Goal: Task Accomplishment & Management: Manage account settings

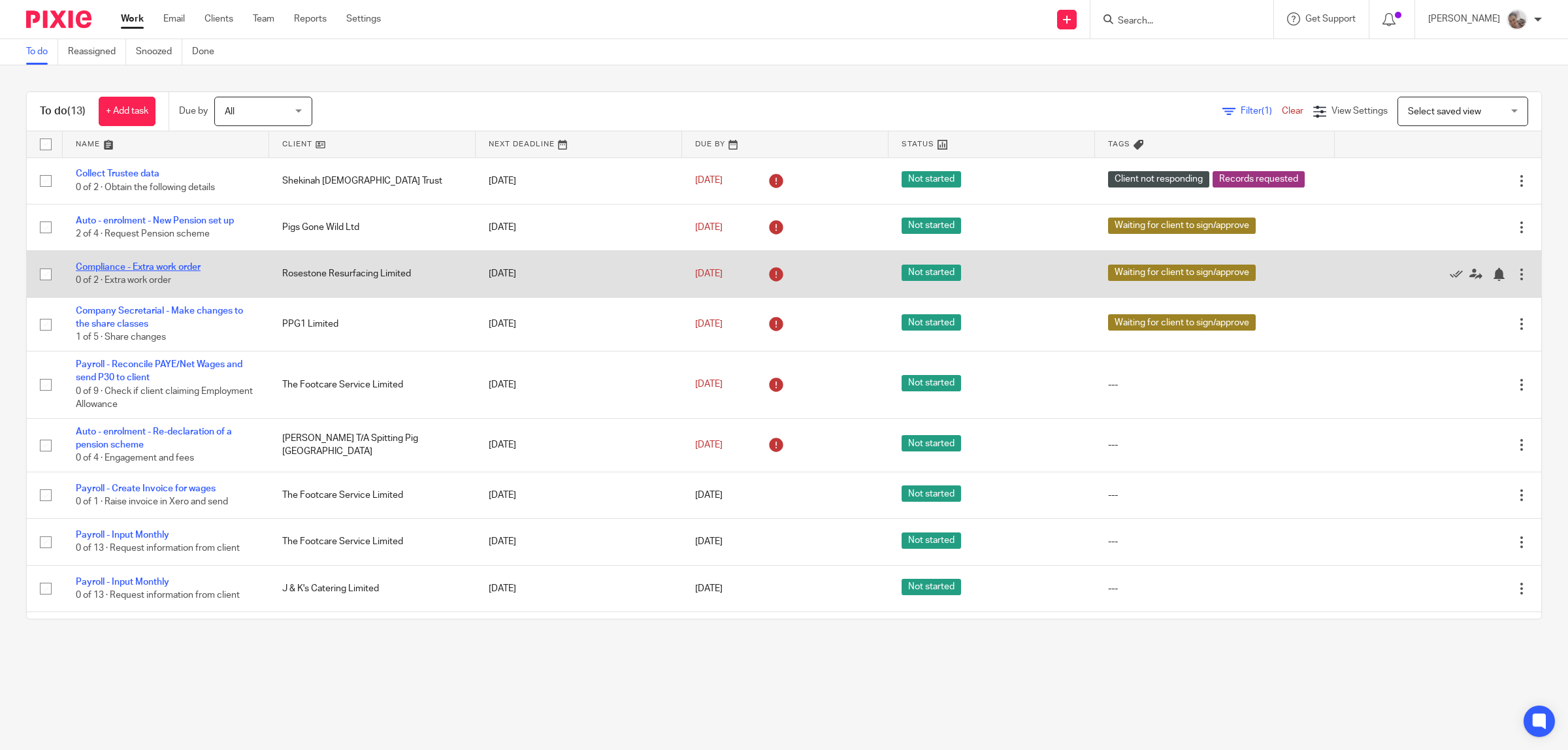
click at [148, 269] on link "Compliance - Extra work order" at bounding box center [138, 266] width 125 height 9
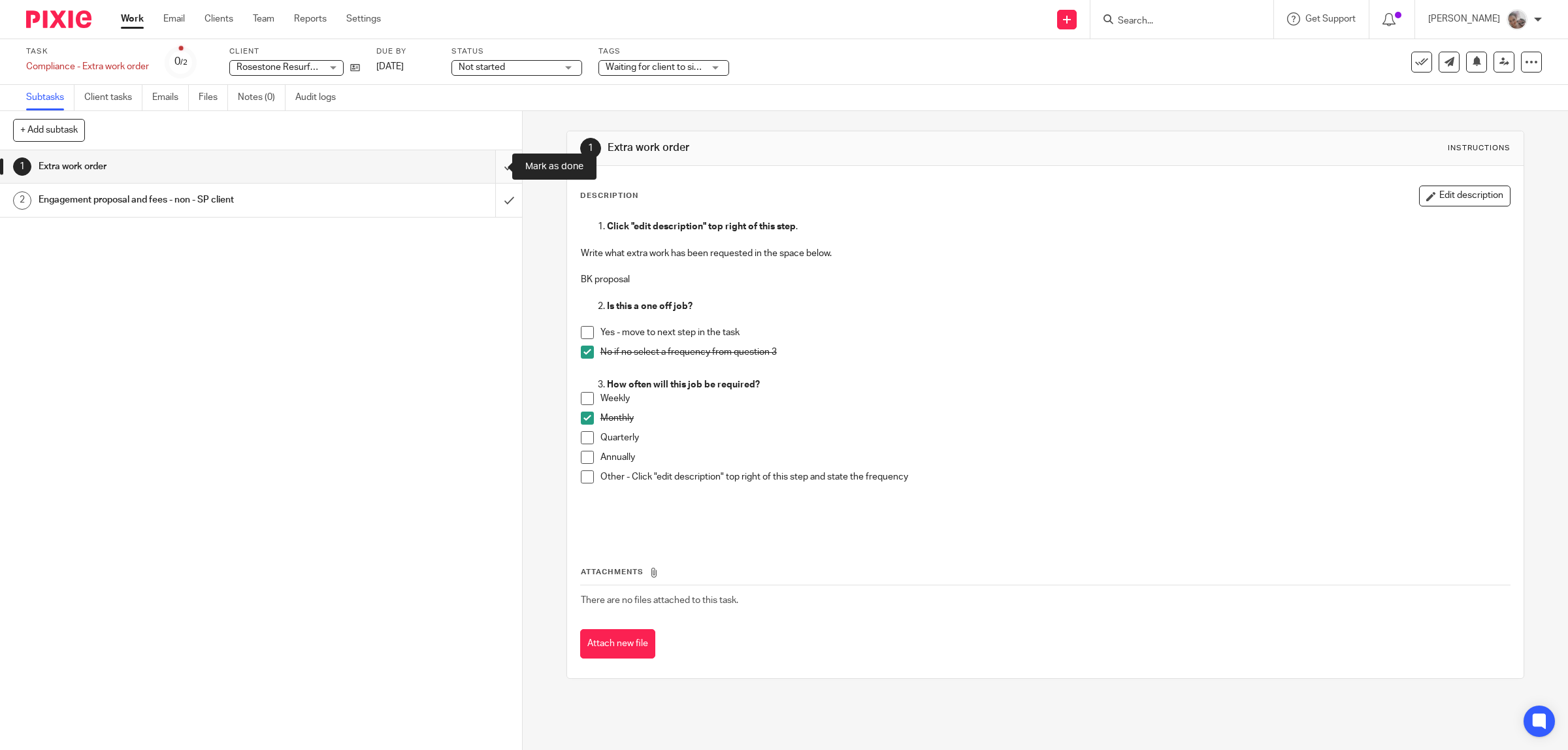
click at [492, 164] on input "submit" at bounding box center [261, 166] width 522 height 33
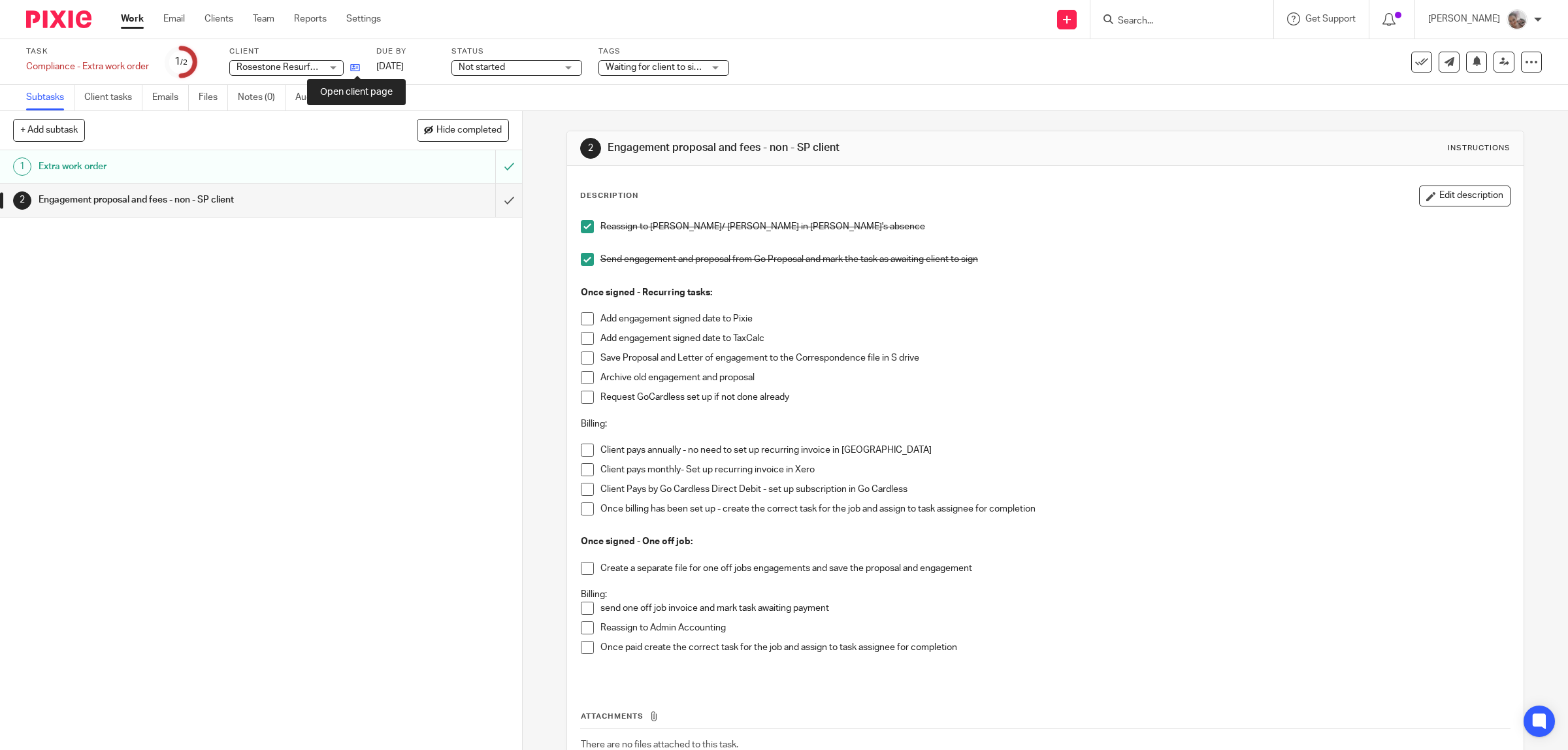
click at [360, 67] on icon at bounding box center [355, 68] width 10 height 10
click at [580, 318] on span at bounding box center [586, 318] width 13 height 13
click at [581, 340] on span at bounding box center [586, 338] width 13 height 13
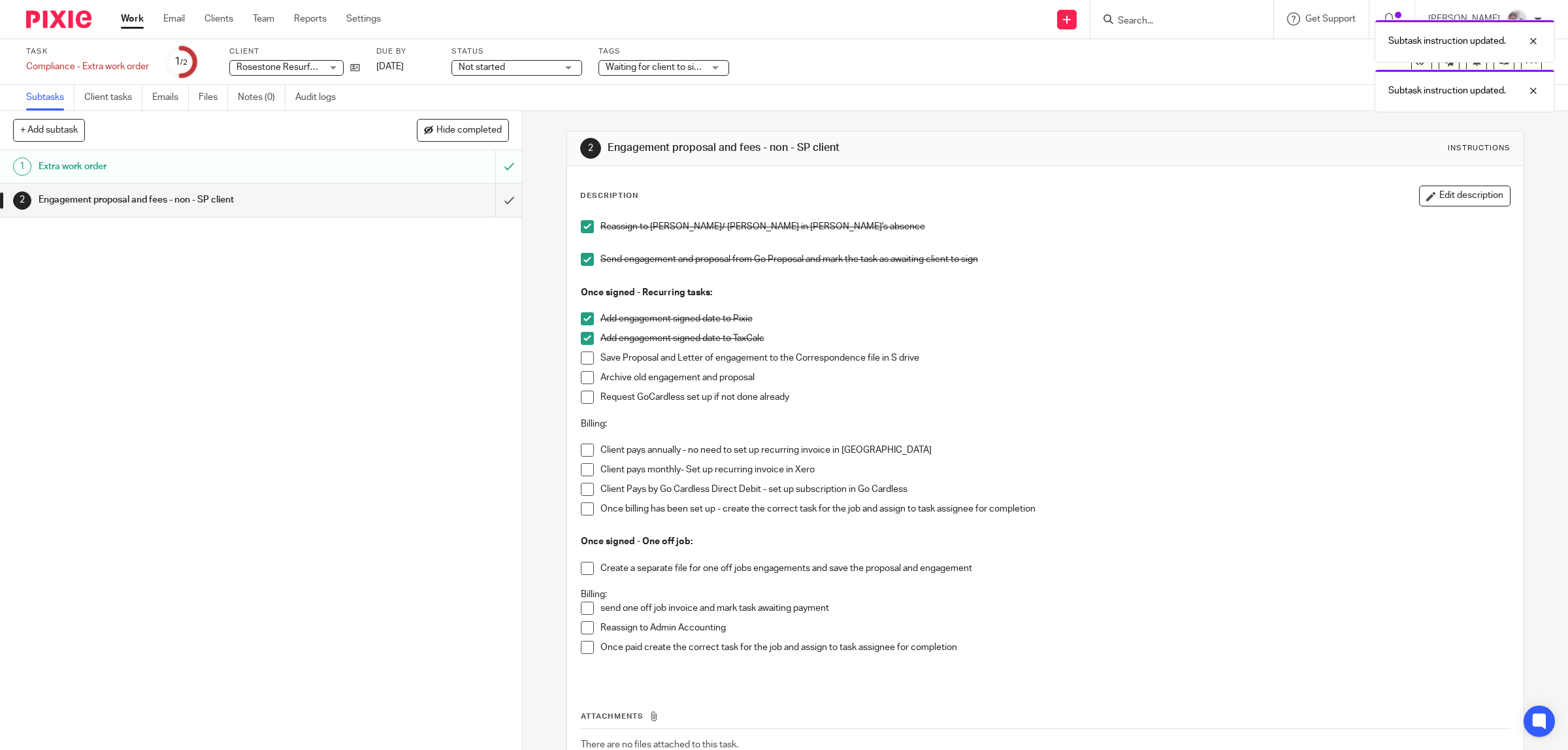
click at [582, 360] on span at bounding box center [586, 358] width 13 height 13
click at [580, 474] on span at bounding box center [586, 469] width 13 height 13
click at [582, 494] on span at bounding box center [586, 489] width 13 height 13
click at [582, 508] on span at bounding box center [586, 509] width 13 height 13
click at [493, 199] on input "submit" at bounding box center [261, 199] width 522 height 33
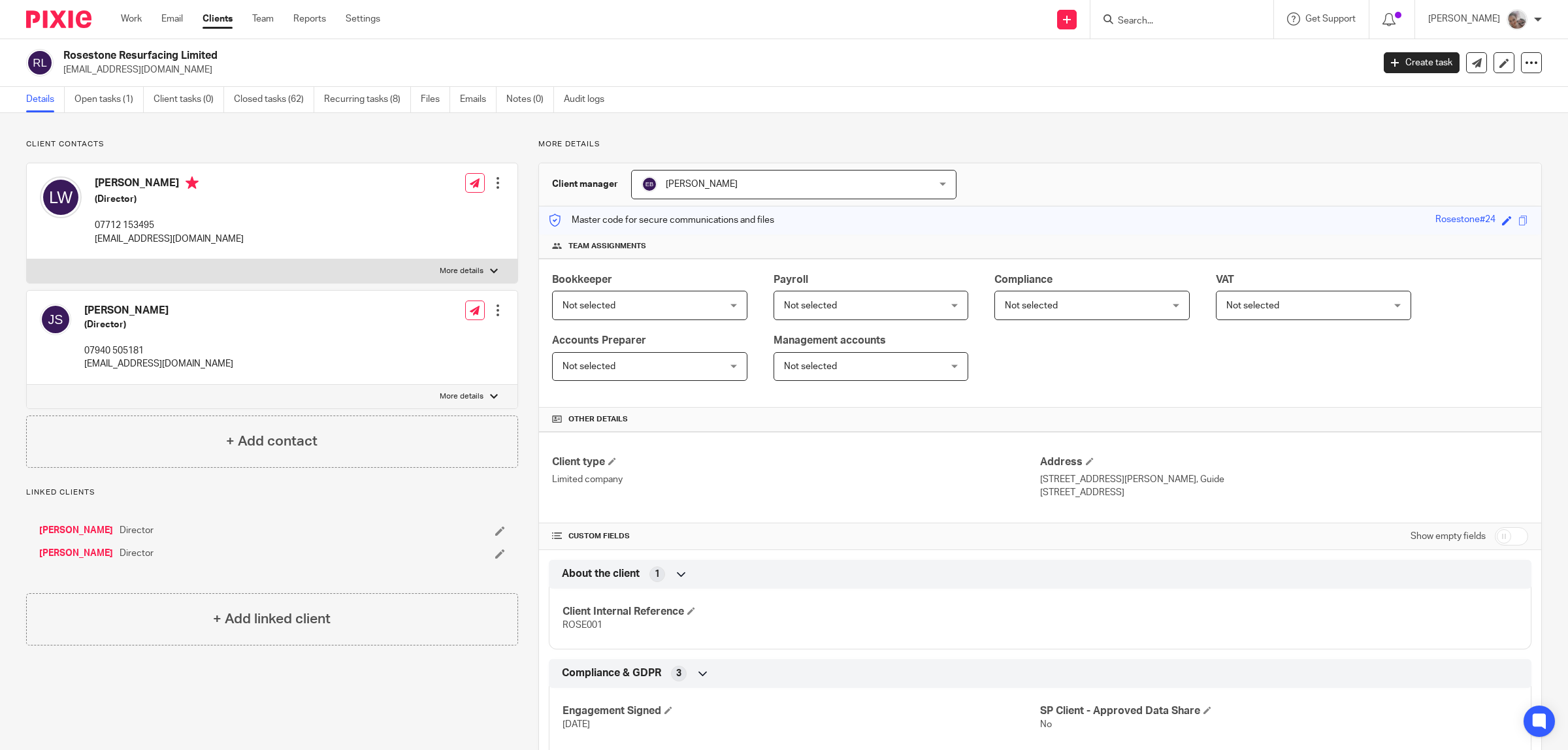
scroll to position [164, 0]
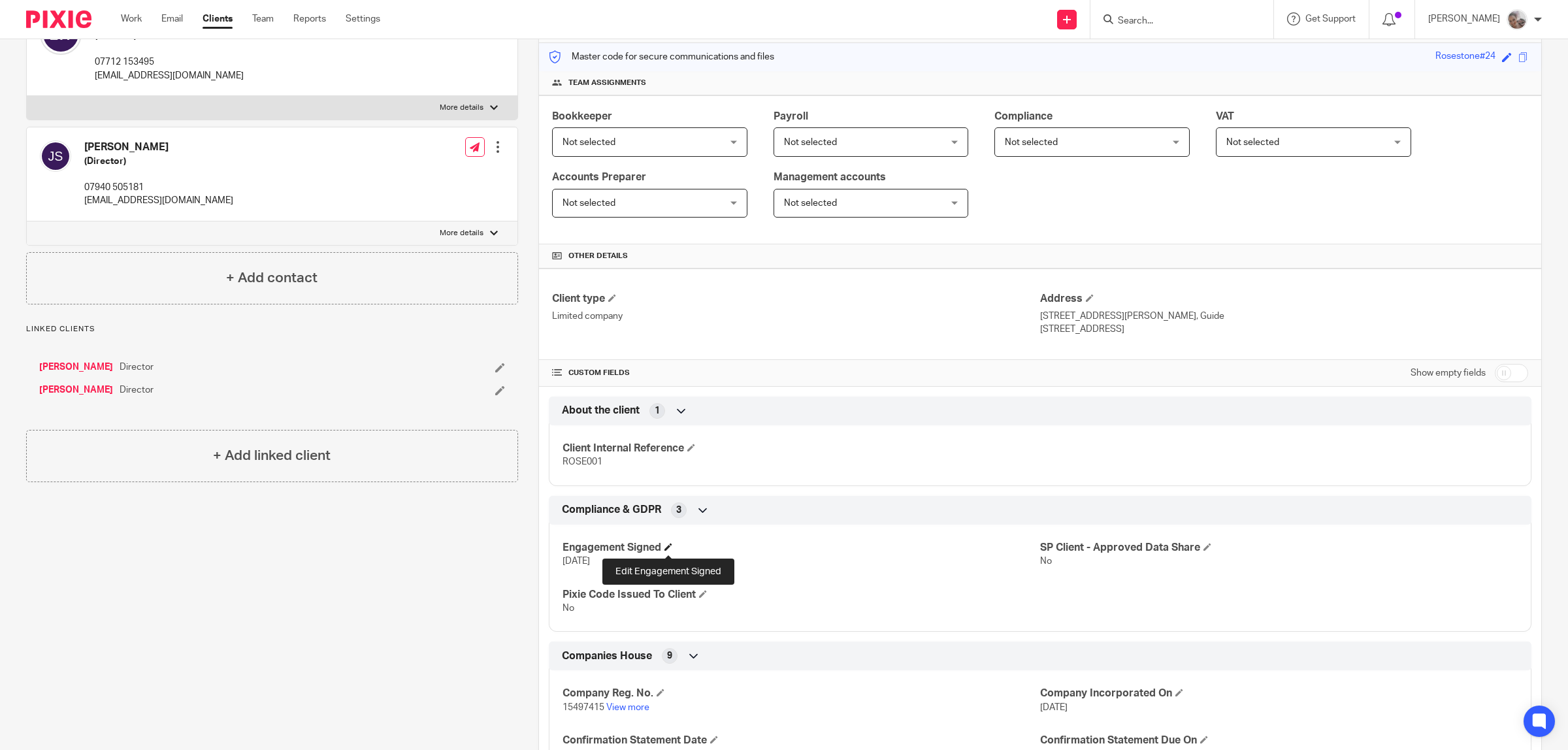
click at [667, 549] on span at bounding box center [668, 547] width 8 height 8
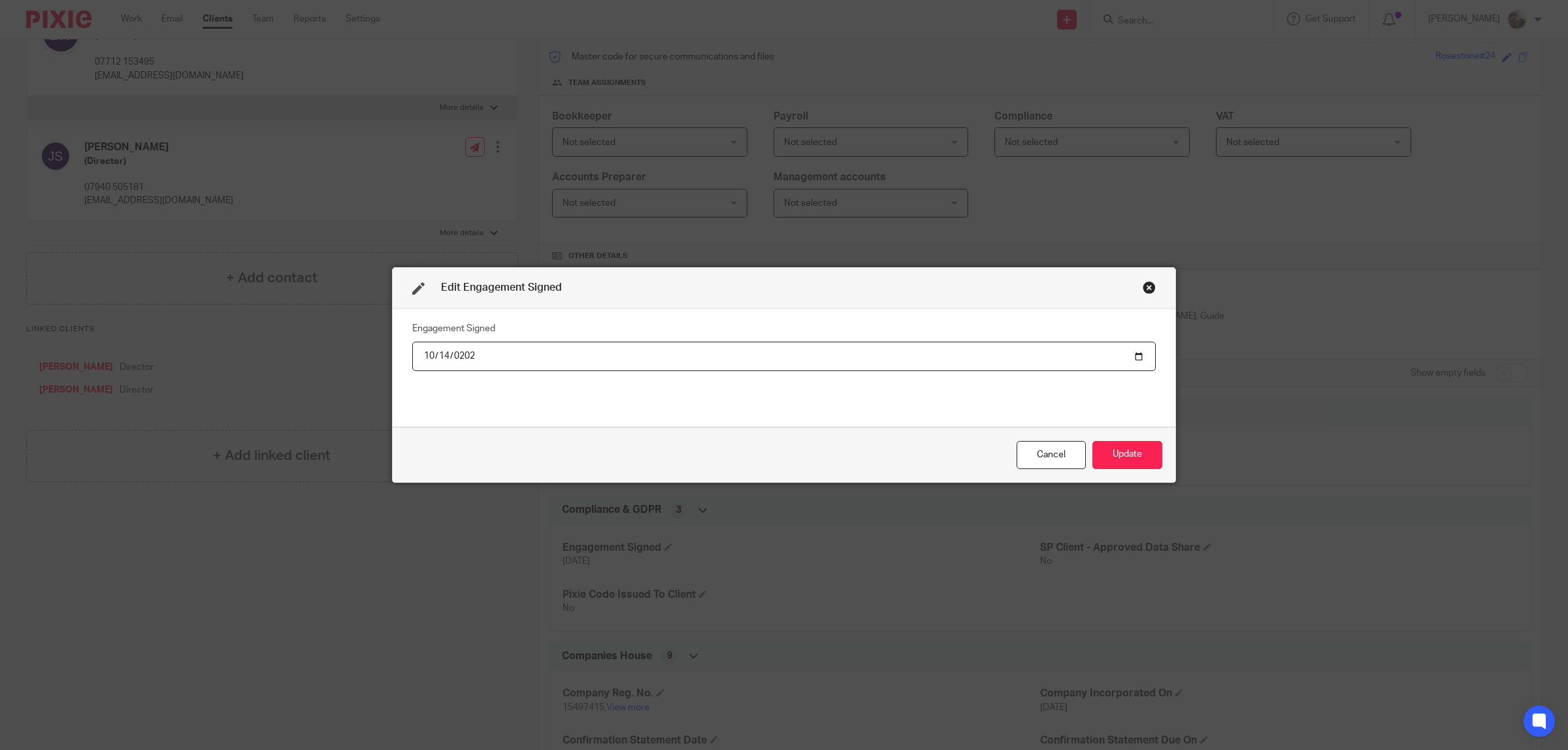
type input "2025-10-14"
click at [1117, 450] on button "Update" at bounding box center [1126, 454] width 70 height 29
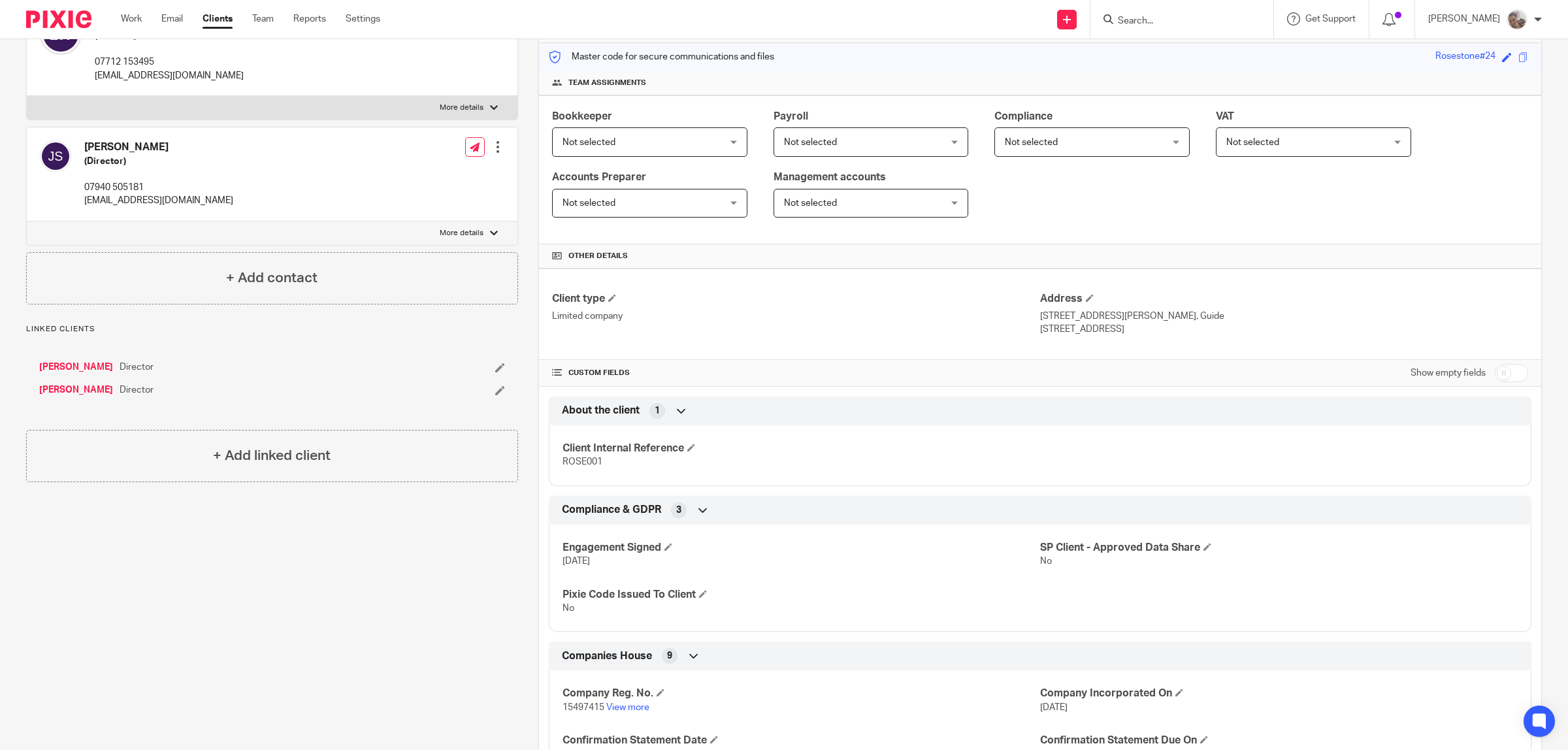
scroll to position [0, 0]
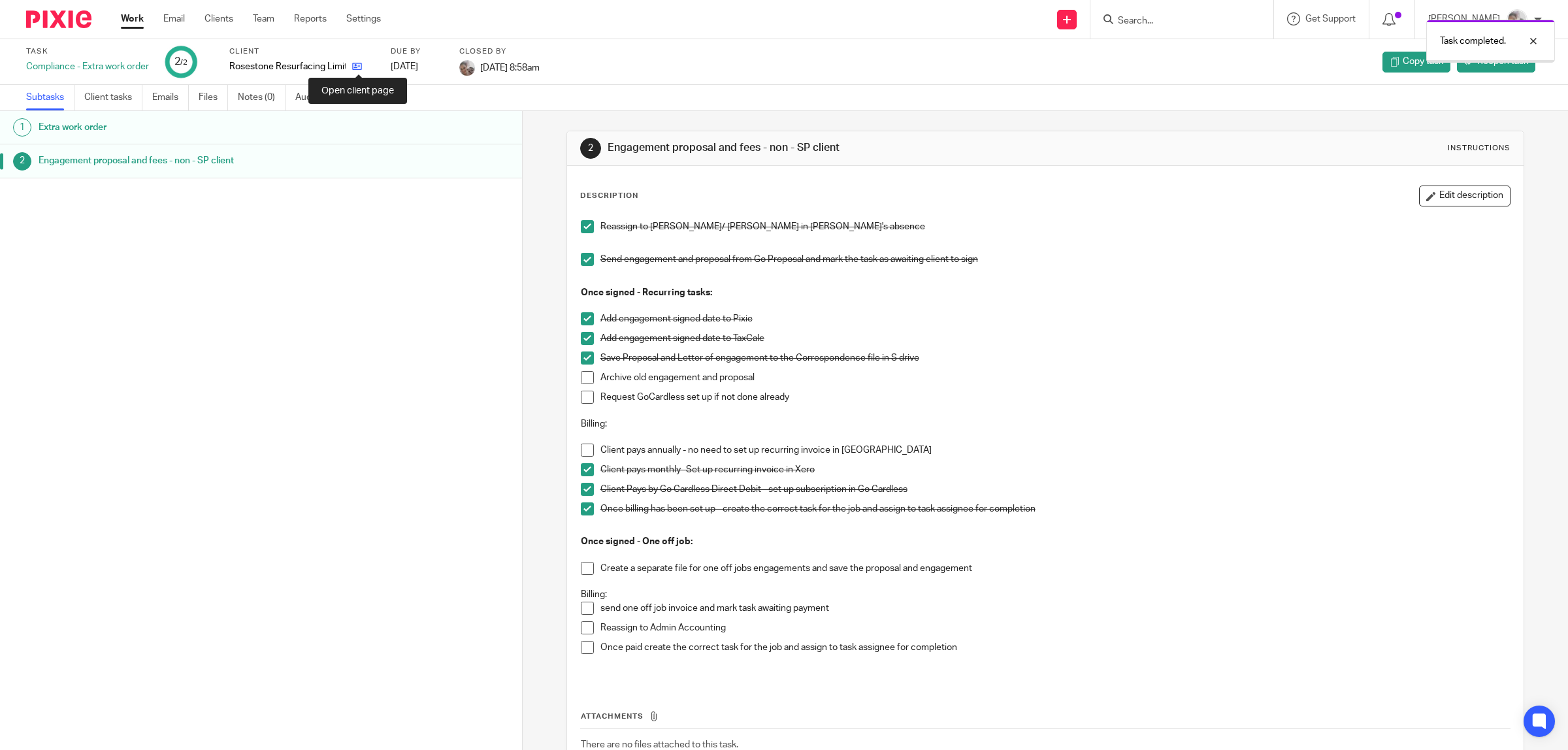
click at [354, 61] on icon at bounding box center [357, 66] width 10 height 10
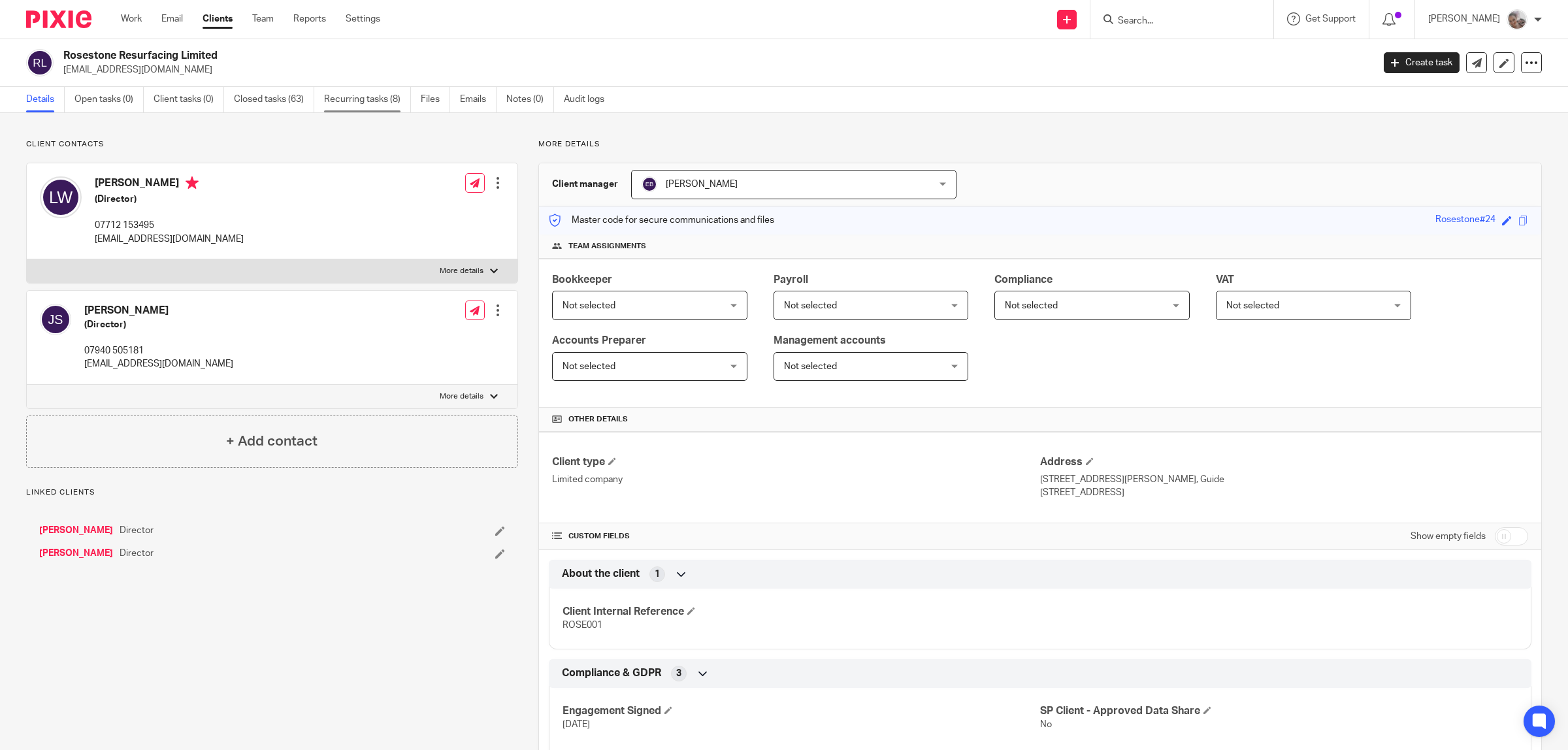
click at [344, 95] on link "Recurring tasks (8)" at bounding box center [368, 100] width 87 height 26
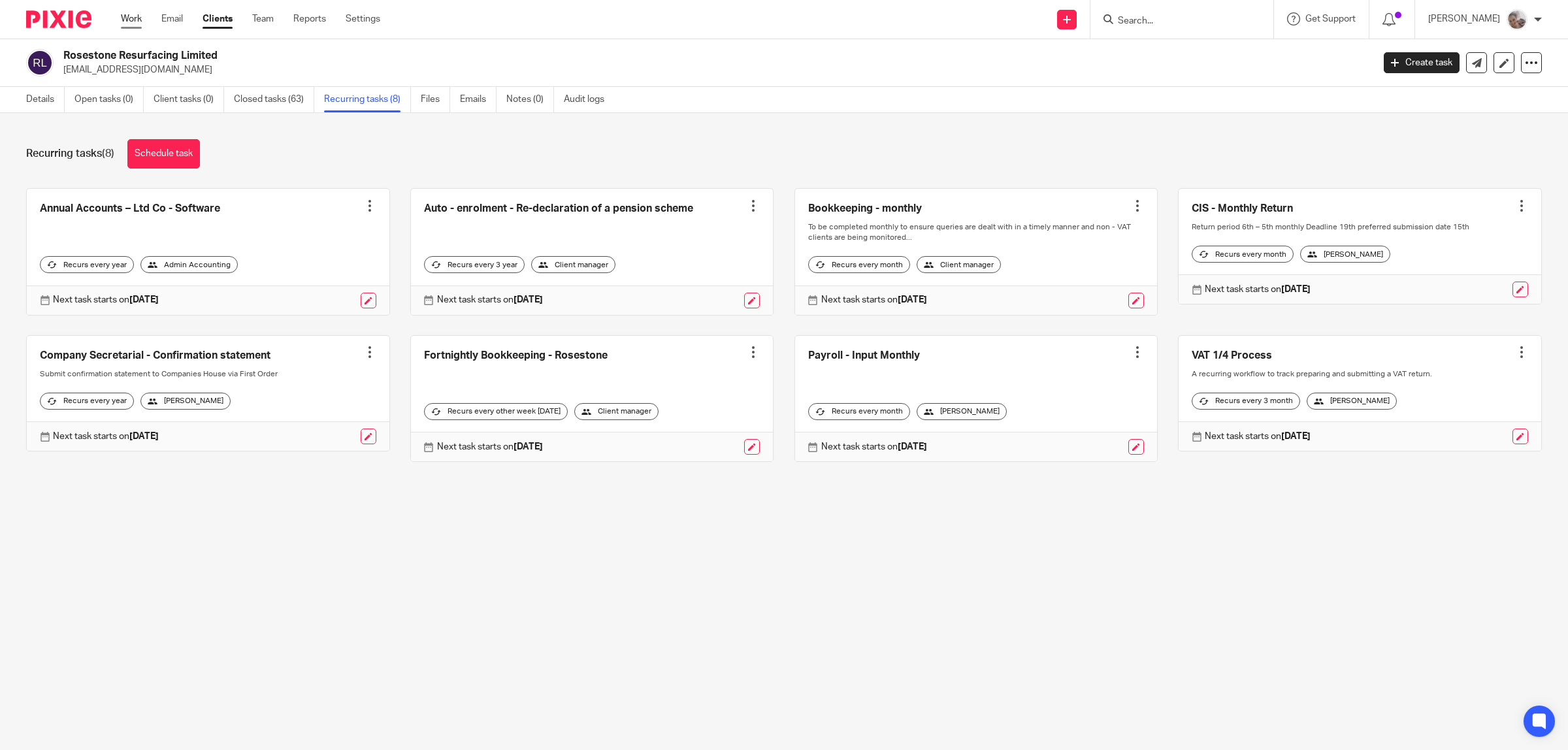
click at [139, 18] on link "Work" at bounding box center [131, 19] width 21 height 13
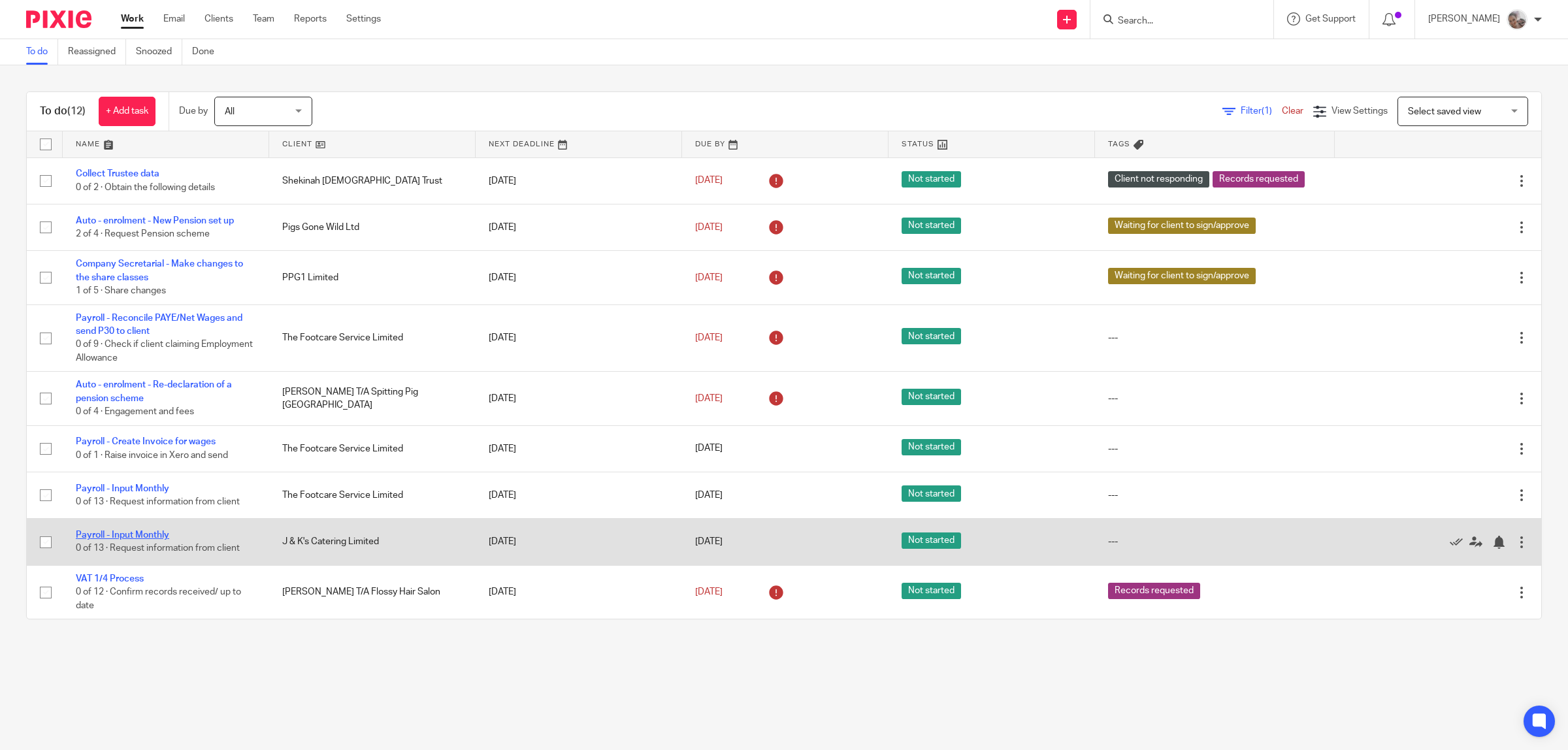
click at [117, 534] on link "Payroll - Input Monthly" at bounding box center [122, 534] width 94 height 9
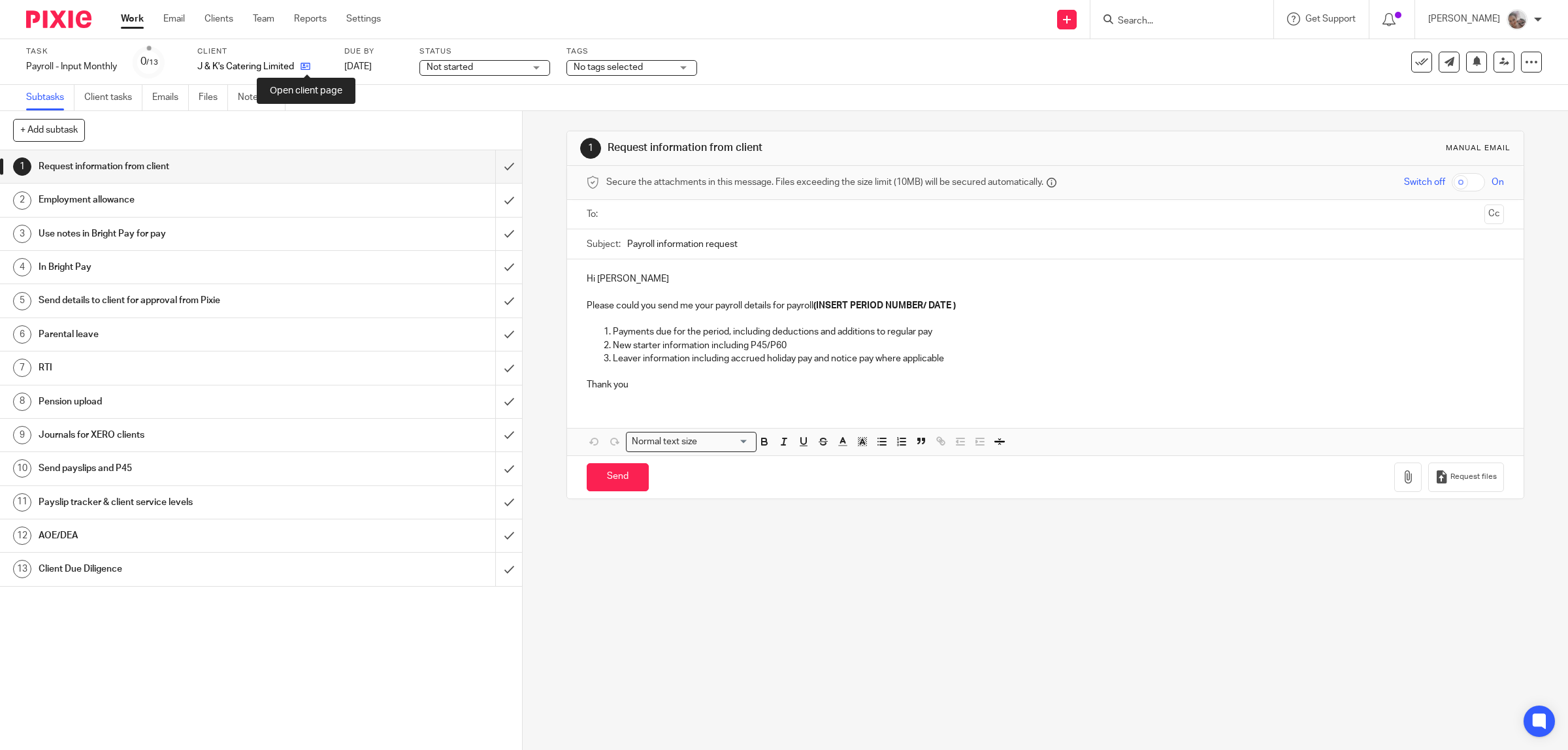
click at [310, 64] on icon at bounding box center [306, 66] width 10 height 10
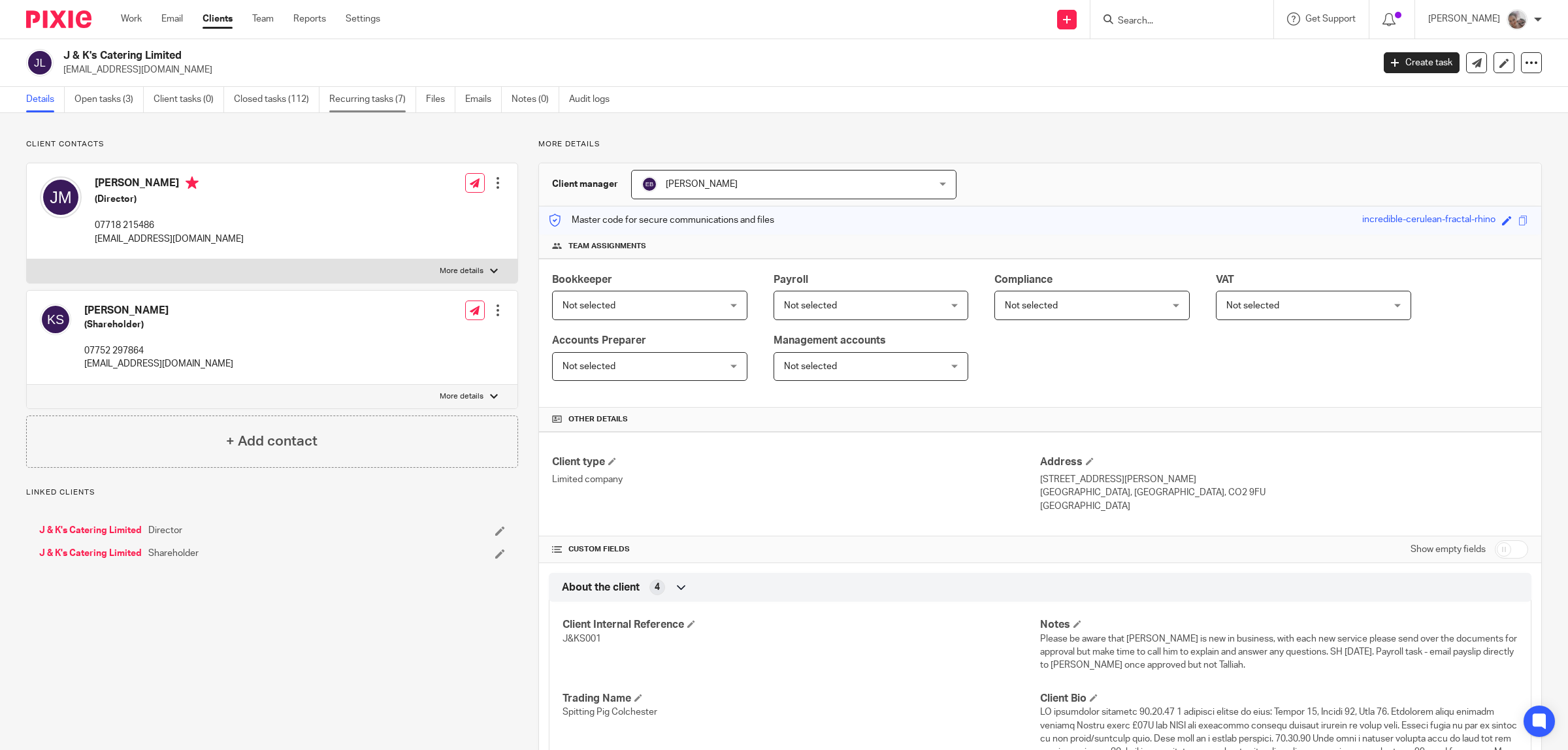
click at [344, 100] on link "Recurring tasks (7)" at bounding box center [373, 100] width 87 height 26
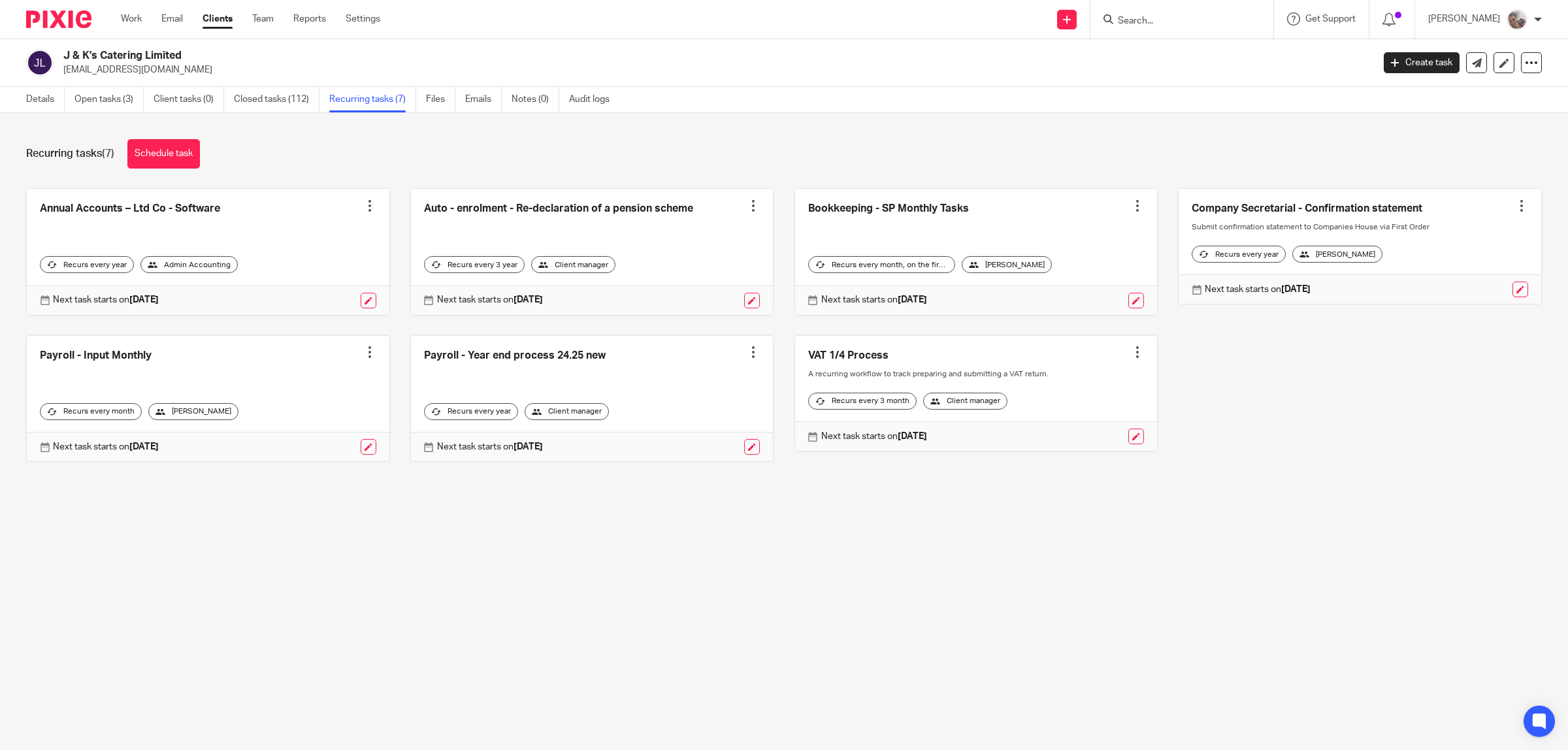
click at [364, 355] on div at bounding box center [370, 352] width 13 height 13
click at [334, 435] on span "Cancel schedule" at bounding box center [315, 436] width 69 height 9
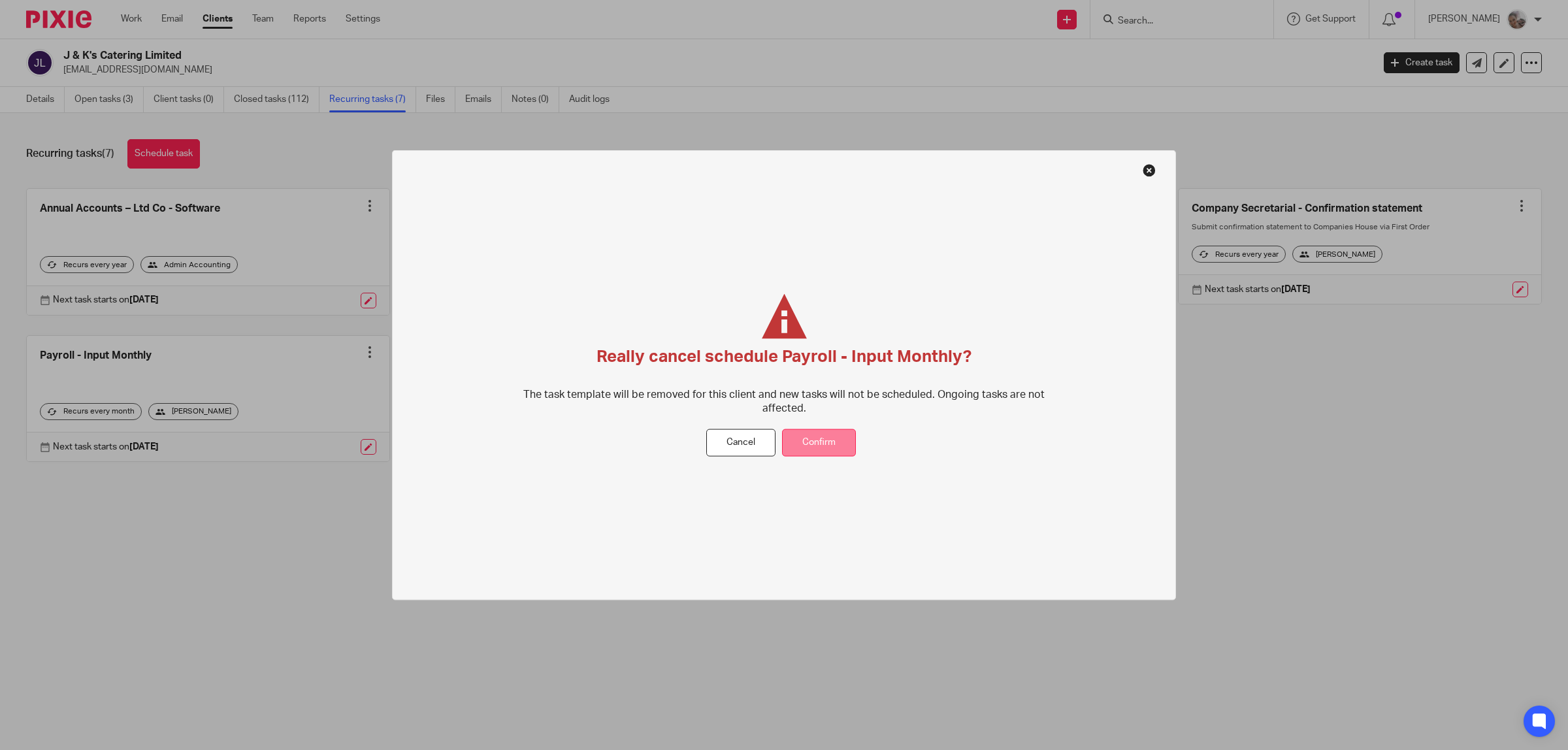
click at [837, 444] on button "Confirm" at bounding box center [818, 443] width 74 height 29
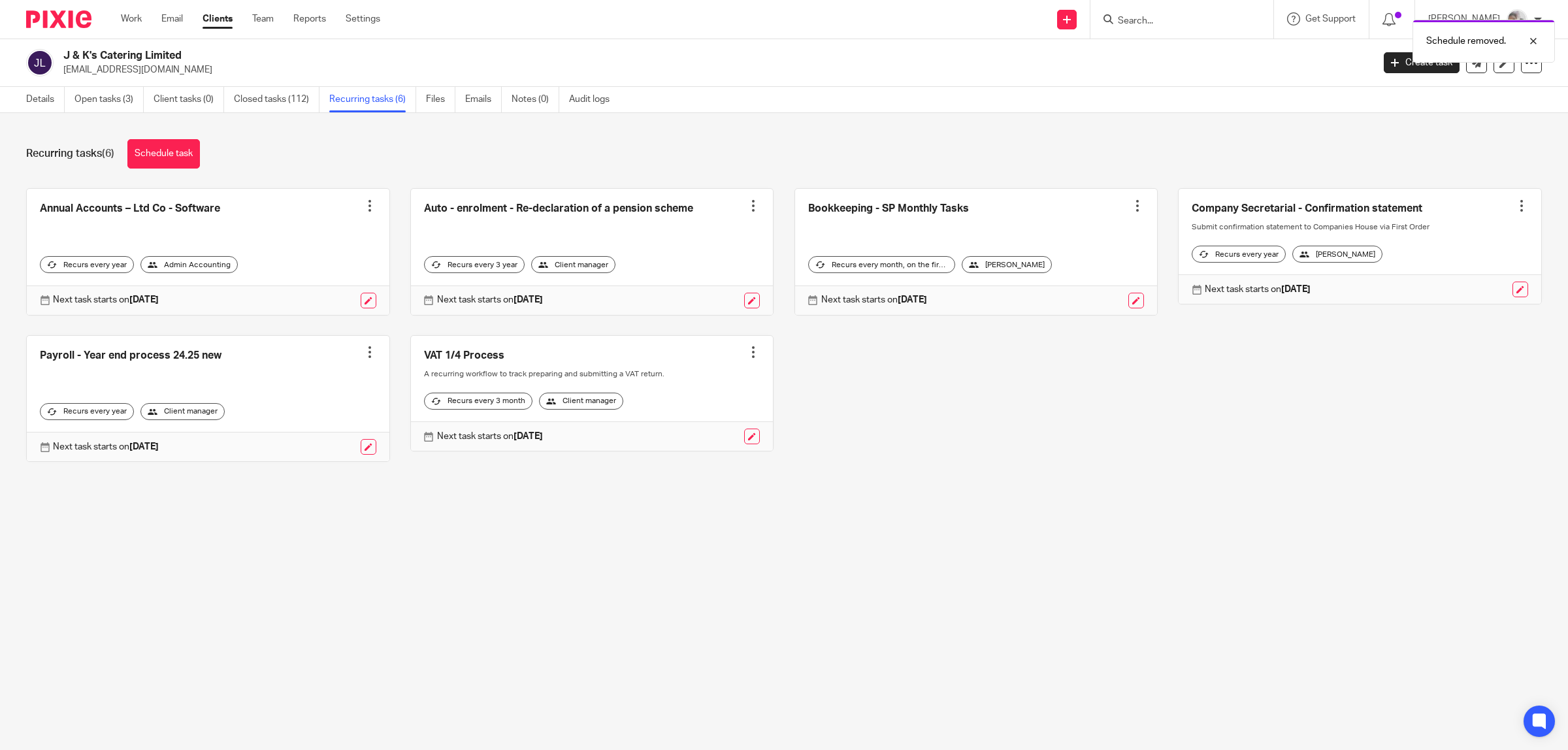
click at [364, 353] on div at bounding box center [370, 352] width 13 height 13
click at [334, 435] on span "Cancel schedule" at bounding box center [315, 436] width 69 height 9
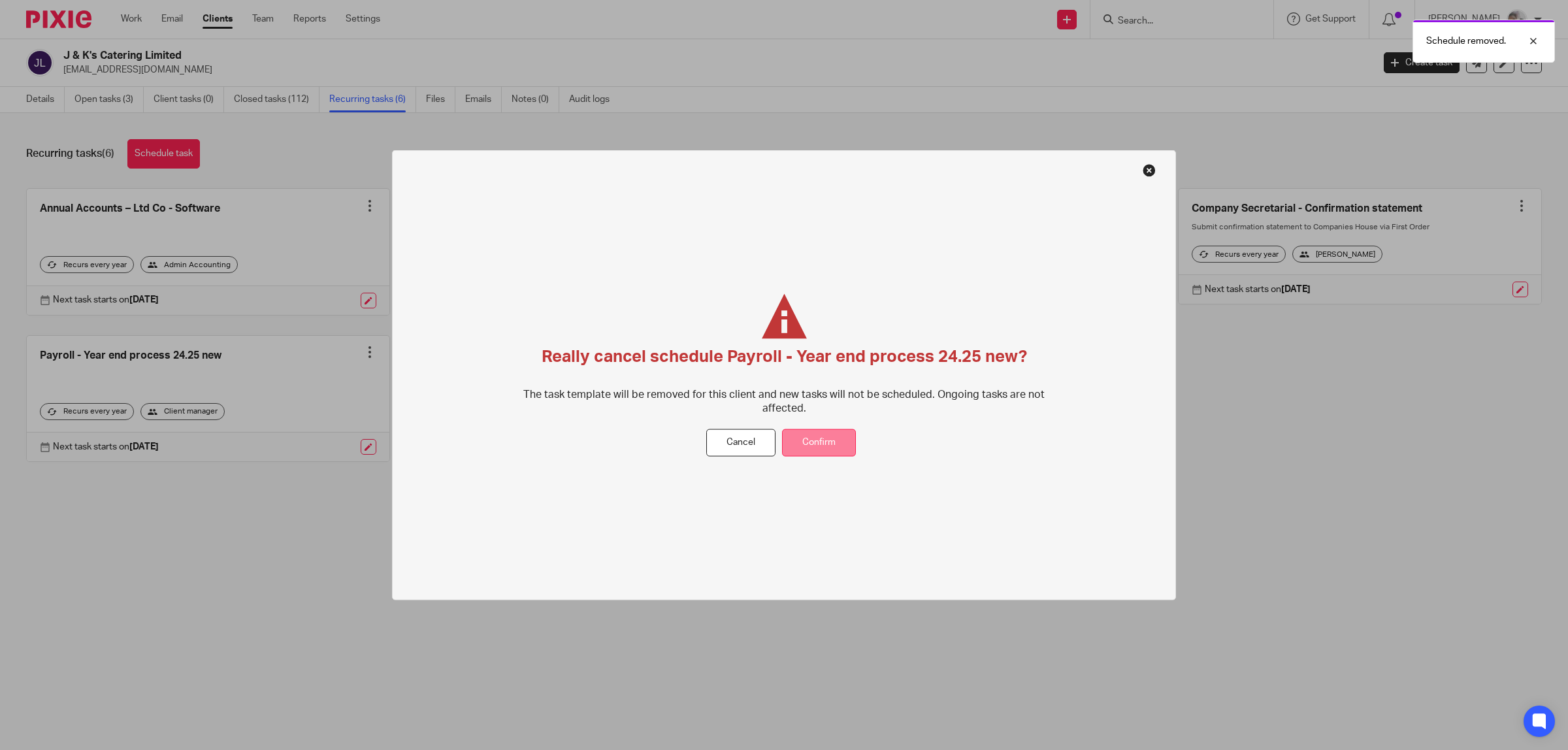
click at [807, 439] on button "Confirm" at bounding box center [818, 443] width 74 height 29
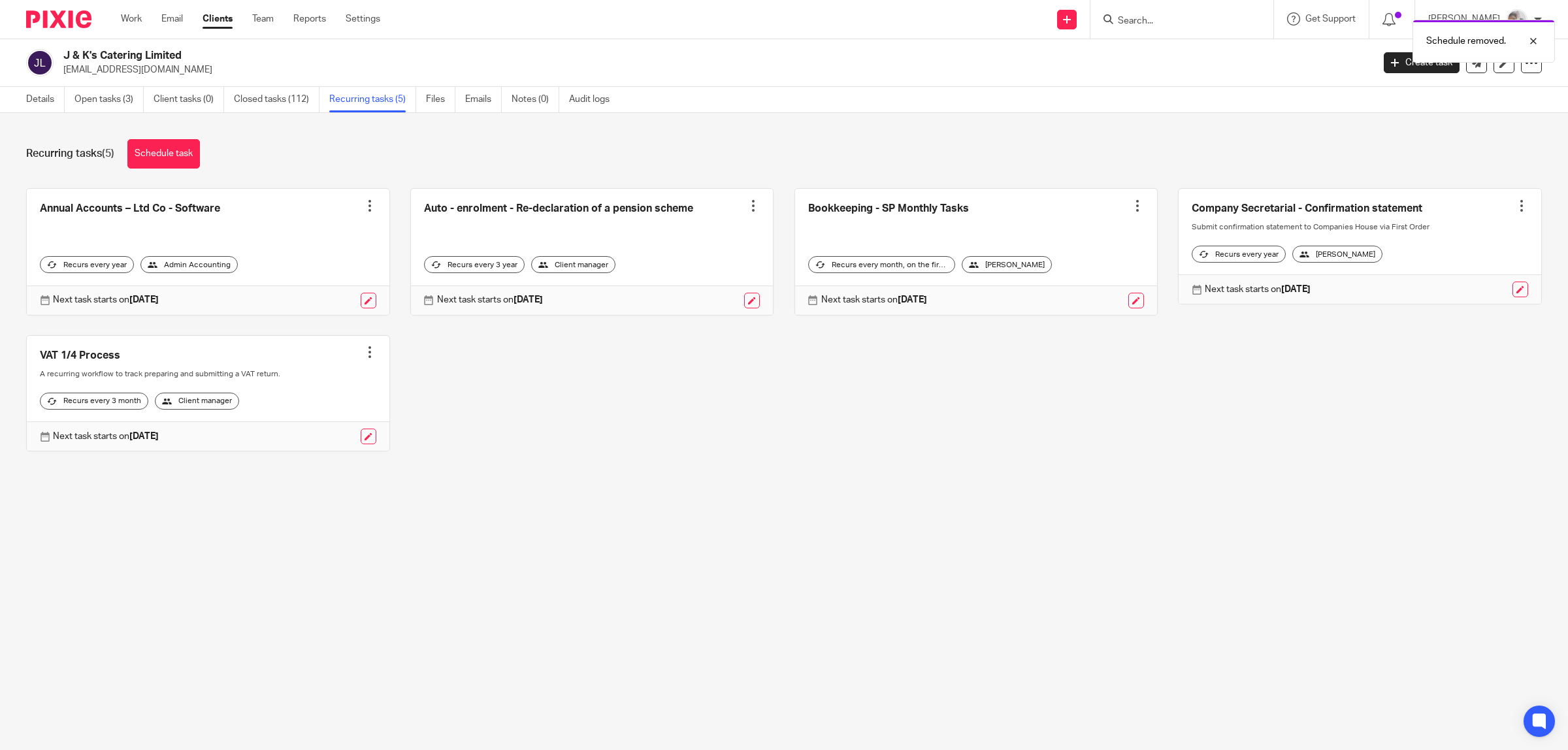
click at [747, 206] on div at bounding box center [753, 205] width 13 height 13
click at [700, 288] on span "Cancel schedule" at bounding box center [693, 288] width 69 height 9
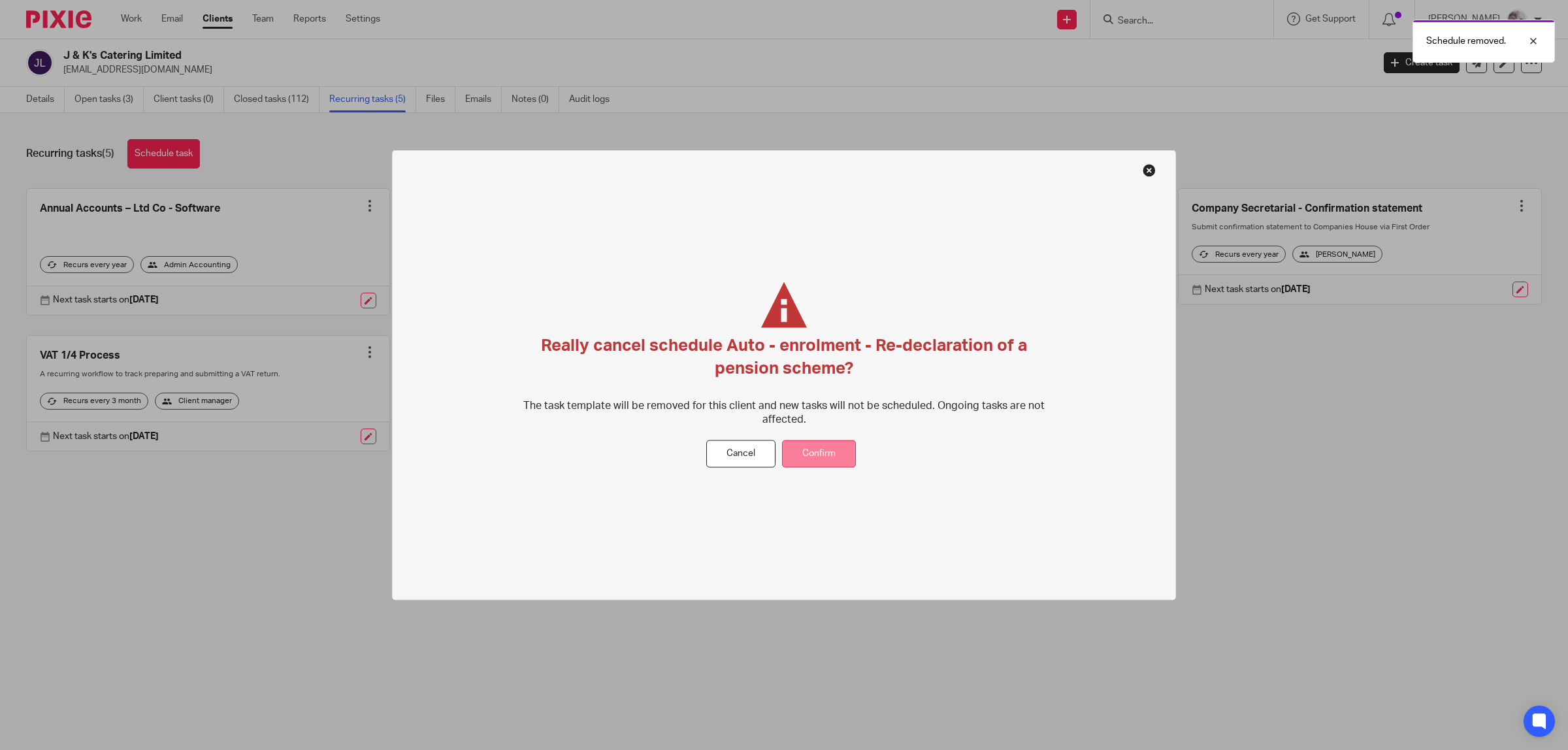
click at [820, 459] on button "Confirm" at bounding box center [818, 453] width 74 height 29
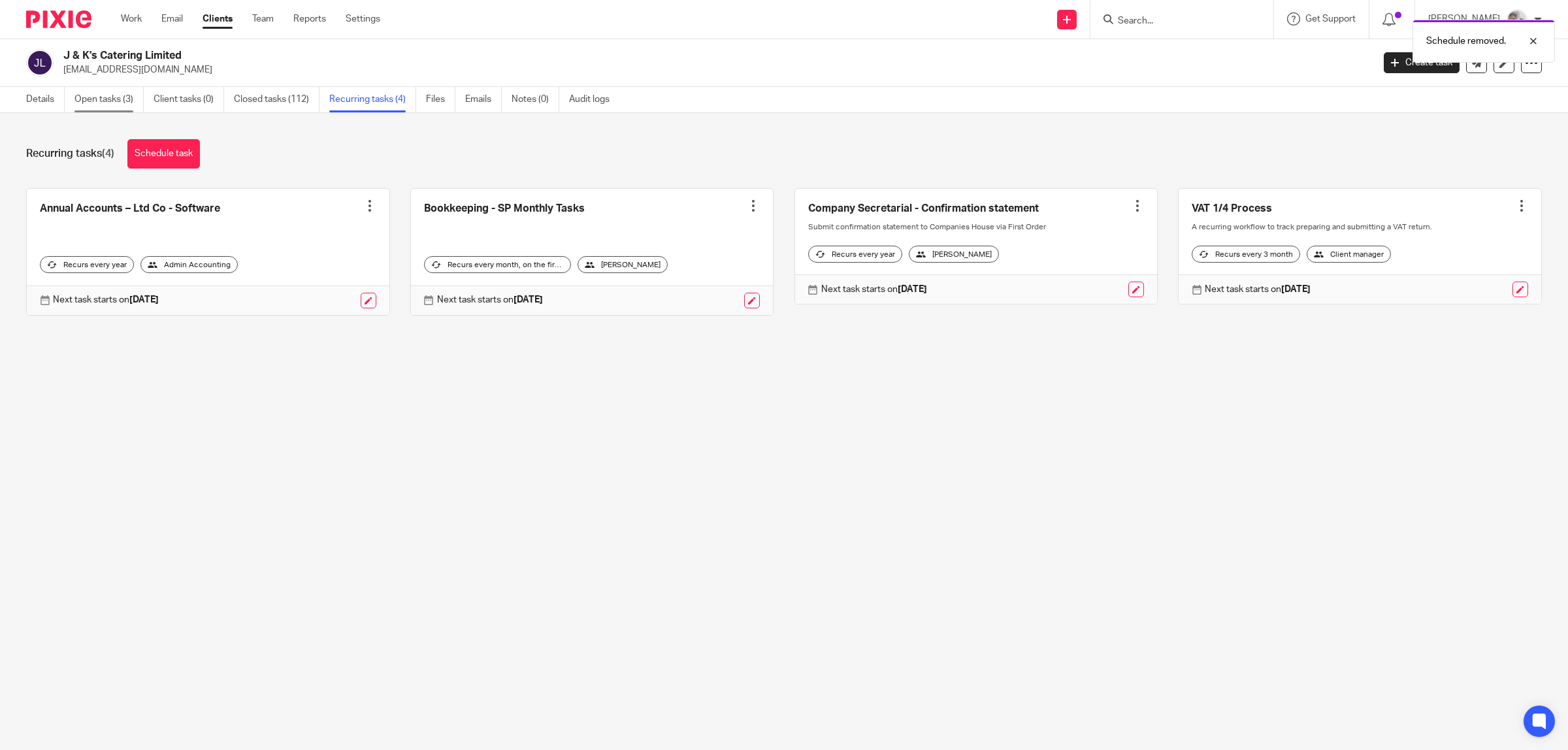
click at [86, 96] on link "Open tasks (3)" at bounding box center [109, 100] width 69 height 26
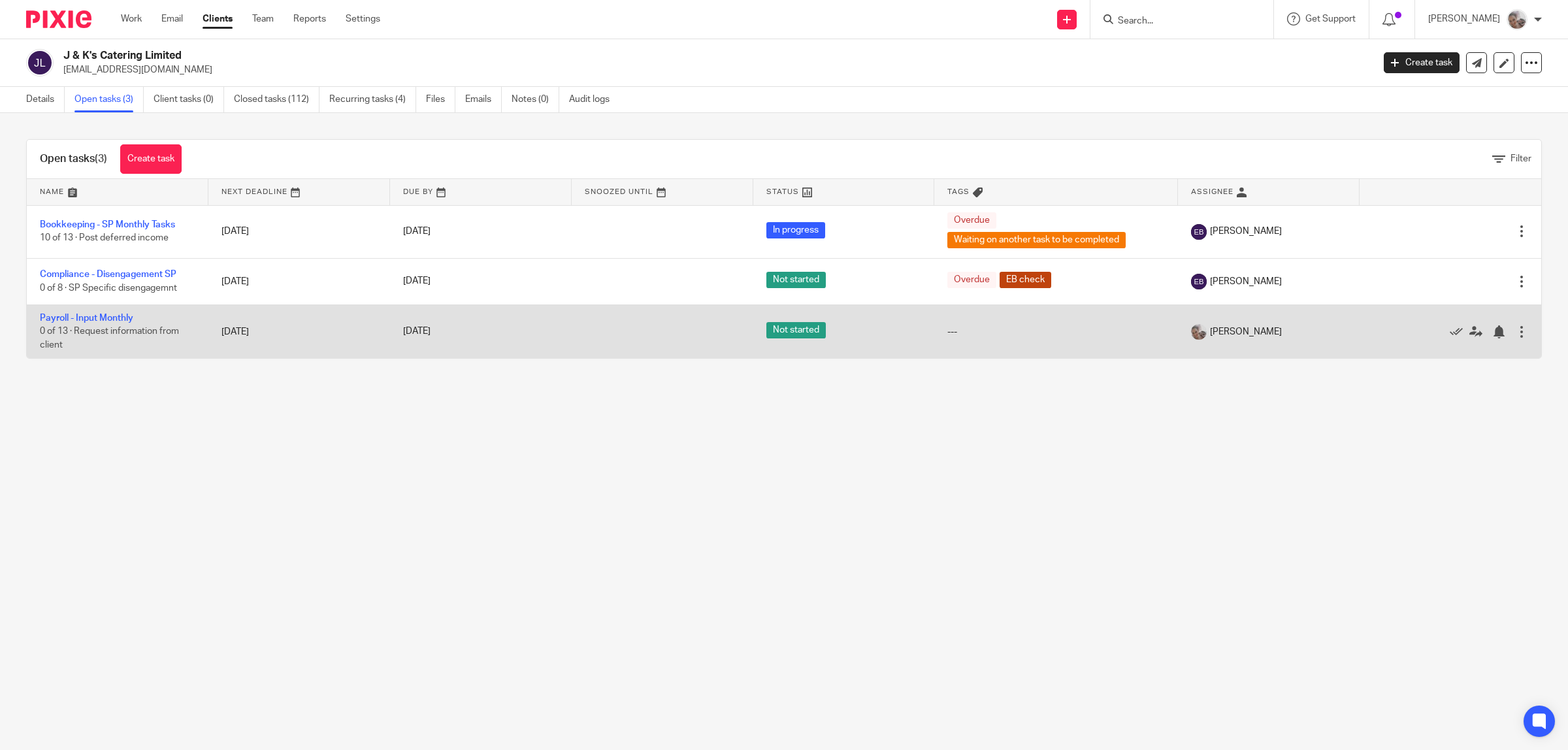
click at [1515, 330] on div at bounding box center [1521, 331] width 13 height 13
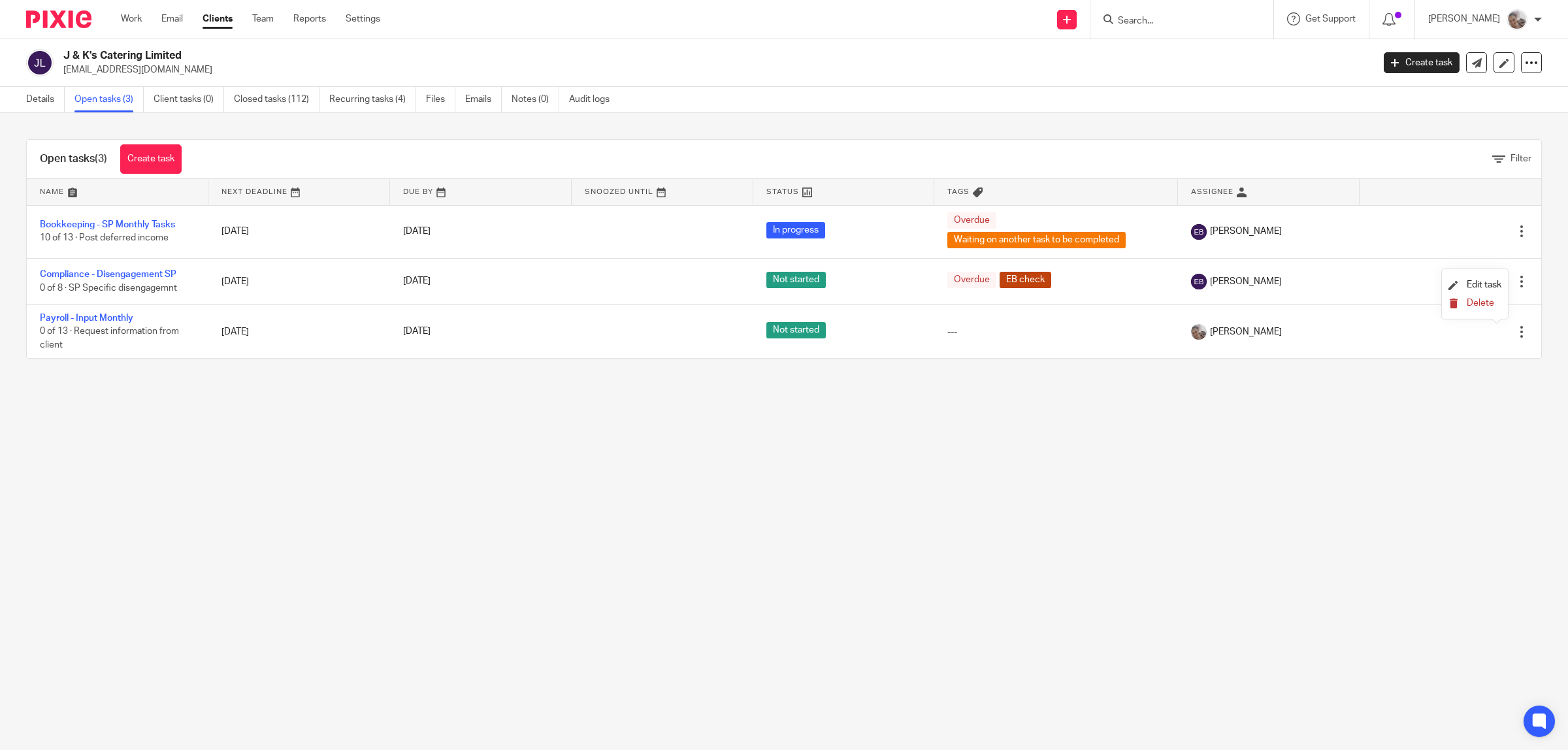
click at [1479, 304] on span "Delete" at bounding box center [1480, 303] width 28 height 9
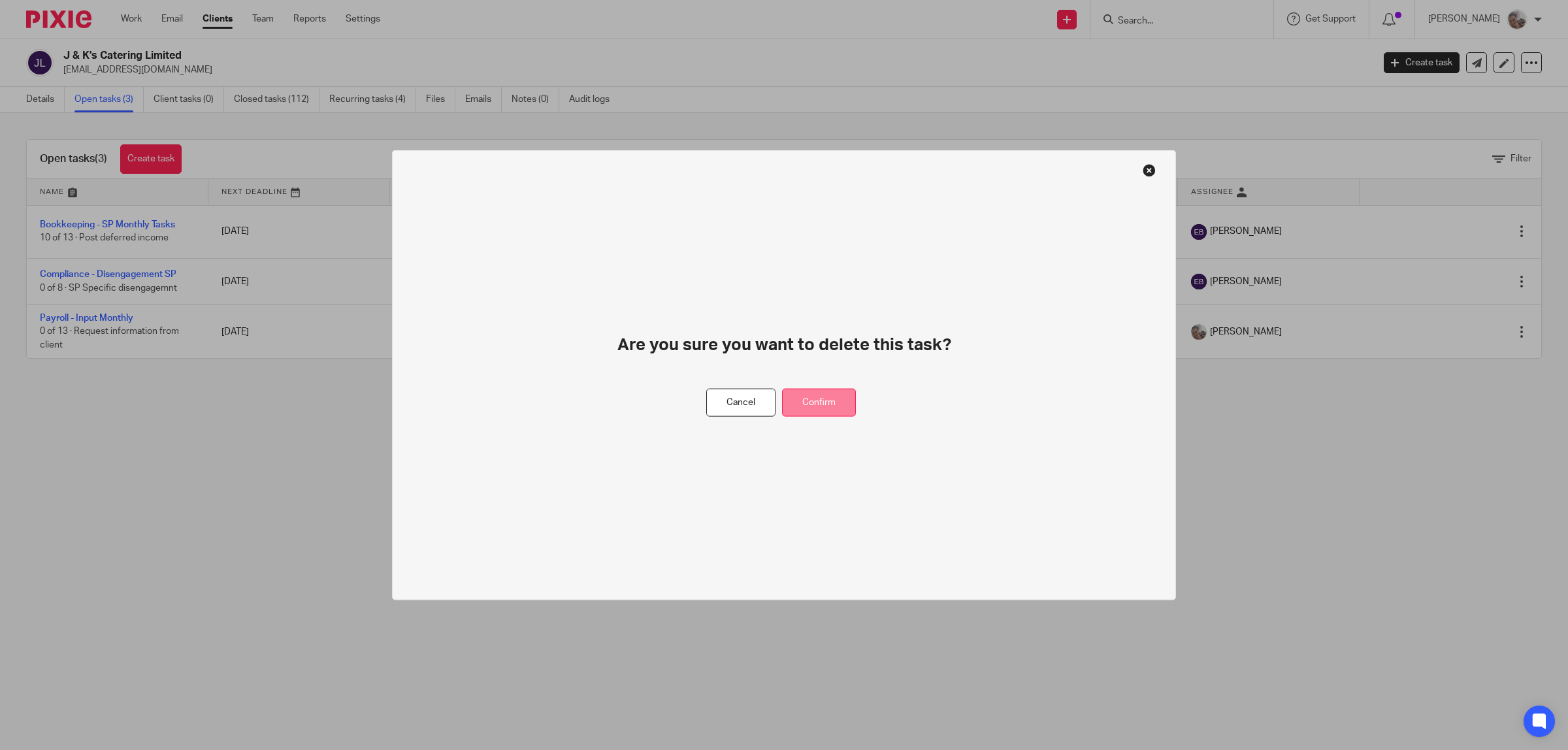
click at [827, 400] on button "Confirm" at bounding box center [818, 402] width 74 height 29
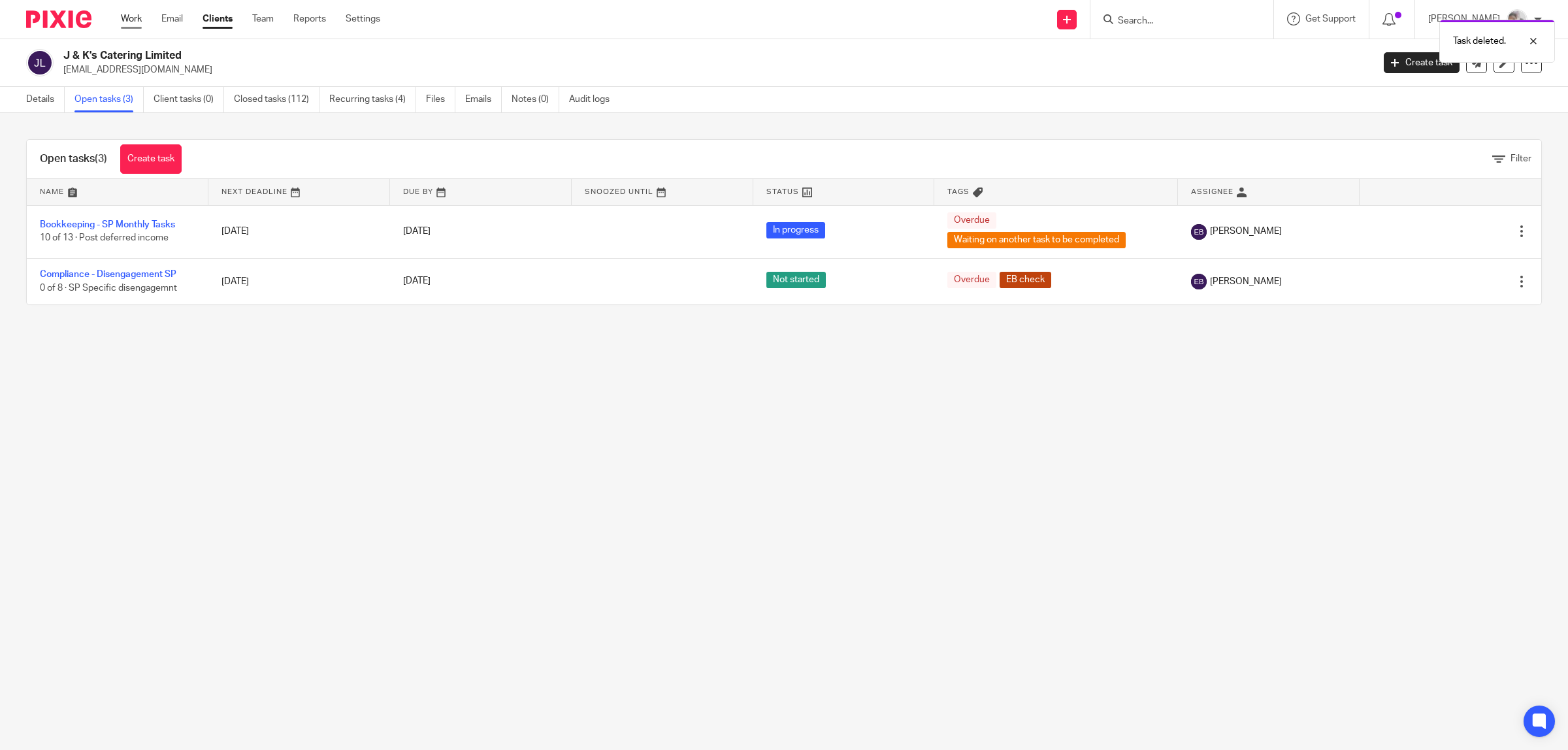
click at [122, 19] on link "Work" at bounding box center [131, 19] width 21 height 13
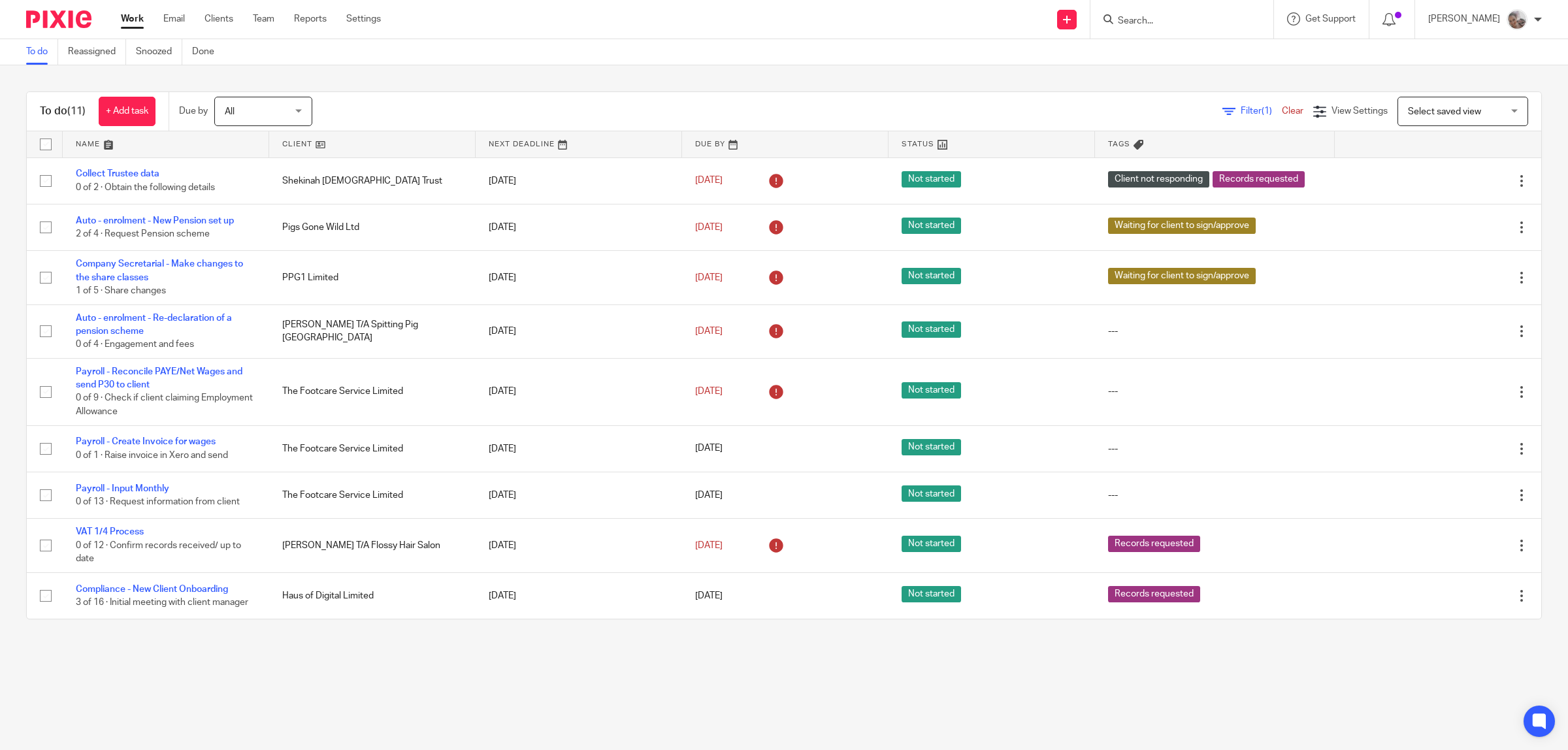
drag, startPoint x: 817, startPoint y: 683, endPoint x: 809, endPoint y: 668, distance: 17.0
click at [817, 683] on main "To do Reassigned Snoozed Done To do (11) + Add task Due by All All [DATE] [DATE…" at bounding box center [784, 375] width 1568 height 750
click at [170, 55] on link "Snoozed" at bounding box center [159, 52] width 46 height 26
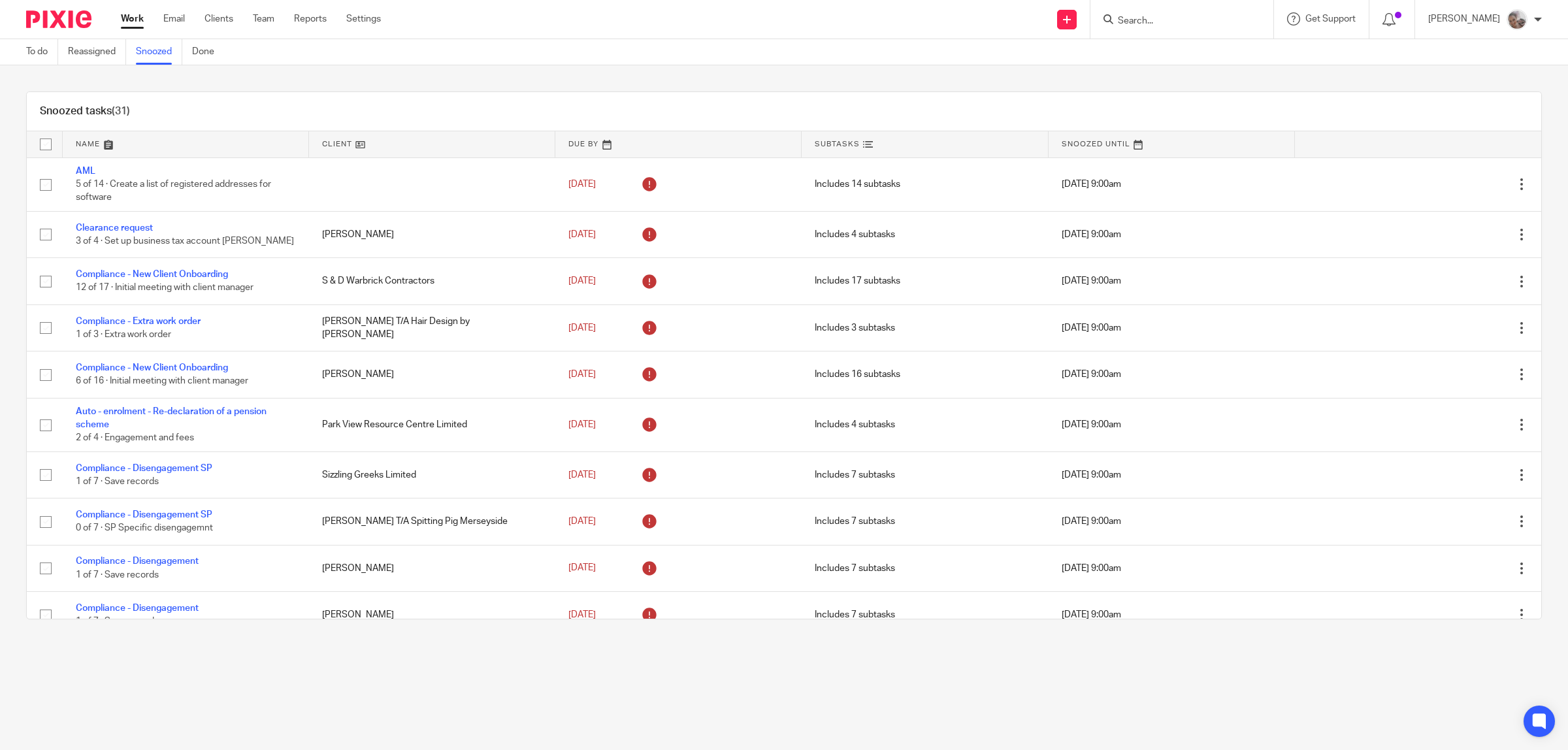
click at [126, 15] on link "Work" at bounding box center [132, 19] width 23 height 13
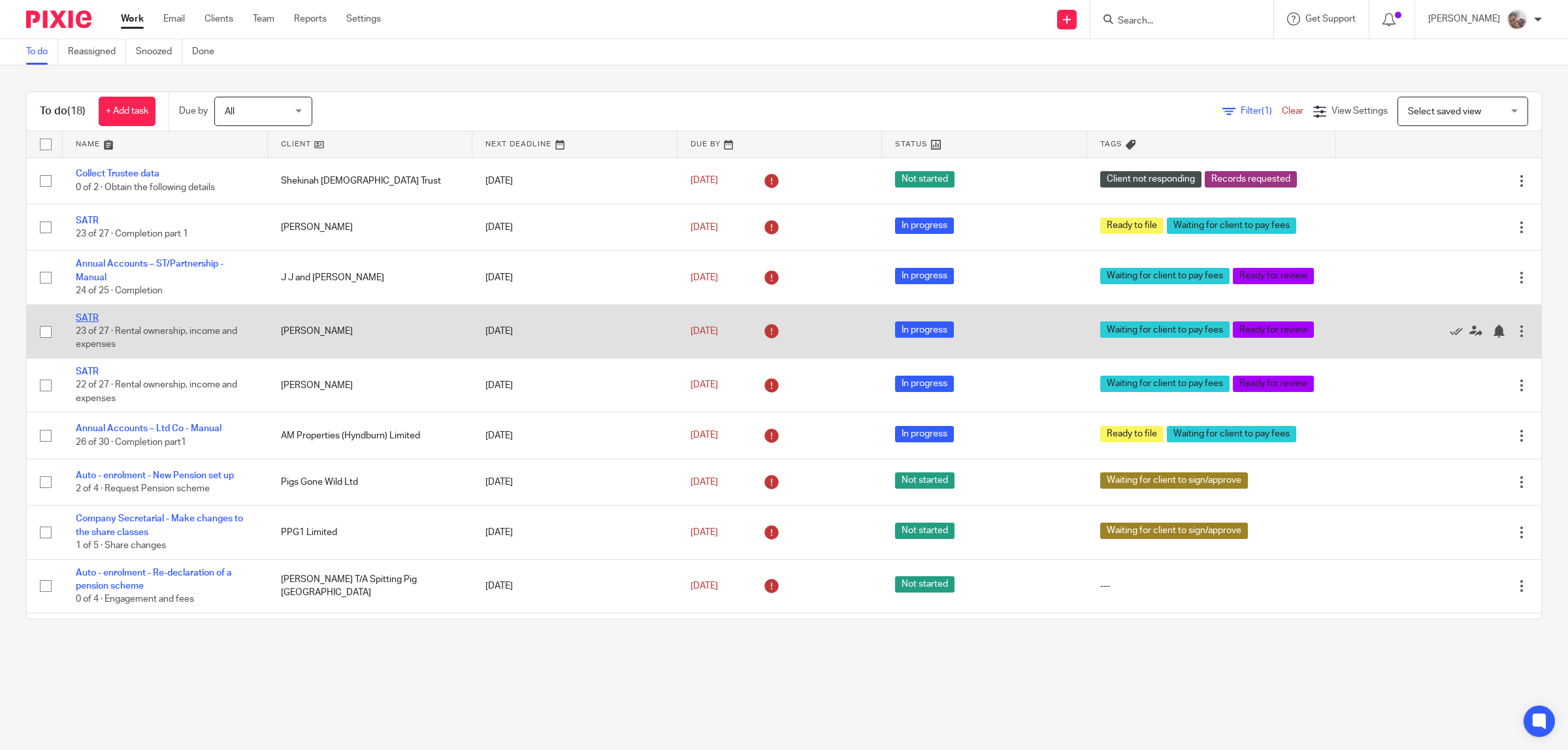
click at [84, 320] on link "SATR" at bounding box center [87, 317] width 23 height 9
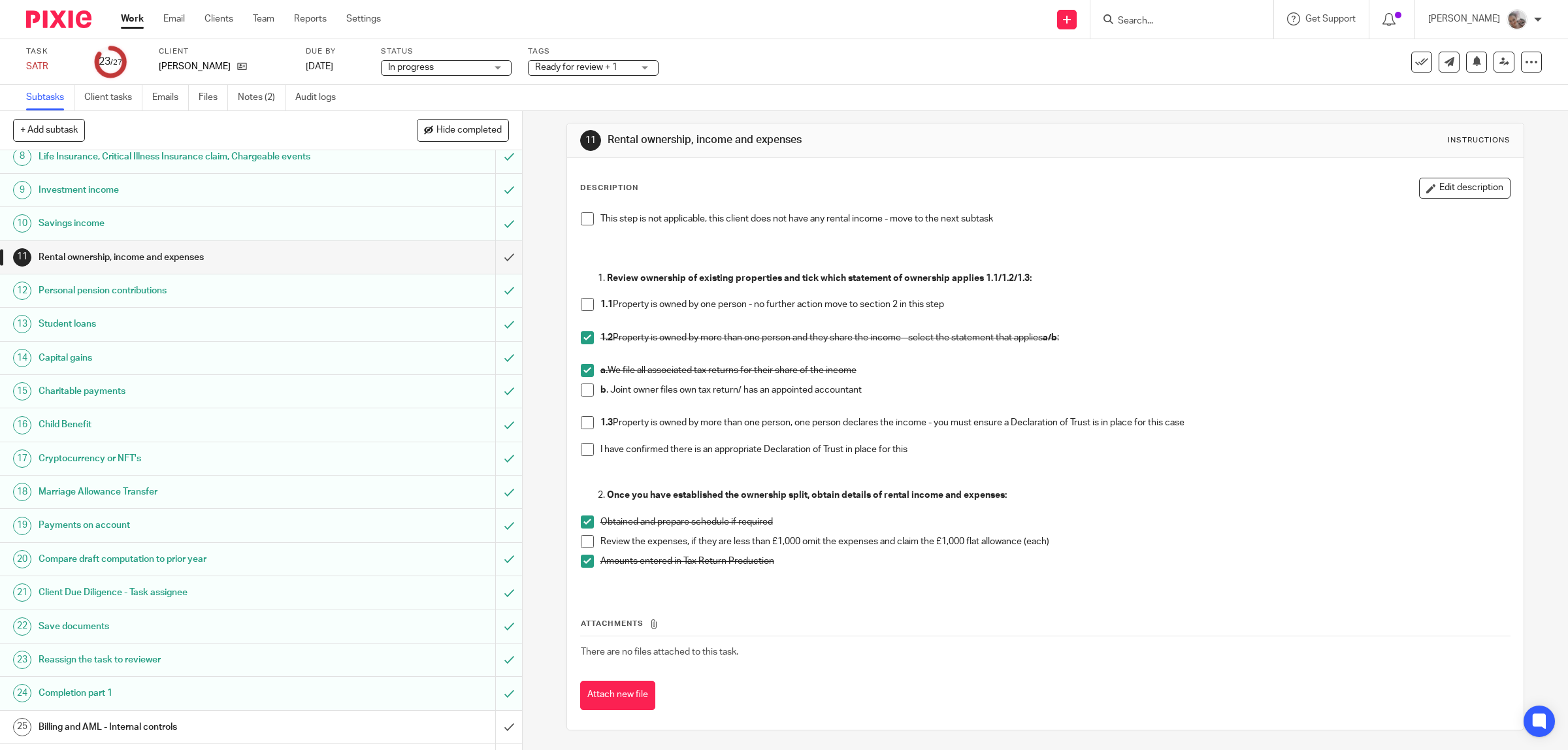
scroll to position [310, 0]
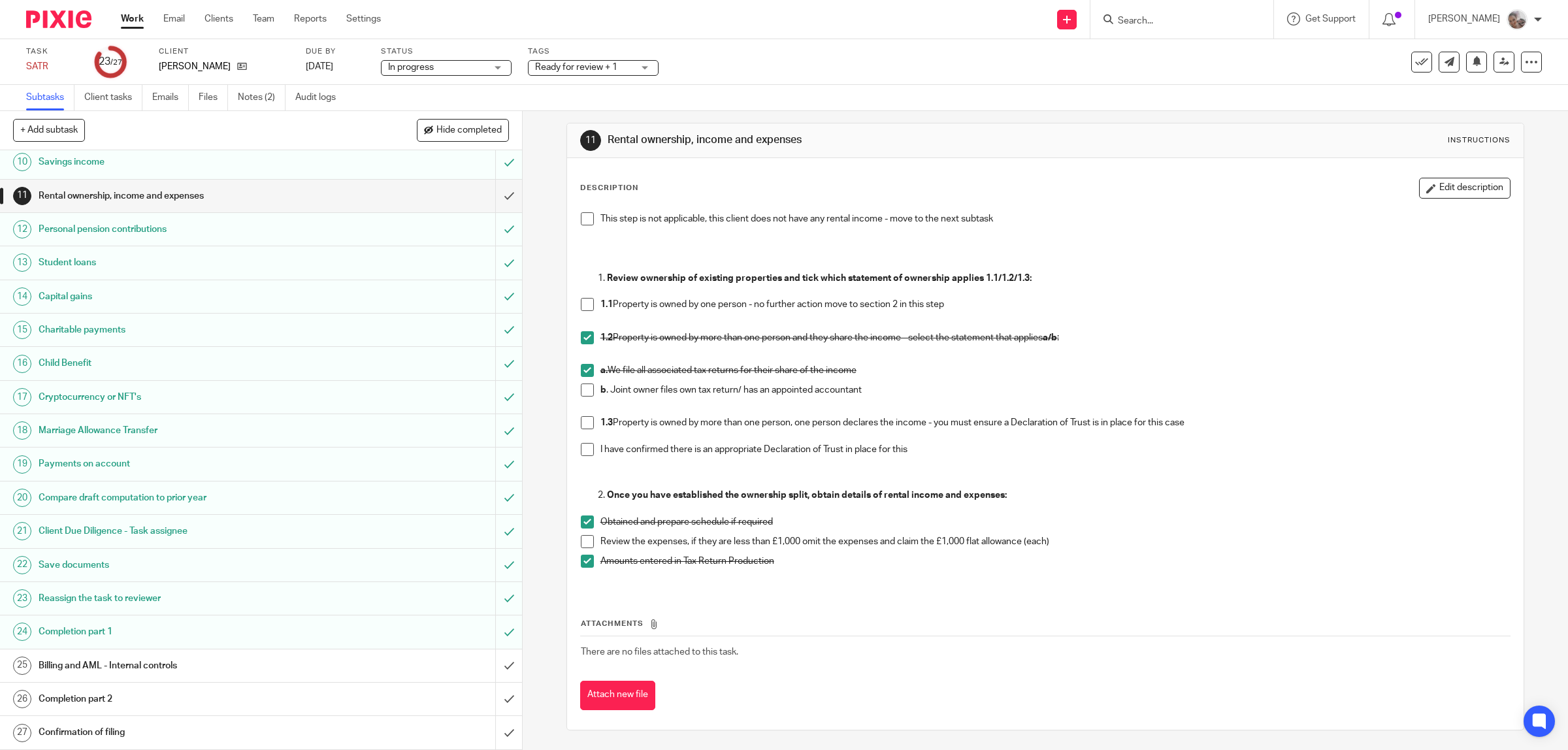
click at [136, 663] on h1 "Billing and AML - Internal controls" at bounding box center [186, 665] width 296 height 20
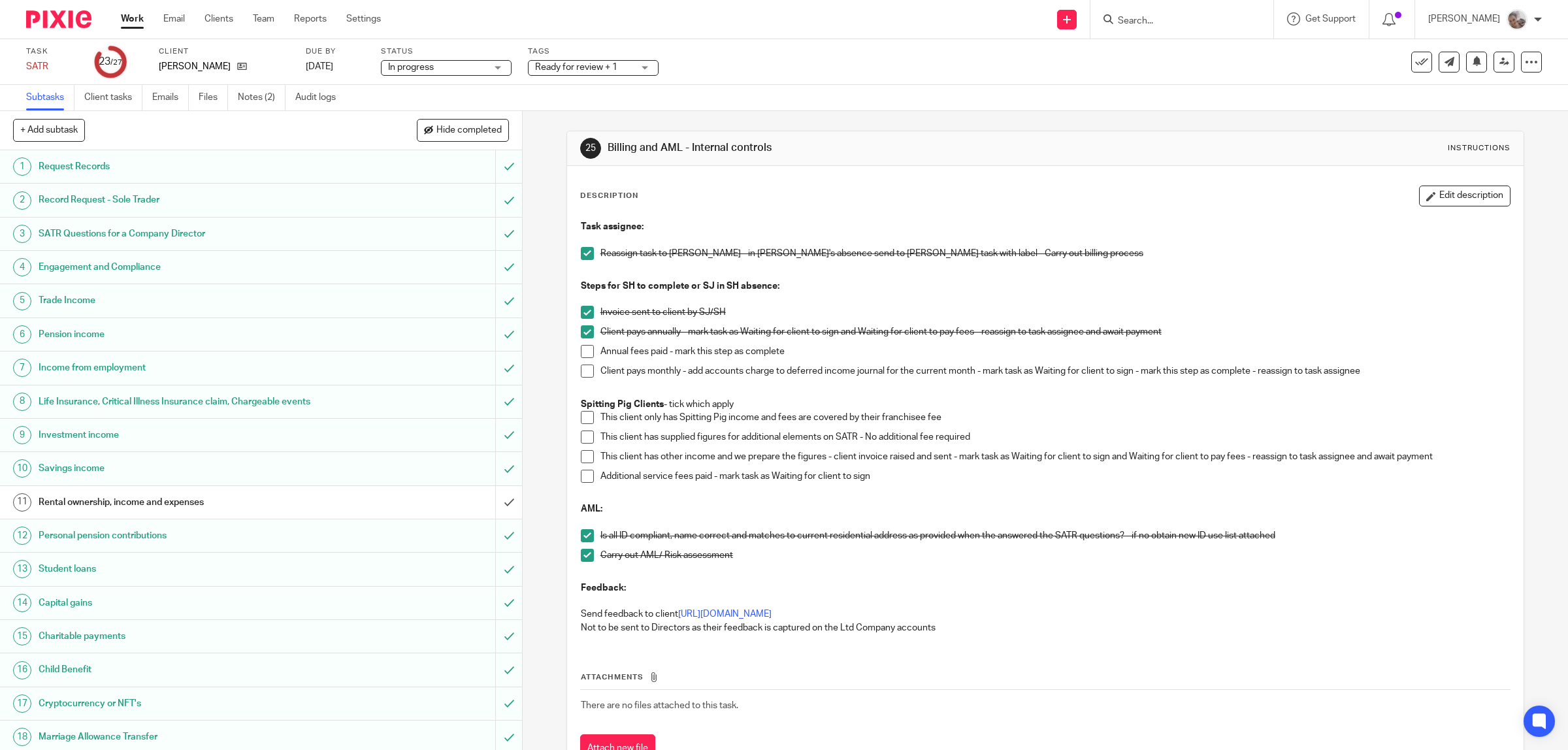
scroll to position [310, 0]
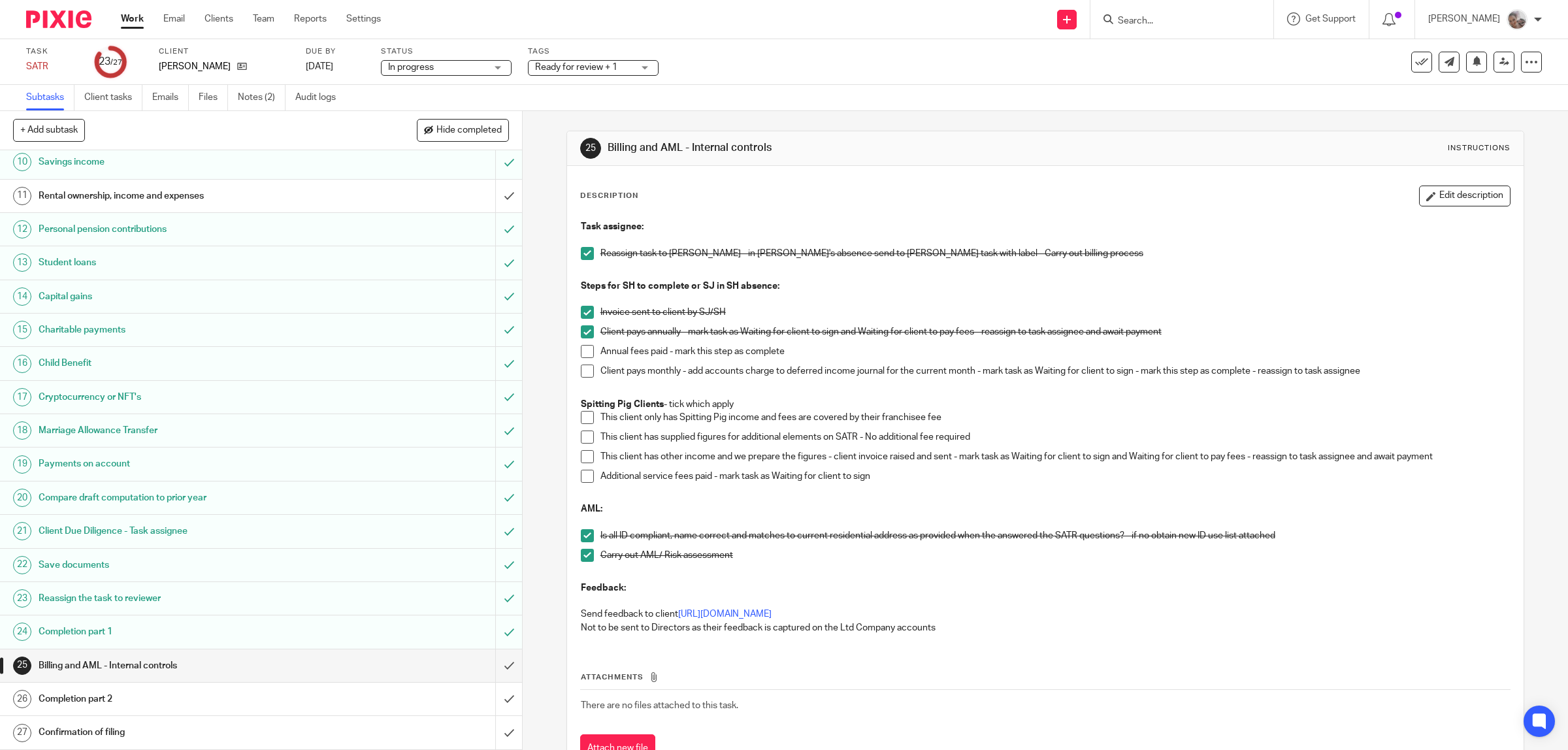
click at [92, 560] on h1 "Save documents" at bounding box center [186, 565] width 296 height 20
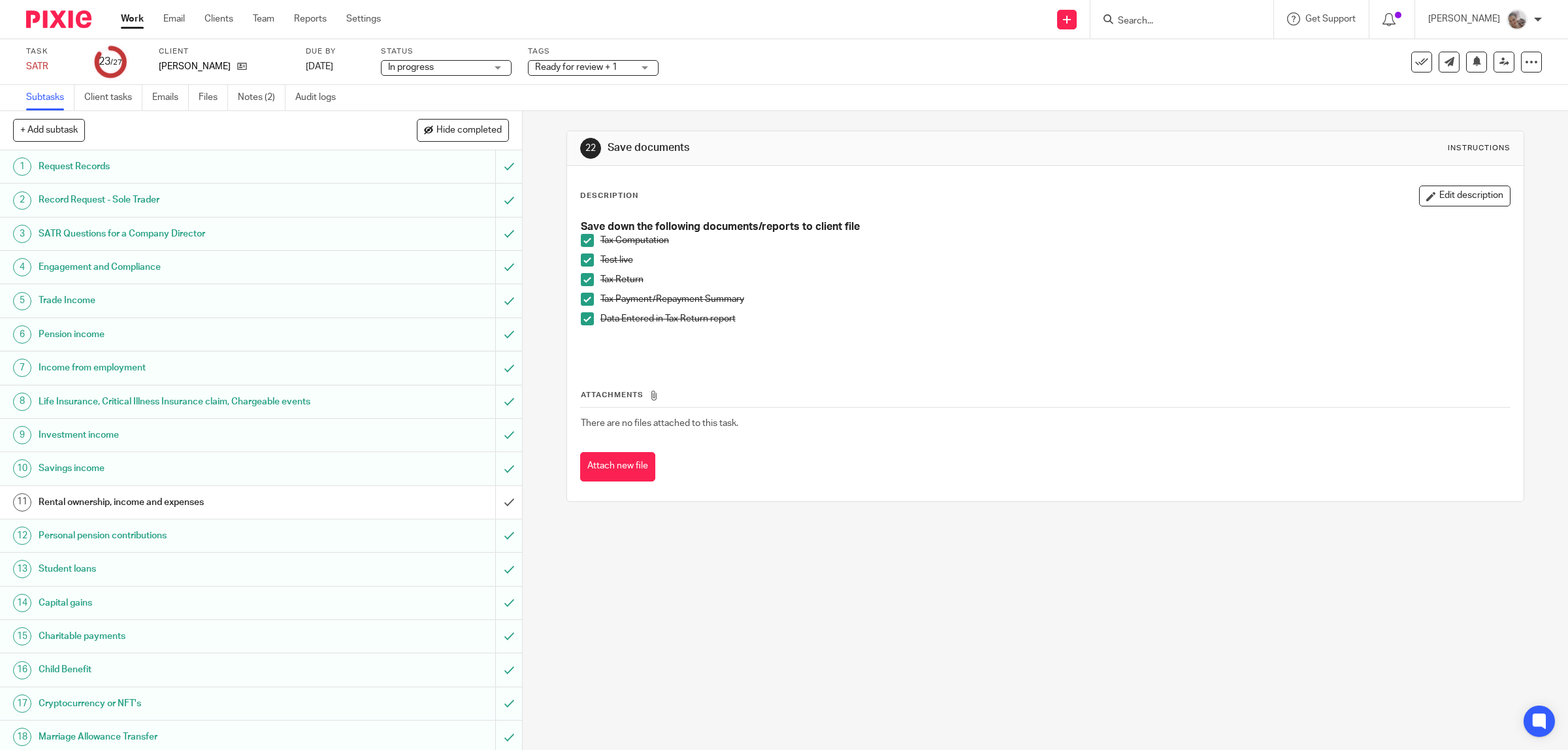
scroll to position [310, 0]
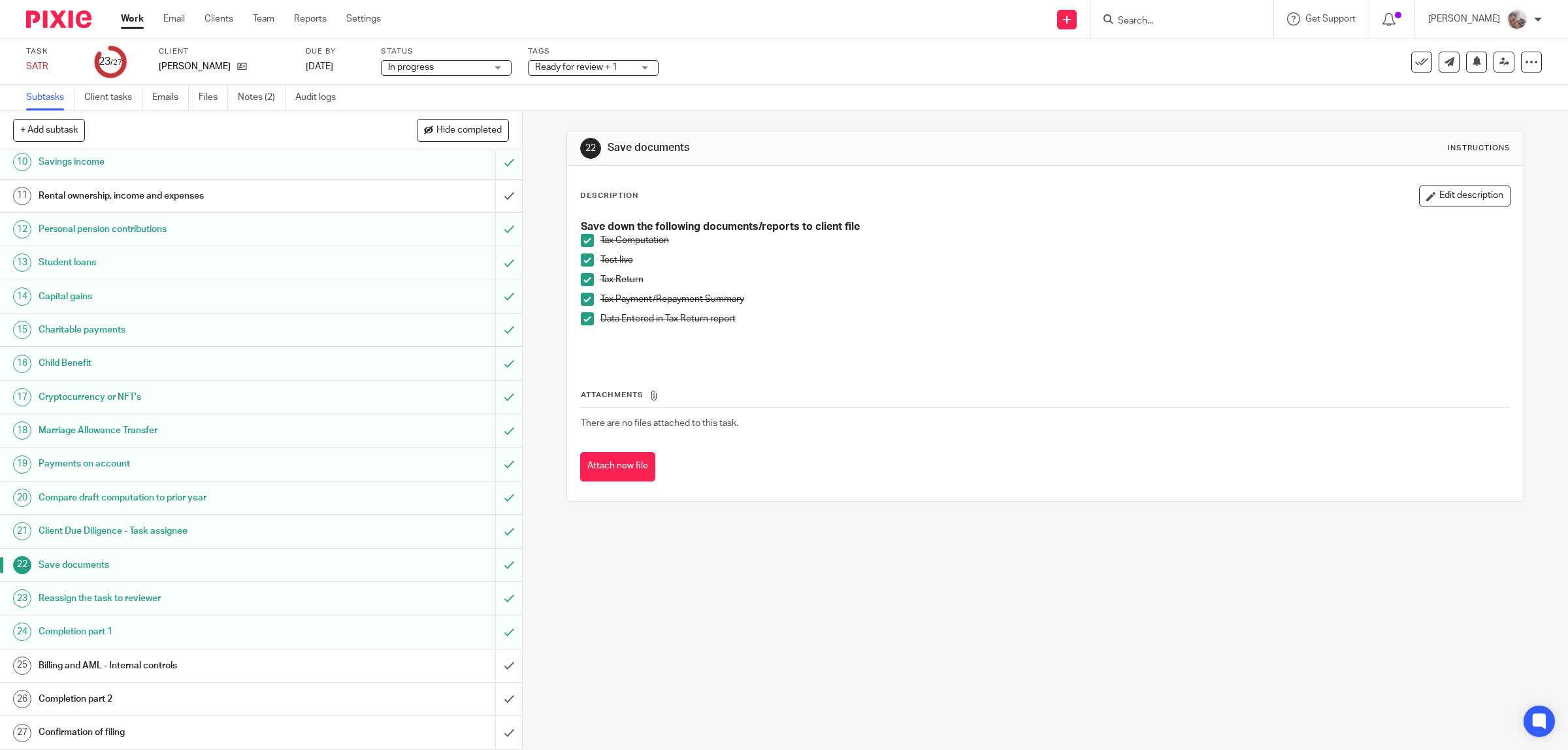
click at [97, 663] on h1 "Billing and AML - Internal controls" at bounding box center [186, 665] width 296 height 20
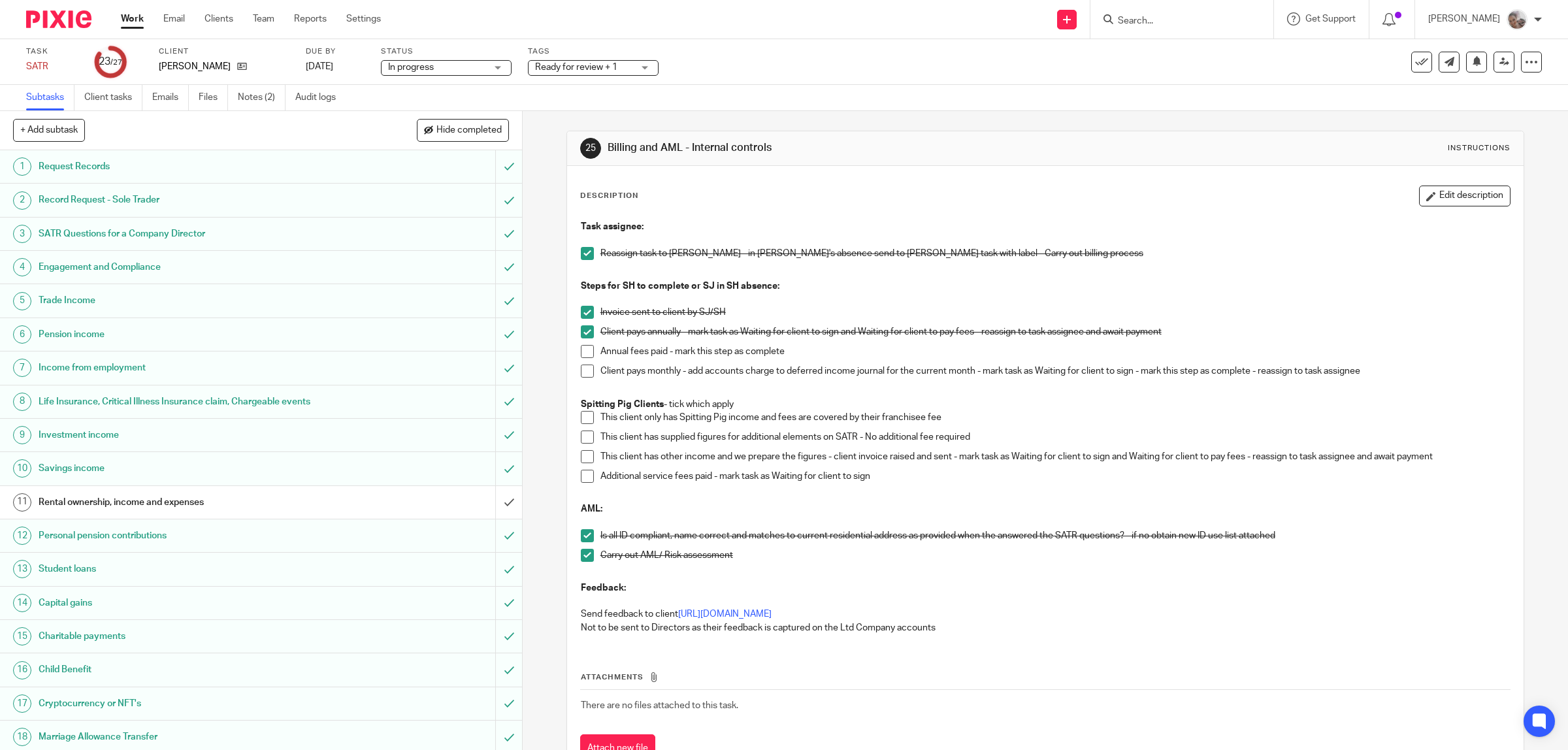
scroll to position [310, 0]
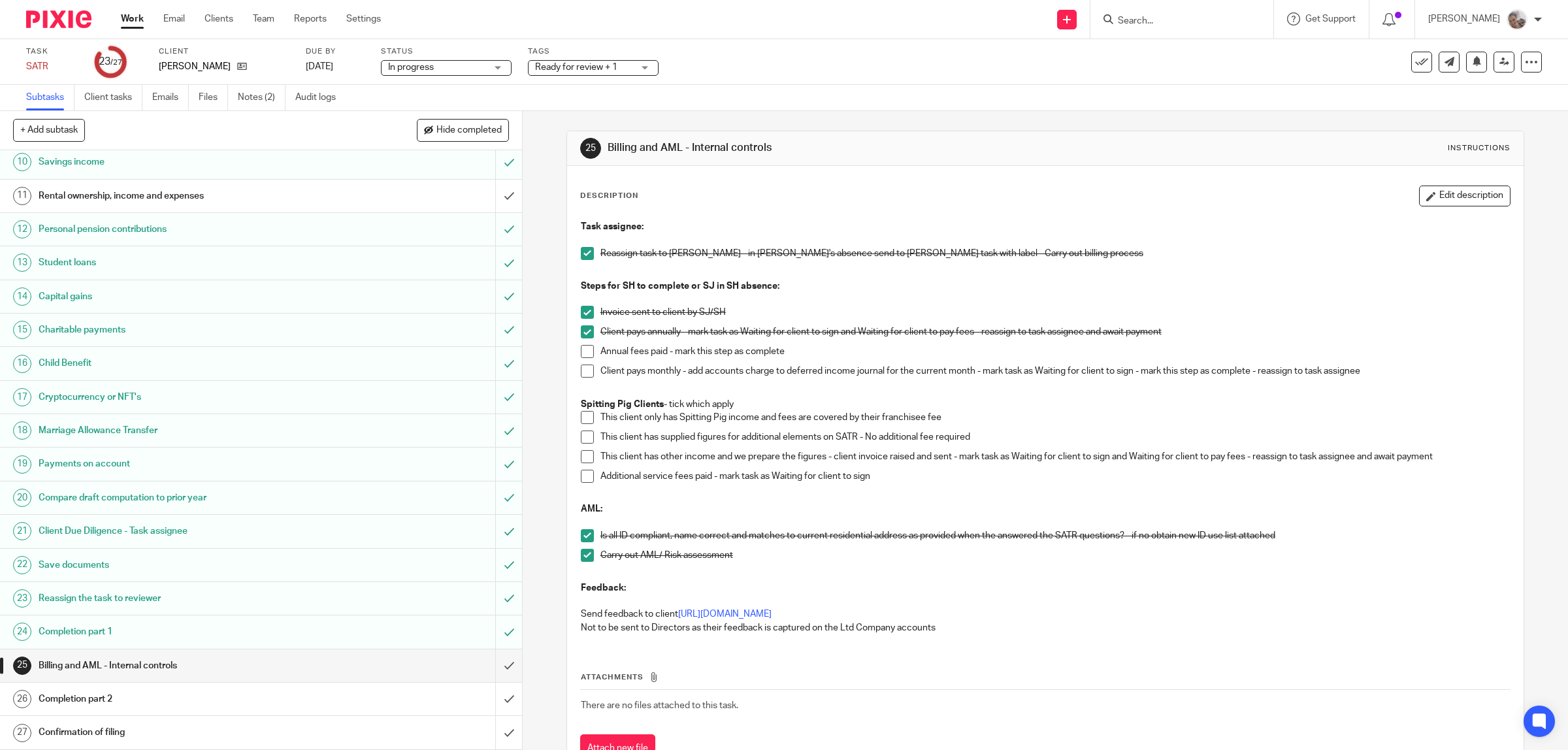
click at [100, 696] on h1 "Completion part 2" at bounding box center [186, 699] width 296 height 20
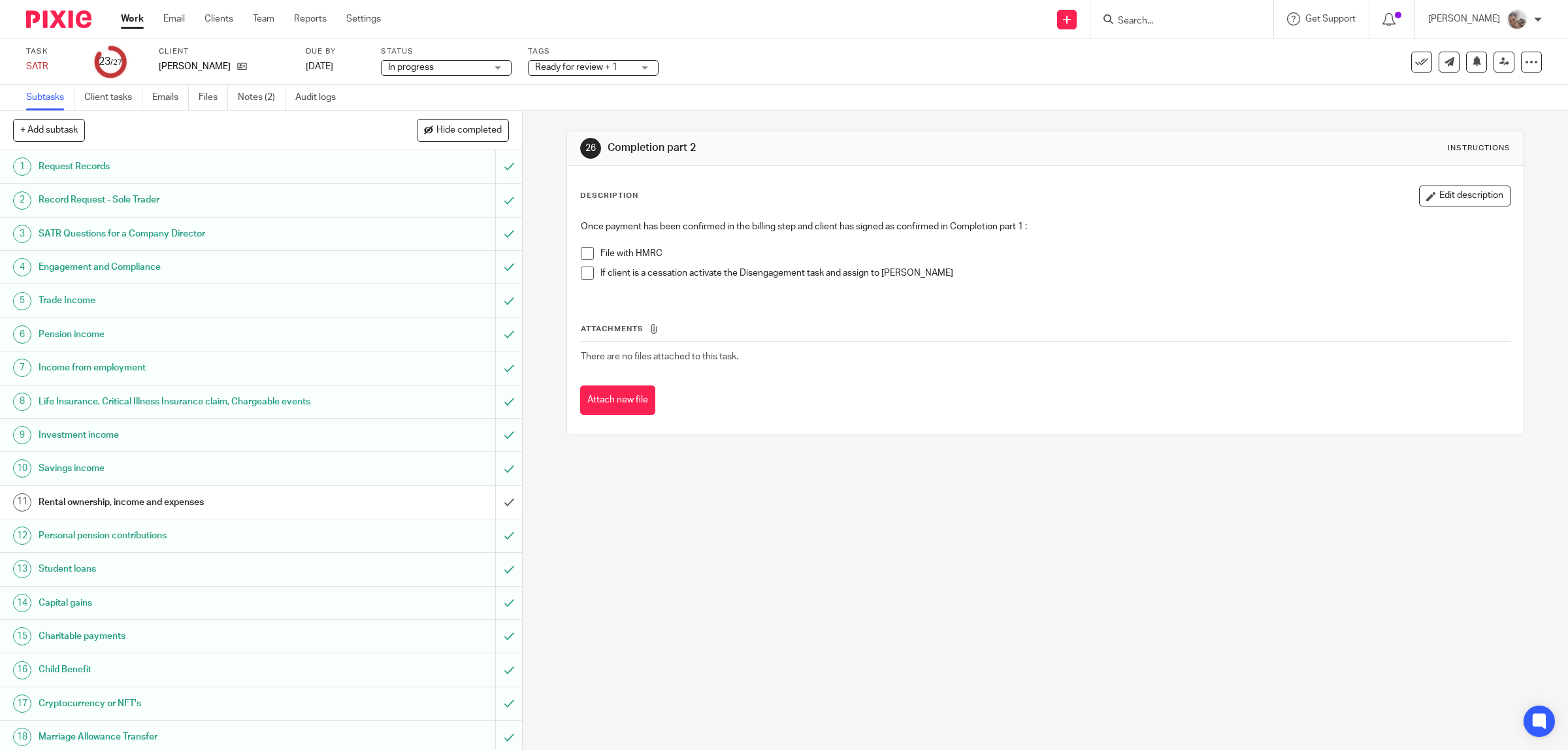
click at [581, 70] on span "Ready for review + 1" at bounding box center [577, 67] width 83 height 9
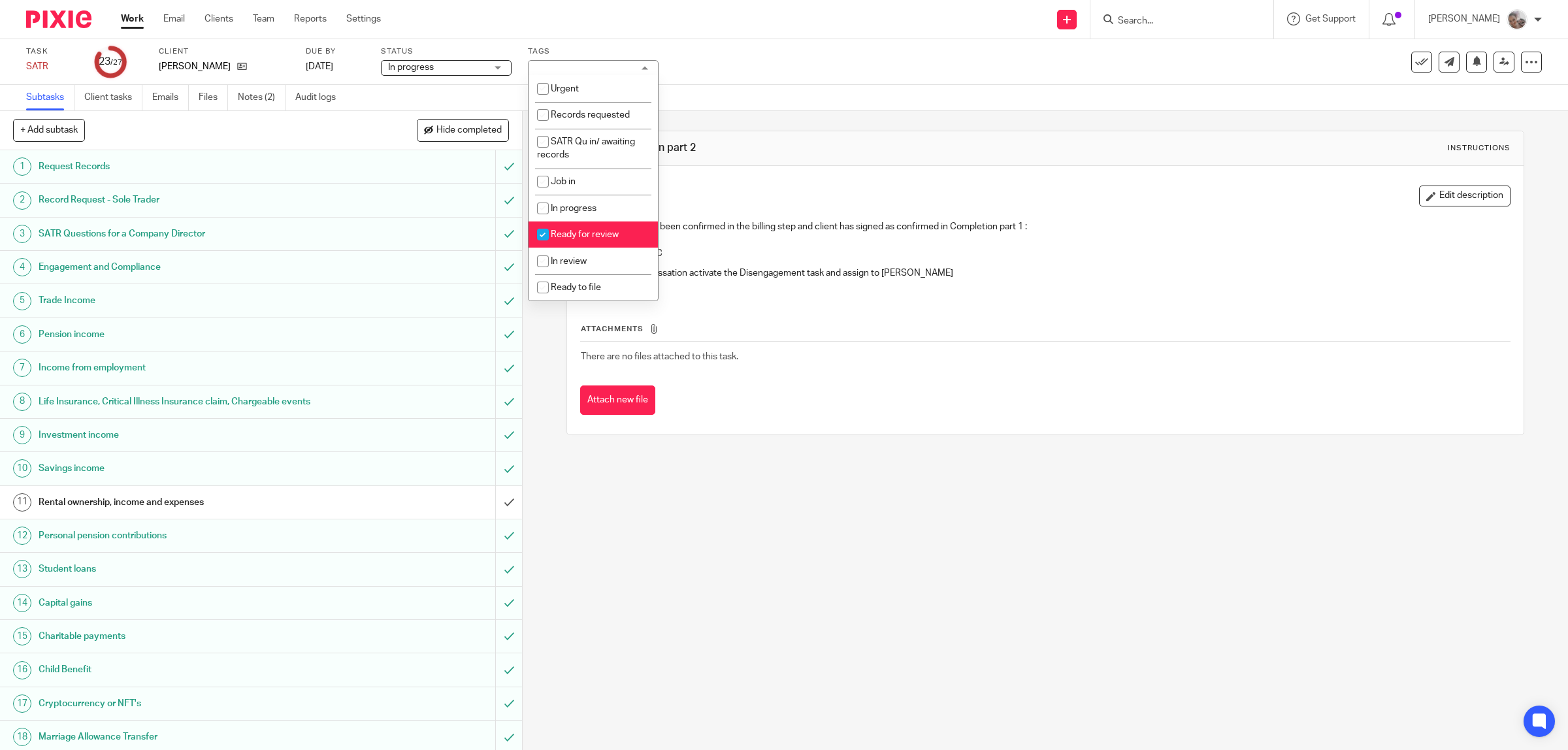
click at [581, 234] on span "Ready for review" at bounding box center [584, 234] width 68 height 9
checkbox input "false"
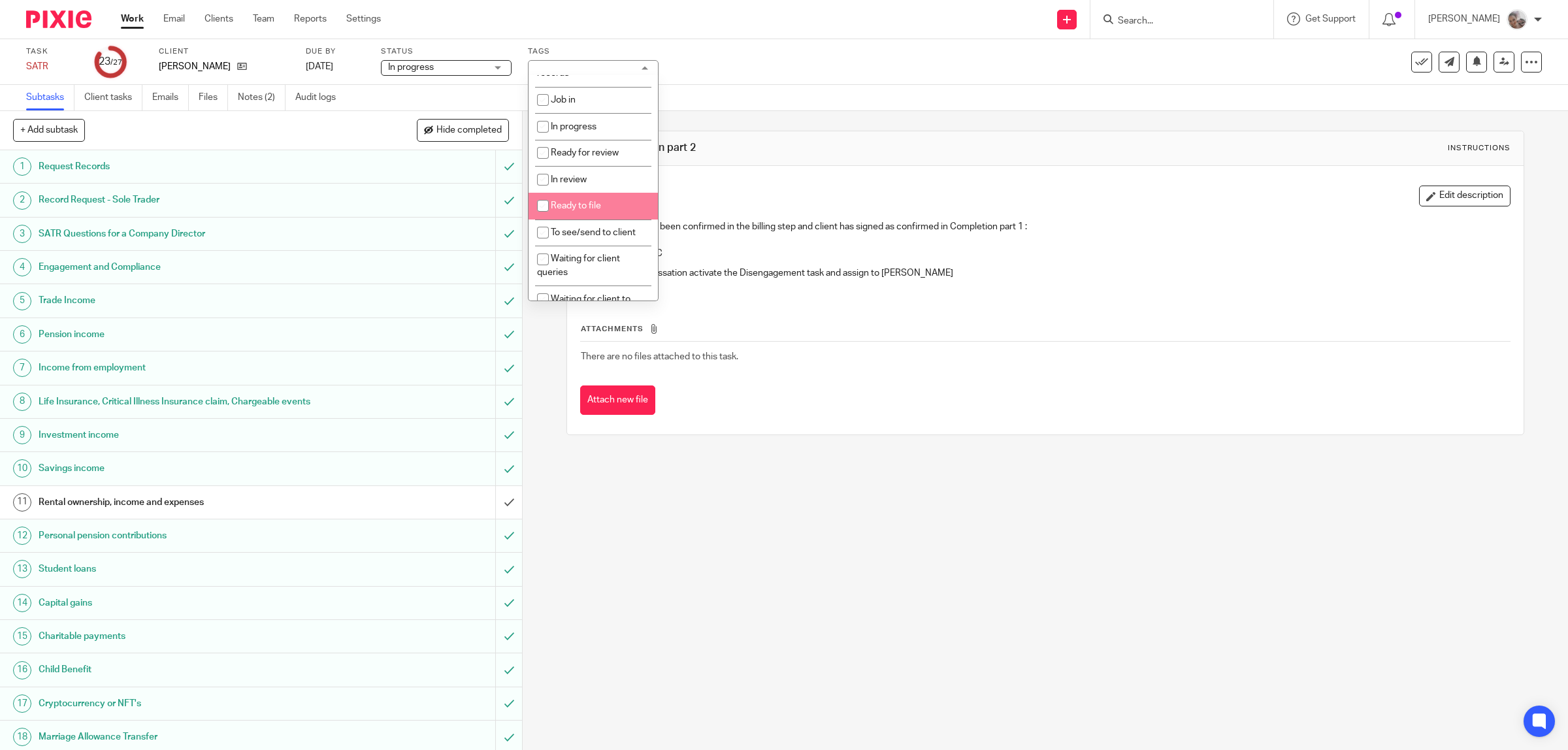
scroll to position [164, 0]
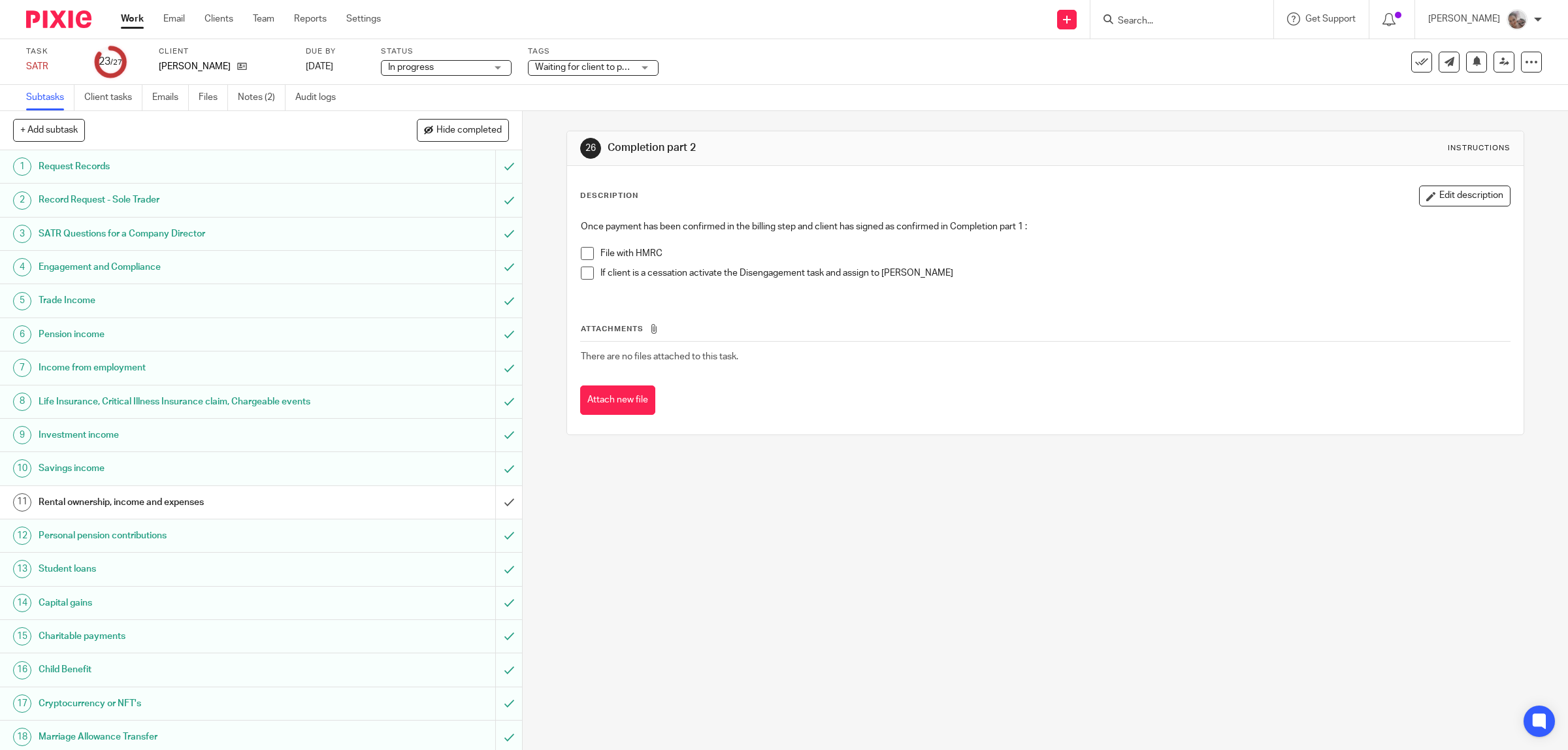
click at [935, 328] on th "Attachments" at bounding box center [1046, 331] width 930 height 19
click at [586, 61] on span "Waiting for client to pay fees" at bounding box center [583, 68] width 98 height 14
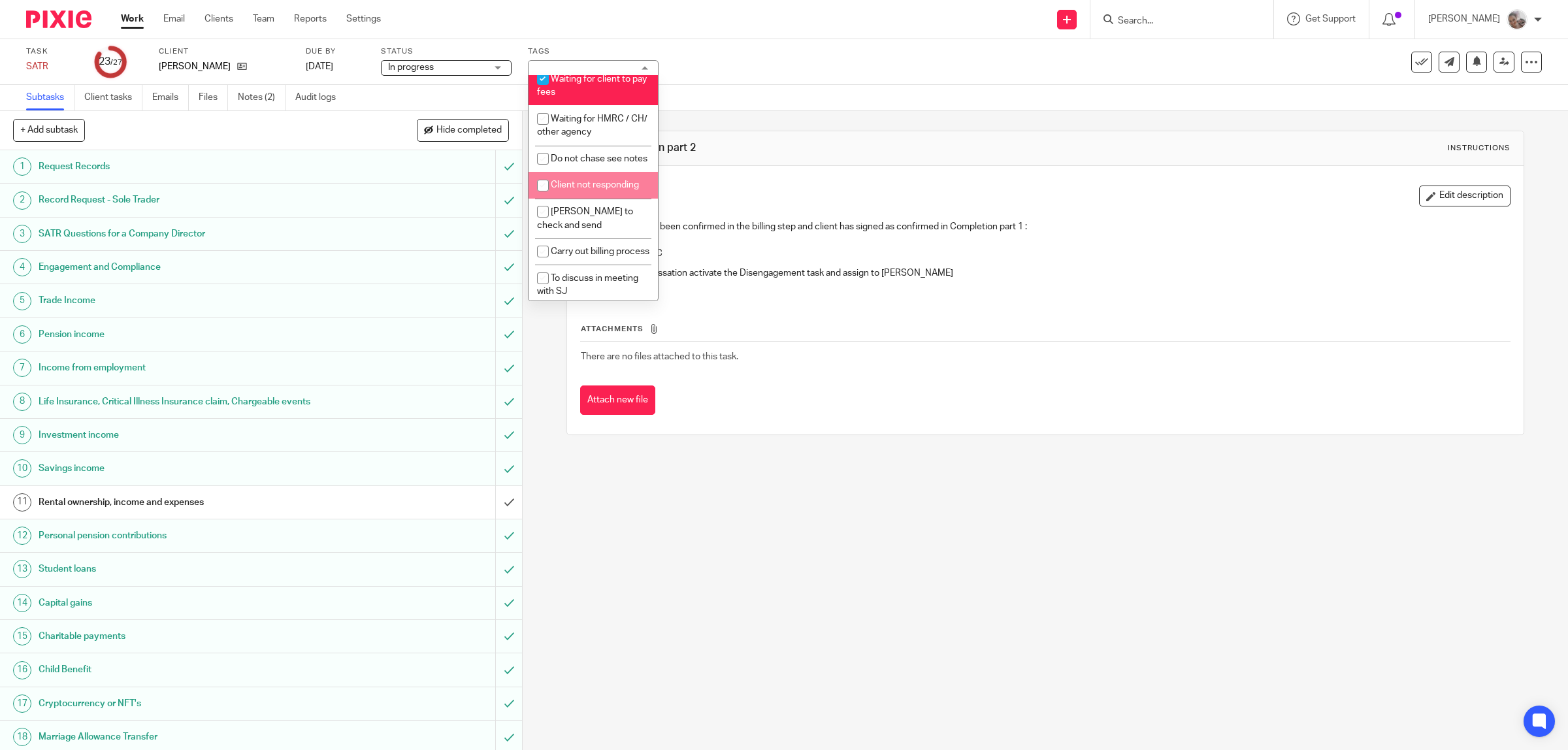
scroll to position [326, 0]
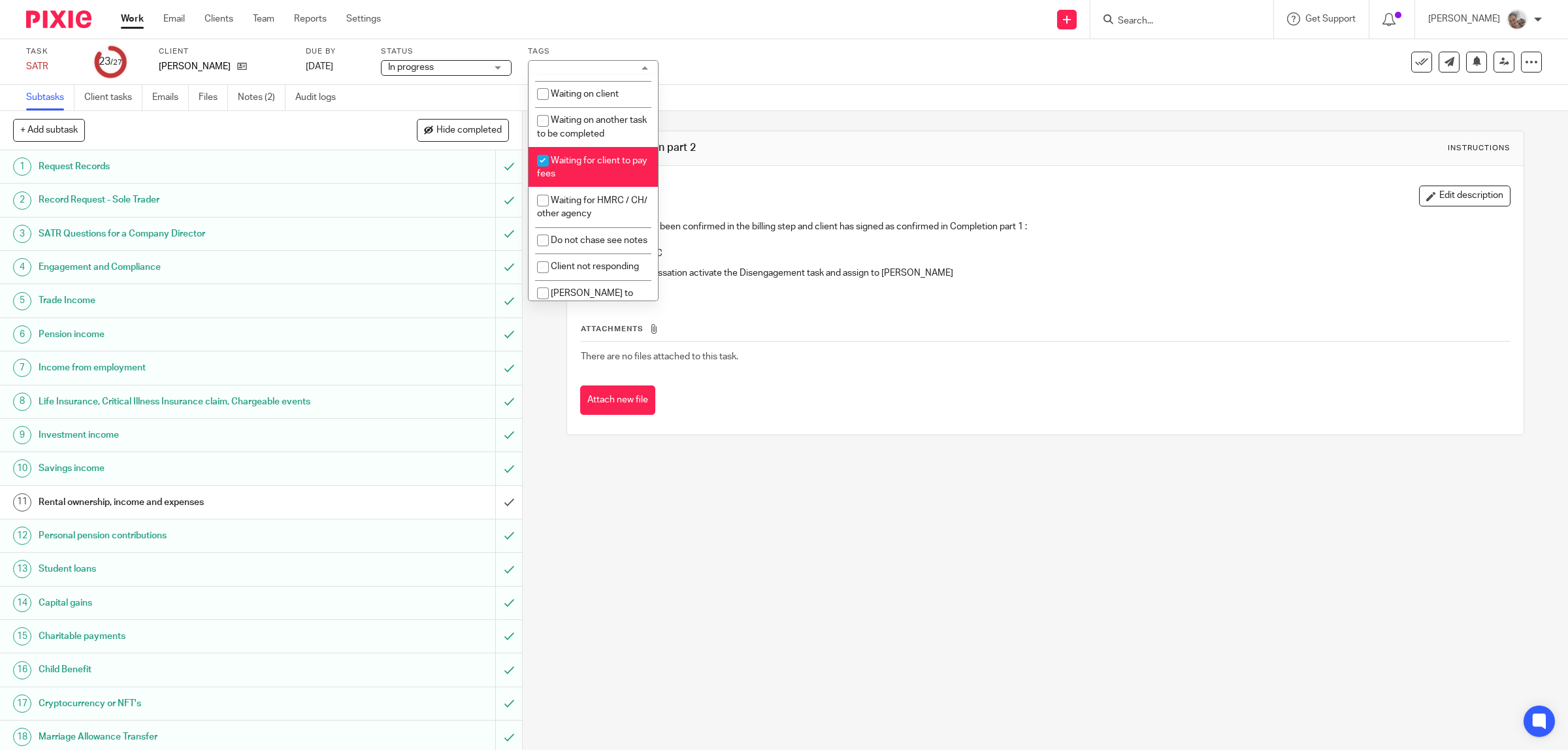
click at [588, 169] on li "Waiting for client to pay fees" at bounding box center [592, 167] width 129 height 39
checkbox input "false"
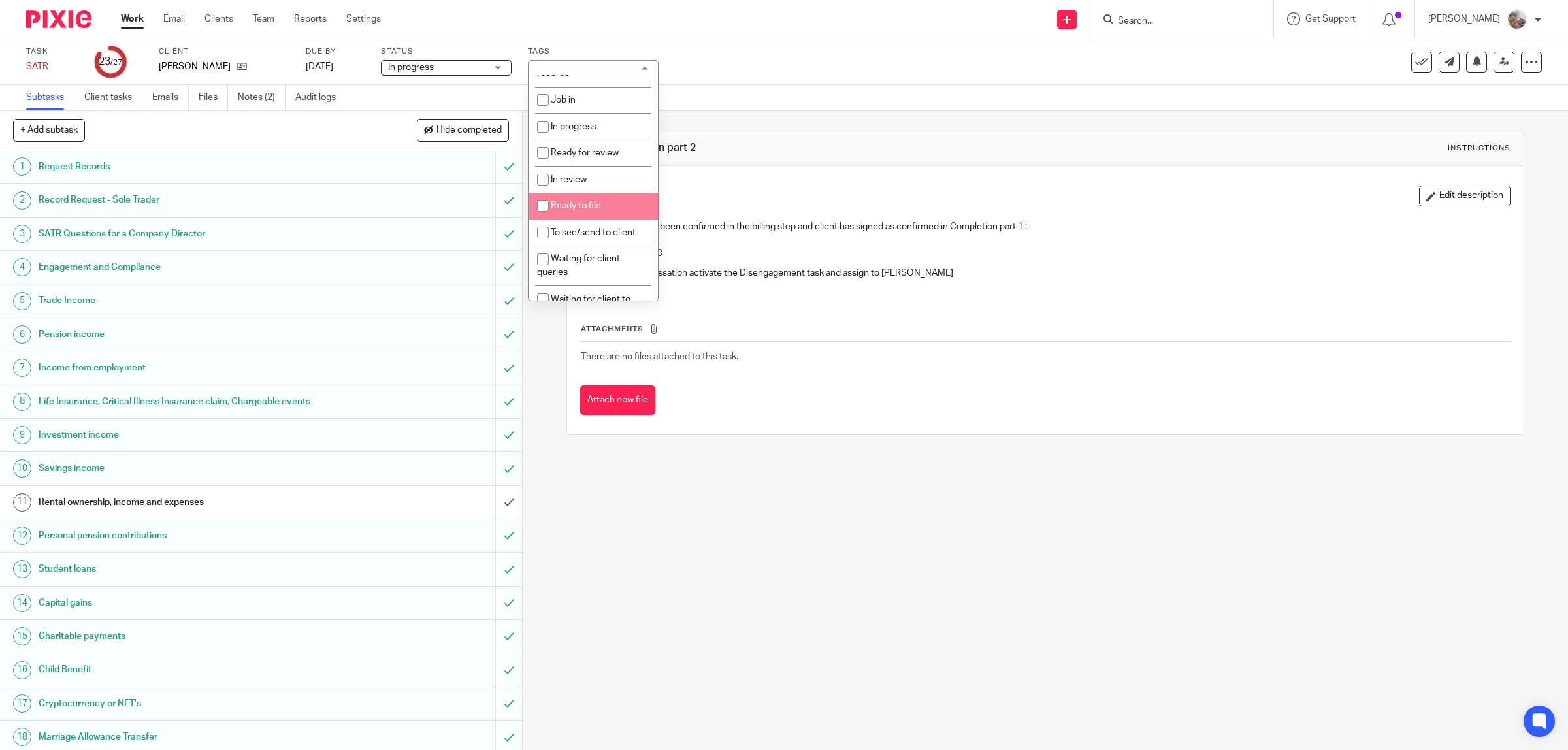
click at [599, 202] on span "Ready to file" at bounding box center [576, 205] width 50 height 9
checkbox input "true"
click at [746, 90] on div "Subtasks Client tasks Emails Files Notes (2) Audit logs" at bounding box center [784, 98] width 1568 height 27
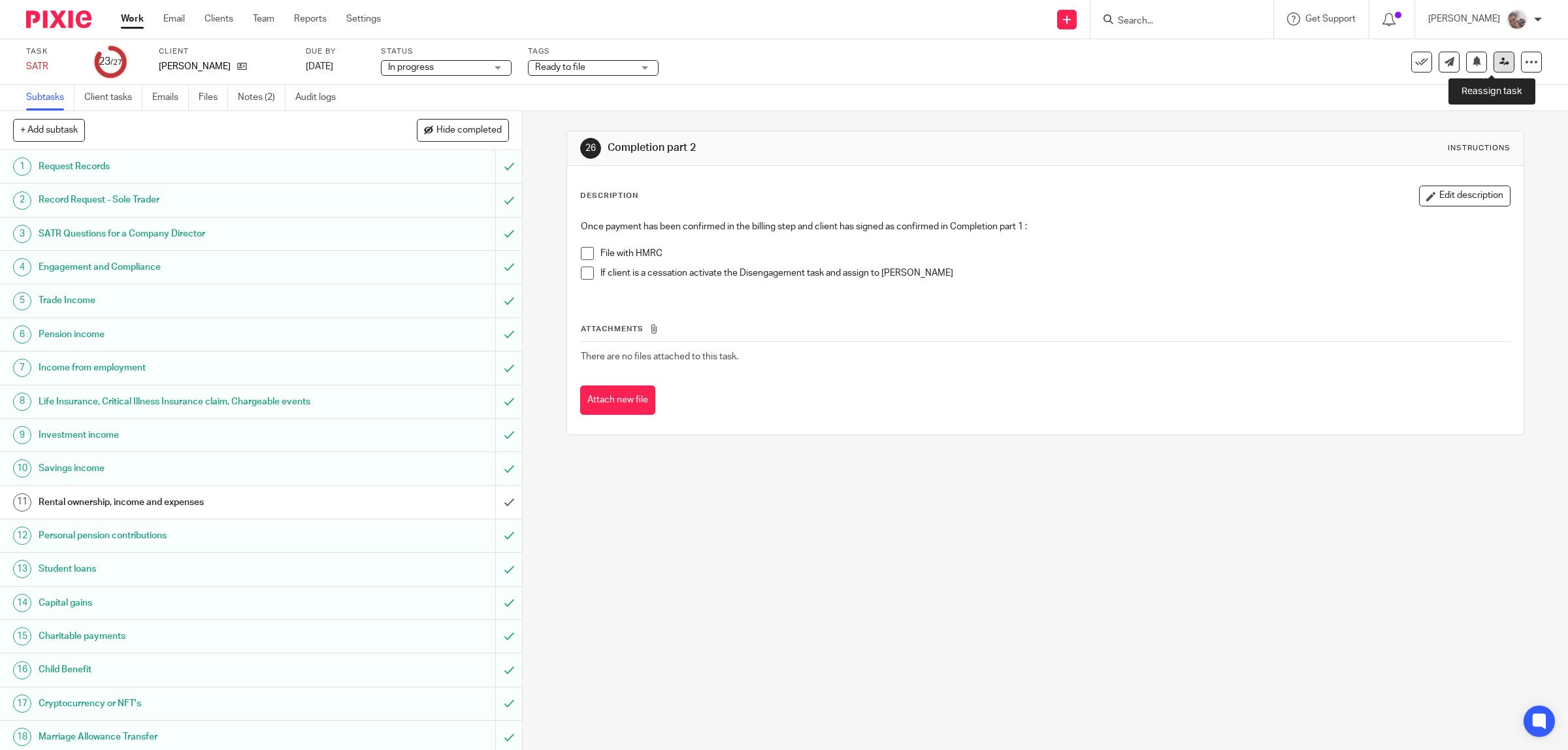
click at [1497, 62] on link at bounding box center [1503, 61] width 21 height 21
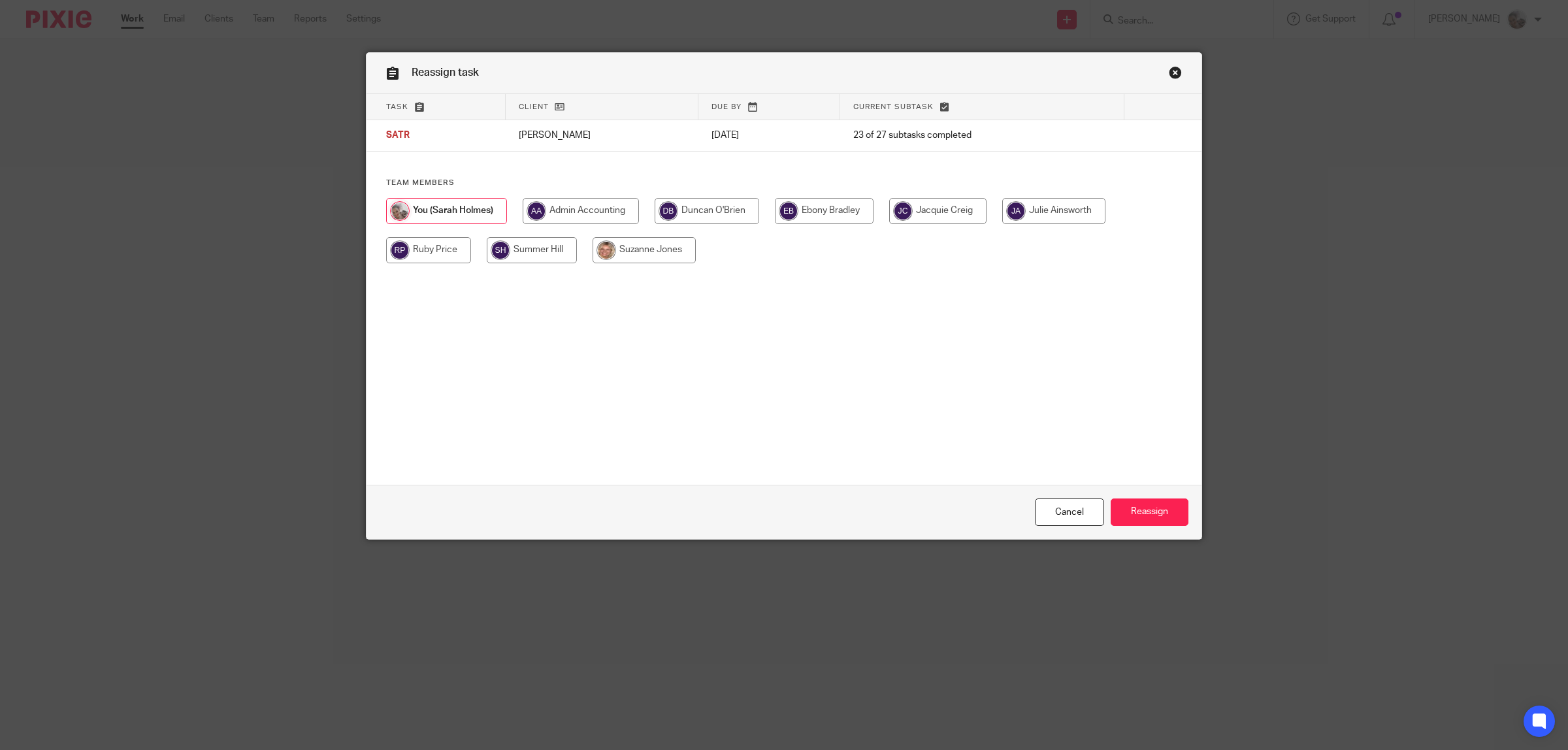
click at [651, 246] on input "radio" at bounding box center [644, 250] width 103 height 27
radio input "true"
click at [1130, 507] on input "Reassign" at bounding box center [1149, 512] width 78 height 29
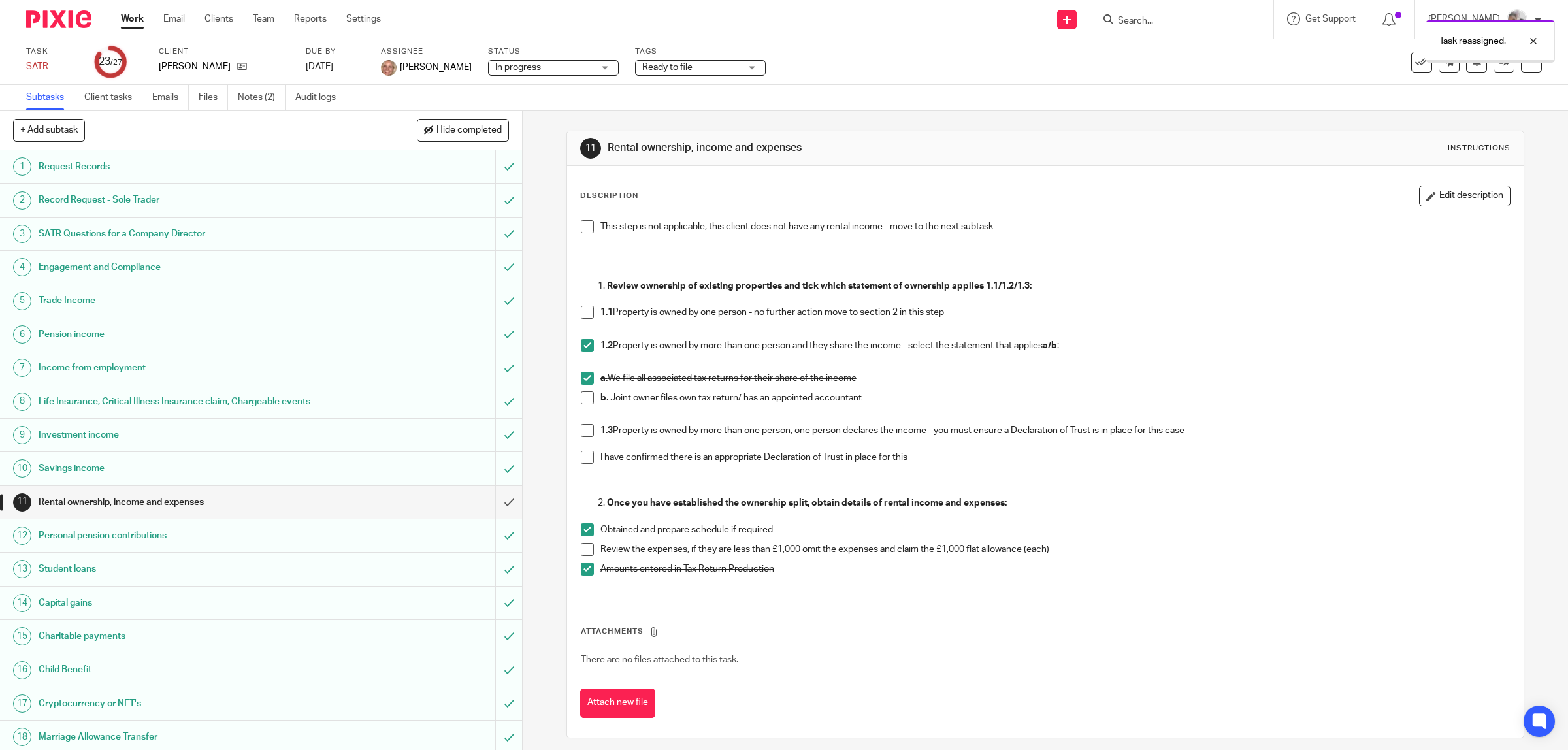
click at [122, 17] on link "Work" at bounding box center [132, 19] width 23 height 13
click at [697, 69] on span "Ready to file" at bounding box center [691, 68] width 98 height 14
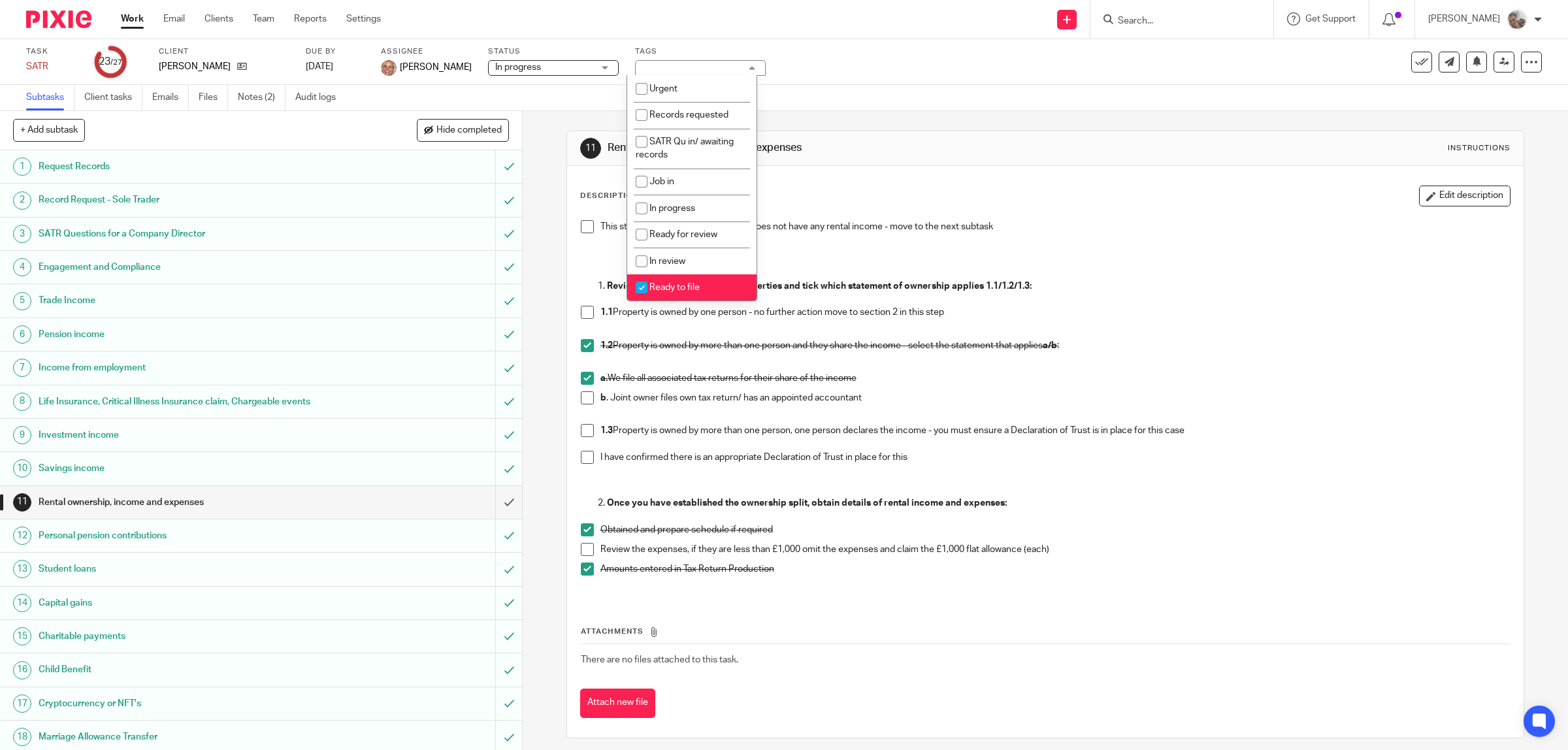
click at [677, 283] on span "Ready to file" at bounding box center [674, 287] width 50 height 9
checkbox input "false"
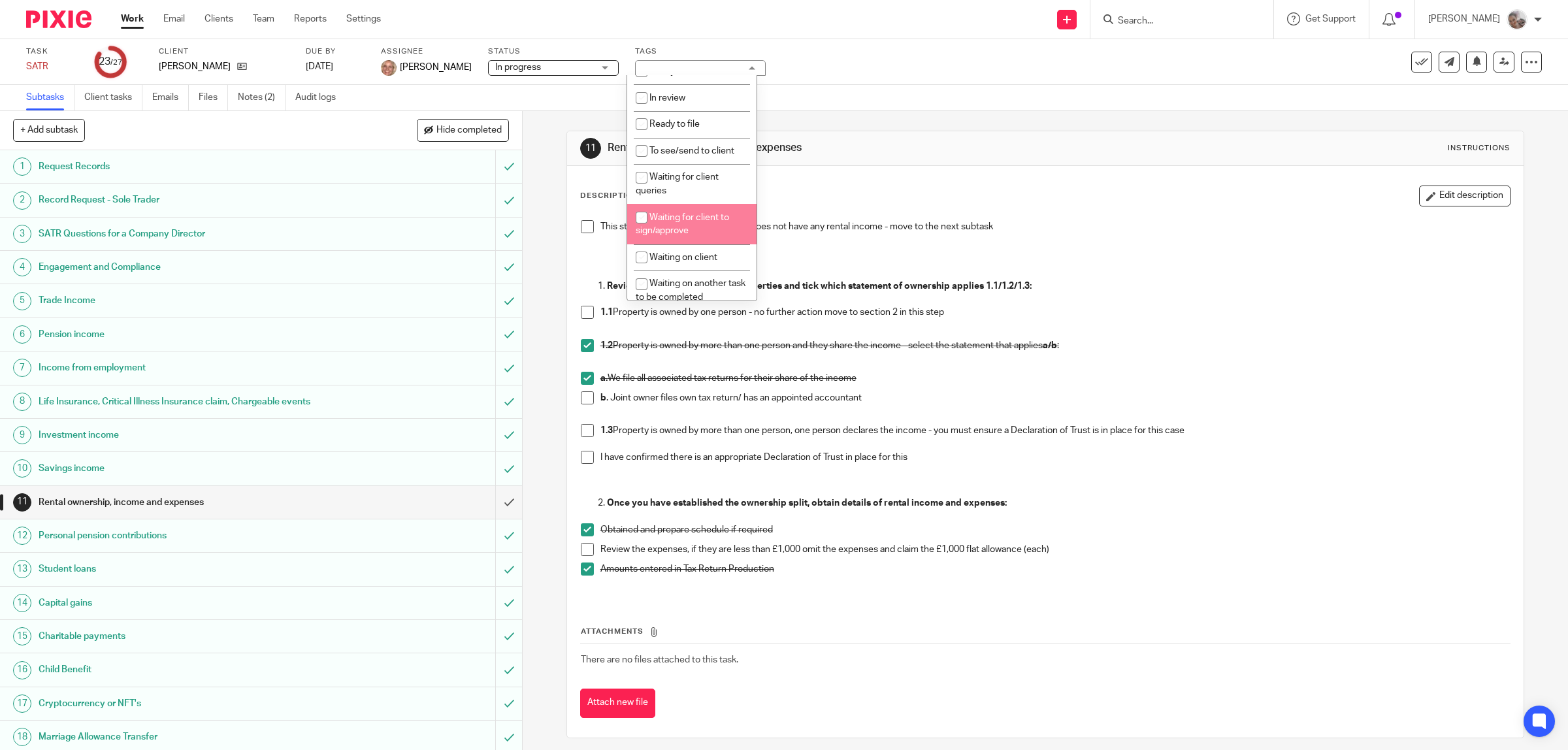
click at [686, 229] on span "Waiting for client to sign/approve" at bounding box center [682, 224] width 94 height 23
checkbox input "true"
click at [906, 95] on div "Subtasks Client tasks Emails Files Notes (2) Audit logs" at bounding box center [784, 98] width 1568 height 27
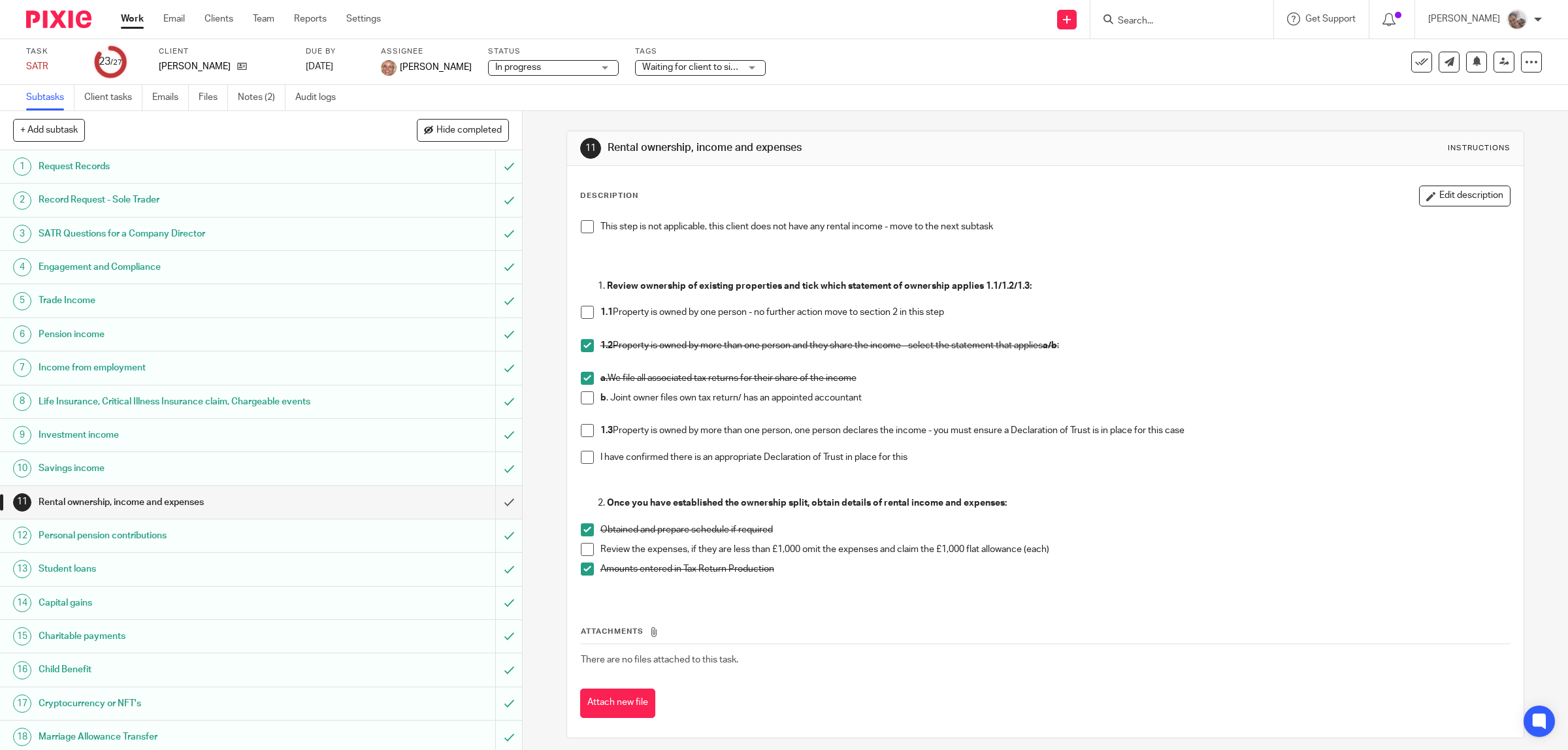
click at [131, 20] on link "Work" at bounding box center [132, 19] width 23 height 13
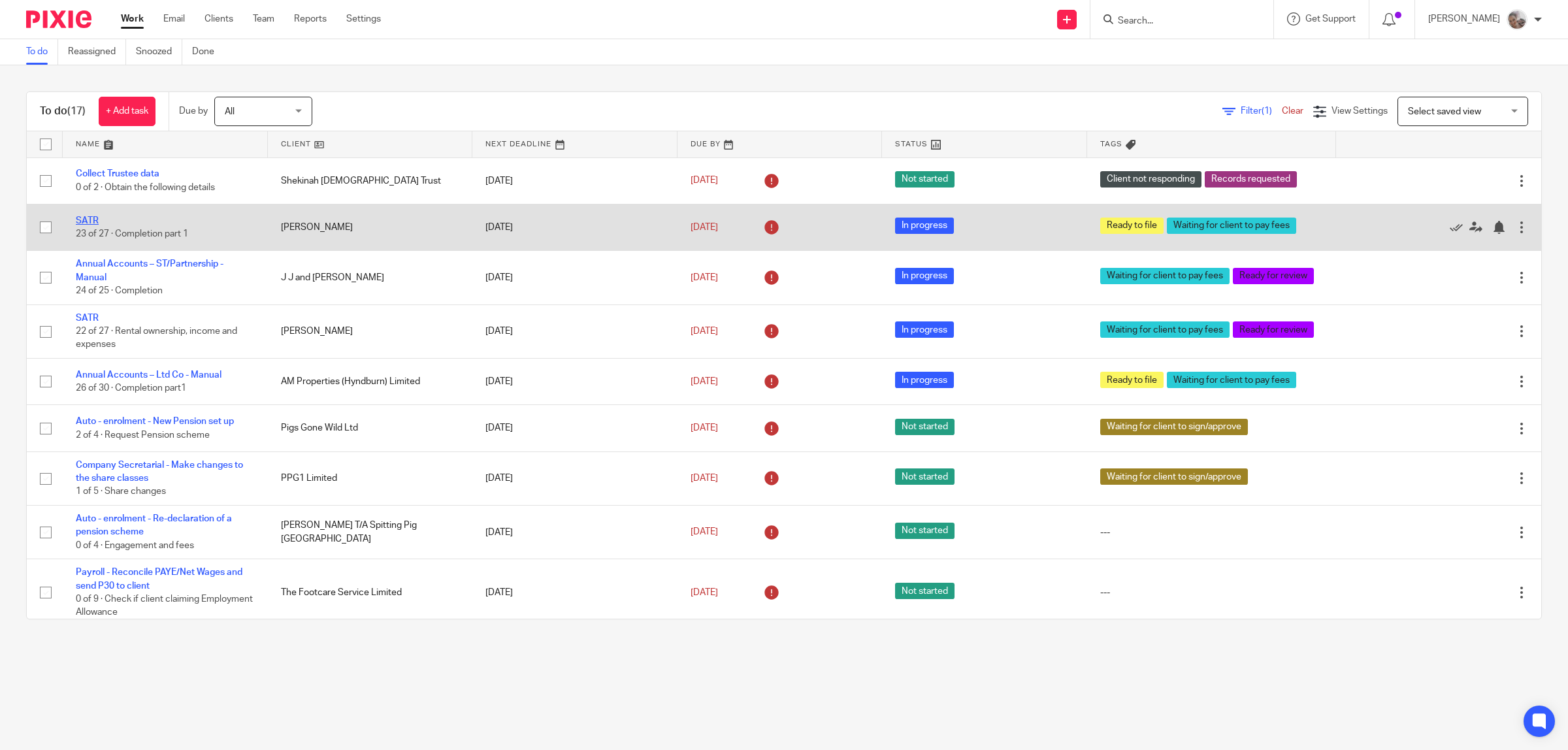
click at [82, 221] on link "SATR" at bounding box center [87, 220] width 23 height 9
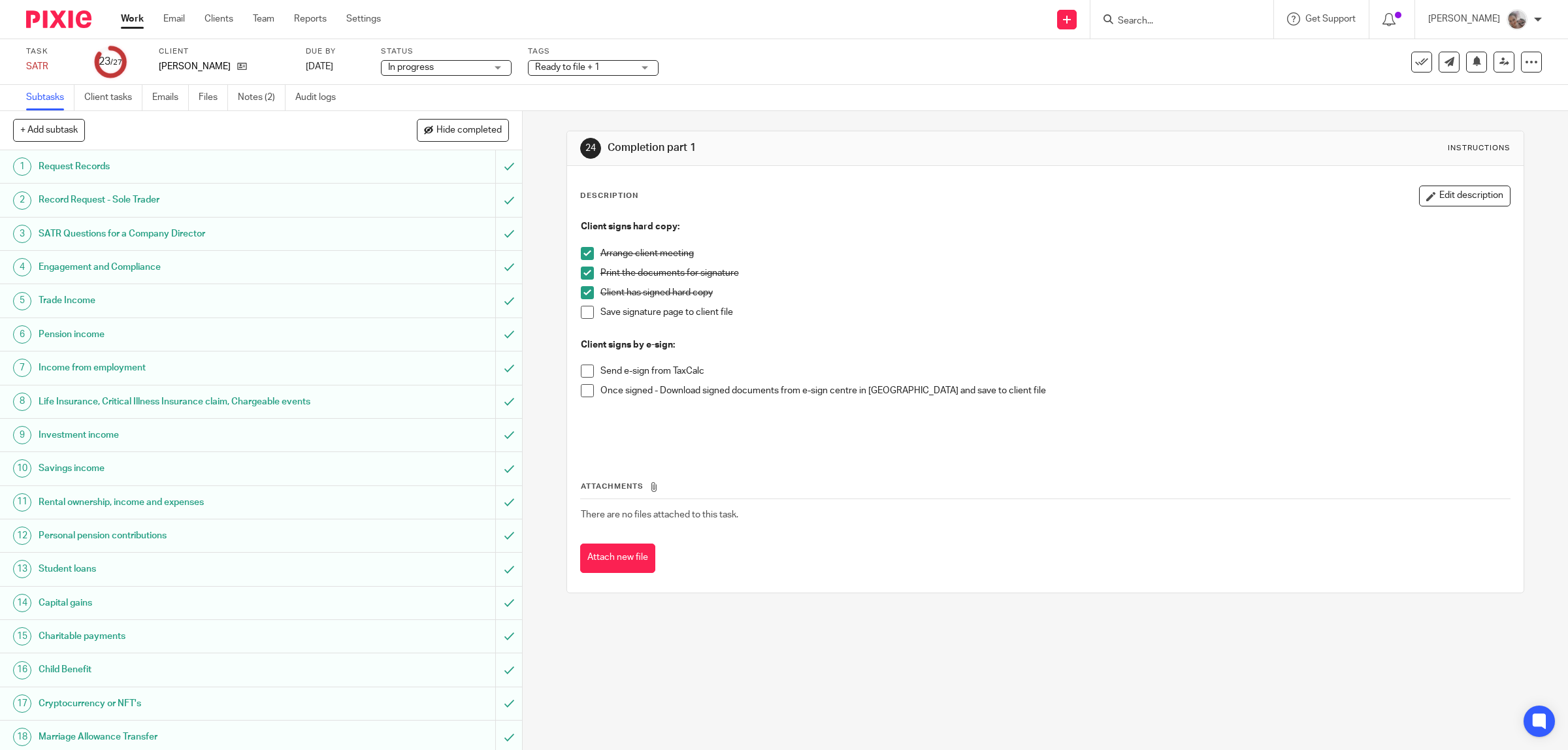
click at [609, 63] on span "Ready to file + 1" at bounding box center [583, 68] width 98 height 14
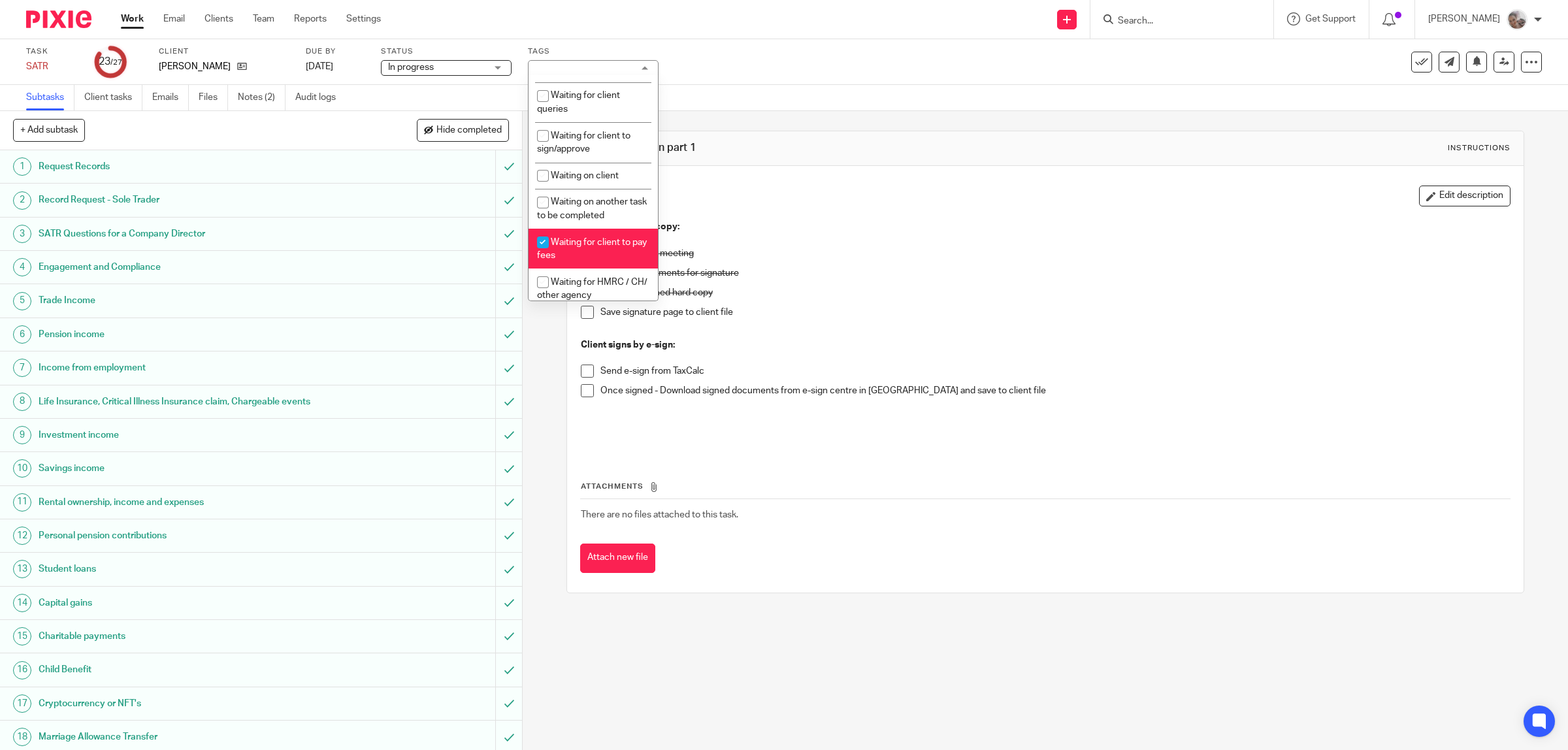
scroll to position [326, 0]
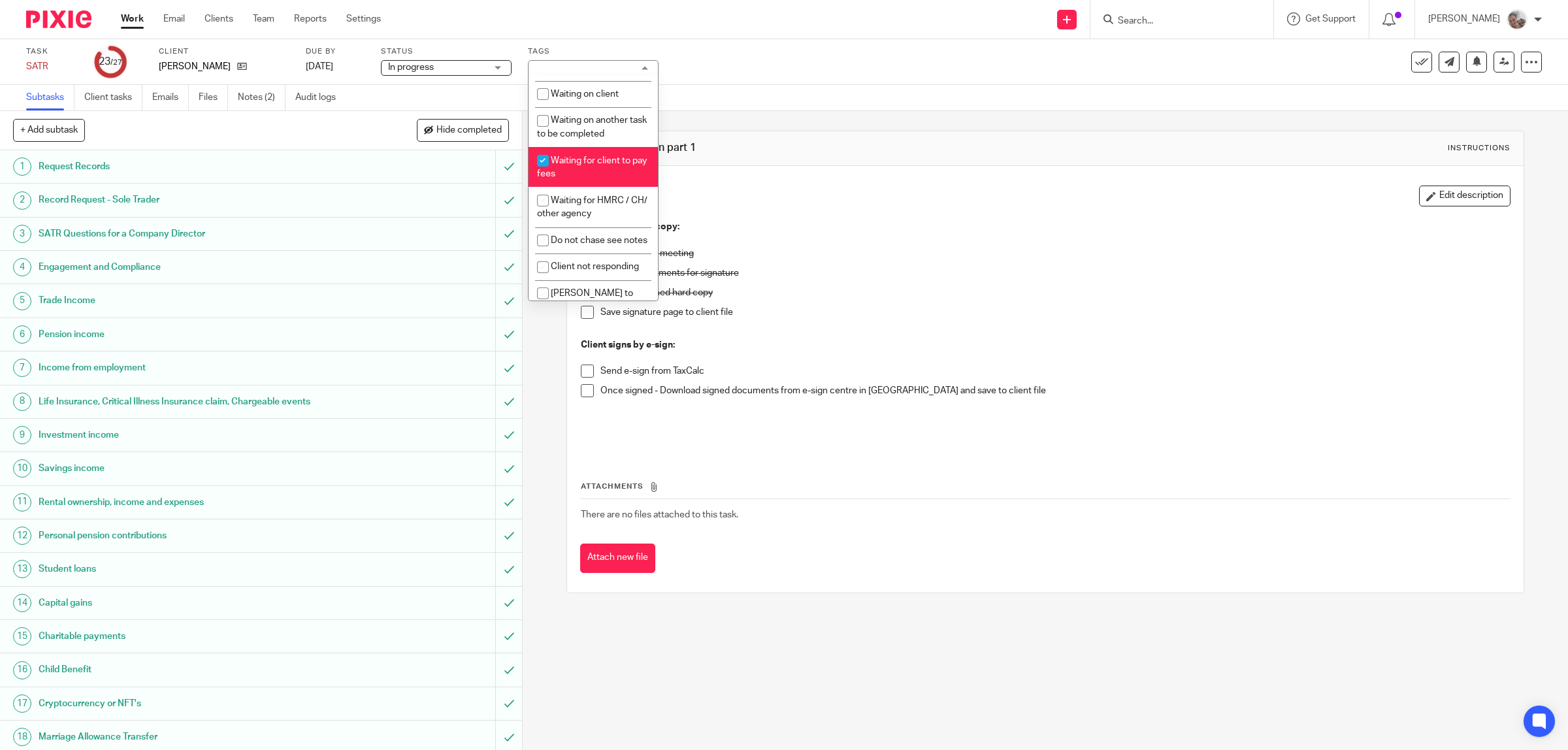
click at [617, 164] on li "Waiting for client to pay fees" at bounding box center [592, 167] width 129 height 39
checkbox input "false"
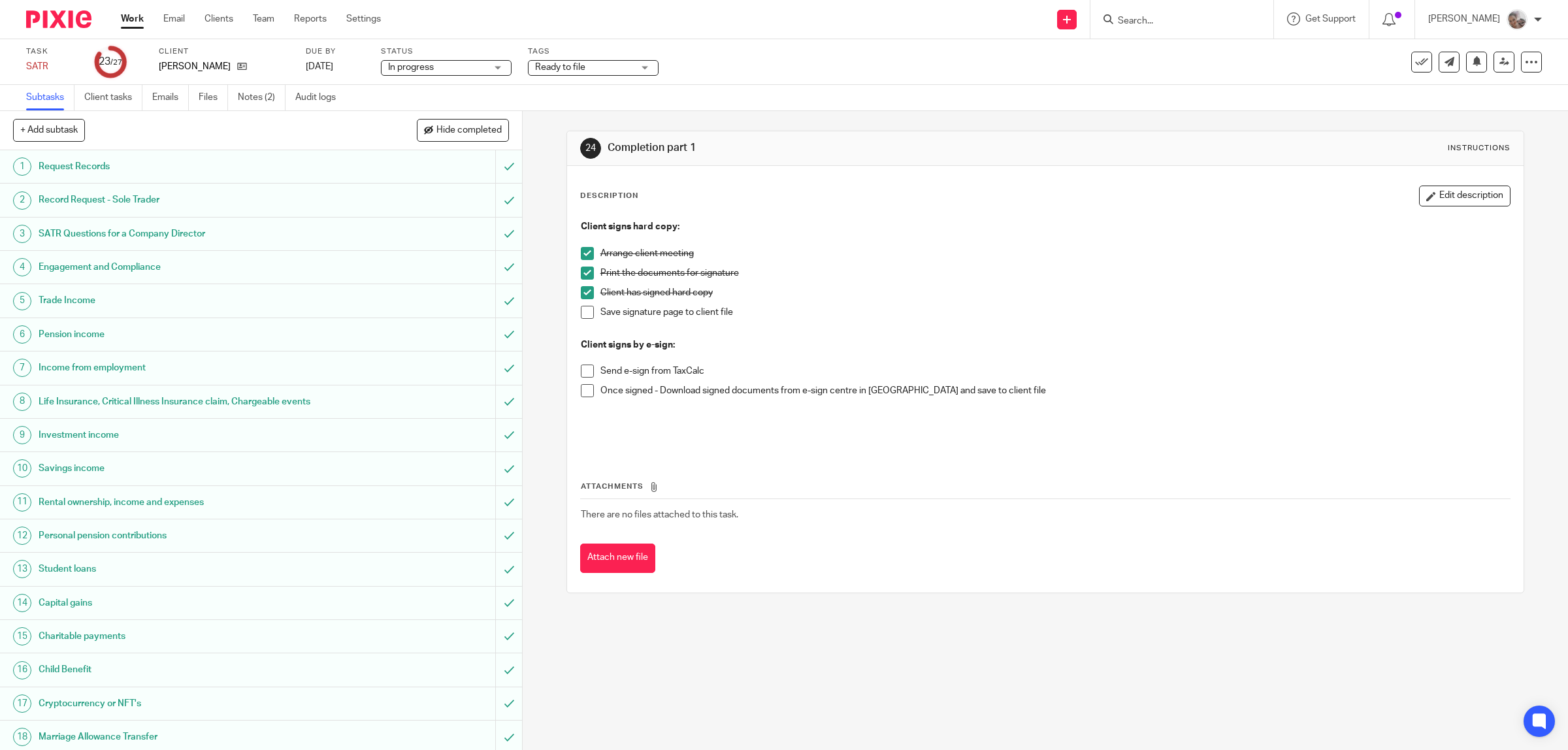
click at [787, 95] on div "Subtasks Client tasks Emails Files Notes (2) Audit logs" at bounding box center [784, 98] width 1568 height 27
click at [584, 312] on span at bounding box center [586, 311] width 13 height 13
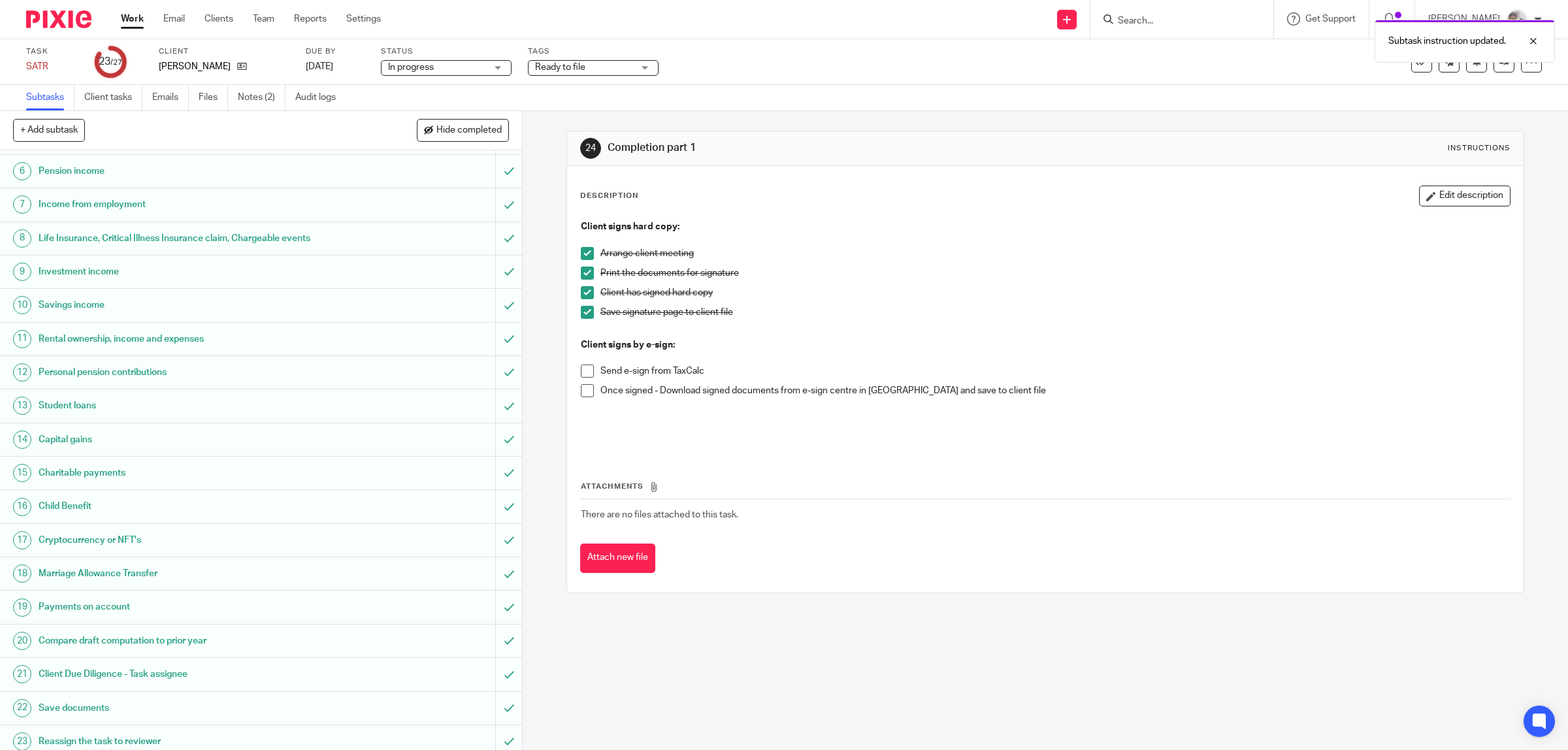
scroll to position [310, 0]
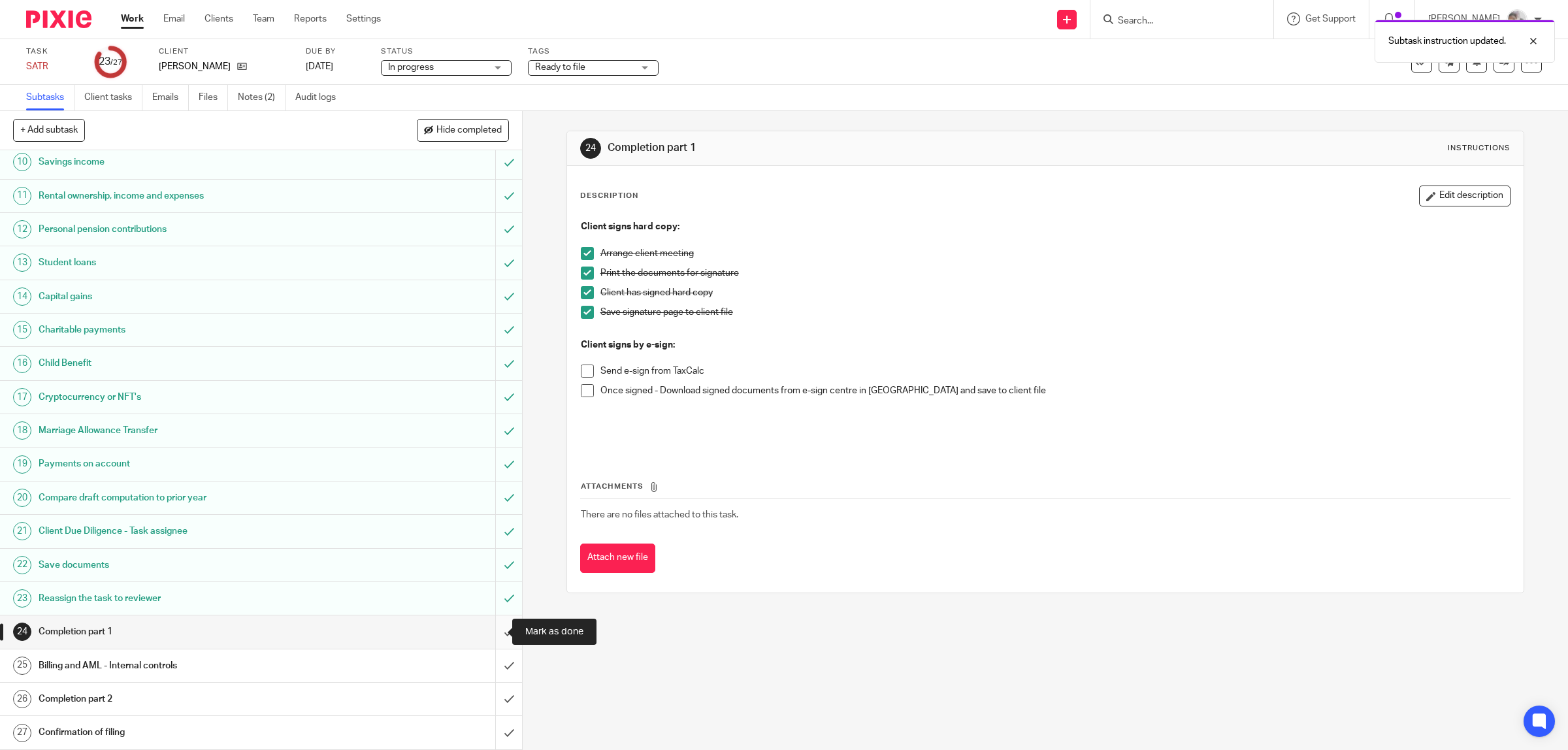
click at [487, 628] on input "submit" at bounding box center [261, 631] width 522 height 33
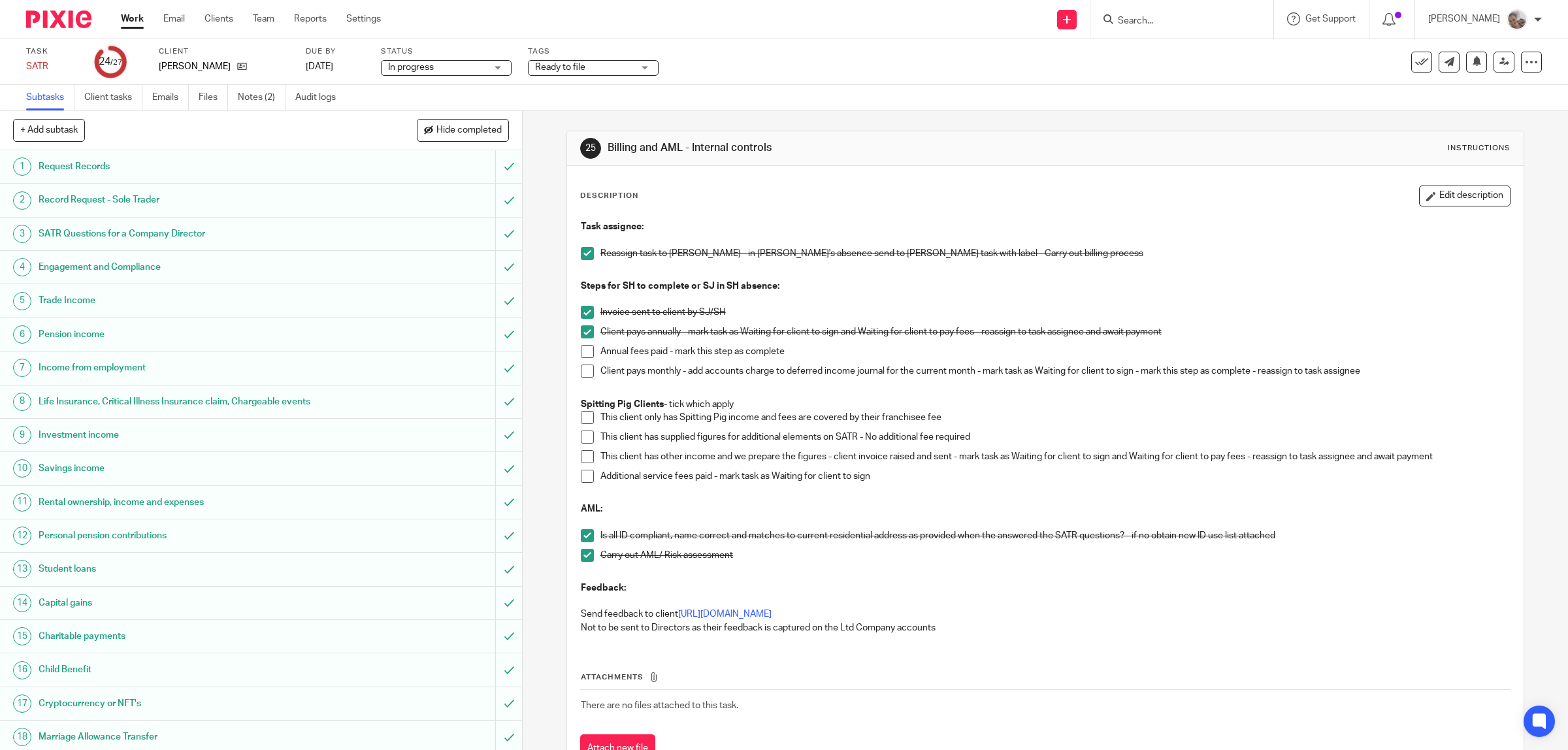
scroll to position [310, 0]
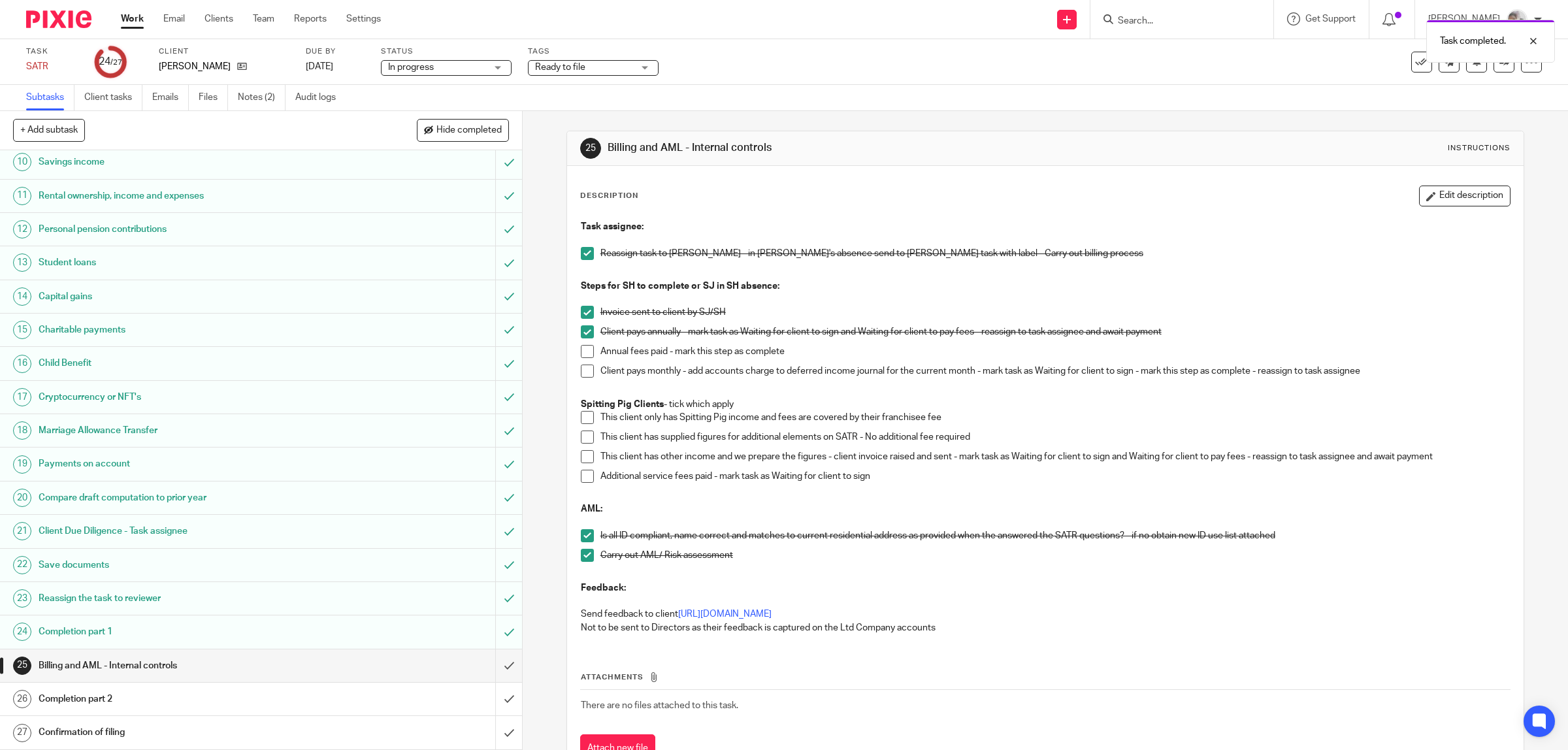
click at [582, 354] on span at bounding box center [586, 351] width 13 height 13
click at [487, 661] on input "submit" at bounding box center [261, 665] width 522 height 33
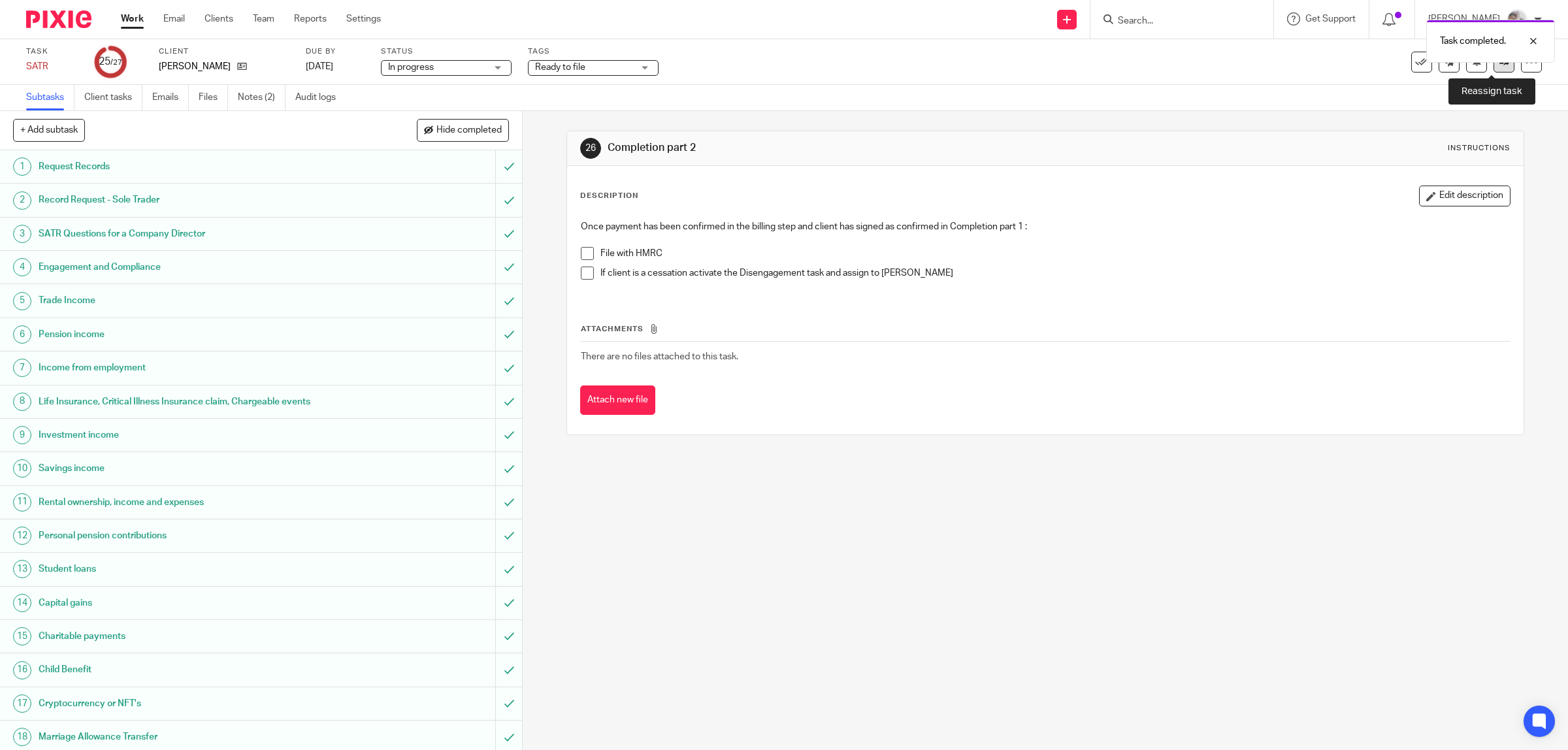
click at [1494, 67] on link at bounding box center [1503, 61] width 21 height 21
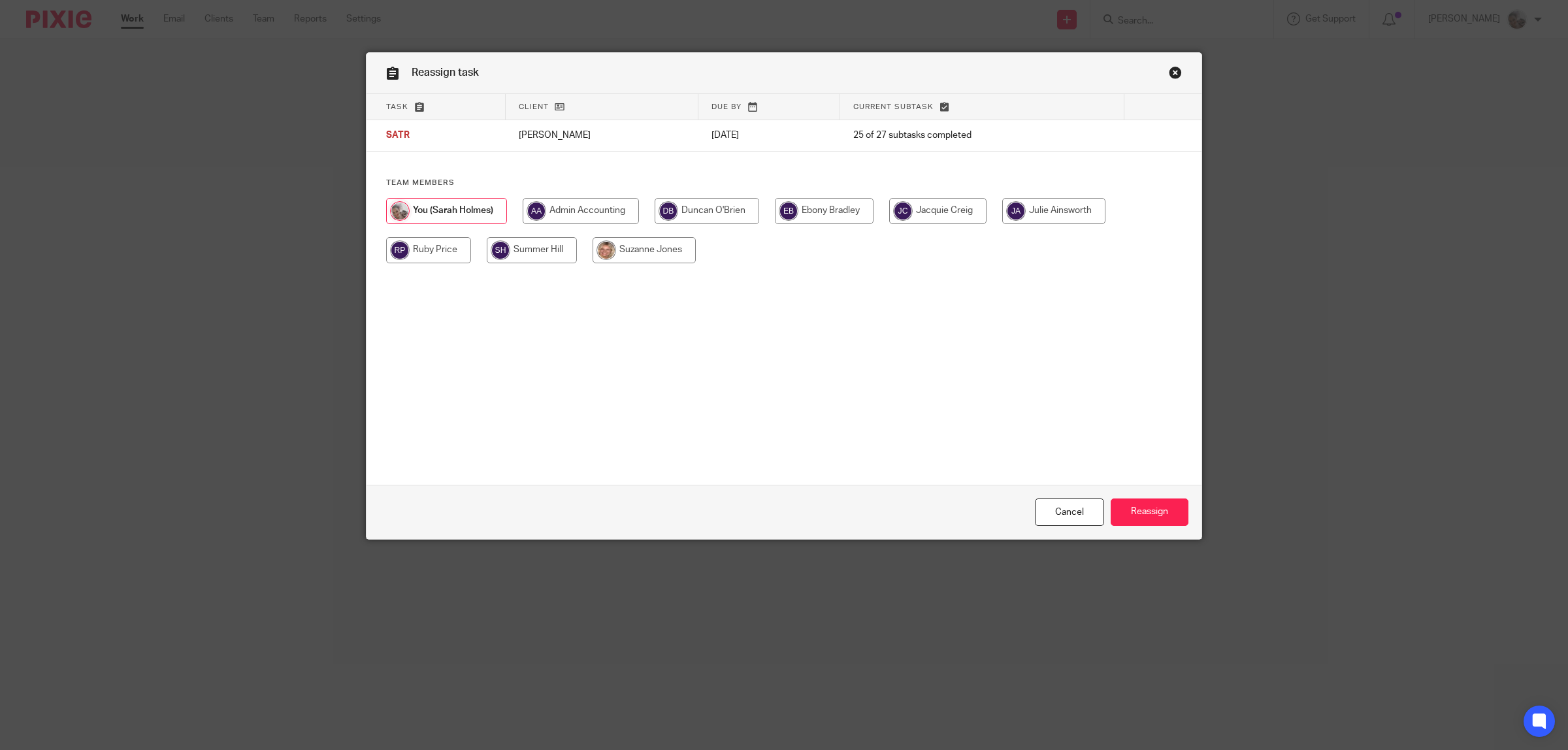
click at [668, 253] on input "radio" at bounding box center [644, 250] width 103 height 27
radio input "true"
click at [1153, 512] on input "Reassign" at bounding box center [1149, 512] width 78 height 29
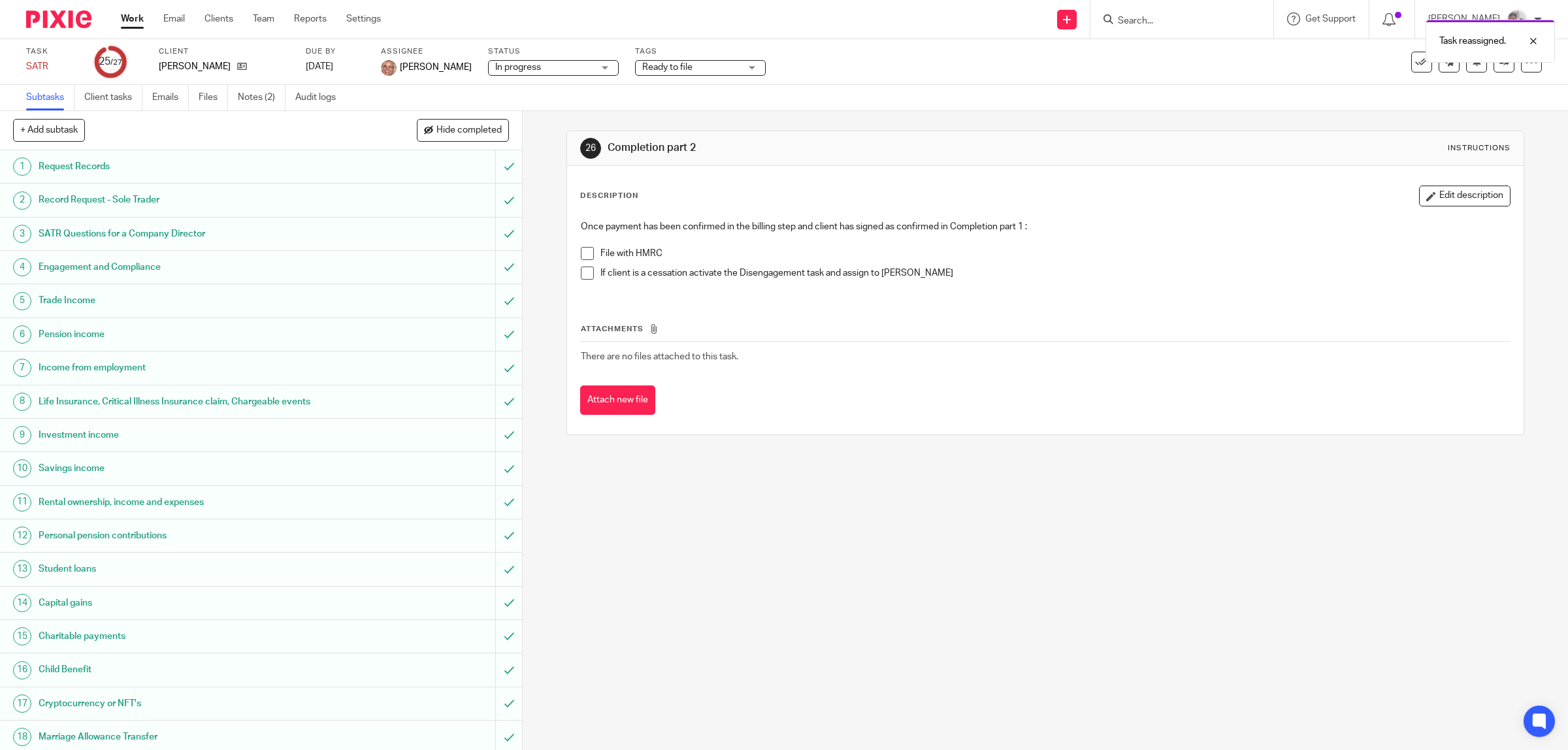
click at [1153, 25] on div "Task reassigned." at bounding box center [1169, 37] width 771 height 49
click at [1152, 17] on div "Task reassigned." at bounding box center [1169, 37] width 771 height 49
click at [262, 17] on link "Team" at bounding box center [264, 19] width 22 height 13
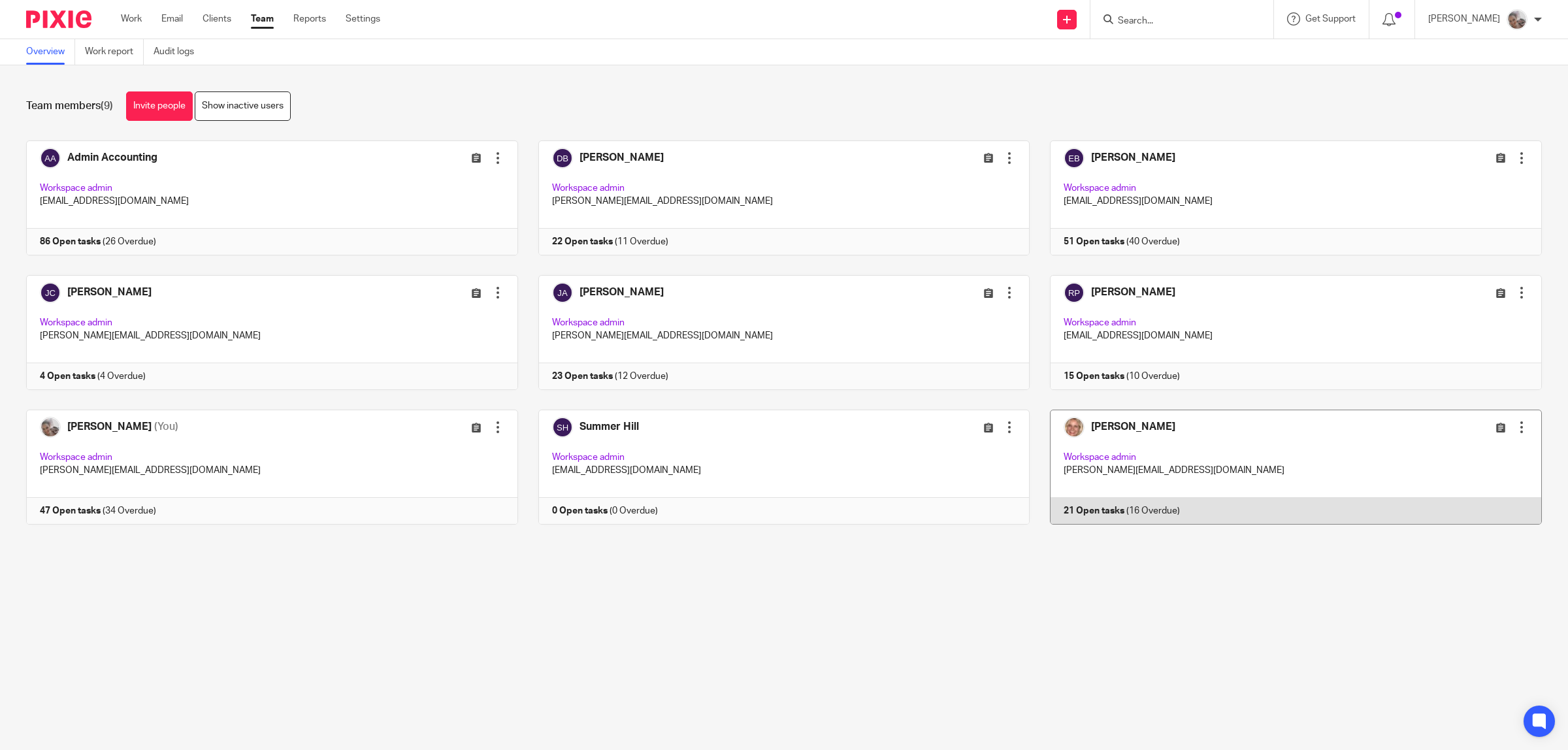
click at [1098, 422] on link at bounding box center [1286, 467] width 512 height 115
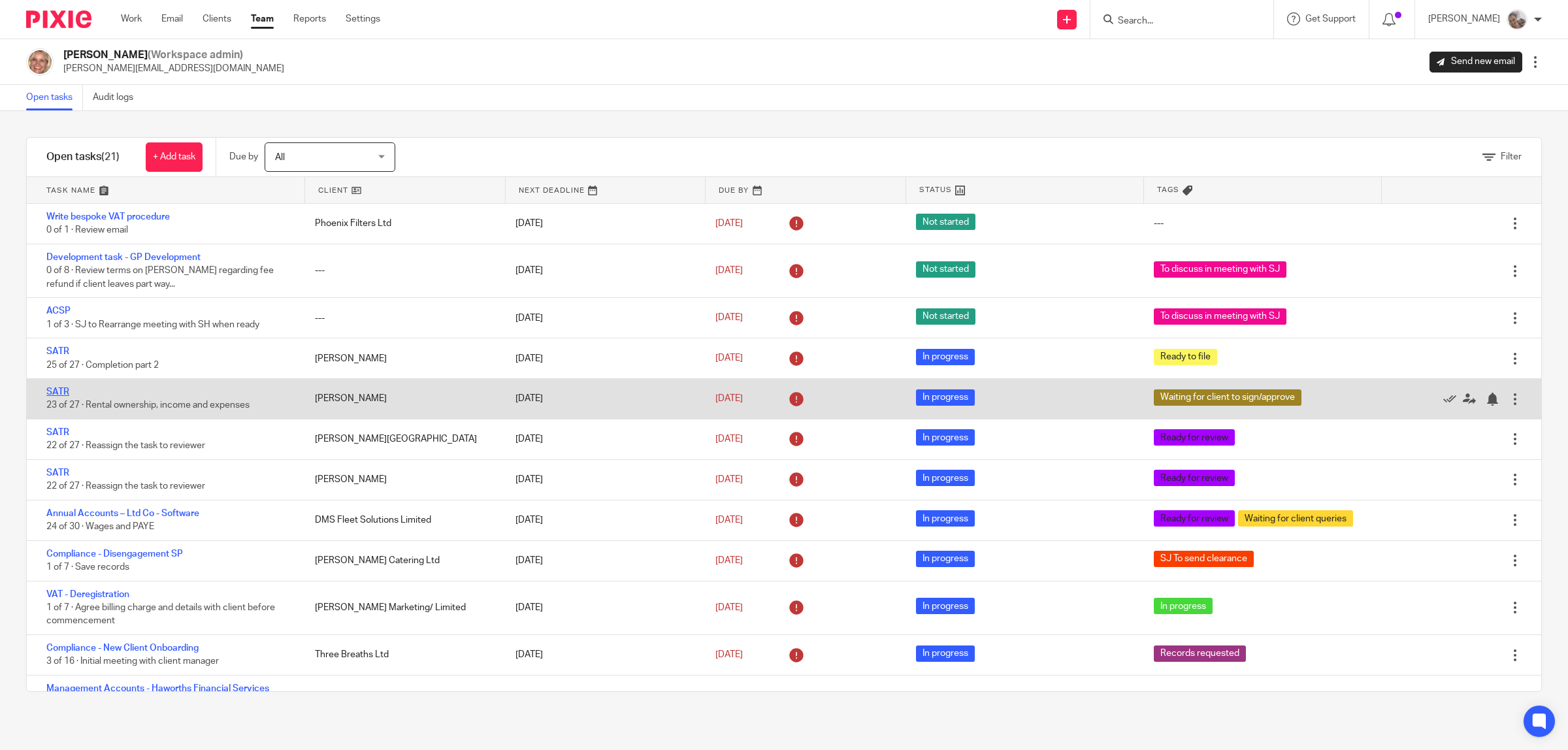
click at [62, 392] on link "SATR" at bounding box center [57, 391] width 23 height 9
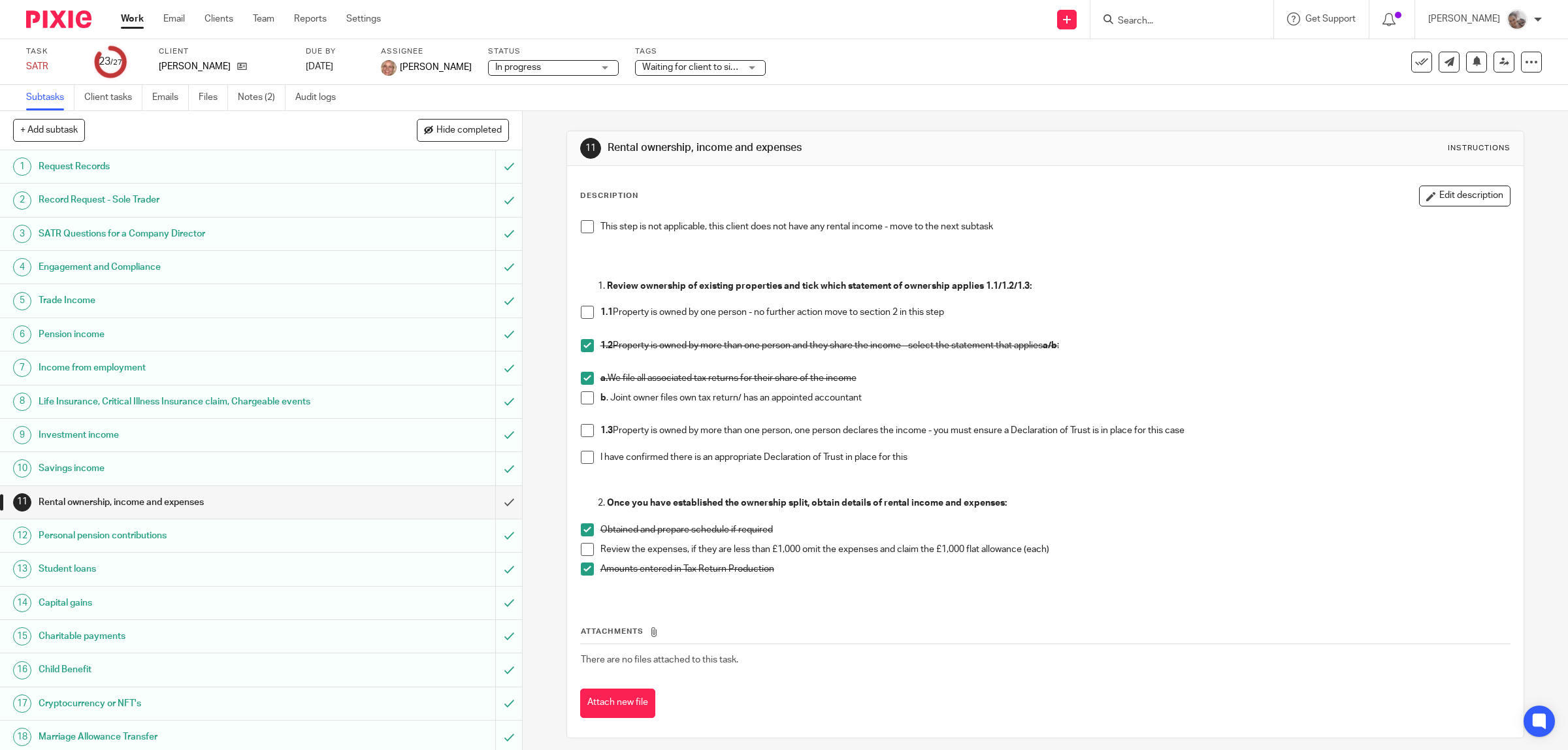
scroll to position [310, 0]
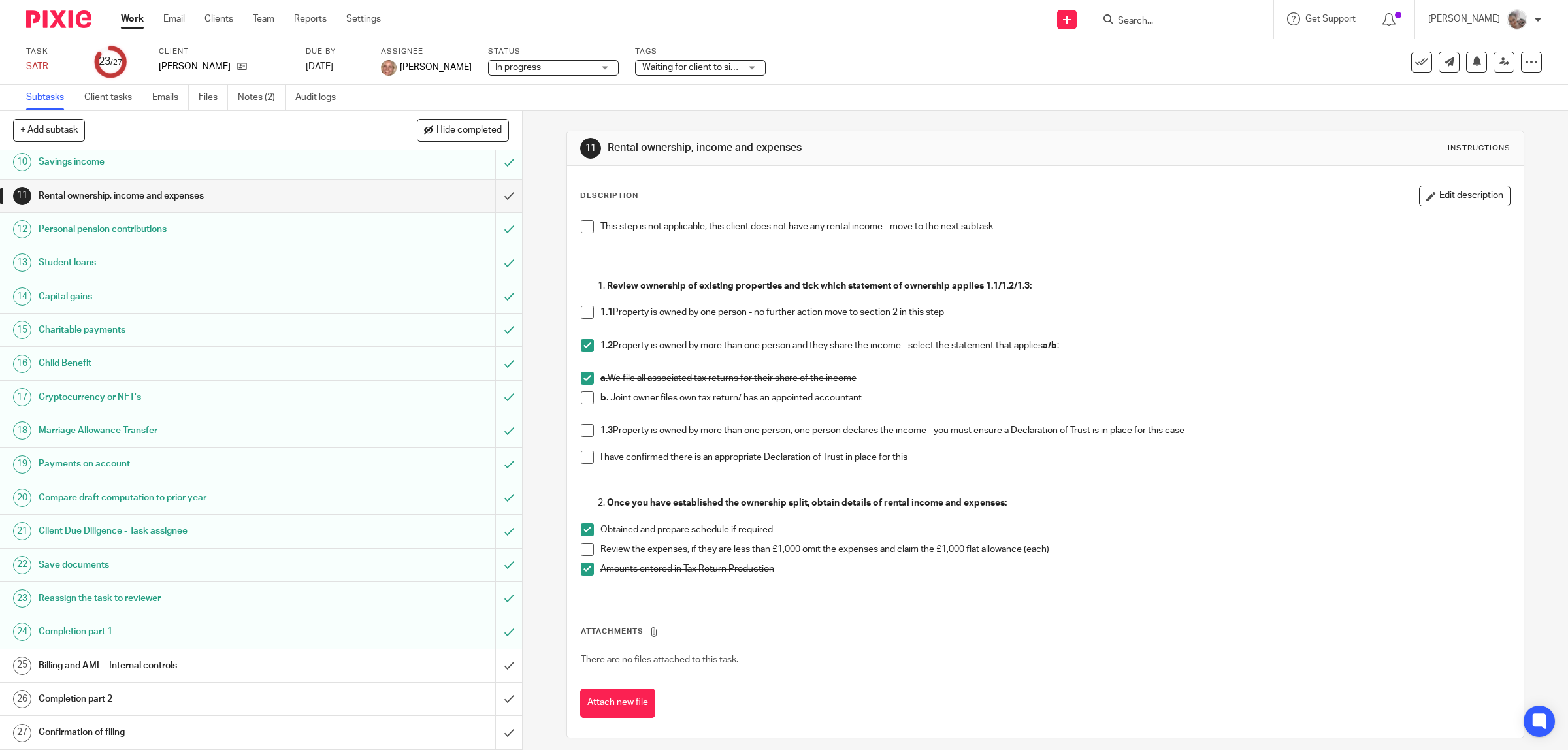
click at [165, 656] on h1 "Billing and AML - Internal controls" at bounding box center [186, 665] width 296 height 20
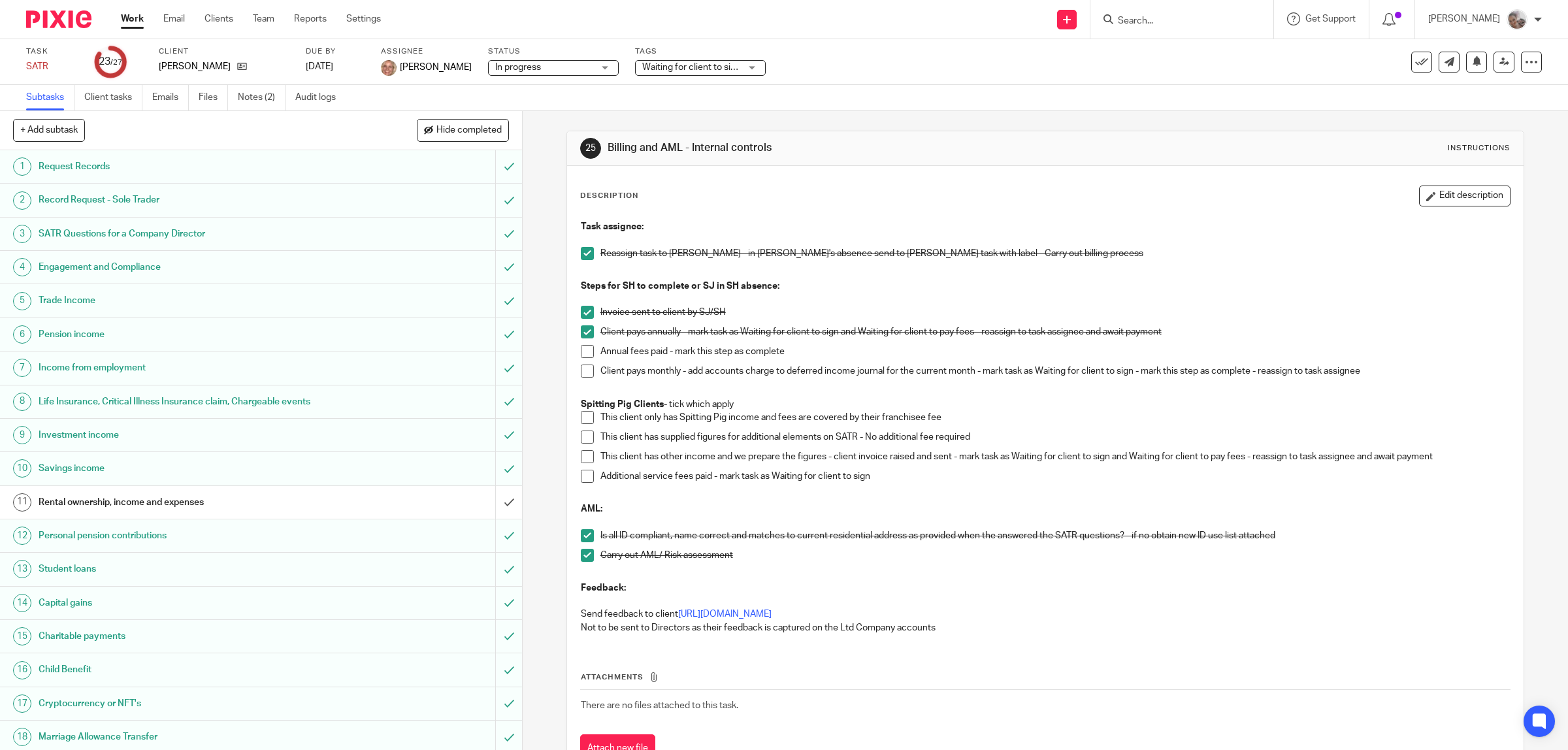
click at [581, 348] on span at bounding box center [586, 351] width 13 height 13
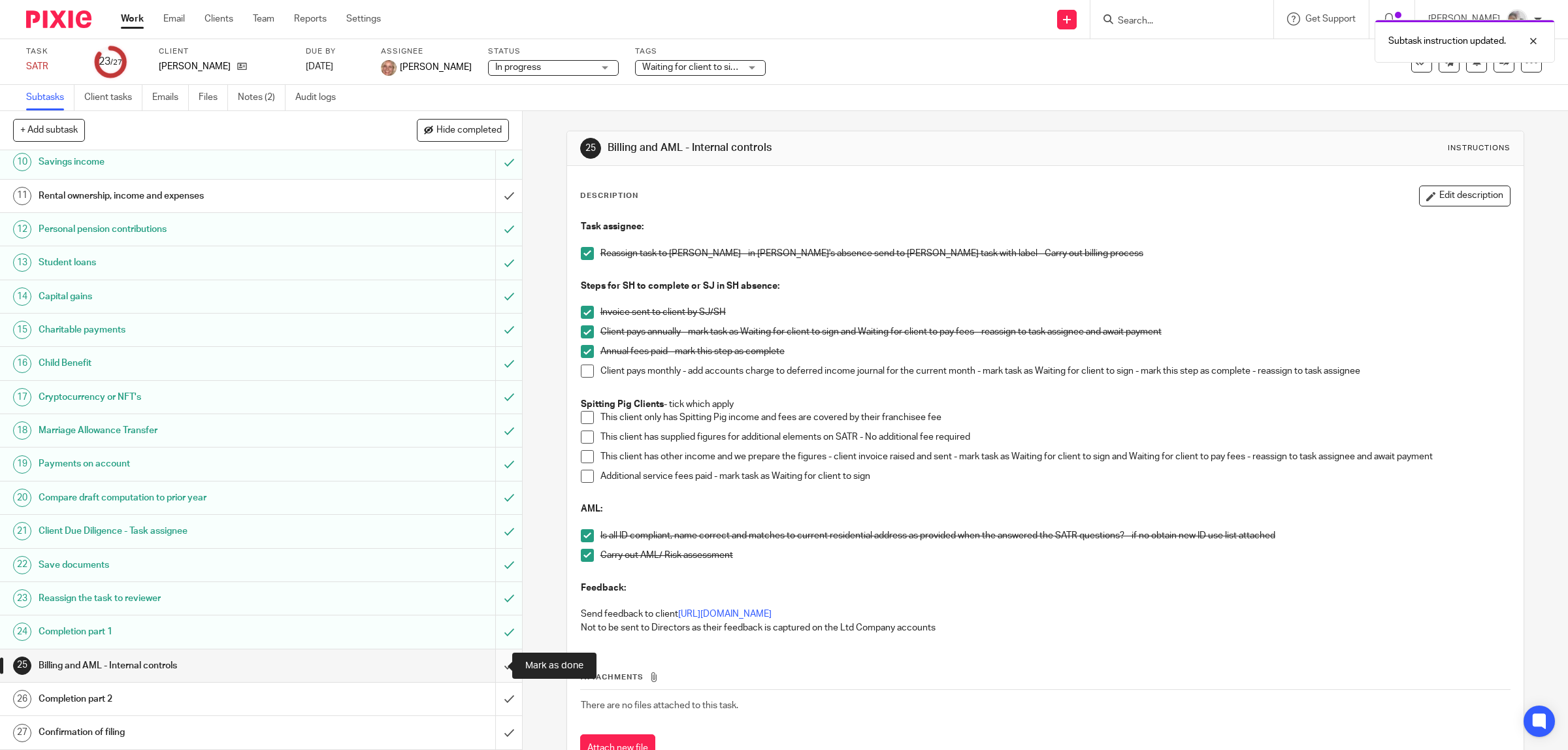
click at [492, 663] on input "submit" at bounding box center [261, 665] width 522 height 33
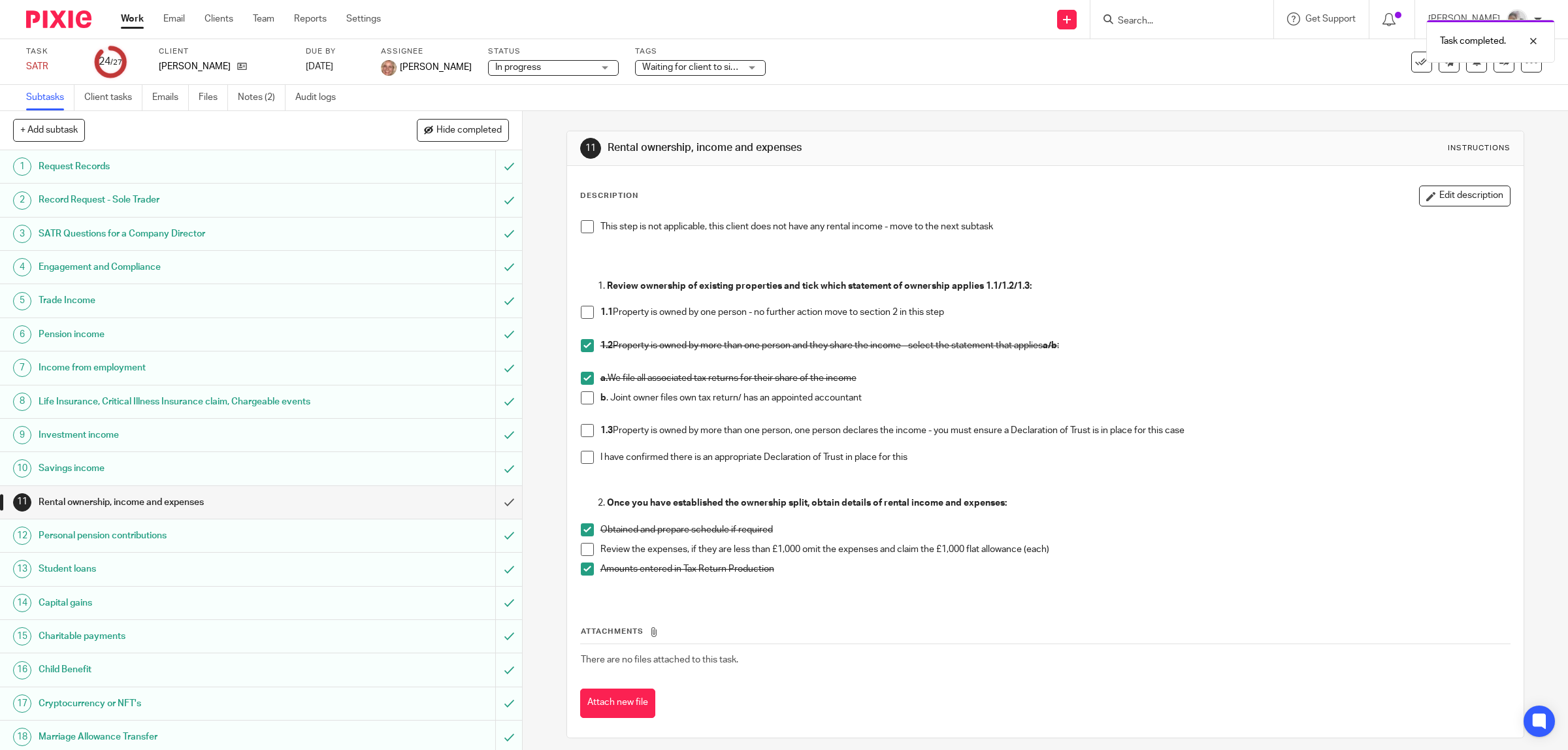
click at [135, 15] on link "Work" at bounding box center [132, 19] width 23 height 13
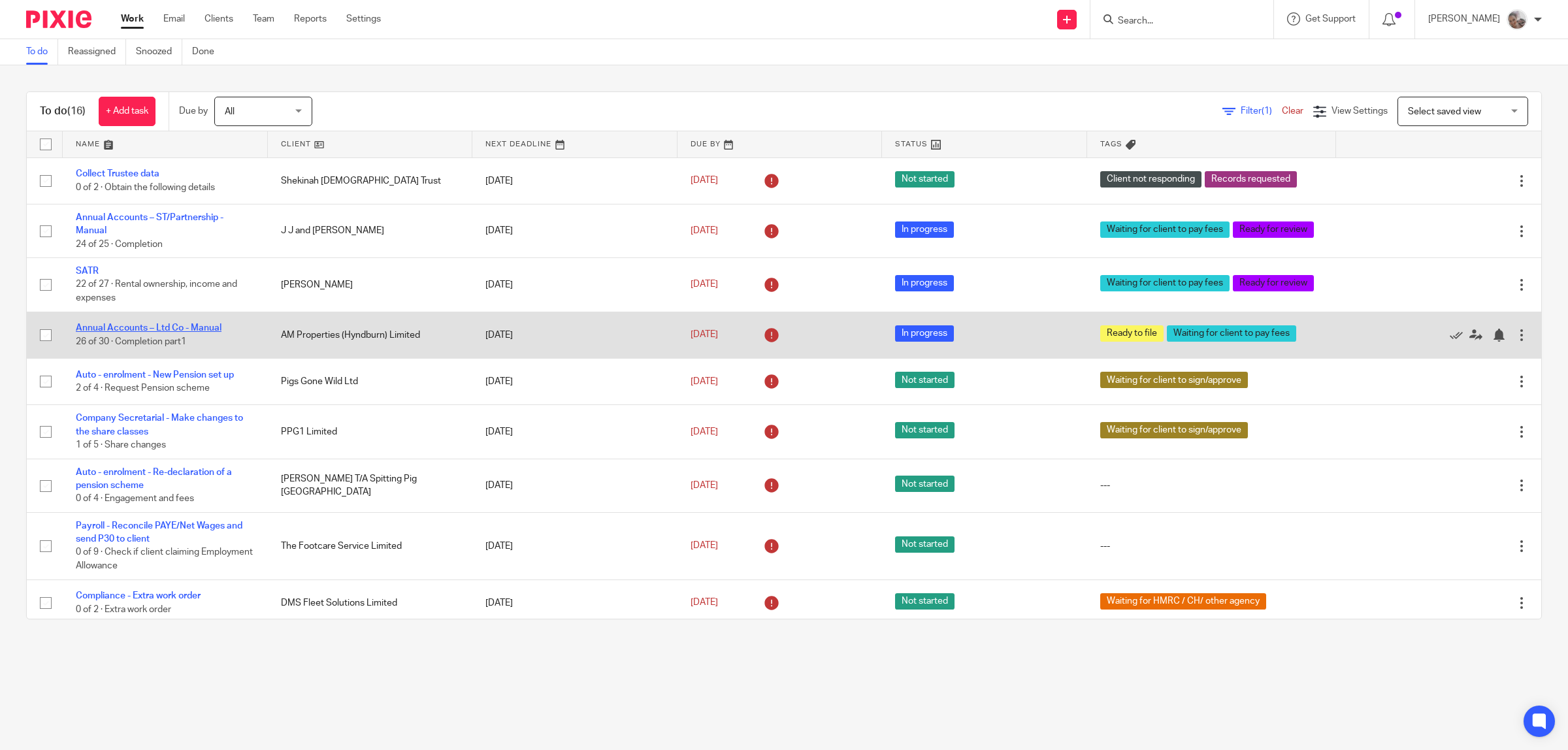
click at [152, 327] on link "Annual Accounts – Ltd Co - Manual" at bounding box center [149, 327] width 146 height 9
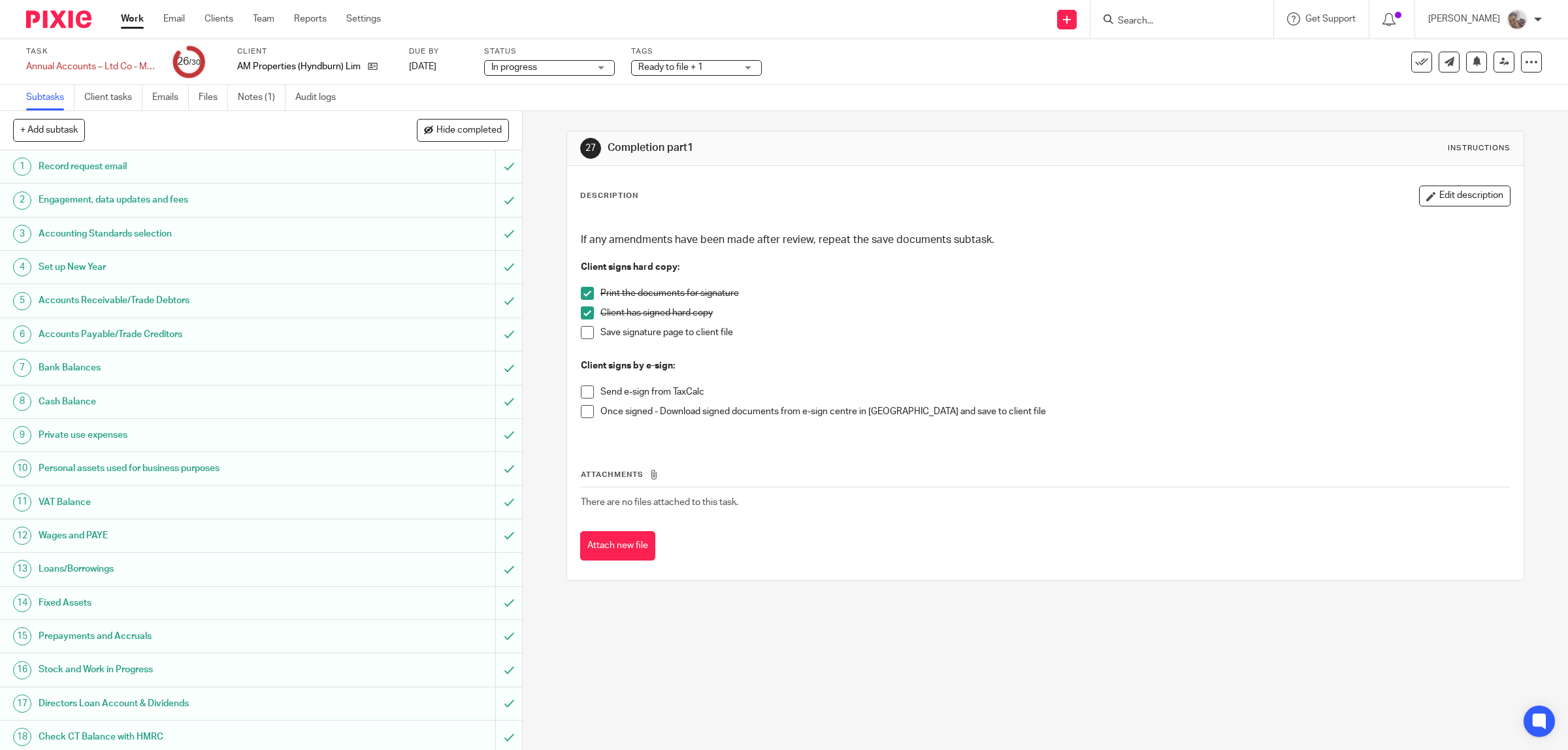
click at [676, 67] on span "Ready to file + 1" at bounding box center [671, 67] width 65 height 9
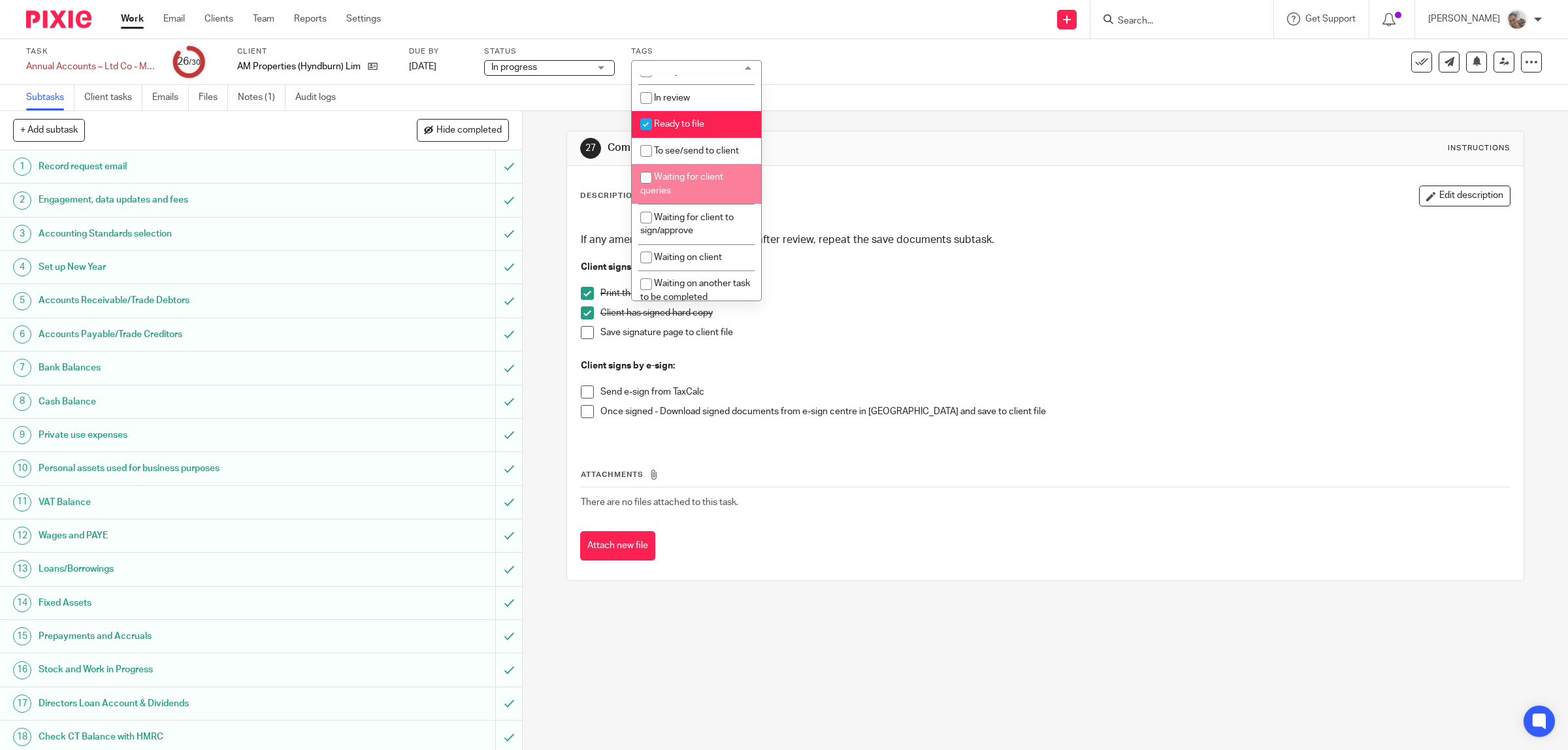
scroll to position [408, 0]
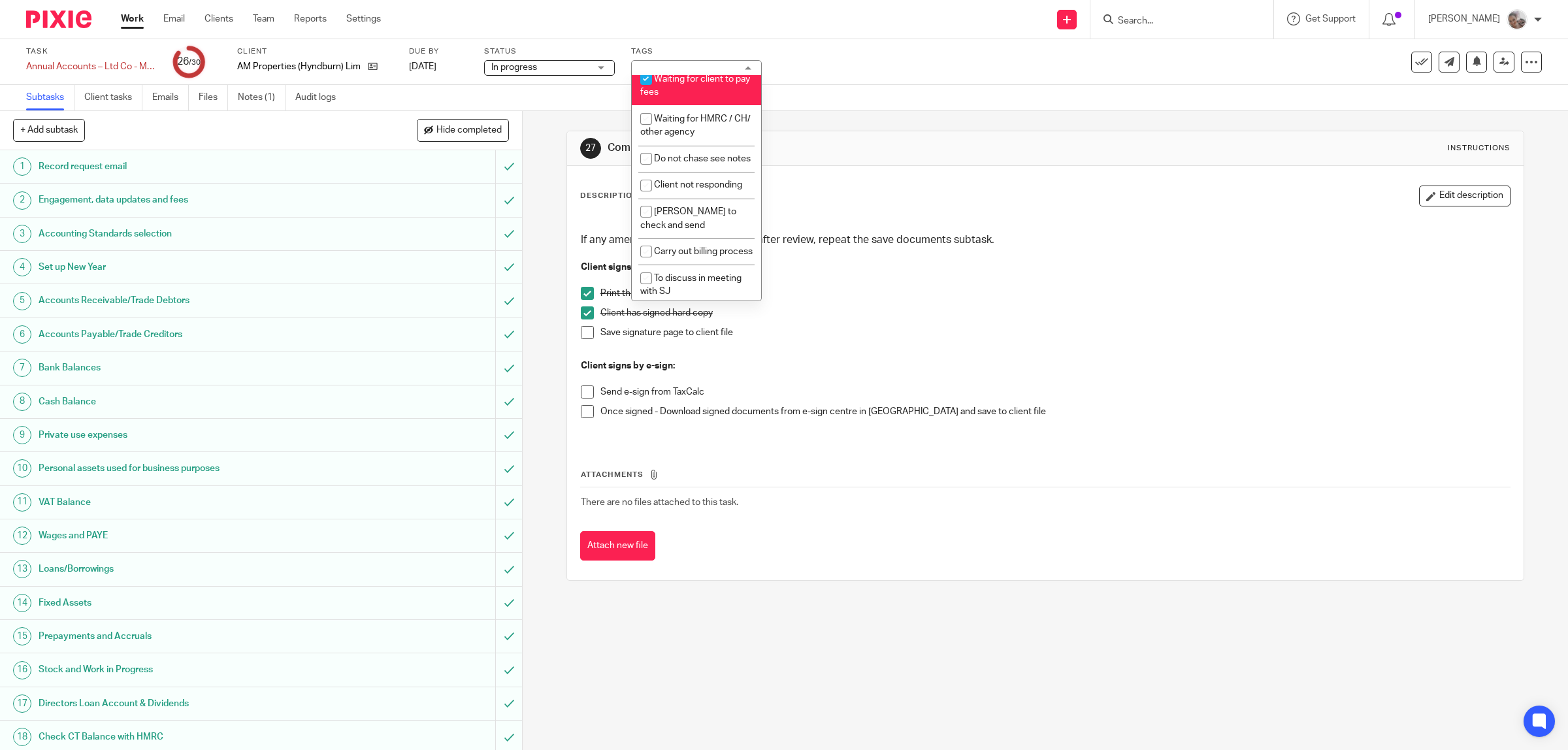
click at [664, 90] on span "Waiting for client to pay fees" at bounding box center [695, 86] width 109 height 23
checkbox input "false"
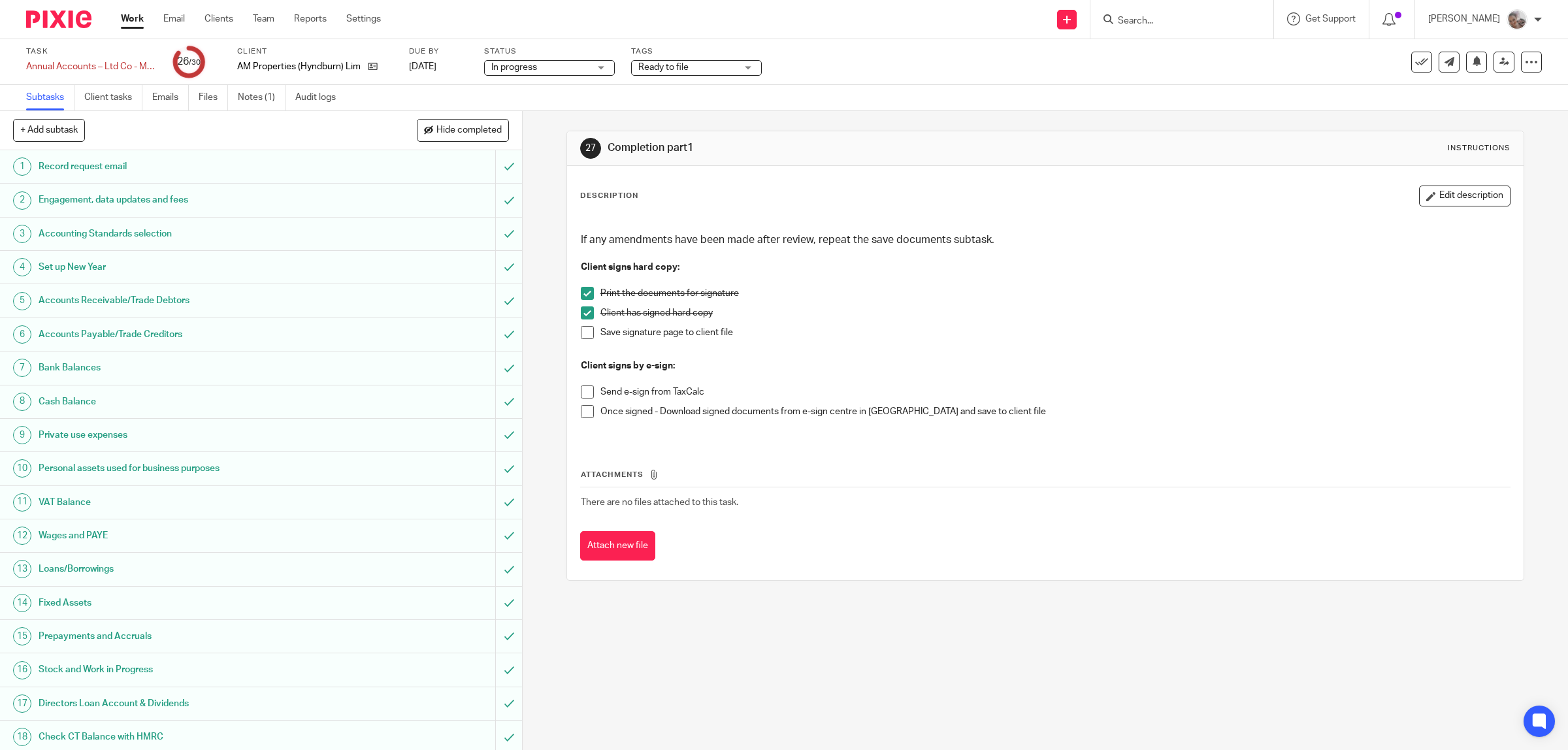
click at [790, 39] on div "Task Annual Accounts – Ltd Co - Manual Save Annual Accounts – Ltd Co - Manual 2…" at bounding box center [784, 62] width 1568 height 45
click at [580, 332] on span at bounding box center [586, 332] width 13 height 13
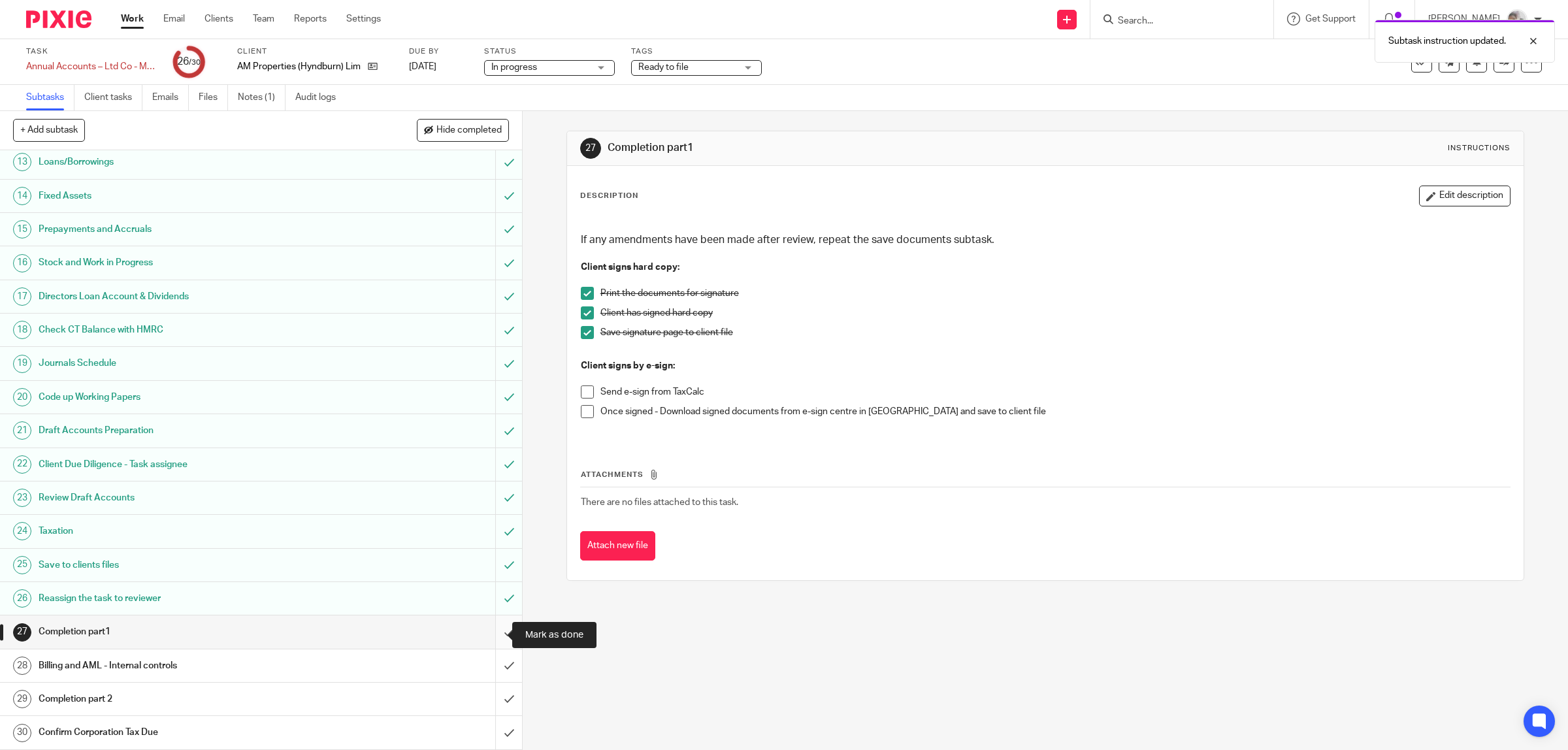
click at [485, 631] on input "submit" at bounding box center [261, 631] width 522 height 33
click at [279, 667] on h1 "Billing and AML - Internal controls" at bounding box center [186, 665] width 296 height 20
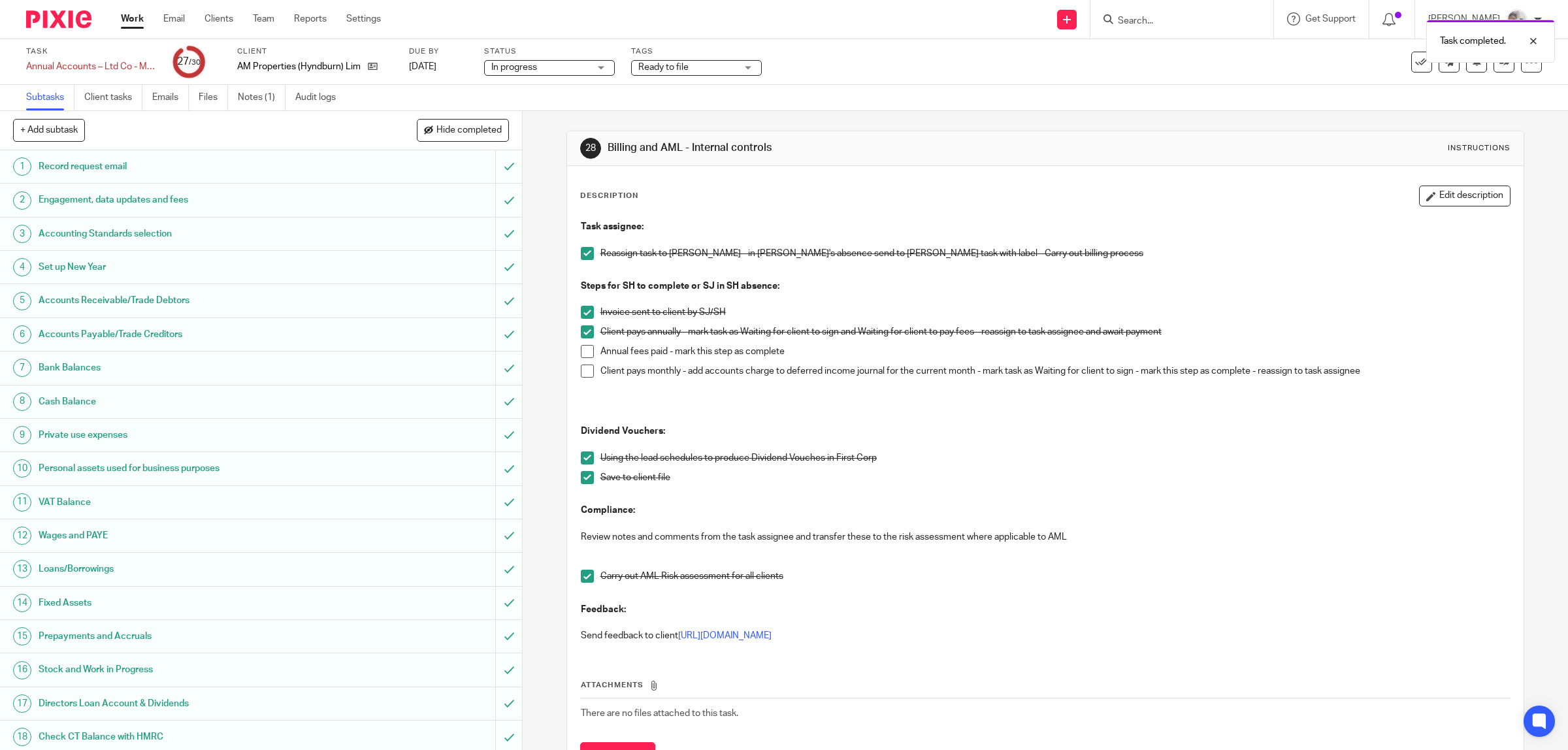
click at [580, 354] on span at bounding box center [586, 351] width 13 height 13
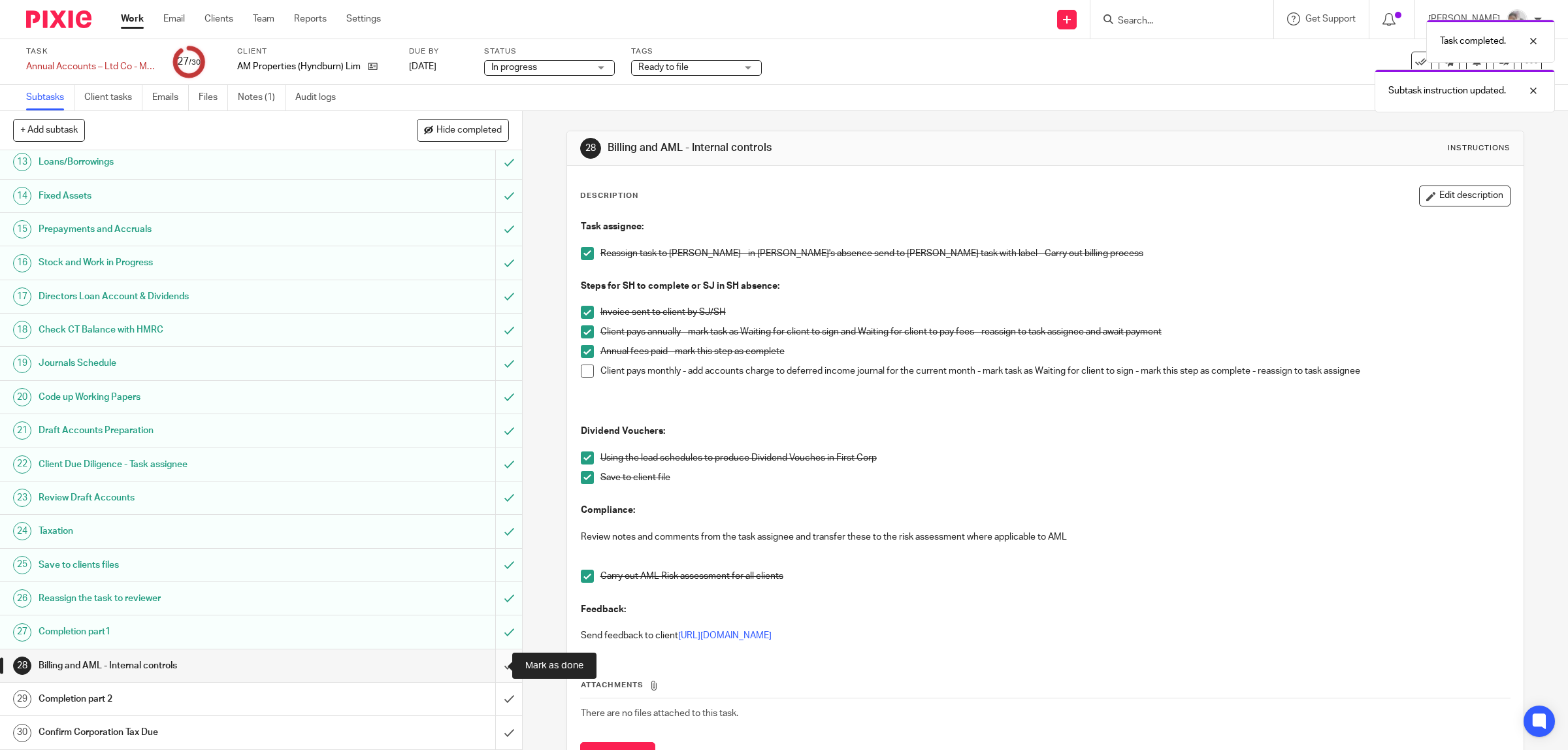
click at [487, 664] on input "submit" at bounding box center [261, 665] width 522 height 33
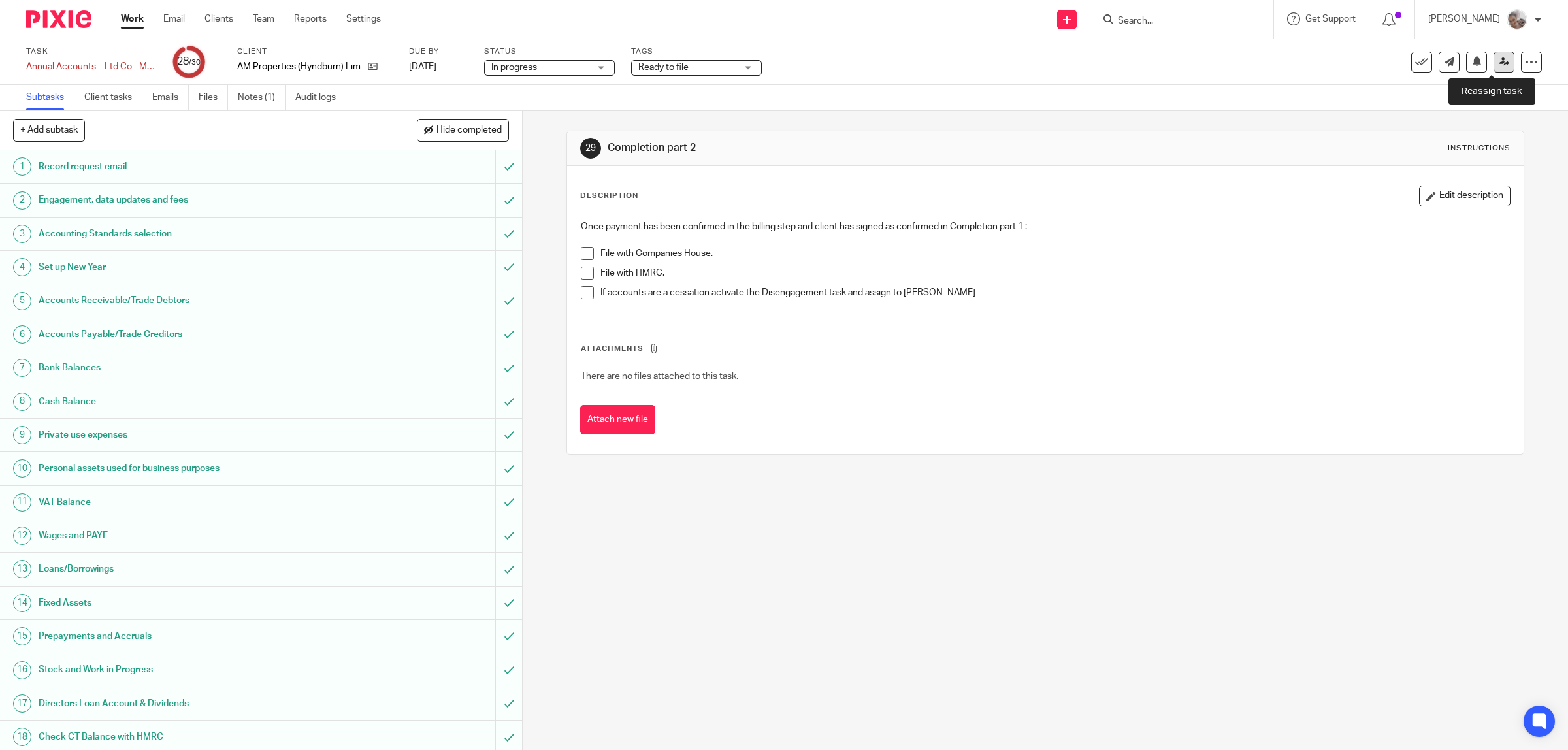
click at [1499, 57] on icon at bounding box center [1504, 62] width 10 height 10
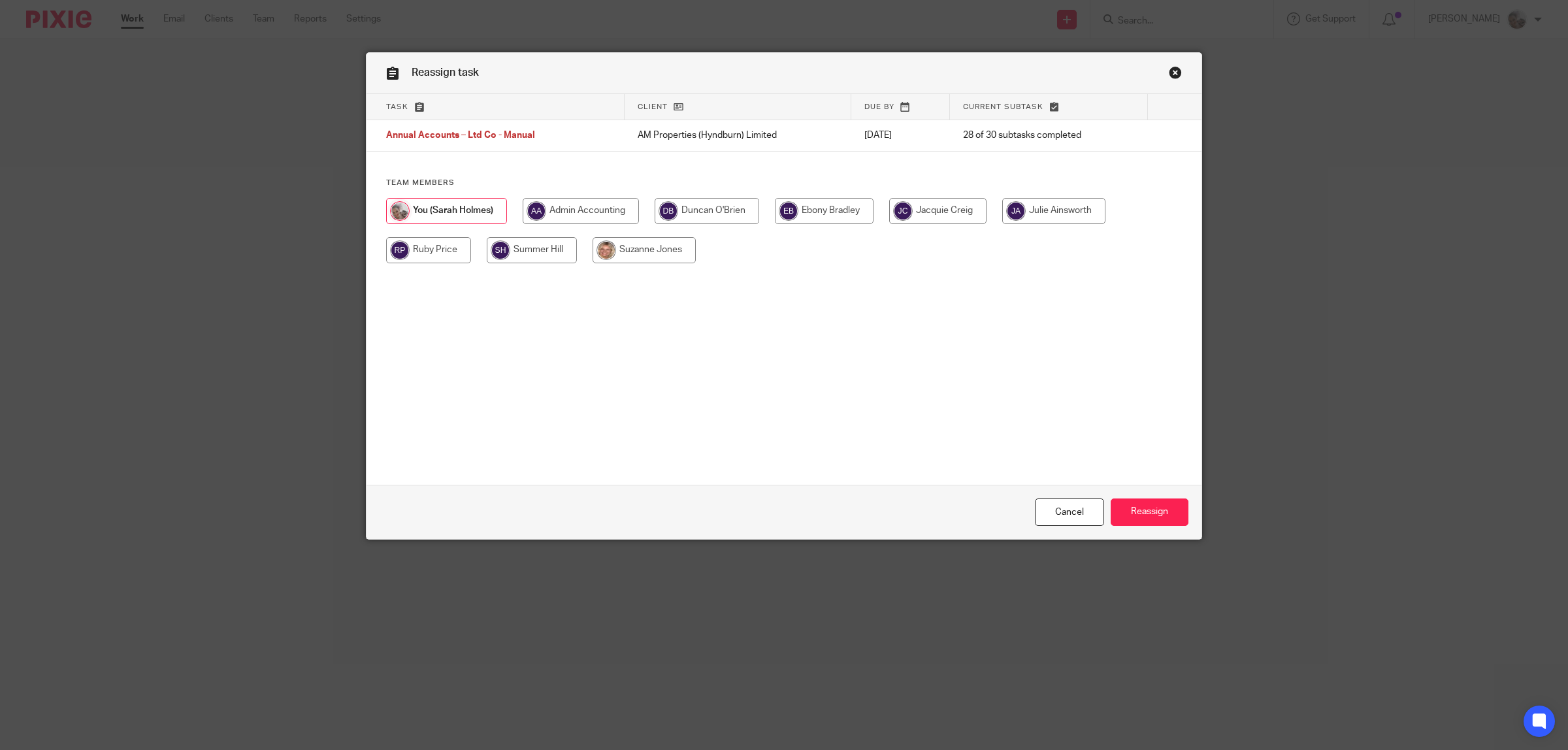
click at [644, 260] on input "radio" at bounding box center [644, 250] width 103 height 27
radio input "true"
click at [1138, 509] on input "Reassign" at bounding box center [1149, 512] width 78 height 29
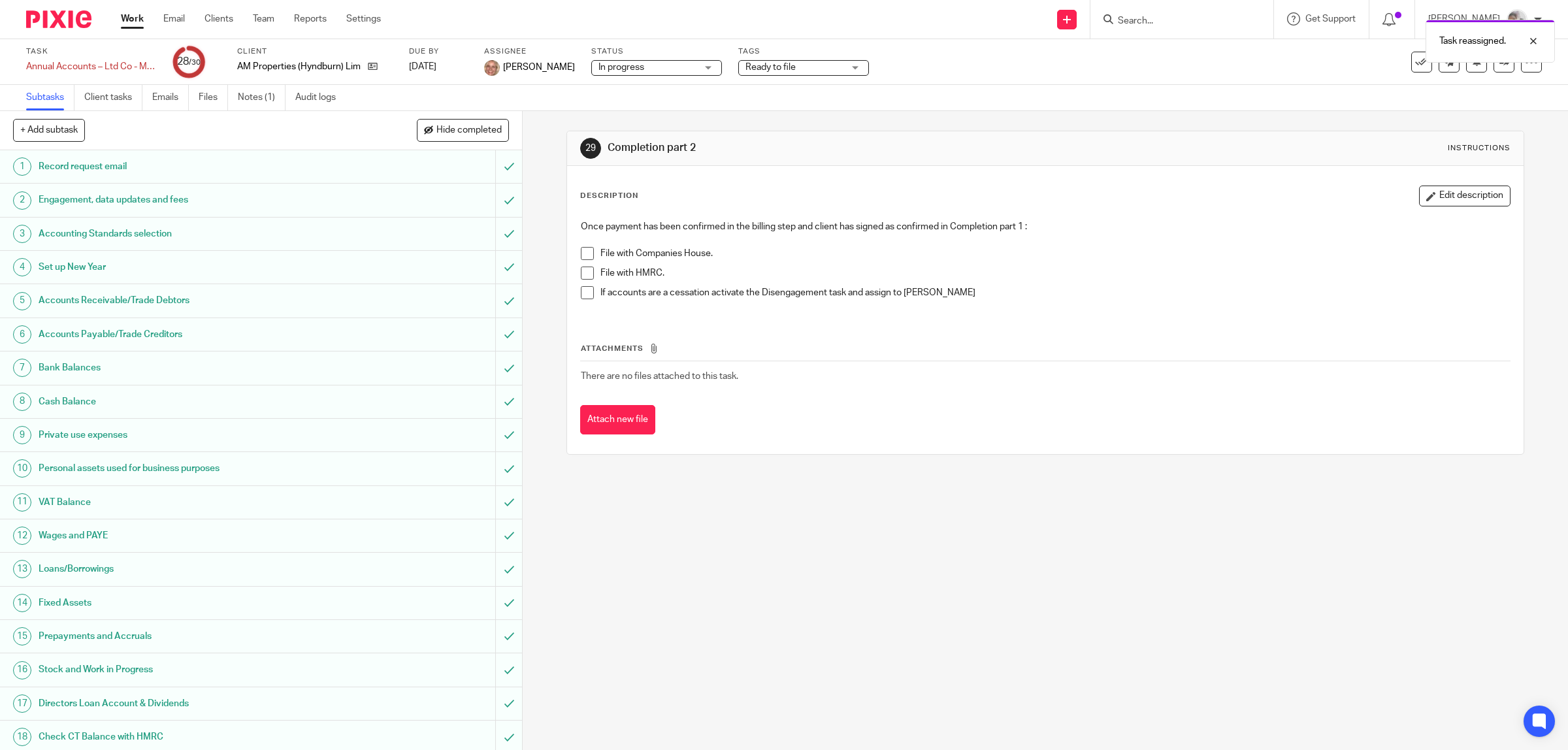
click at [129, 18] on link "Work" at bounding box center [132, 19] width 23 height 13
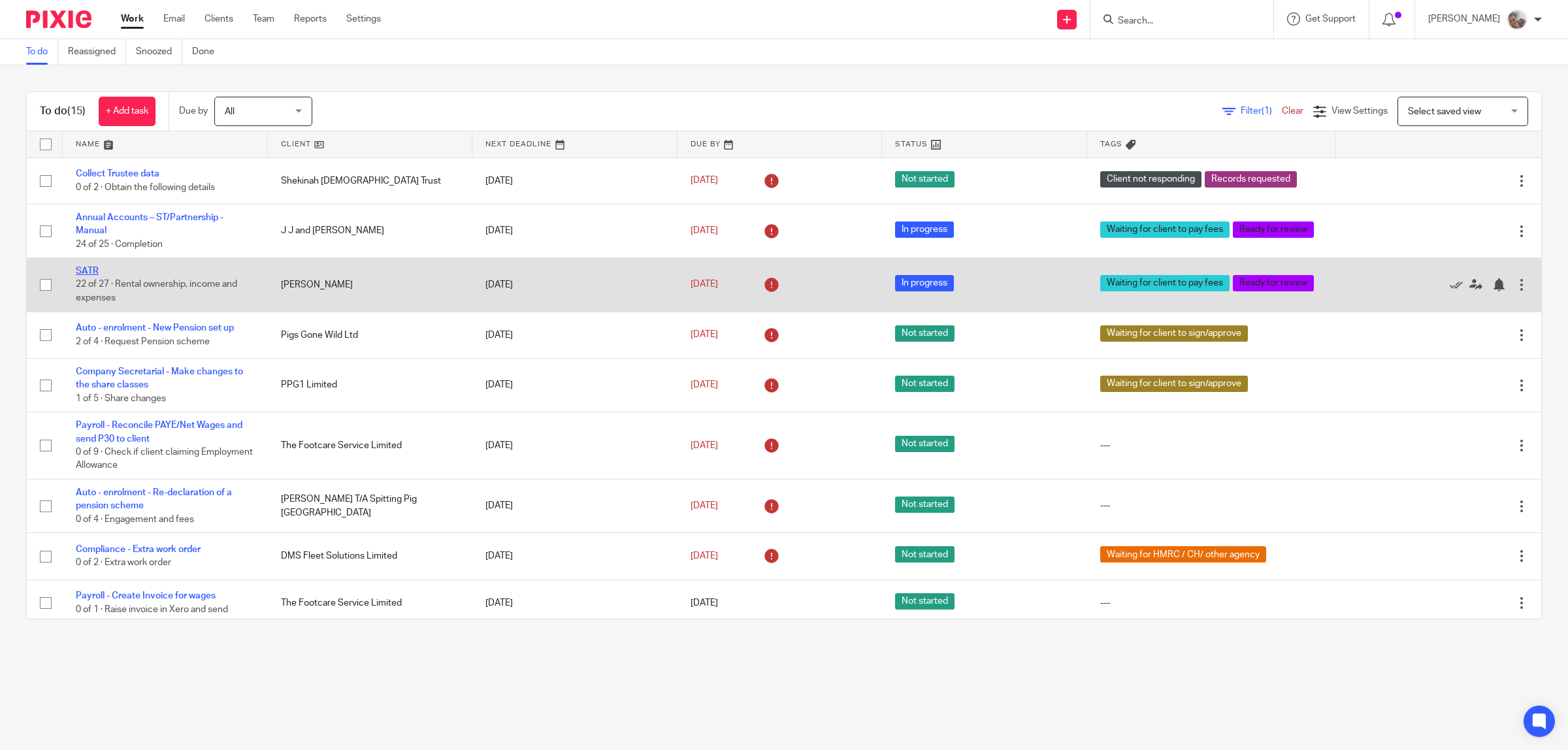
click at [92, 270] on link "SATR" at bounding box center [87, 270] width 23 height 9
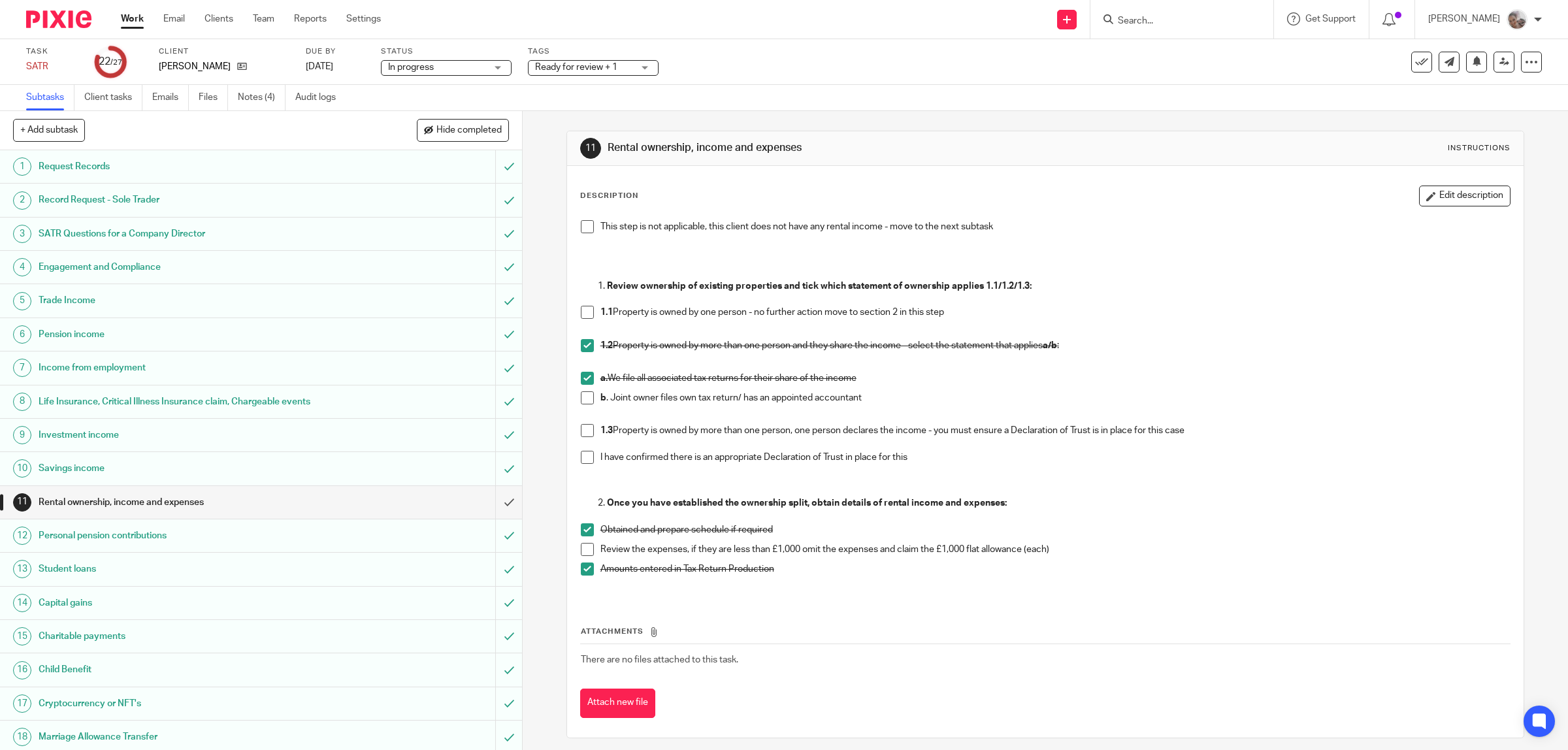
scroll to position [310, 0]
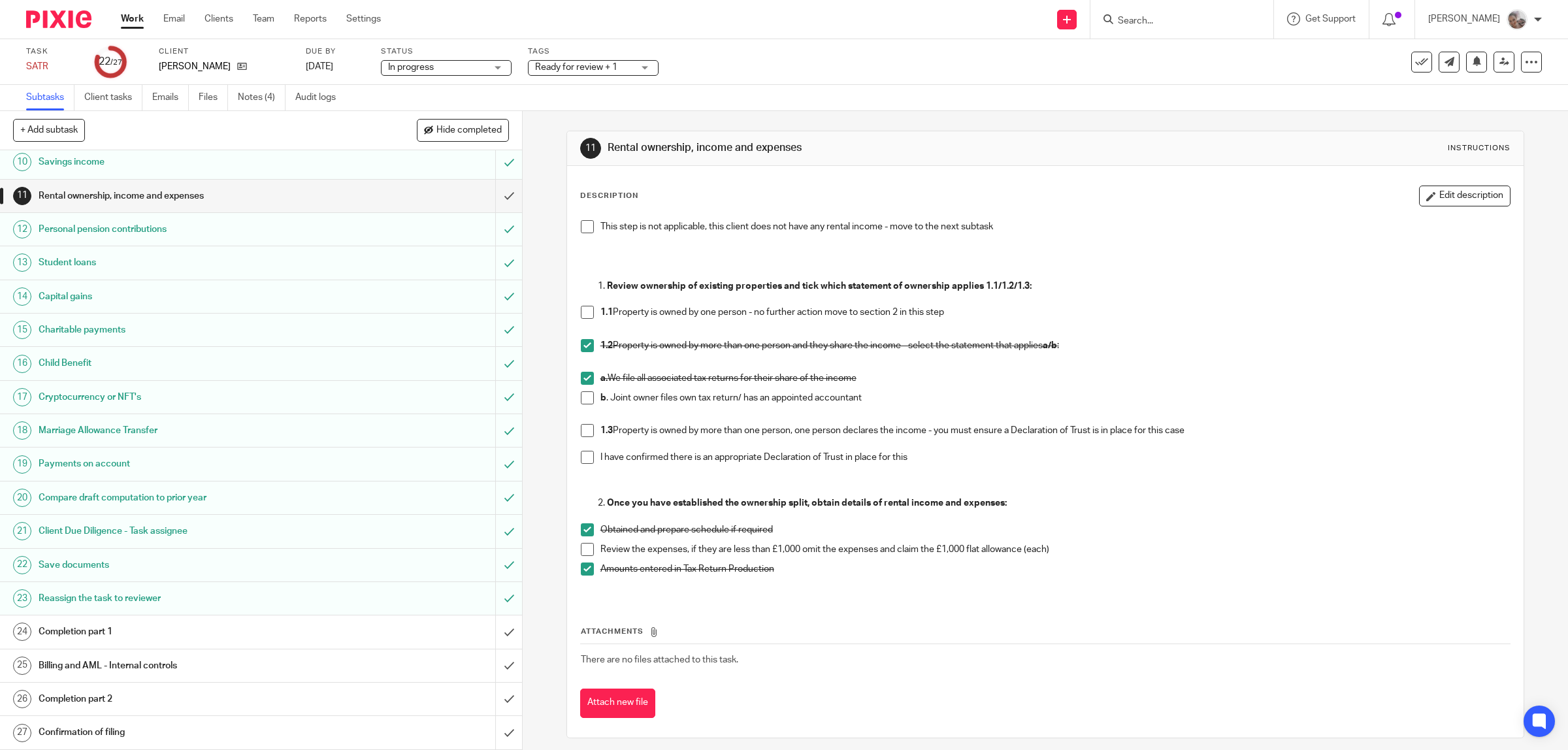
click at [144, 657] on h1 "Billing and AML - Internal controls" at bounding box center [186, 665] width 296 height 20
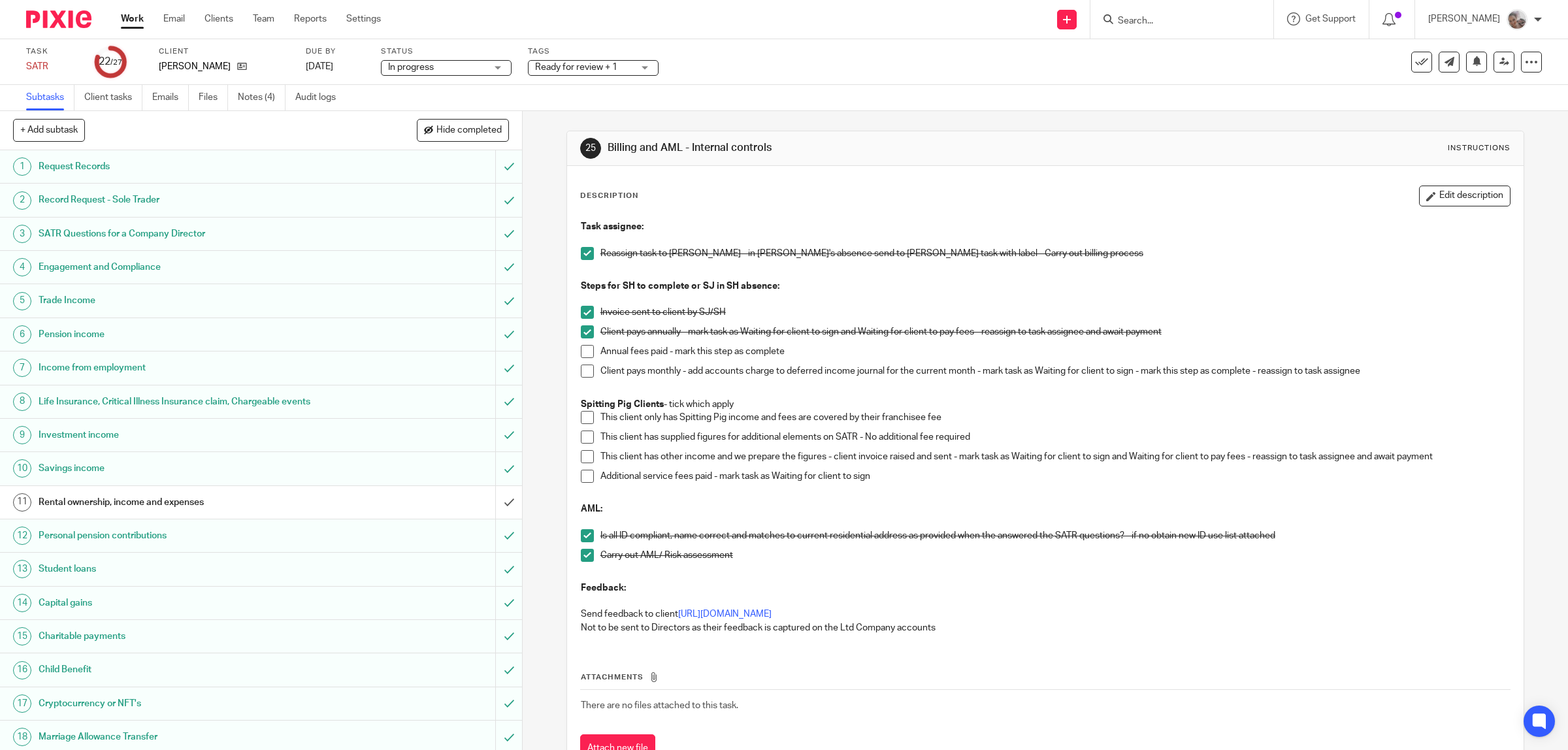
click at [581, 352] on span at bounding box center [586, 351] width 13 height 13
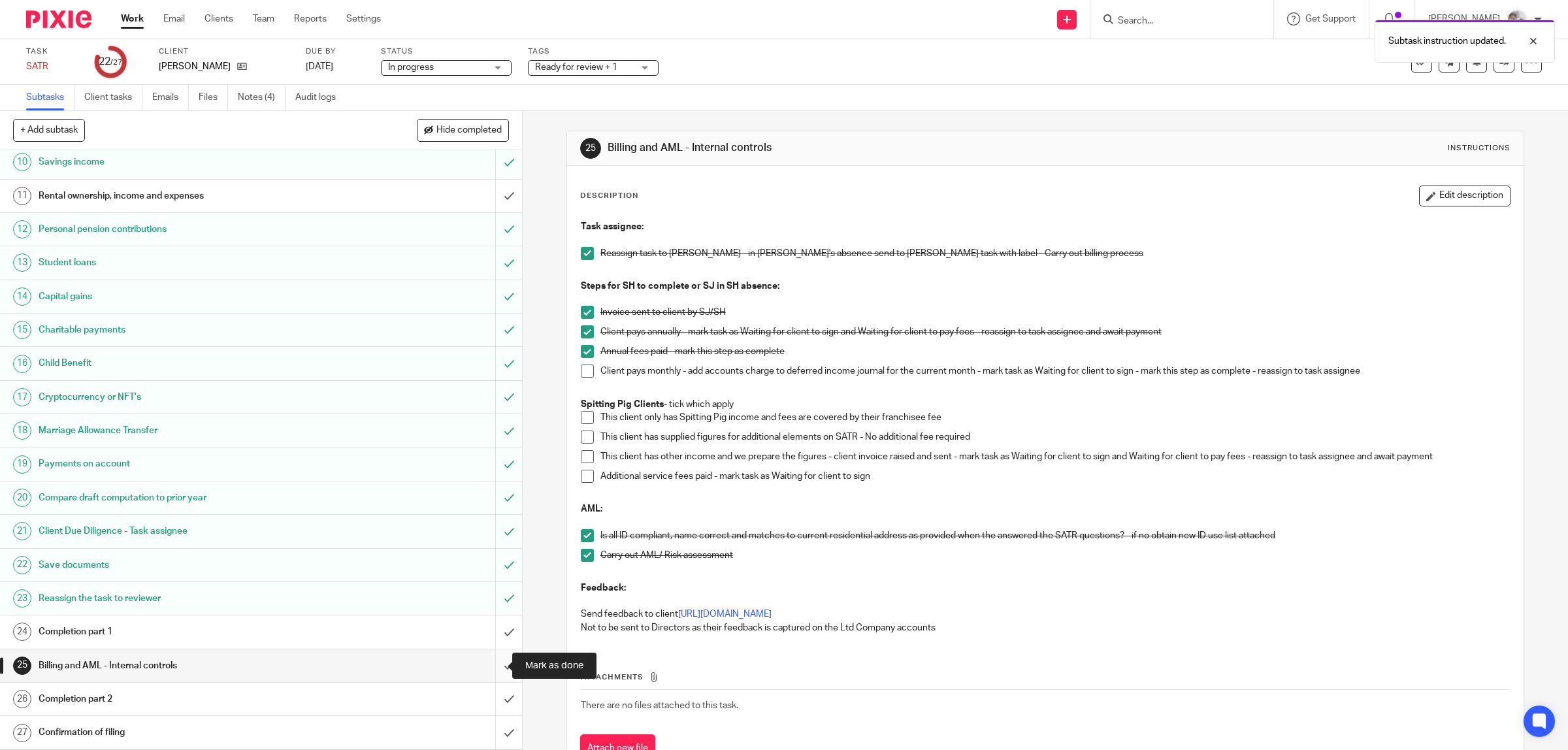
click at [490, 663] on input "submit" at bounding box center [261, 665] width 522 height 33
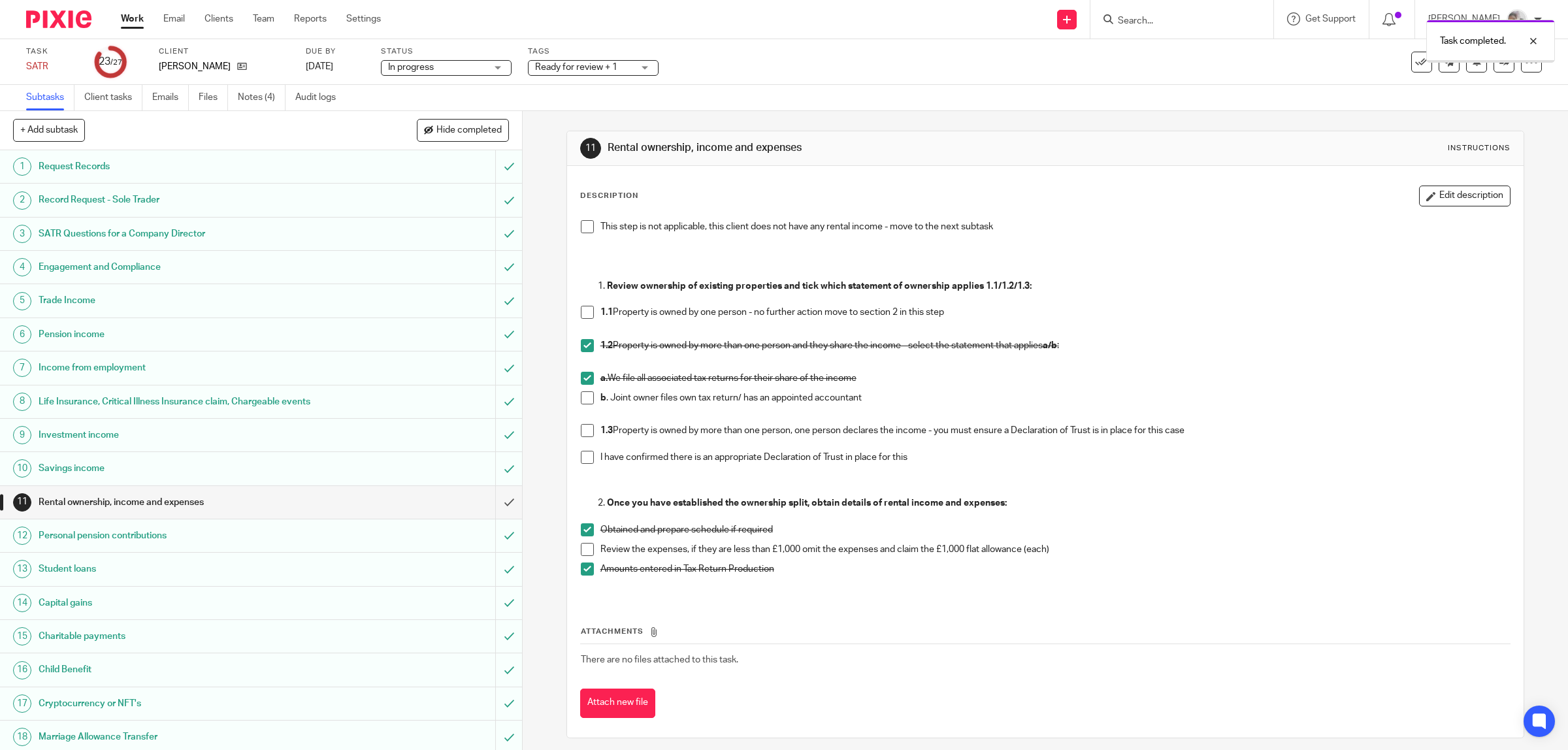
scroll to position [310, 0]
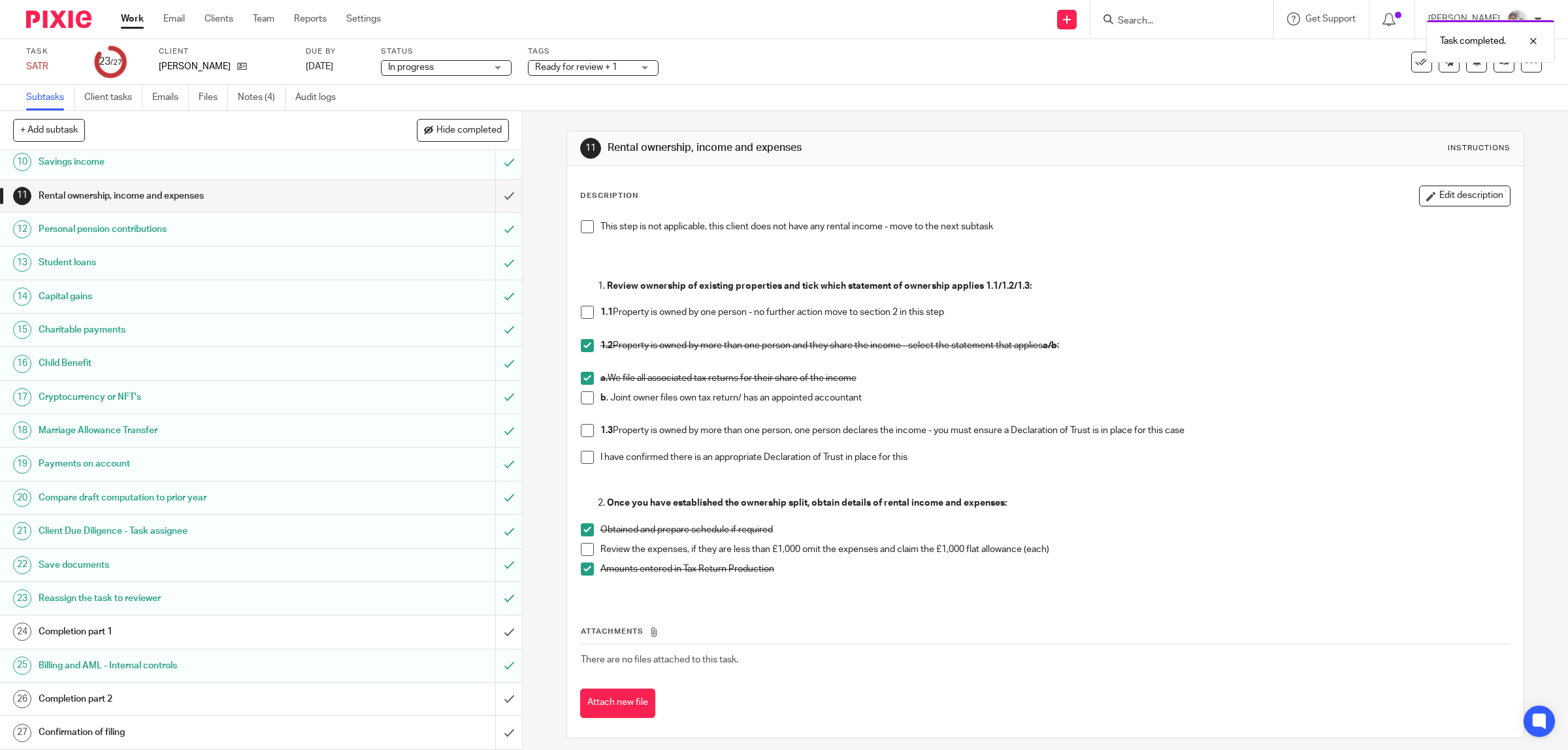
click at [139, 633] on h1 "Completion part 1" at bounding box center [186, 632] width 296 height 20
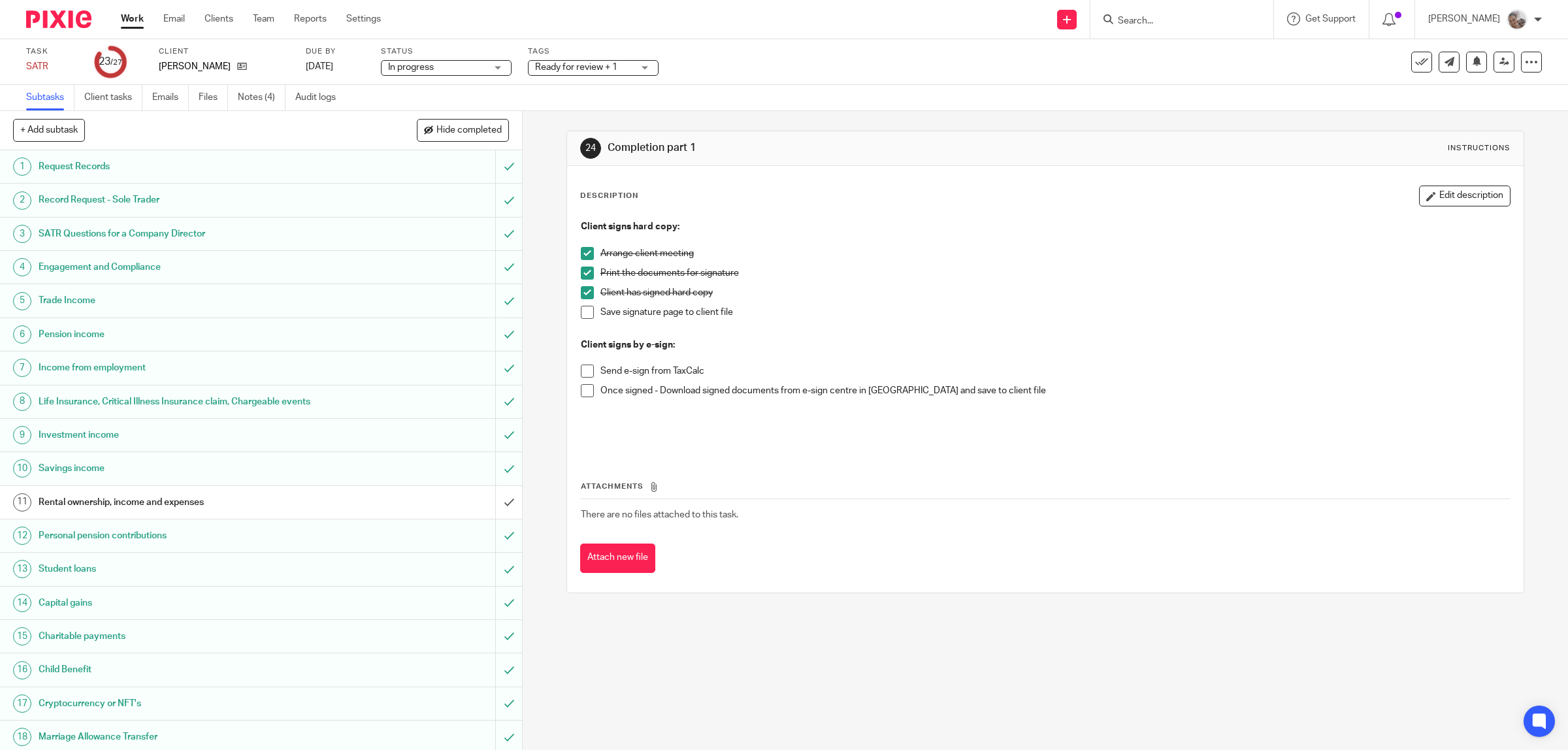
click at [584, 312] on span at bounding box center [586, 311] width 13 height 13
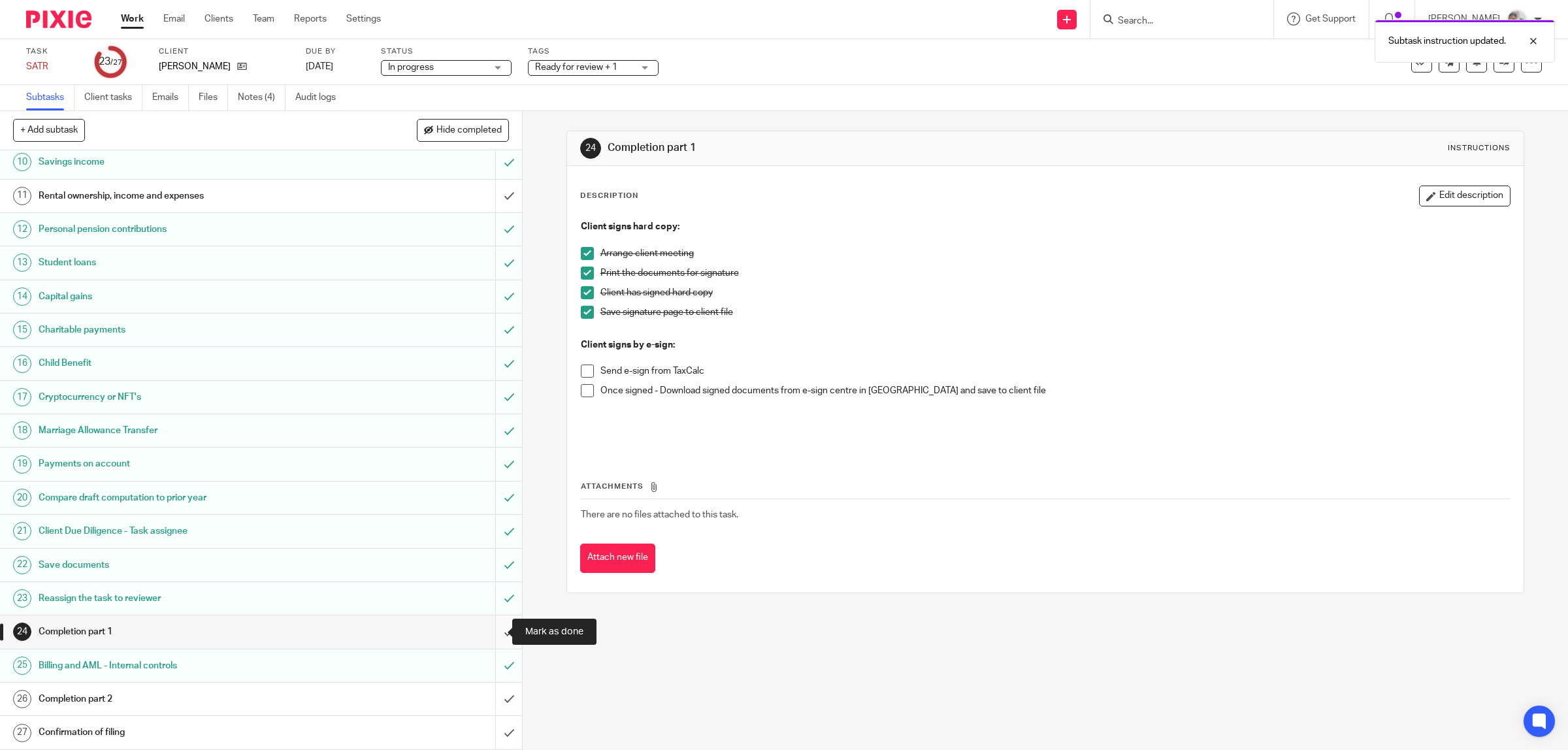
click at [494, 628] on input "submit" at bounding box center [261, 631] width 522 height 33
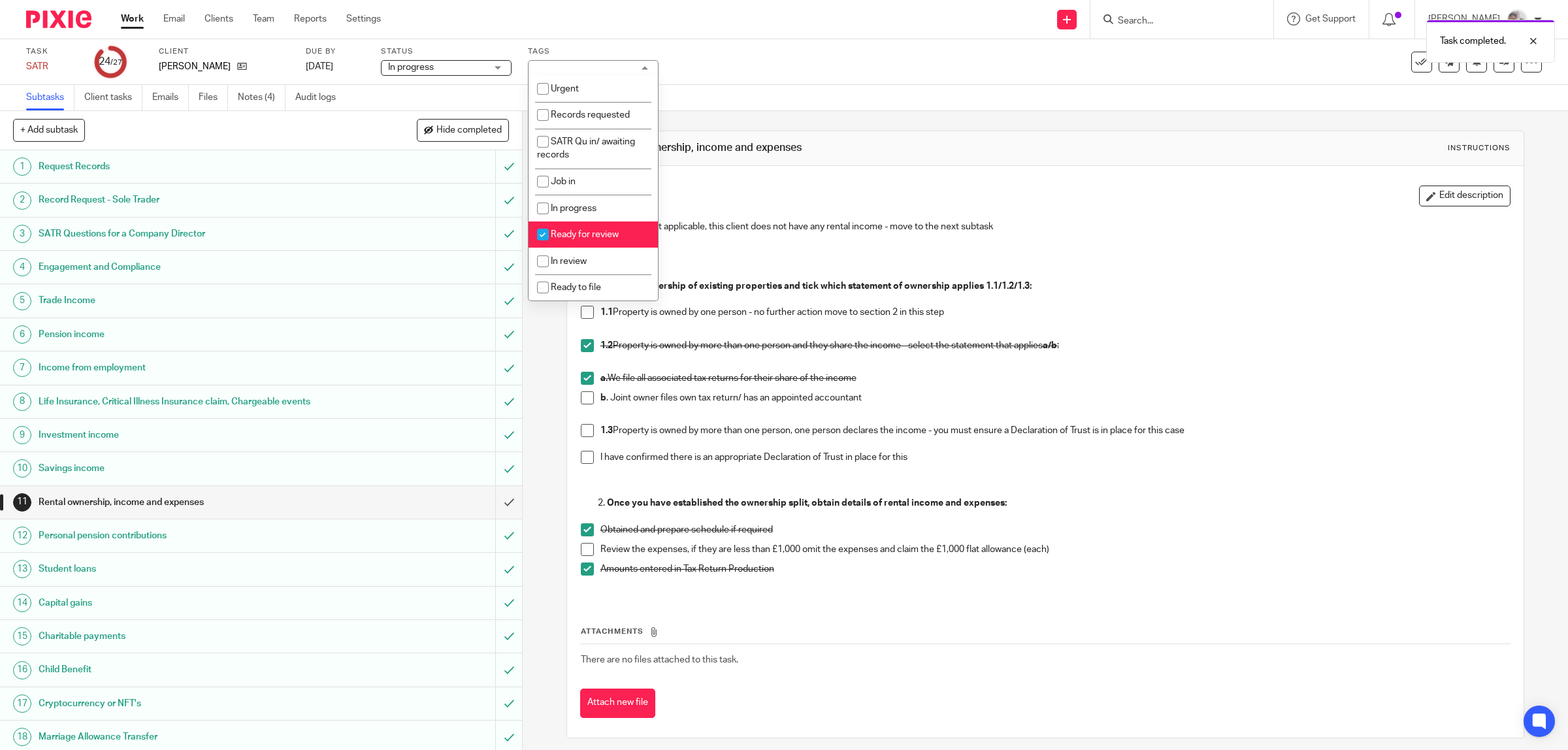
click at [592, 230] on span "Ready for review" at bounding box center [584, 234] width 68 height 9
checkbox input "false"
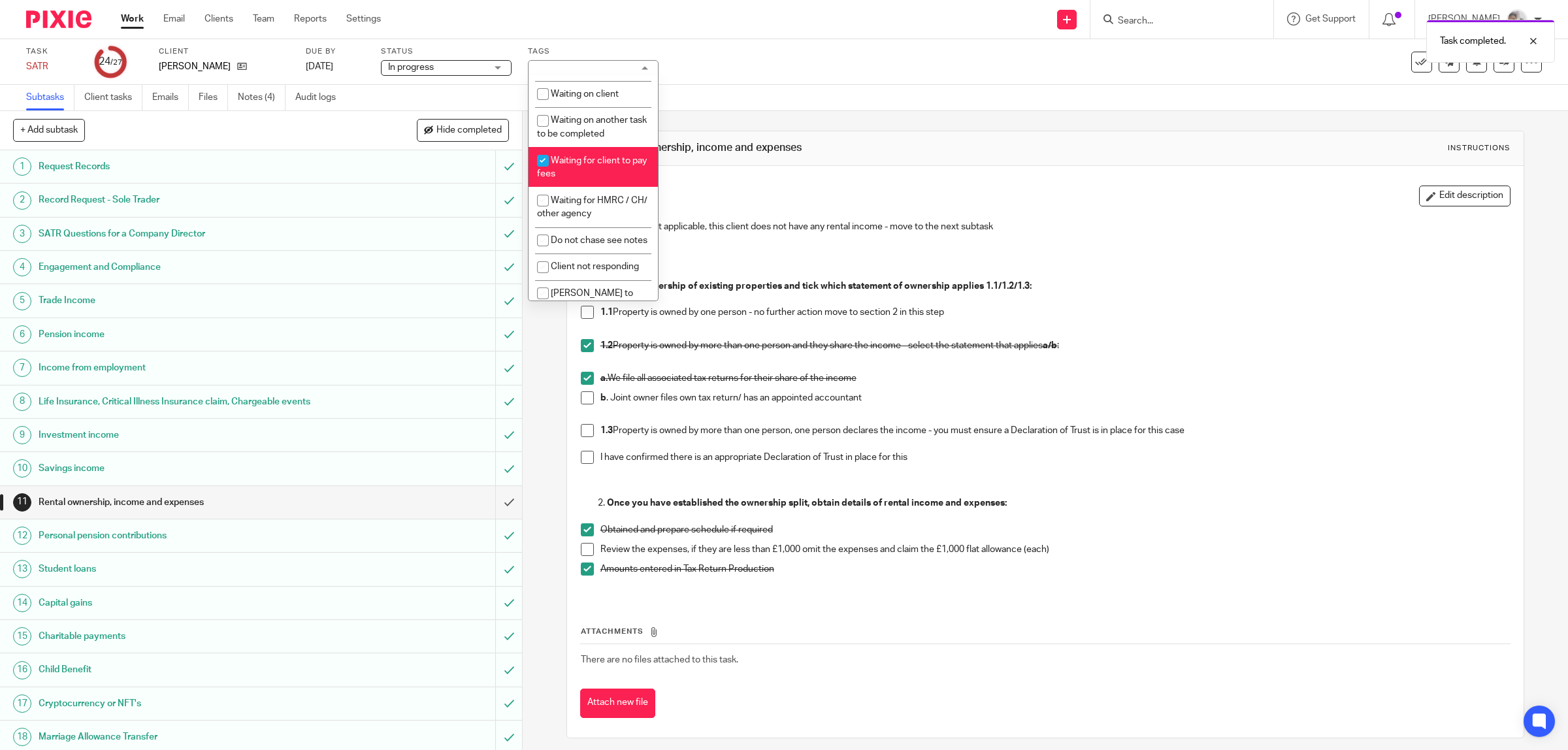
click at [581, 164] on li "Waiting for client to pay fees" at bounding box center [592, 167] width 129 height 39
checkbox input "false"
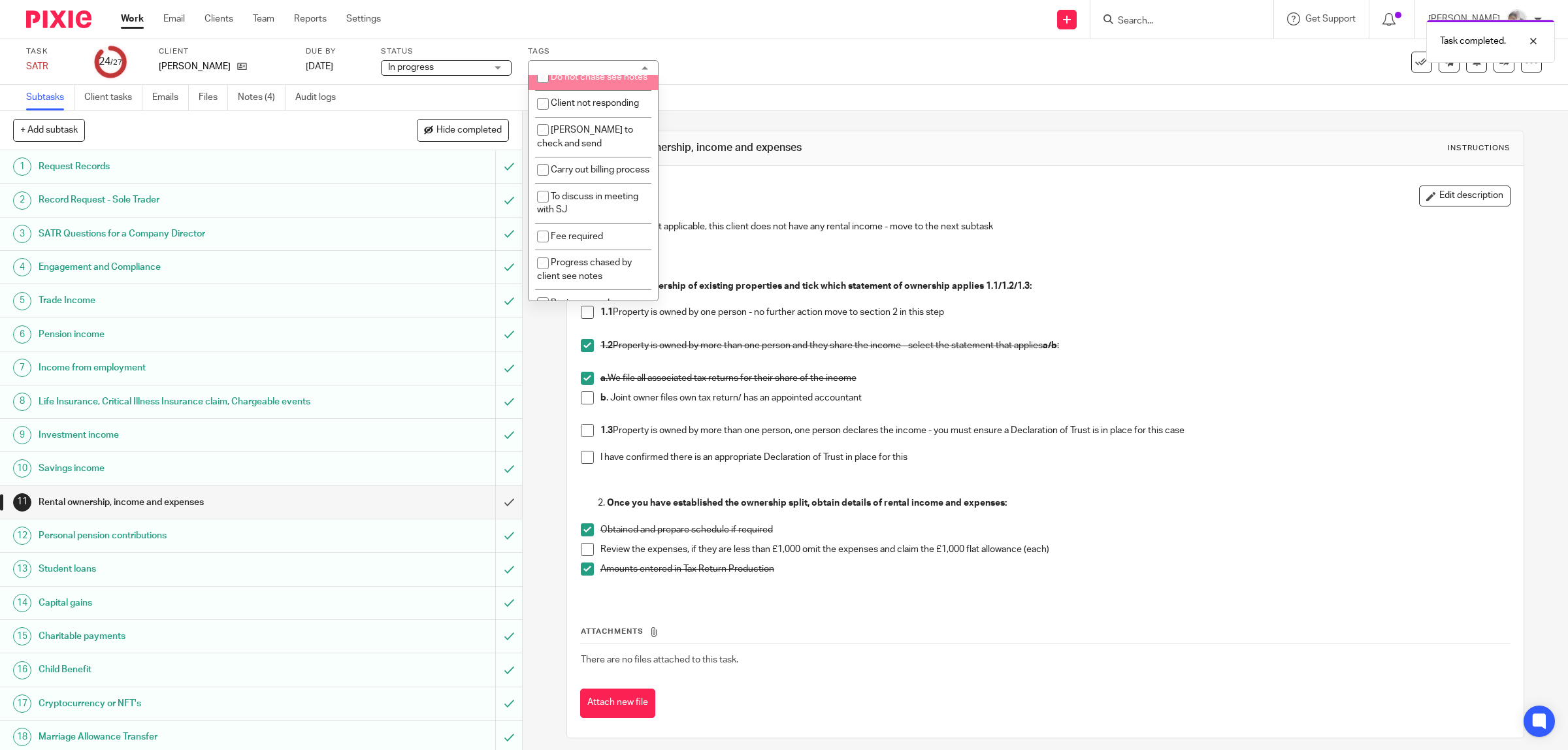
scroll to position [164, 0]
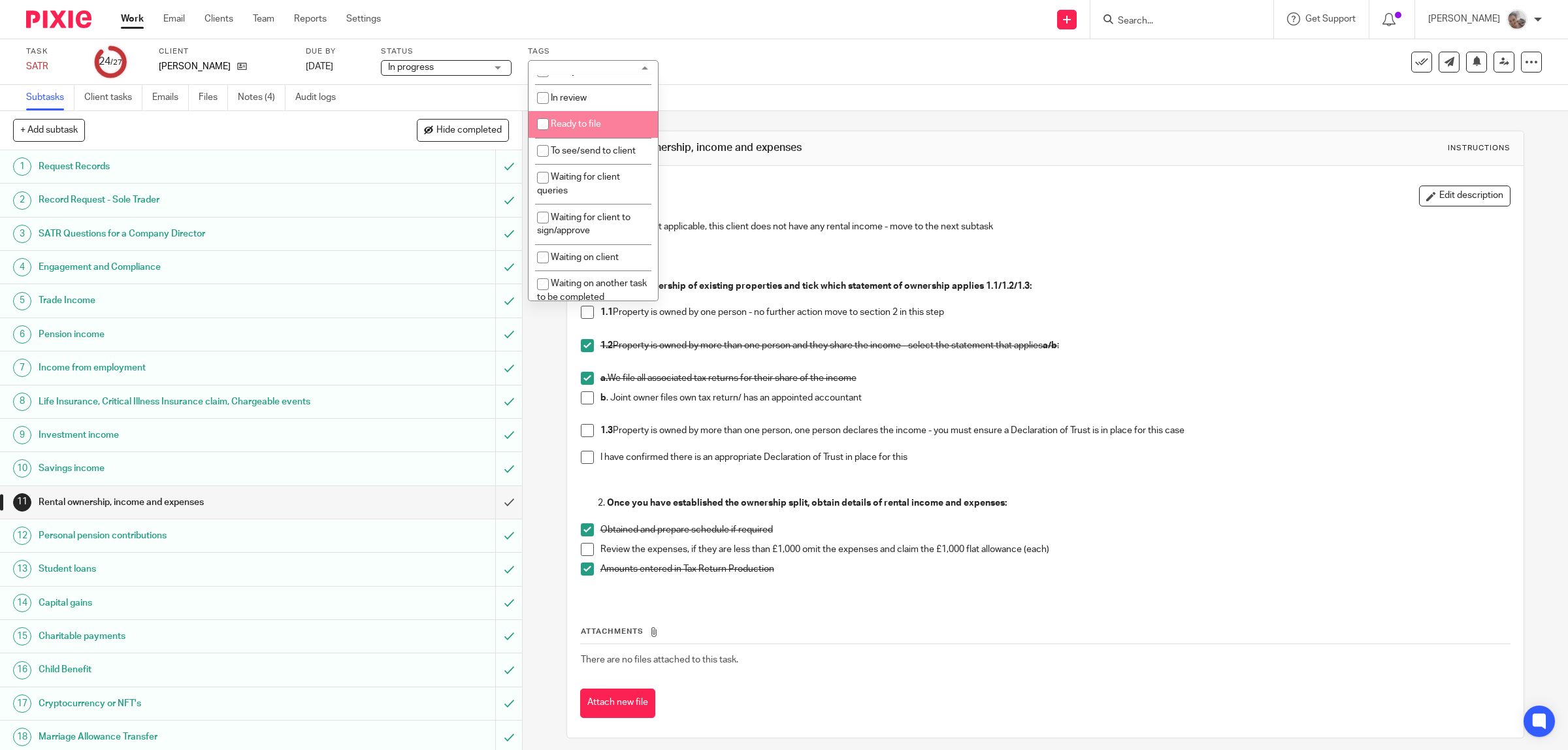
click at [580, 125] on span "Ready to file" at bounding box center [576, 123] width 50 height 9
checkbox input "true"
click at [747, 39] on div "Task SATR Save SATR 24 /27 Client Moorcroft, Hayden Due by 6 Aug 2025 Status In…" at bounding box center [784, 62] width 1568 height 45
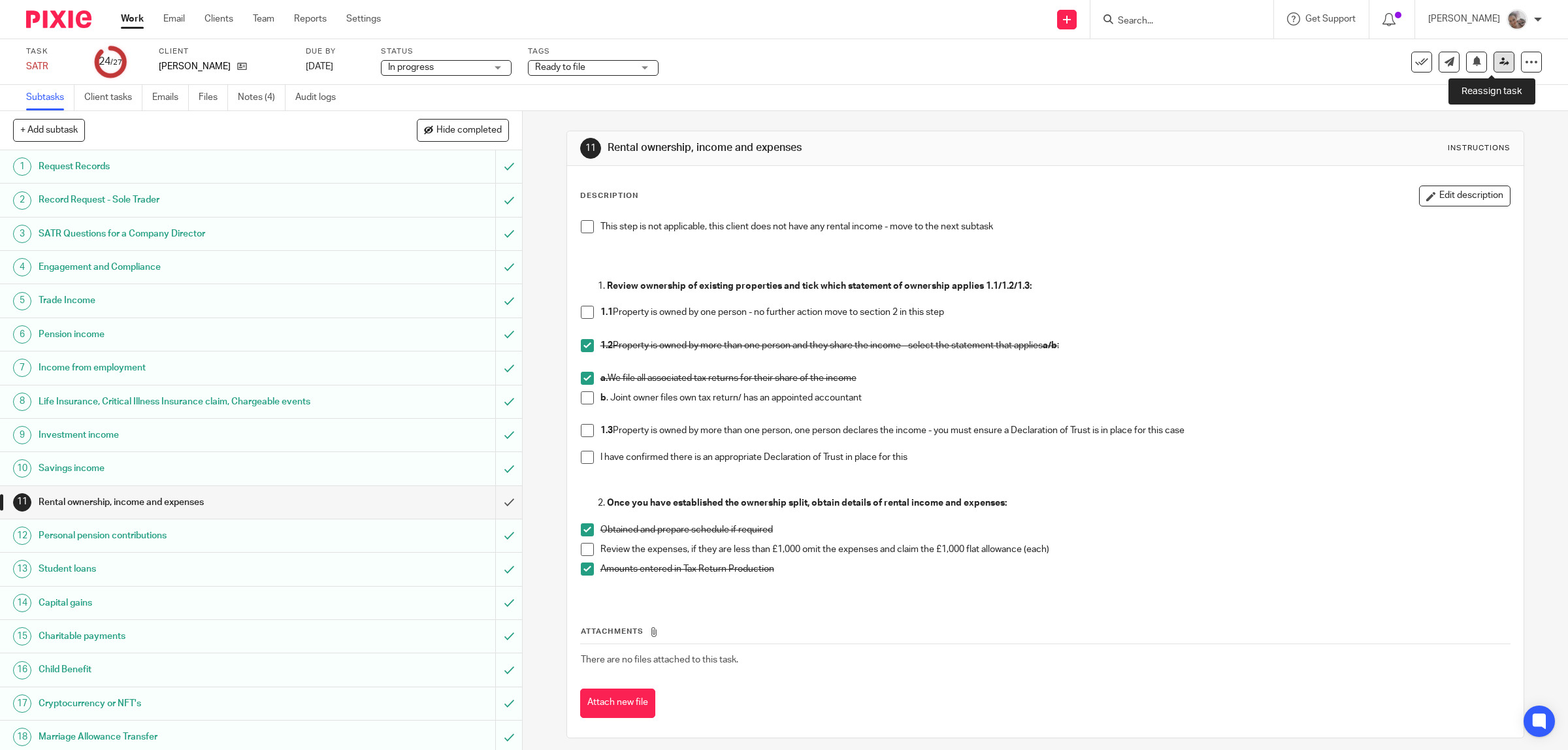
click at [1499, 65] on icon at bounding box center [1504, 62] width 10 height 10
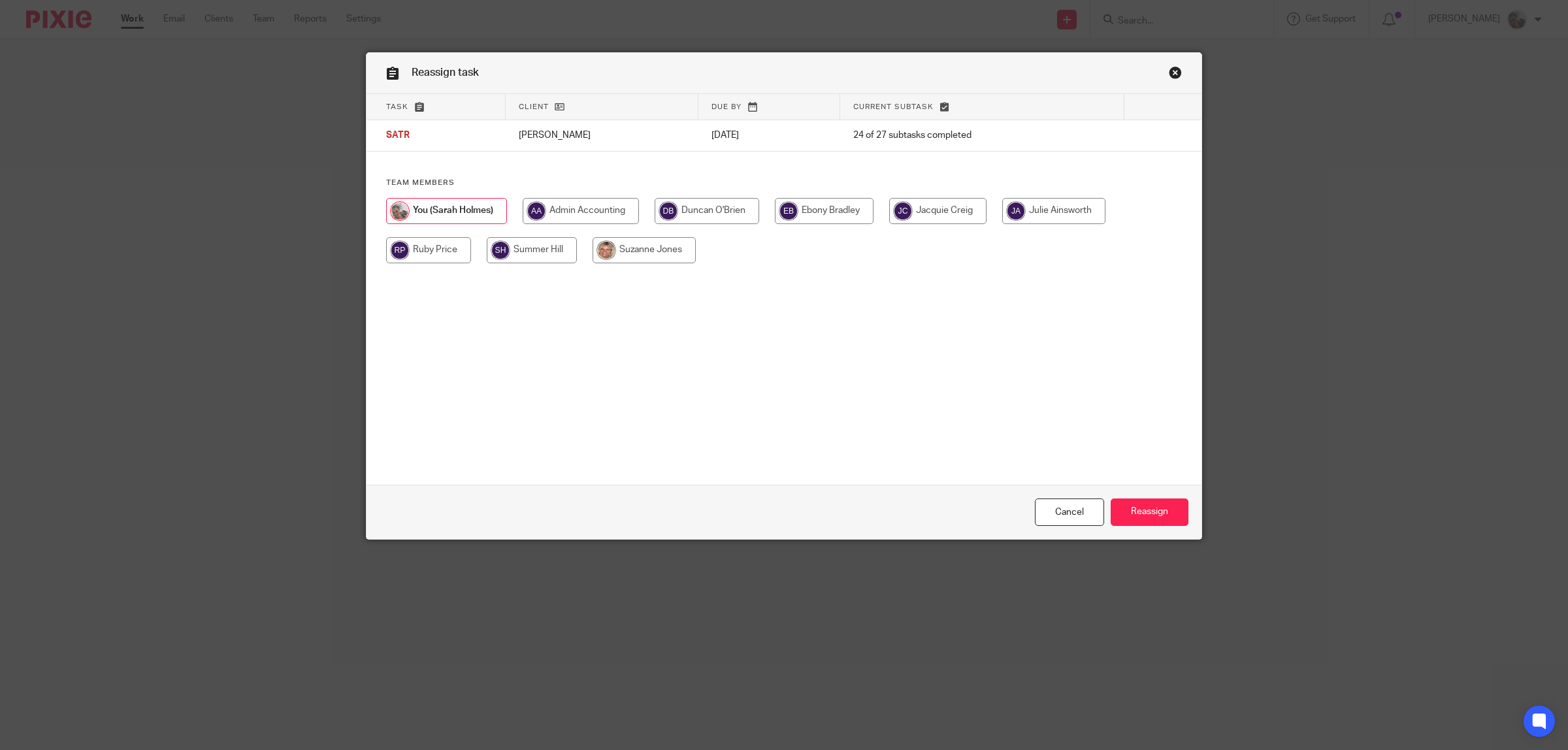
drag, startPoint x: 631, startPoint y: 246, endPoint x: 712, endPoint y: 276, distance: 86.4
click at [632, 246] on input "radio" at bounding box center [644, 250] width 103 height 27
radio input "true"
click at [1133, 508] on input "Reassign" at bounding box center [1149, 512] width 78 height 29
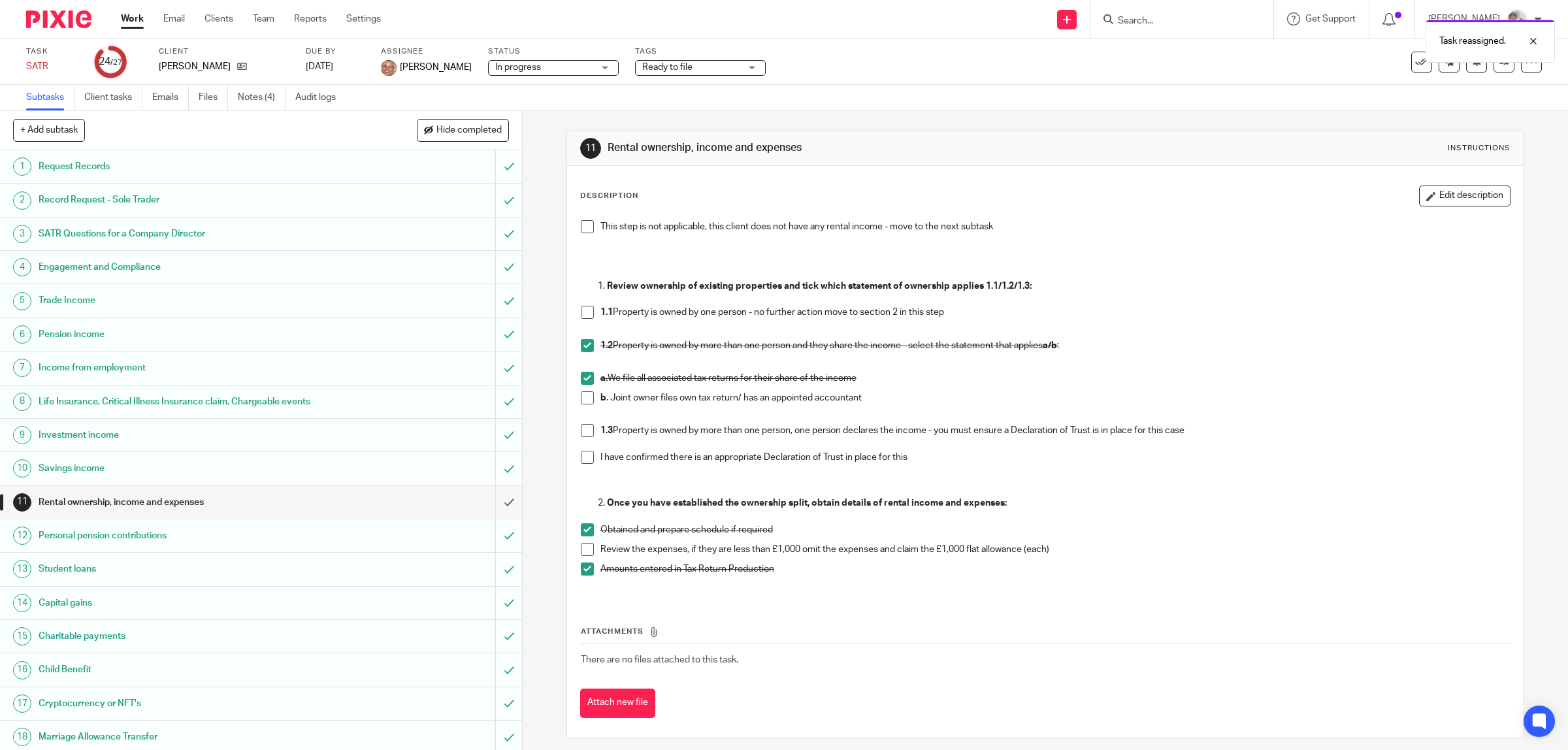
click at [129, 19] on link "Work" at bounding box center [132, 19] width 23 height 13
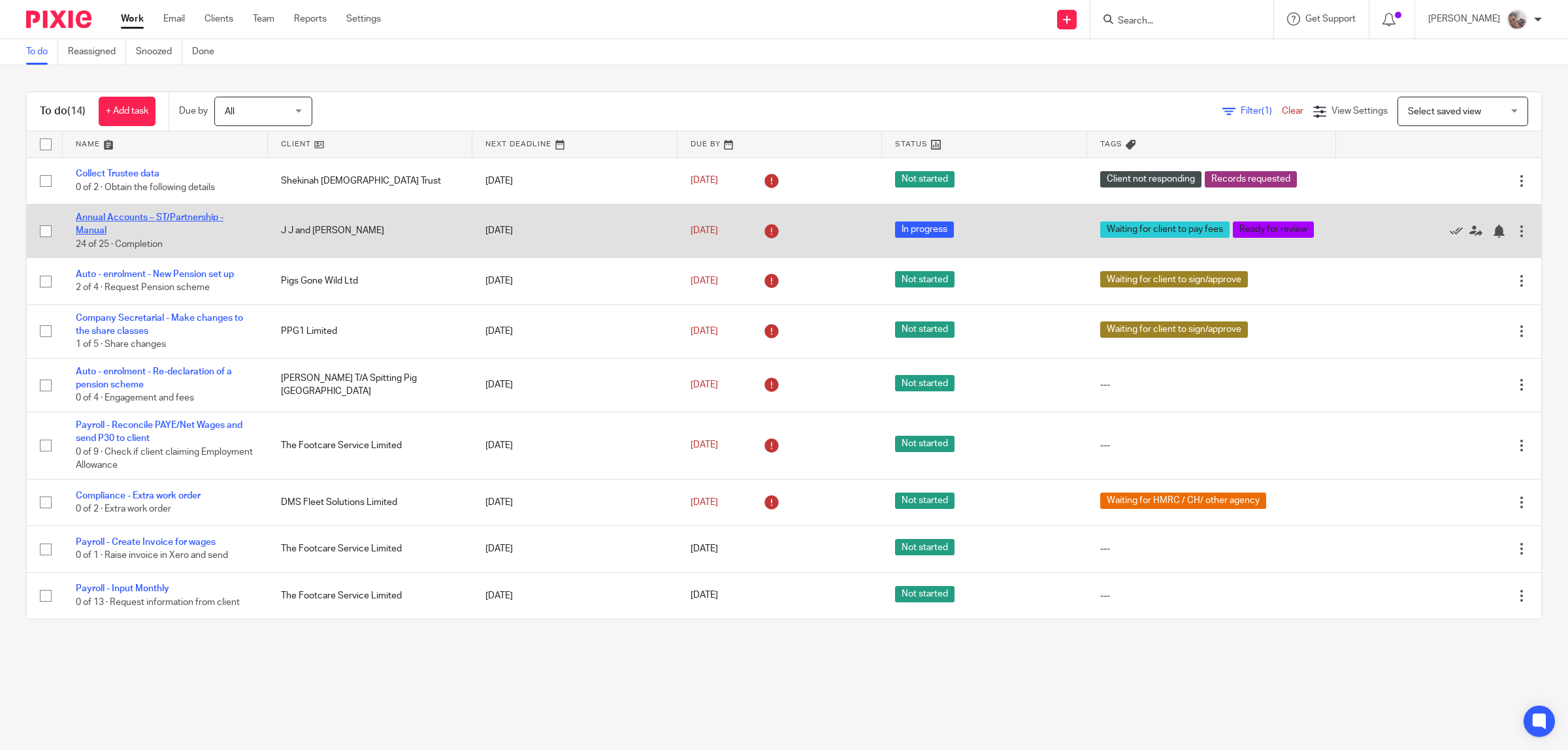
click at [127, 218] on link "Annual Accounts – ST/Partnership - Manual" at bounding box center [150, 224] width 148 height 23
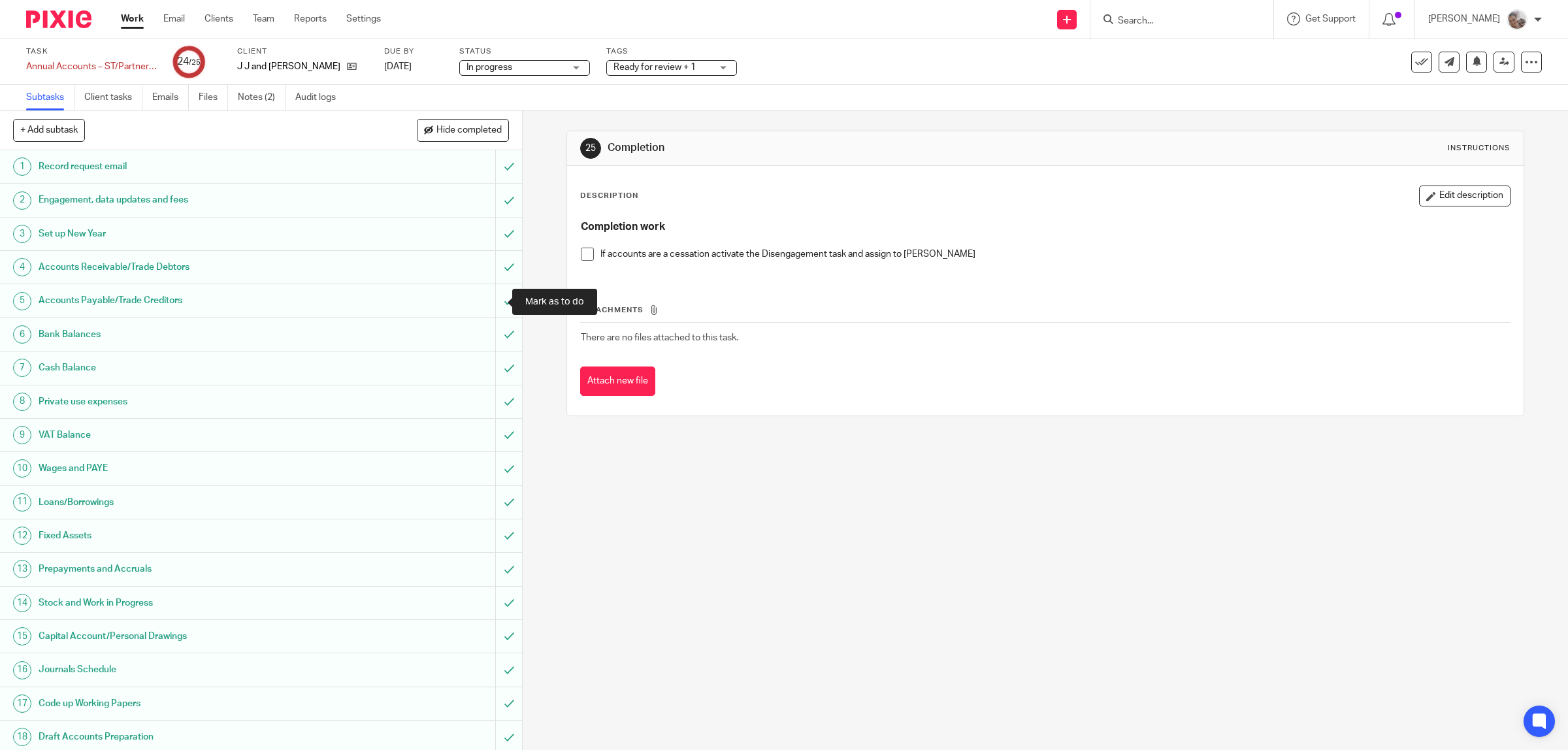
scroll to position [242, 0]
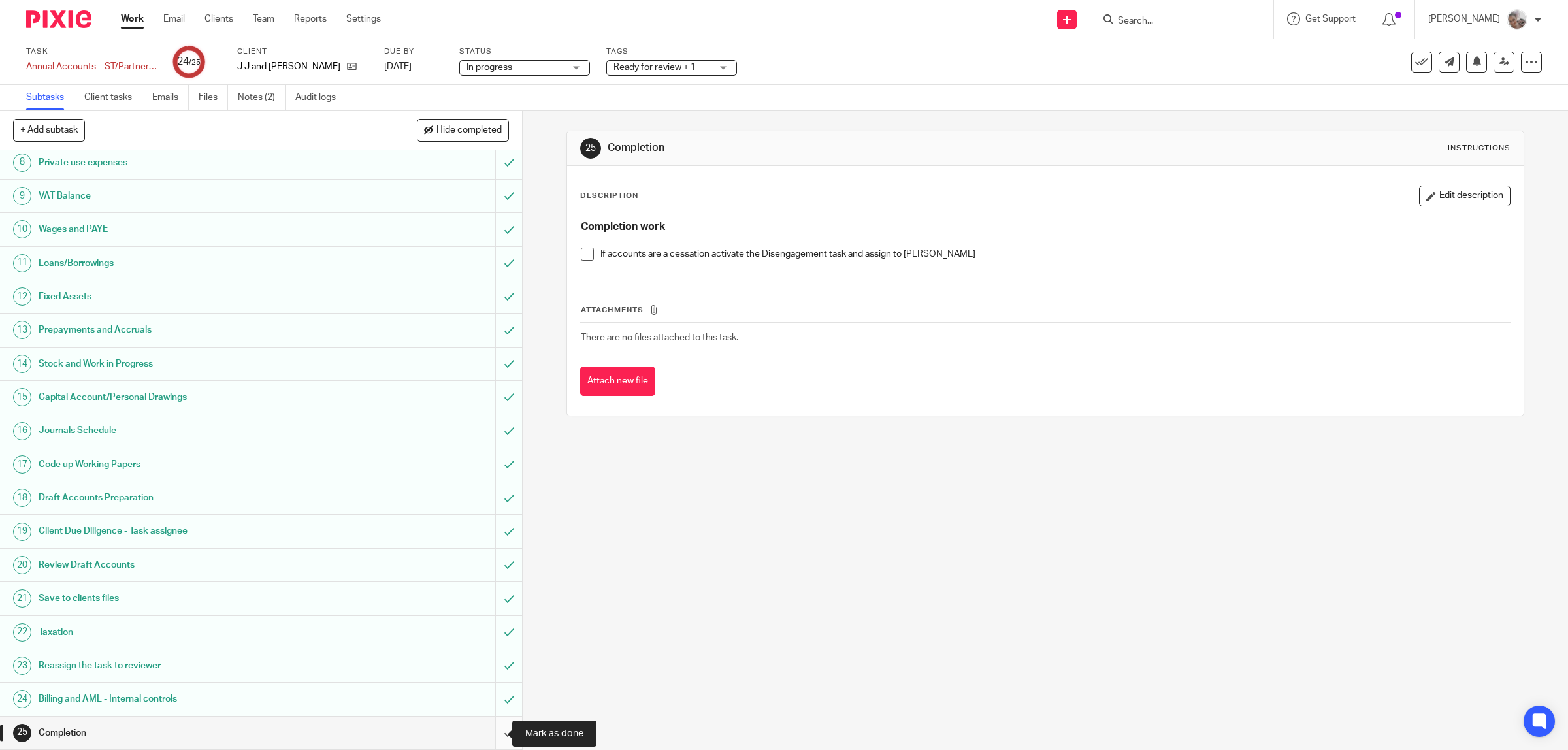
click at [493, 731] on input "submit" at bounding box center [261, 732] width 522 height 33
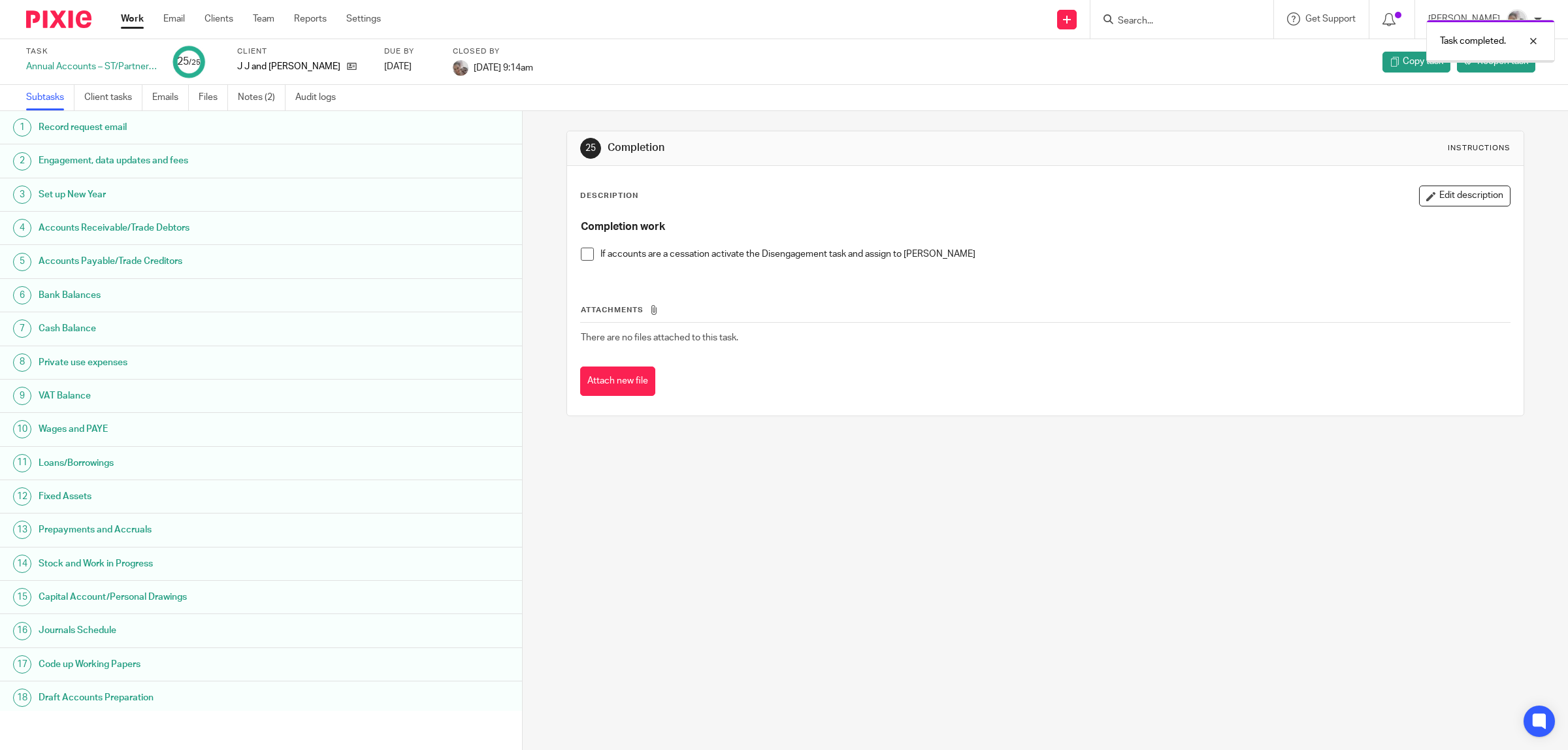
click at [136, 19] on link "Work" at bounding box center [132, 19] width 23 height 13
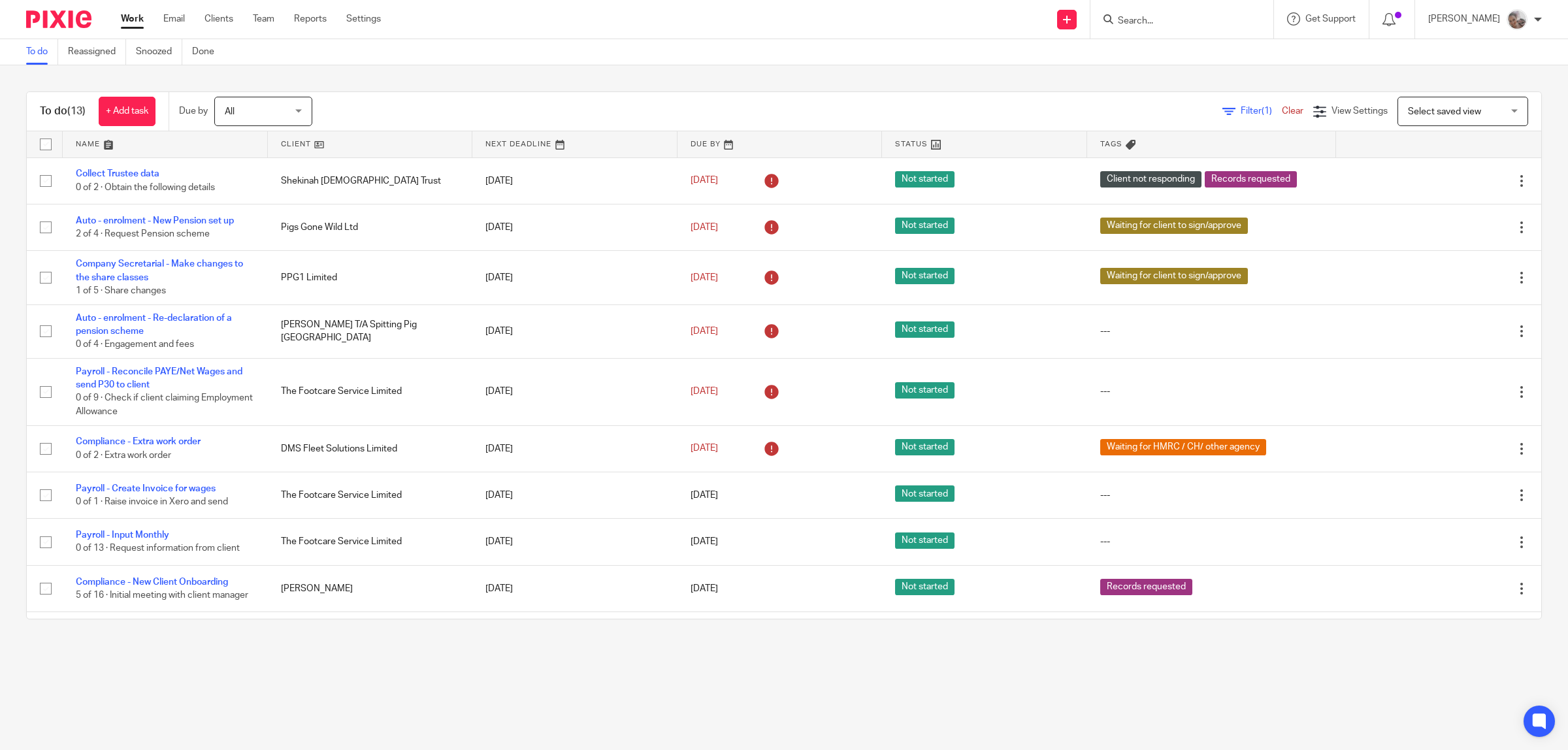
click at [279, 141] on link at bounding box center [371, 144] width 205 height 27
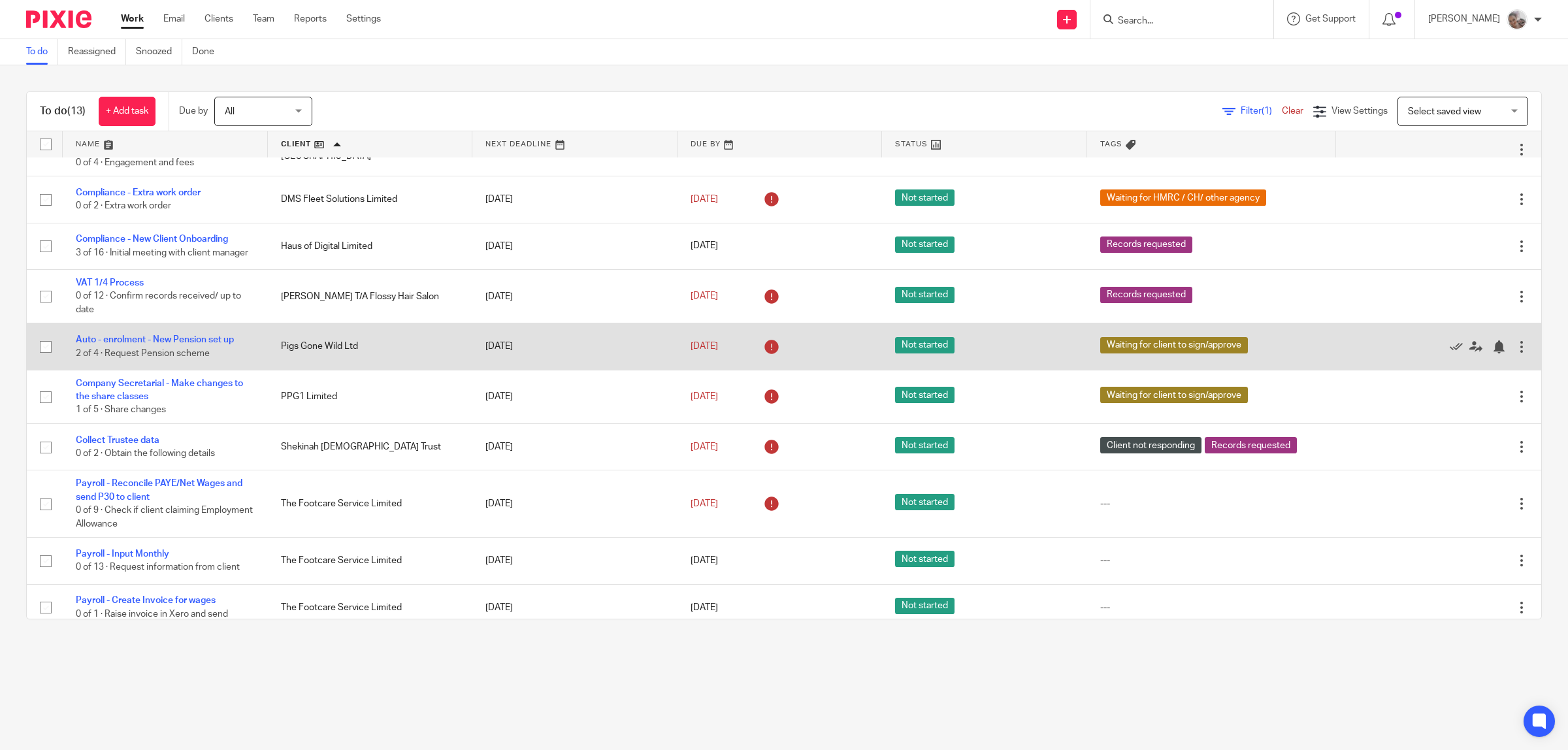
scroll to position [164, 0]
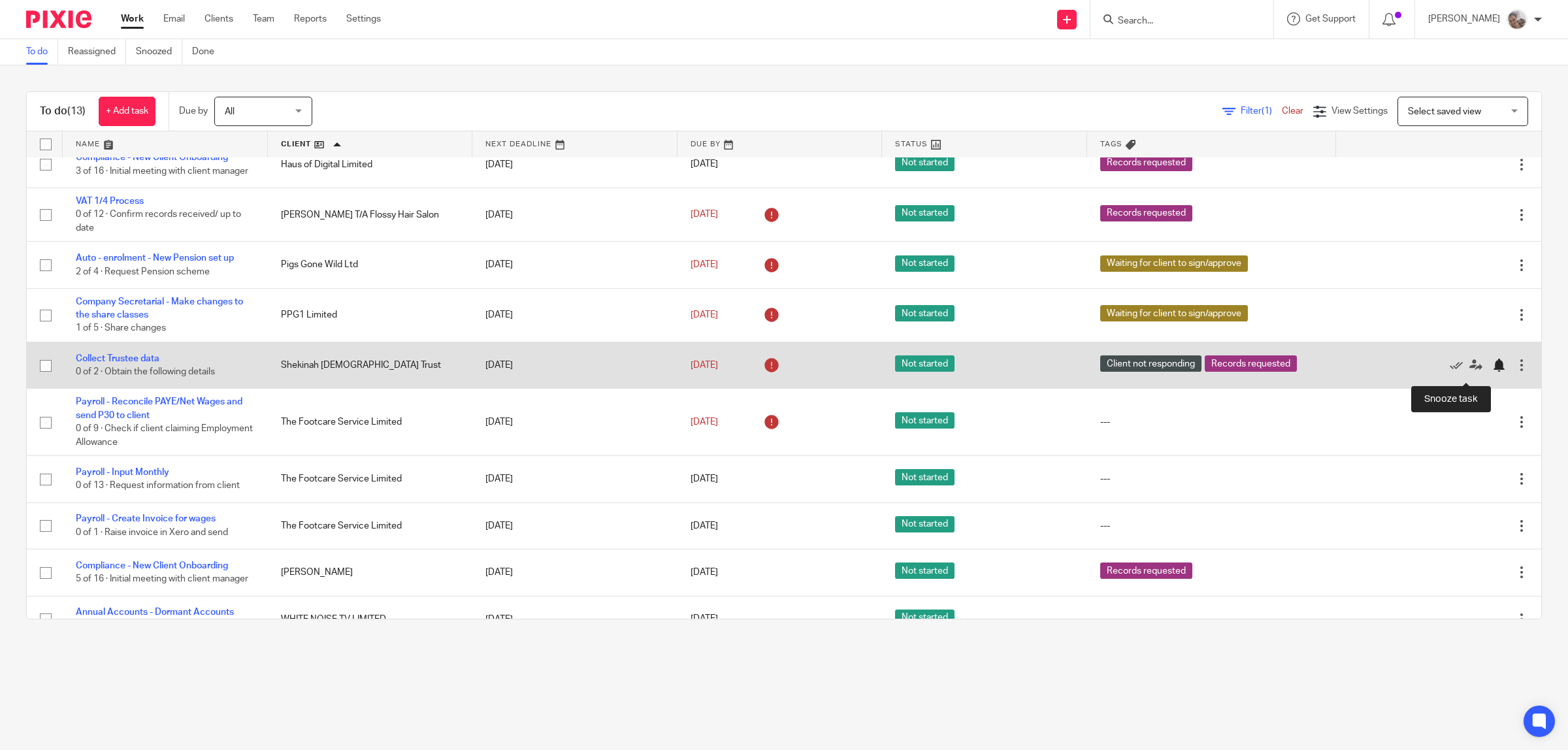
click at [1492, 372] on div at bounding box center [1498, 365] width 13 height 13
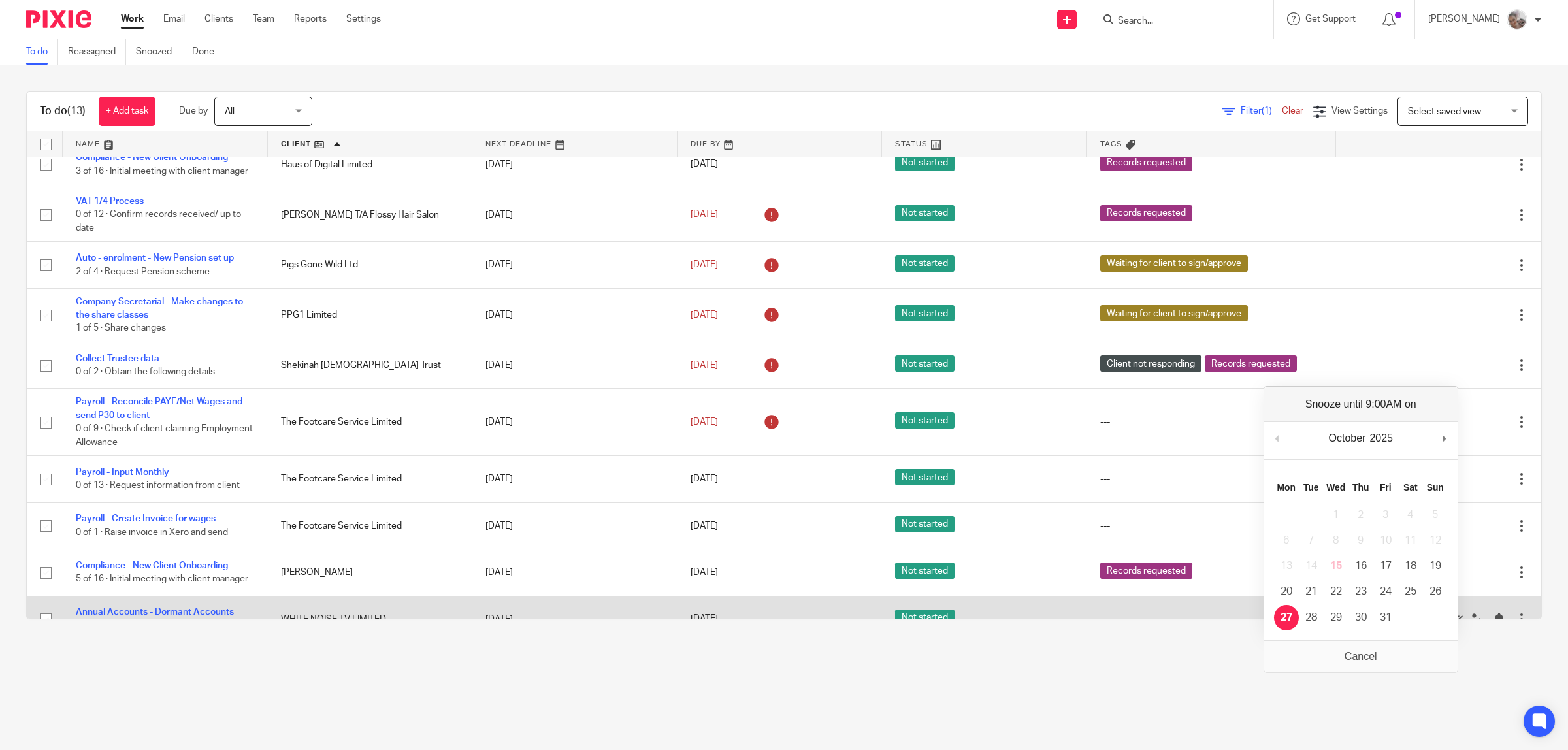
scroll to position [154, 0]
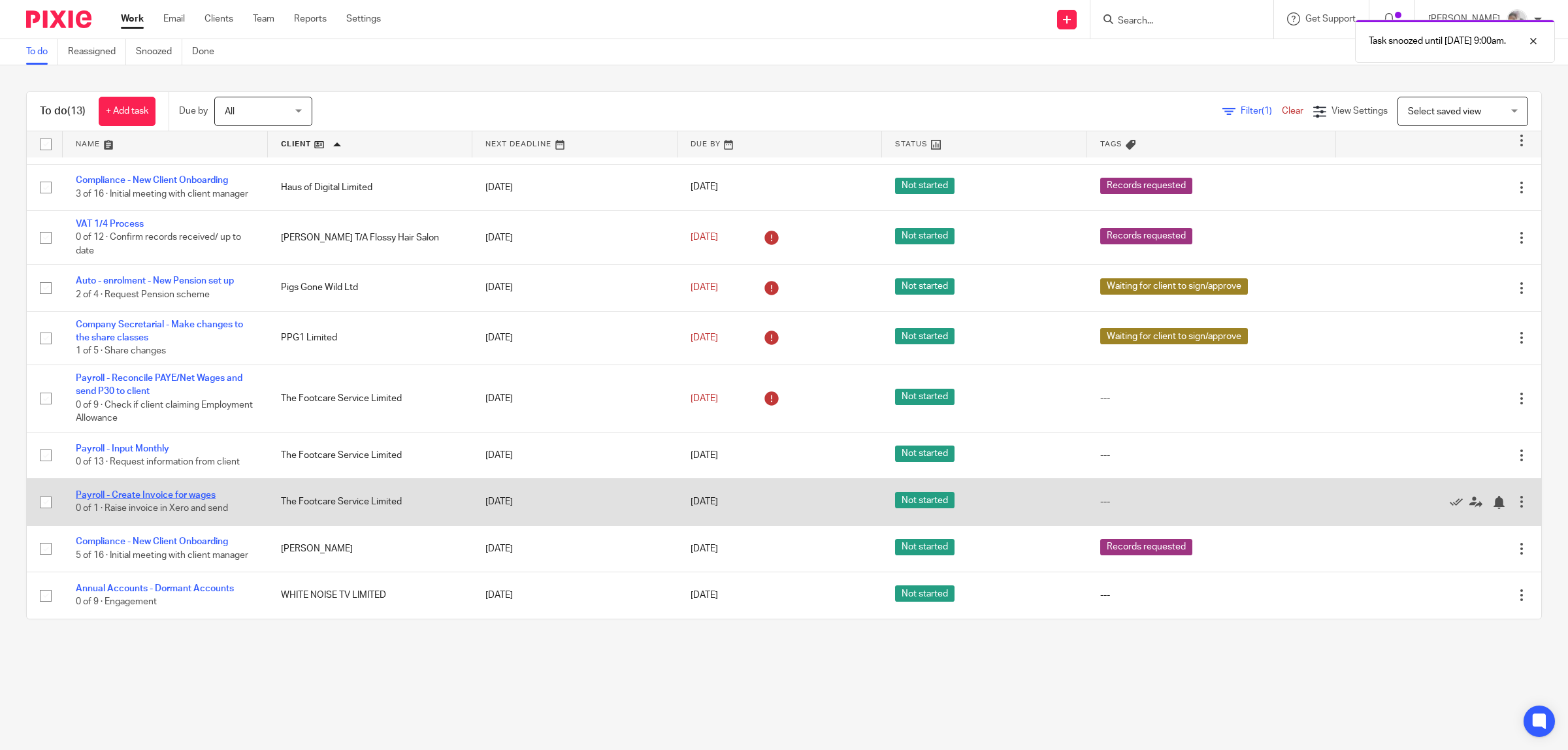
click at [171, 491] on link "Payroll - Create Invoice for wages" at bounding box center [146, 495] width 140 height 9
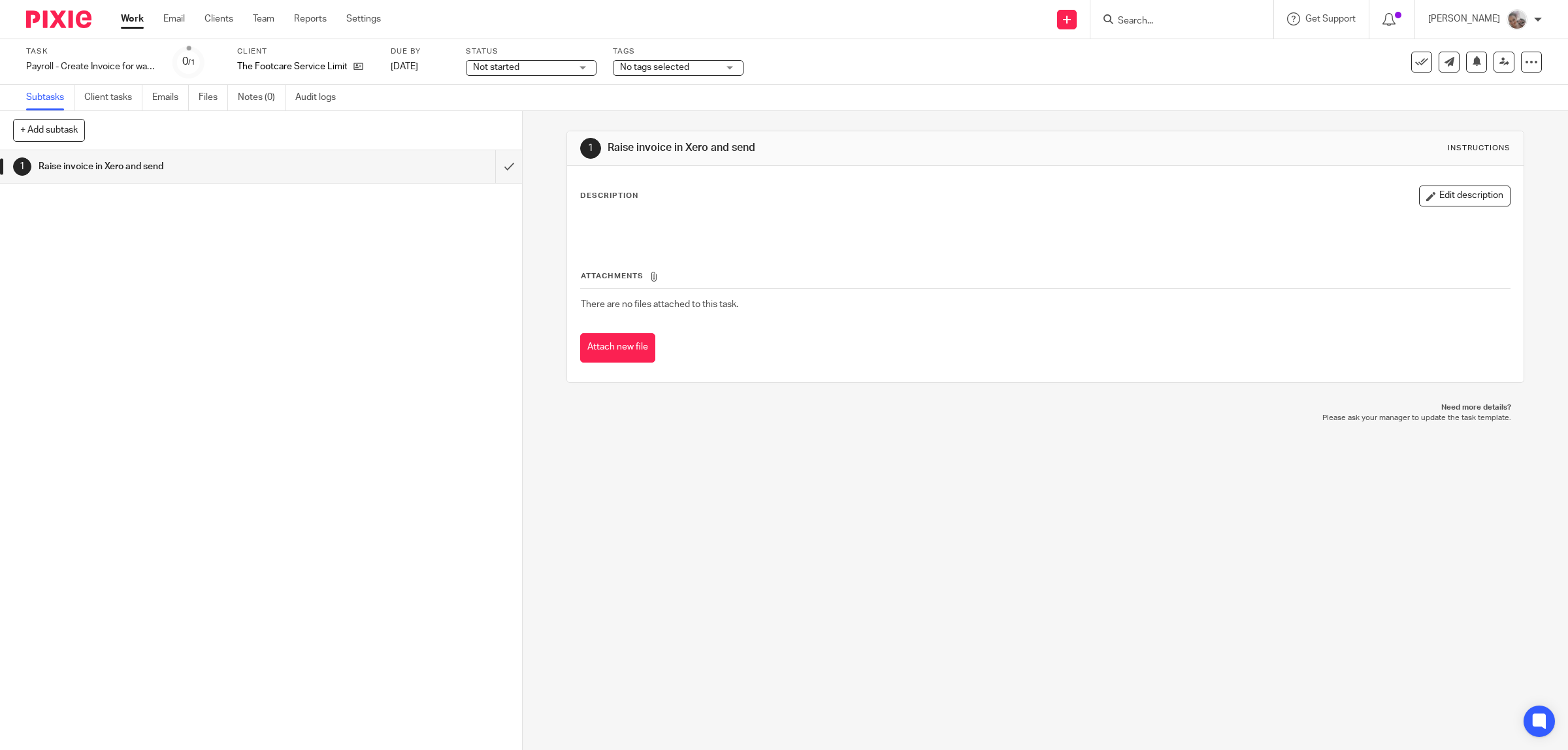
drag, startPoint x: 755, startPoint y: 145, endPoint x: 604, endPoint y: 147, distance: 151.0
click at [607, 147] on h1 "Raise invoice in Xero and send" at bounding box center [840, 148] width 465 height 14
copy h1 "Raise invoice in Xero and send"
click at [278, 308] on div "1 Raise invoice in Xero and send" at bounding box center [261, 449] width 522 height 599
click at [357, 63] on icon at bounding box center [359, 66] width 10 height 10
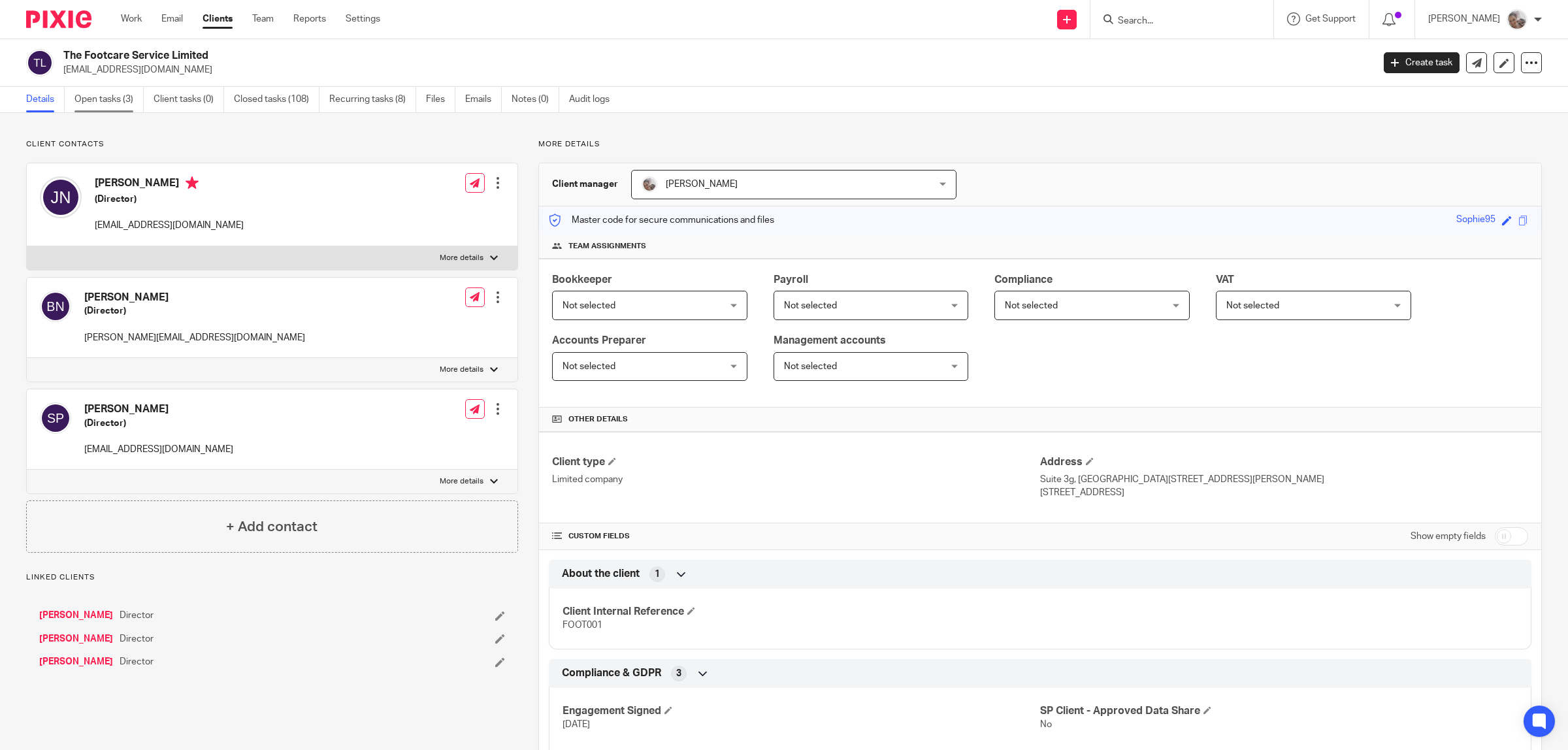
click at [122, 95] on link "Open tasks (3)" at bounding box center [109, 100] width 69 height 26
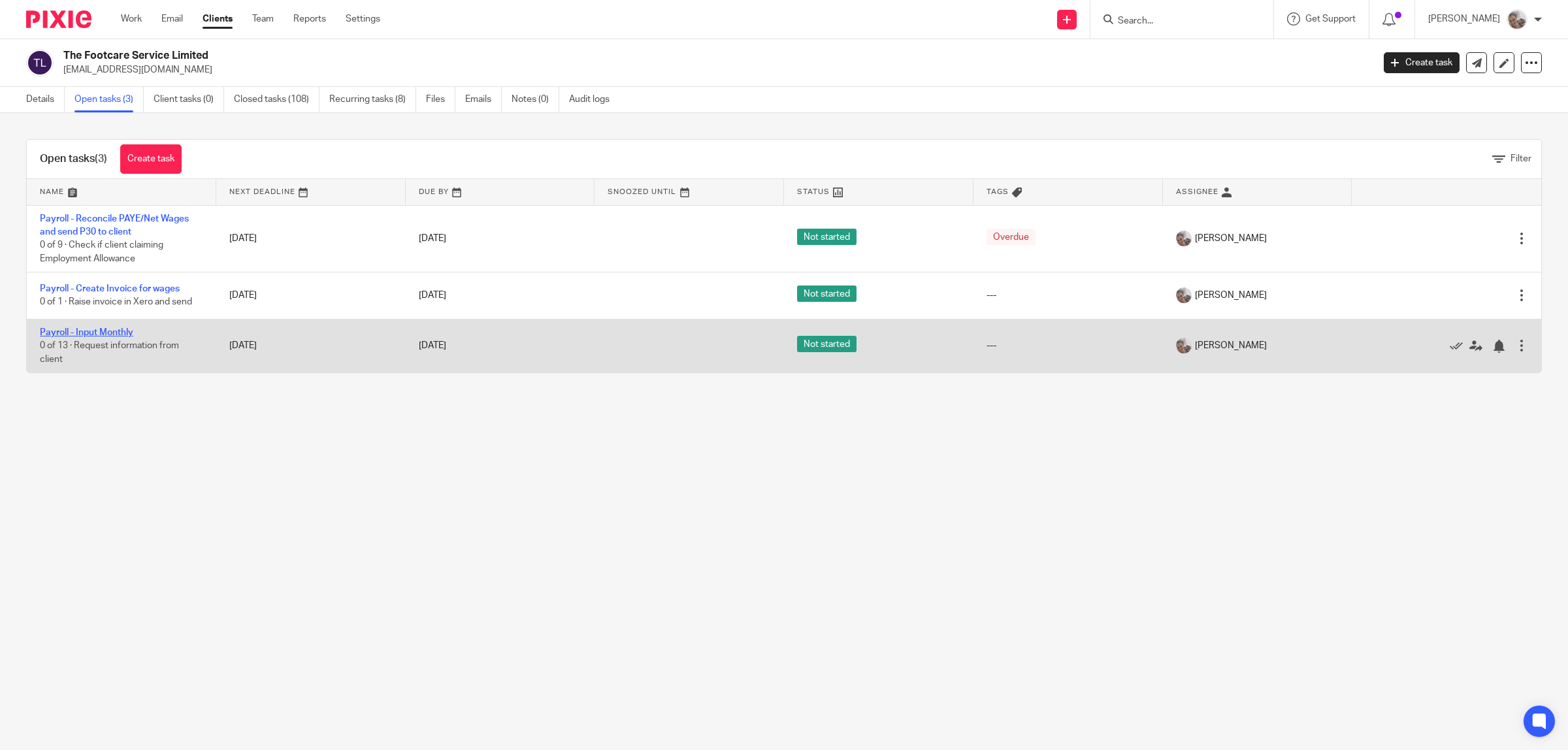
click at [111, 331] on link "Payroll - Input Monthly" at bounding box center [86, 332] width 94 height 9
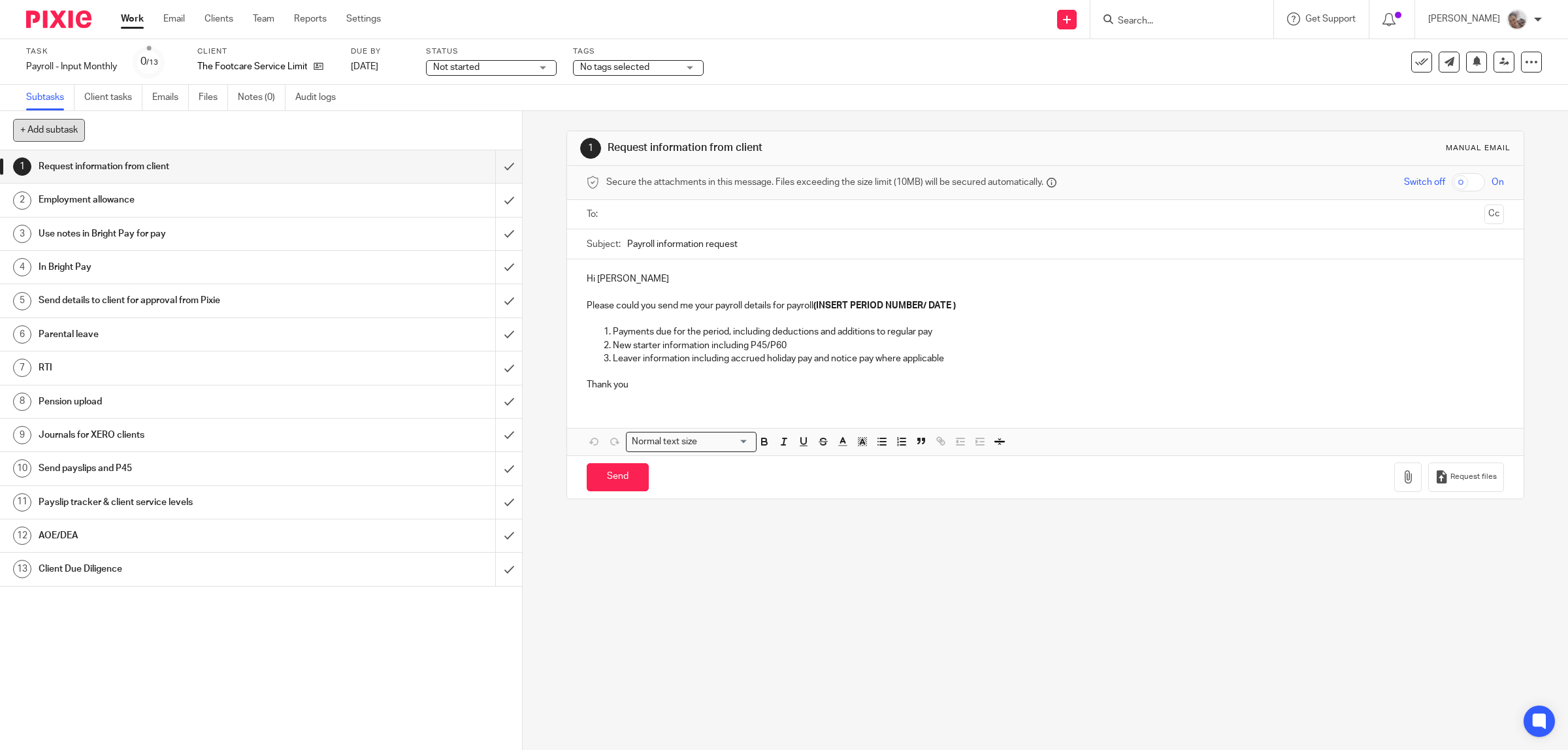
click at [59, 129] on button "+ Add subtask" at bounding box center [48, 130] width 72 height 23
paste input "Raise invoice in Xero and send"
type input "Raise invoice in Xero and send"
click at [493, 125] on p "+ Add" at bounding box center [490, 130] width 37 height 23
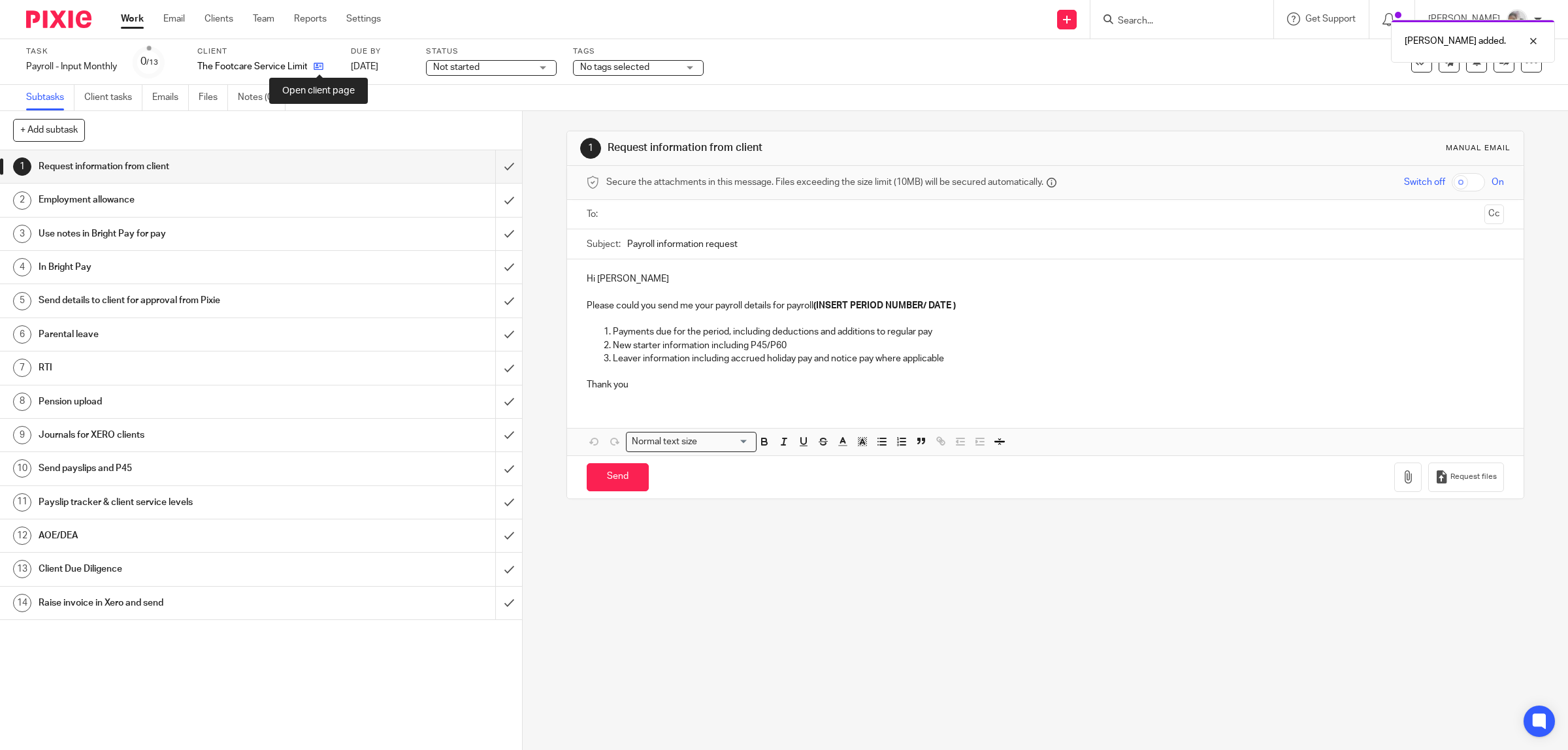
click at [322, 65] on icon at bounding box center [318, 66] width 10 height 10
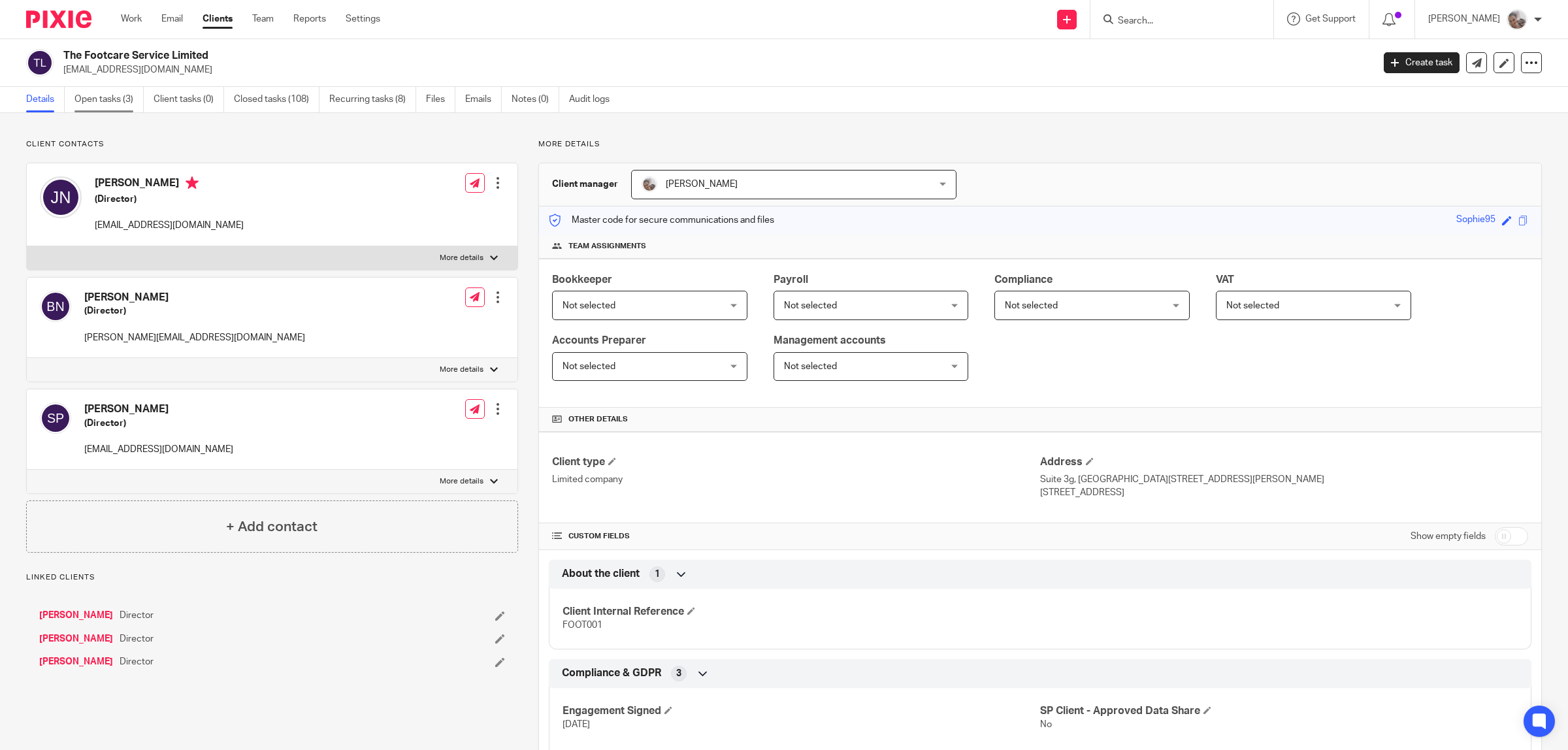
click at [96, 100] on link "Open tasks (3)" at bounding box center [109, 100] width 69 height 26
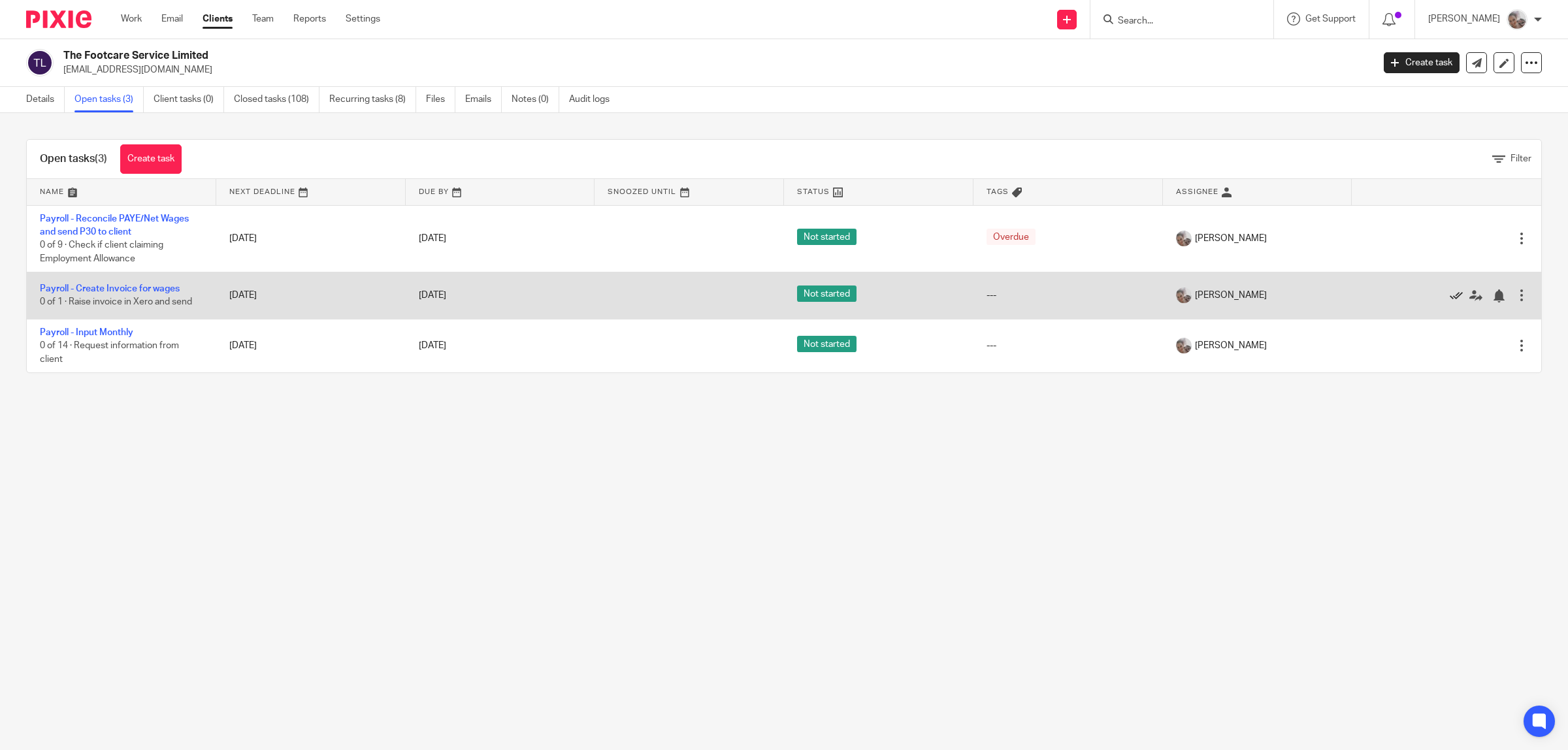
click at [1450, 296] on icon at bounding box center [1456, 296] width 13 height 13
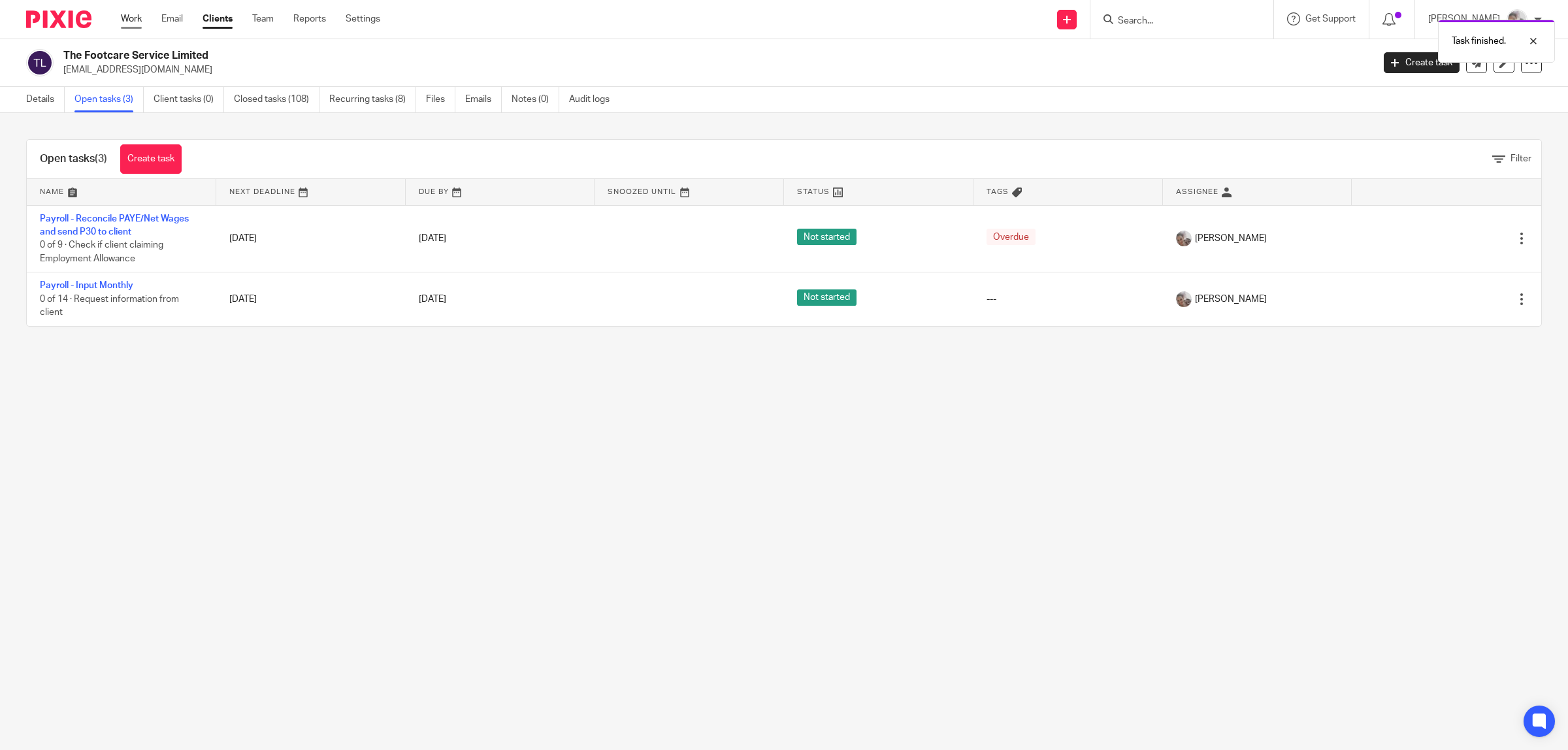
click at [129, 21] on link "Work" at bounding box center [131, 19] width 21 height 13
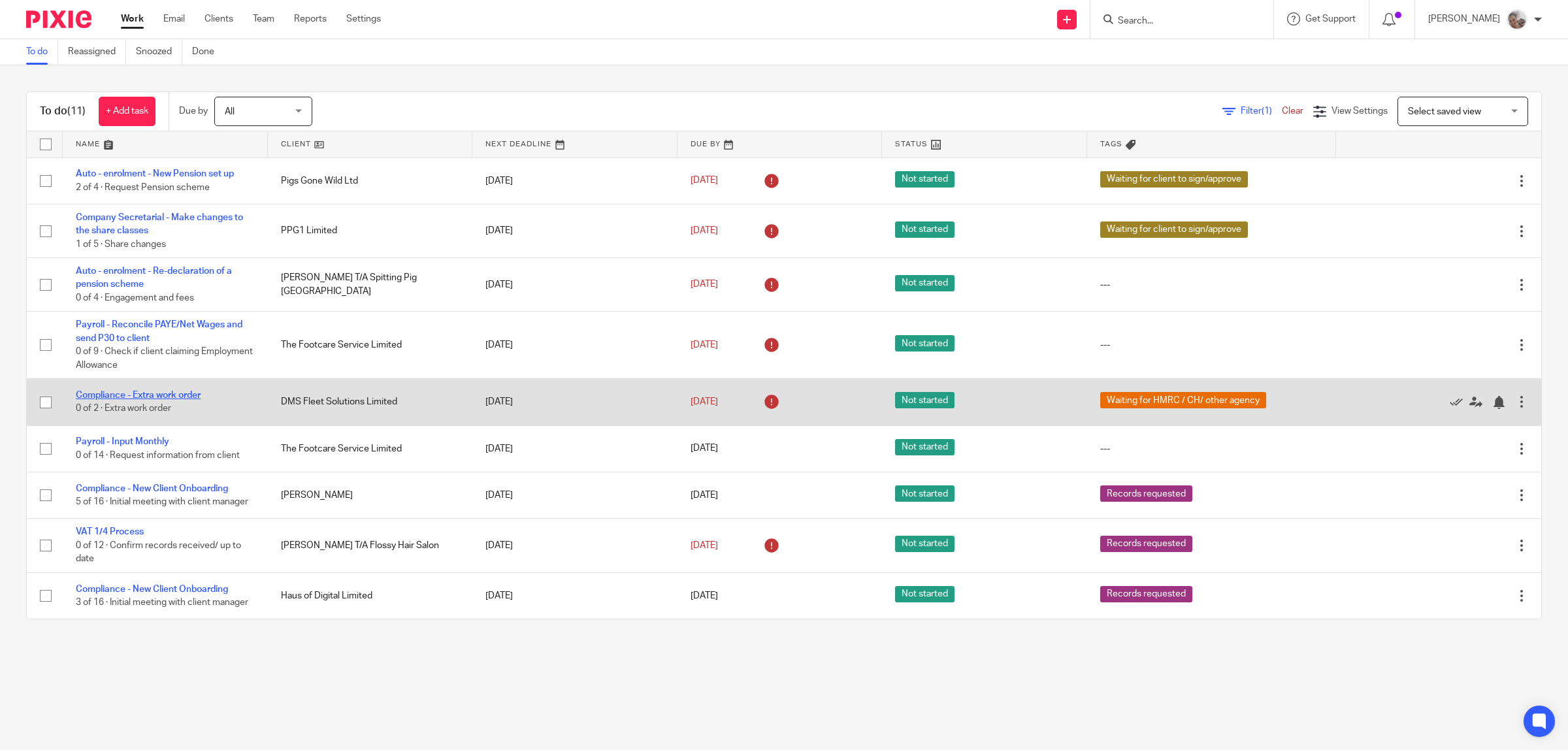
click at [121, 393] on link "Compliance - Extra work order" at bounding box center [138, 394] width 125 height 9
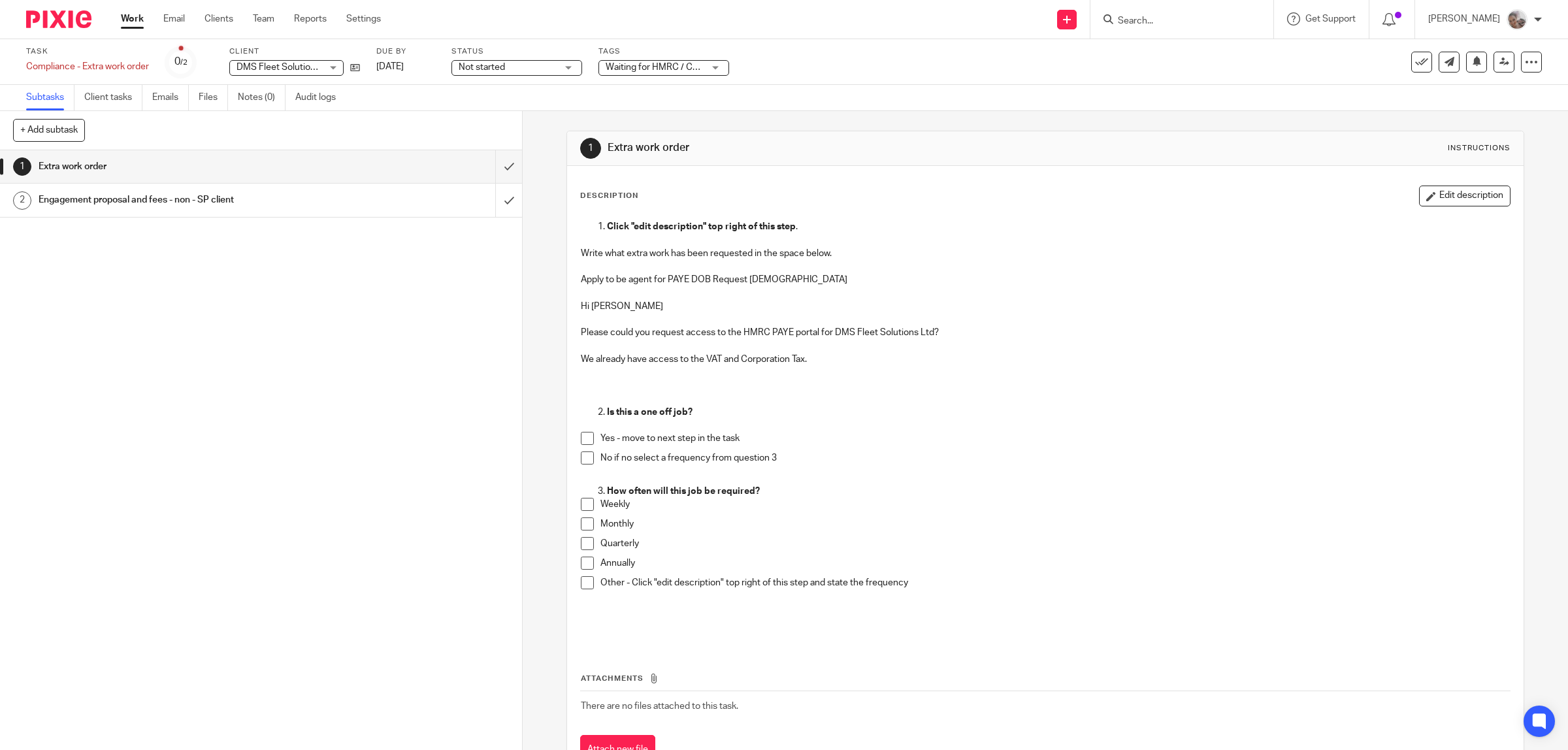
click at [1177, 17] on input "Search" at bounding box center [1175, 22] width 117 height 12
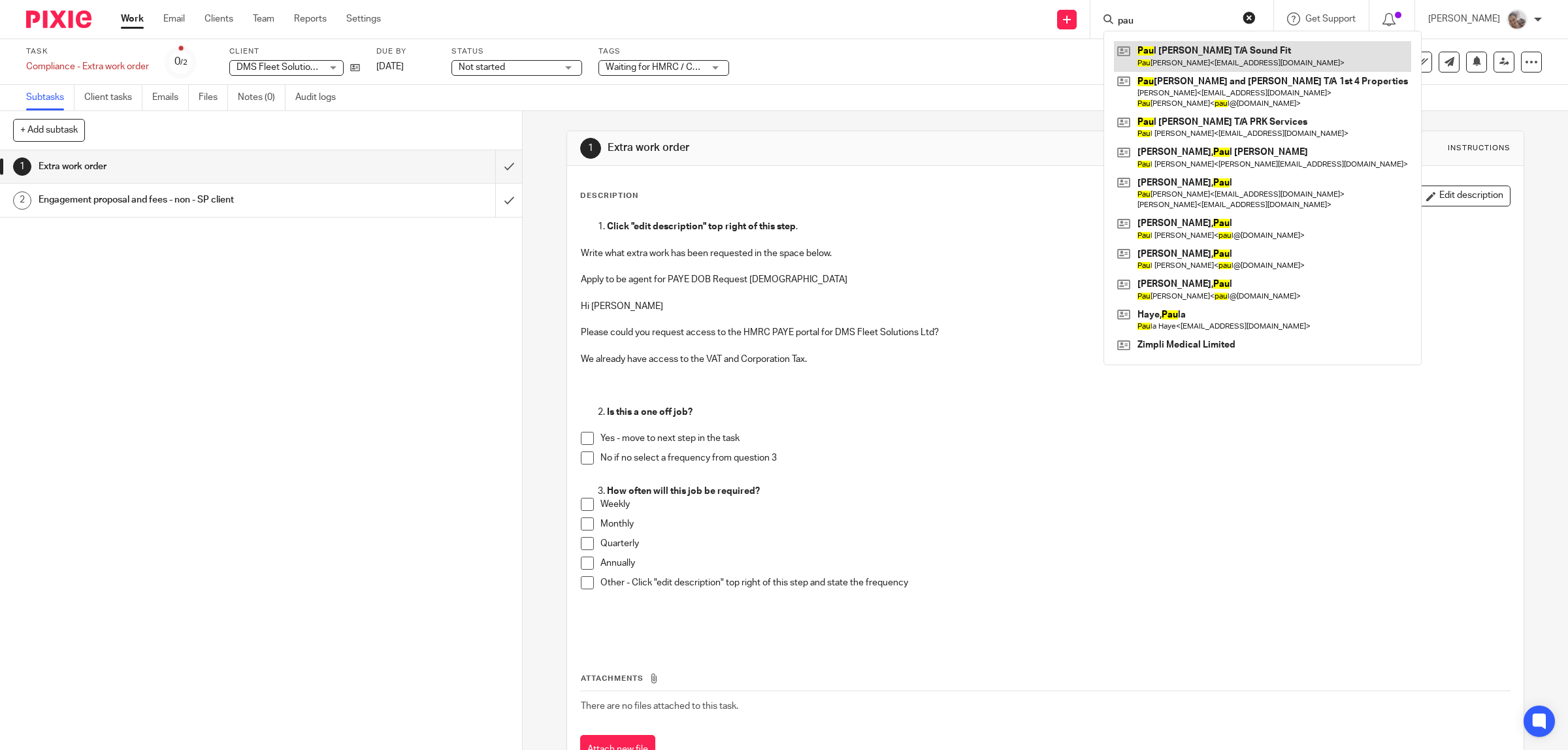
type input "pau"
click at [1200, 53] on link at bounding box center [1262, 56] width 298 height 30
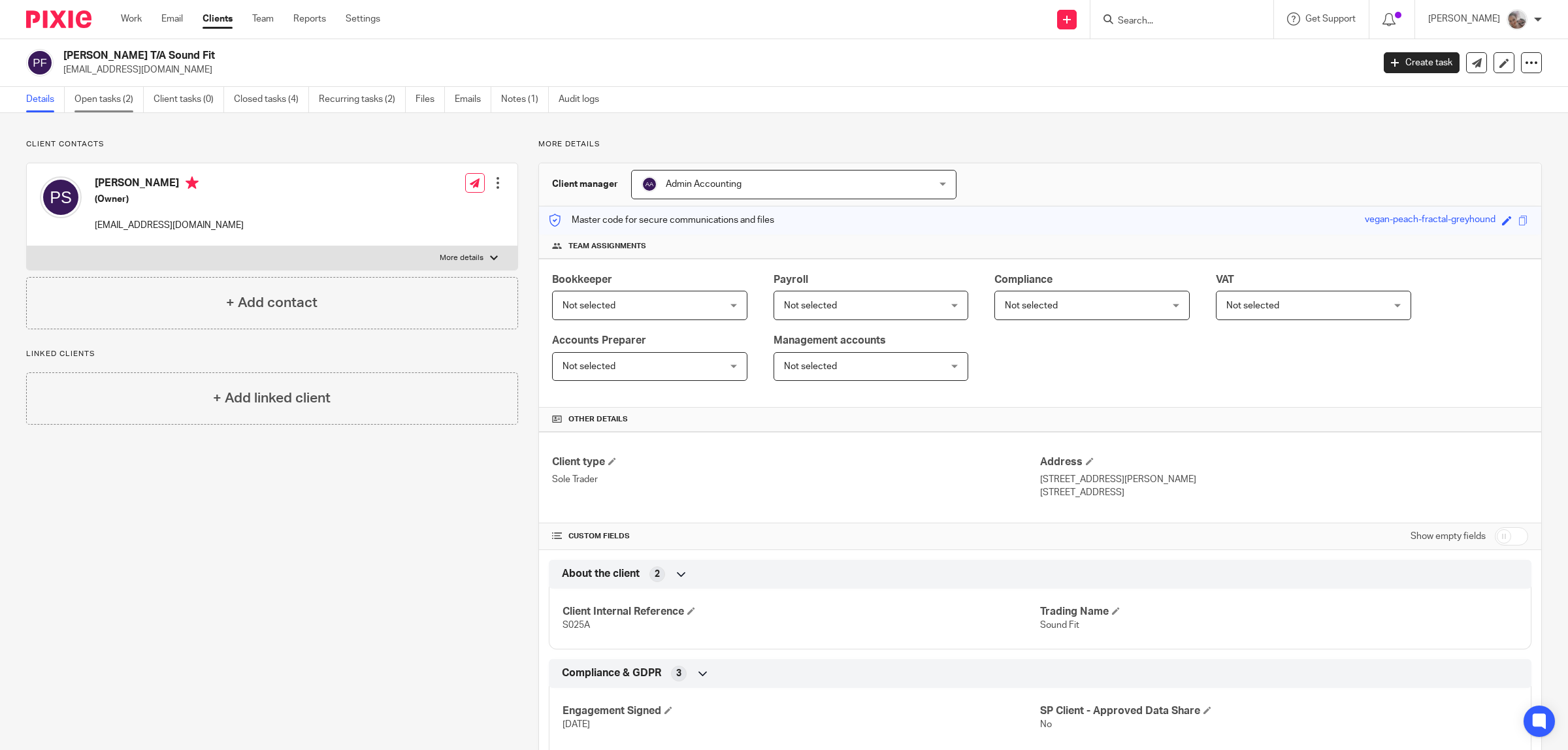
click at [102, 103] on link "Open tasks (2)" at bounding box center [109, 100] width 69 height 26
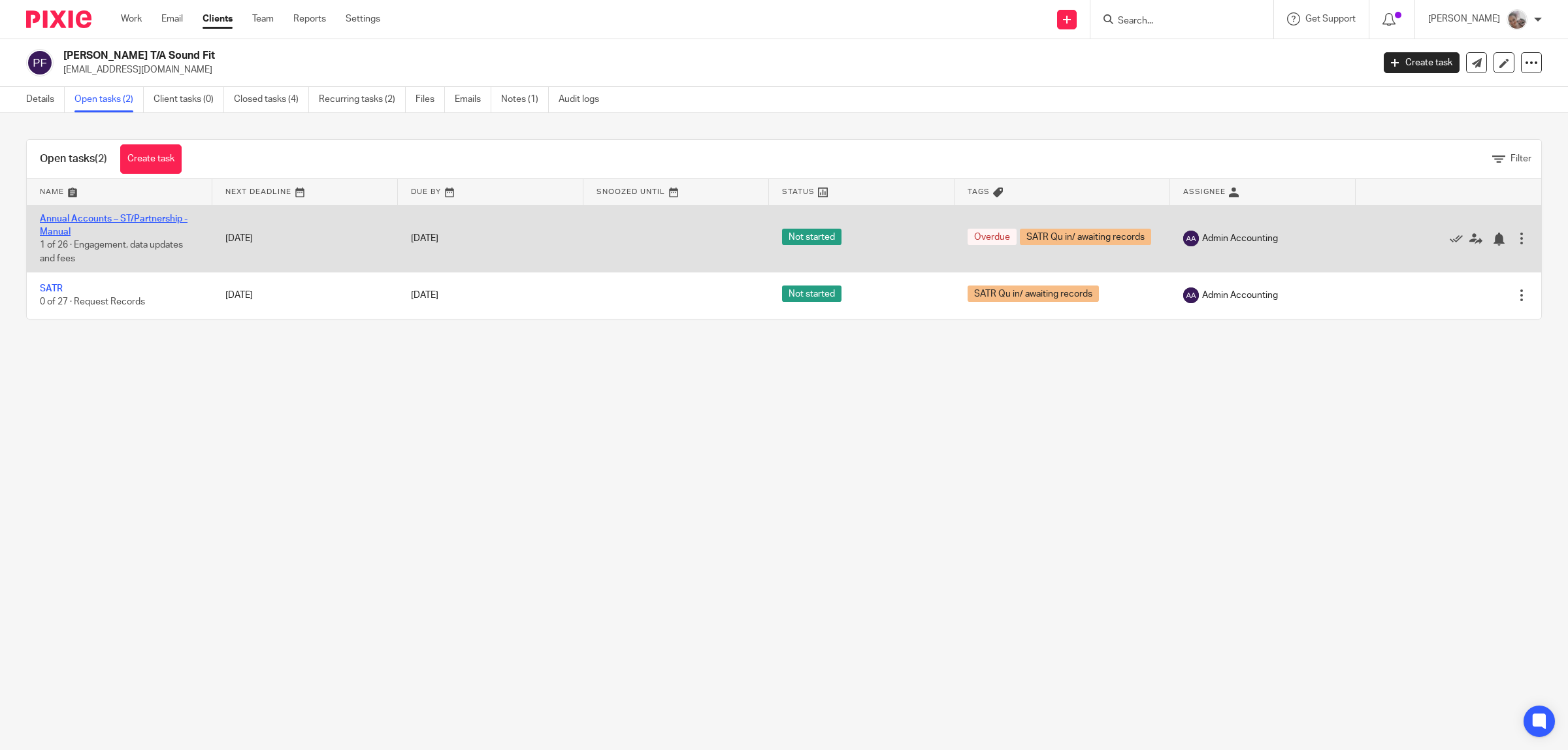
click at [80, 219] on link "Annual Accounts – ST/Partnership - Manual" at bounding box center [113, 225] width 148 height 23
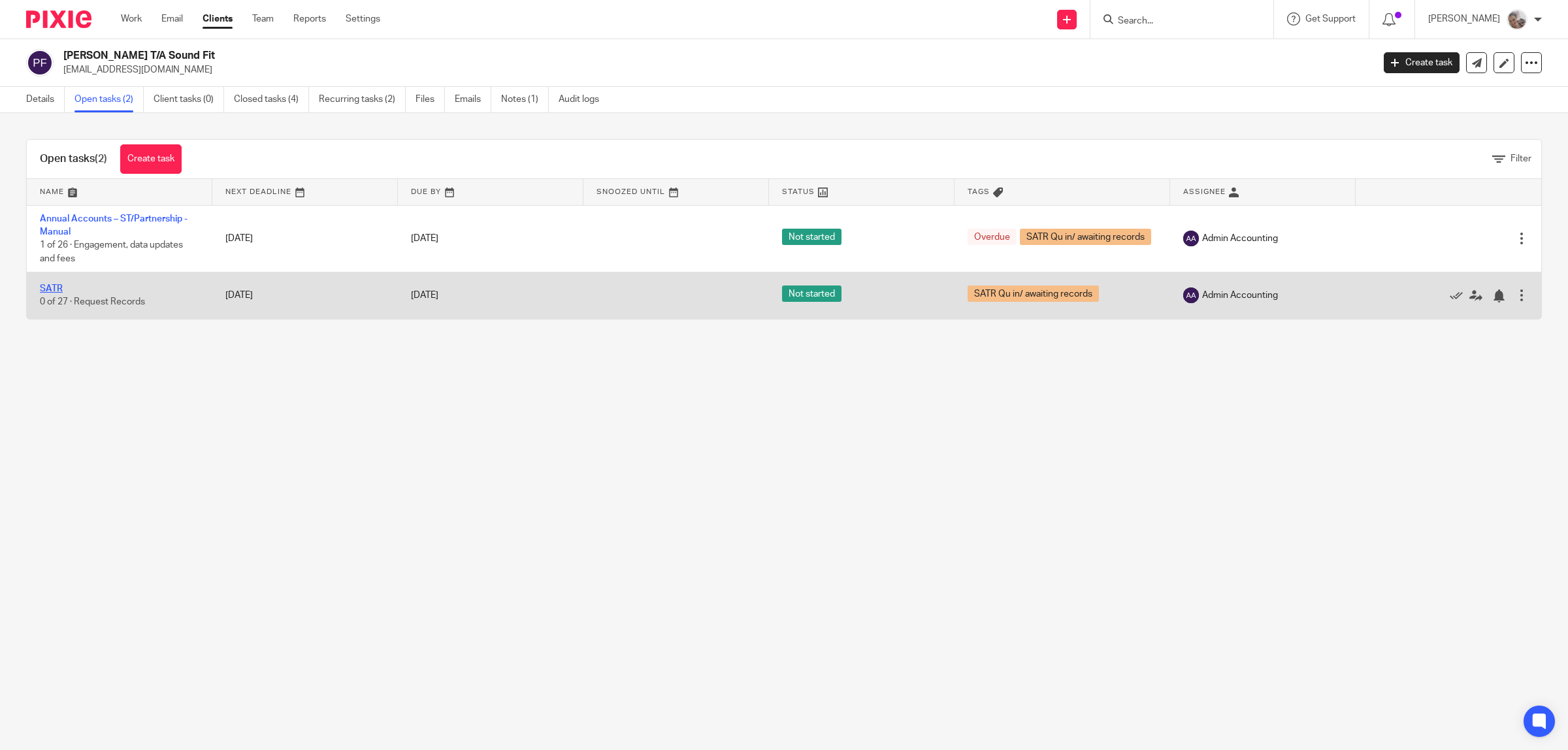
click at [60, 285] on link "SATR" at bounding box center [50, 288] width 23 height 9
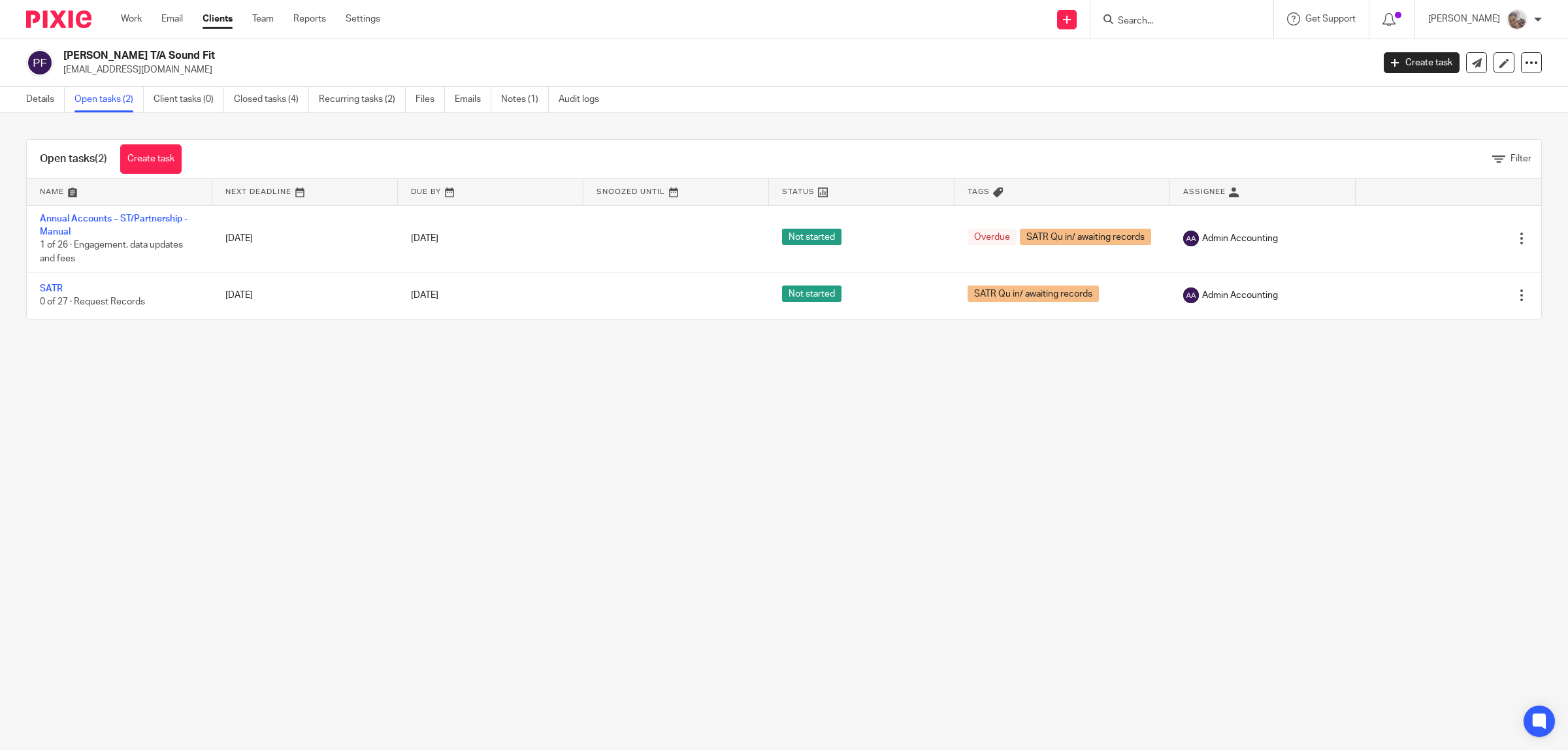
click at [1171, 22] on input "Search" at bounding box center [1175, 22] width 117 height 12
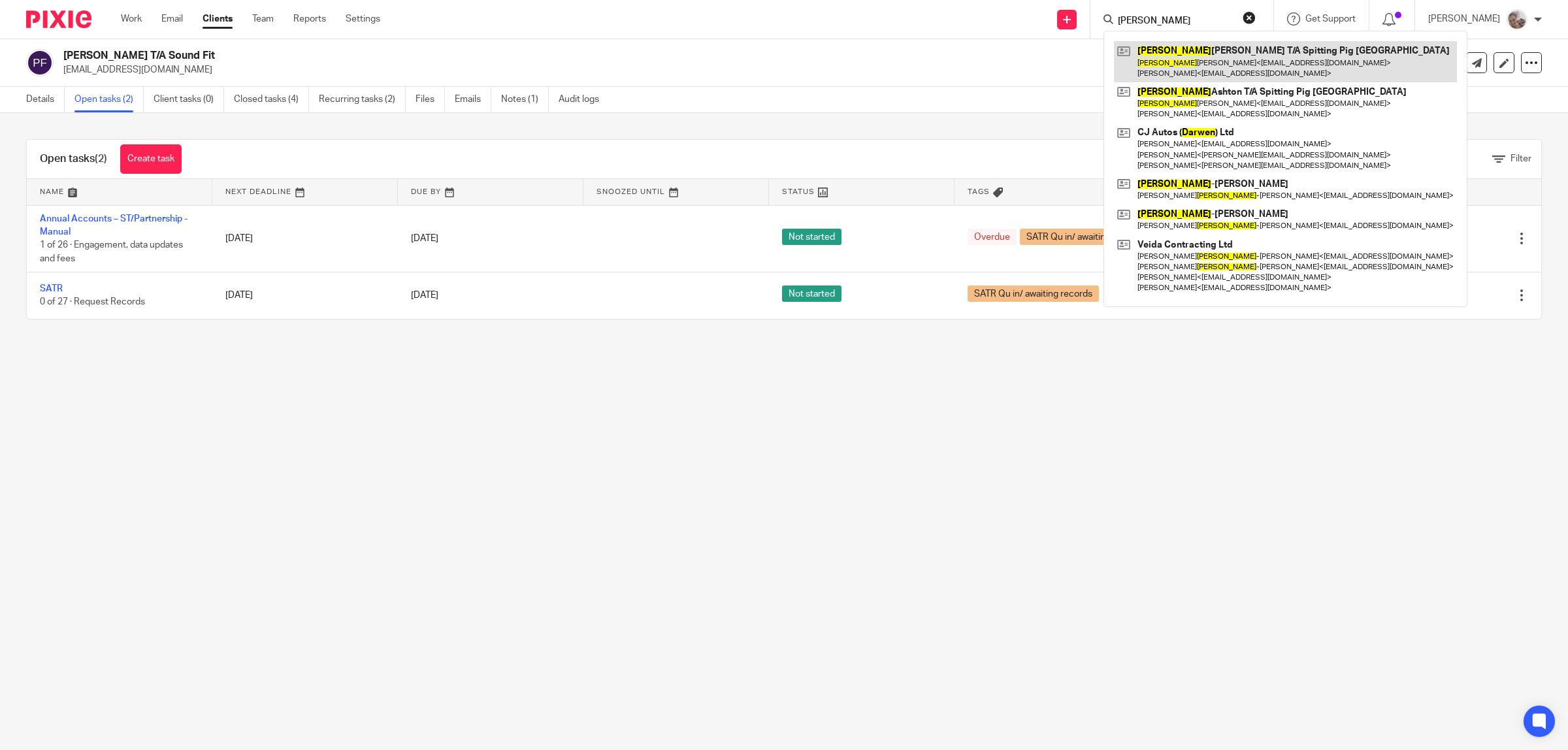
type input "darren"
click at [1213, 59] on link at bounding box center [1285, 61] width 343 height 40
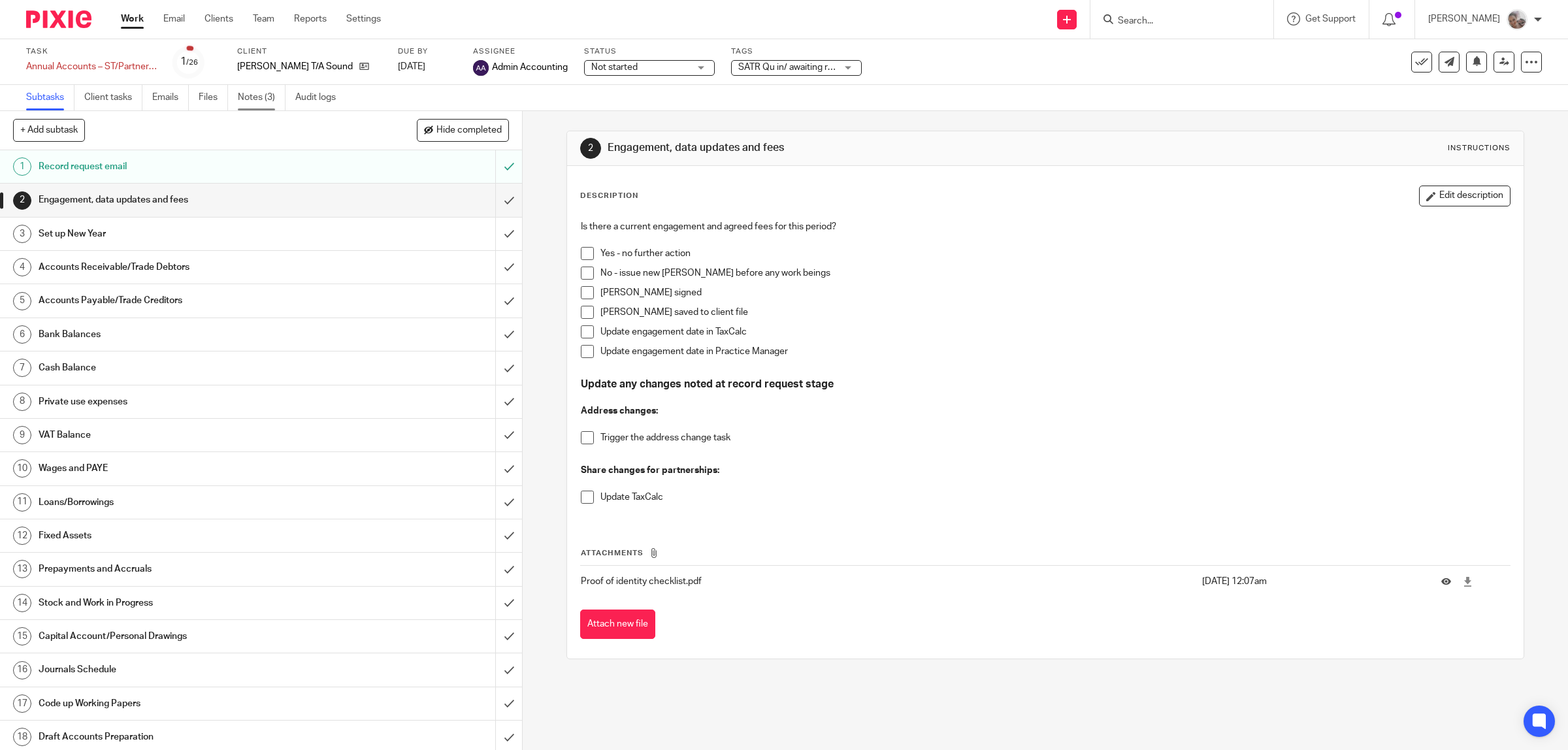
click at [266, 102] on link "Notes (3)" at bounding box center [261, 98] width 47 height 26
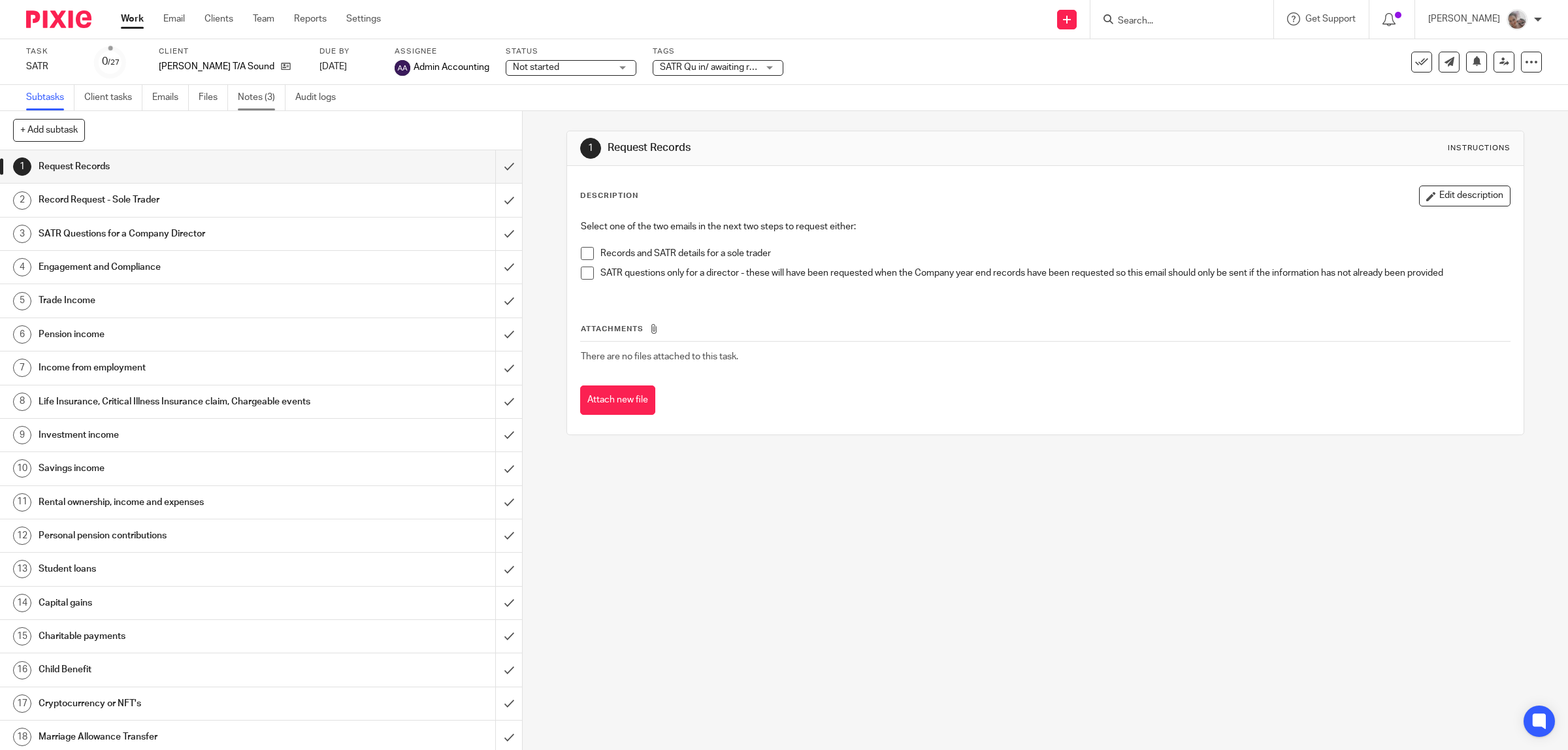
click at [255, 98] on link "Notes (3)" at bounding box center [261, 98] width 47 height 26
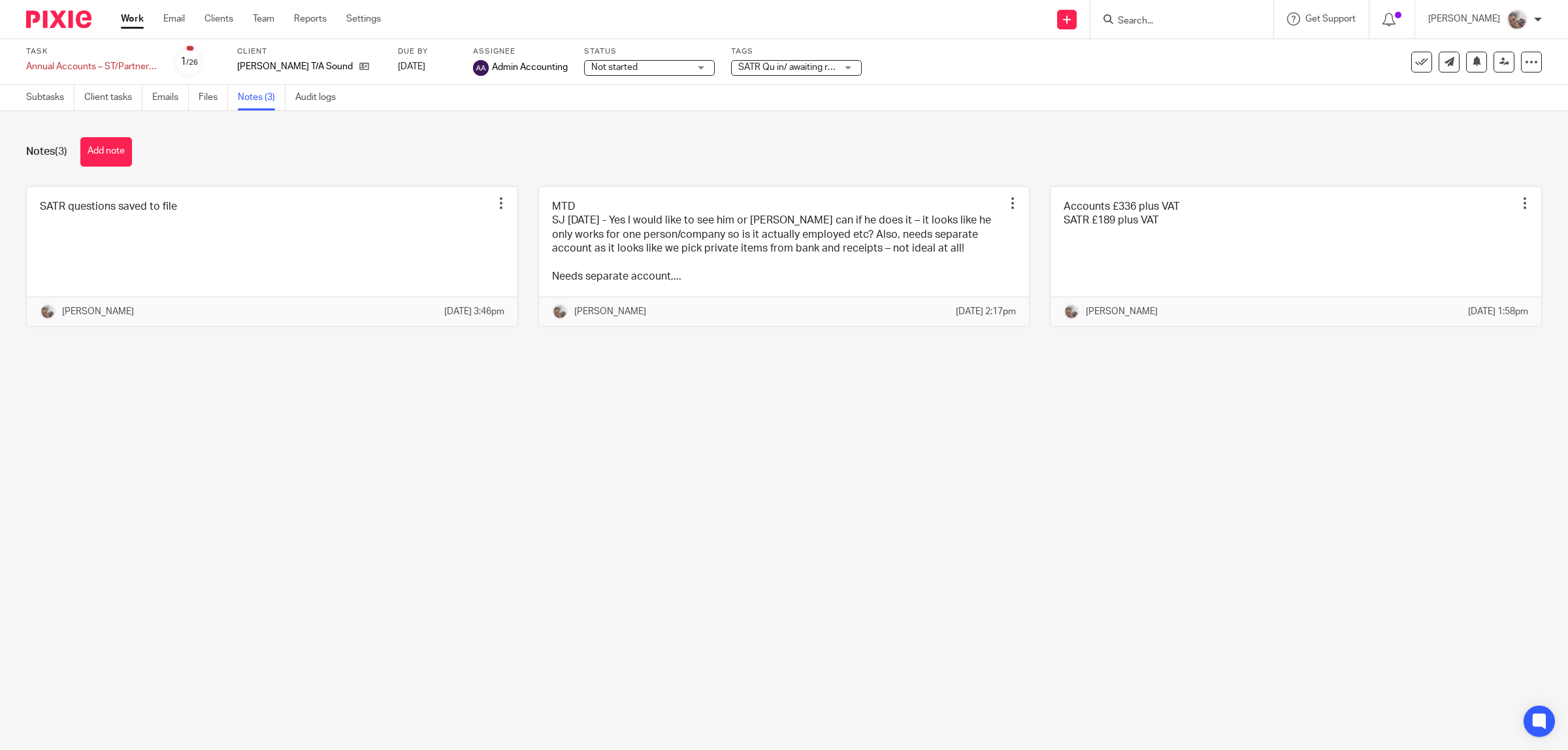
click at [772, 63] on span "SATR Qu in/ awaiting records" at bounding box center [797, 67] width 118 height 9
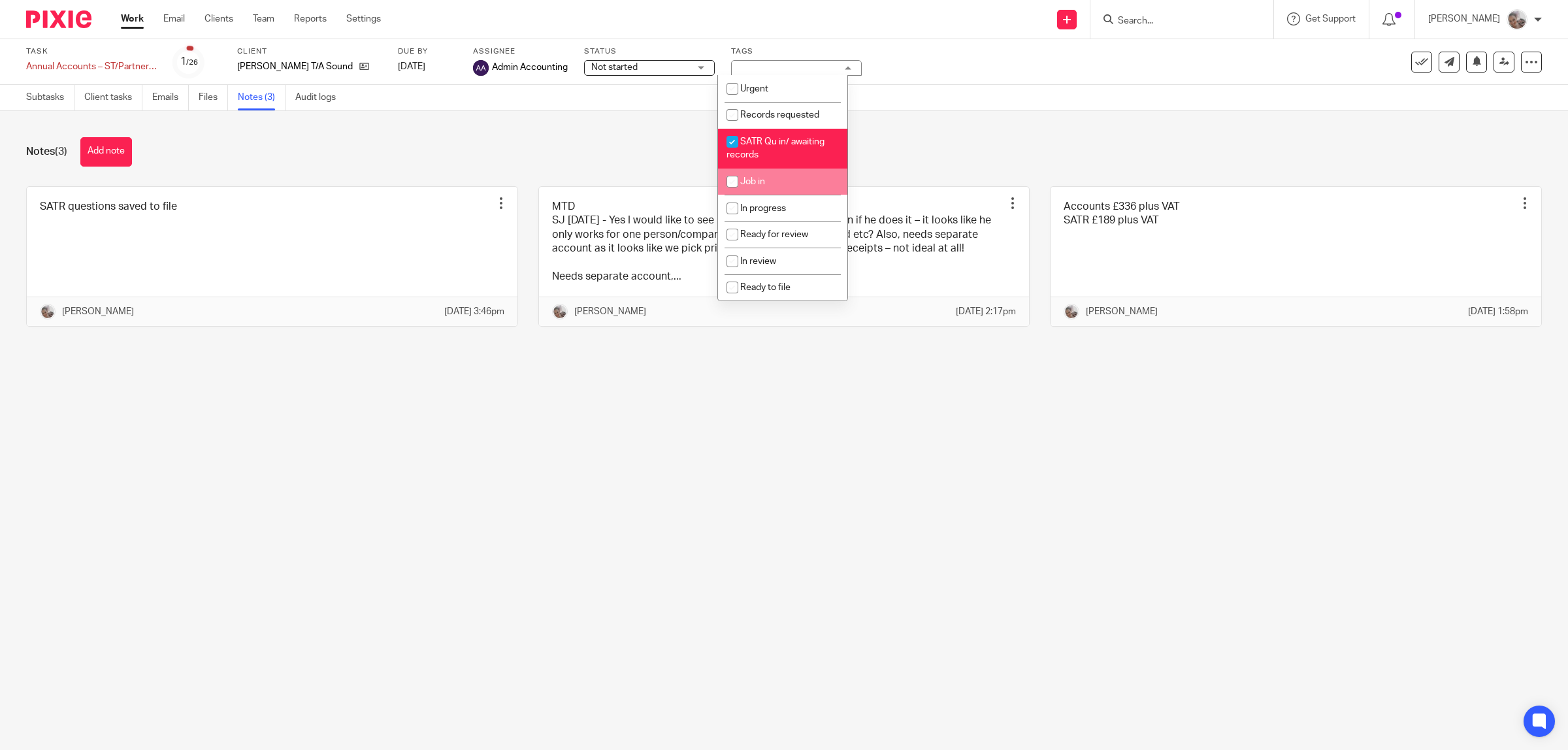
click at [771, 171] on li "Job in" at bounding box center [782, 181] width 129 height 27
checkbox input "true"
click at [769, 145] on li "SATR Qu in/ awaiting records" at bounding box center [782, 149] width 129 height 39
checkbox input "false"
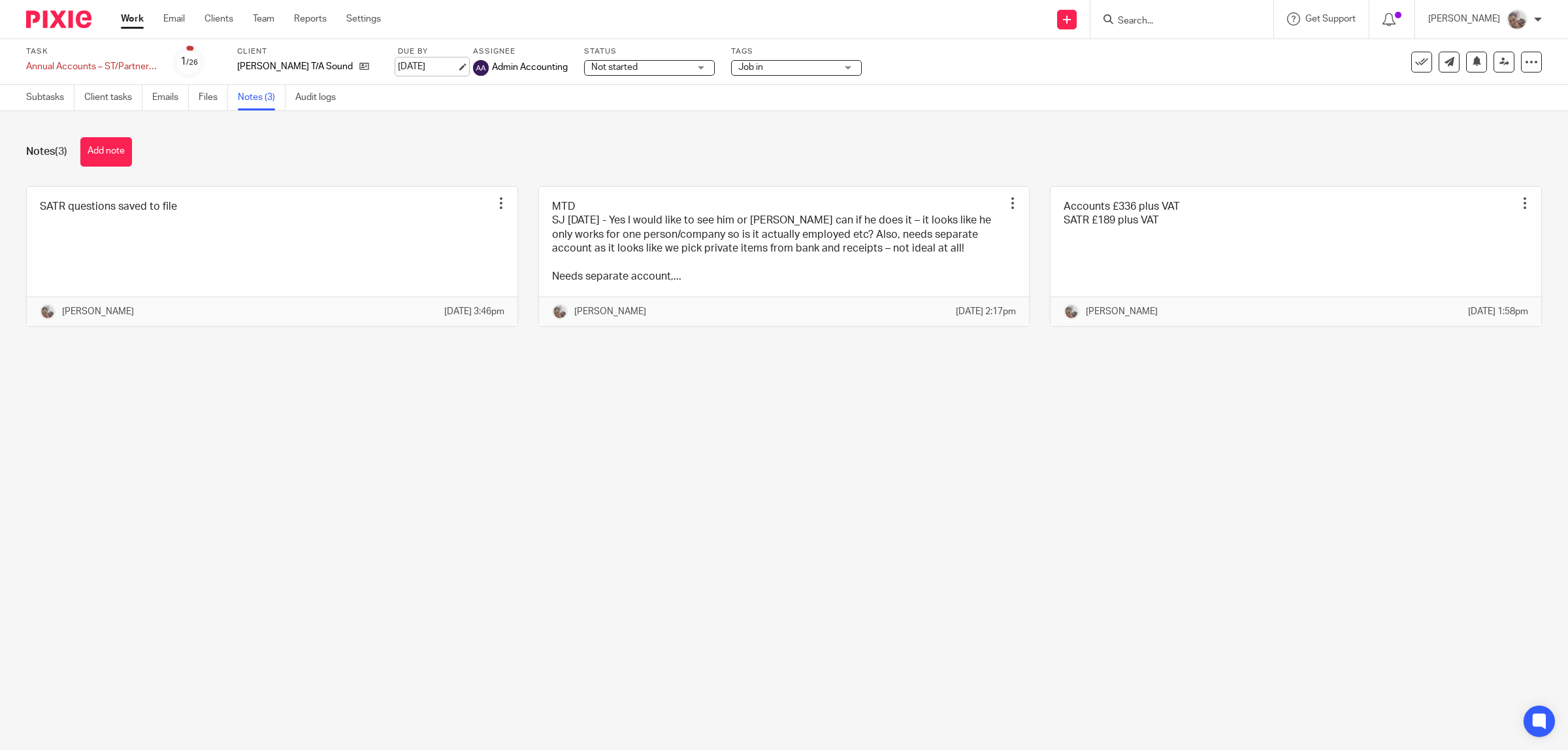
click at [398, 66] on link "4 Aug 2025" at bounding box center [428, 67] width 59 height 14
click at [422, 433] on main "Task Annual Accounts – ST/Partnership - Manual Save Annual Accounts – ST/Partne…" at bounding box center [784, 375] width 1568 height 750
click at [104, 148] on button "Add note" at bounding box center [106, 152] width 51 height 30
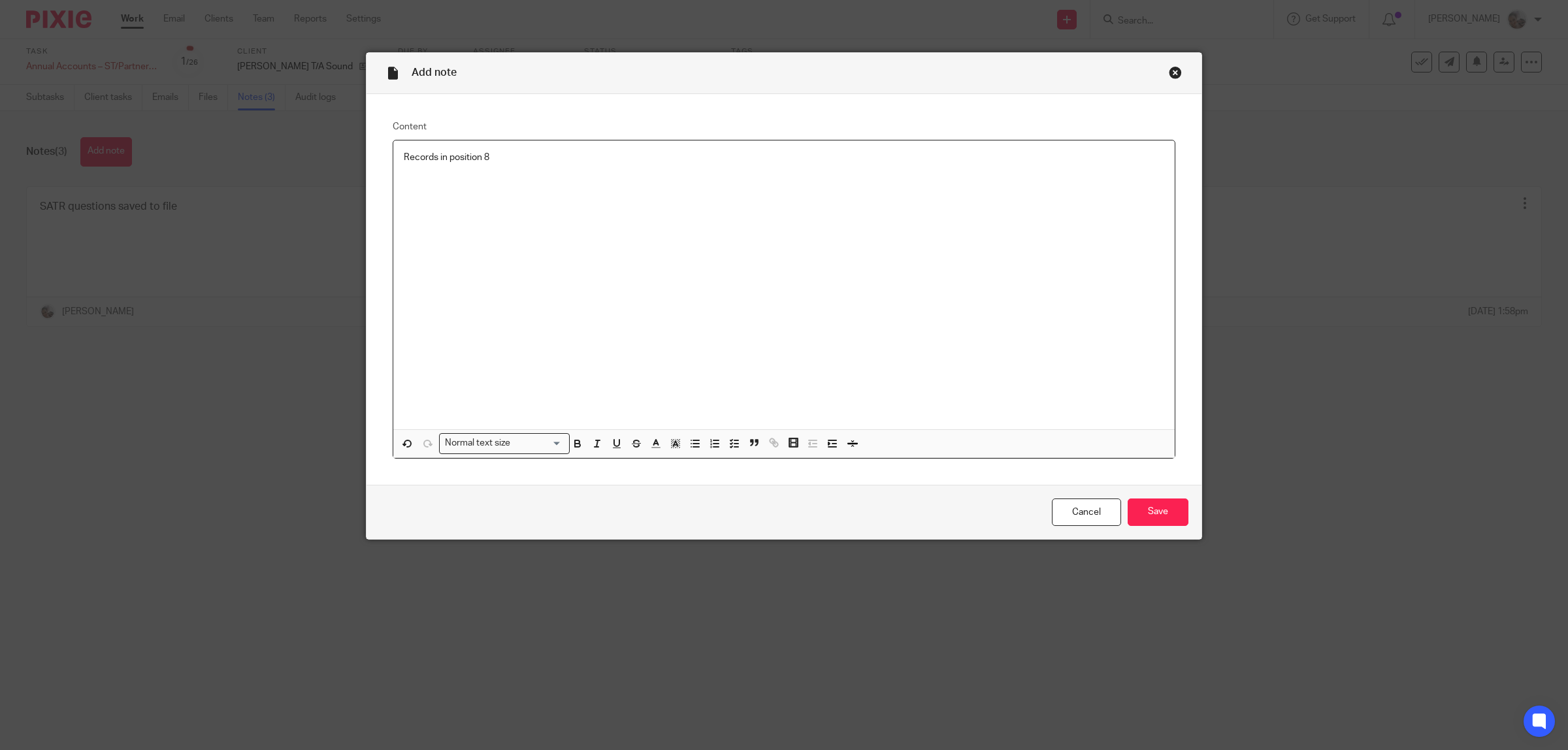
click at [458, 162] on p "Records in position 8" at bounding box center [784, 157] width 760 height 13
click at [459, 162] on p "Records in position 8" at bounding box center [784, 157] width 760 height 13
copy p "Records in position 8"
click at [1153, 513] on input "Save" at bounding box center [1158, 512] width 61 height 29
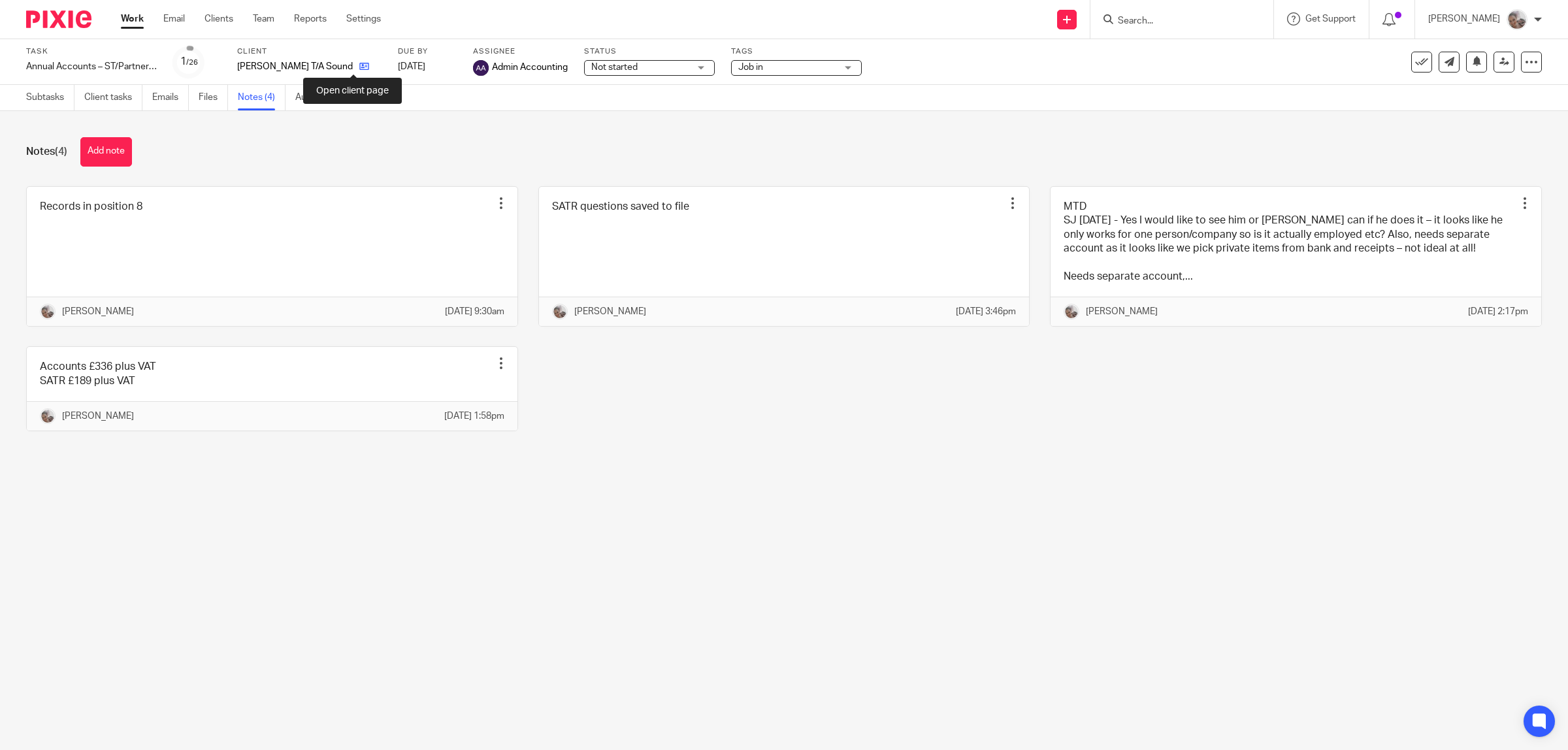
click at [360, 61] on icon at bounding box center [365, 66] width 10 height 10
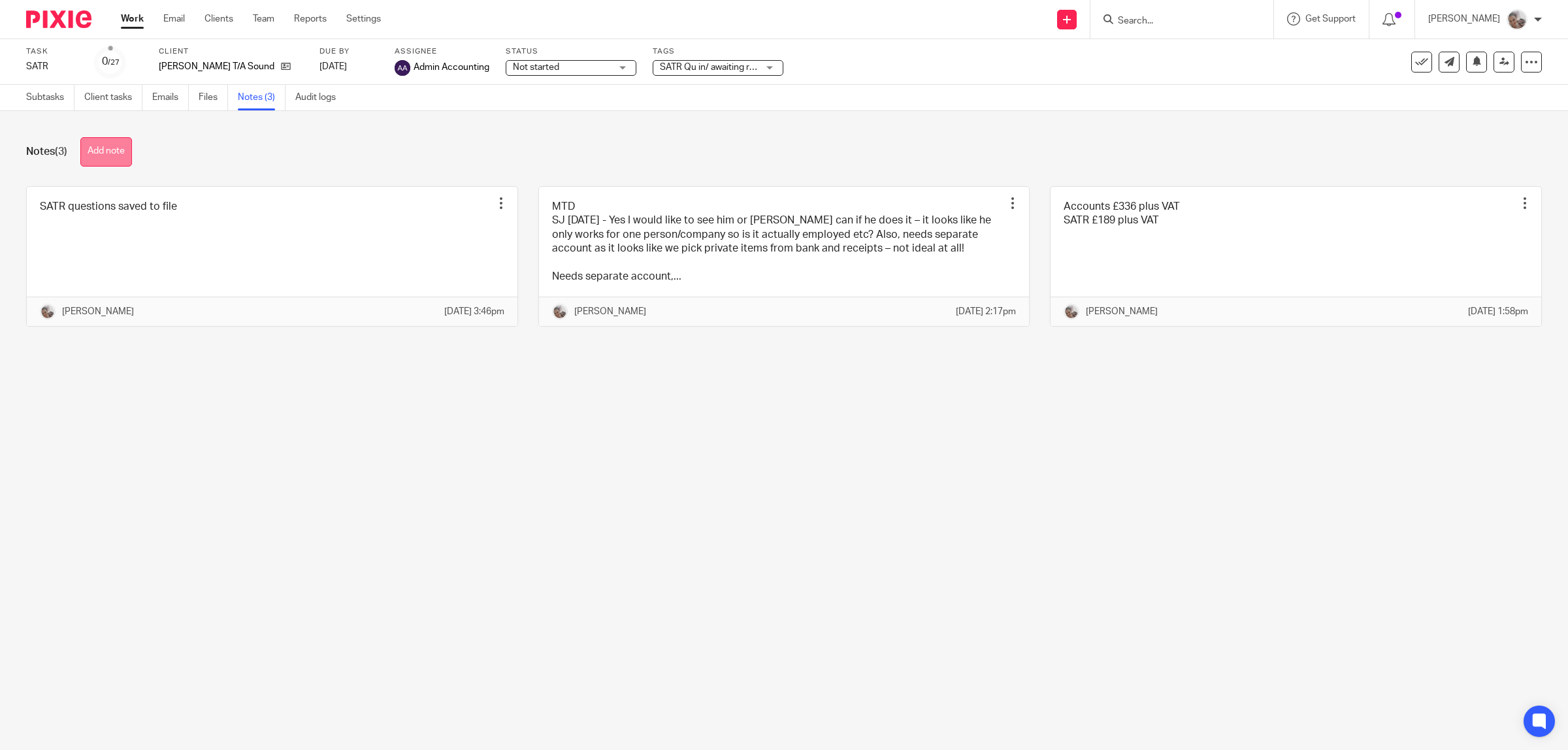
click at [119, 157] on button "Add note" at bounding box center [106, 152] width 51 height 30
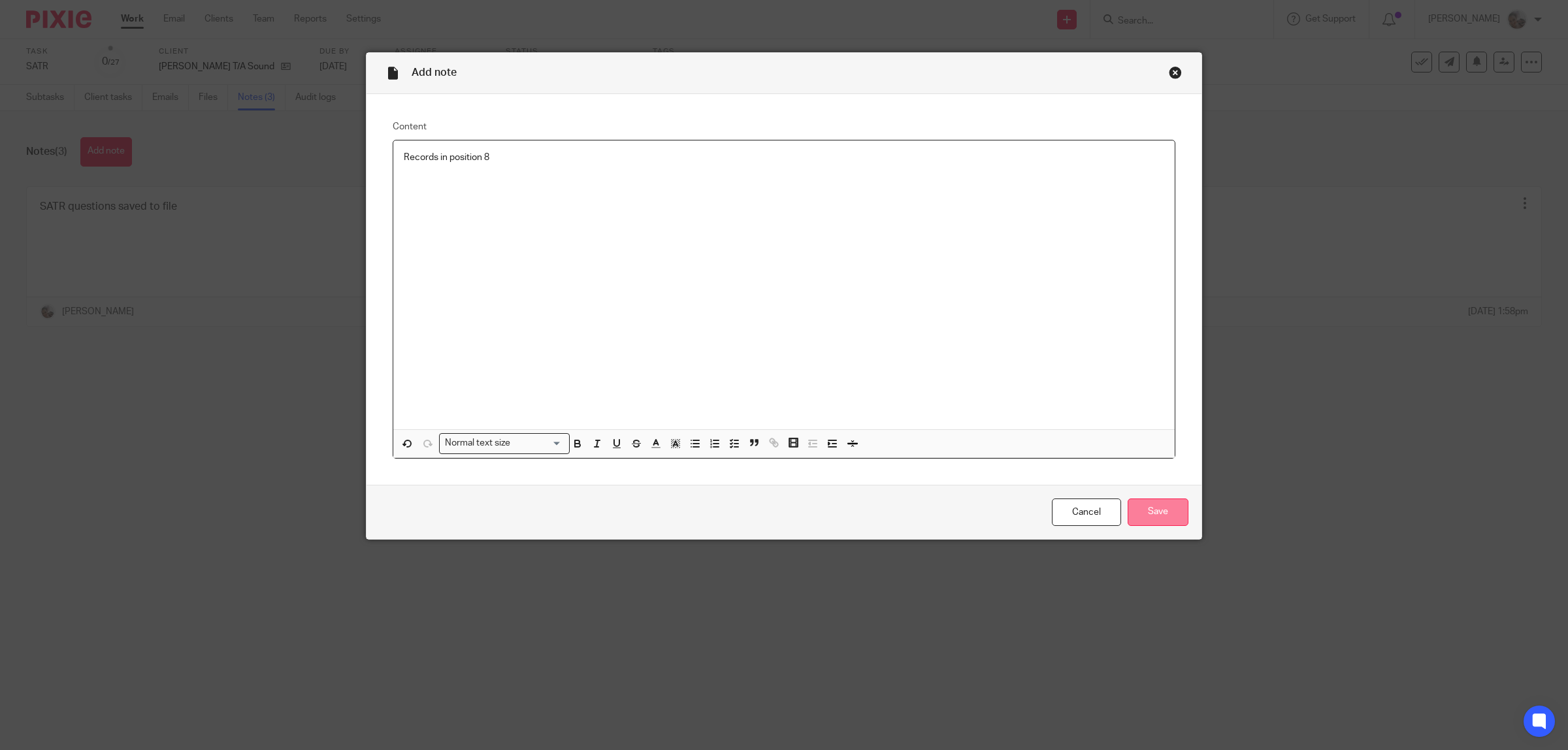
click at [1170, 507] on input "Save" at bounding box center [1158, 512] width 61 height 29
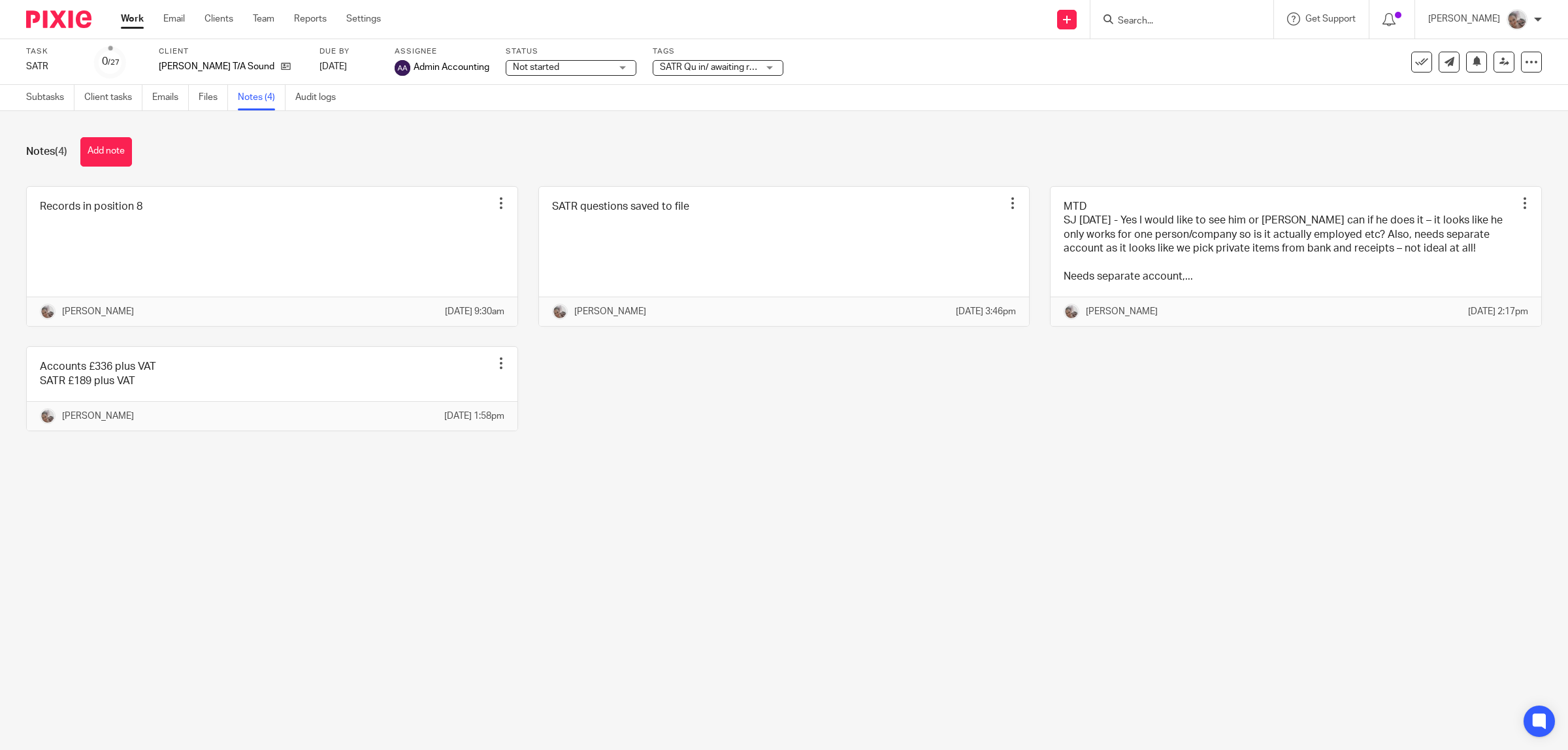
click at [719, 67] on span "SATR Qu in/ awaiting records" at bounding box center [718, 67] width 118 height 9
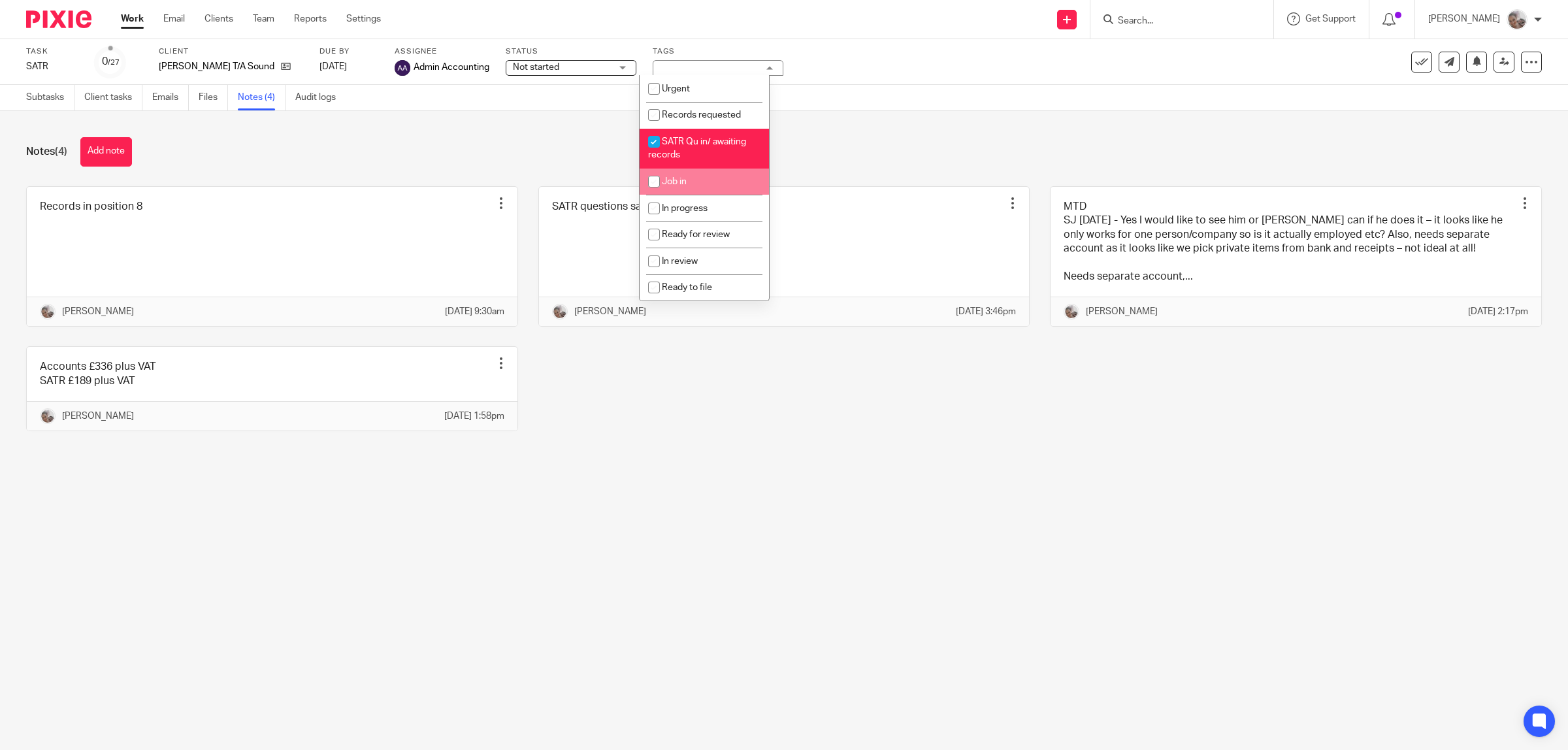
click at [696, 181] on li "Job in" at bounding box center [704, 181] width 129 height 27
checkbox input "true"
click at [674, 139] on span "SATR Qu in/ awaiting records" at bounding box center [696, 148] width 98 height 23
checkbox input "false"
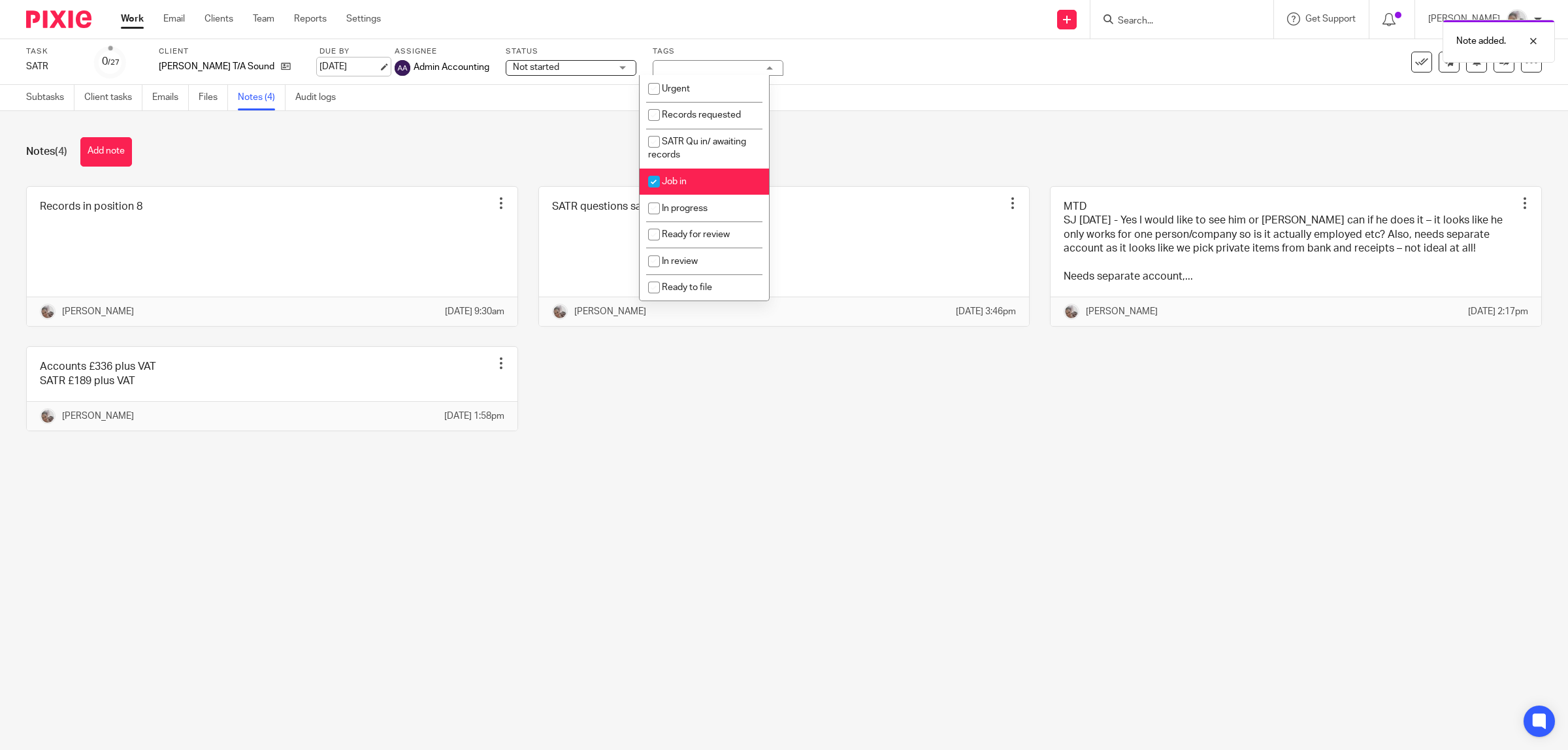
click at [348, 65] on link "[DATE]" at bounding box center [349, 67] width 59 height 14
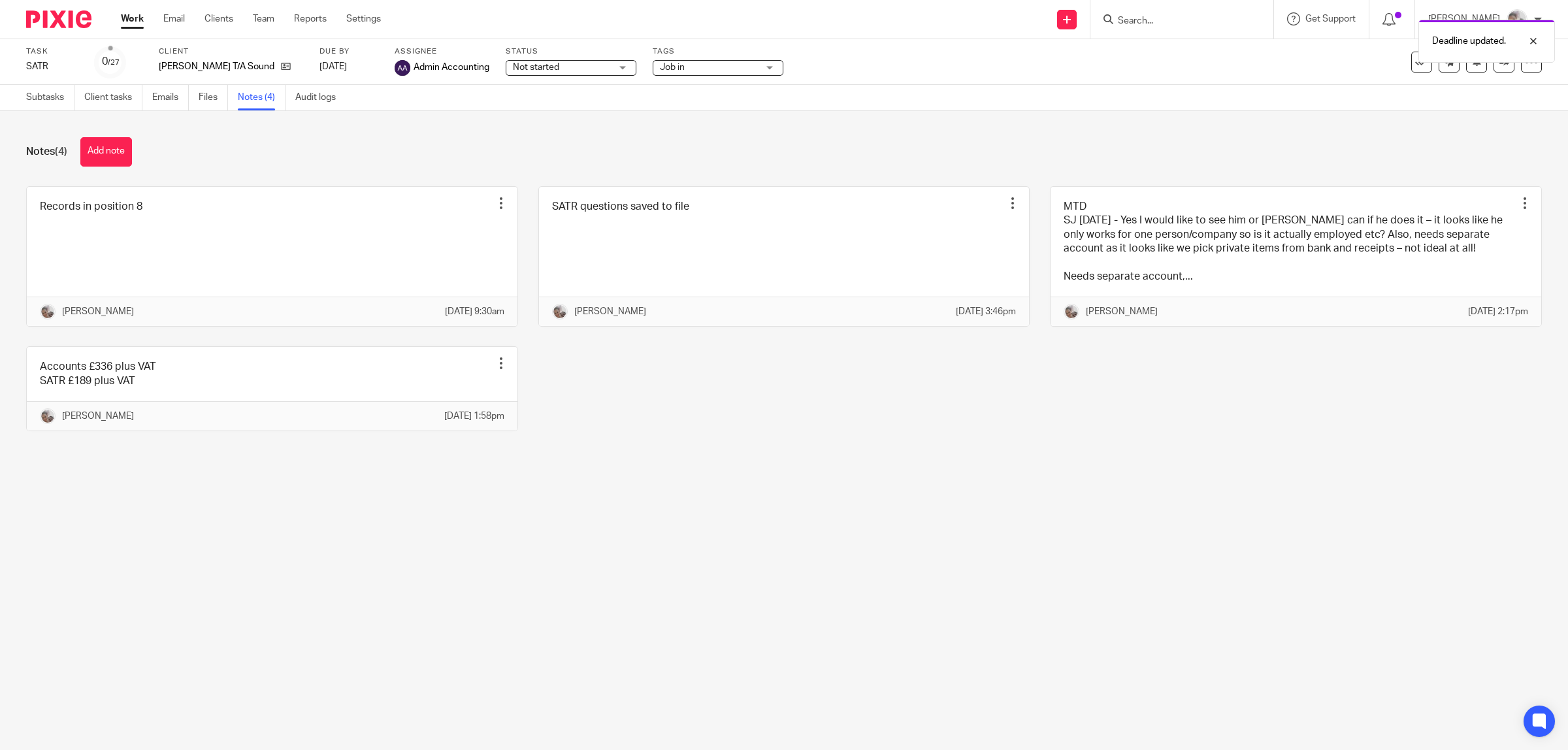
click at [737, 477] on div "Notes (4) Add note Records in position 8 Edit note Delete note Sarah Holmes 15 …" at bounding box center [784, 294] width 1568 height 366
click at [45, 98] on link "Subtasks" at bounding box center [50, 98] width 48 height 26
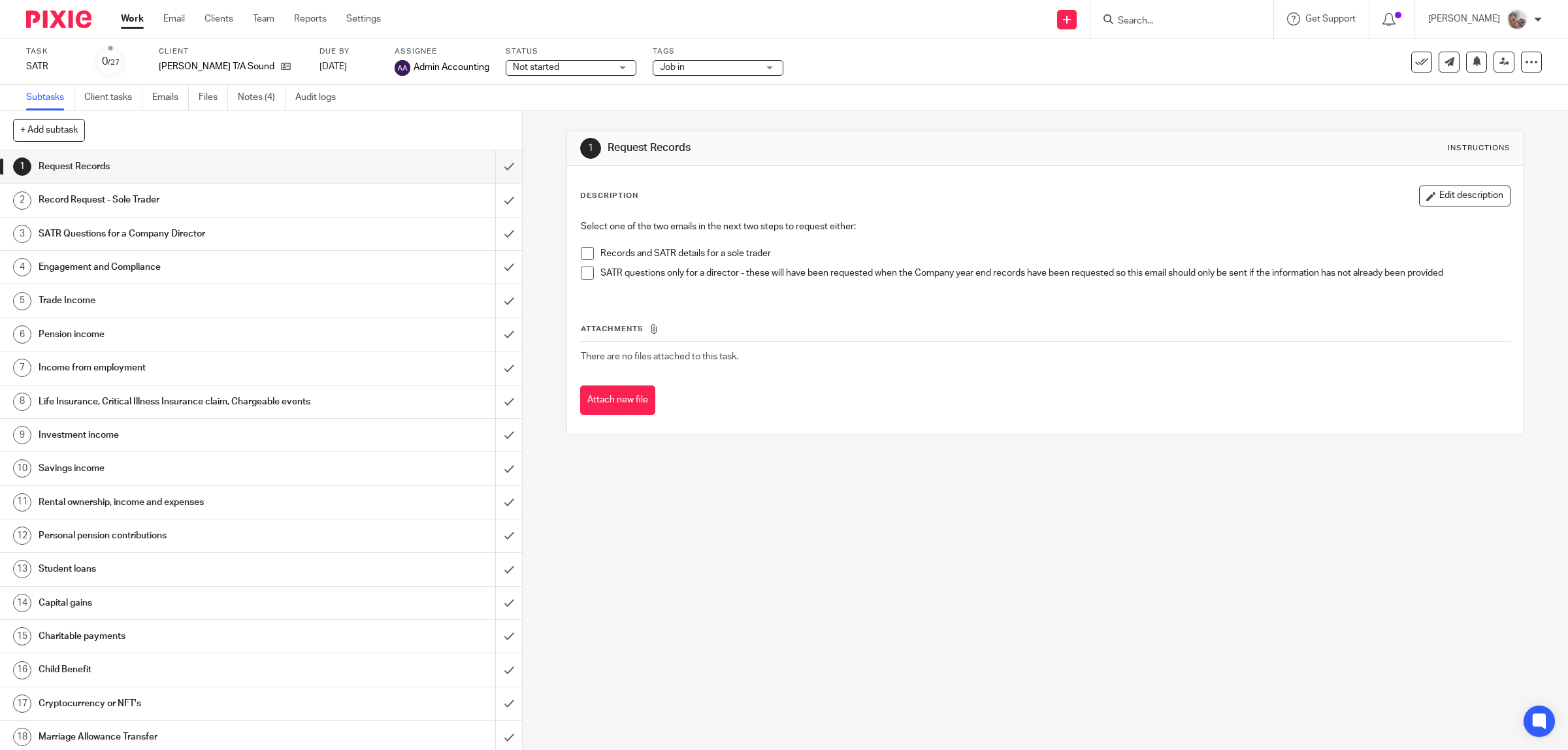
click at [581, 252] on span at bounding box center [586, 253] width 13 height 13
click at [497, 161] on input "submit" at bounding box center [261, 166] width 522 height 33
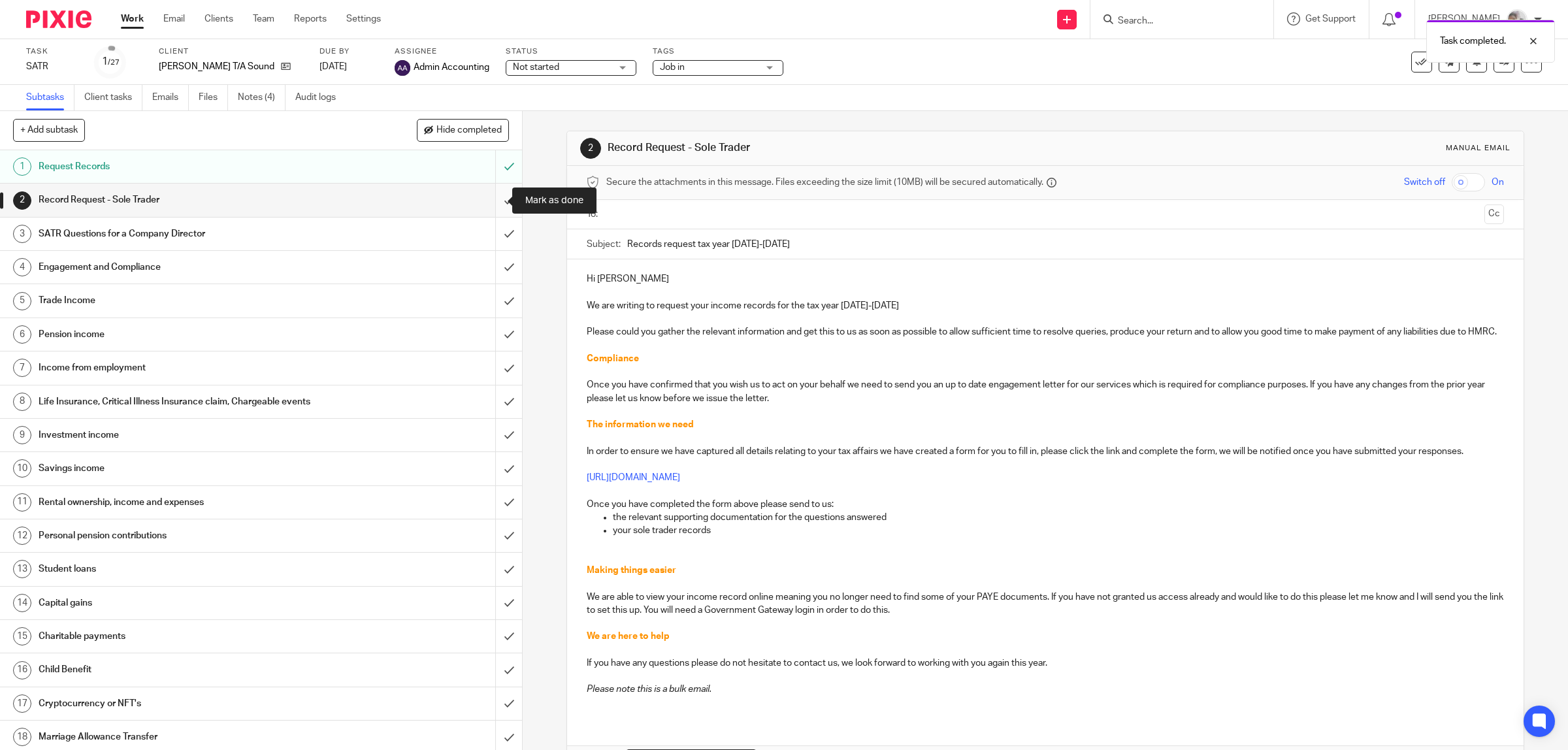
click at [491, 202] on input "submit" at bounding box center [261, 199] width 522 height 33
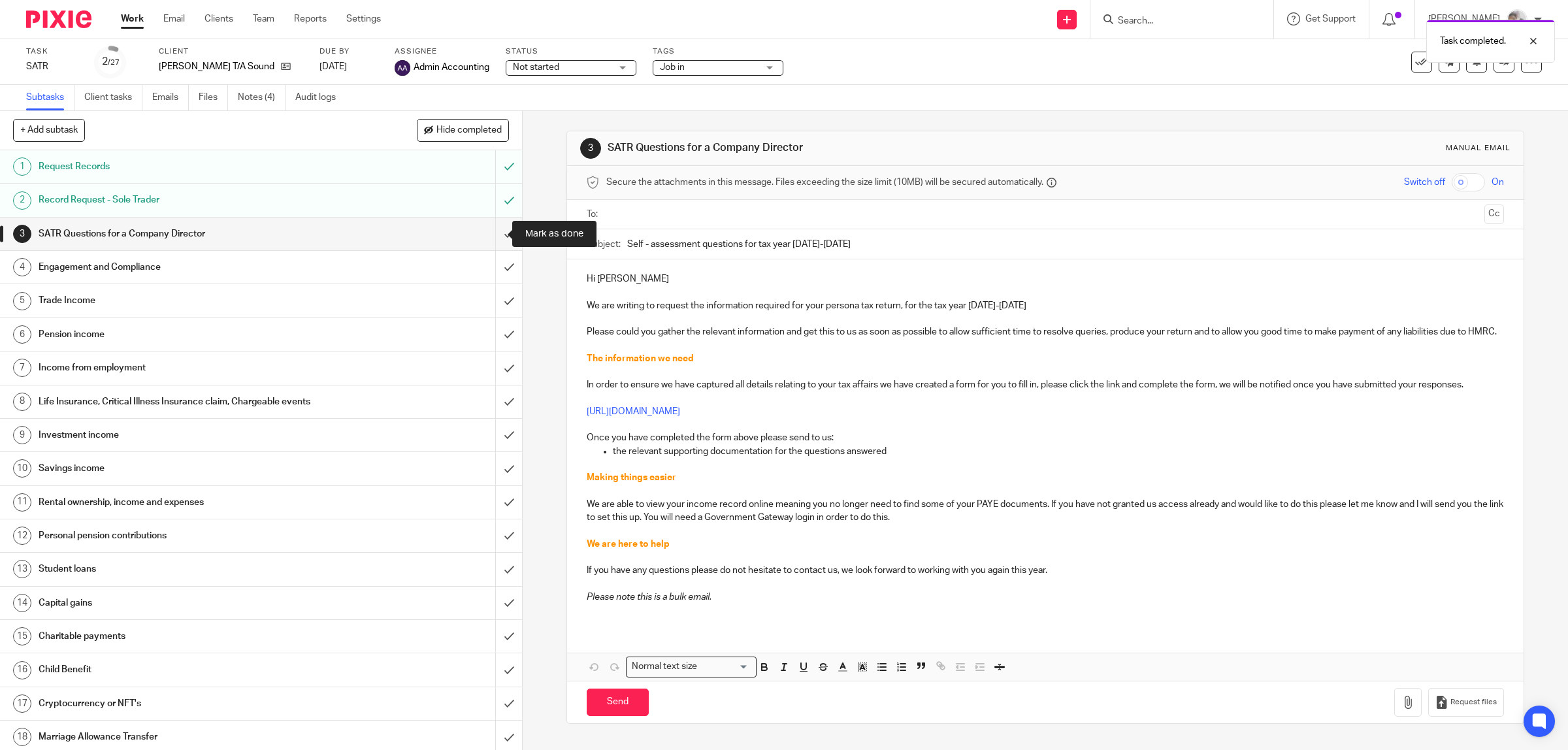
click at [484, 236] on input "submit" at bounding box center [261, 234] width 522 height 33
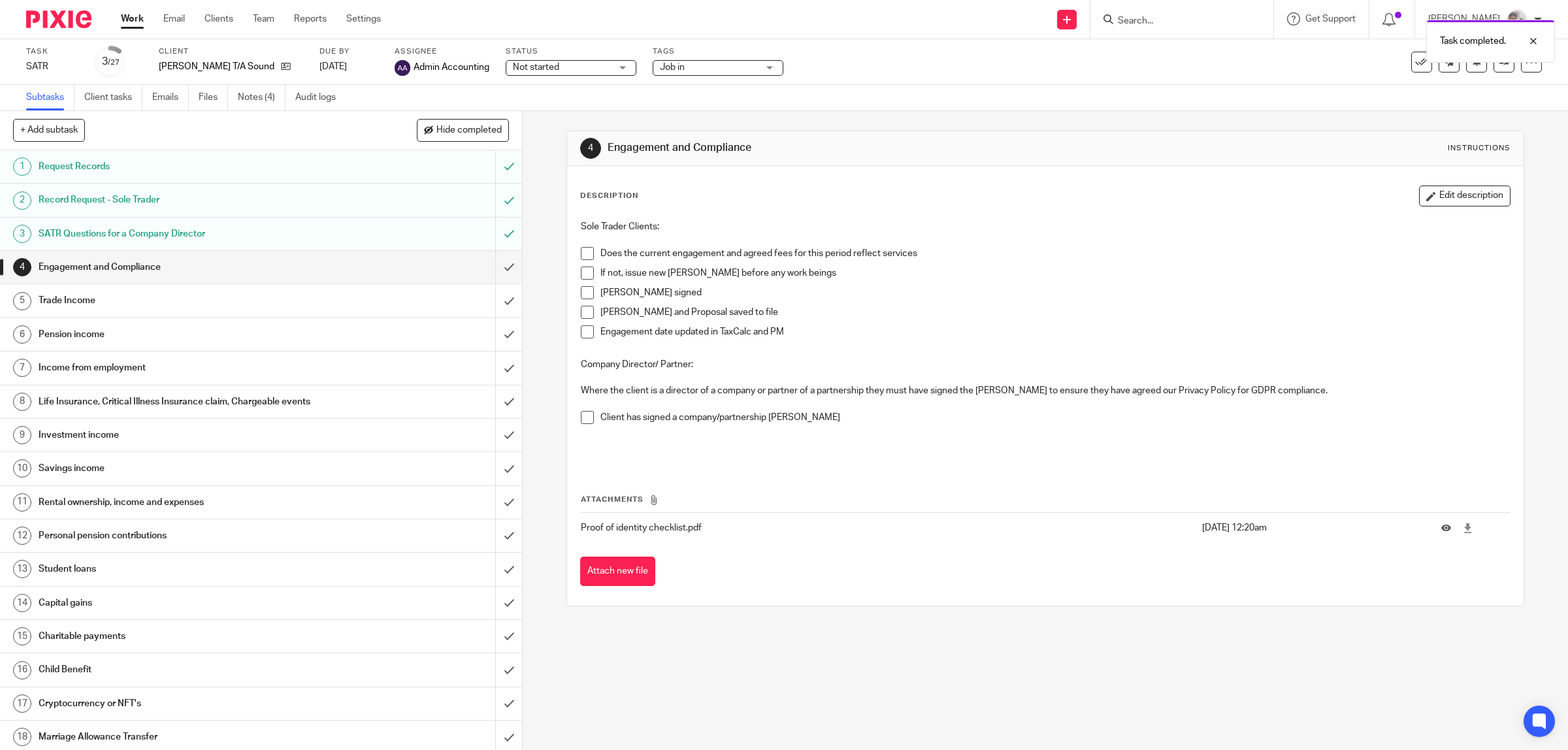
click at [588, 253] on span at bounding box center [586, 253] width 13 height 13
click at [493, 261] on input "submit" at bounding box center [261, 267] width 522 height 33
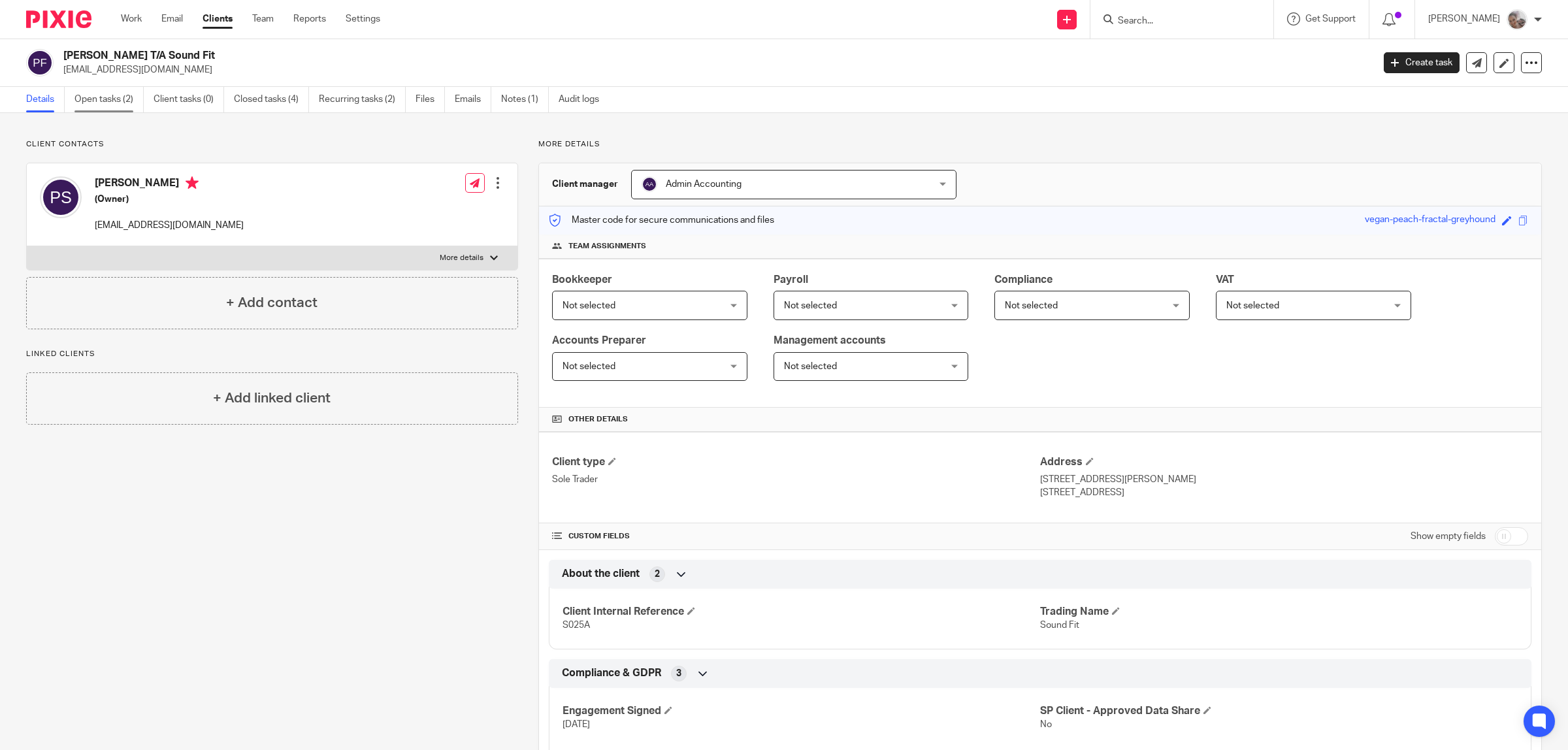
click at [98, 99] on link "Open tasks (2)" at bounding box center [109, 100] width 69 height 26
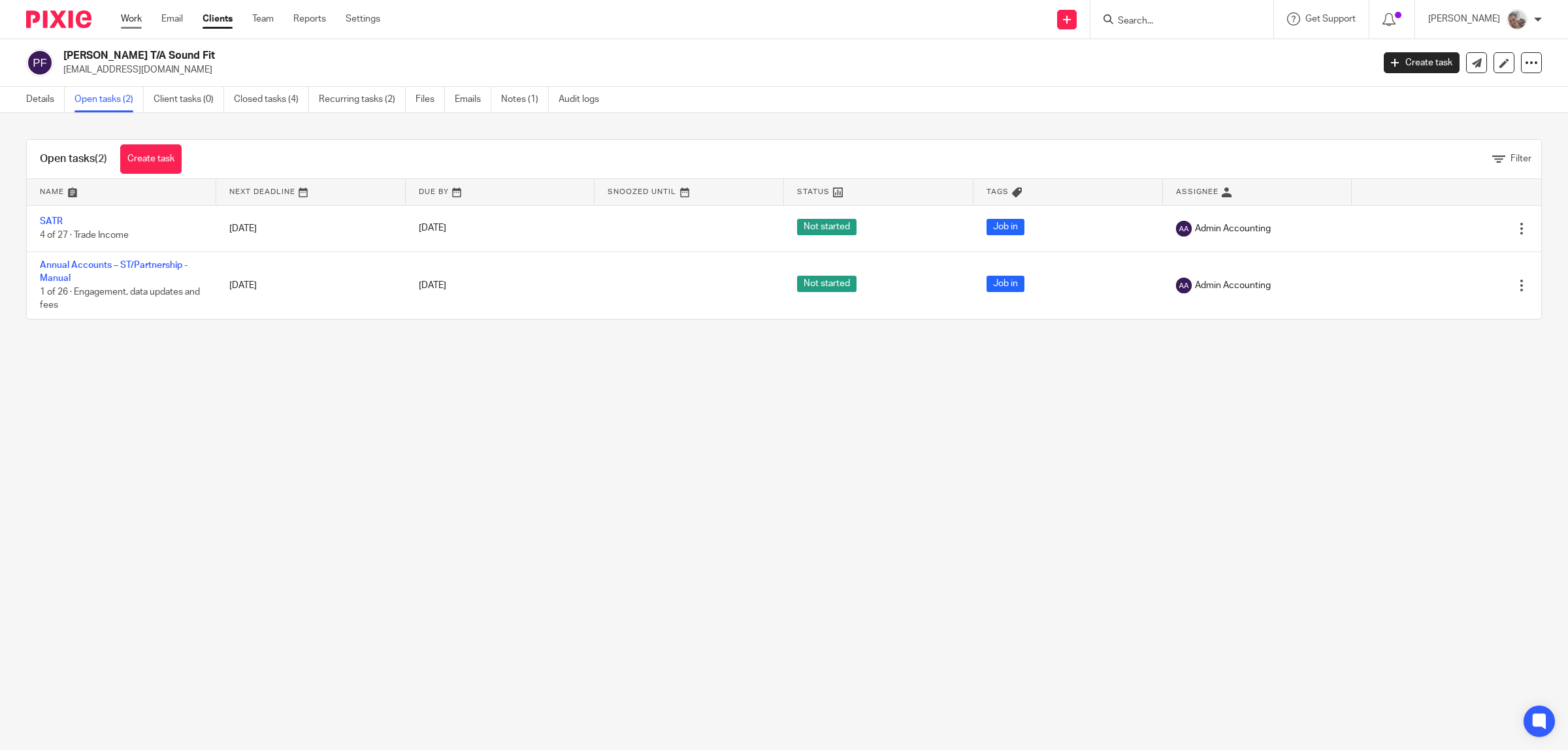
click at [131, 17] on link "Work" at bounding box center [131, 19] width 21 height 13
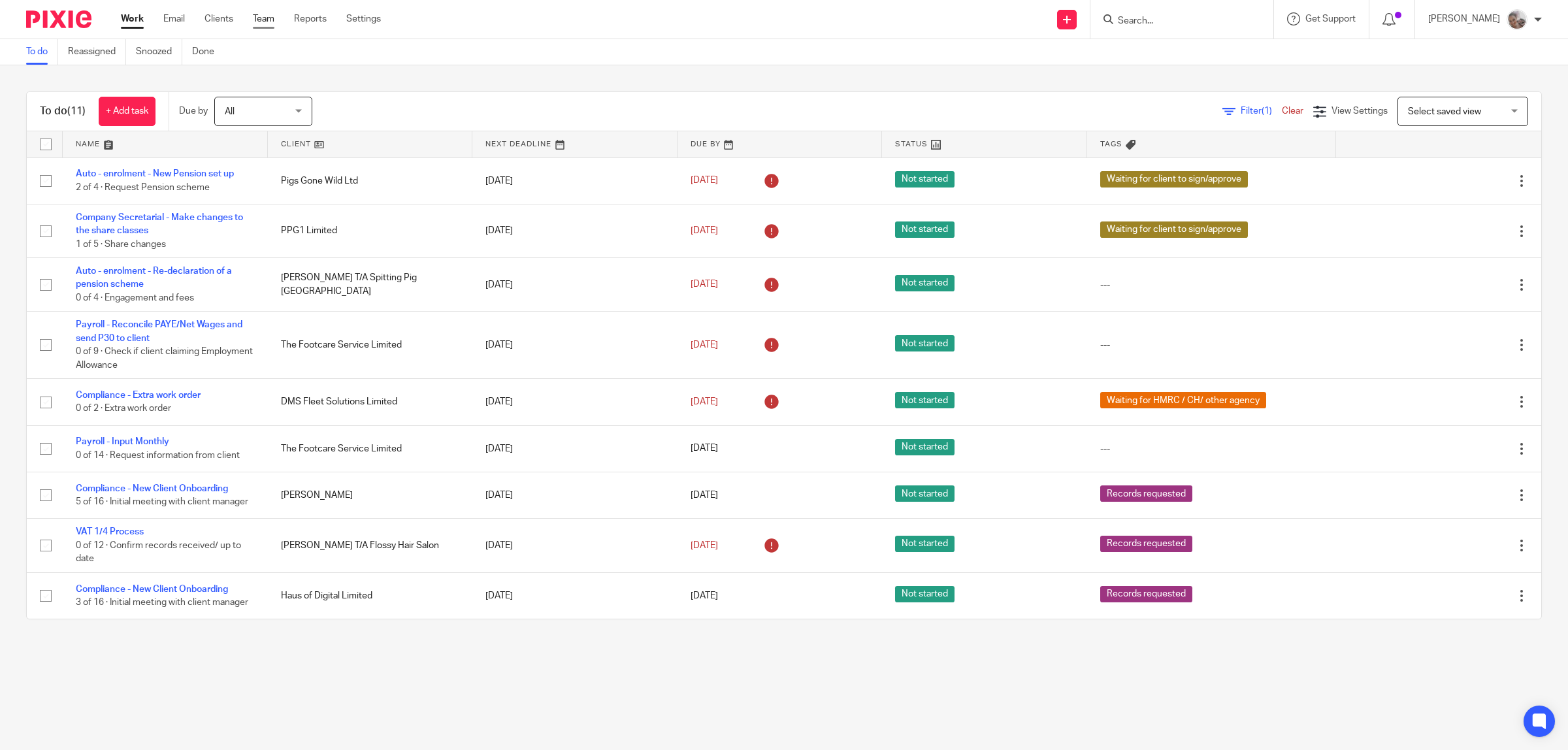
drag, startPoint x: 265, startPoint y: 20, endPoint x: 272, endPoint y: 19, distance: 7.1
click at [265, 19] on link "Team" at bounding box center [264, 19] width 22 height 13
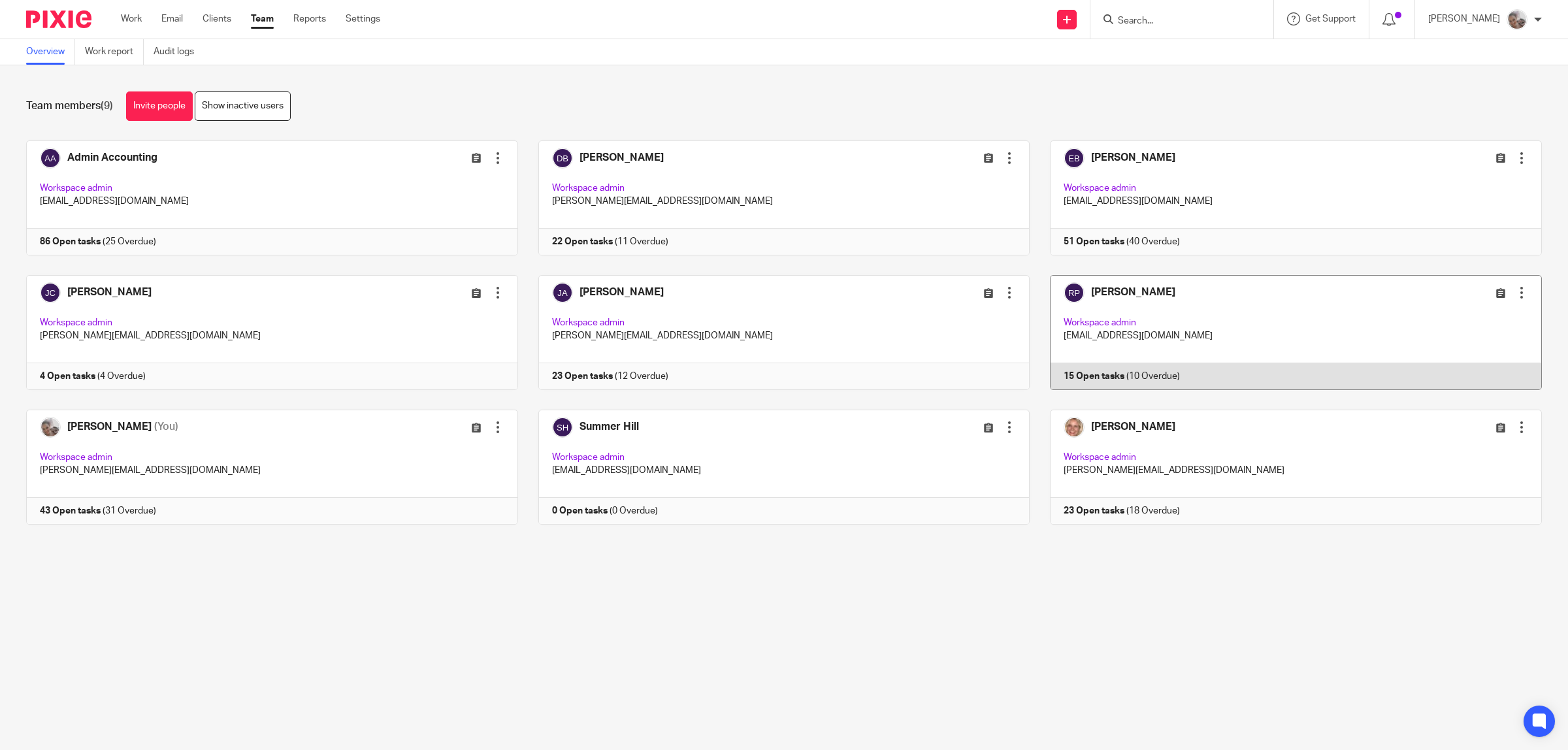
click at [1081, 292] on link at bounding box center [1286, 332] width 512 height 115
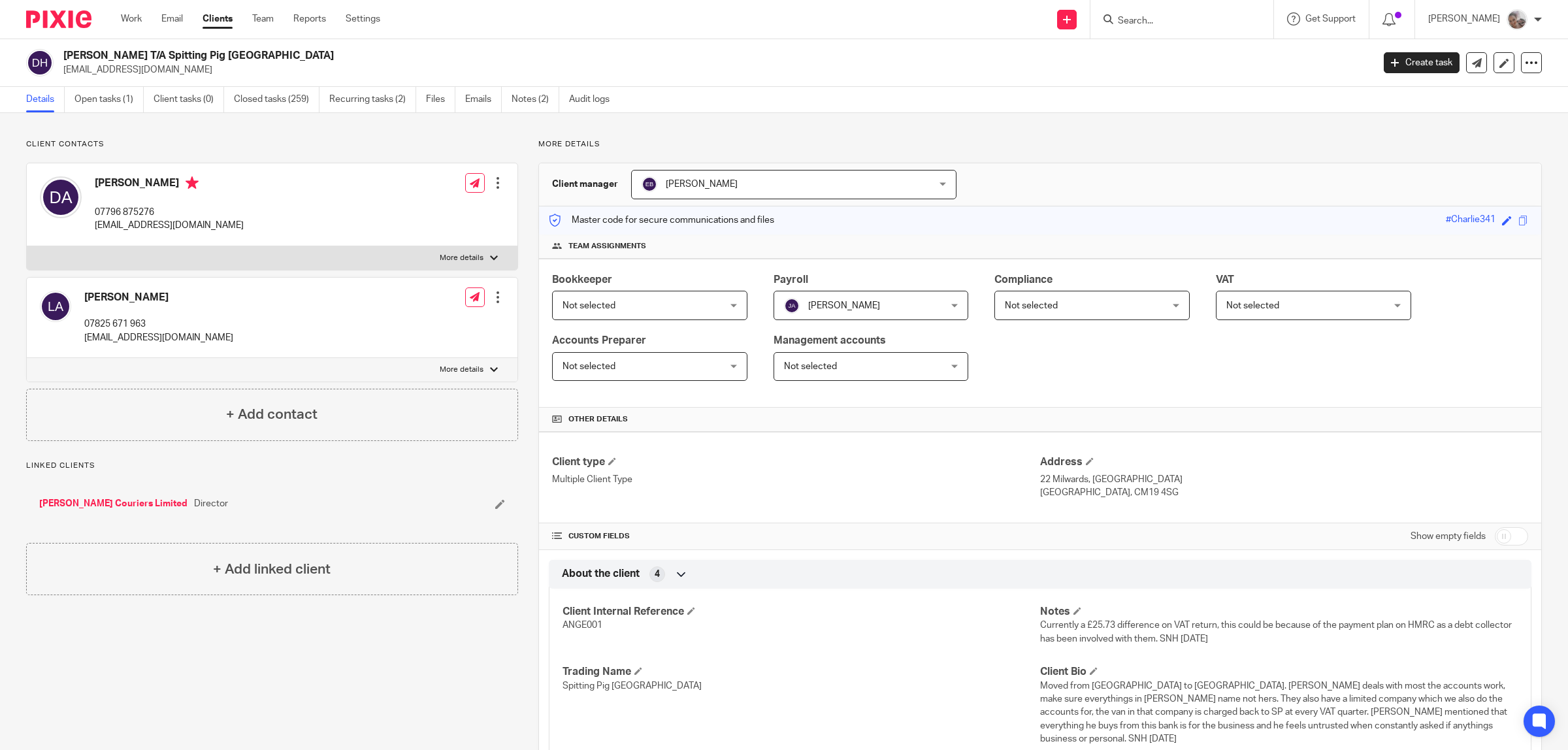
click at [1173, 19] on input "Search" at bounding box center [1175, 22] width 117 height 12
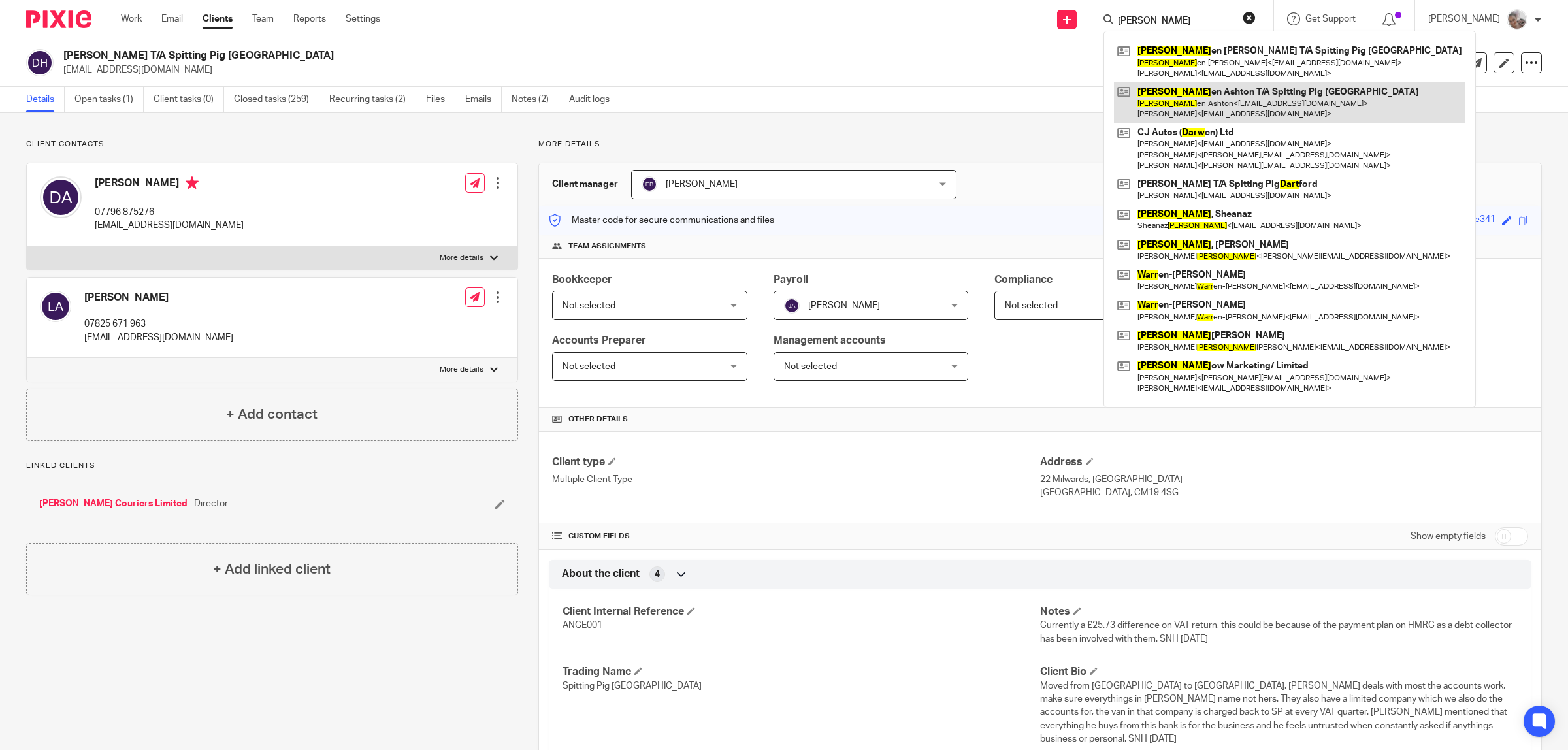
type input "darr"
click at [1215, 90] on link at bounding box center [1289, 102] width 352 height 40
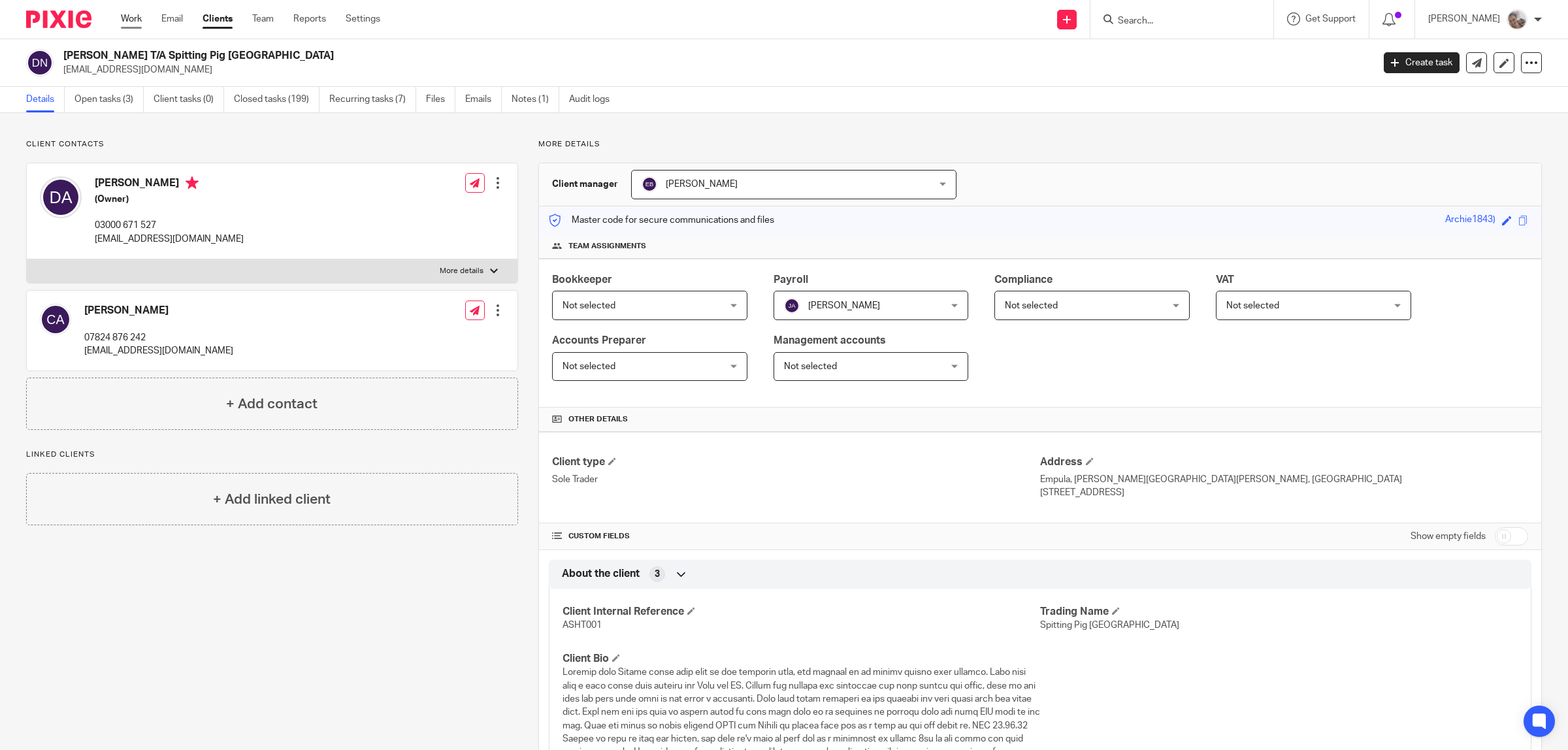
click at [131, 15] on link "Work" at bounding box center [131, 19] width 21 height 13
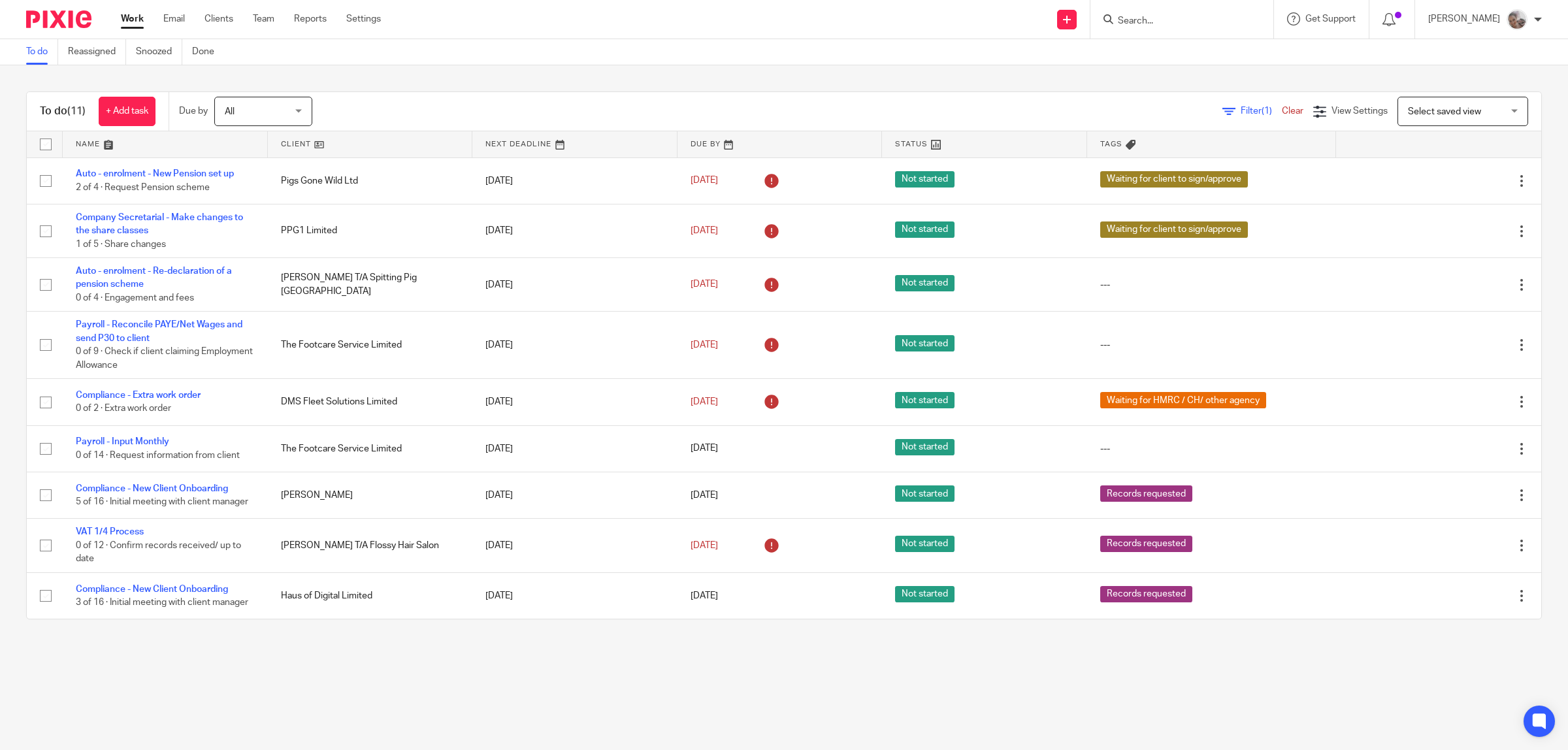
click at [1156, 19] on input "Search" at bounding box center [1175, 22] width 117 height 12
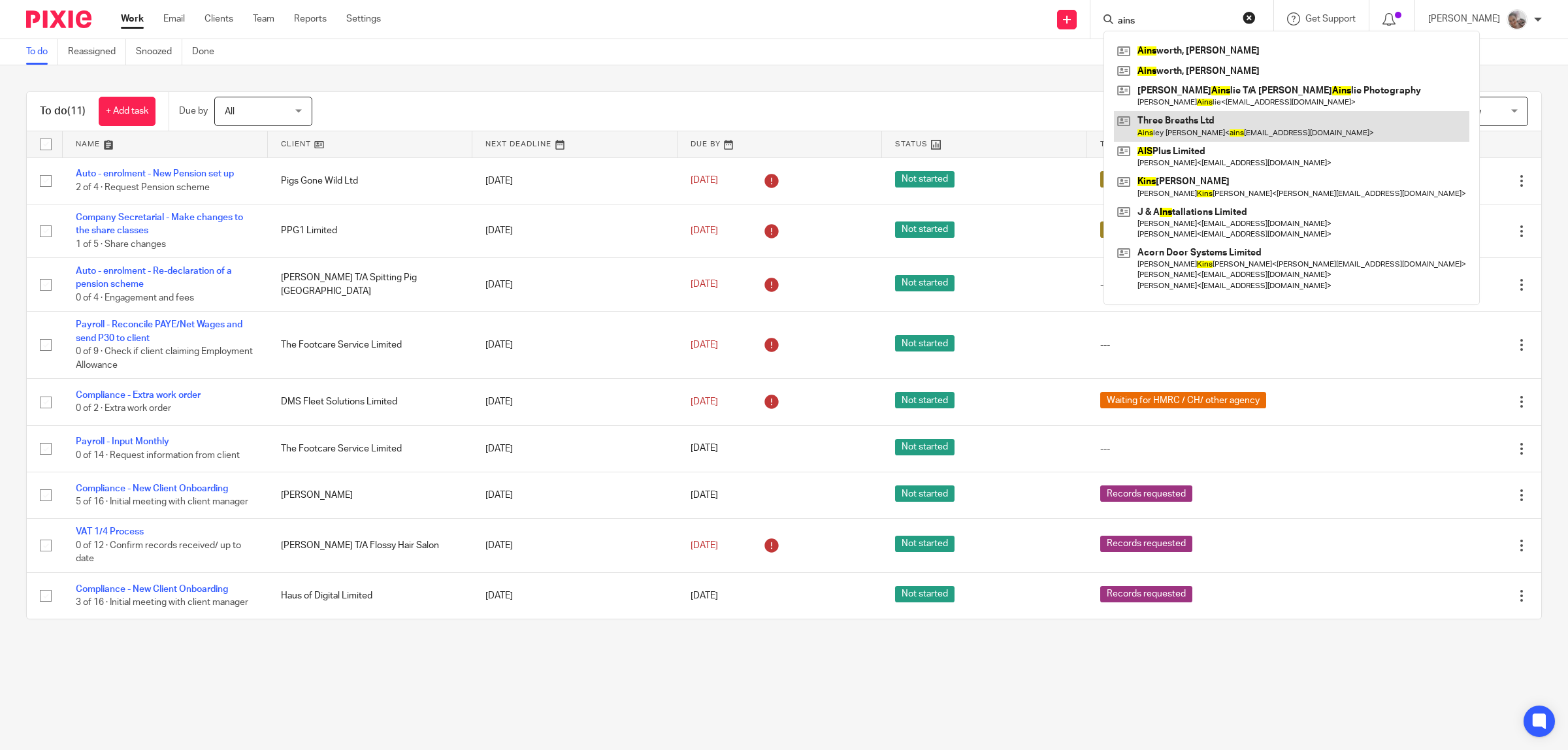
type input "ains"
click at [1215, 126] on link at bounding box center [1291, 126] width 356 height 30
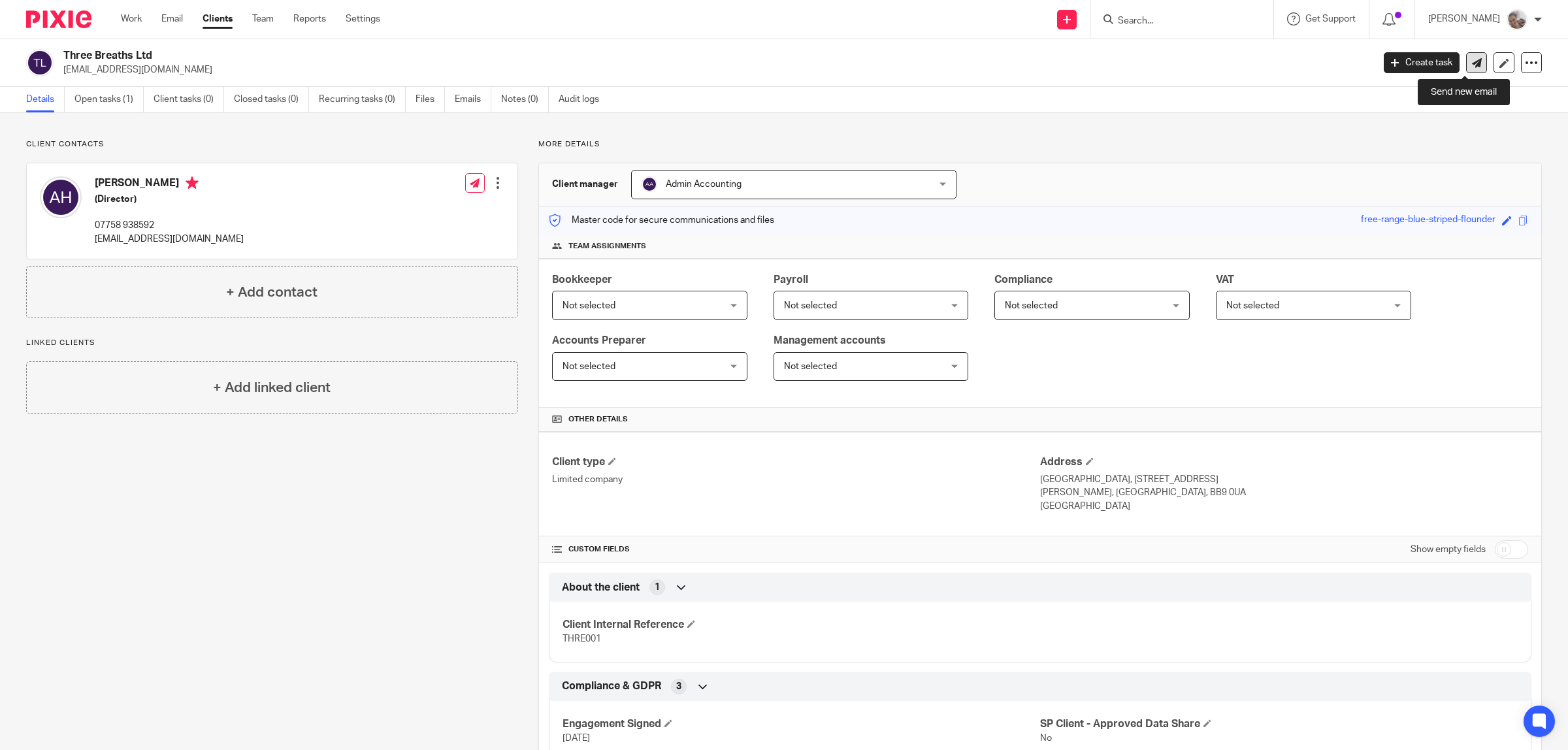
click at [1471, 66] on icon at bounding box center [1476, 63] width 10 height 10
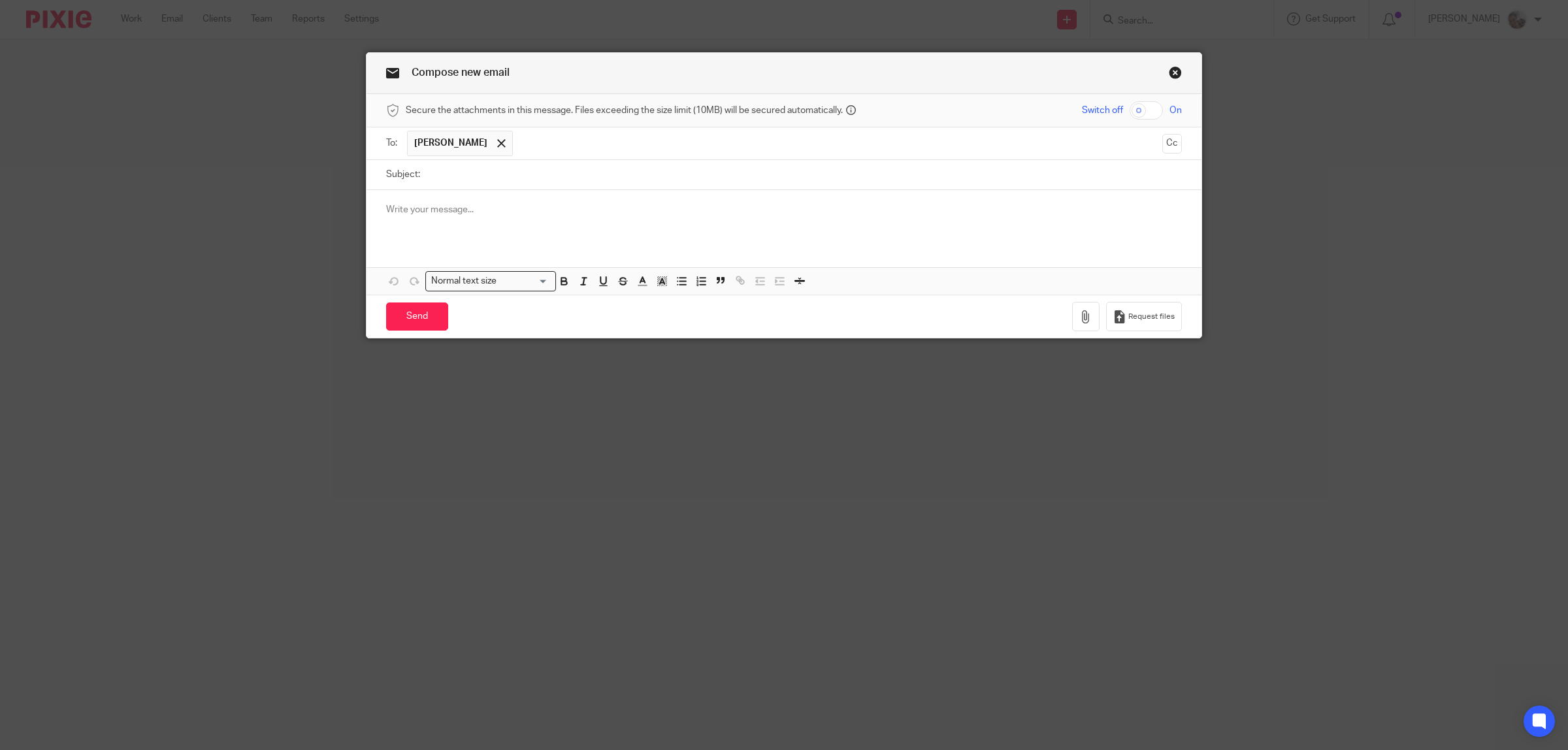
click at [446, 173] on input "Subject:" at bounding box center [804, 174] width 755 height 30
type input "Call re clearance"
click at [495, 239] on div at bounding box center [784, 216] width 835 height 51
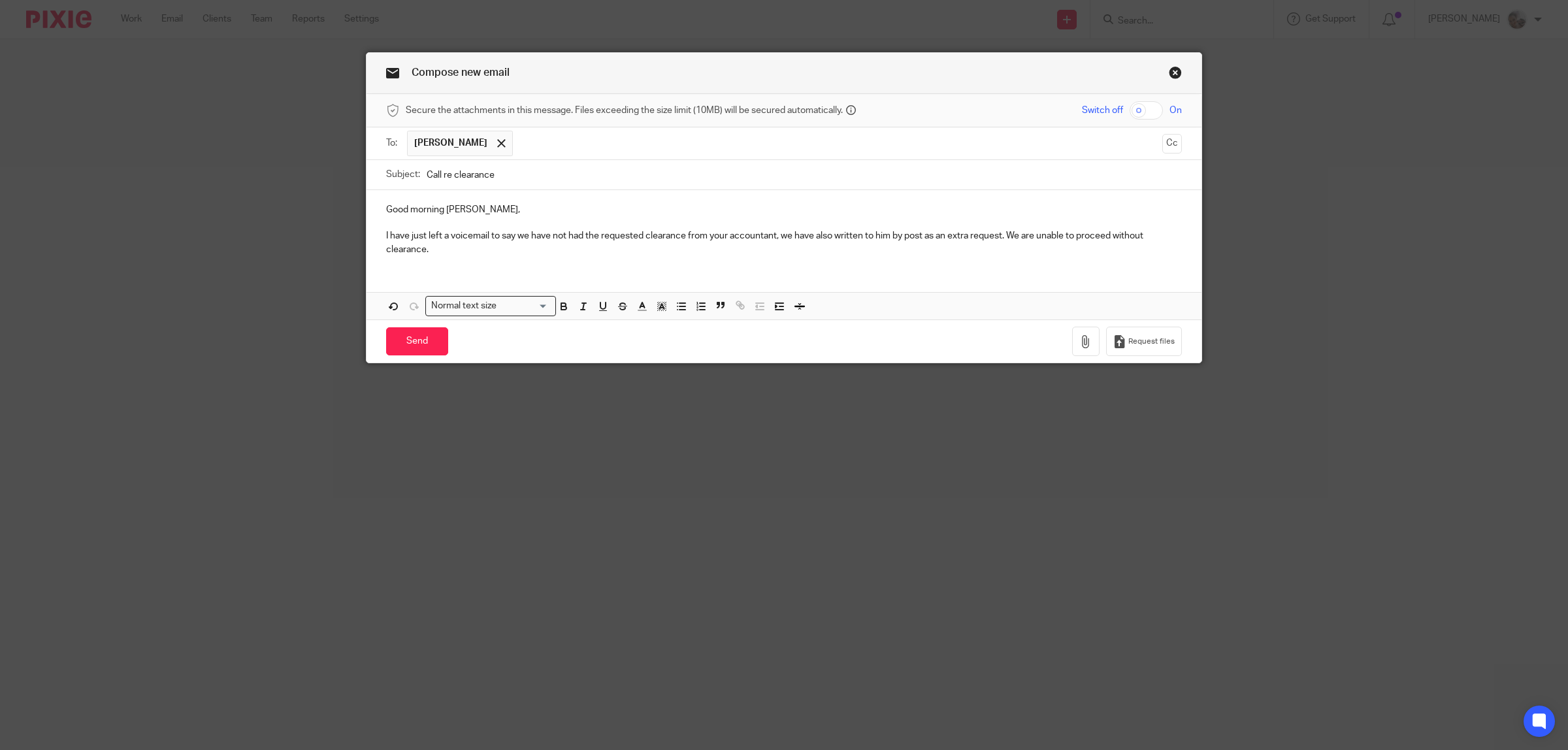
click at [452, 249] on p "I have just left a voicemail to say we have not had the requested clearance fro…" at bounding box center [784, 242] width 795 height 27
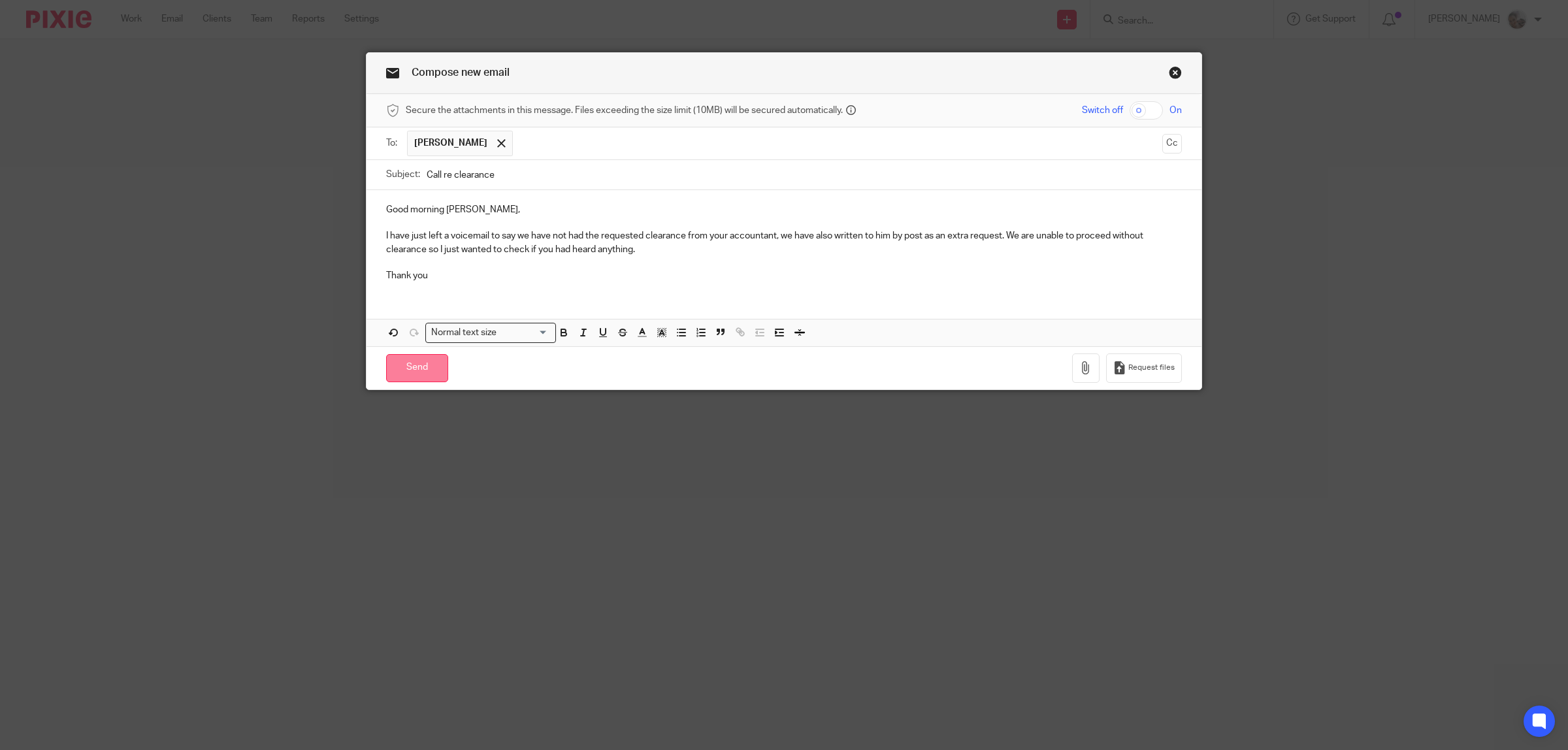
click at [415, 368] on input "Send" at bounding box center [417, 368] width 62 height 29
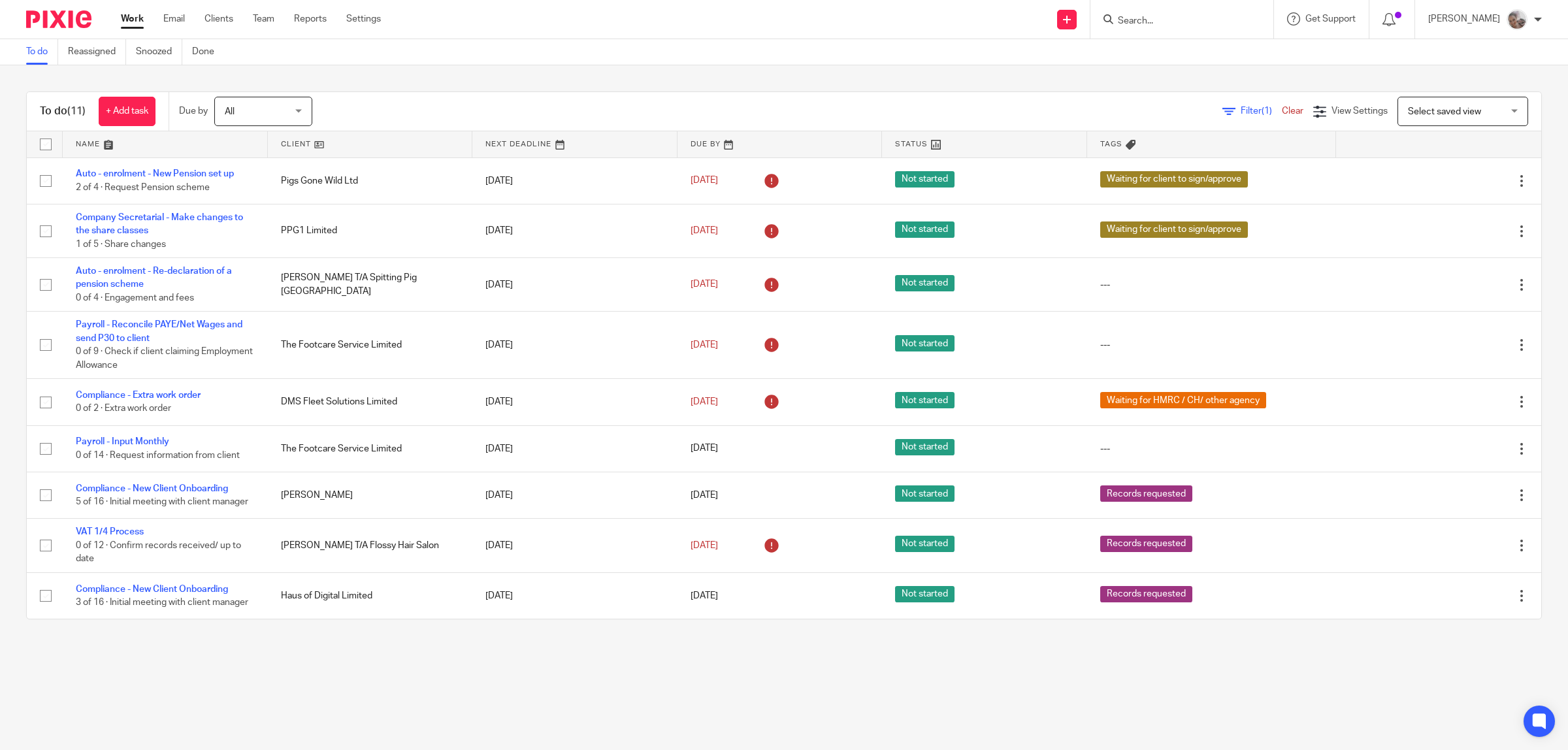
click at [1152, 21] on input "Search" at bounding box center [1175, 22] width 117 height 12
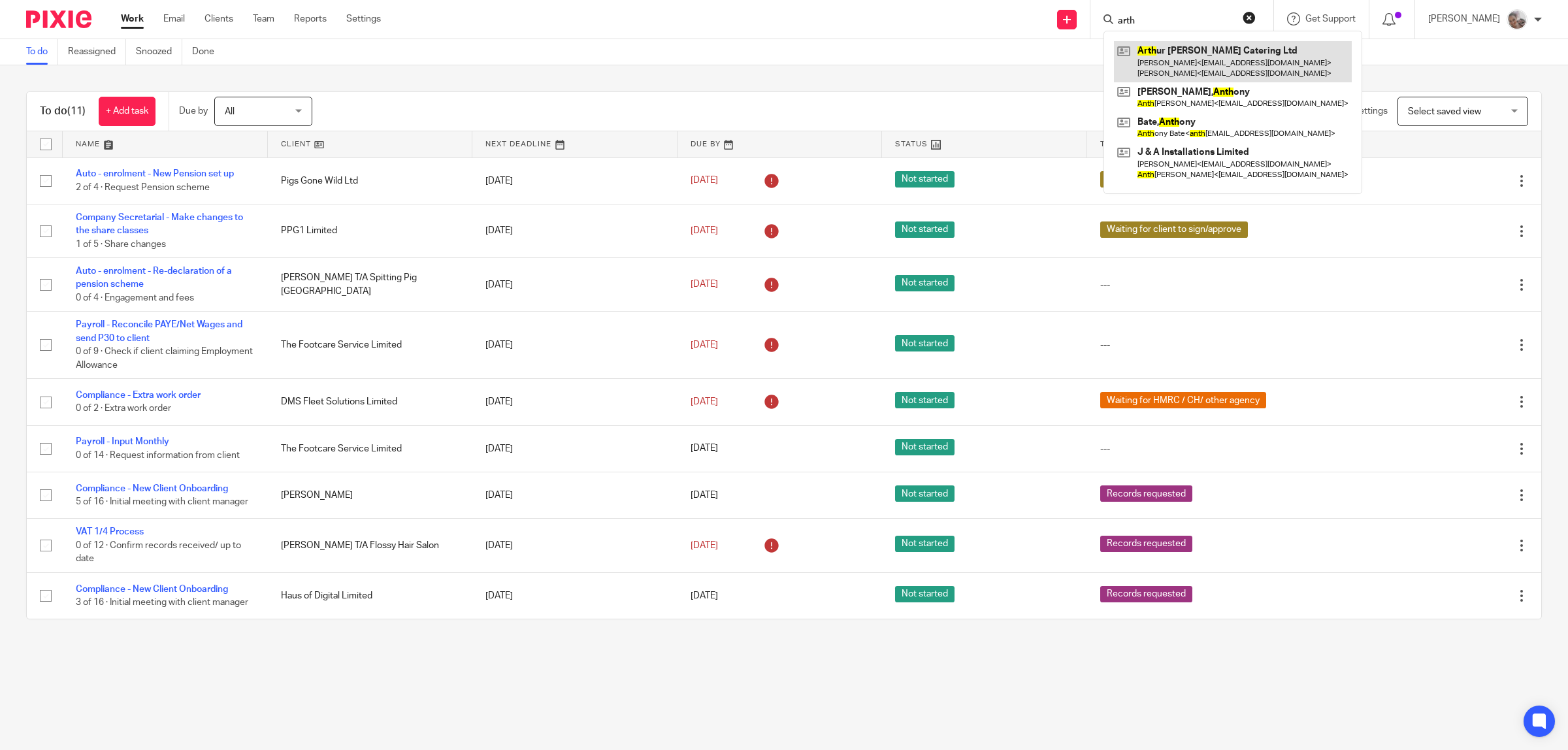
type input "arth"
click at [1206, 62] on link at bounding box center [1232, 61] width 238 height 40
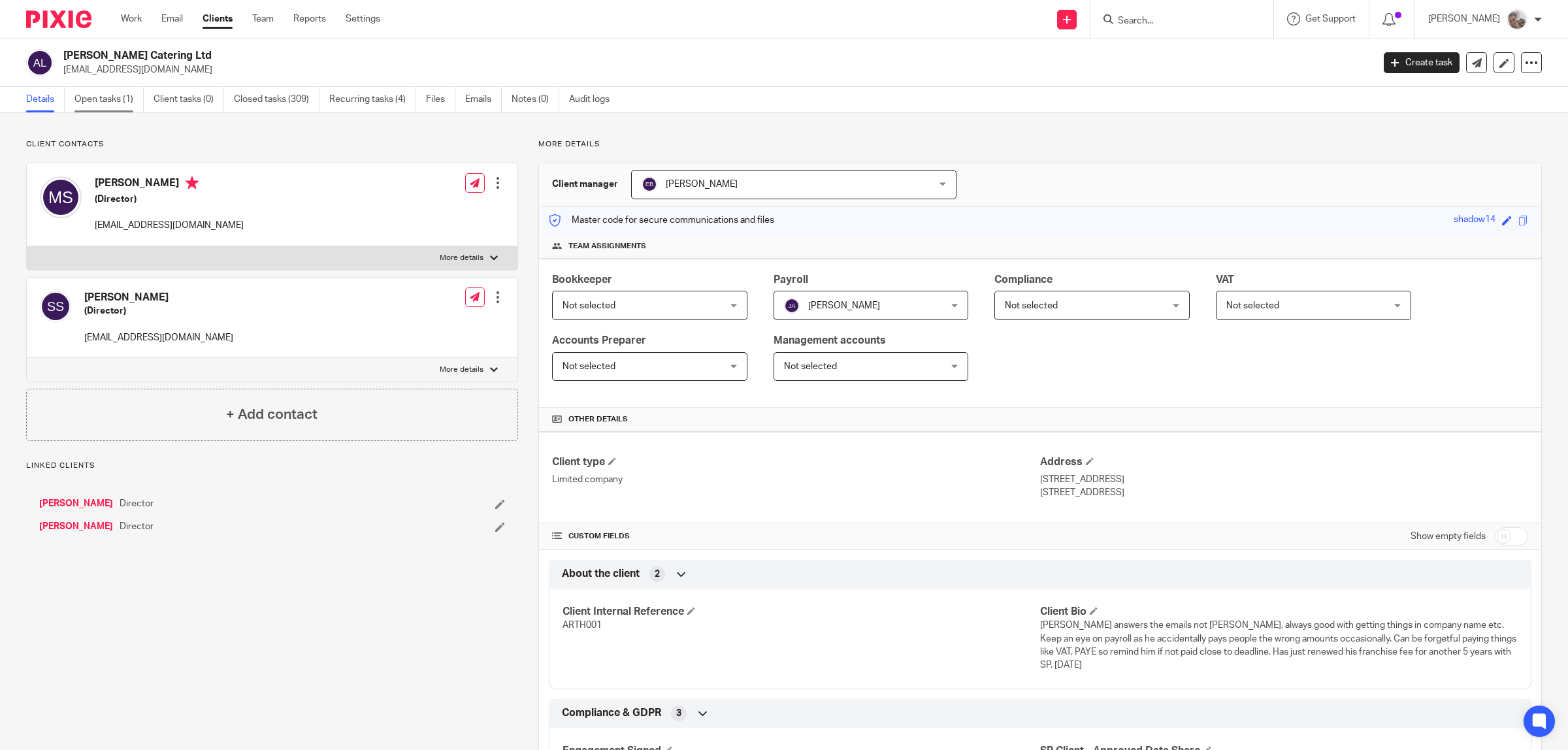
click at [97, 102] on link "Open tasks (1)" at bounding box center [109, 100] width 69 height 26
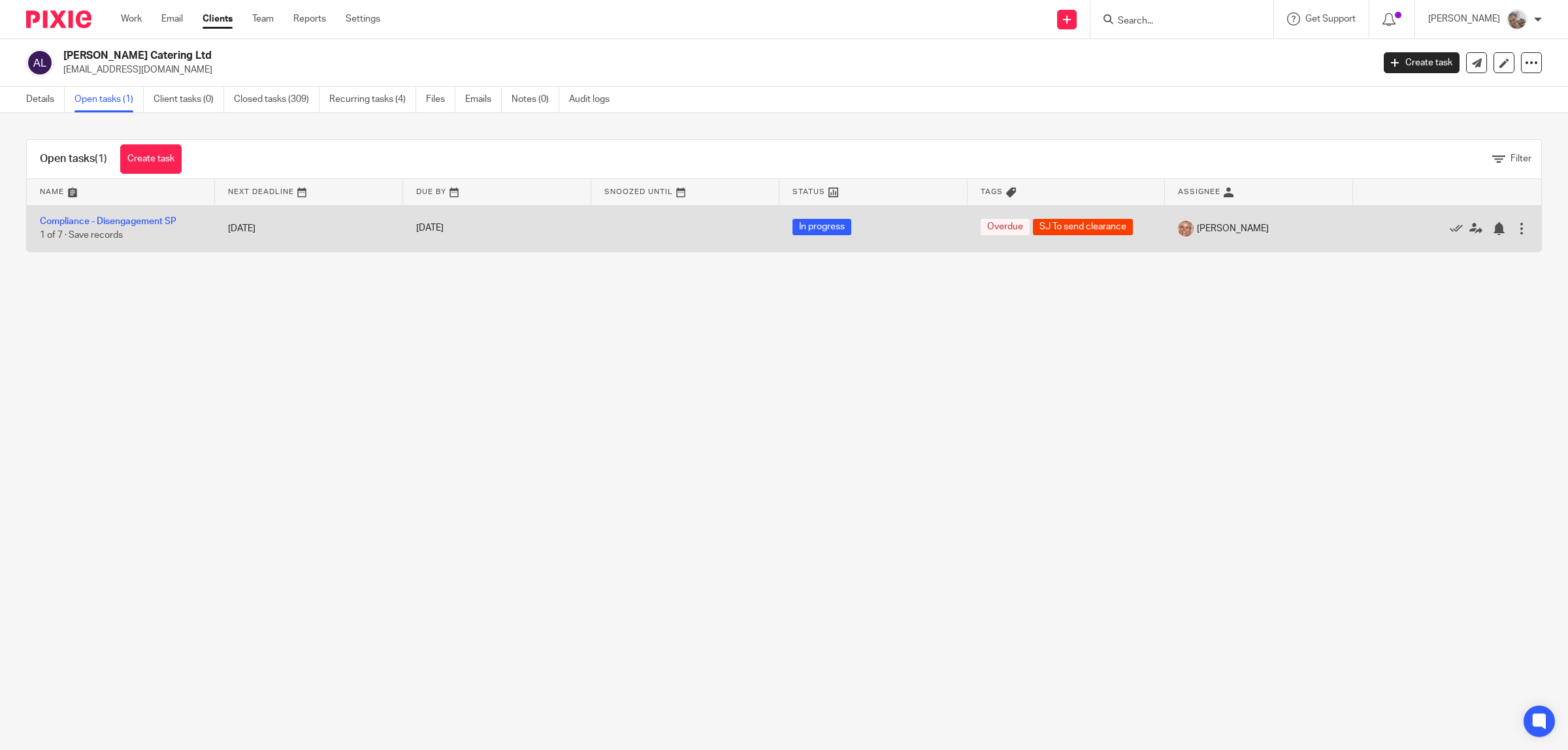
click at [119, 216] on td "Compliance - Disengagement SP 1 of 7 · Save records" at bounding box center [120, 228] width 188 height 46
click at [117, 224] on link "Compliance - Disengagement SP" at bounding box center [107, 221] width 137 height 9
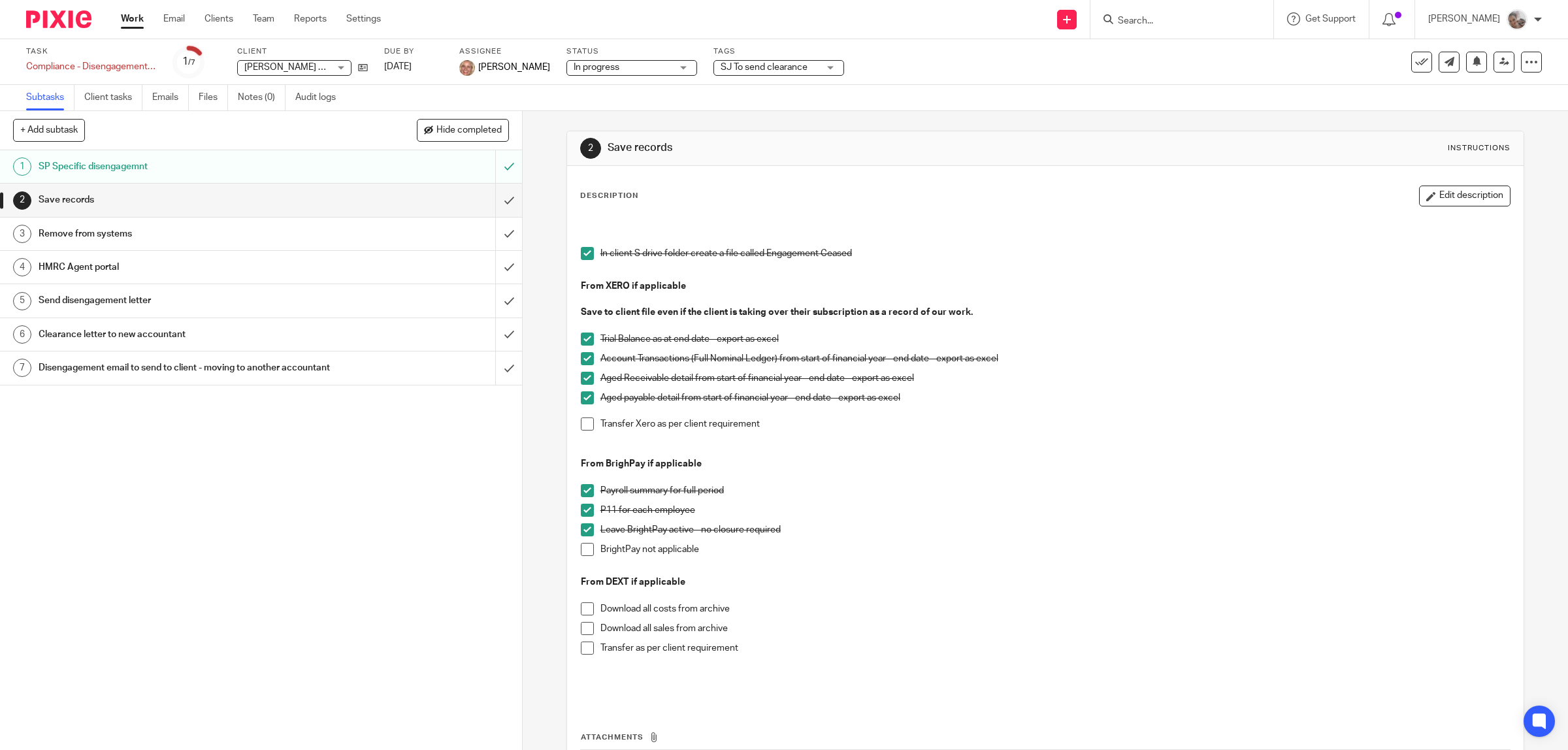
click at [105, 236] on h1 "Remove from systems" at bounding box center [186, 234] width 296 height 20
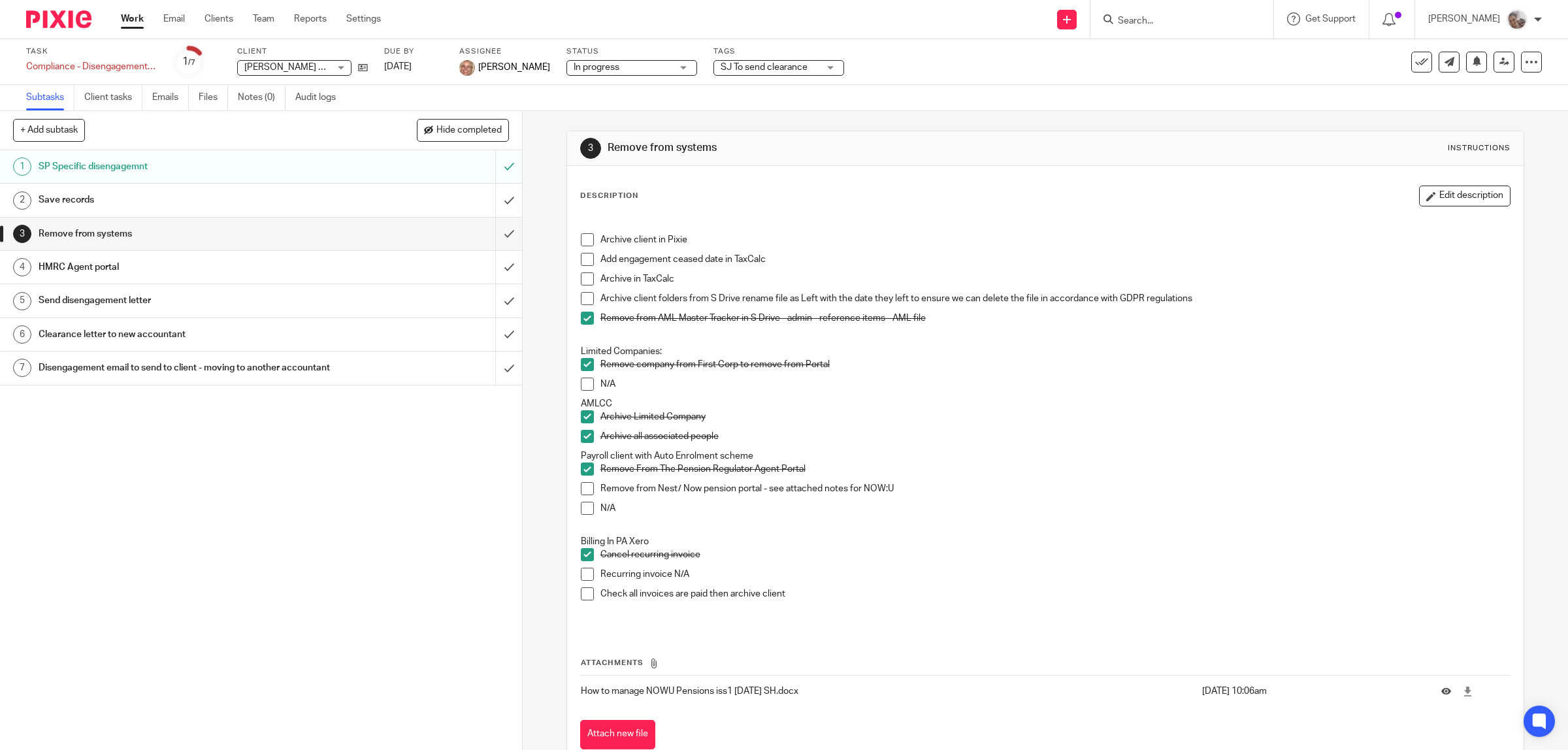
click at [584, 491] on span at bounding box center [586, 488] width 13 height 13
drag, startPoint x: 138, startPoint y: 19, endPoint x: 614, endPoint y: 19, distance: 476.0
click at [136, 19] on link "Work" at bounding box center [132, 19] width 23 height 13
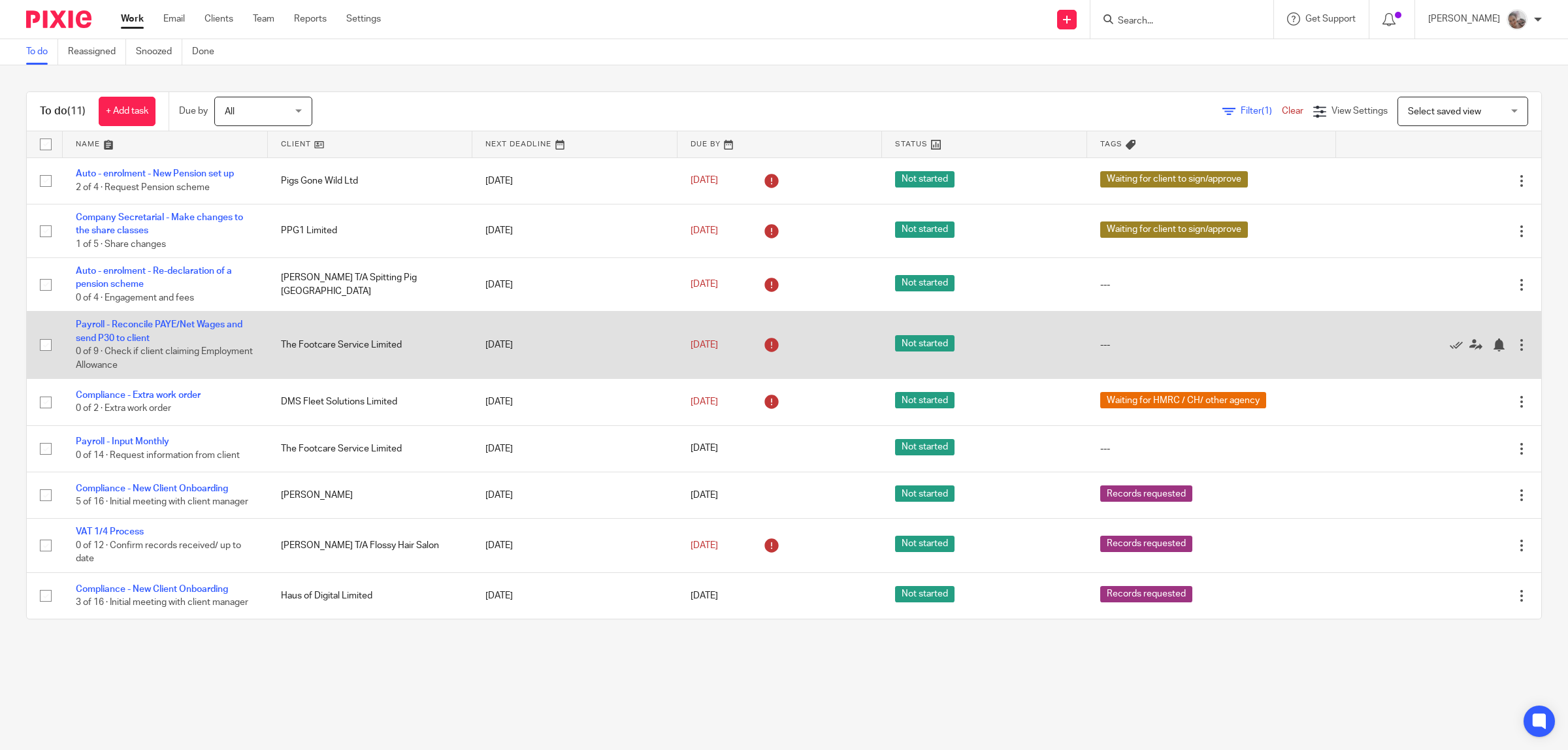
scroll to position [82, 0]
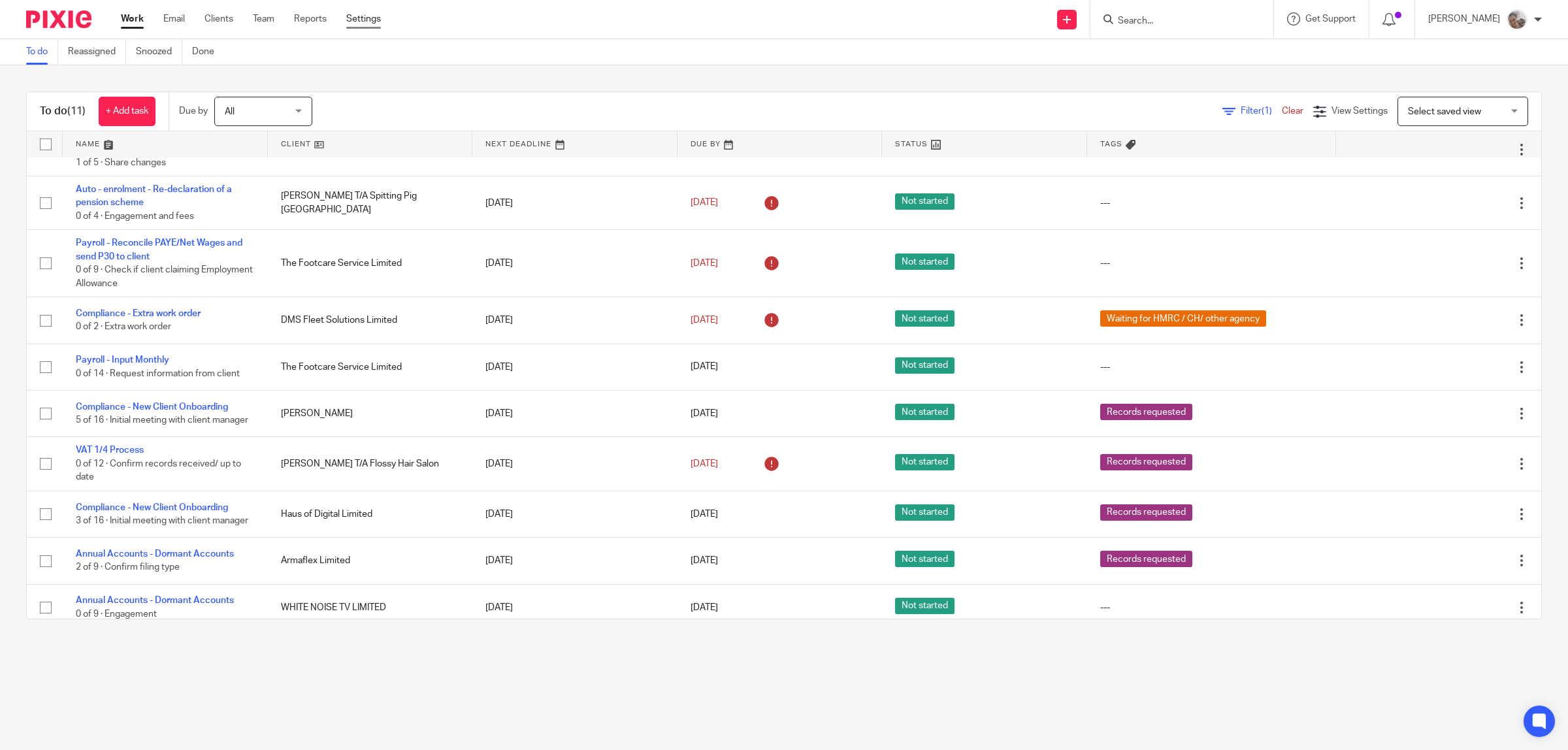
click at [379, 19] on link "Settings" at bounding box center [363, 19] width 34 height 13
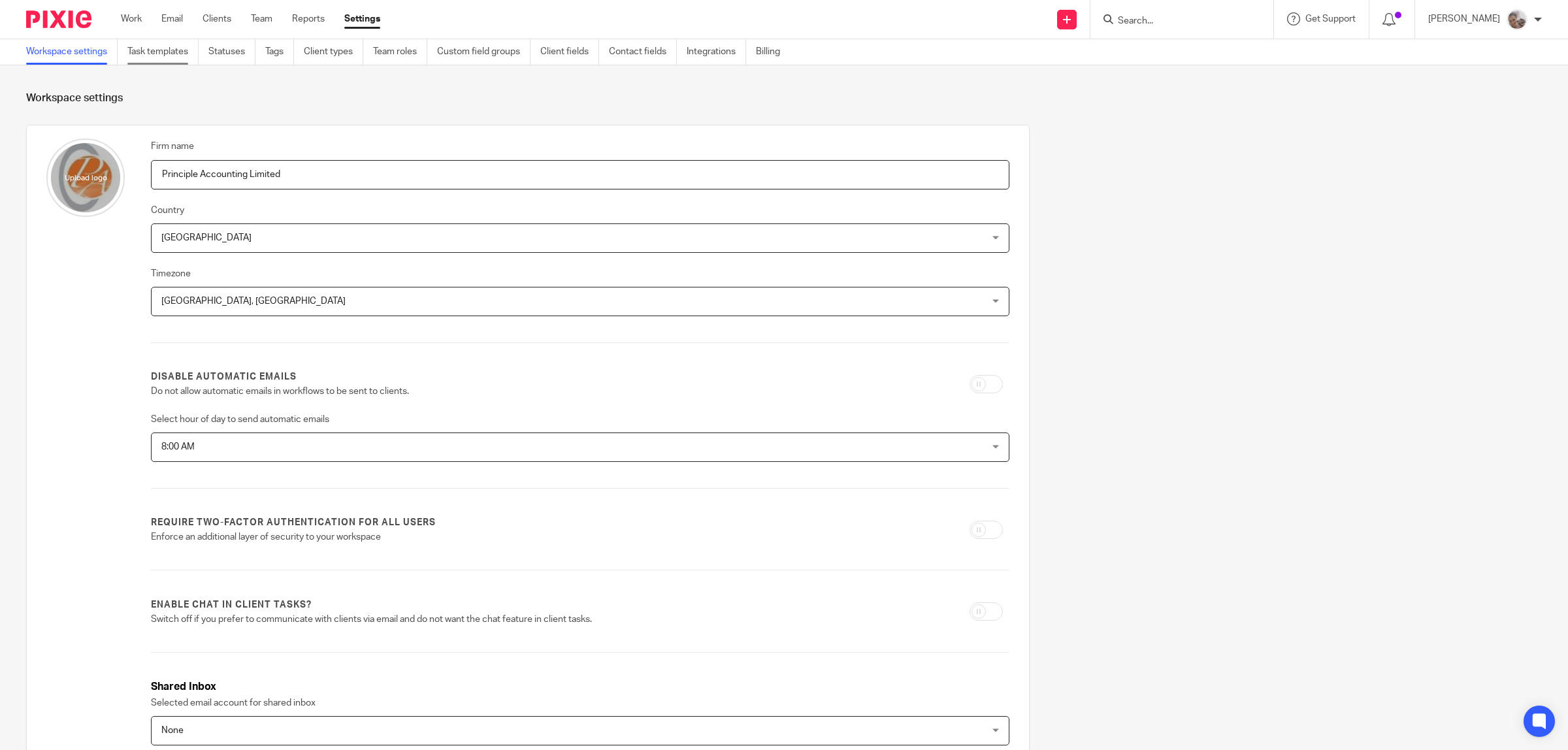
click at [147, 53] on link "Task templates" at bounding box center [163, 52] width 71 height 26
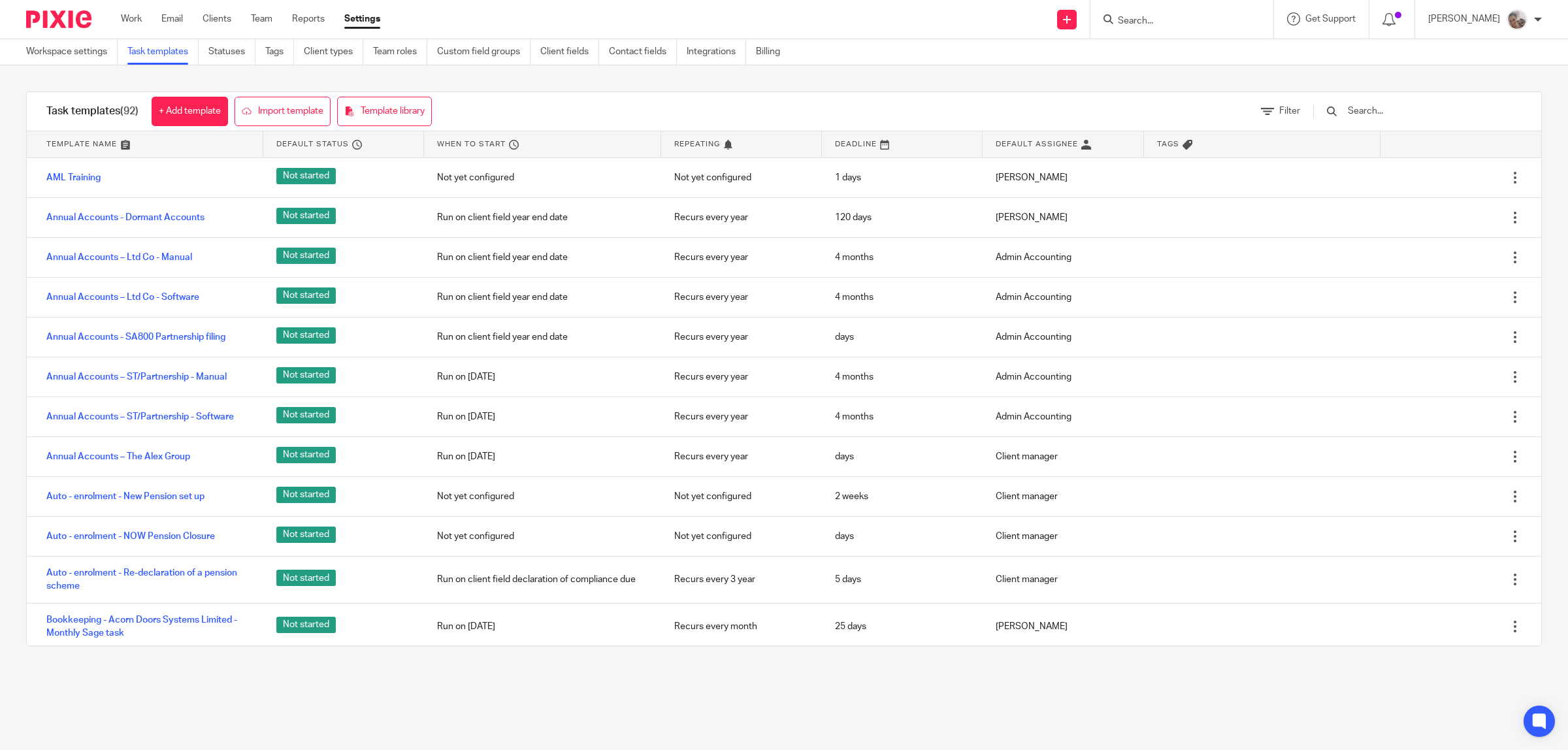
click at [1387, 115] on input "text" at bounding box center [1422, 110] width 152 height 15
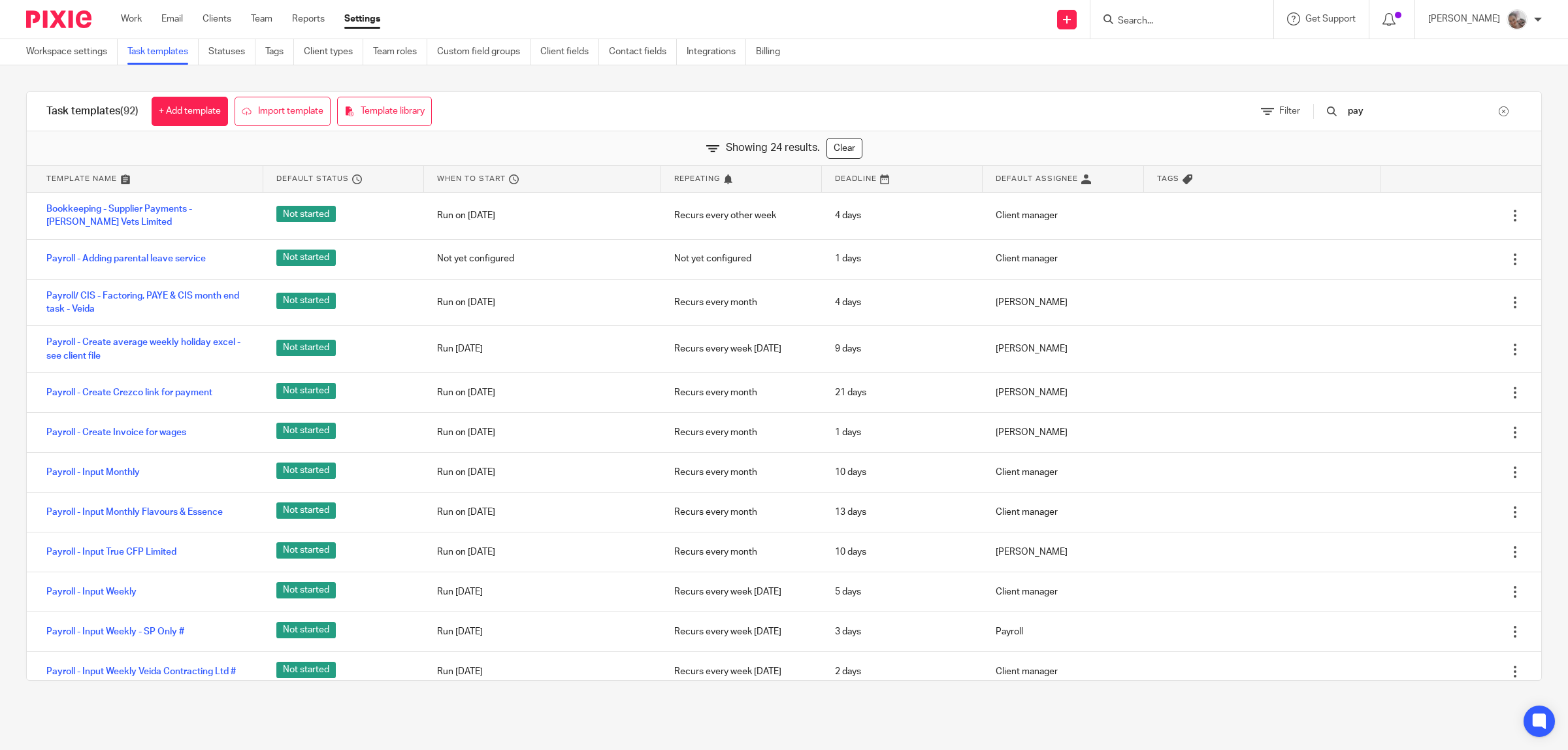
type input "pay"
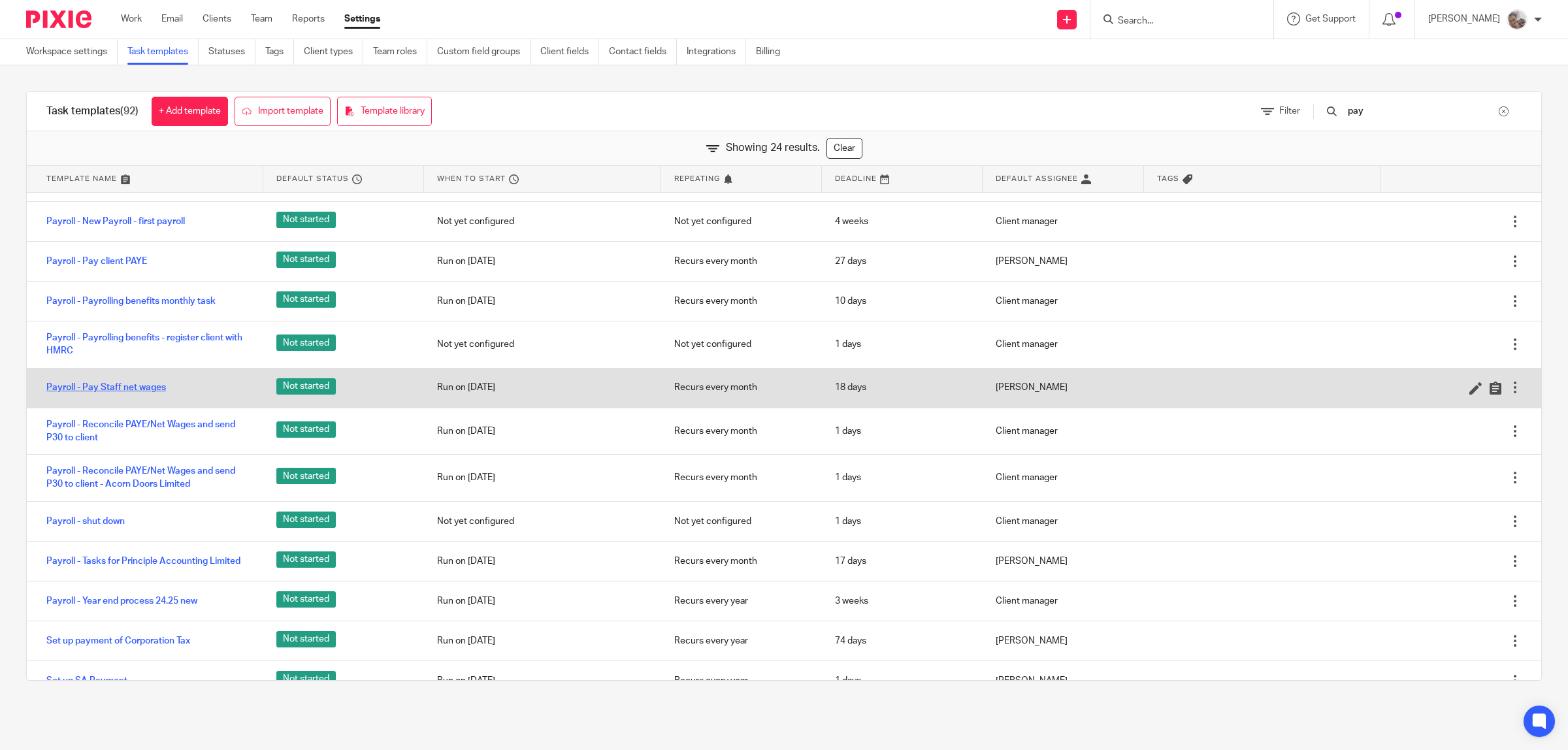
scroll to position [513, 0]
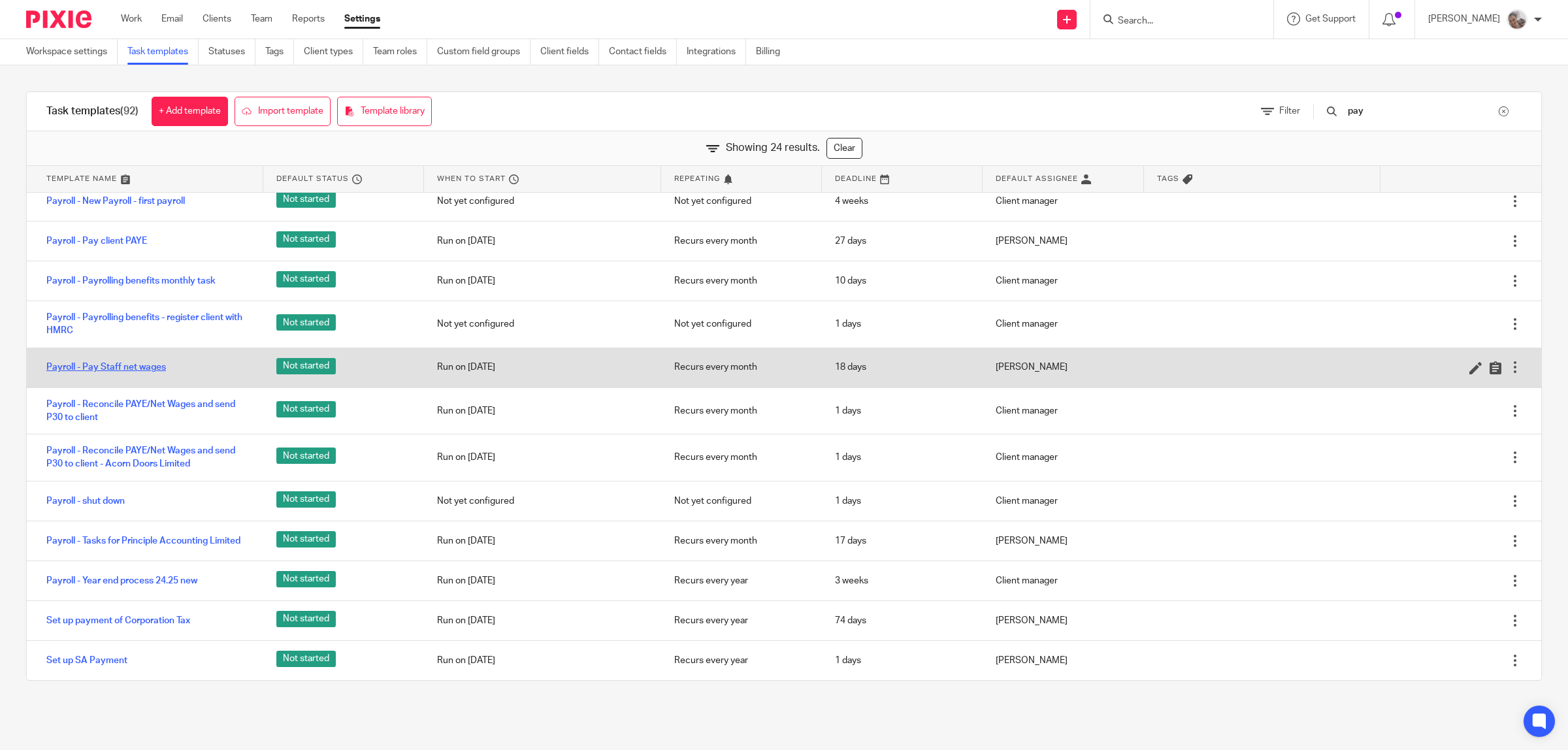
click at [124, 367] on link "Payroll - Pay Staff net wages" at bounding box center [105, 367] width 119 height 13
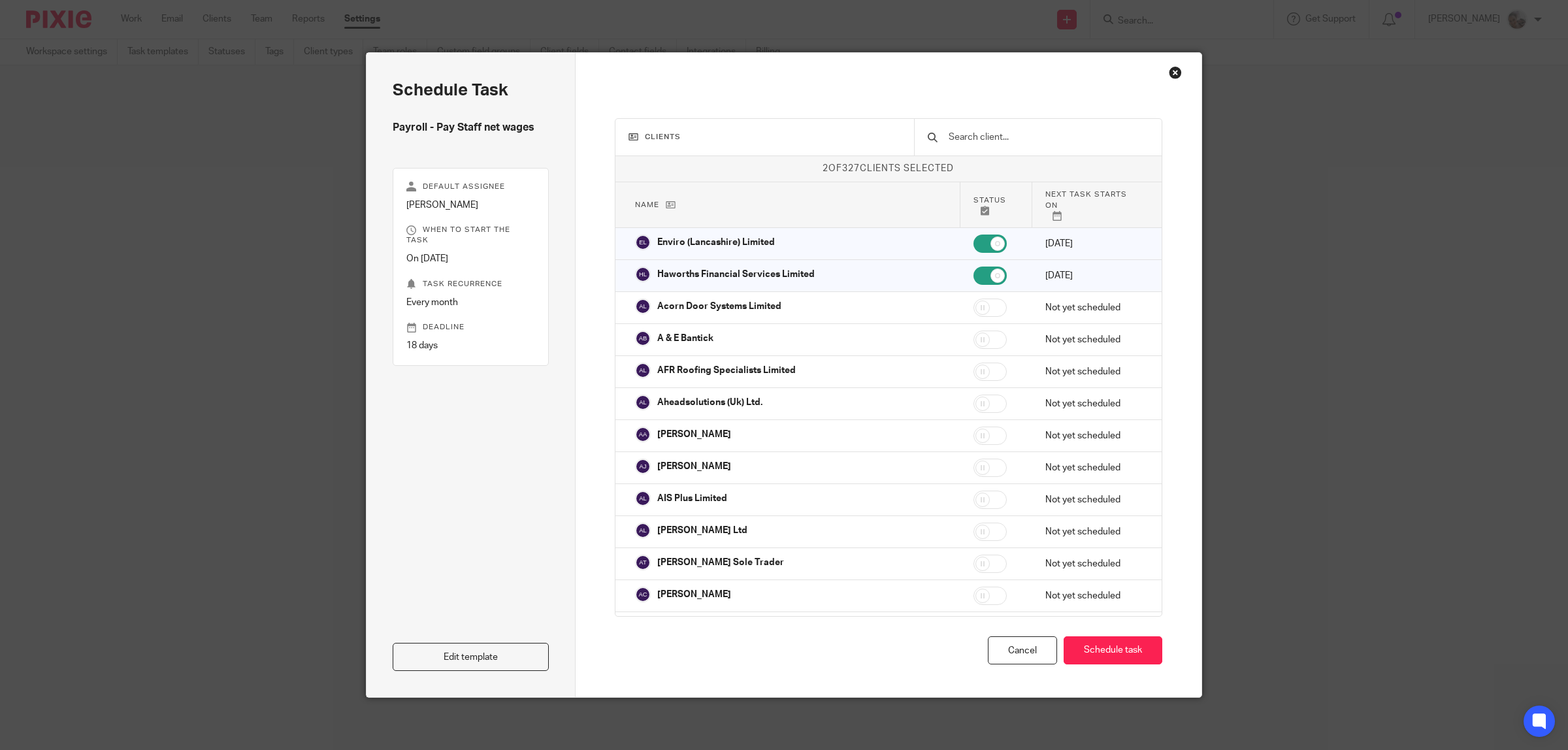
click at [1169, 71] on div "Close this dialog window" at bounding box center [1175, 72] width 13 height 13
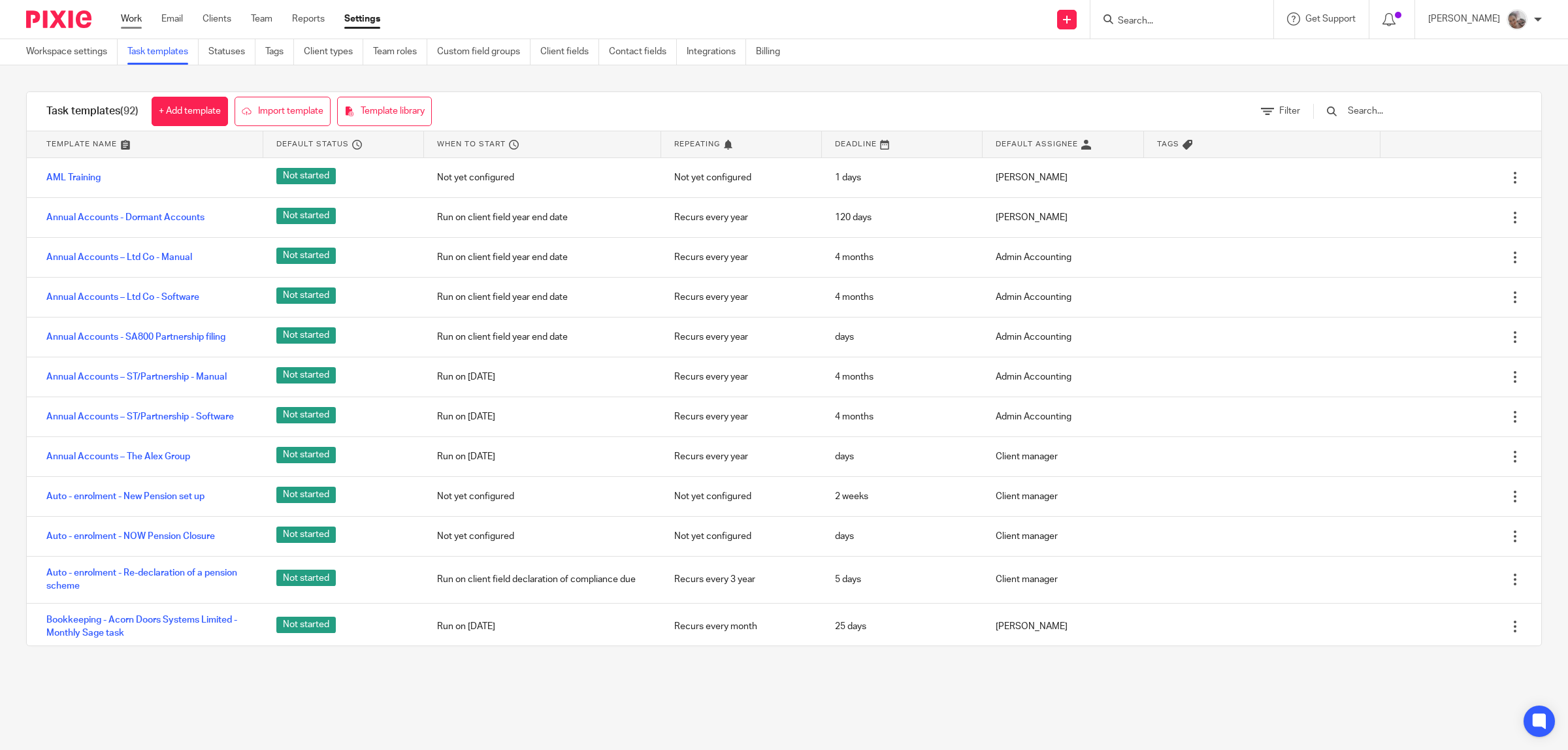
click at [137, 20] on link "Work" at bounding box center [131, 19] width 21 height 13
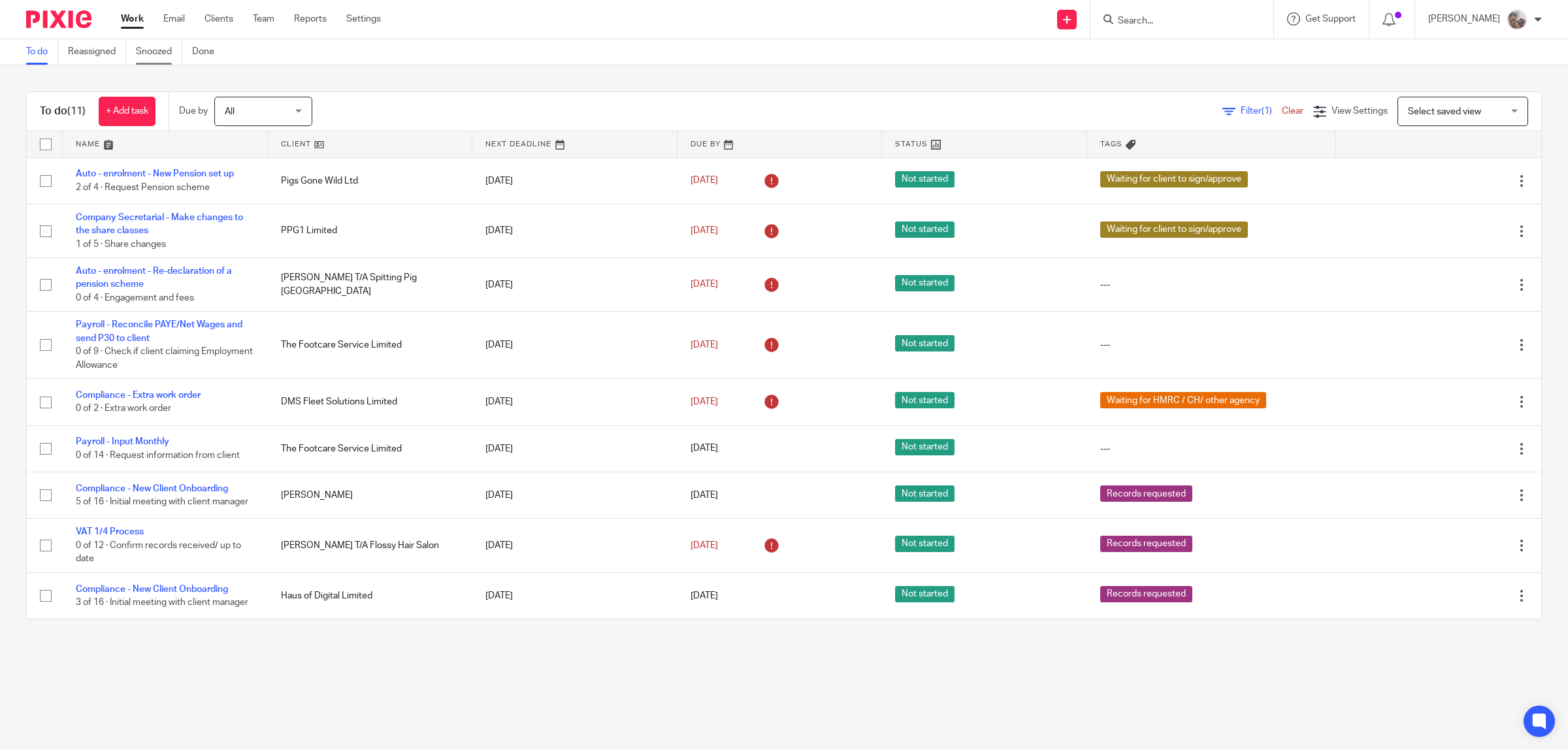
click at [155, 50] on link "Snoozed" at bounding box center [159, 52] width 46 height 26
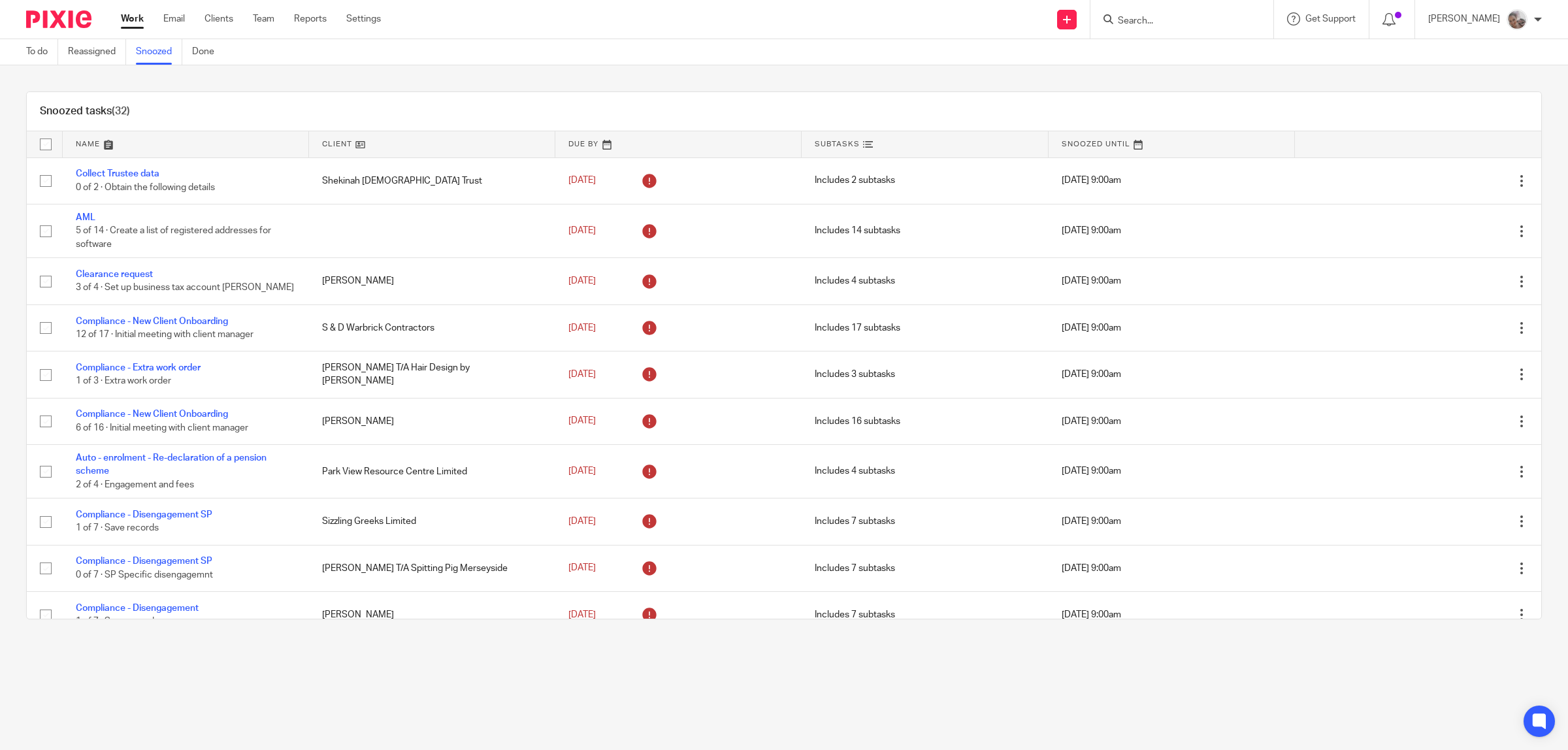
click at [331, 144] on link at bounding box center [433, 144] width 246 height 27
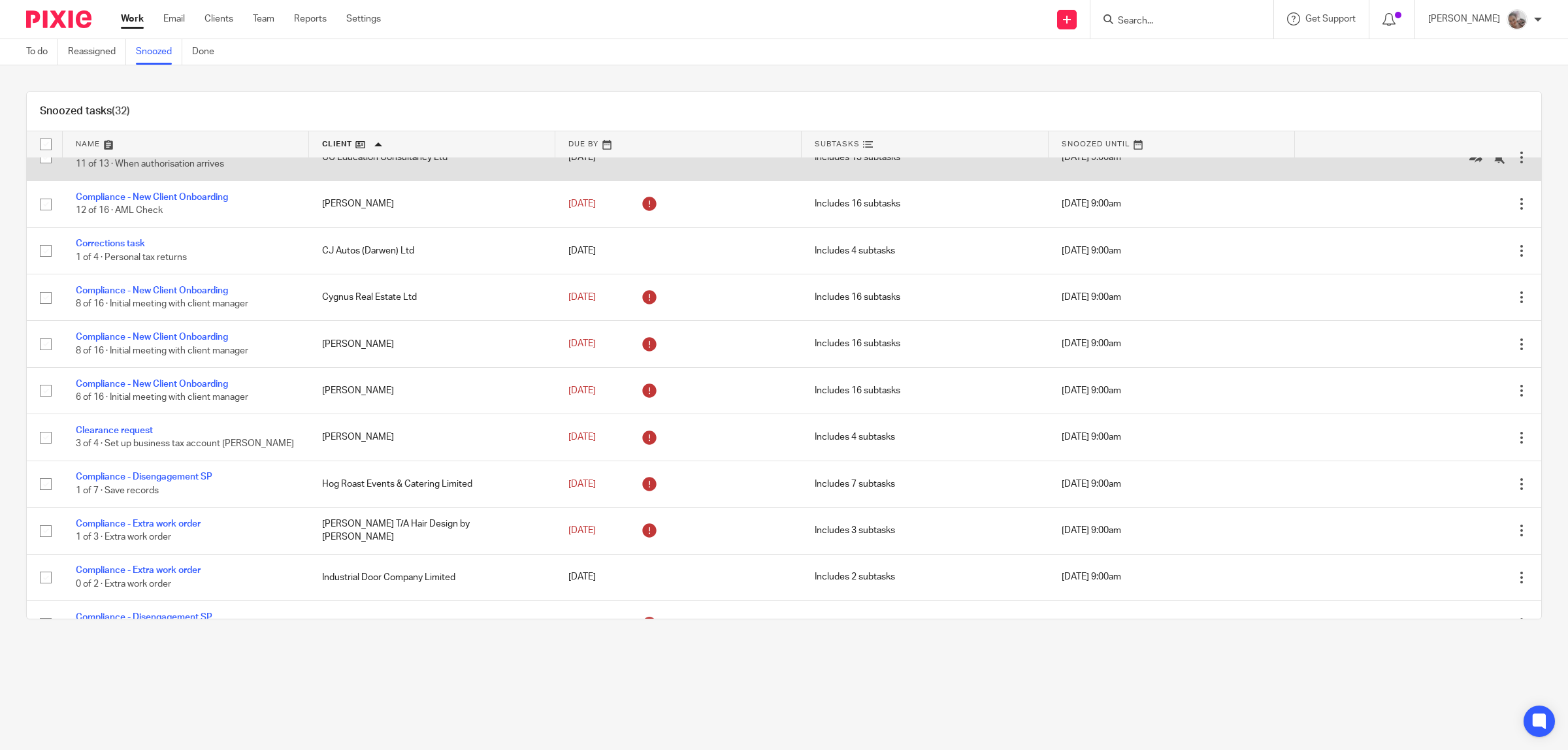
scroll to position [326, 0]
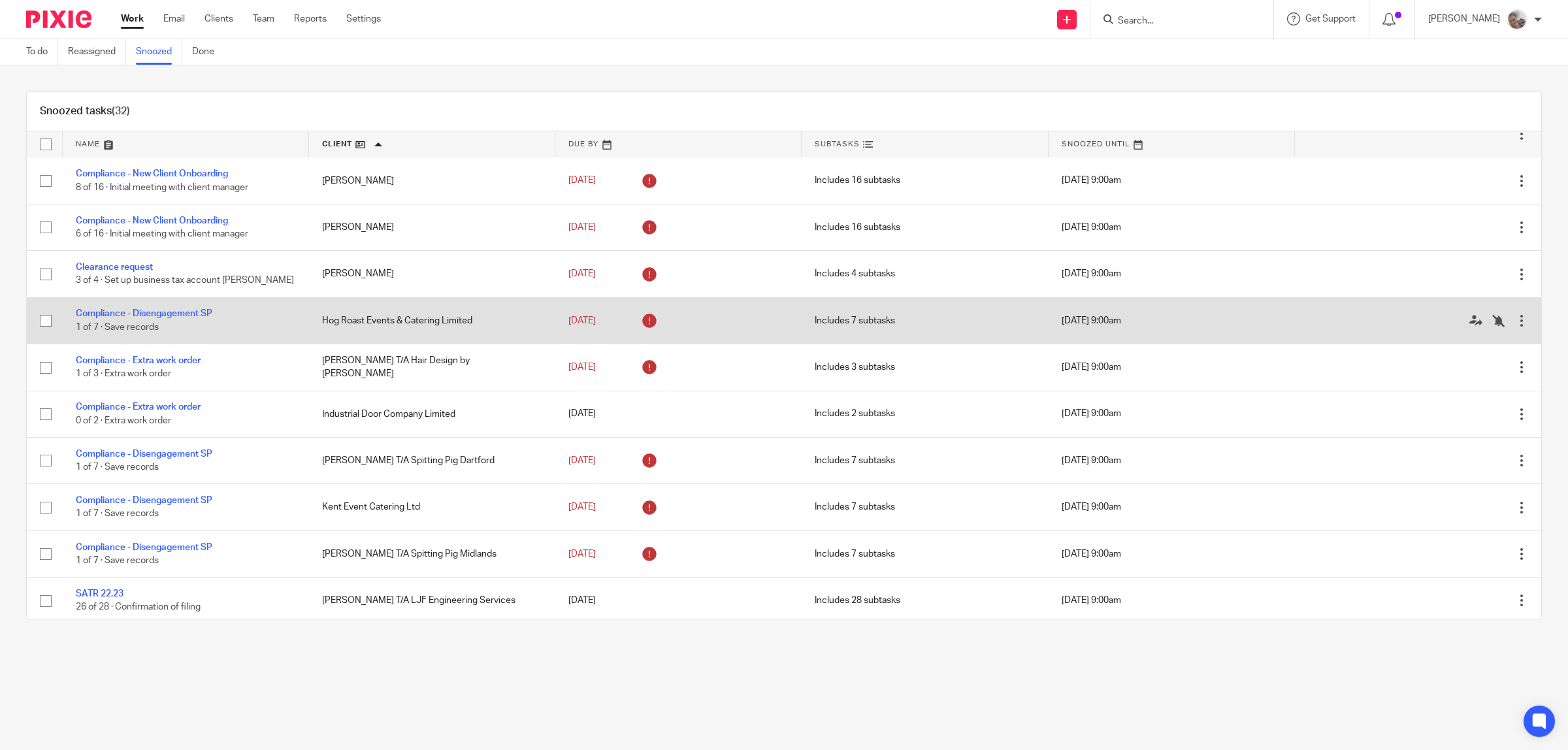
click at [43, 321] on input "checkbox" at bounding box center [45, 320] width 25 height 25
checkbox input "true"
click at [1492, 323] on icon at bounding box center [1498, 320] width 13 height 13
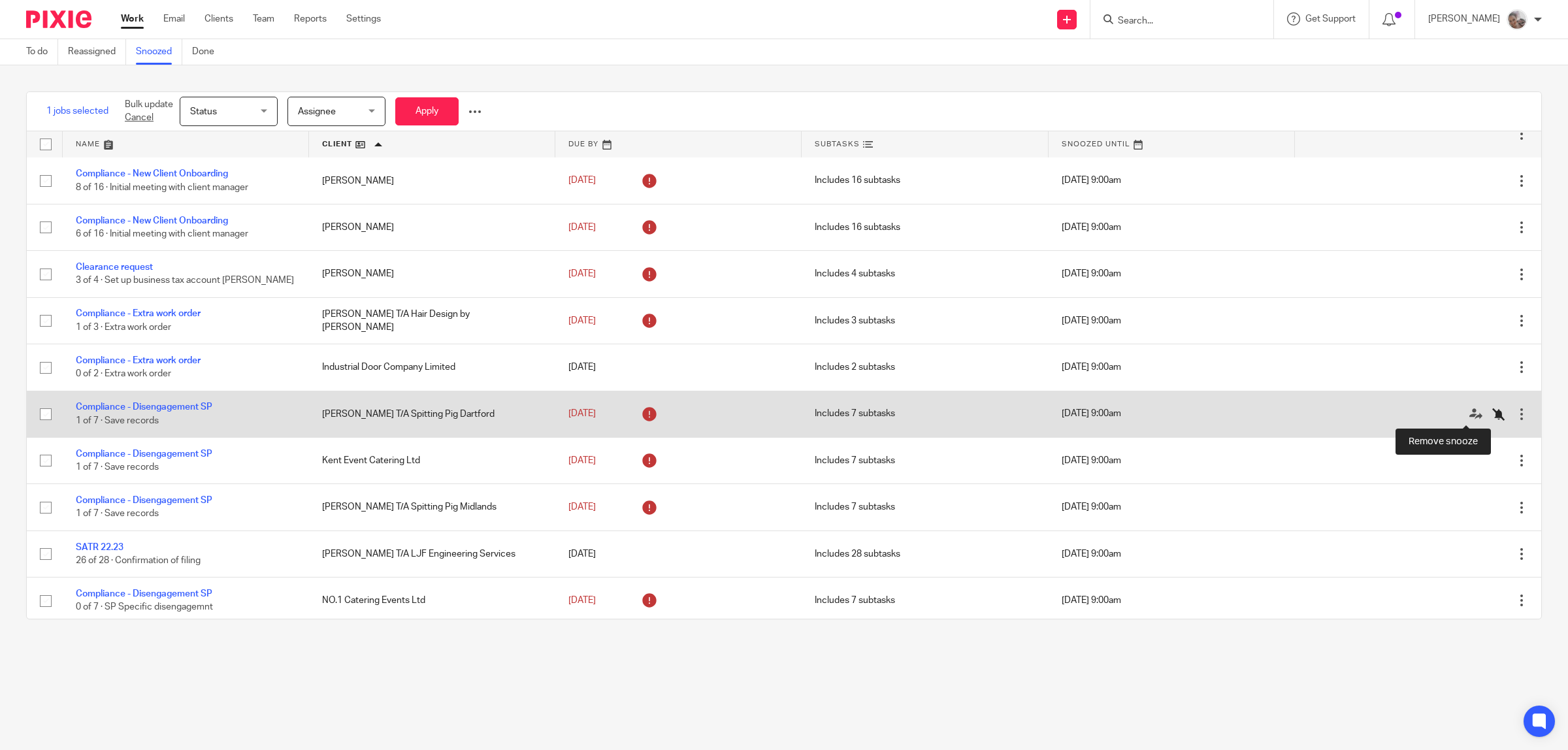
click at [1492, 416] on icon at bounding box center [1498, 414] width 13 height 13
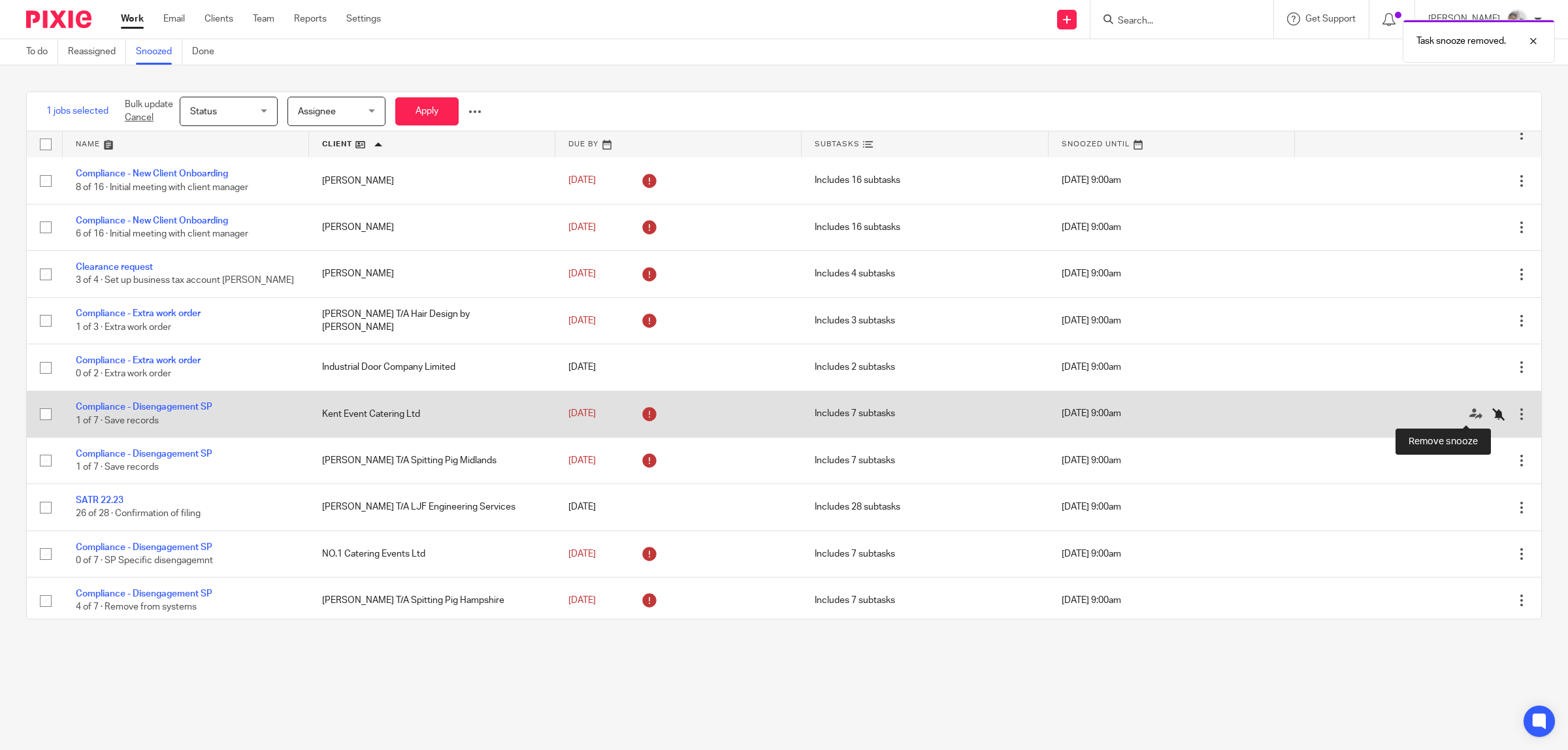
click at [1492, 416] on icon at bounding box center [1498, 414] width 13 height 13
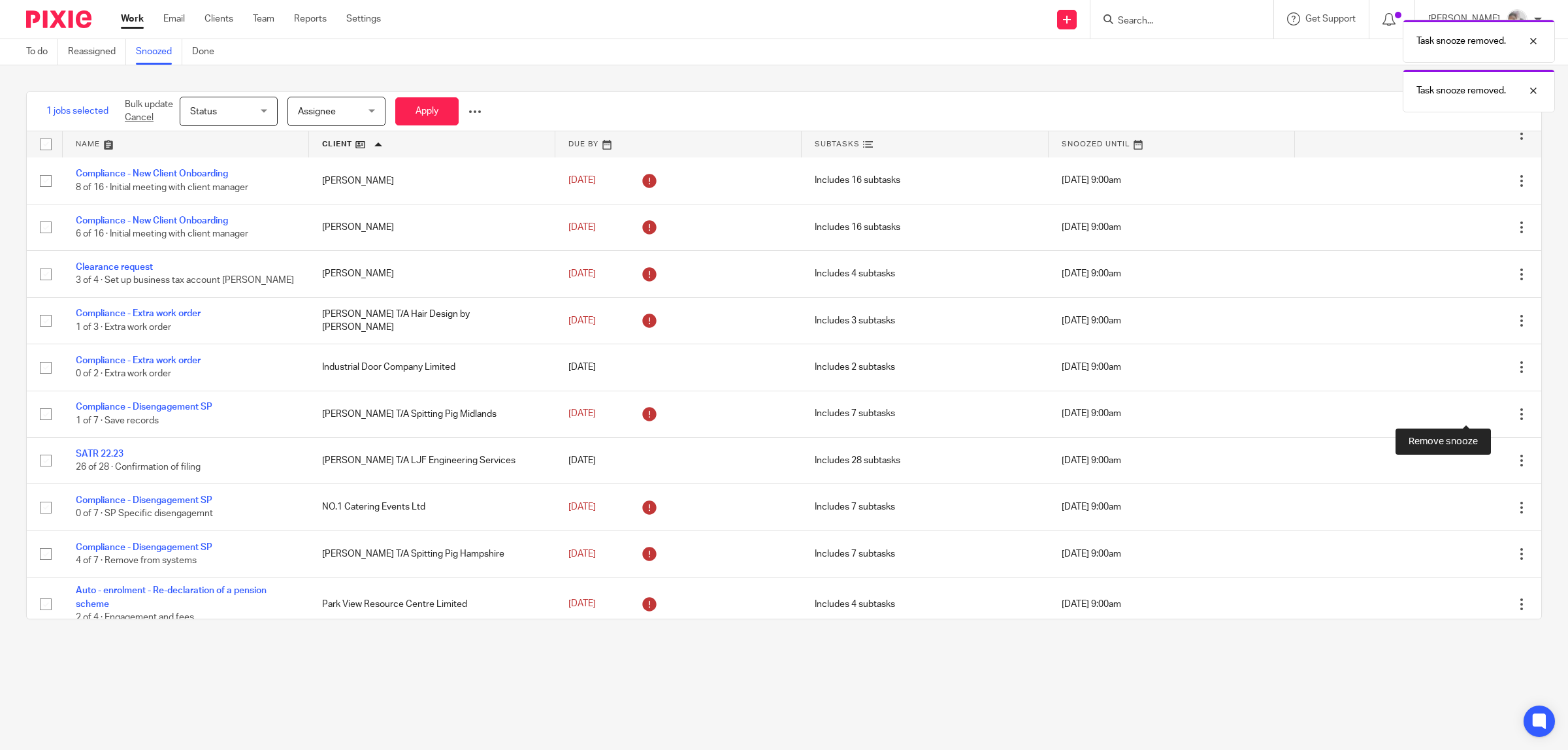
click at [1492, 416] on icon at bounding box center [1498, 414] width 13 height 13
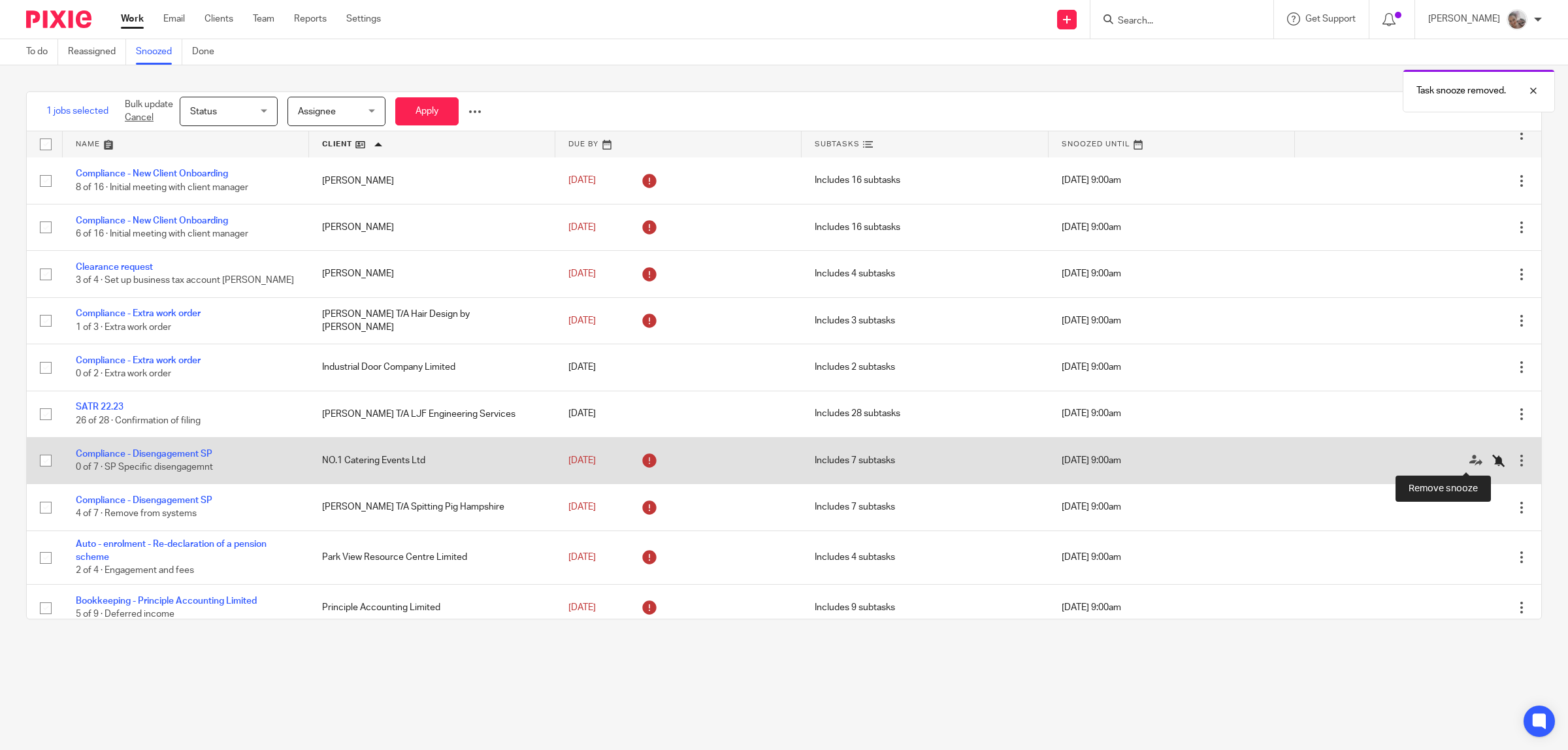
click at [1492, 461] on icon at bounding box center [1498, 460] width 13 height 13
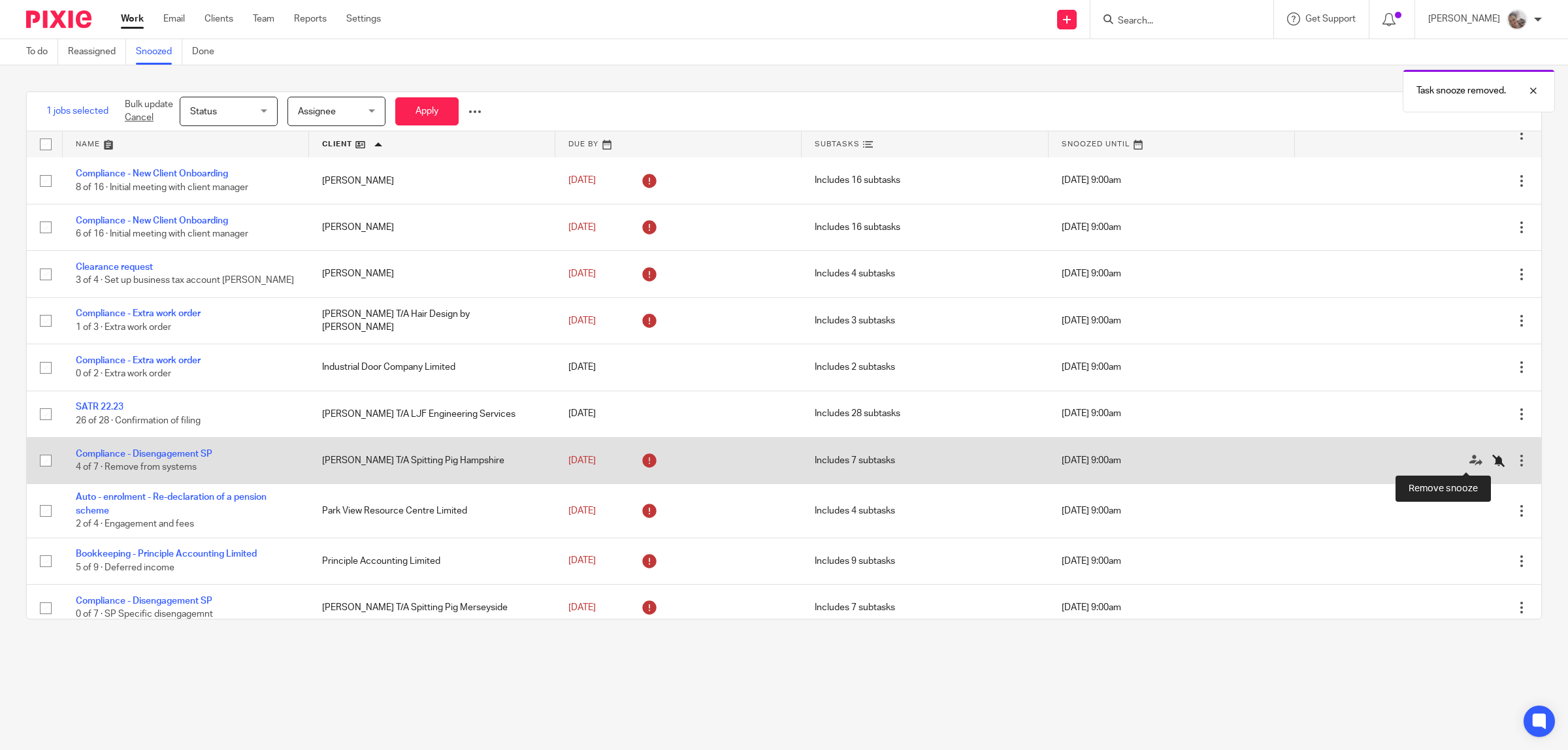
click at [1492, 464] on icon at bounding box center [1498, 460] width 13 height 13
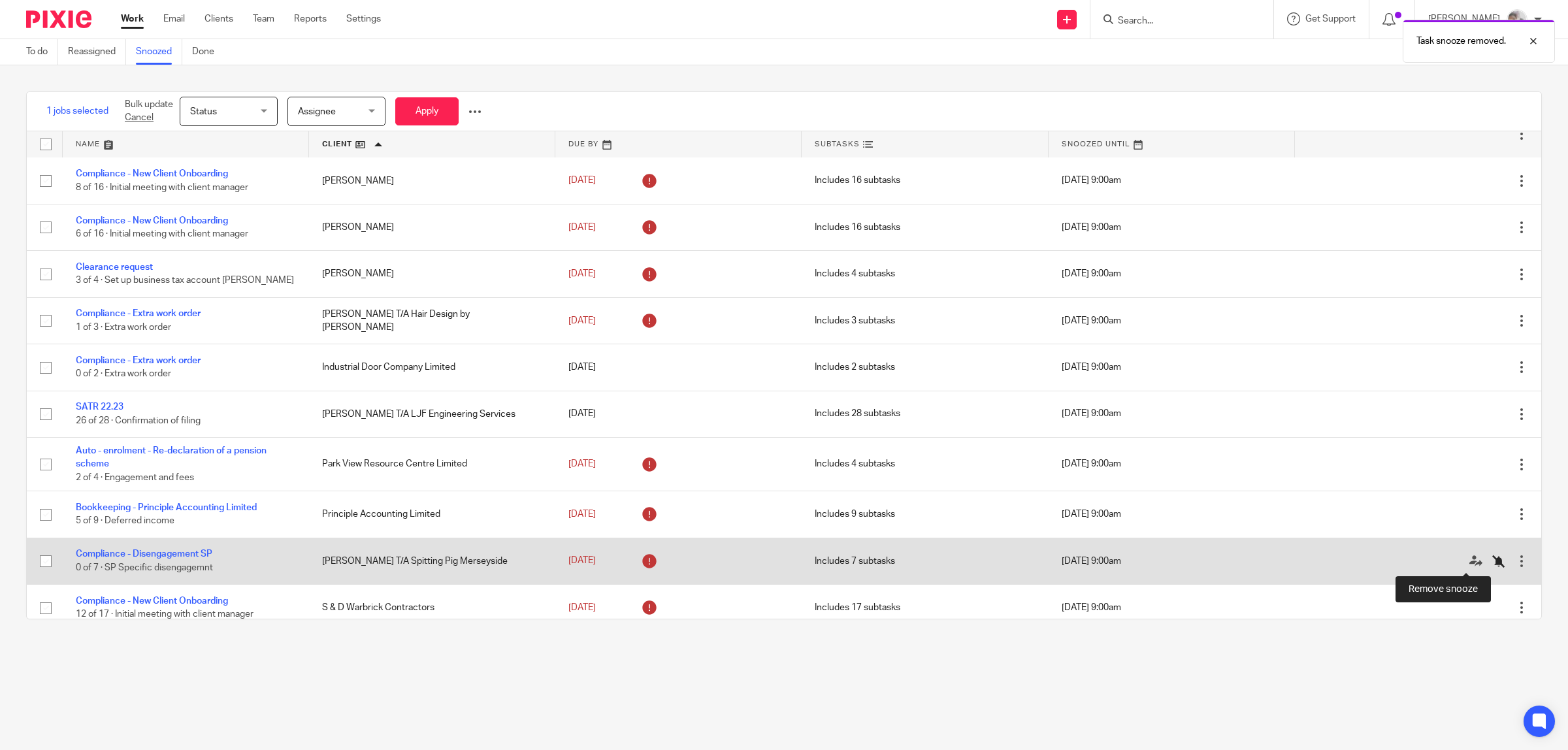
click at [1492, 560] on icon at bounding box center [1498, 561] width 13 height 13
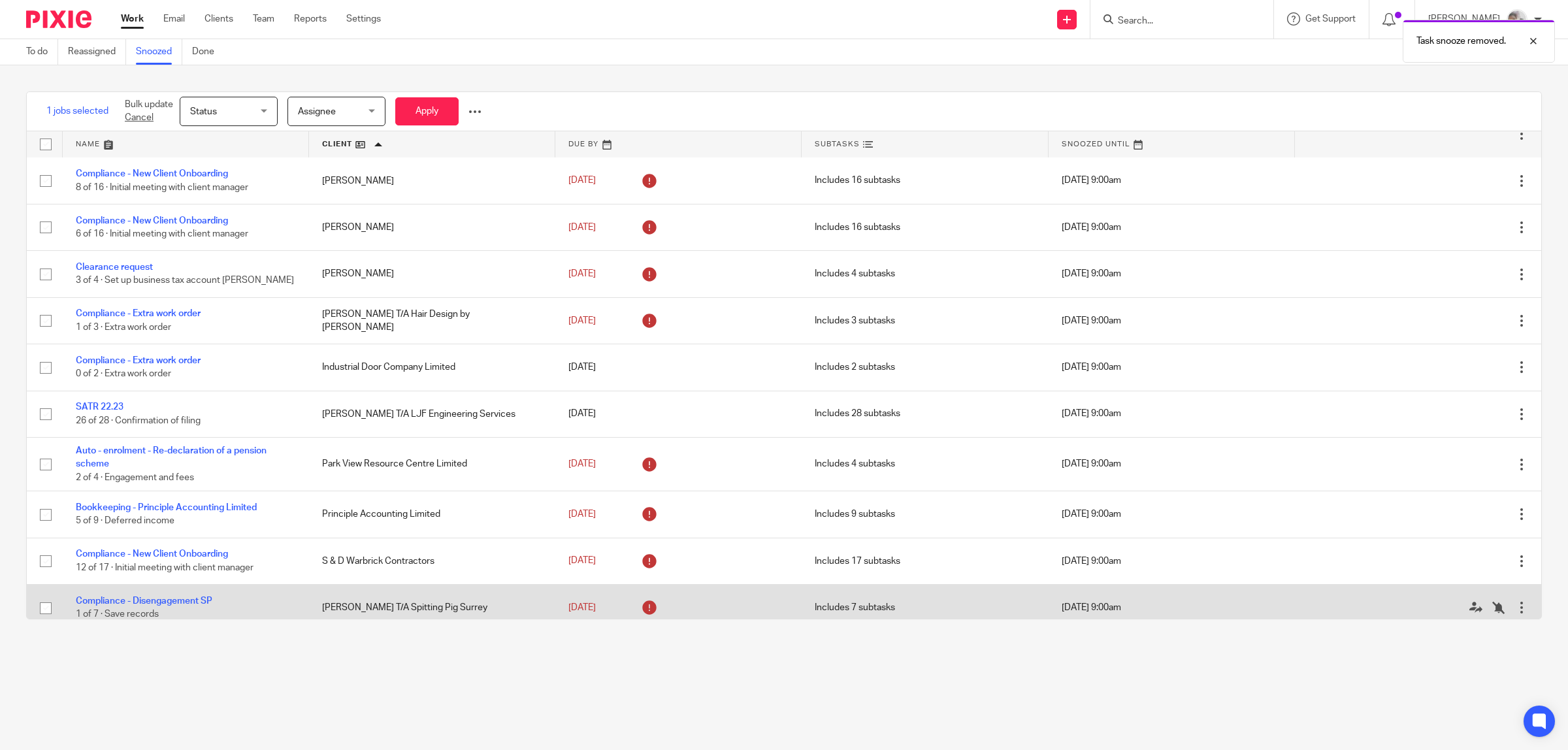
scroll to position [408, 0]
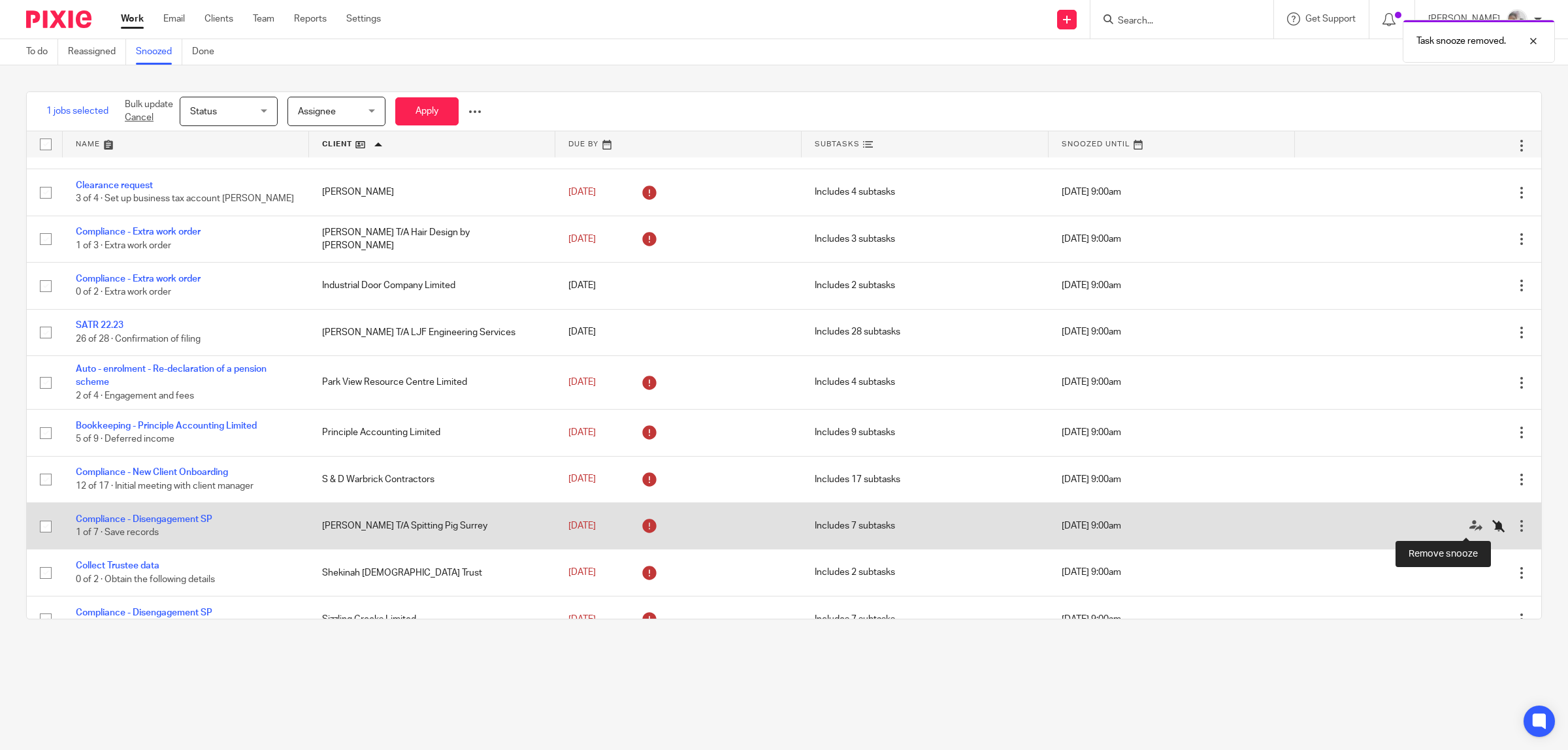
click at [1492, 526] on icon at bounding box center [1498, 525] width 13 height 13
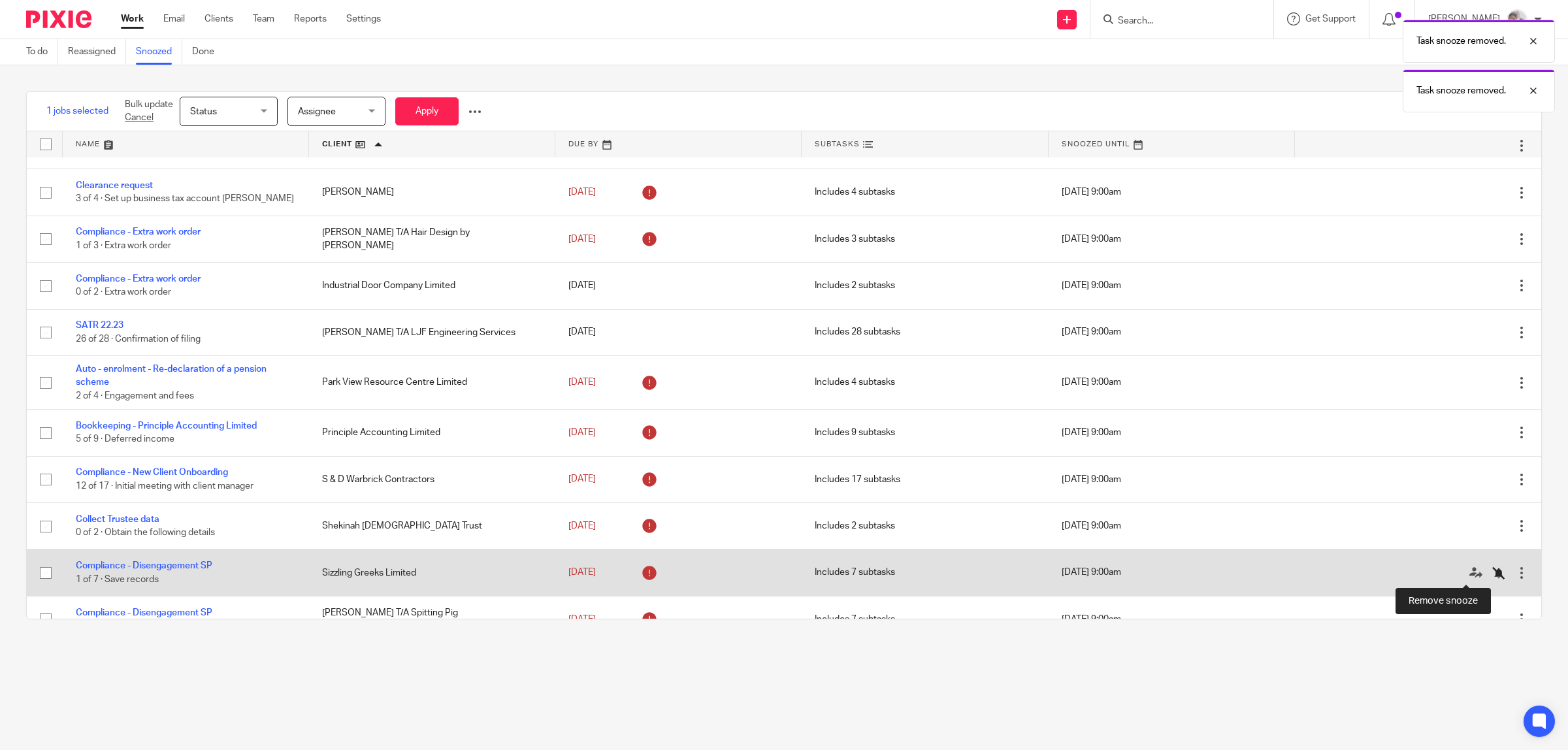
click at [1492, 572] on icon at bounding box center [1498, 573] width 13 height 13
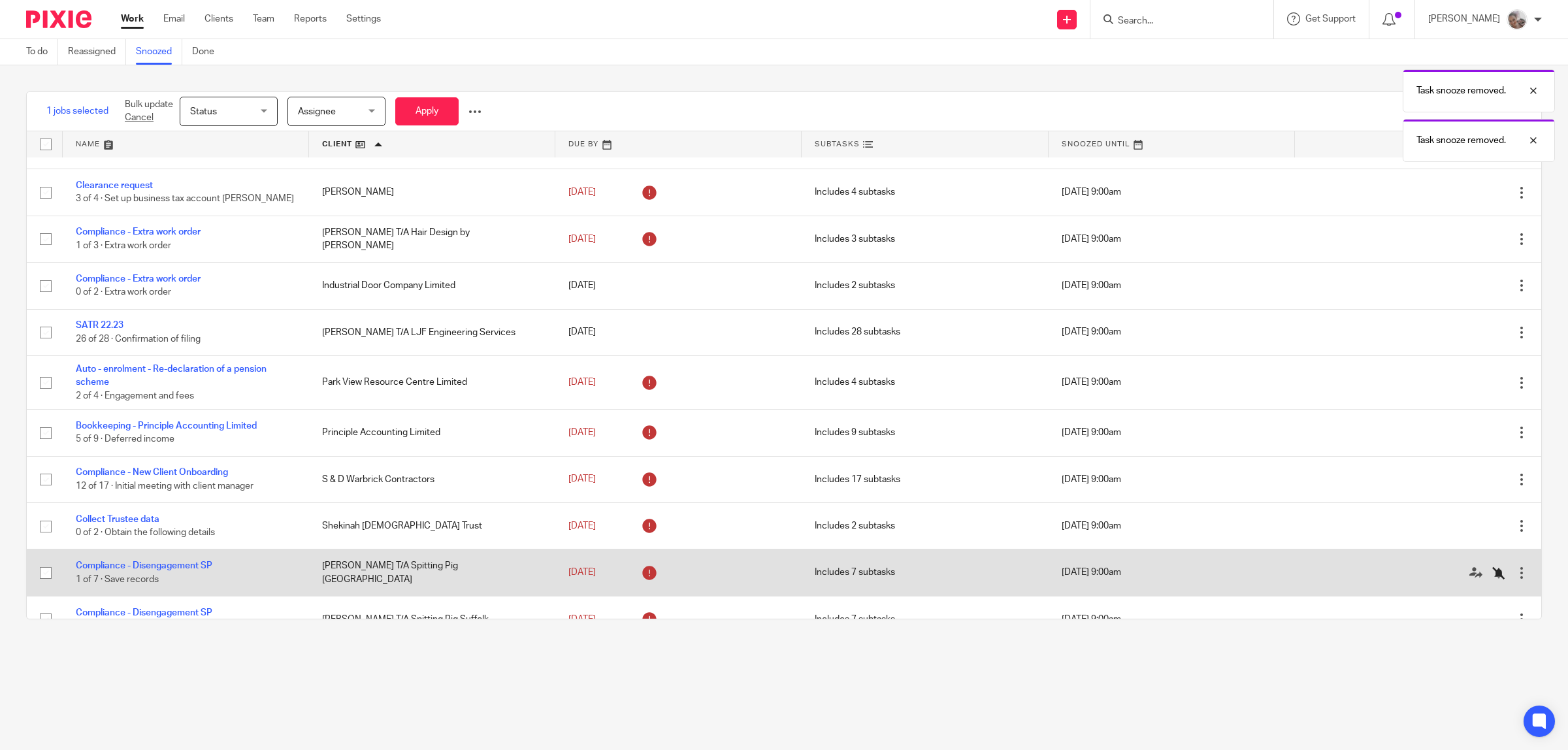
scroll to position [490, 0]
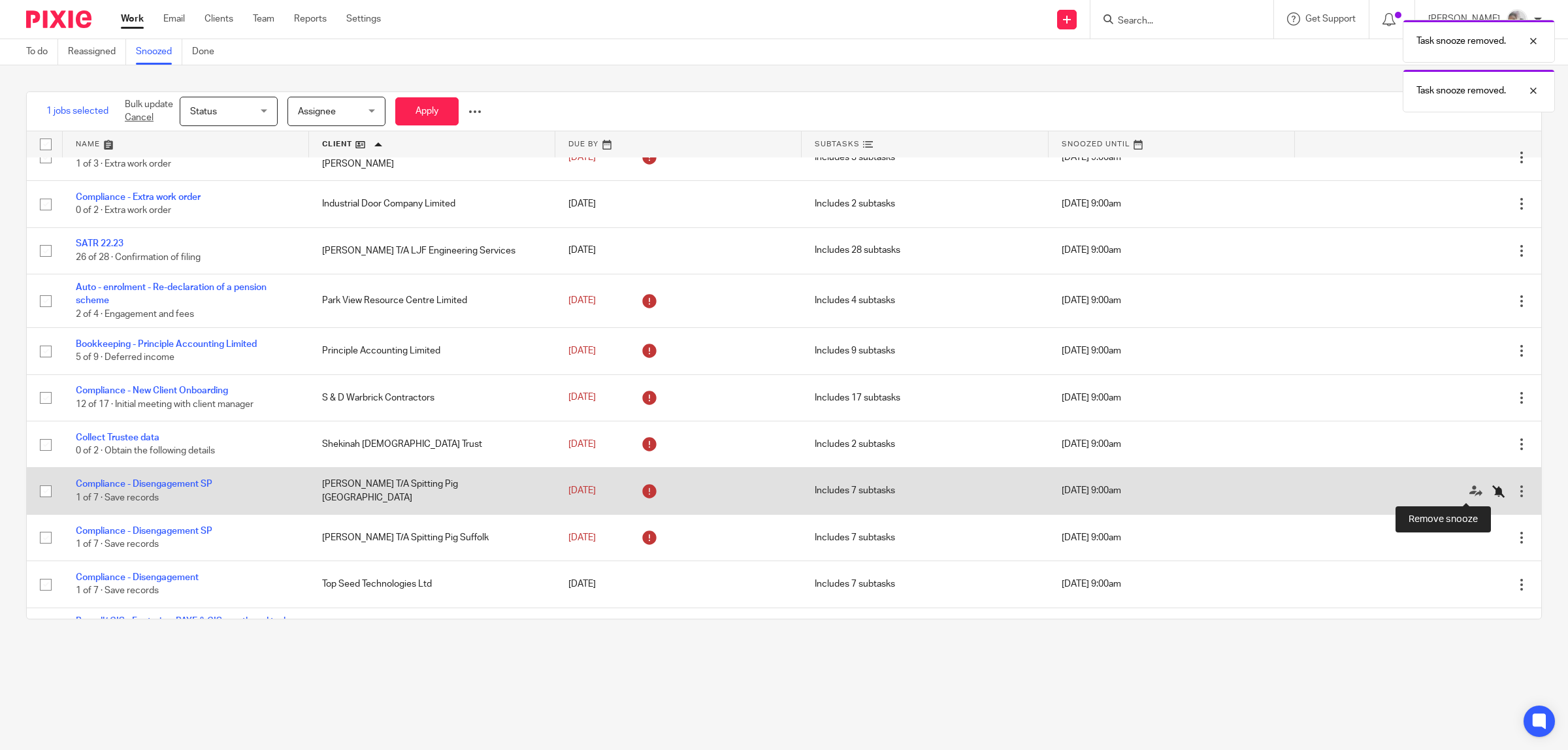
click at [1492, 497] on icon at bounding box center [1498, 491] width 13 height 13
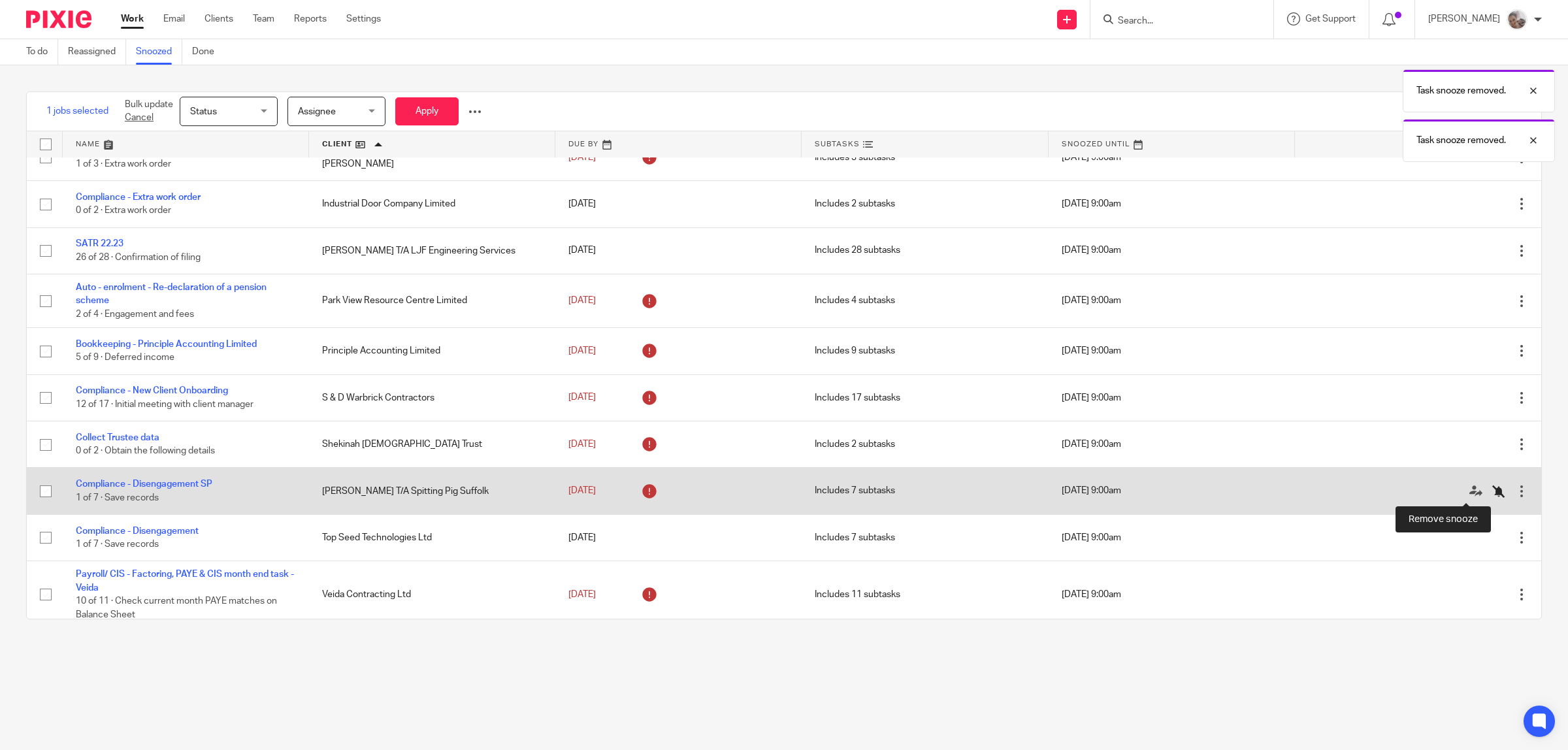
click at [1492, 495] on icon at bounding box center [1498, 491] width 13 height 13
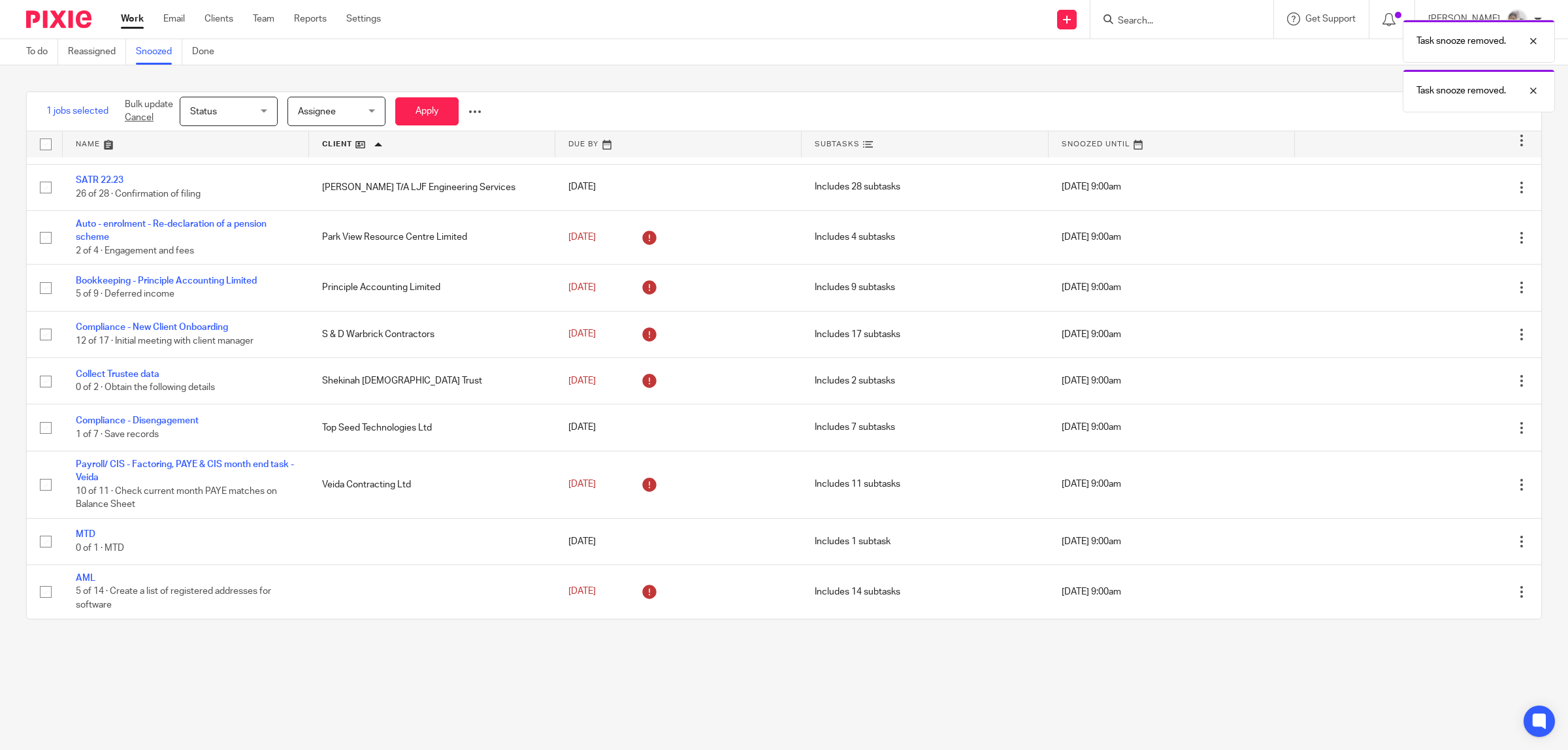
scroll to position [390, 0]
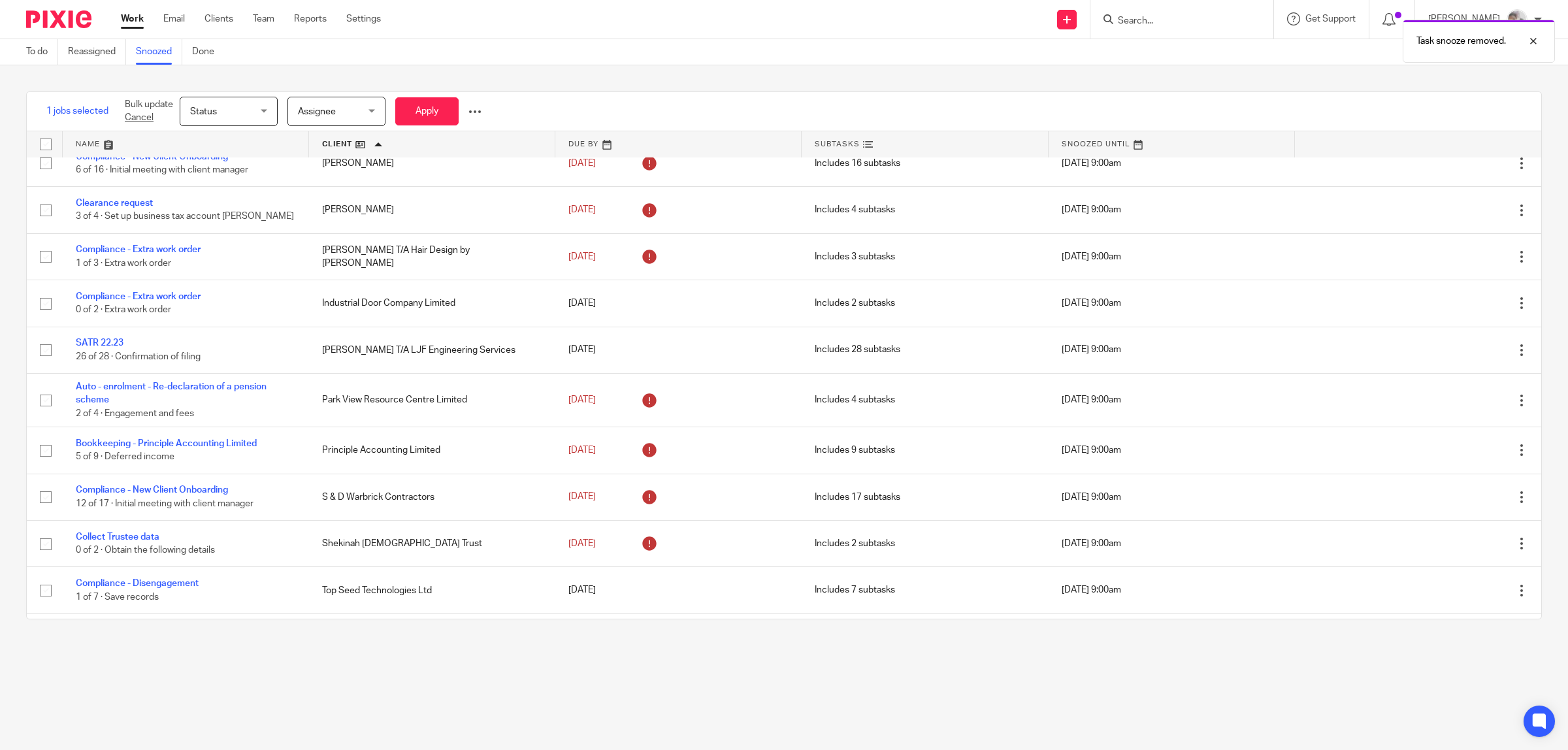
click at [88, 142] on link at bounding box center [186, 144] width 246 height 27
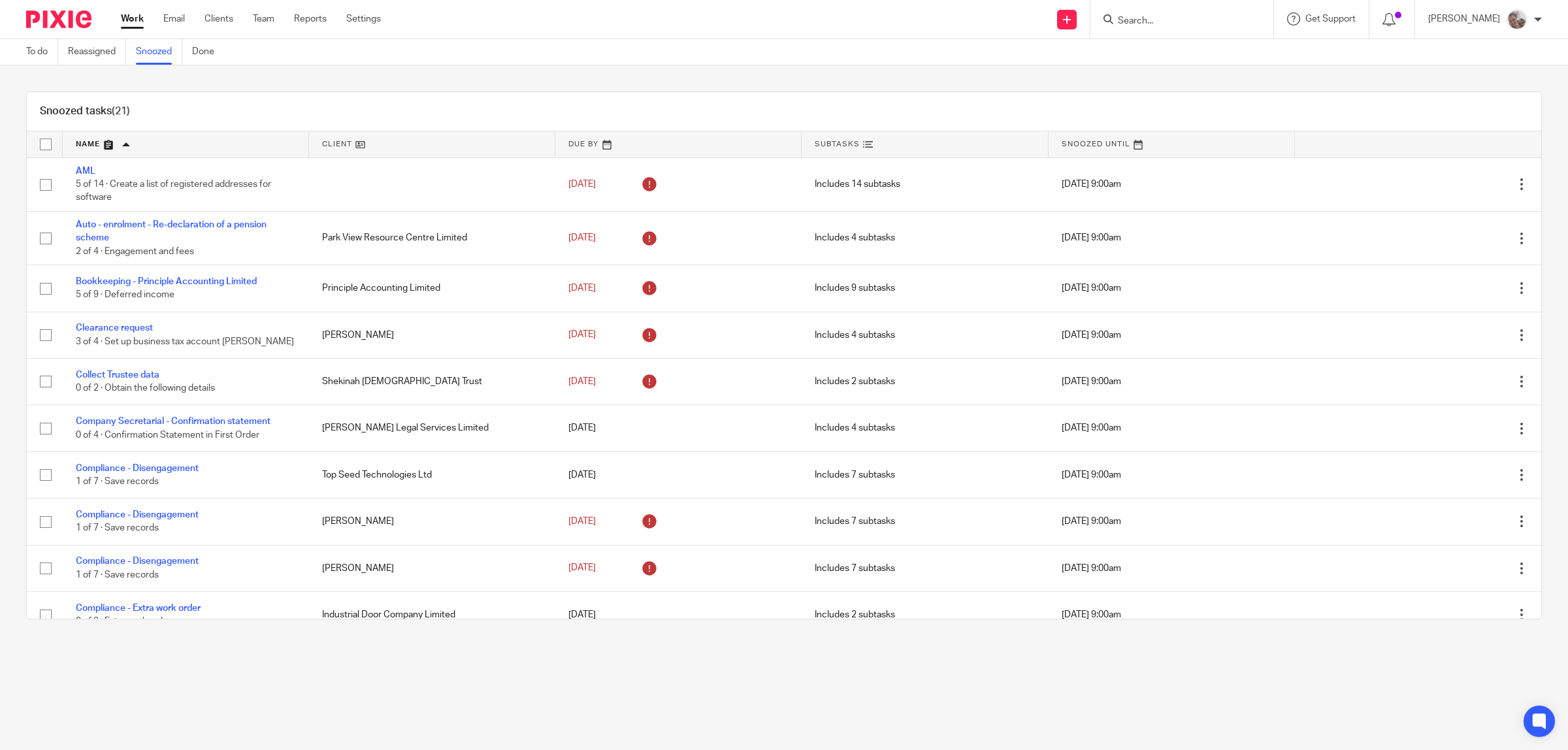
click at [1157, 22] on input "Search" at bounding box center [1175, 22] width 117 height 12
type input "cy"
click at [1175, 53] on link at bounding box center [1224, 61] width 221 height 40
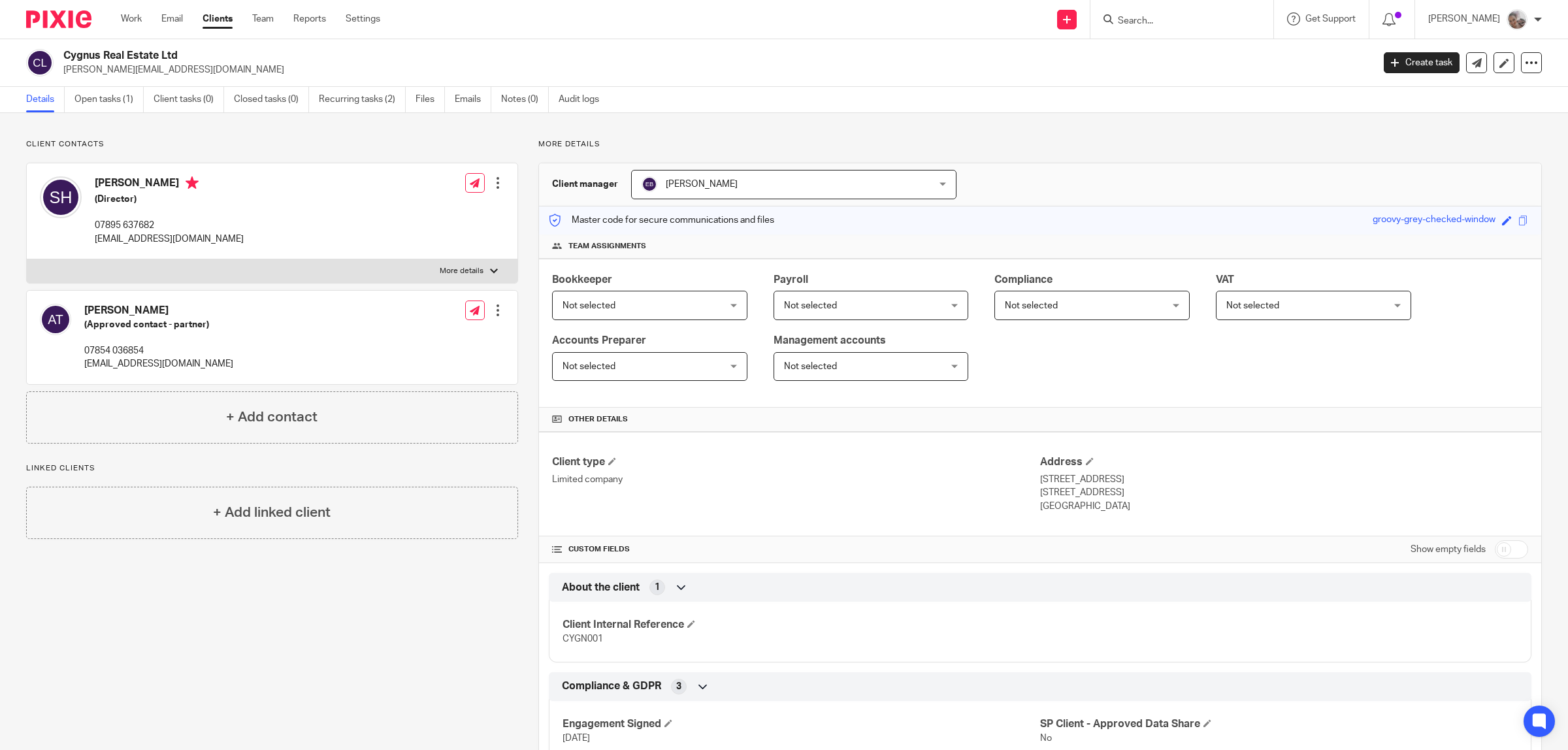
drag, startPoint x: 128, startPoint y: 17, endPoint x: 189, endPoint y: 17, distance: 61.0
click at [128, 17] on link "Work" at bounding box center [131, 19] width 21 height 13
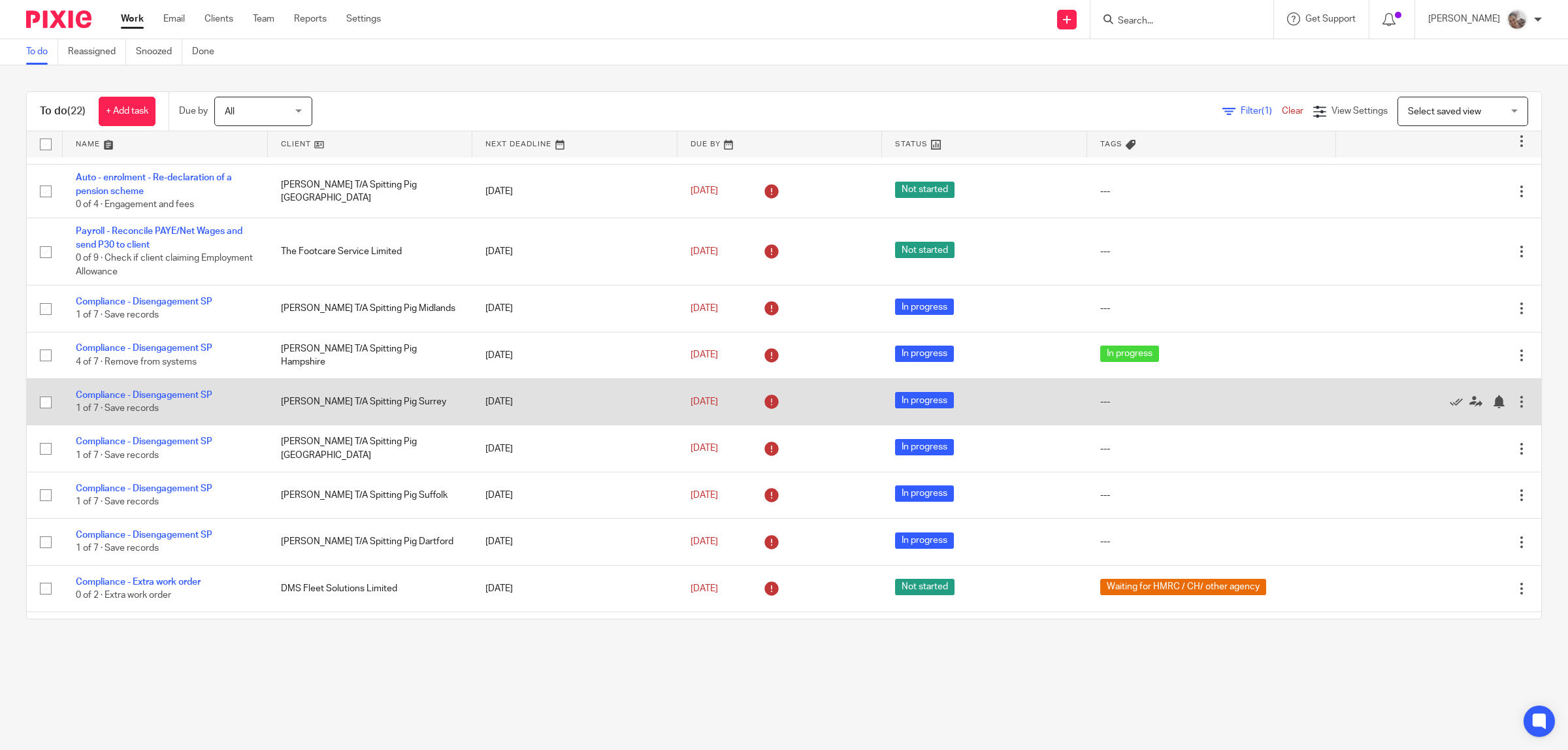
scroll to position [408, 0]
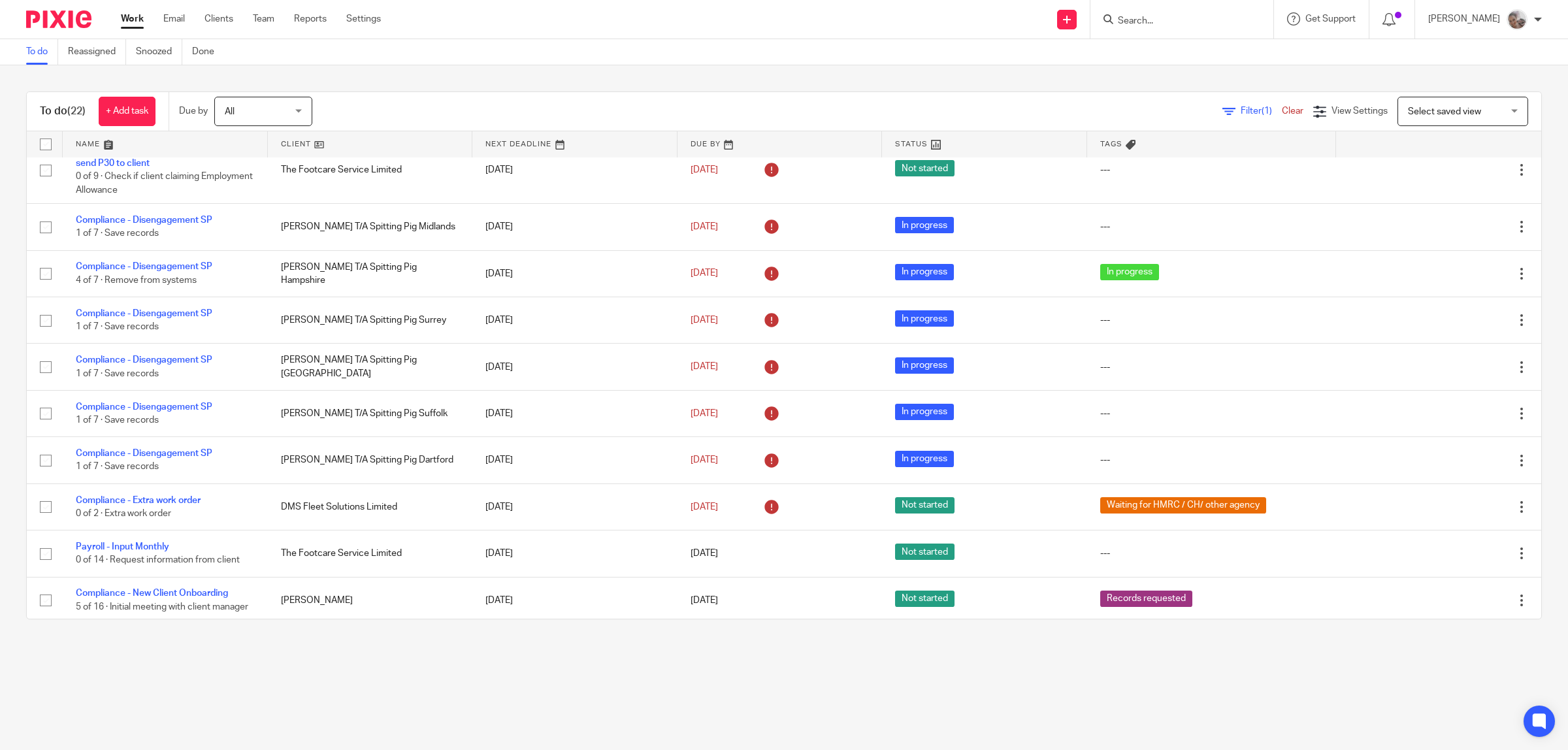
click at [1167, 21] on input "Search" at bounding box center [1175, 22] width 117 height 12
type input "art"
click at [1185, 49] on link at bounding box center [1224, 61] width 221 height 40
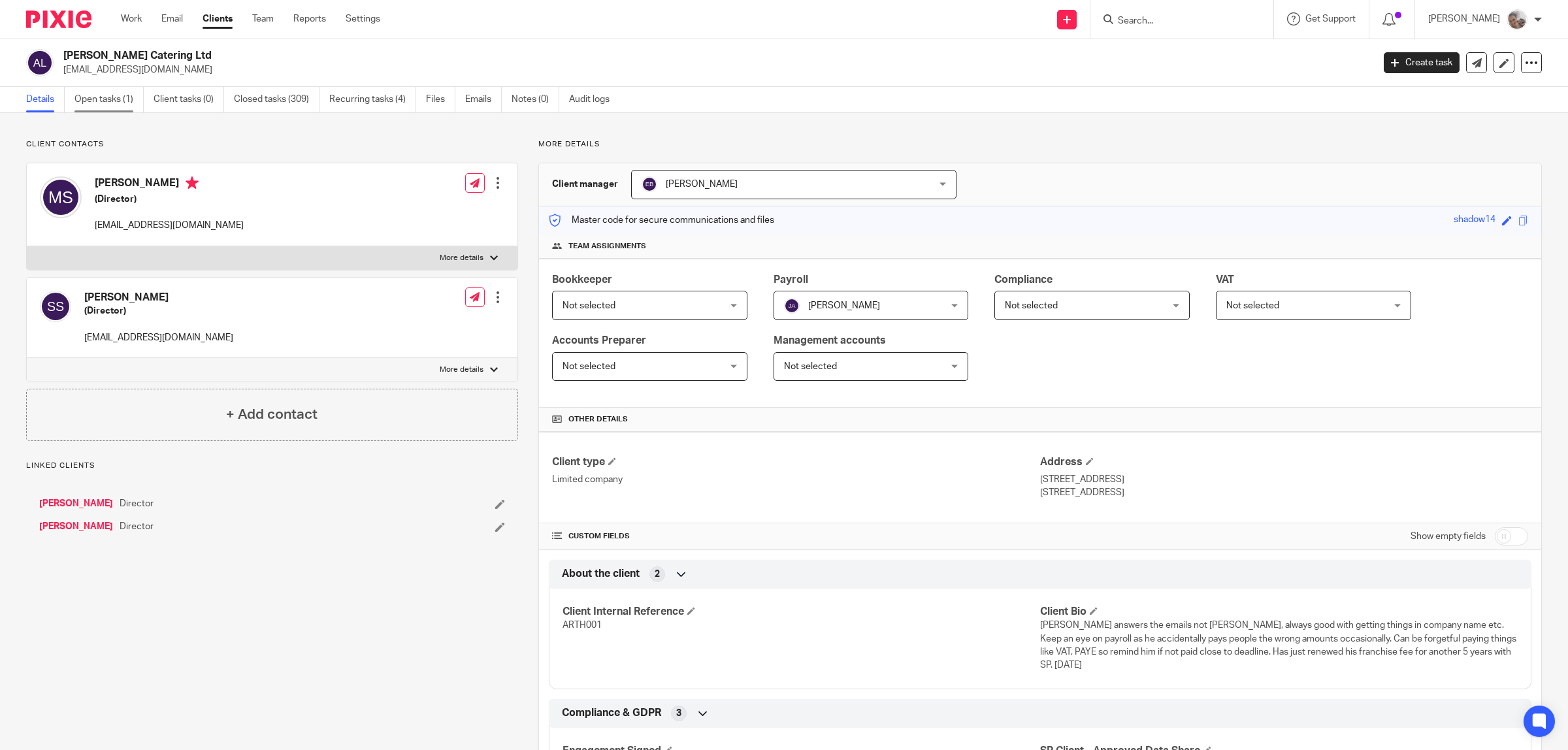
click at [93, 96] on link "Open tasks (1)" at bounding box center [109, 100] width 69 height 26
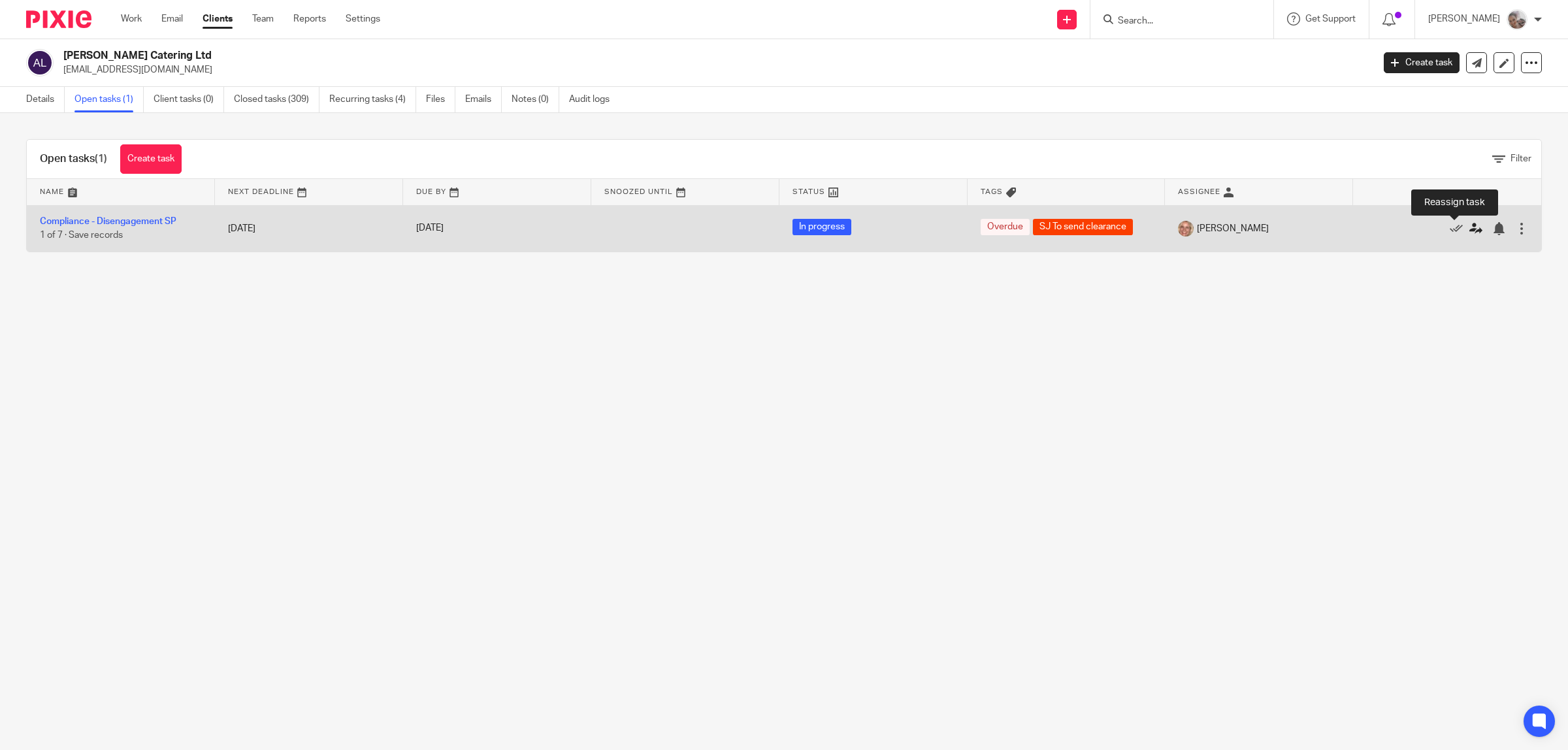
click at [1469, 231] on icon at bounding box center [1475, 228] width 13 height 13
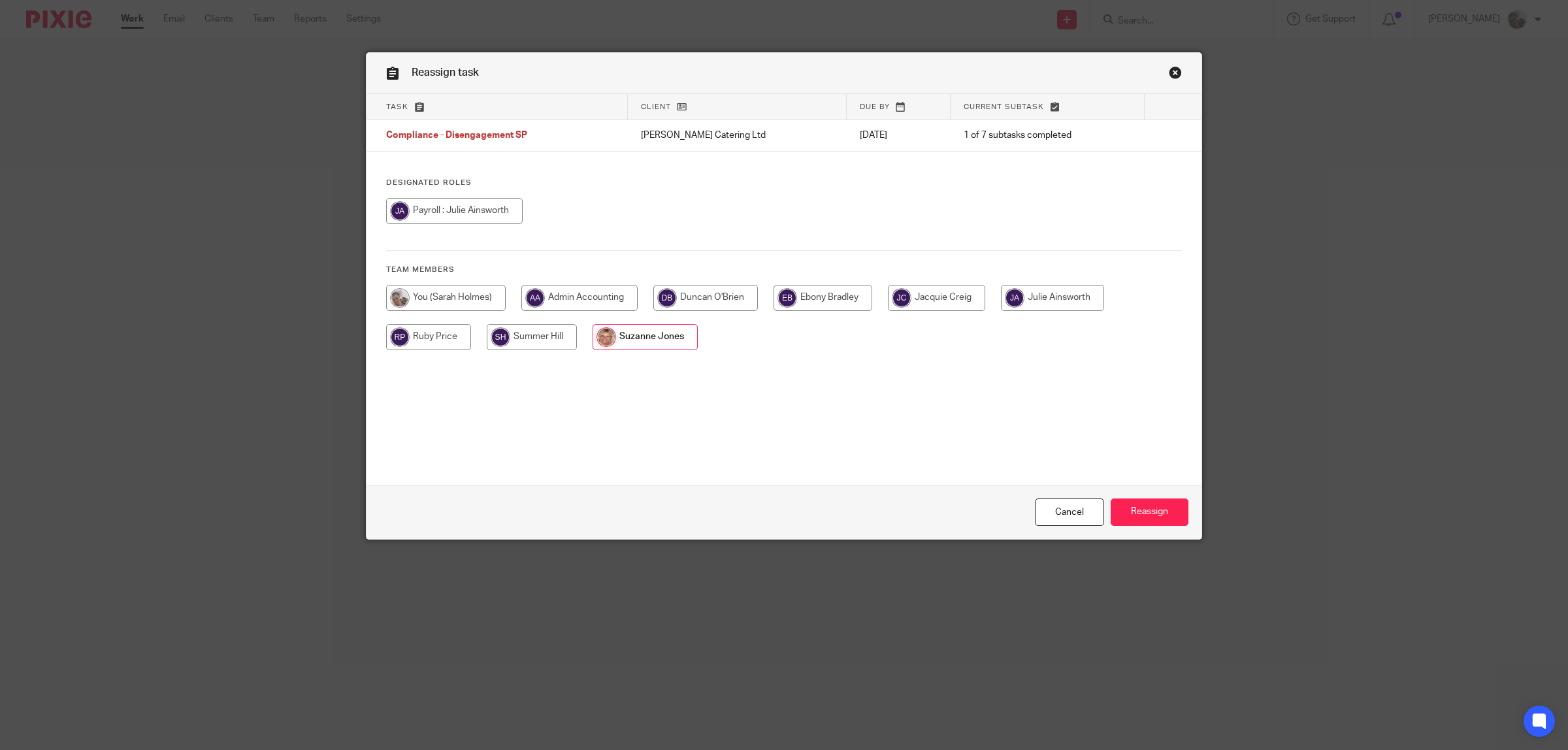
click at [420, 295] on input "radio" at bounding box center [445, 298] width 119 height 27
radio input "true"
click at [1142, 514] on input "Reassign" at bounding box center [1149, 512] width 78 height 29
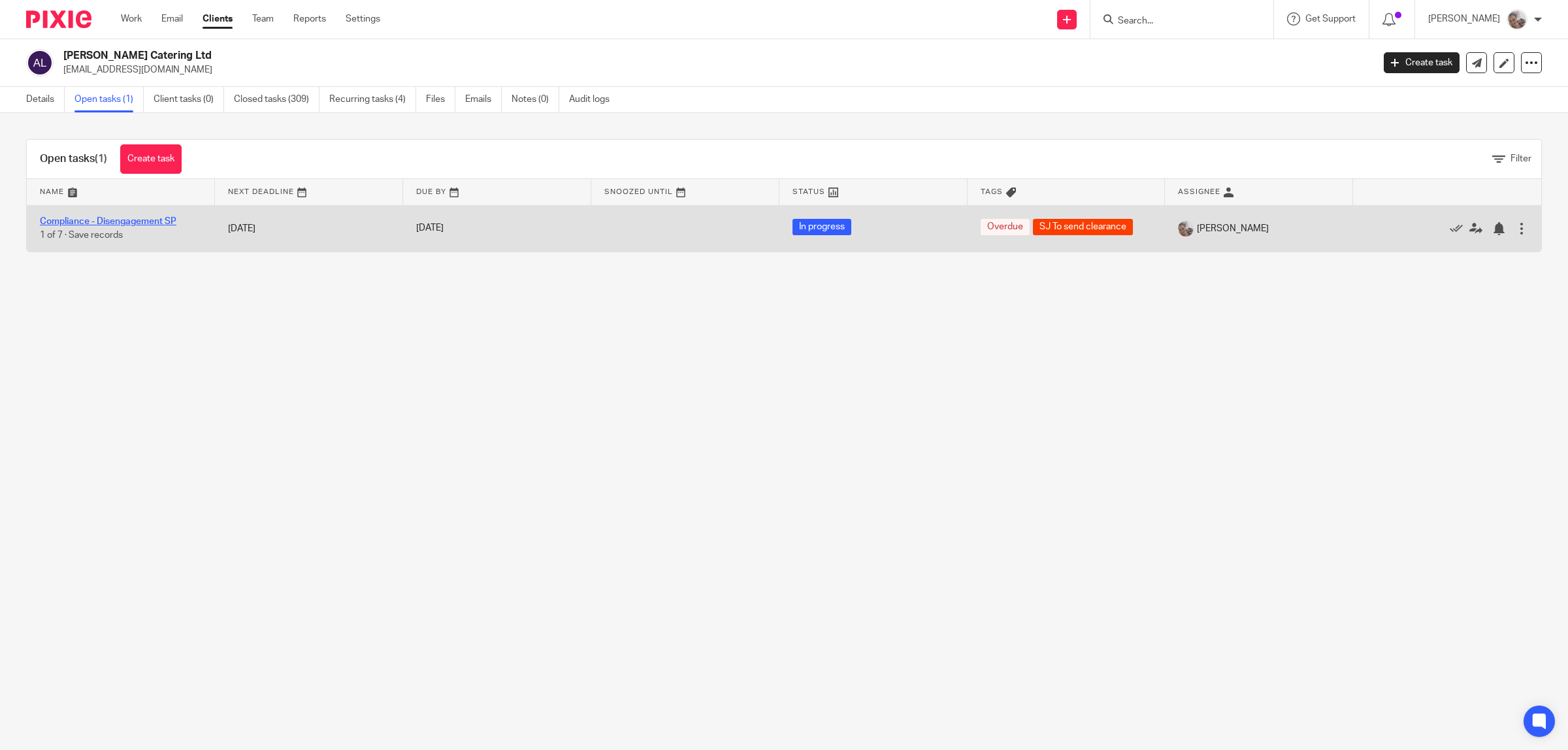
click at [134, 218] on link "Compliance - Disengagement SP" at bounding box center [107, 221] width 137 height 9
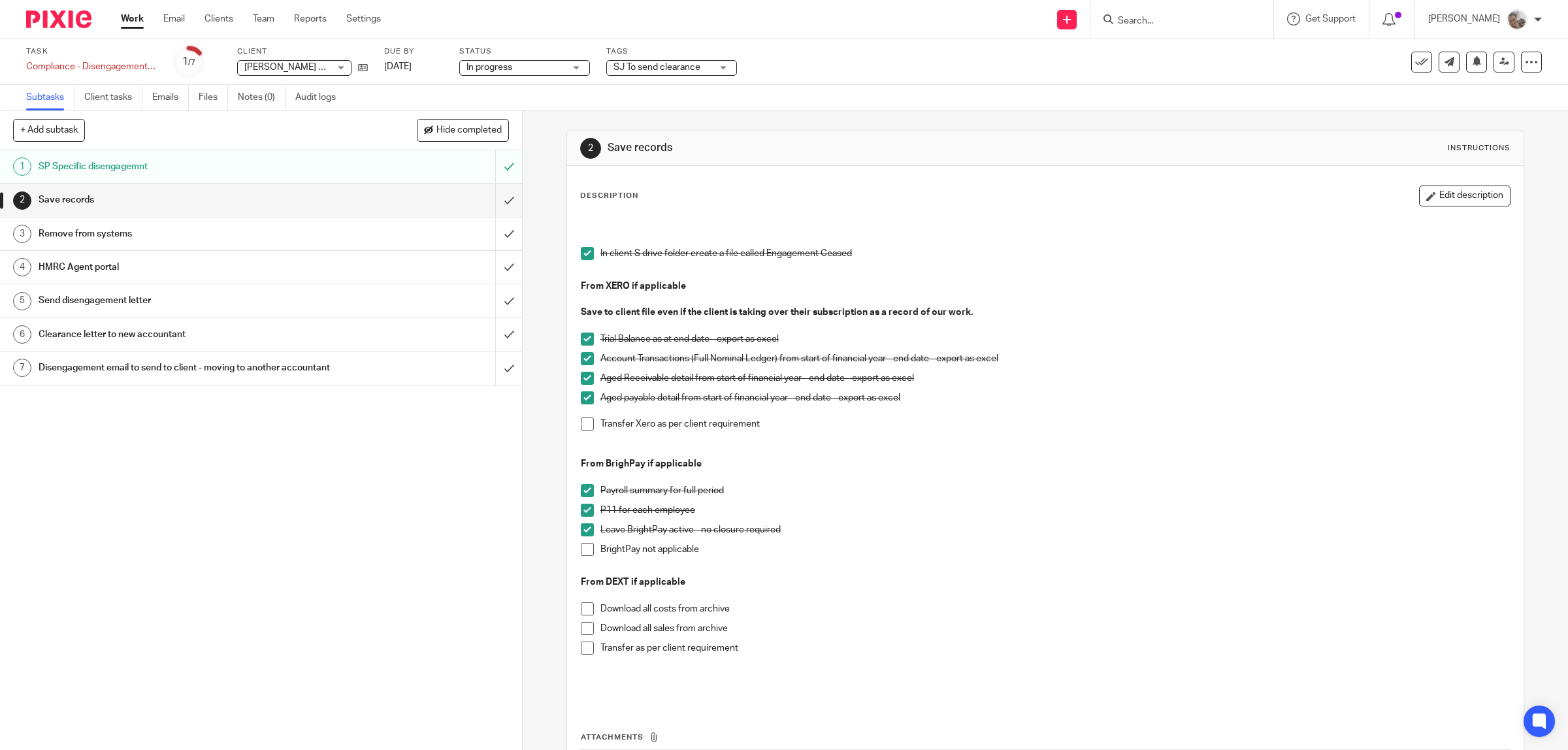
click at [86, 239] on h1 "Remove from systems" at bounding box center [186, 234] width 296 height 20
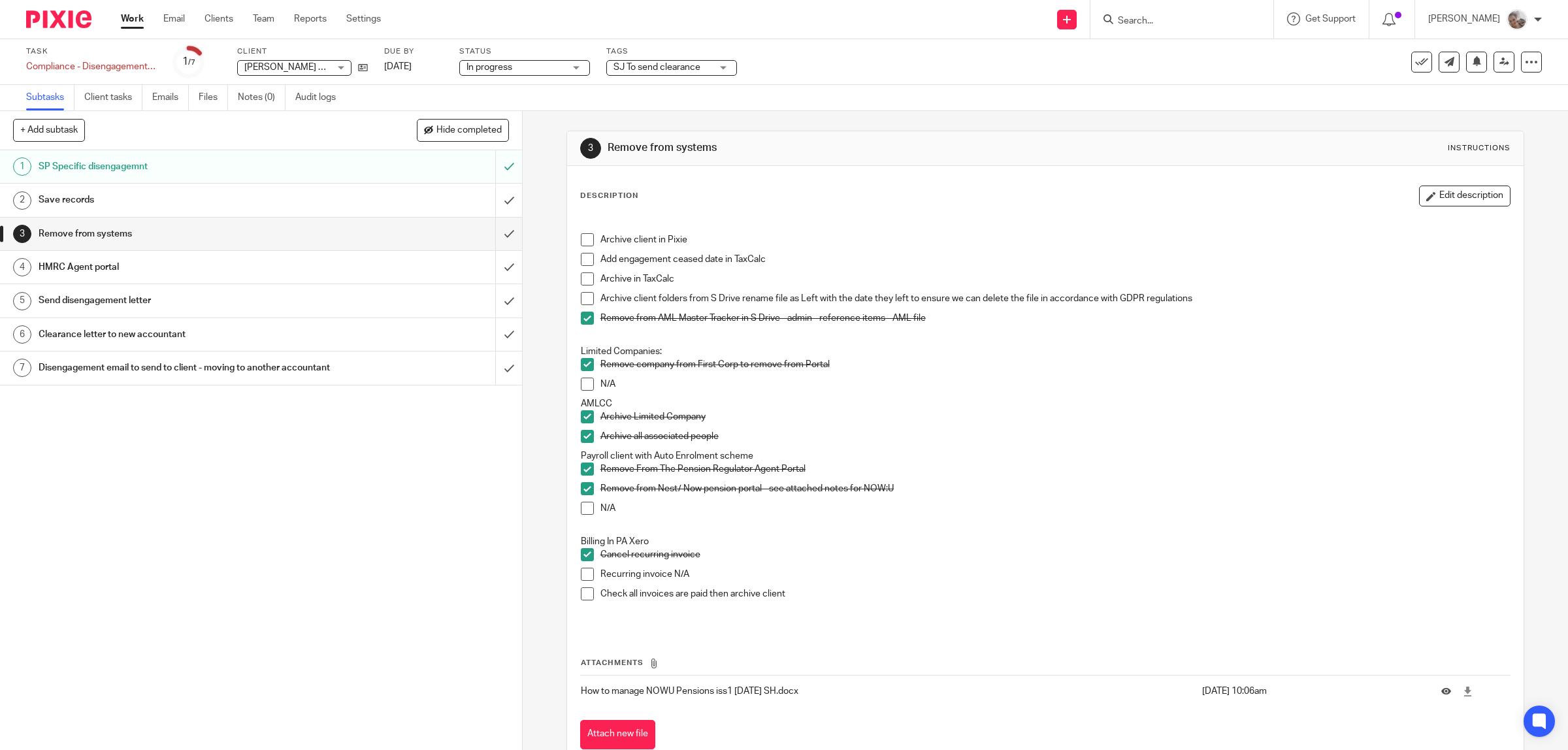
click at [124, 197] on h1 "Save records" at bounding box center [186, 200] width 296 height 20
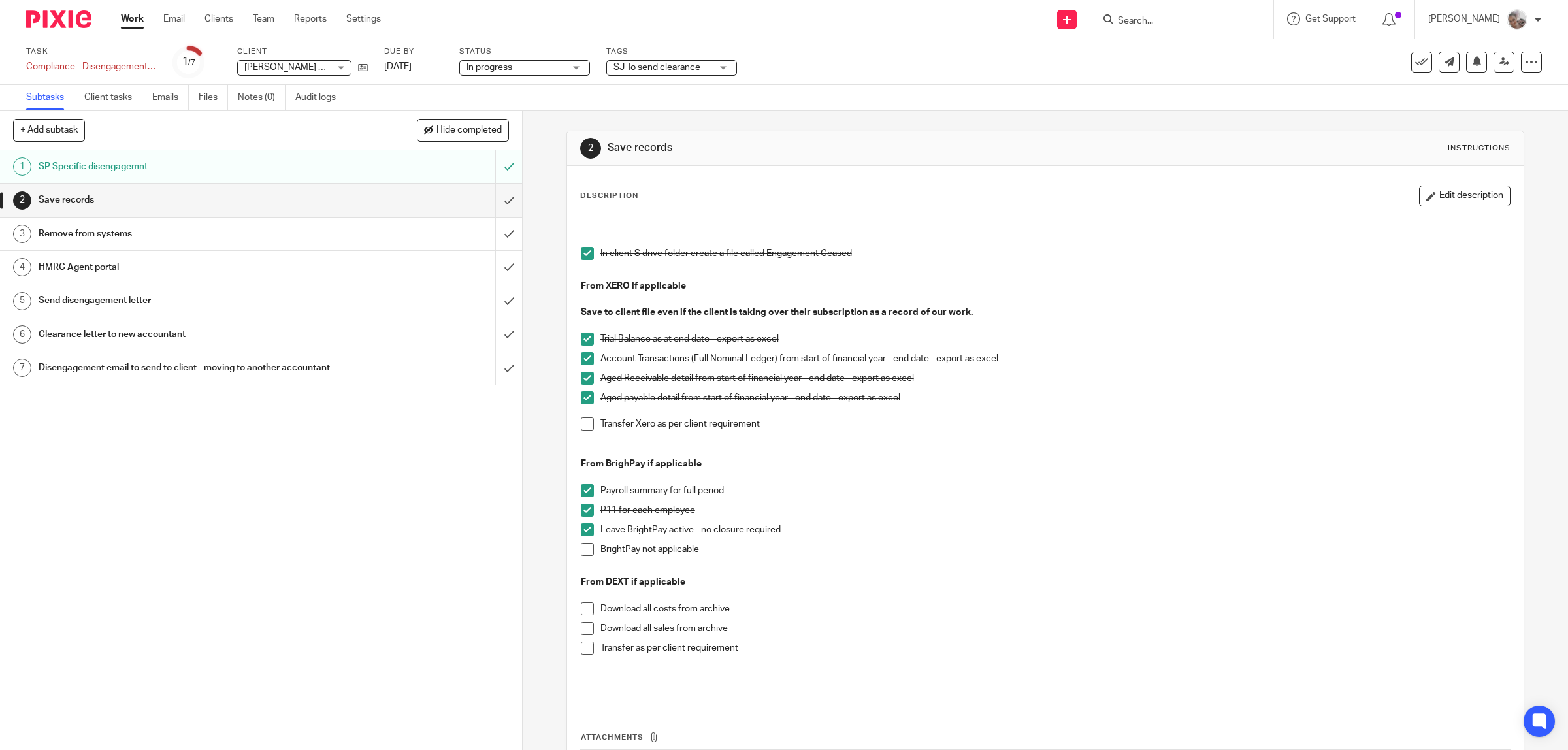
click at [93, 234] on h1 "Remove from systems" at bounding box center [186, 234] width 296 height 20
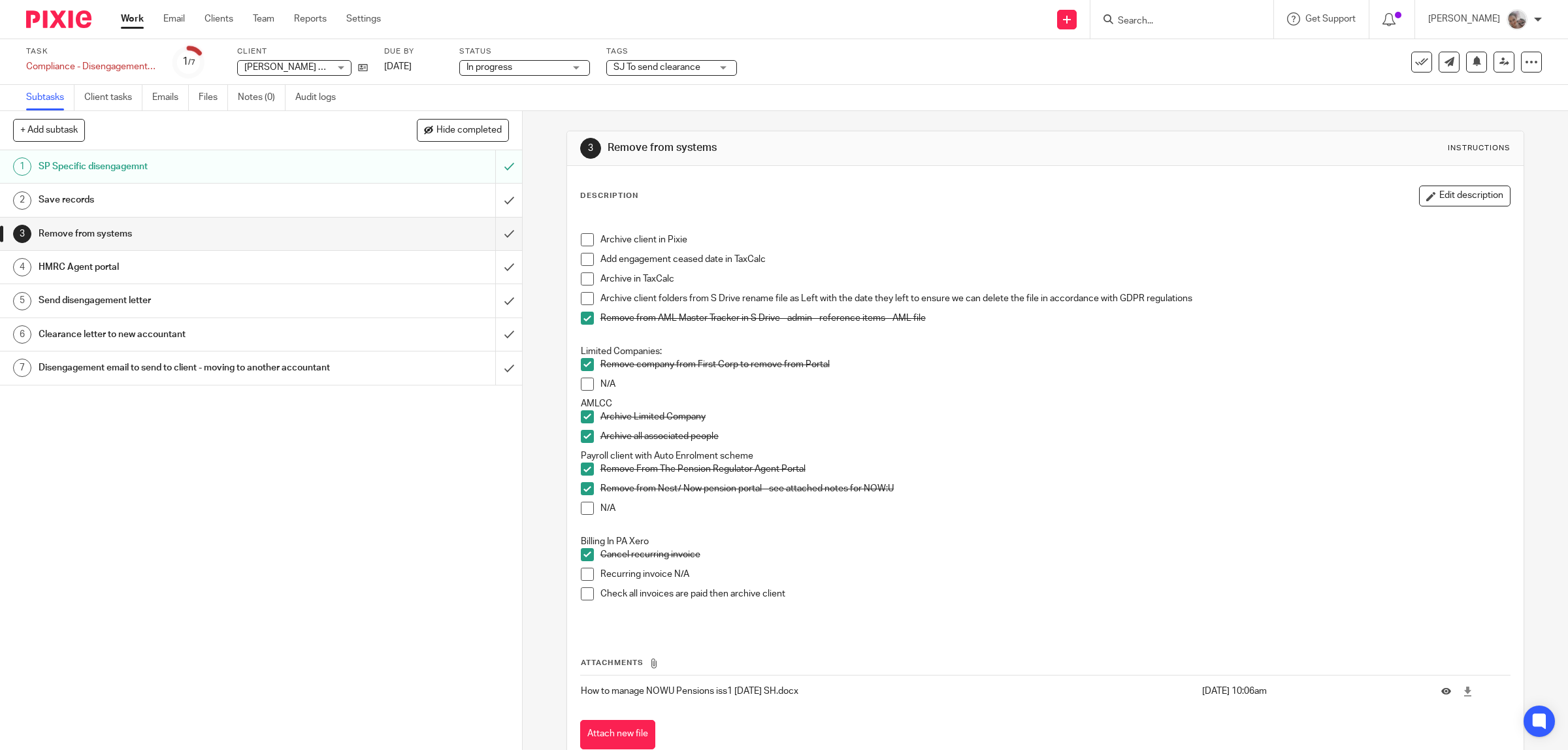
click at [580, 253] on span at bounding box center [586, 259] width 13 height 13
click at [580, 274] on span at bounding box center [586, 278] width 13 height 13
click at [146, 268] on h1 "HMRC Agent portal" at bounding box center [186, 267] width 296 height 20
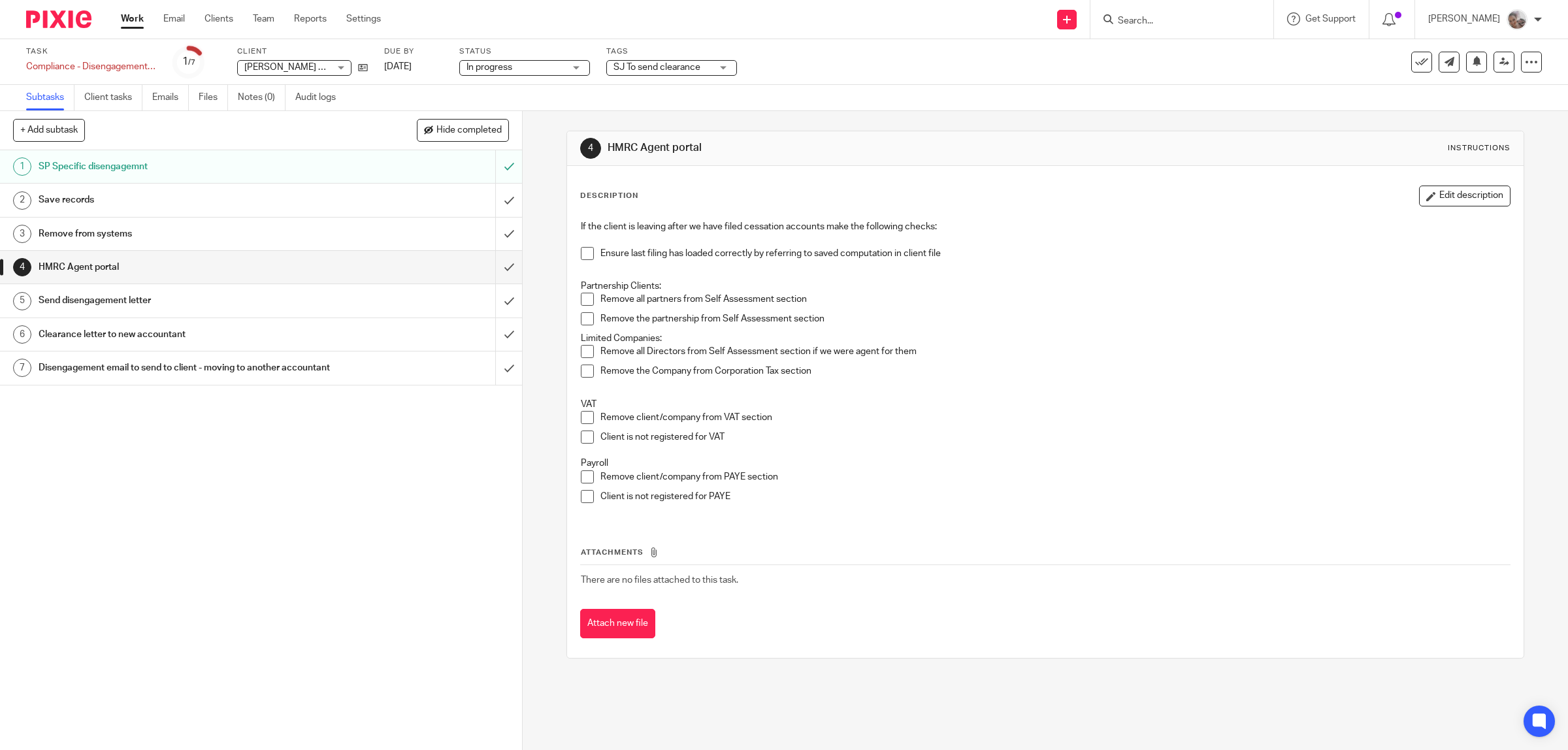
click at [138, 296] on h1 "Send disengagement letter" at bounding box center [186, 301] width 296 height 20
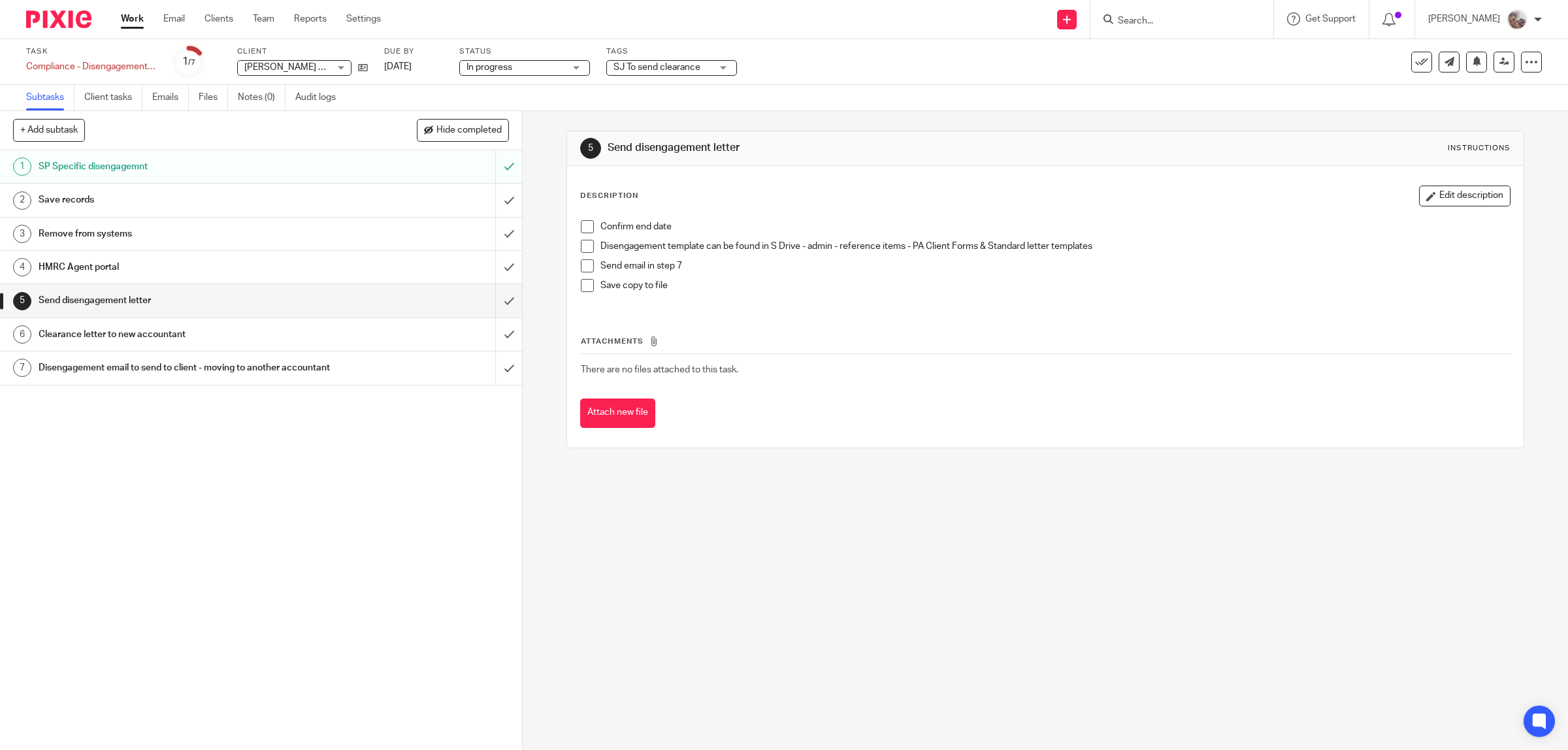
click at [582, 226] on span at bounding box center [586, 226] width 13 height 13
click at [580, 245] on span at bounding box center [586, 245] width 13 height 13
click at [366, 63] on icon at bounding box center [363, 68] width 10 height 10
click at [171, 376] on h1 "Disengagement email to send to client - moving to another accountant" at bounding box center [186, 368] width 296 height 20
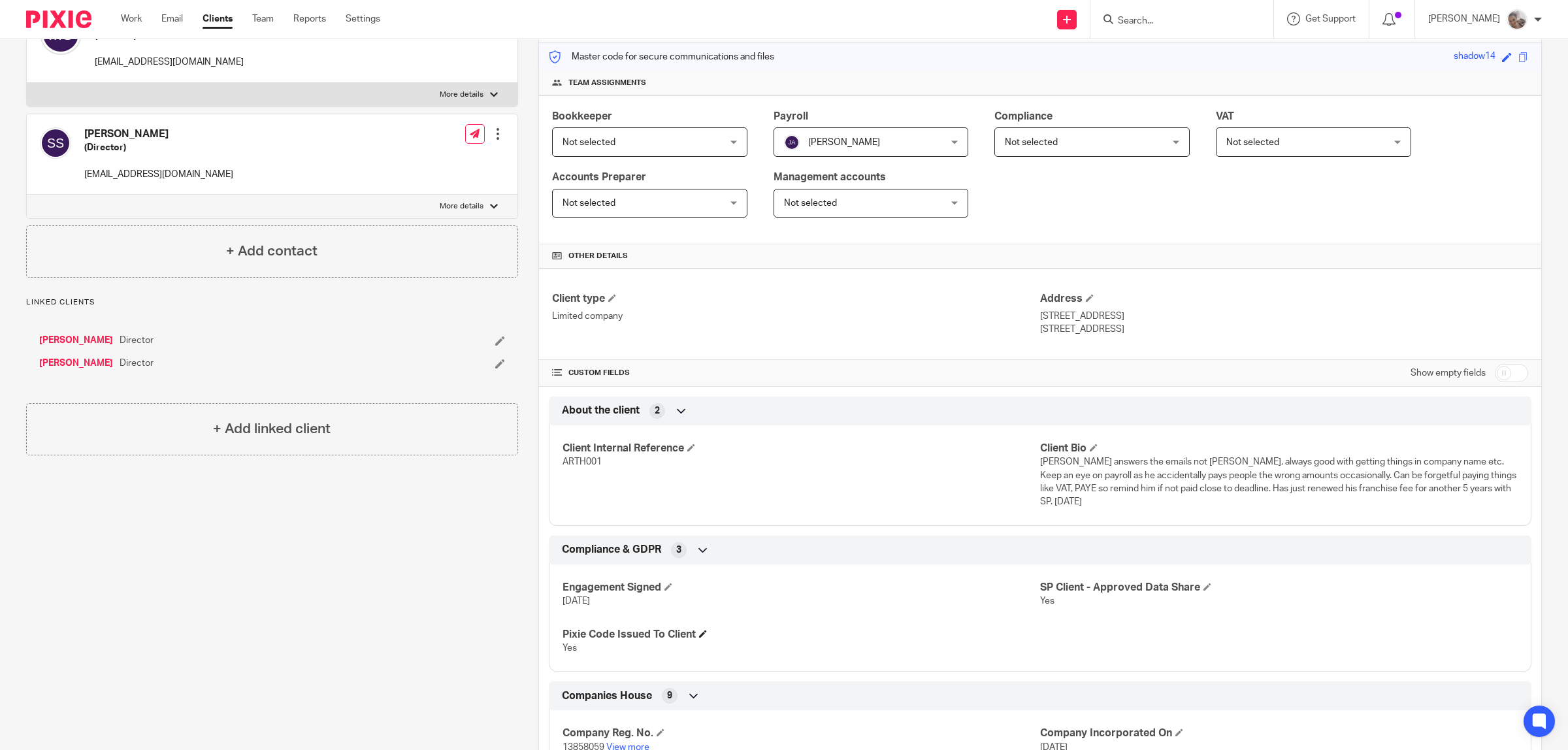
scroll to position [245, 0]
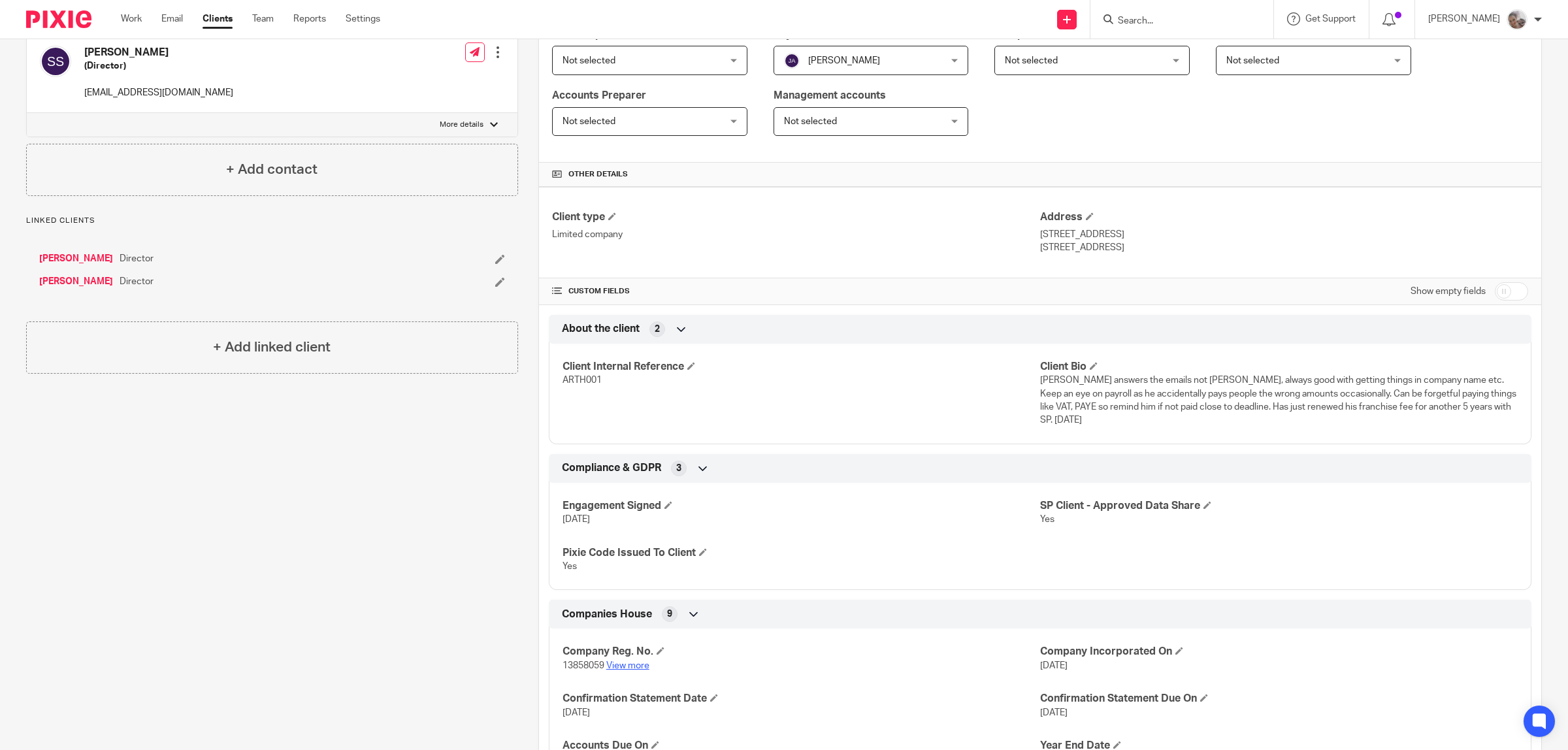
click at [634, 667] on link "View more" at bounding box center [628, 665] width 43 height 9
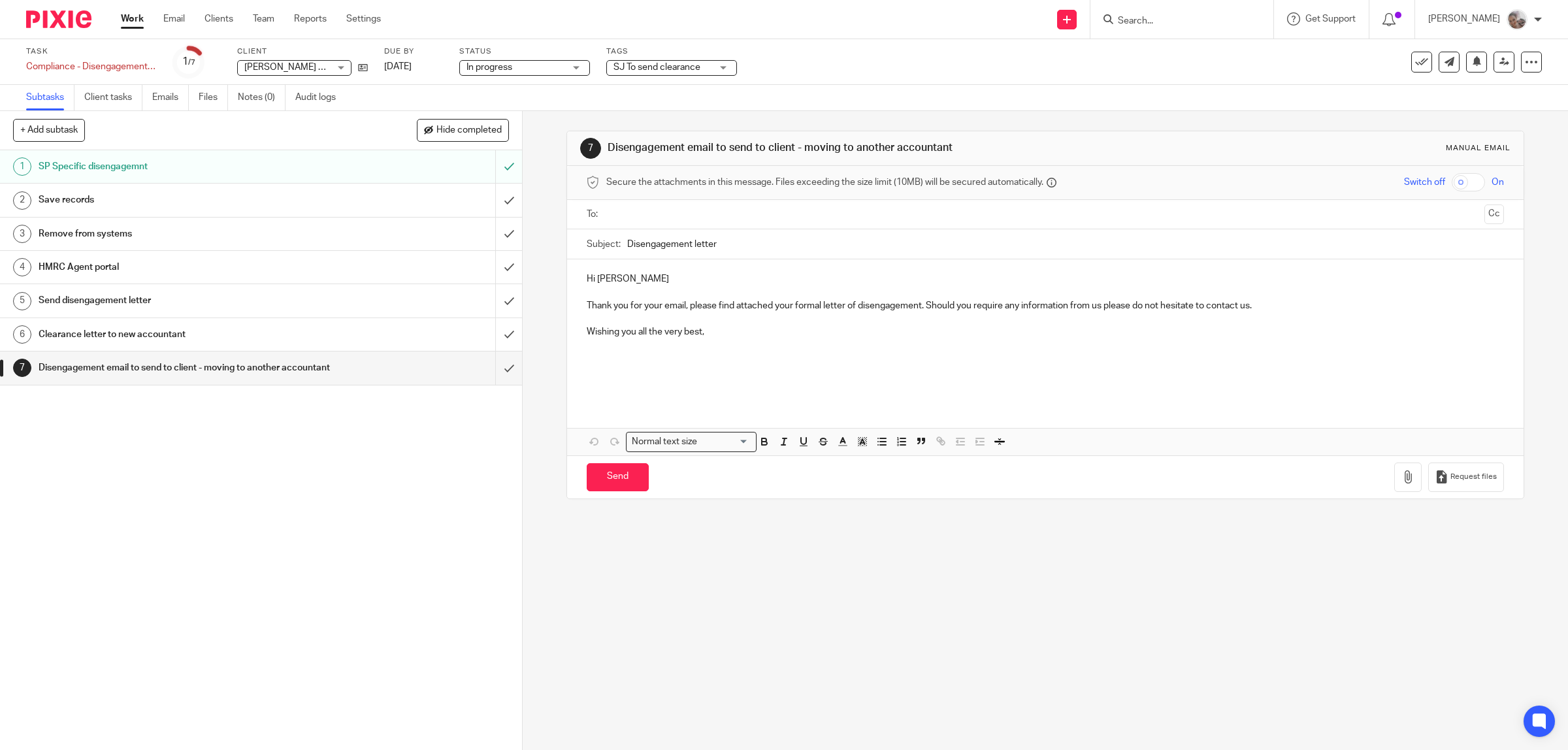
click at [171, 336] on h1 "Clearance letter to new accountant" at bounding box center [186, 334] width 296 height 20
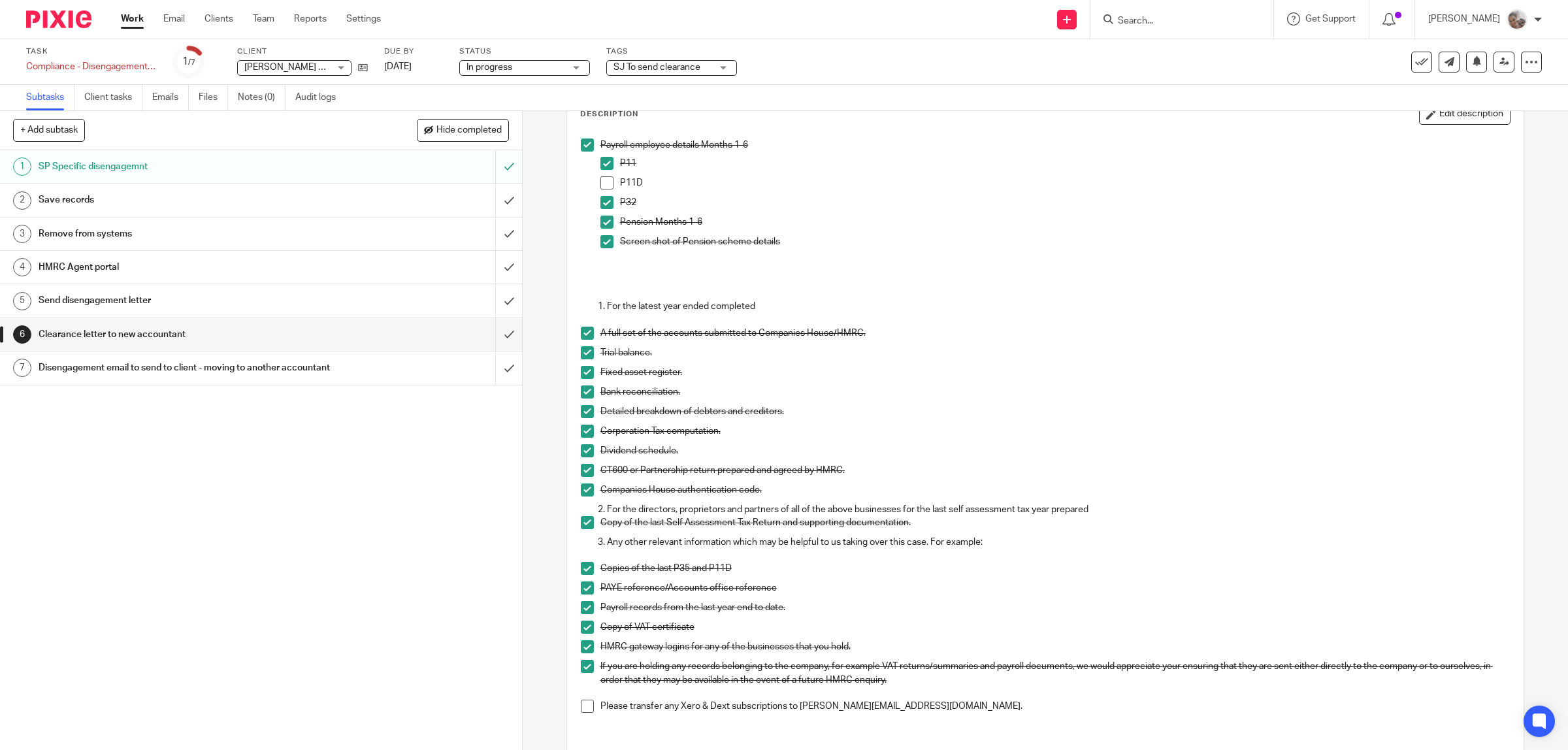
scroll to position [164, 0]
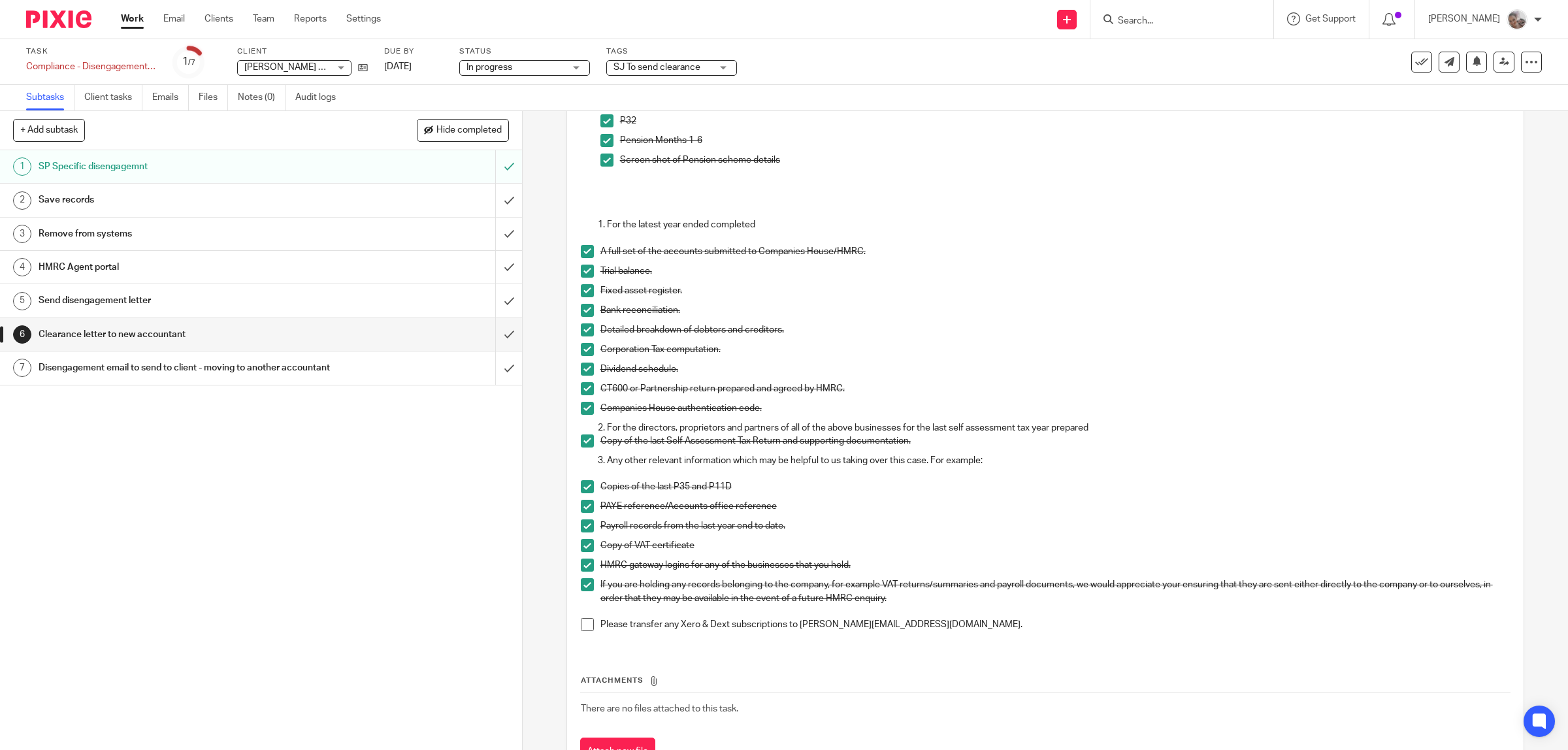
click at [100, 238] on h1 "Remove from systems" at bounding box center [186, 234] width 296 height 20
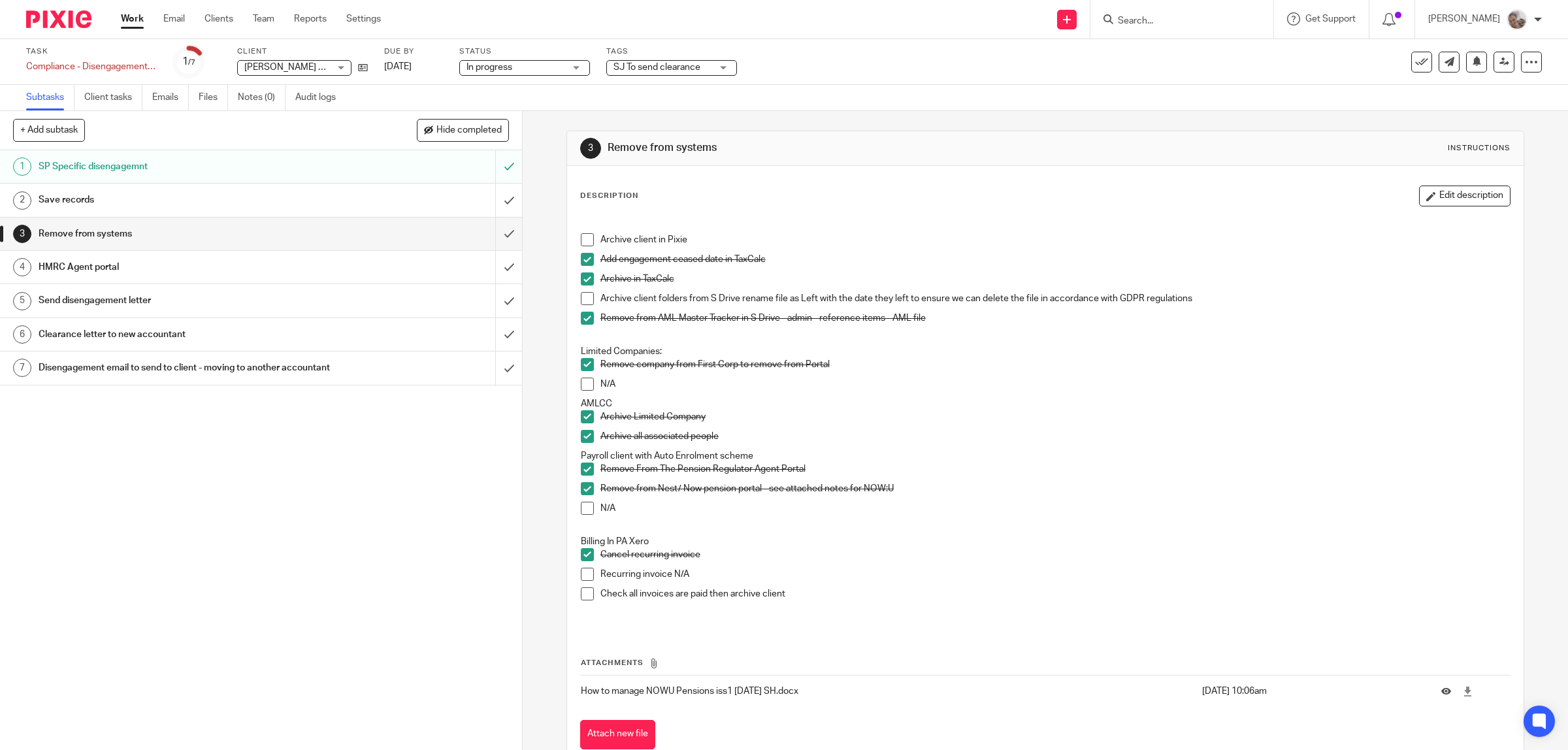
click at [136, 21] on link "Work" at bounding box center [132, 19] width 23 height 13
click at [1471, 65] on icon at bounding box center [1476, 61] width 10 height 10
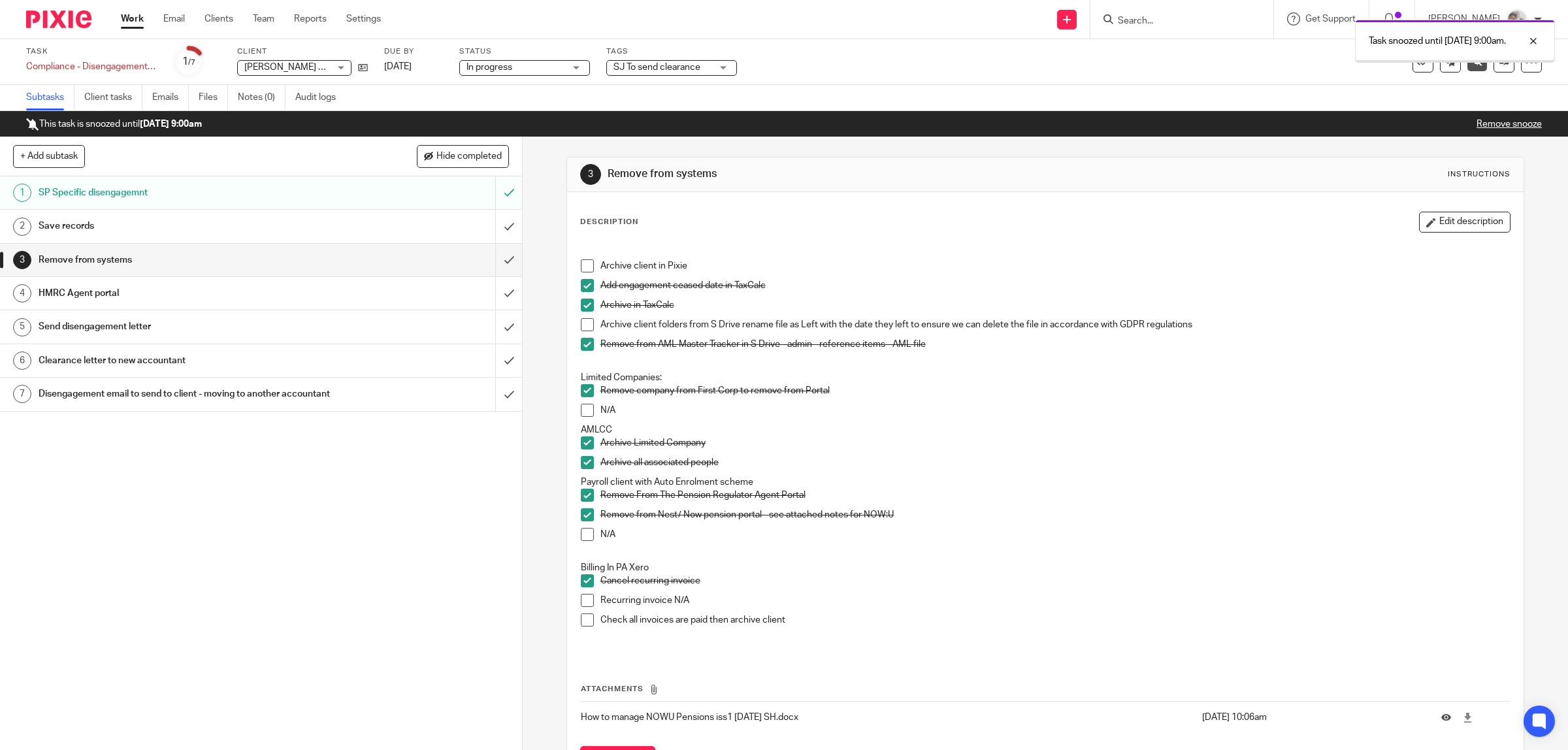
click at [139, 17] on link "Work" at bounding box center [132, 19] width 23 height 13
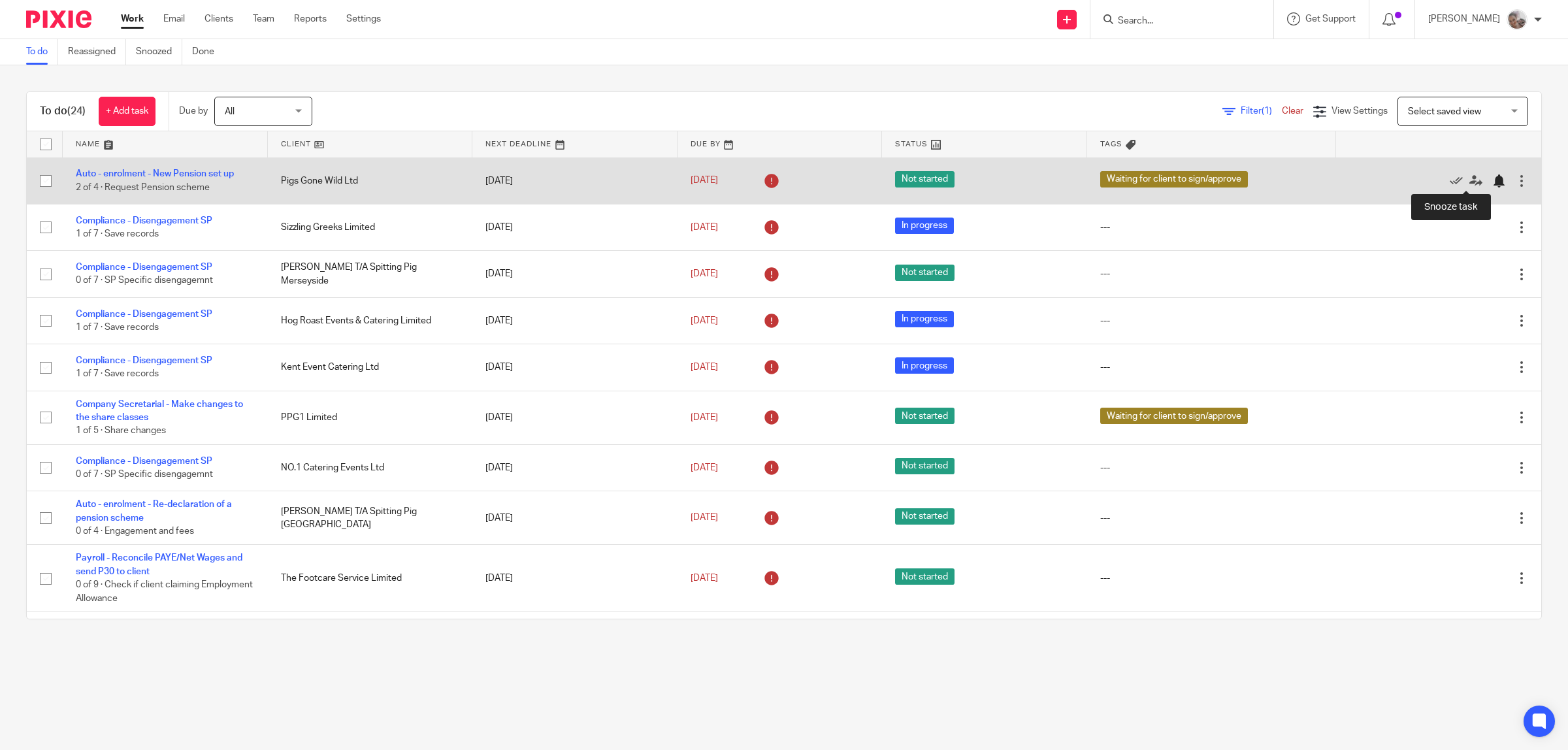
click at [1492, 181] on div at bounding box center [1498, 180] width 13 height 13
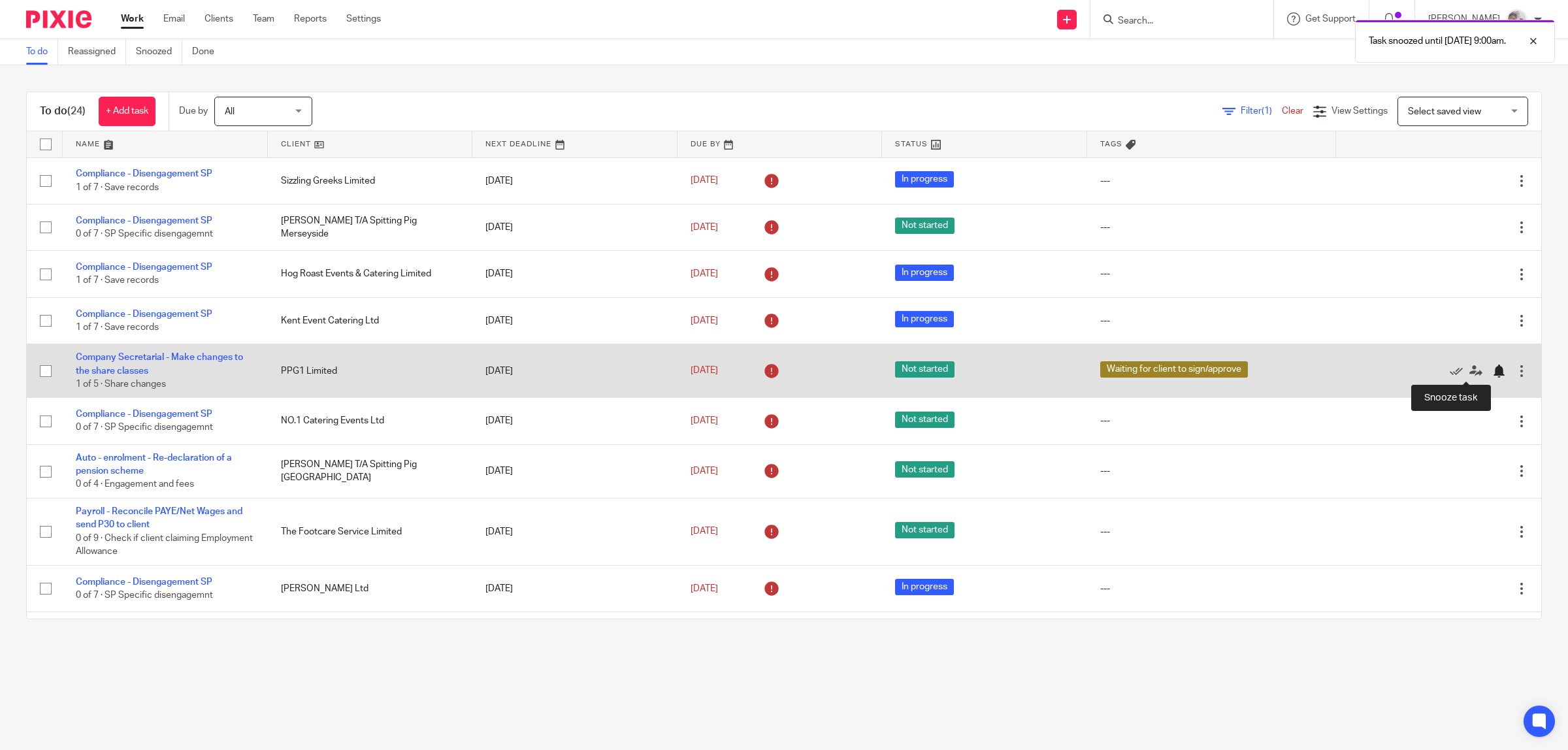
click at [1492, 373] on div at bounding box center [1498, 371] width 13 height 13
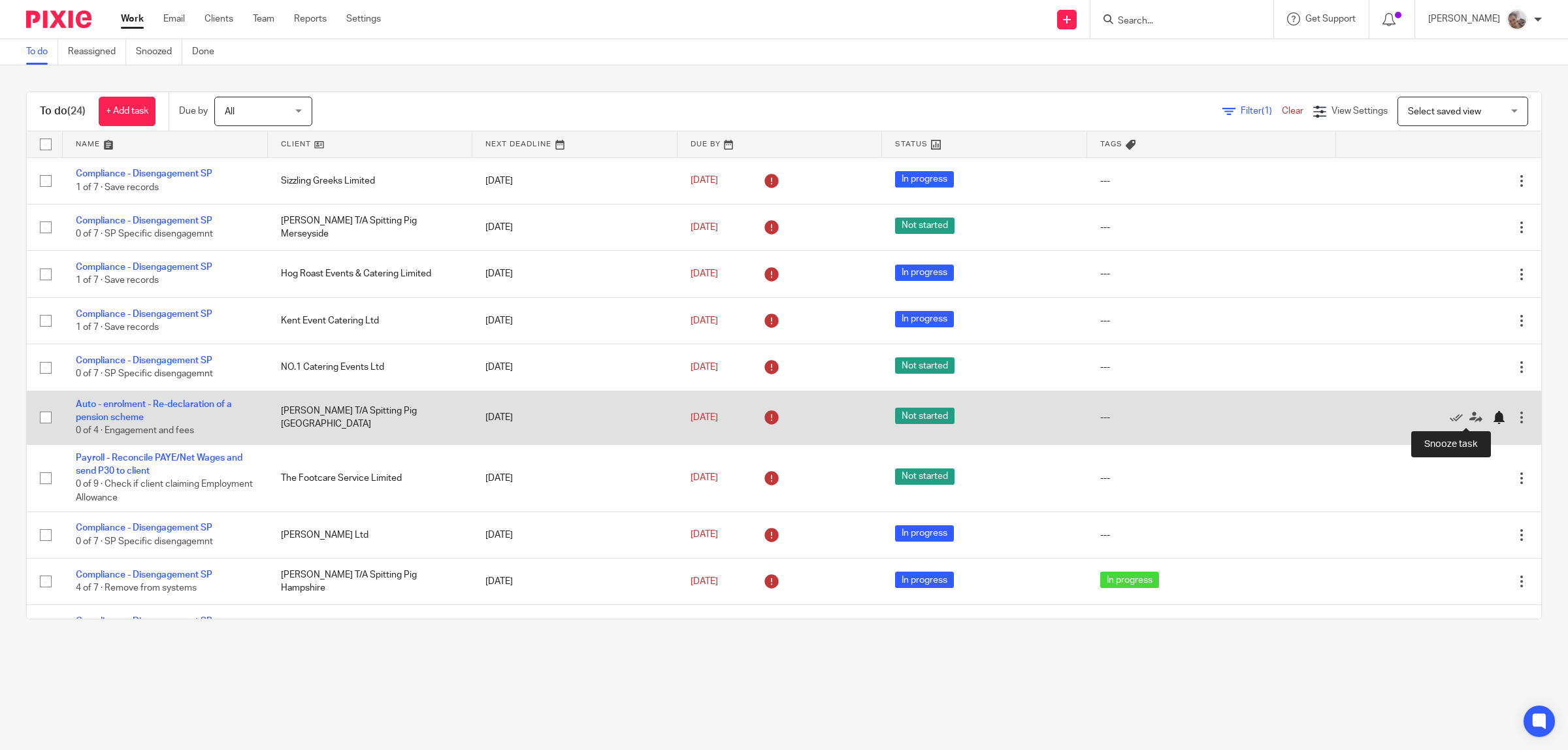
click at [1492, 422] on div at bounding box center [1498, 417] width 13 height 13
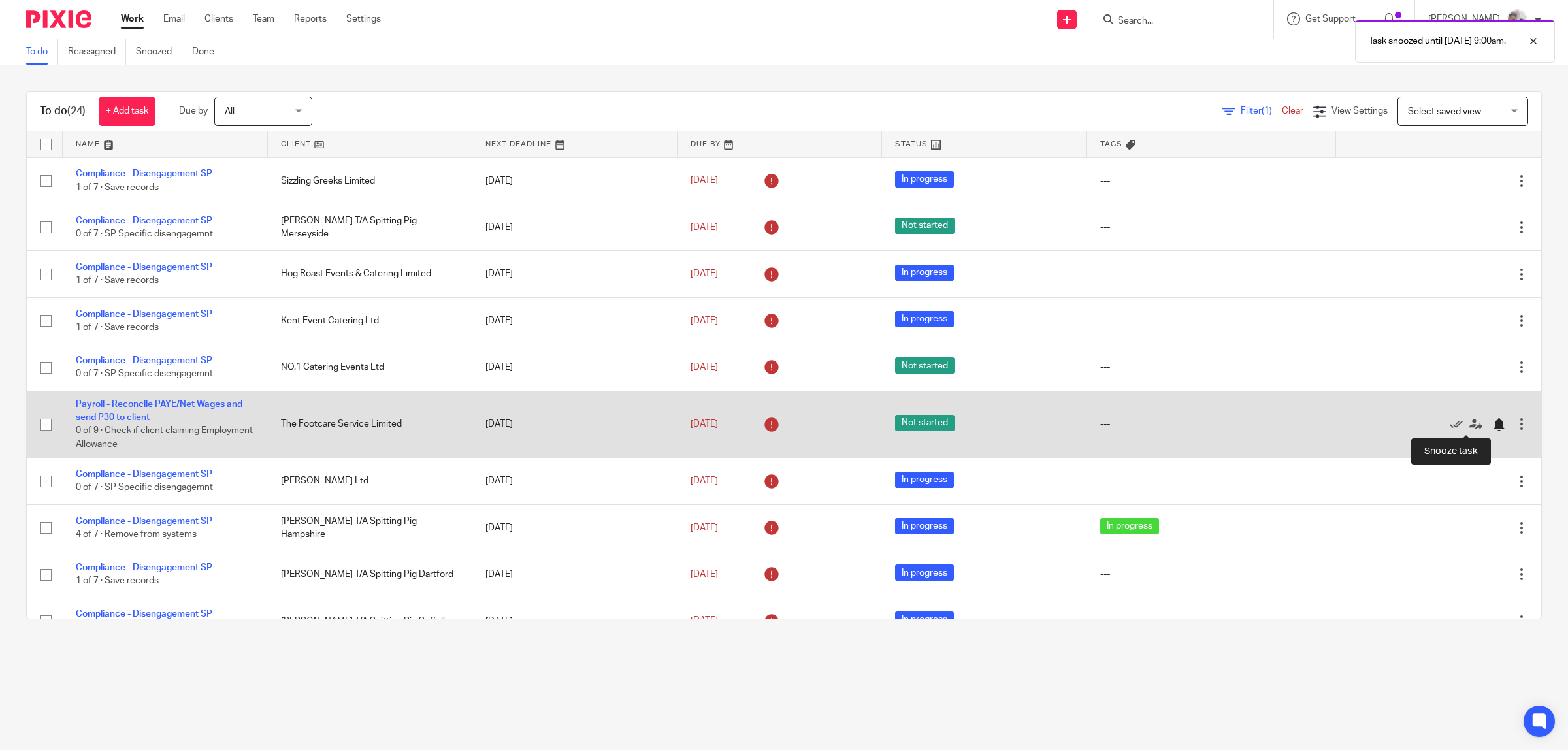
click at [1492, 427] on div at bounding box center [1498, 424] width 13 height 13
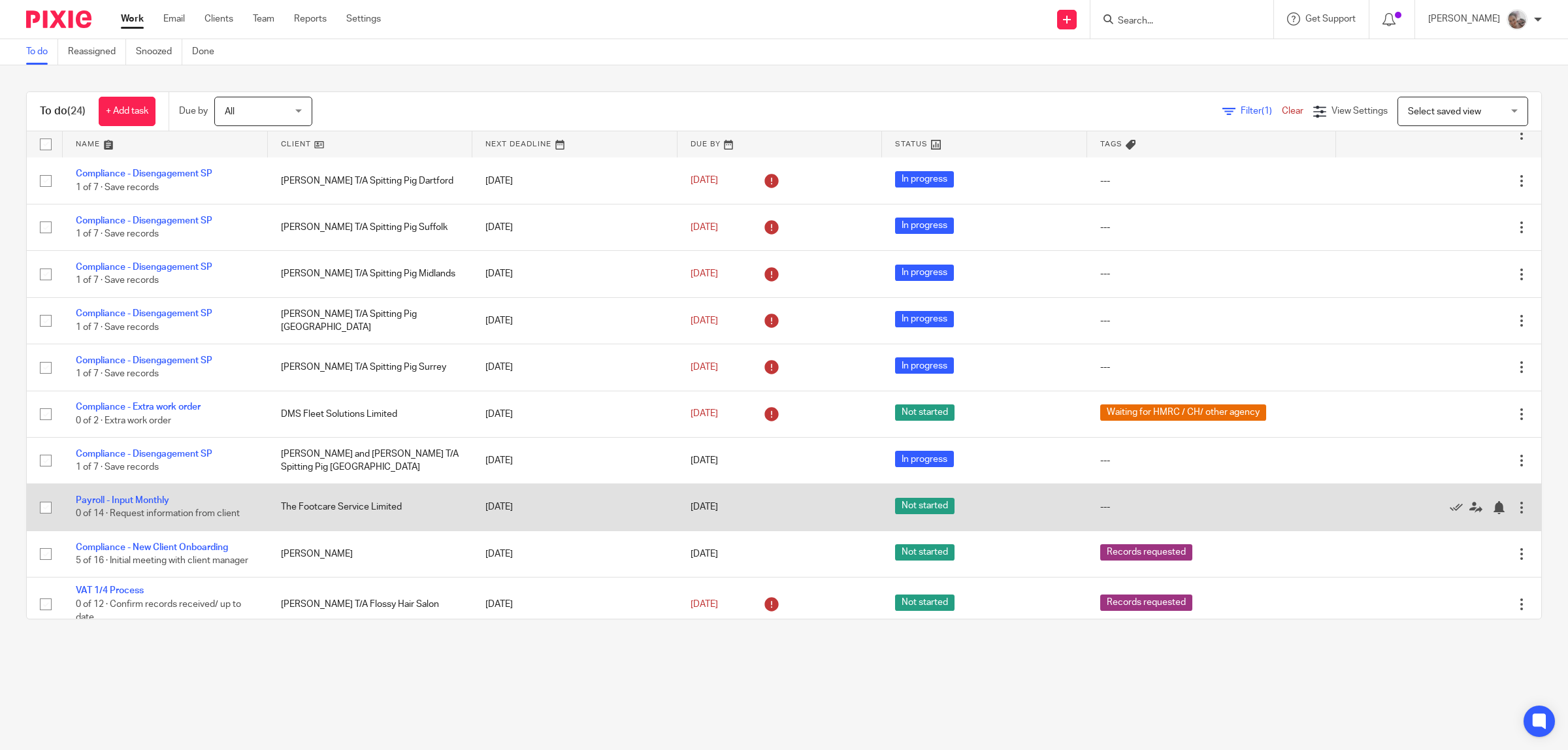
scroll to position [408, 0]
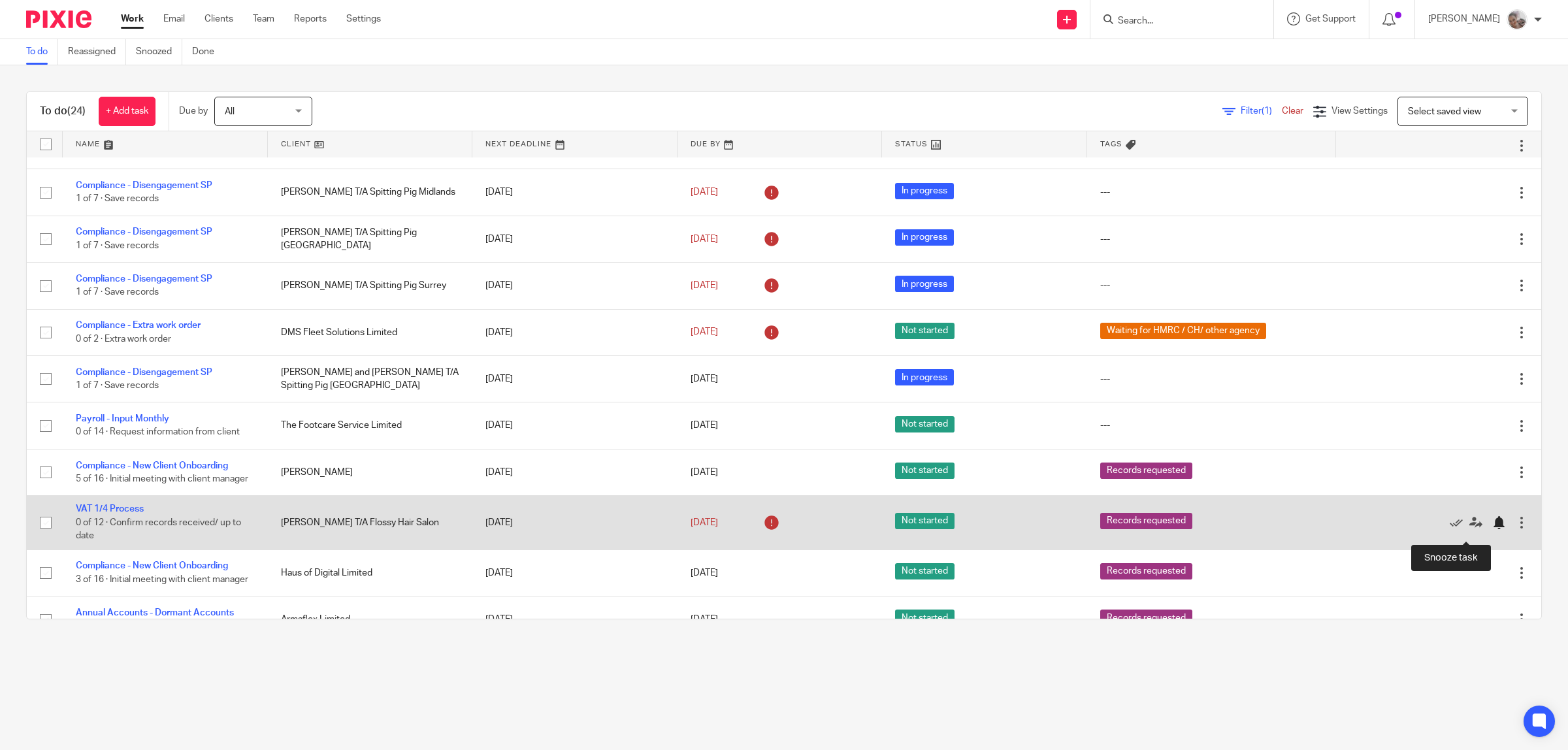
click at [1492, 529] on div at bounding box center [1498, 522] width 13 height 13
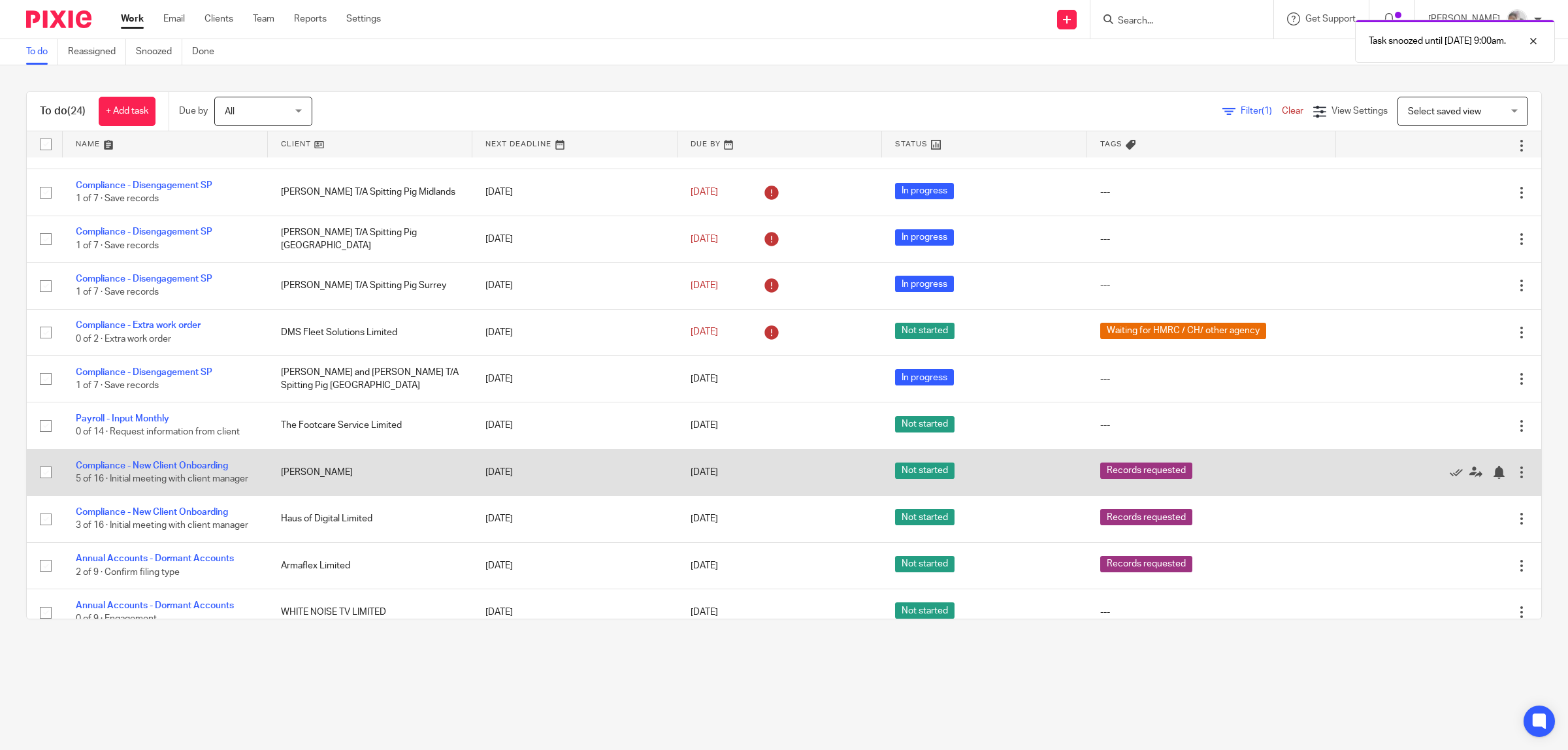
scroll to position [441, 0]
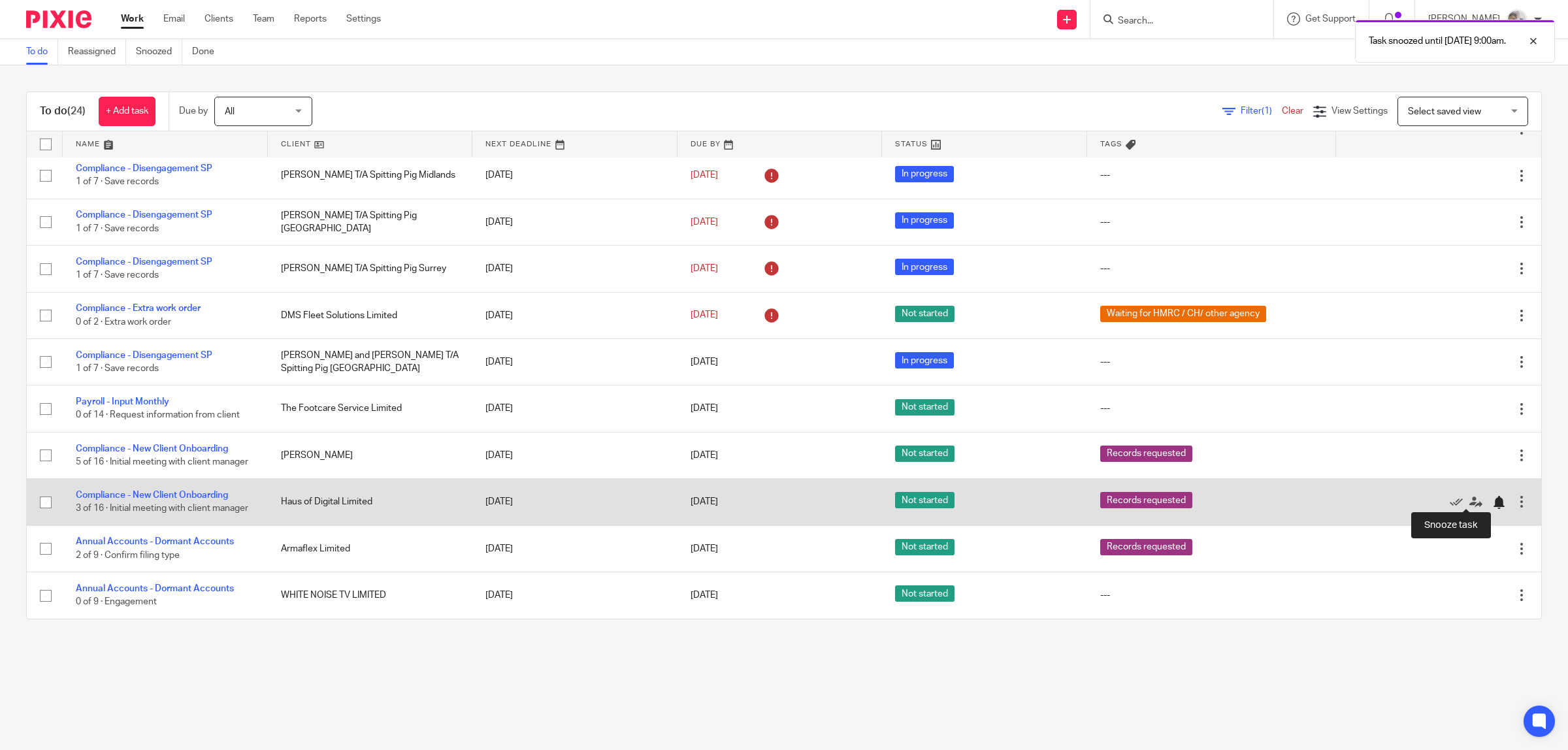
click at [1492, 497] on div at bounding box center [1498, 502] width 13 height 13
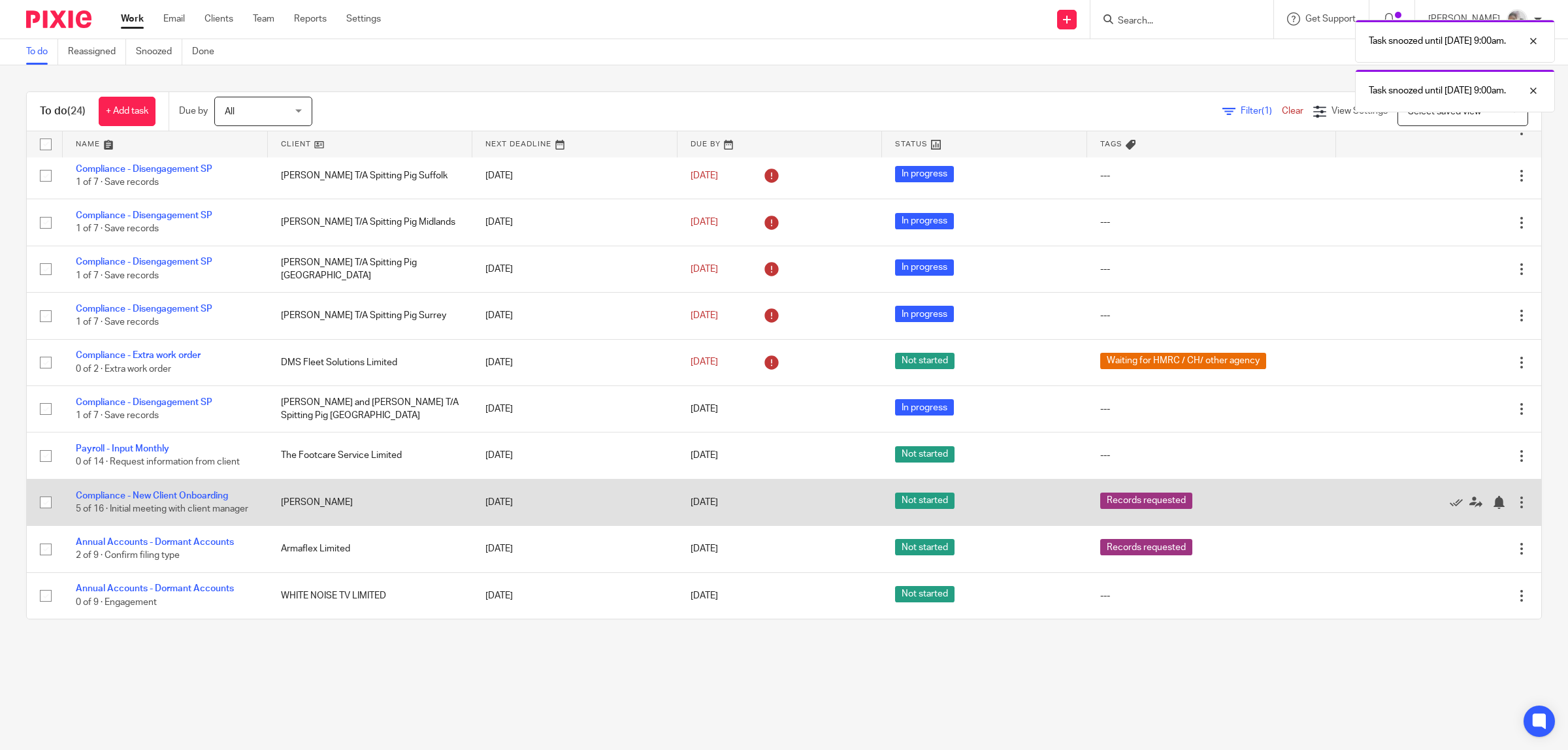
scroll to position [386, 0]
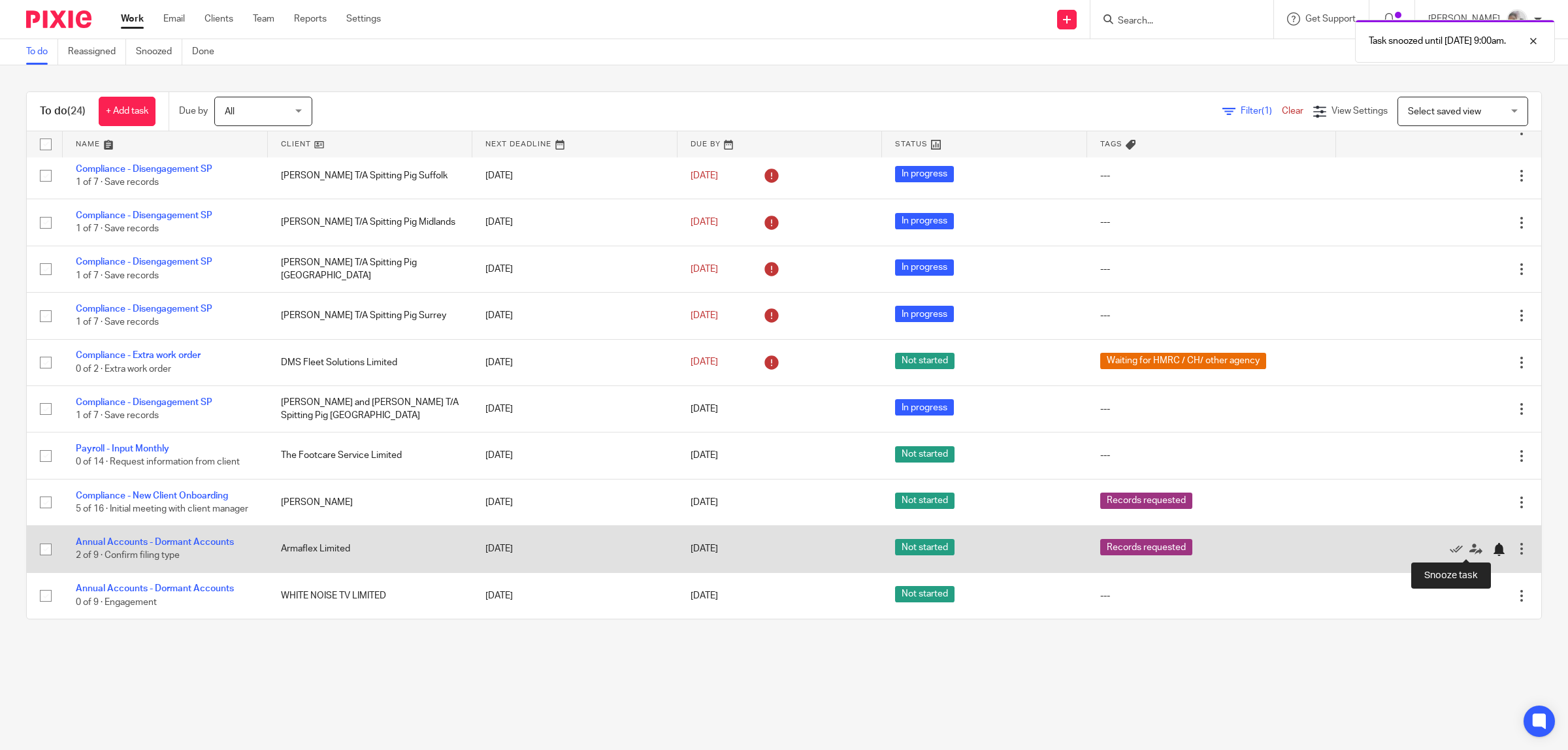
click at [1492, 547] on div at bounding box center [1498, 549] width 13 height 13
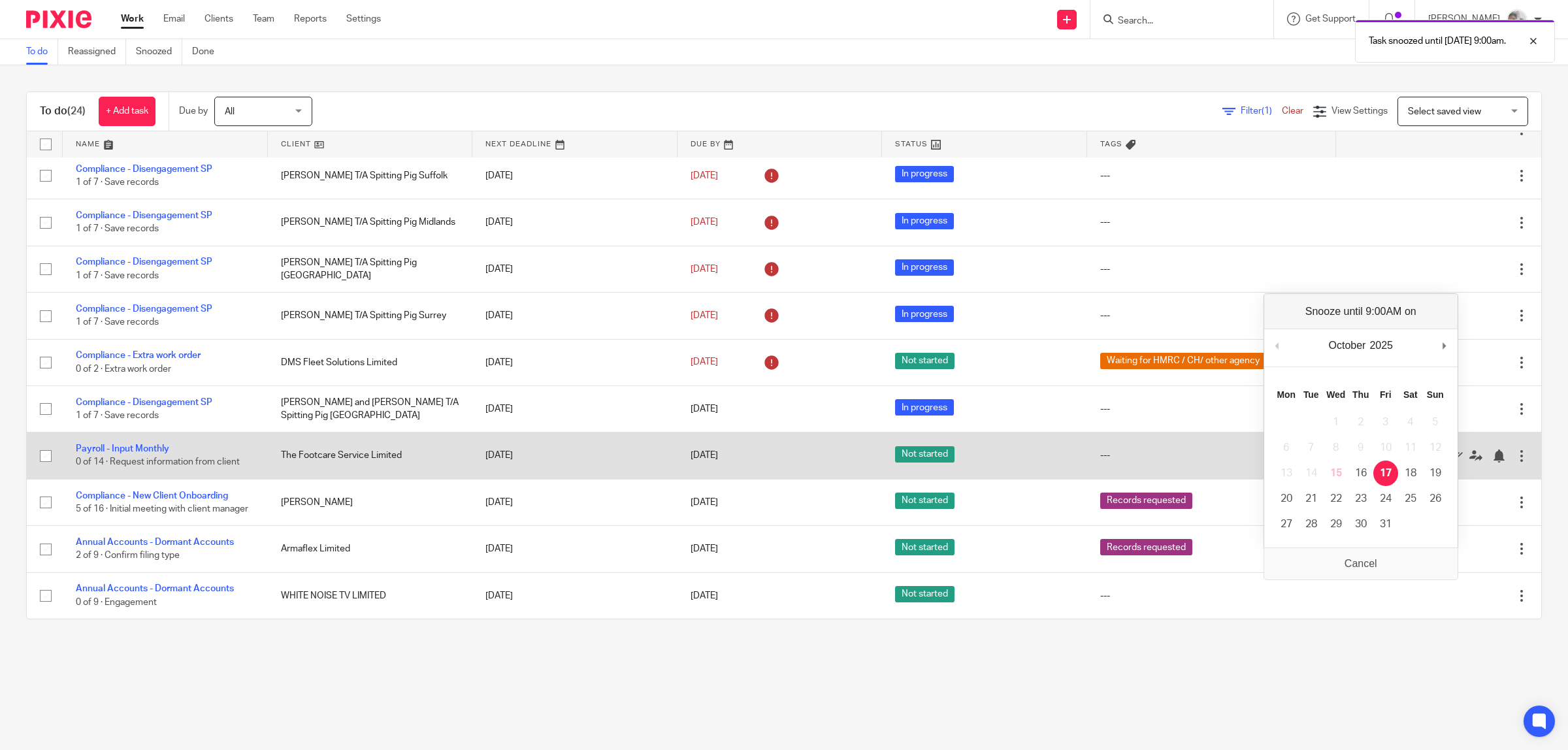
scroll to position [340, 0]
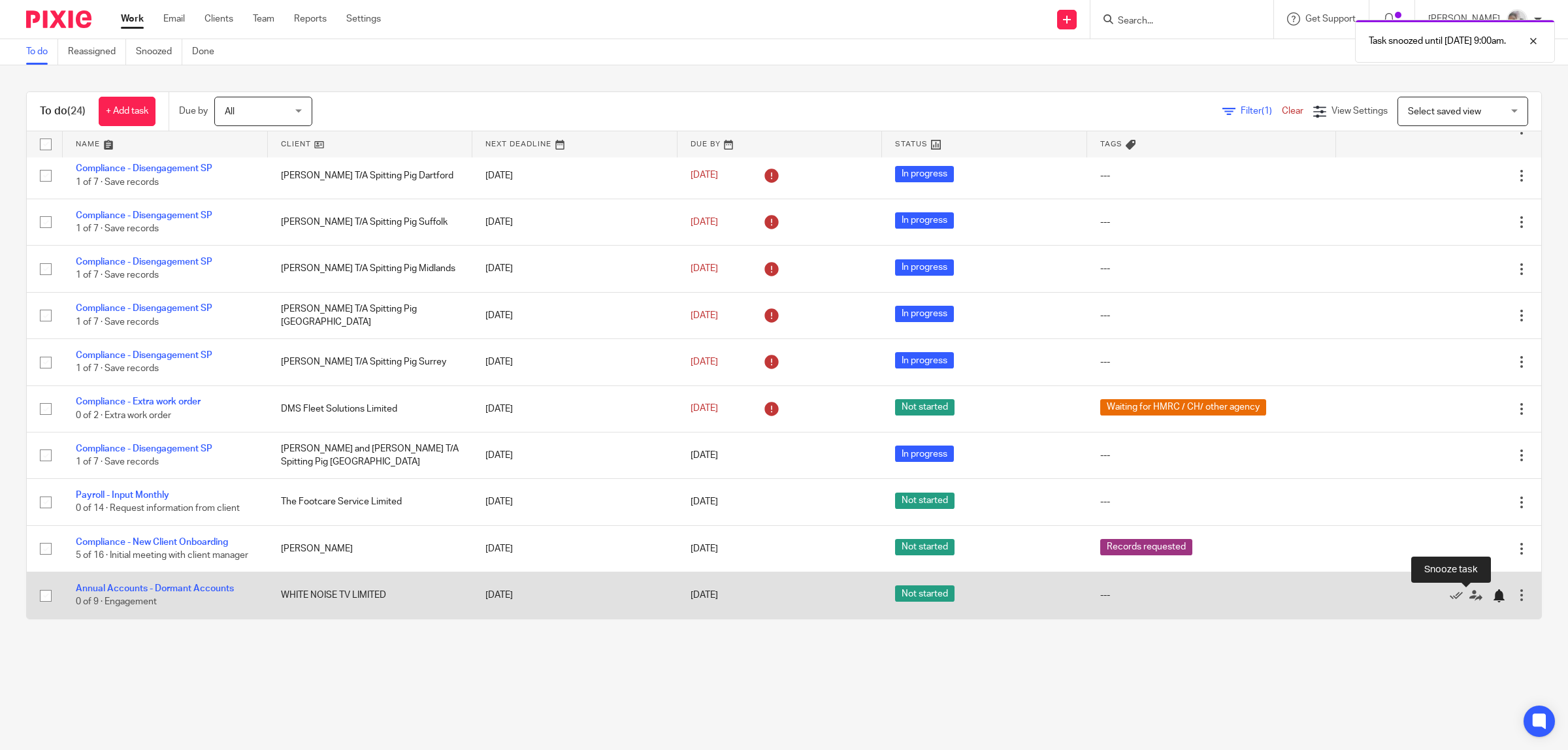
click at [1492, 595] on div at bounding box center [1498, 595] width 13 height 13
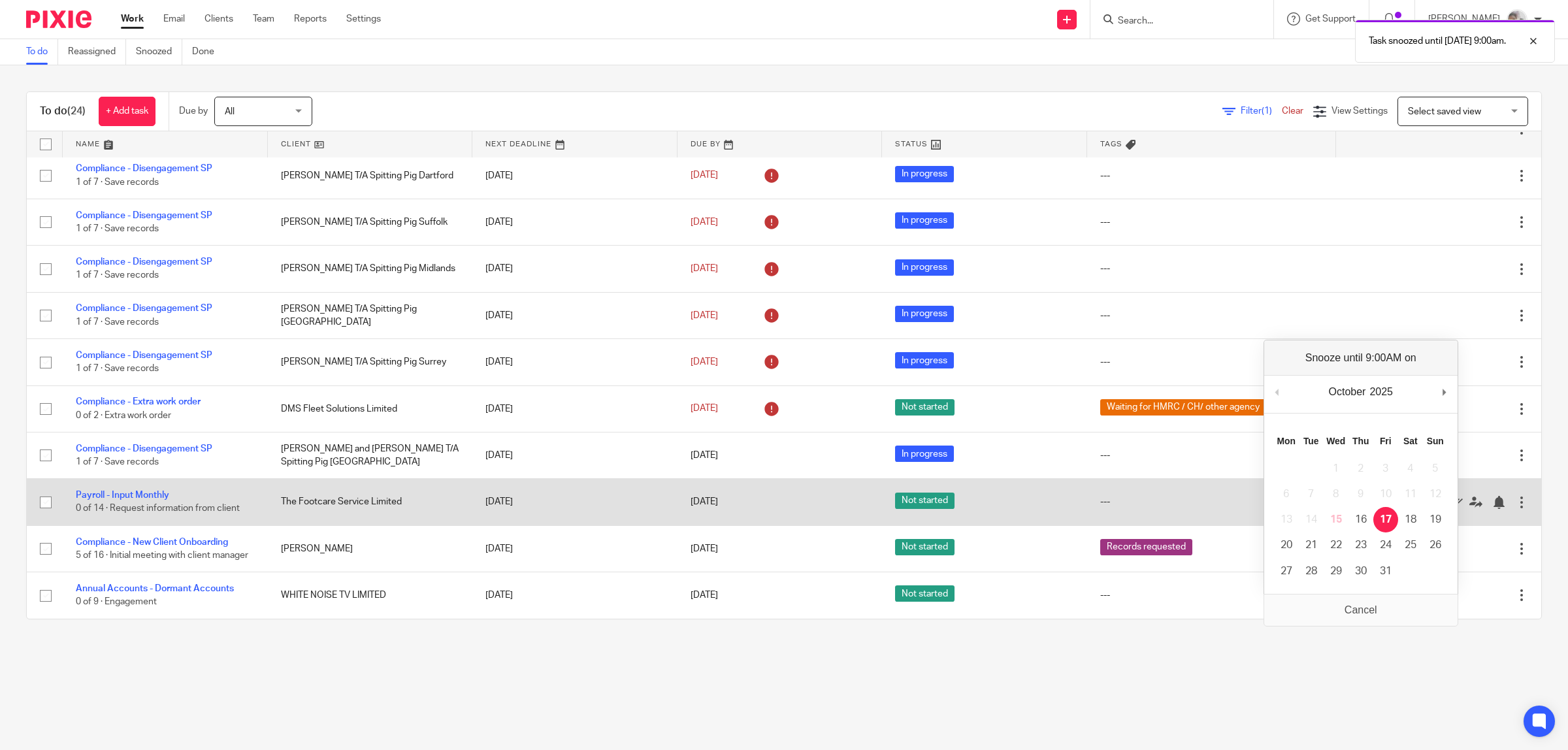
scroll to position [293, 0]
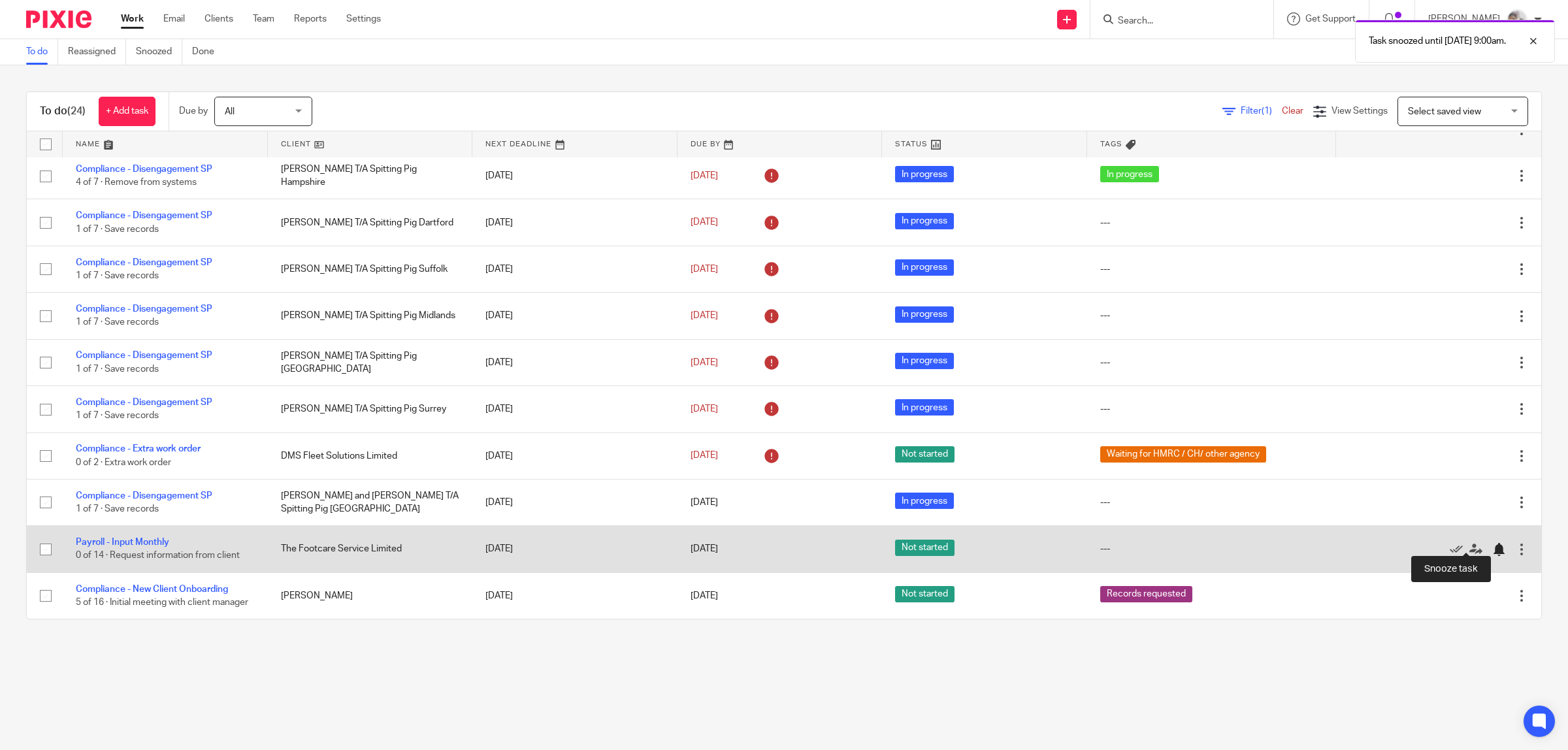
click at [1492, 543] on div at bounding box center [1498, 549] width 13 height 13
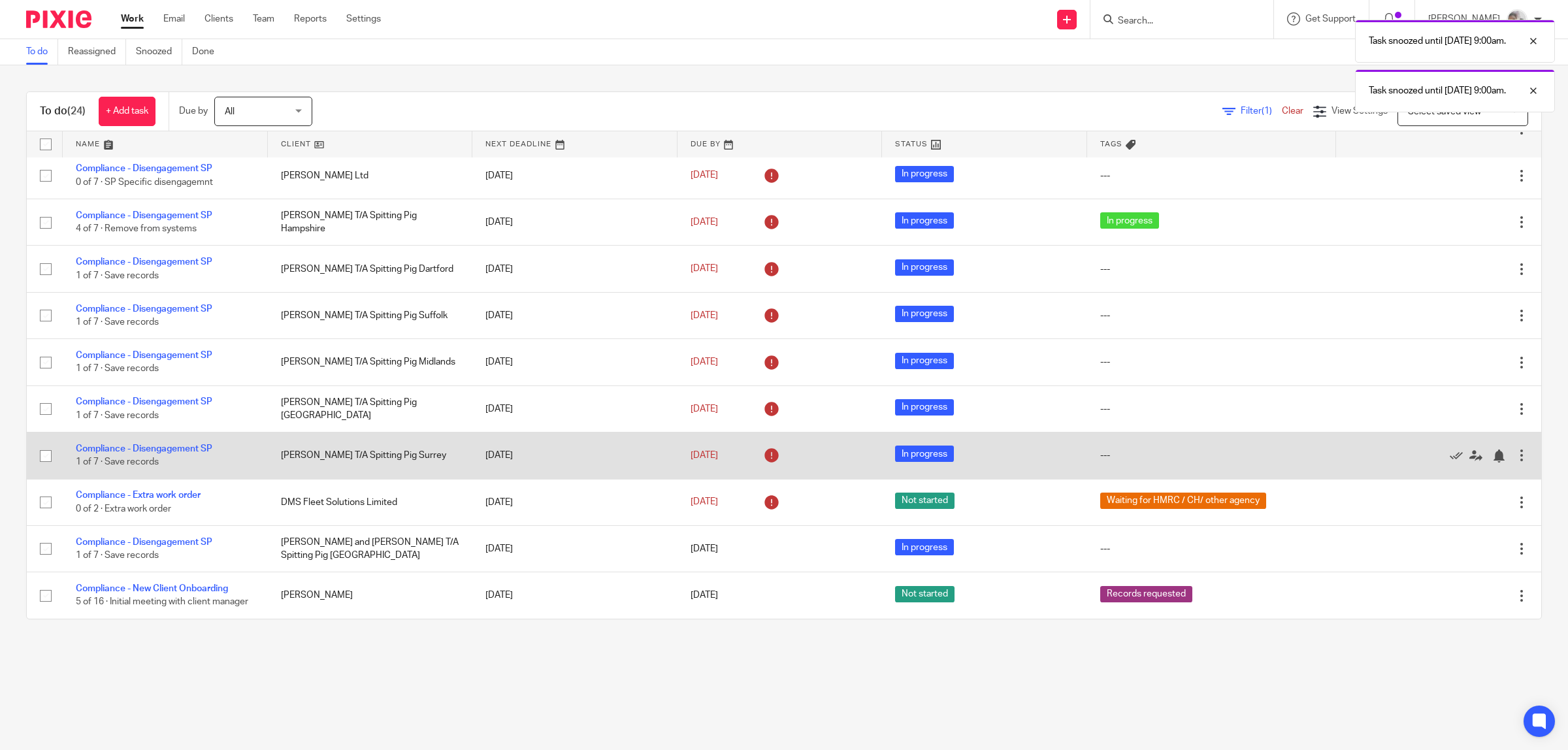
scroll to position [246, 0]
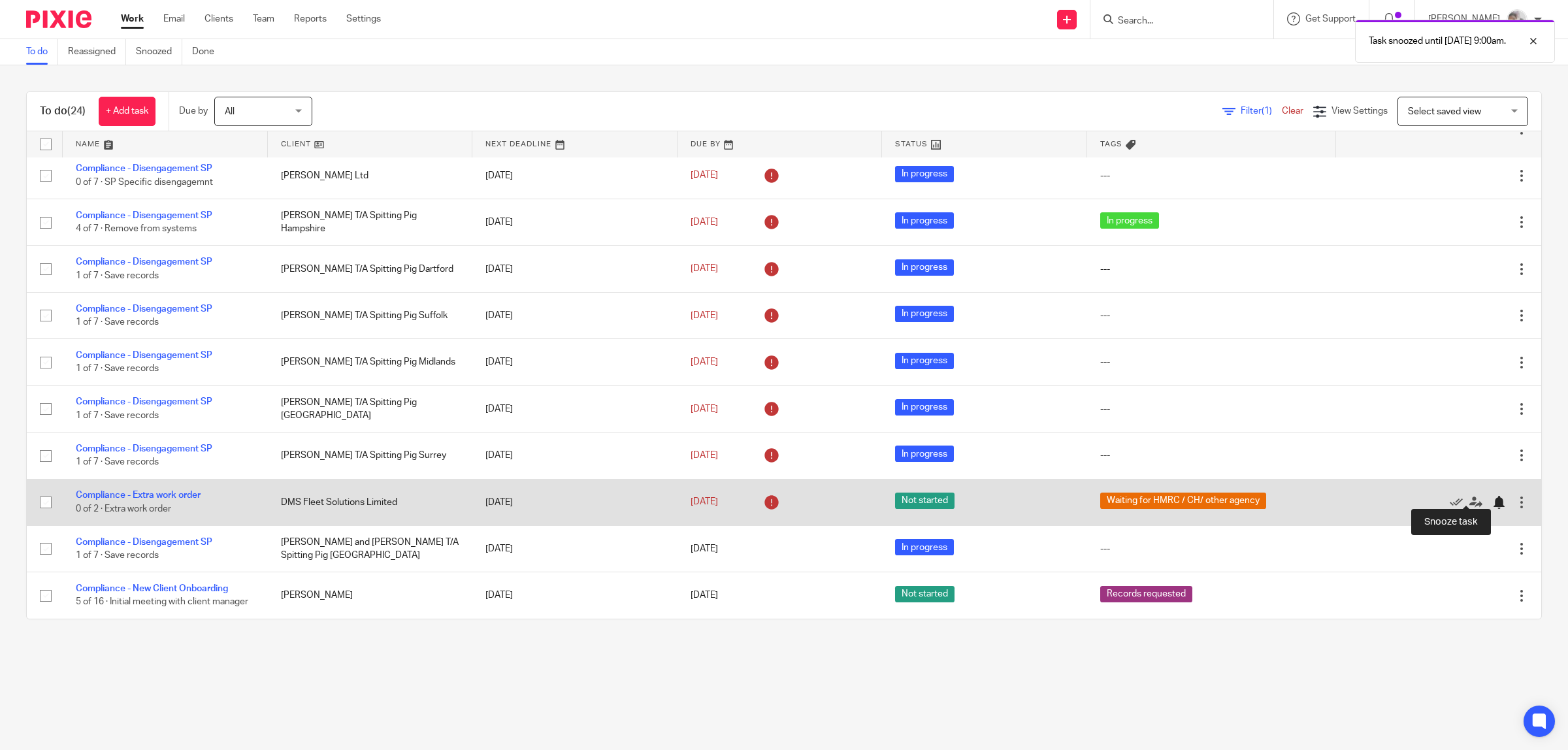
click at [1492, 497] on div at bounding box center [1498, 502] width 13 height 13
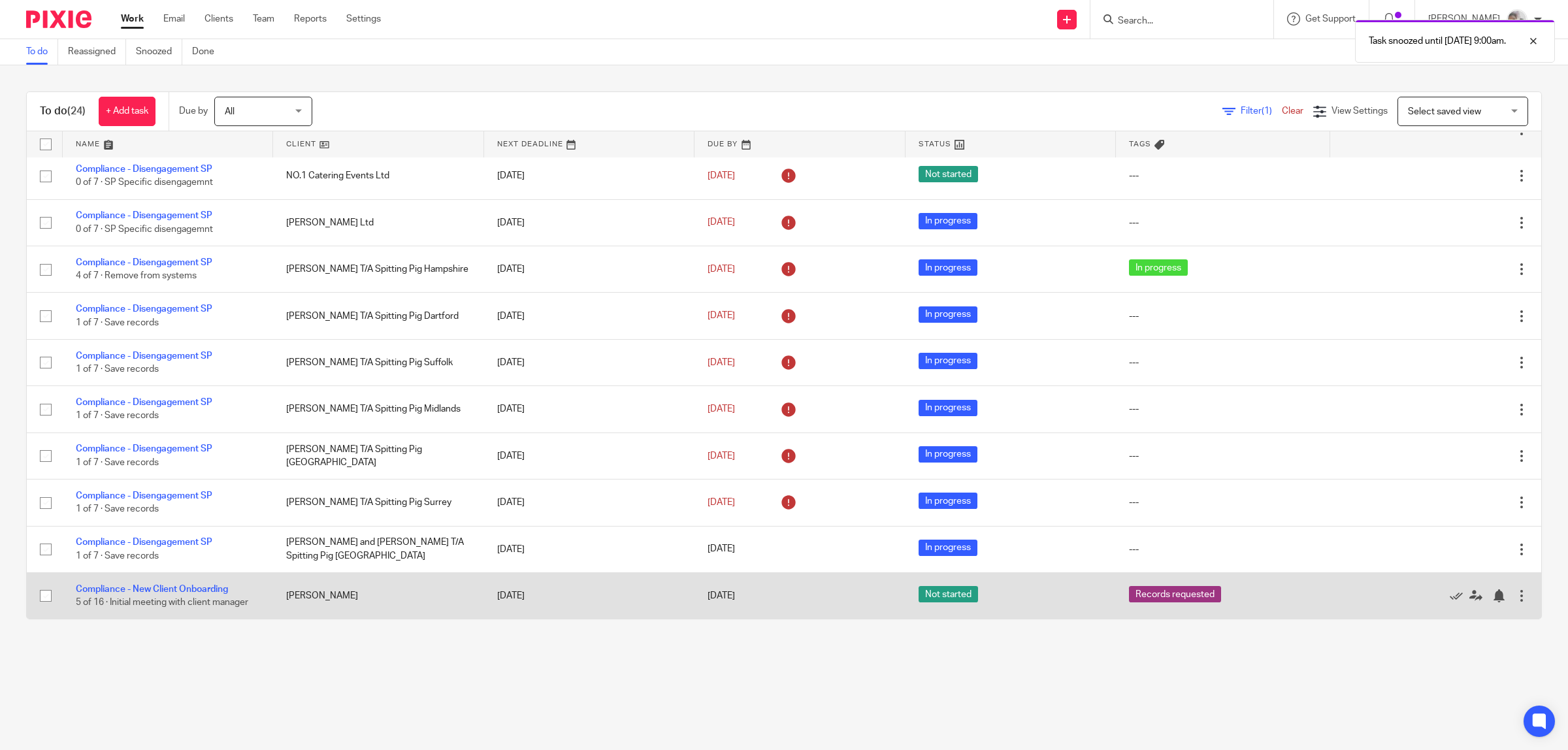
scroll to position [193, 0]
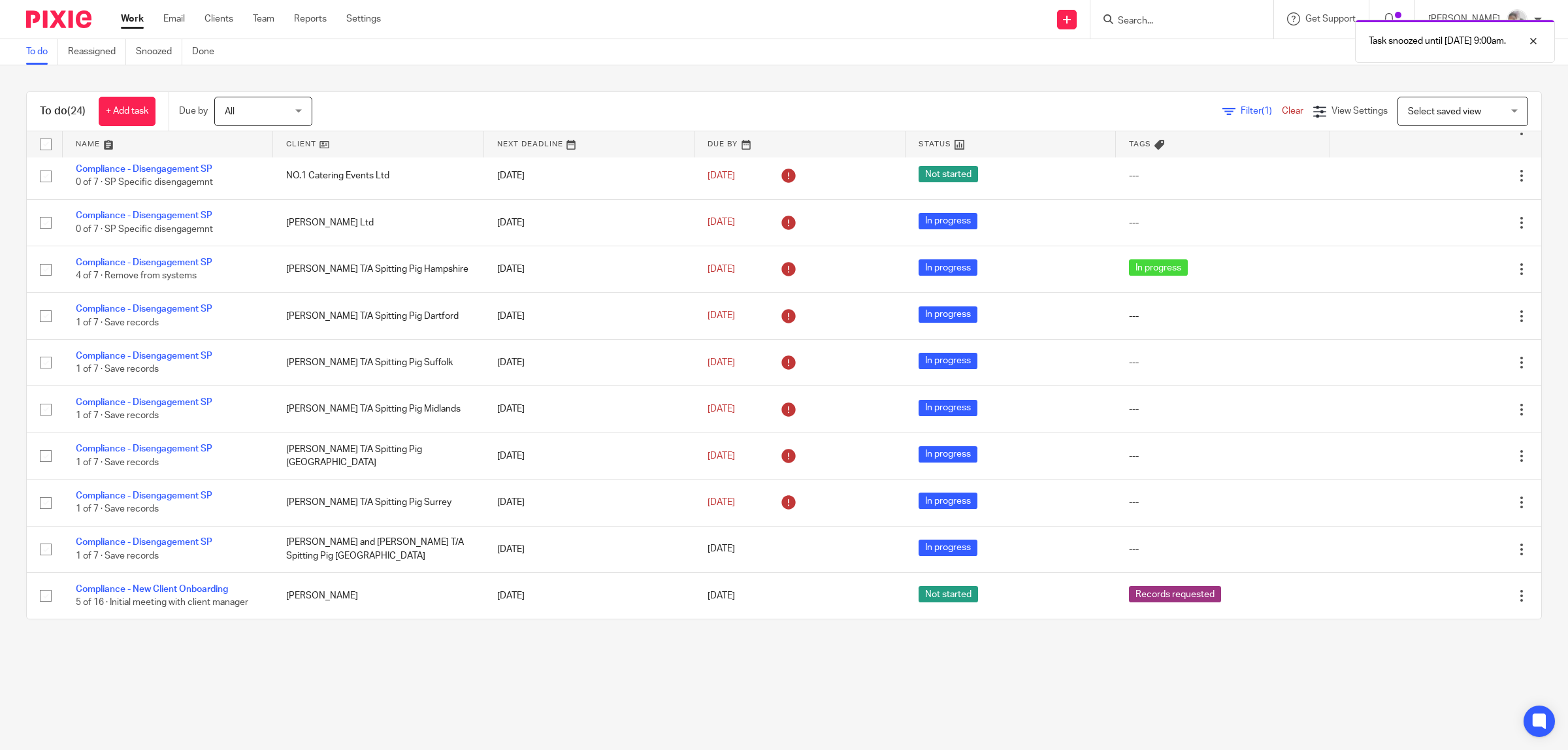
click at [286, 144] on link at bounding box center [377, 144] width 210 height 27
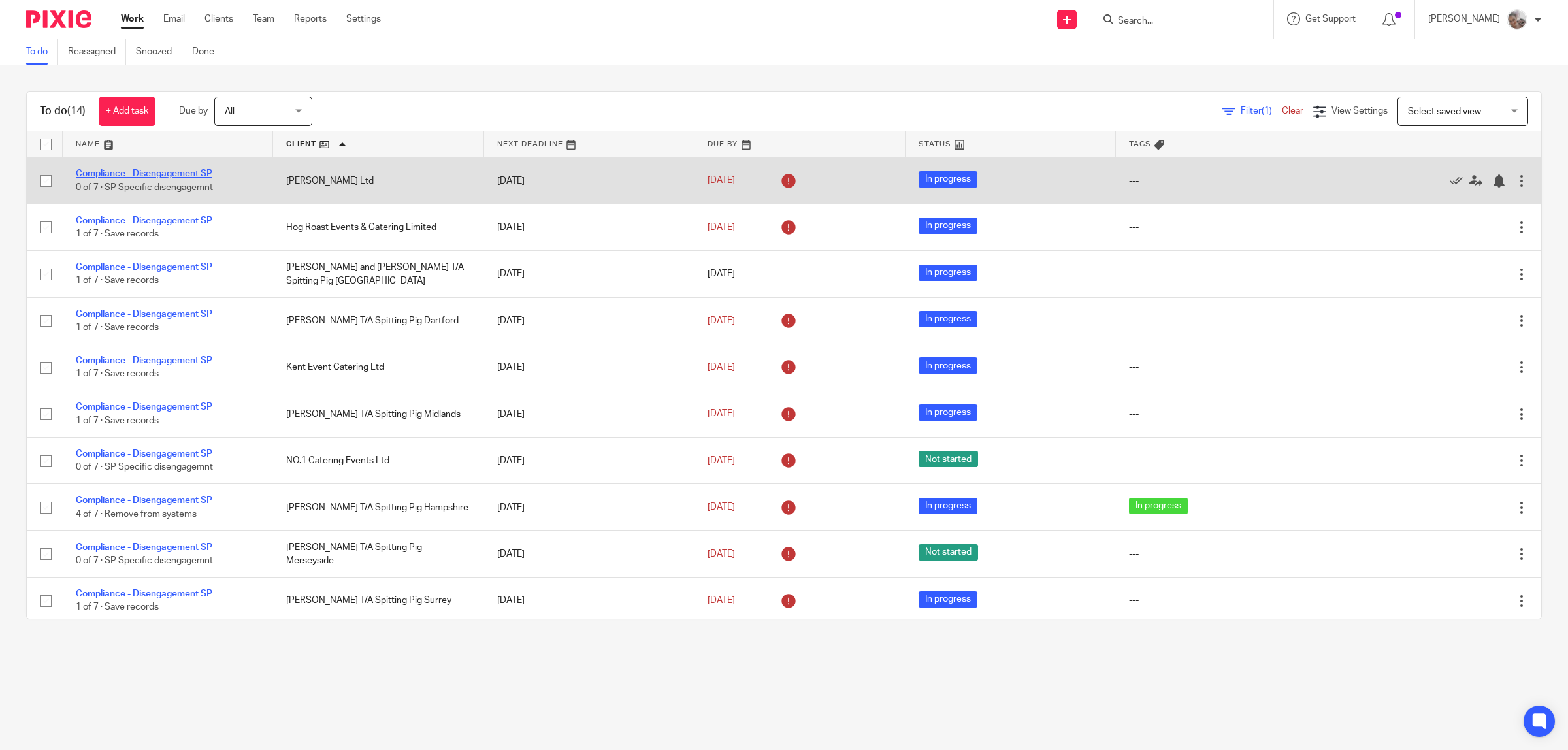
click at [128, 171] on link "Compliance - Disengagement SP" at bounding box center [144, 173] width 137 height 9
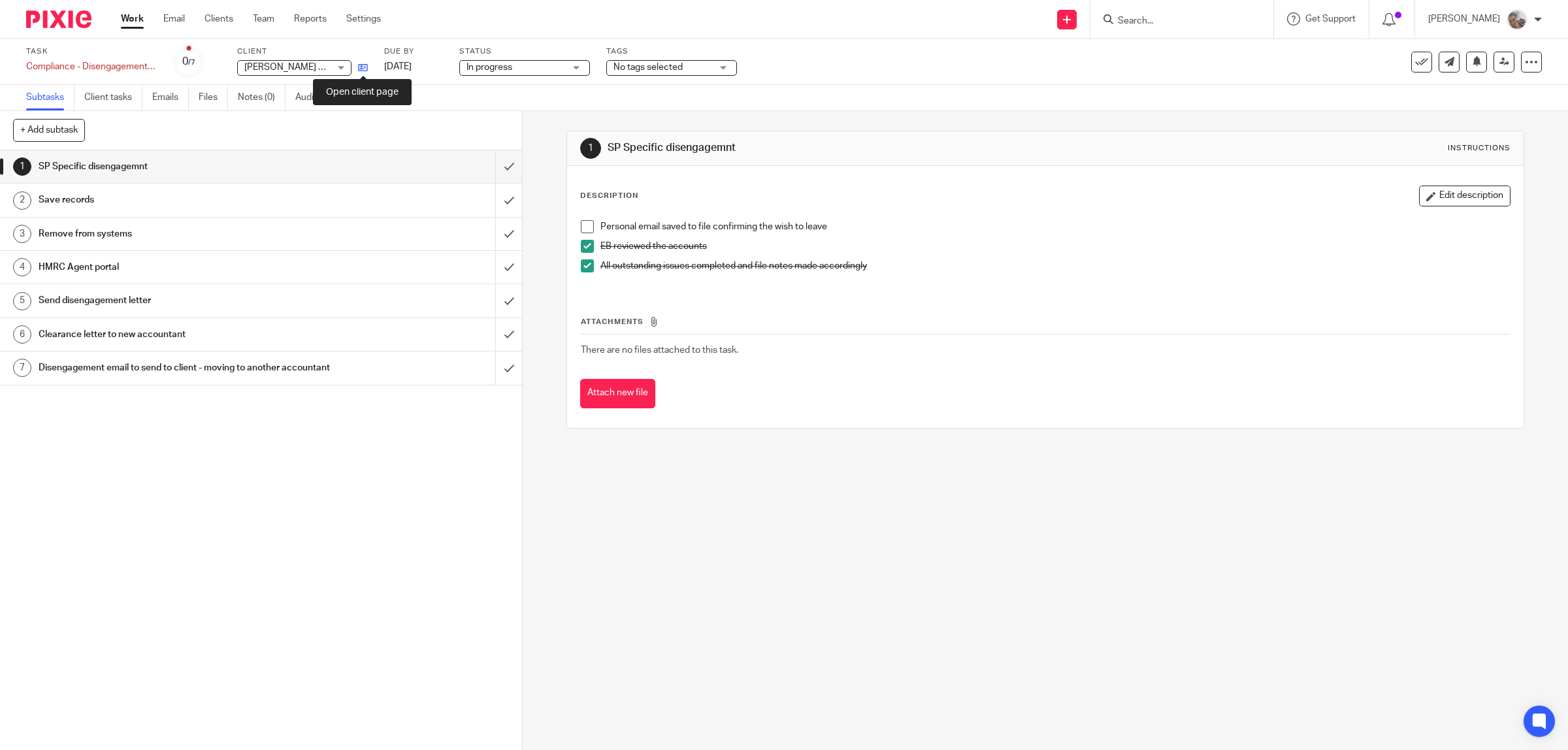
click at [366, 65] on icon at bounding box center [363, 68] width 10 height 10
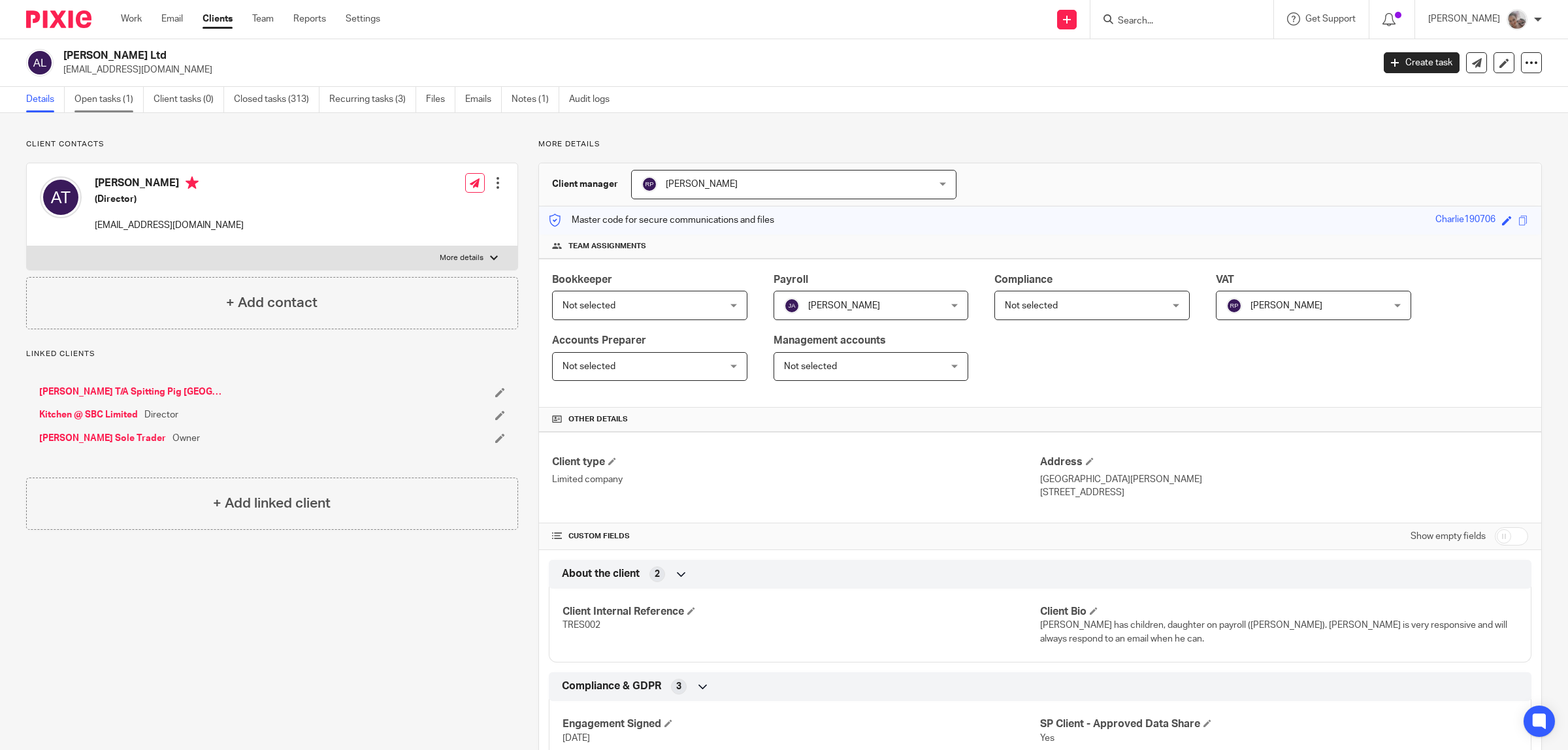
click at [102, 98] on link "Open tasks (1)" at bounding box center [109, 100] width 69 height 26
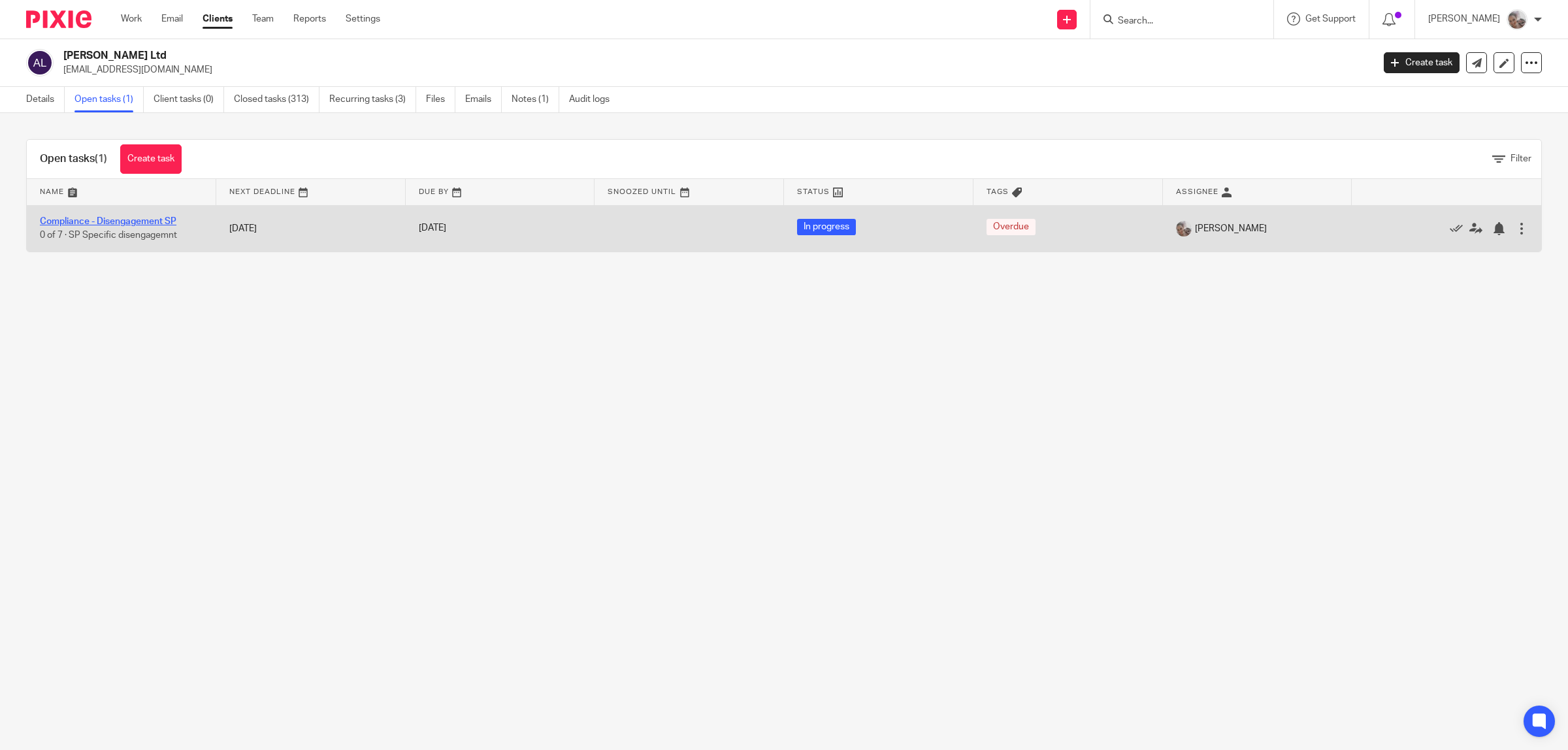
click at [107, 221] on link "Compliance - Disengagement SP" at bounding box center [107, 221] width 137 height 9
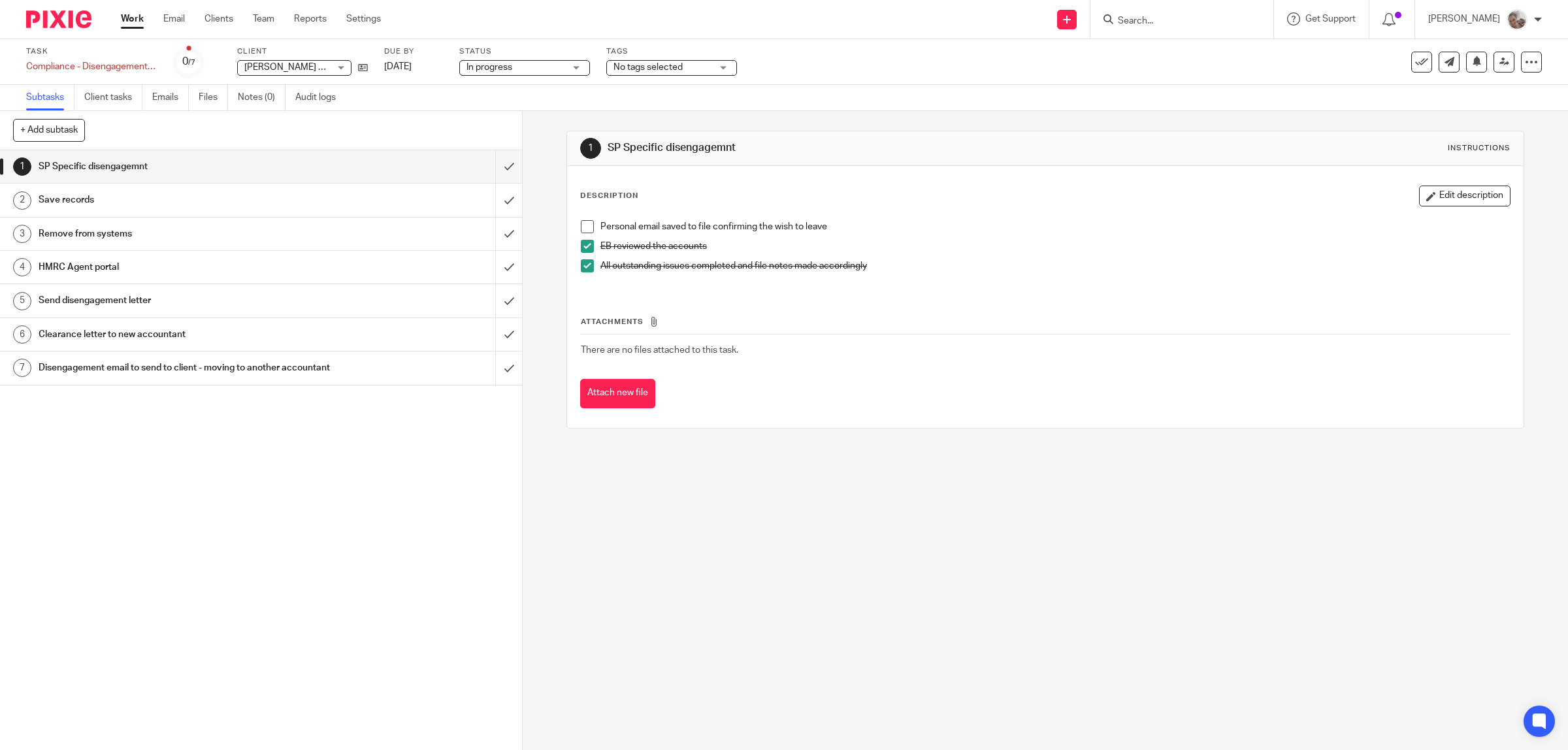
click at [583, 224] on span at bounding box center [586, 226] width 13 height 13
click at [490, 165] on input "submit" at bounding box center [261, 166] width 522 height 33
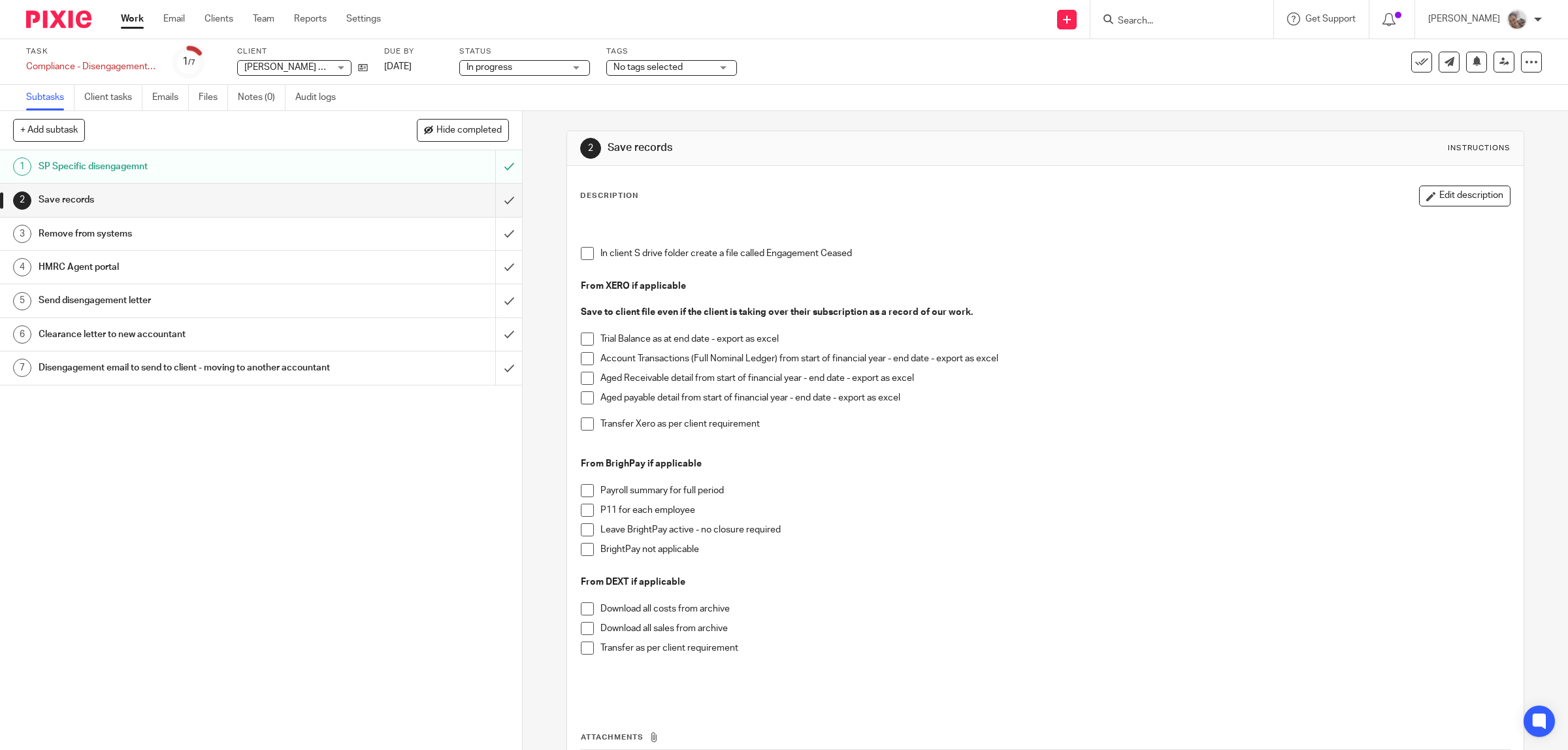
click at [584, 253] on span at bounding box center [586, 253] width 13 height 13
click at [583, 361] on span at bounding box center [586, 358] width 13 height 13
click at [580, 380] on span at bounding box center [586, 377] width 13 height 13
click at [582, 397] on span at bounding box center [586, 397] width 13 height 13
click at [582, 341] on span at bounding box center [586, 338] width 13 height 13
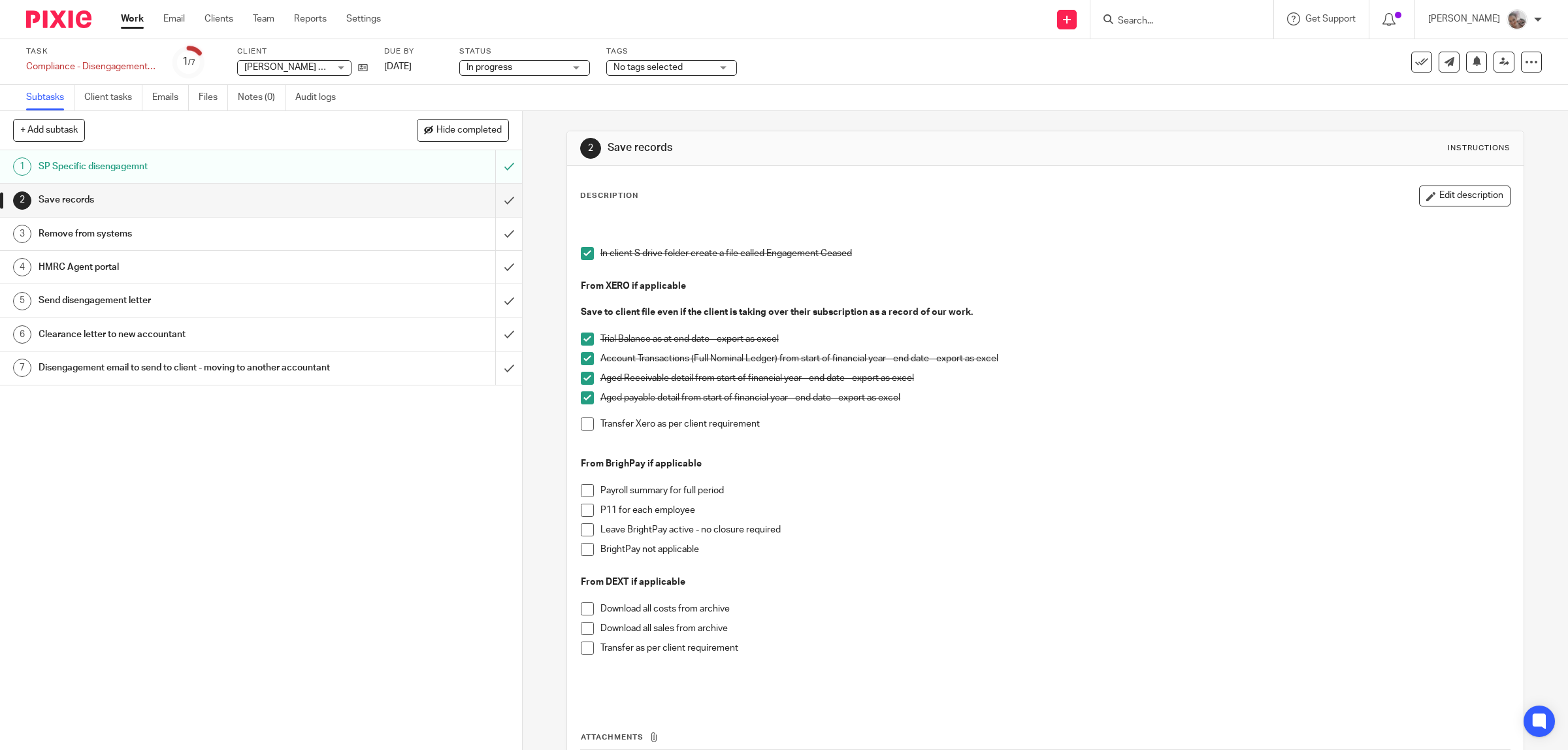
click at [580, 497] on span at bounding box center [586, 490] width 13 height 13
click at [581, 510] on span at bounding box center [586, 510] width 13 height 13
click at [580, 529] on span at bounding box center [586, 529] width 13 height 13
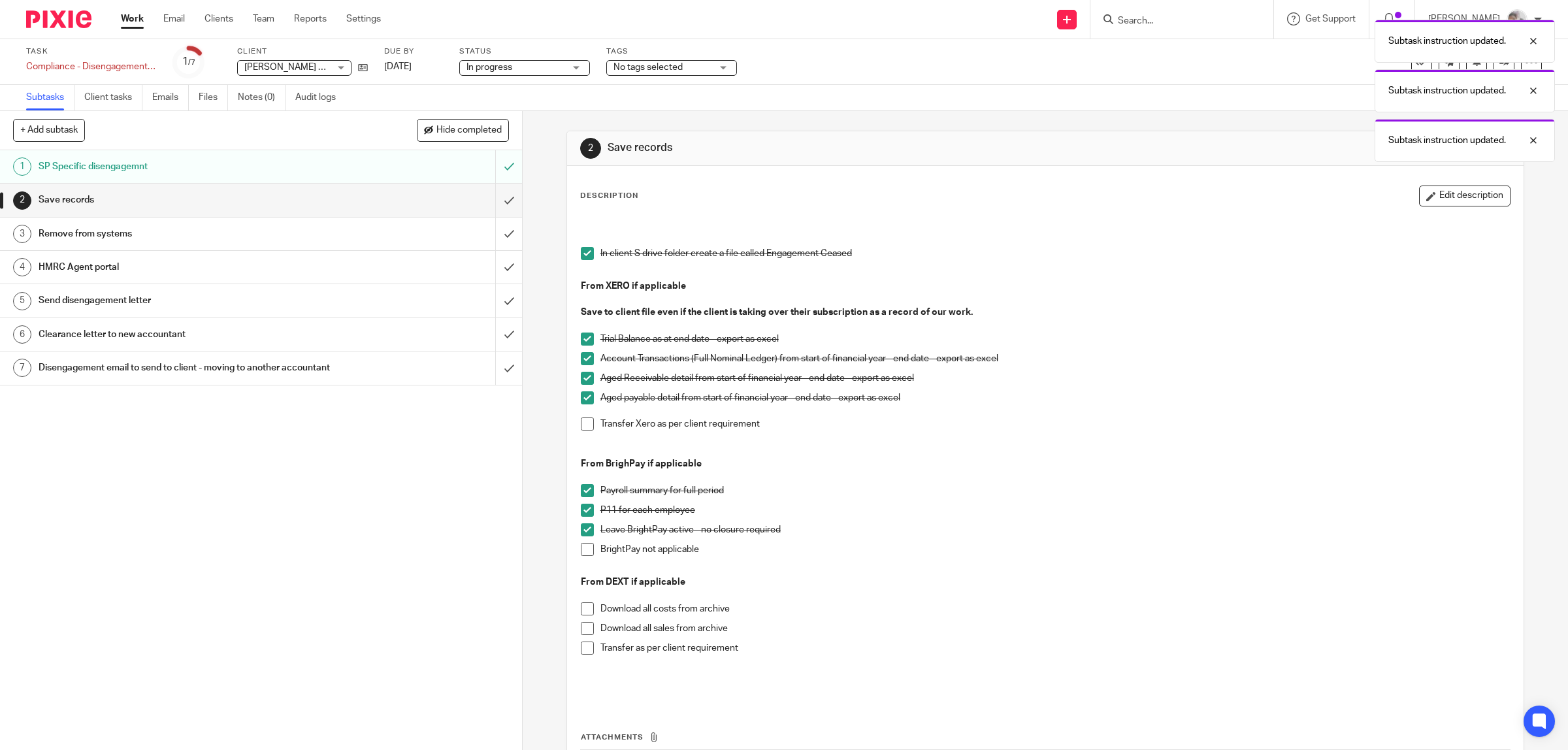
click at [171, 234] on h1 "Remove from systems" at bounding box center [186, 234] width 296 height 20
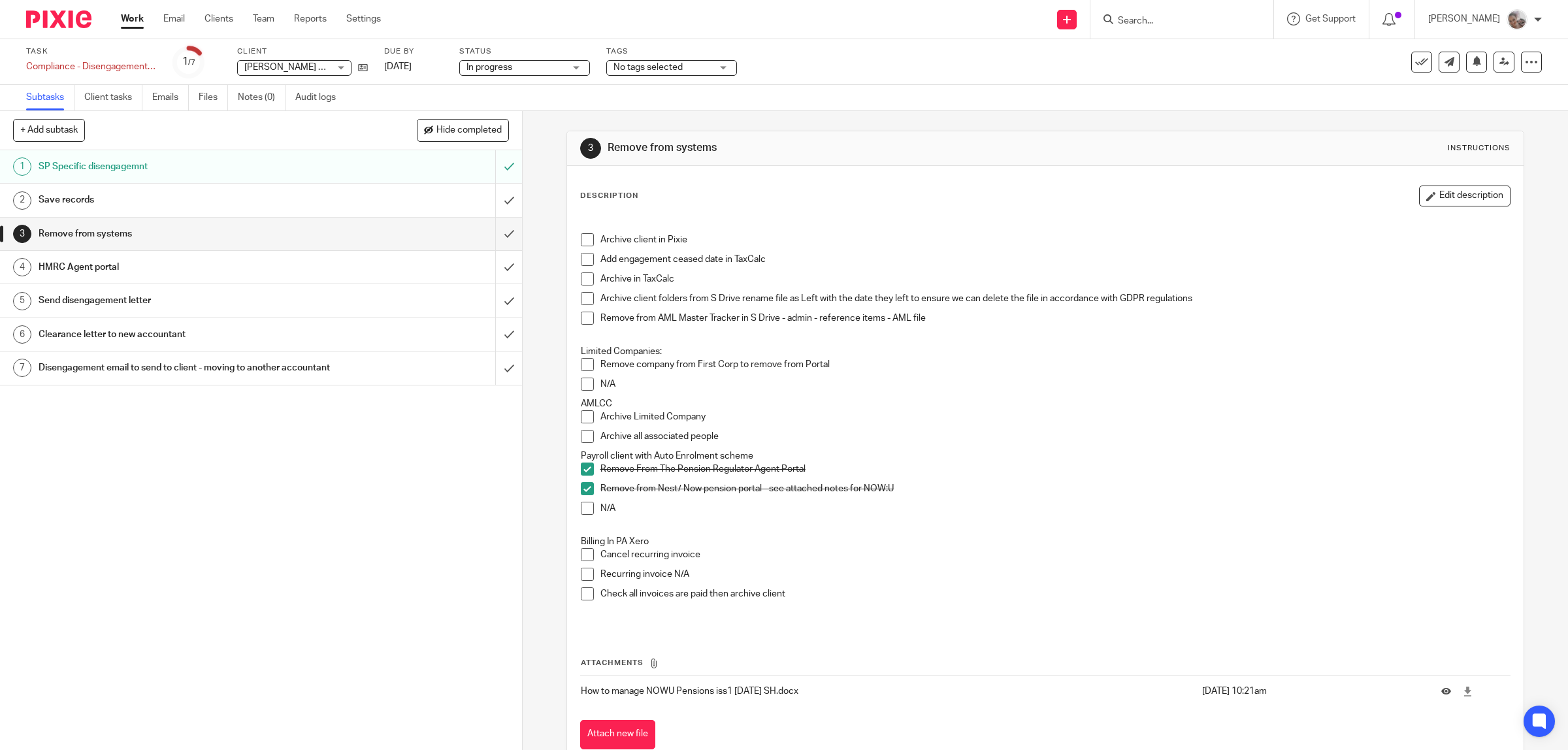
click at [583, 258] on span at bounding box center [586, 259] width 13 height 13
click at [580, 276] on span at bounding box center [586, 278] width 13 height 13
click at [583, 416] on span at bounding box center [586, 416] width 13 height 13
click at [152, 305] on h1 "Send disengagement letter" at bounding box center [186, 301] width 296 height 20
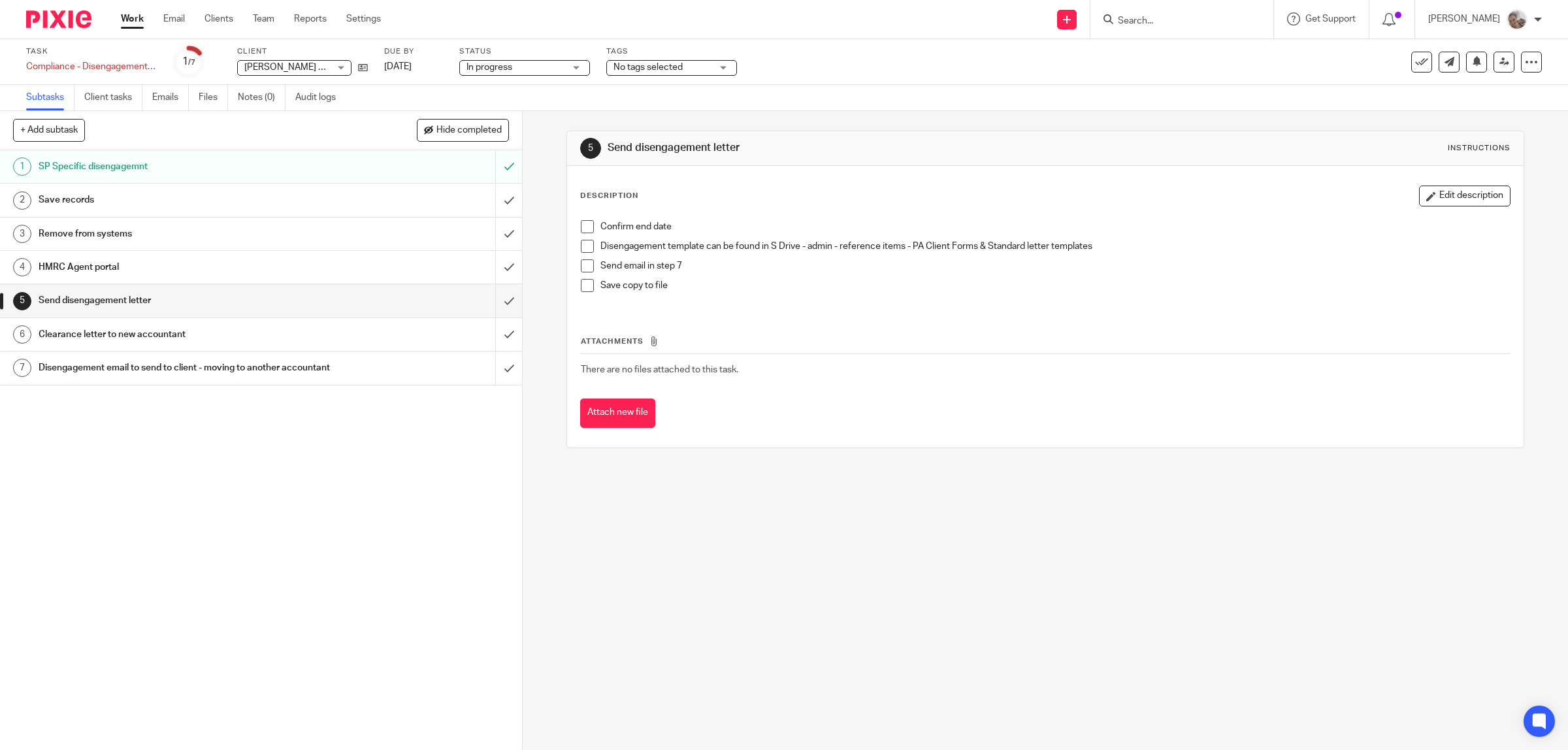
click at [580, 224] on span at bounding box center [586, 226] width 13 height 13
click at [582, 245] on span at bounding box center [586, 245] width 13 height 13
click at [585, 264] on span at bounding box center [586, 265] width 13 height 13
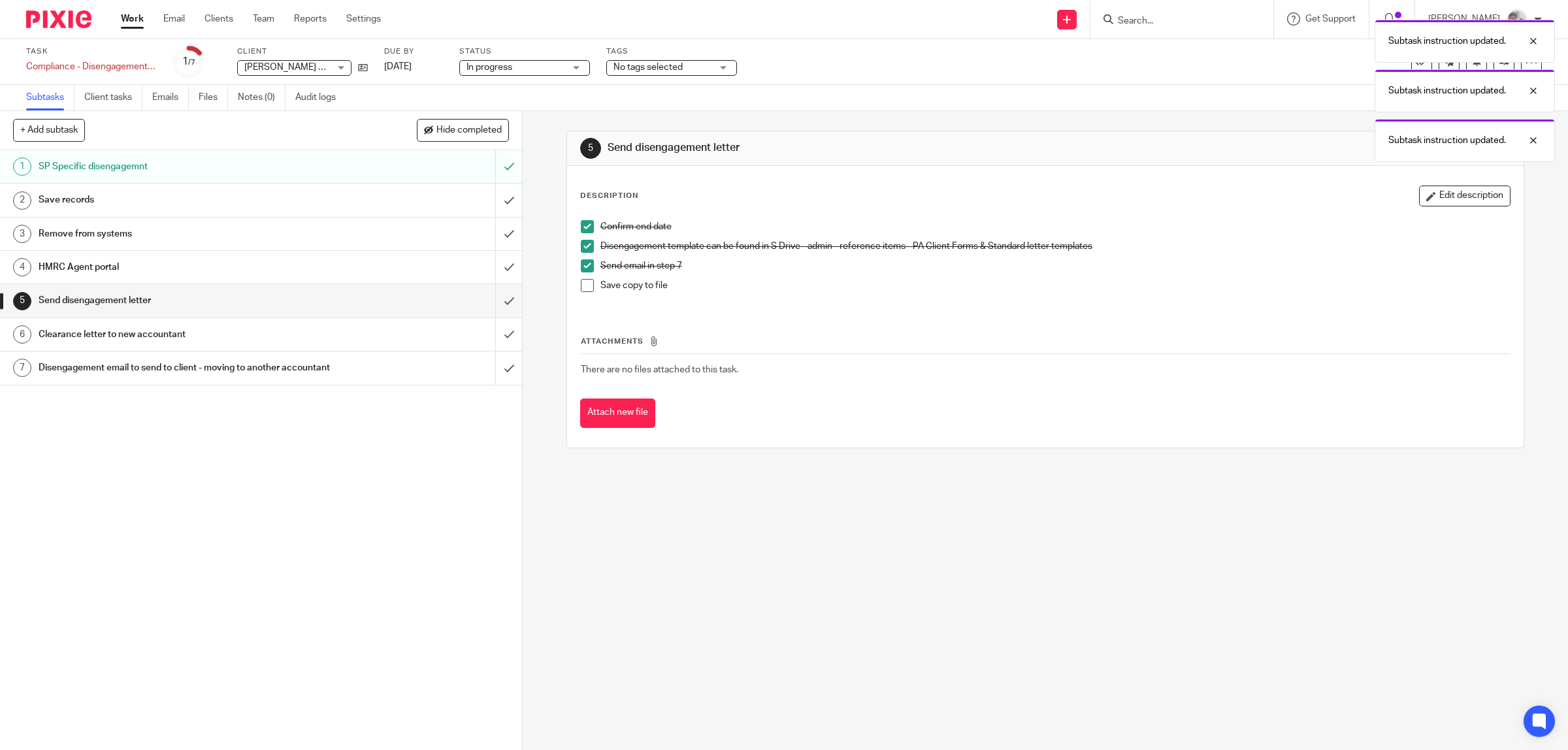
click at [584, 286] on span at bounding box center [586, 285] width 13 height 13
click at [485, 306] on input "submit" at bounding box center [261, 300] width 522 height 33
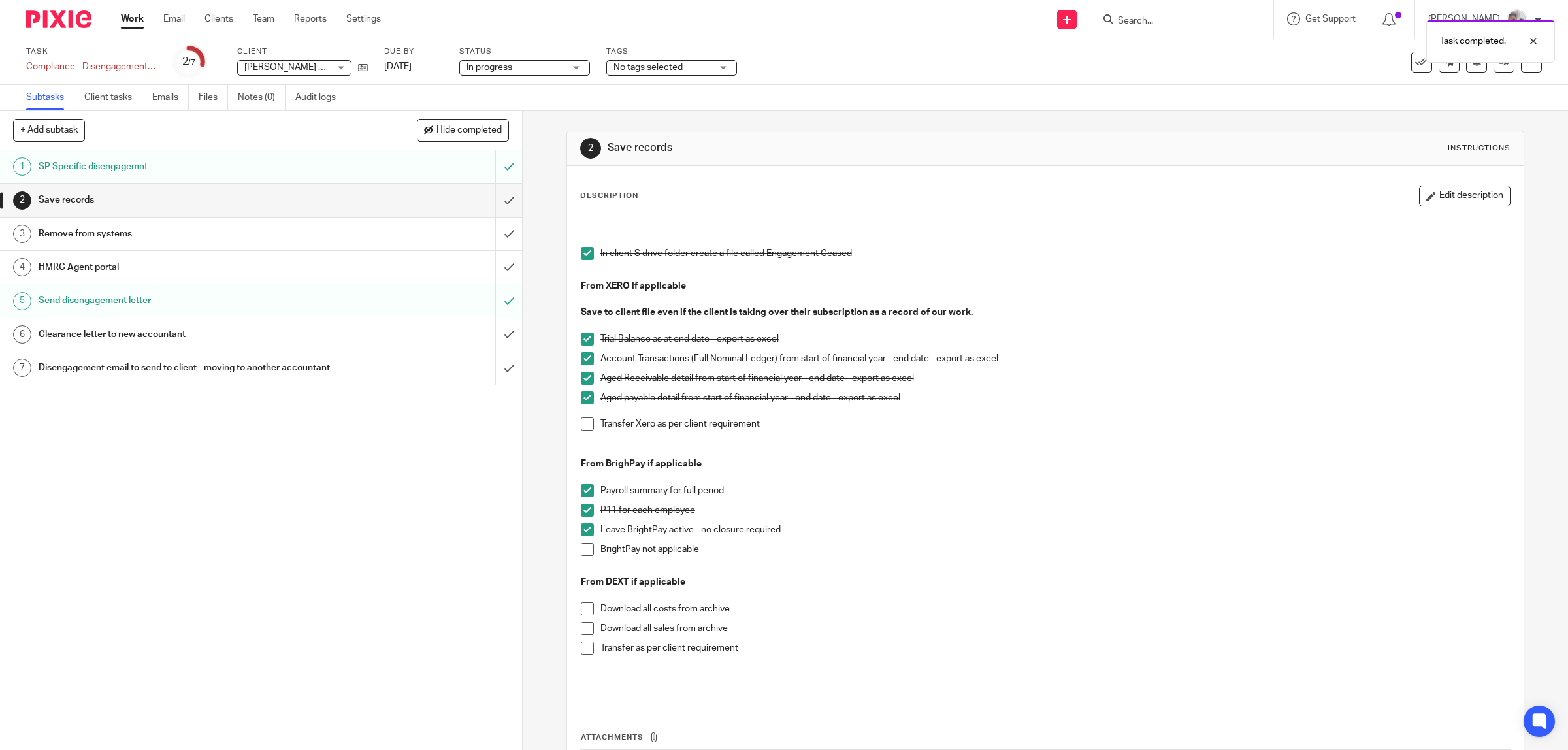
click at [128, 336] on h1 "Clearance letter to new accountant" at bounding box center [186, 334] width 296 height 20
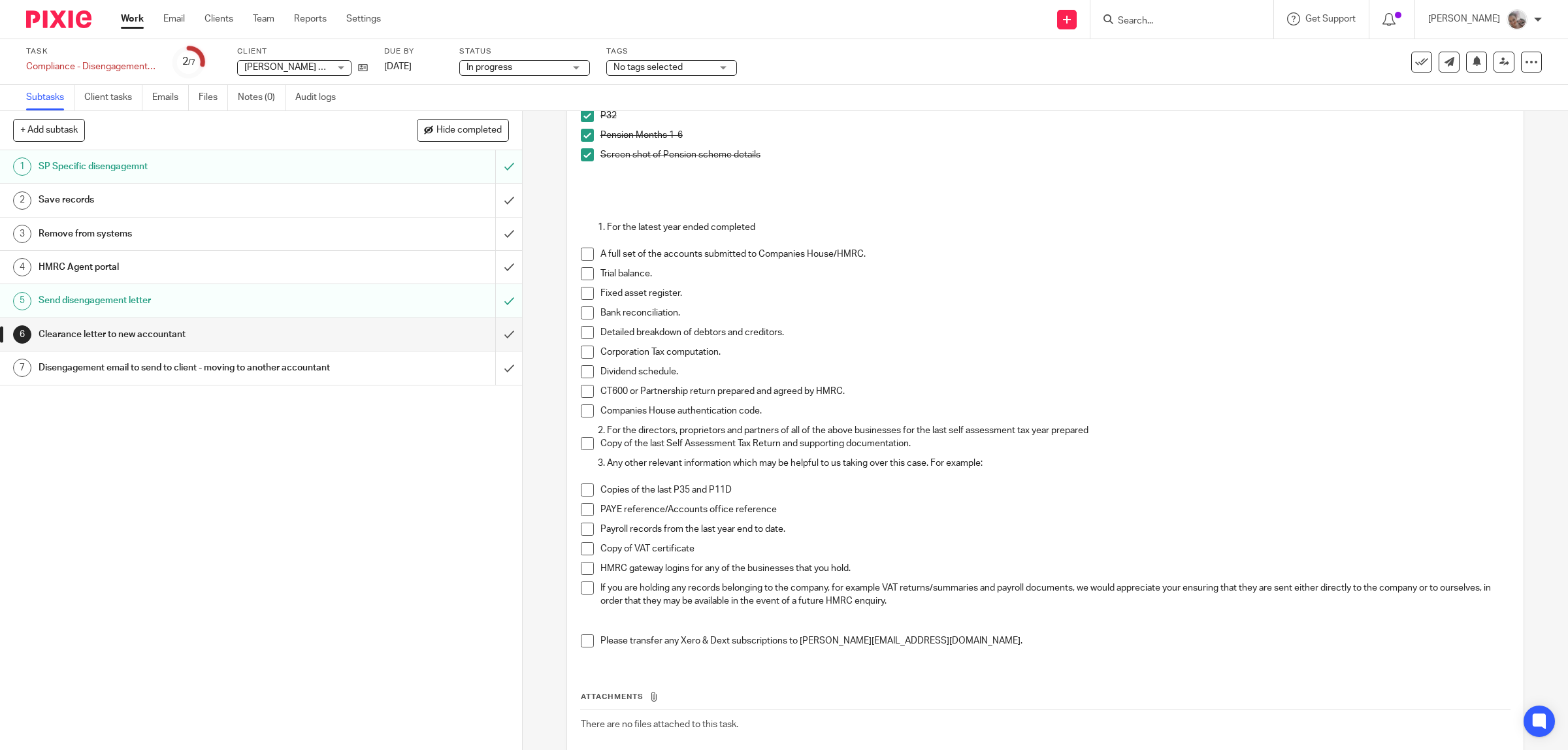
scroll to position [237, 0]
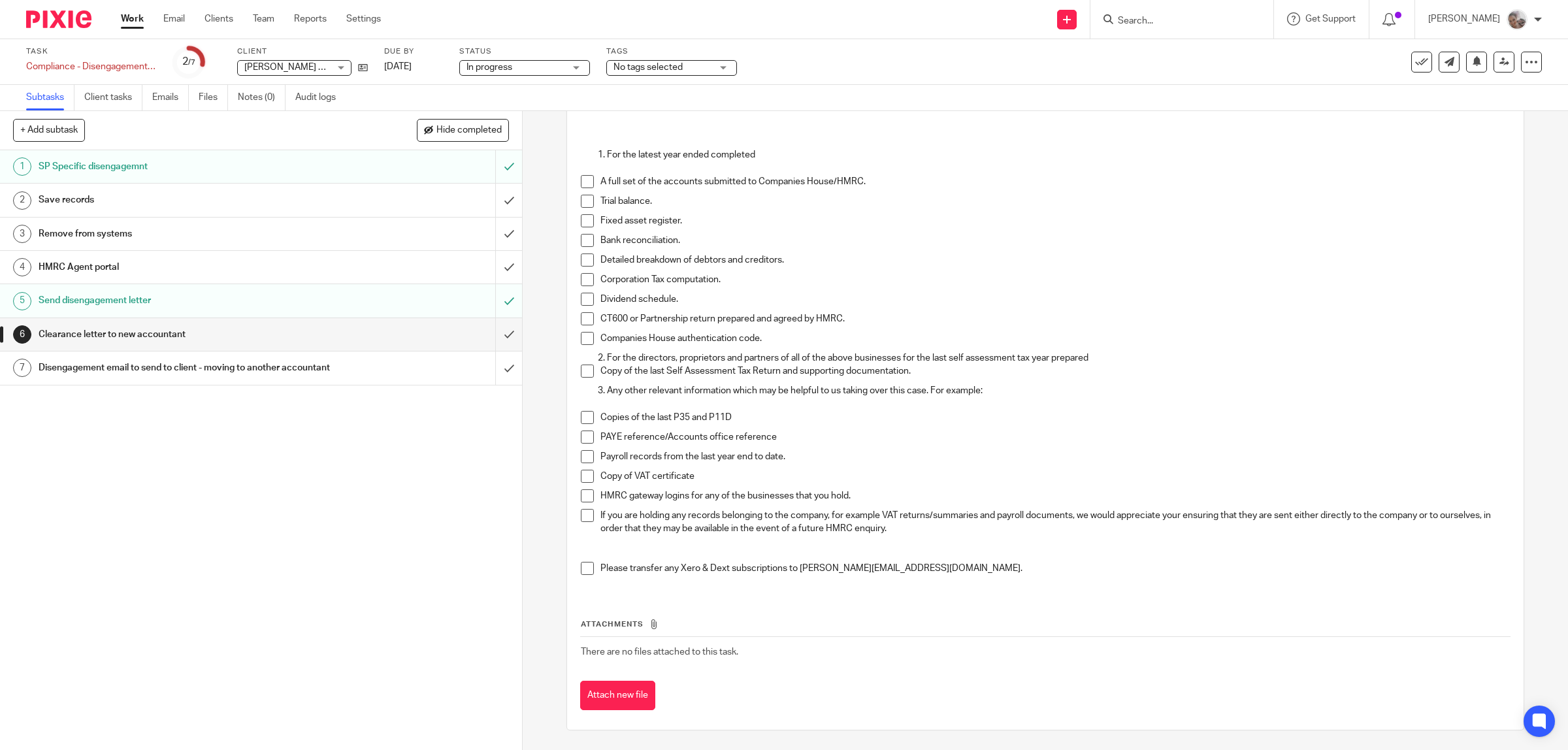
click at [584, 181] on span at bounding box center [586, 181] width 13 height 13
click at [580, 199] on span at bounding box center [586, 201] width 13 height 13
click at [585, 226] on span at bounding box center [586, 220] width 13 height 13
click at [584, 260] on span at bounding box center [586, 259] width 13 height 13
click at [588, 276] on span at bounding box center [586, 279] width 13 height 13
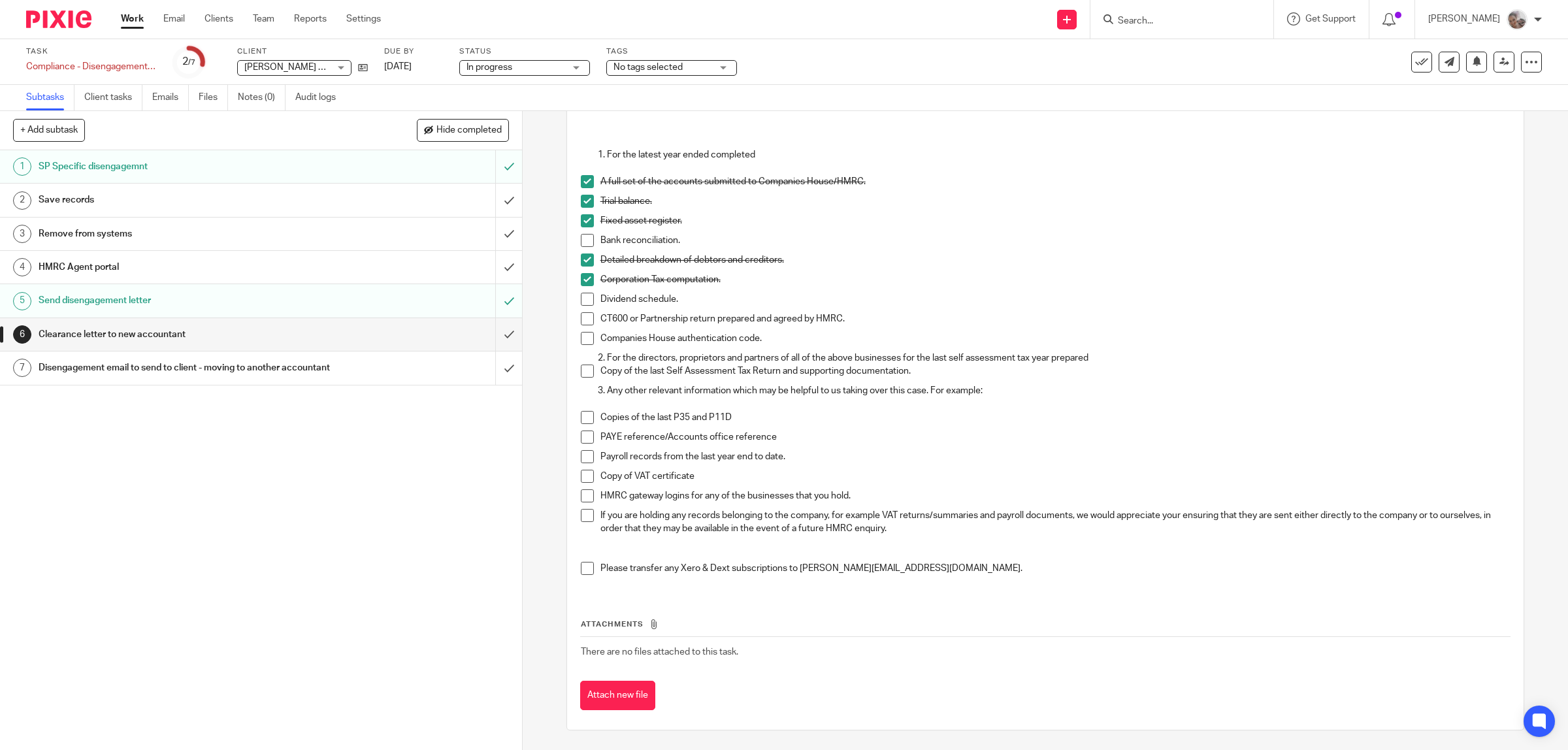
click at [582, 338] on span at bounding box center [586, 338] width 13 height 13
click at [586, 320] on span at bounding box center [586, 318] width 13 height 13
click at [585, 418] on span at bounding box center [586, 417] width 13 height 13
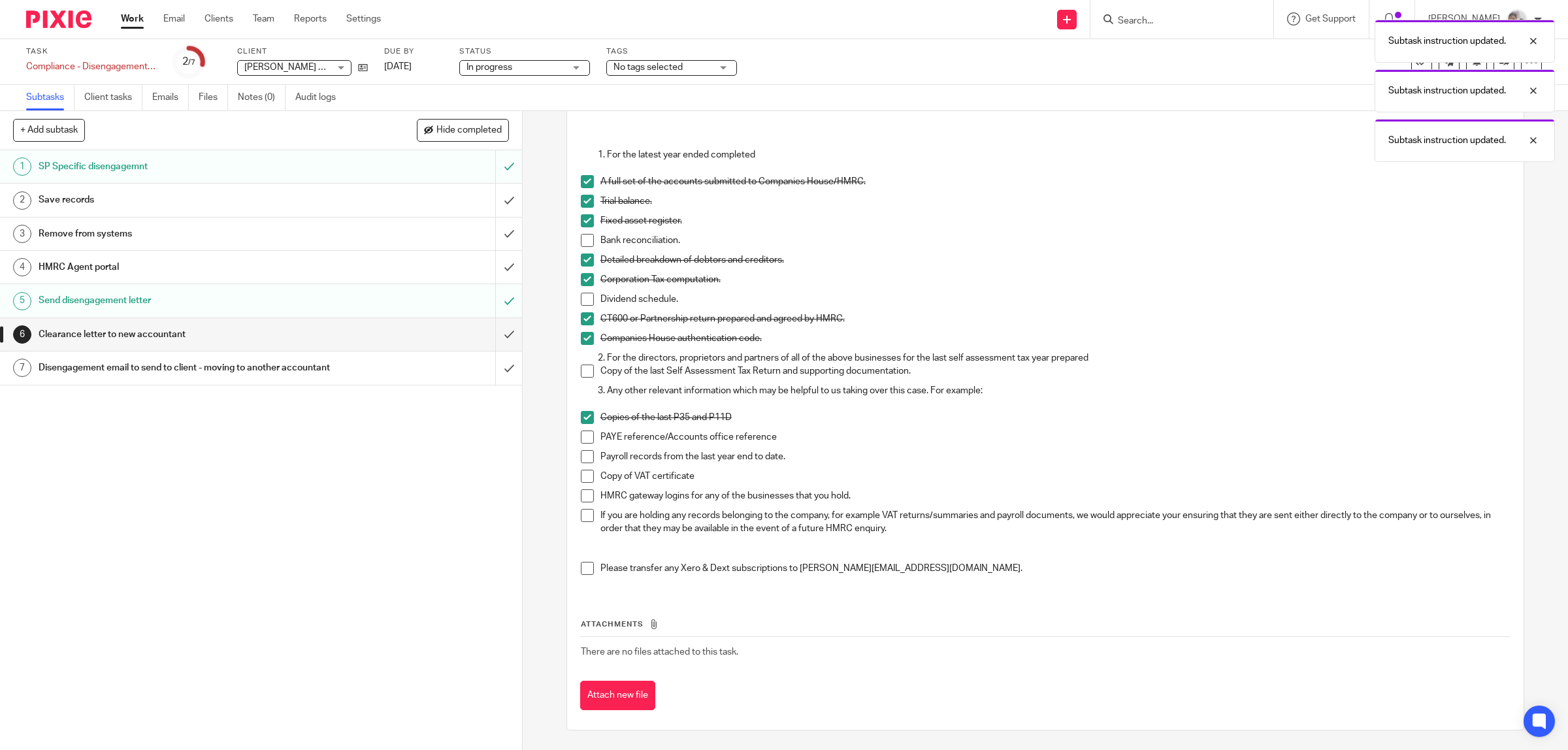
click at [582, 433] on span at bounding box center [586, 437] width 13 height 13
click at [580, 454] on span at bounding box center [586, 456] width 13 height 13
click at [580, 470] on span at bounding box center [586, 476] width 13 height 13
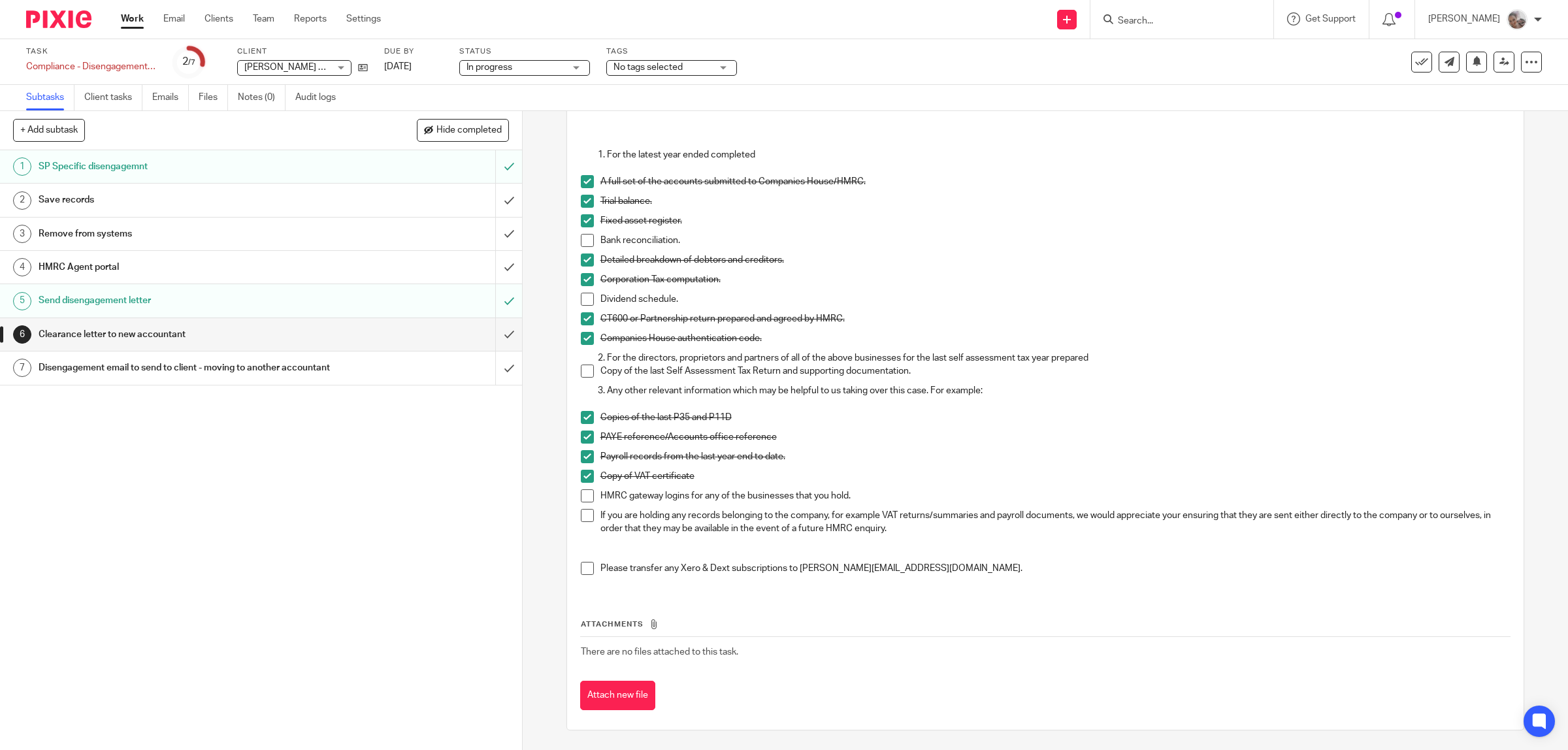
click at [664, 74] on div "No tags selected" at bounding box center [671, 68] width 131 height 16
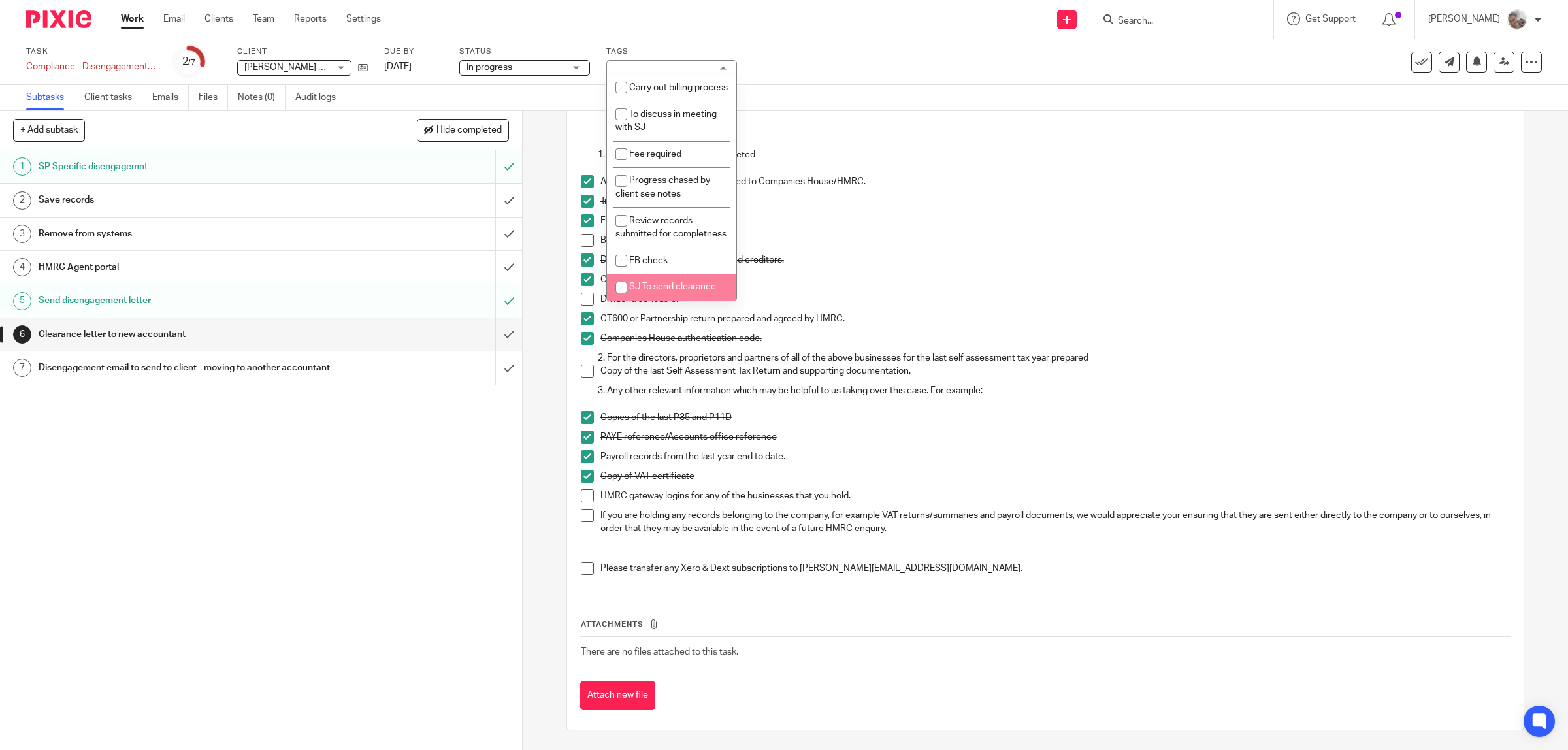
click at [655, 282] on span "SJ To send clearance" at bounding box center [672, 286] width 87 height 9
checkbox input "true"
click at [278, 520] on div "1 SP Specific disengagemnt 2 Save records 3 Remove from systems 4 HMRC Agent po…" at bounding box center [261, 449] width 522 height 599
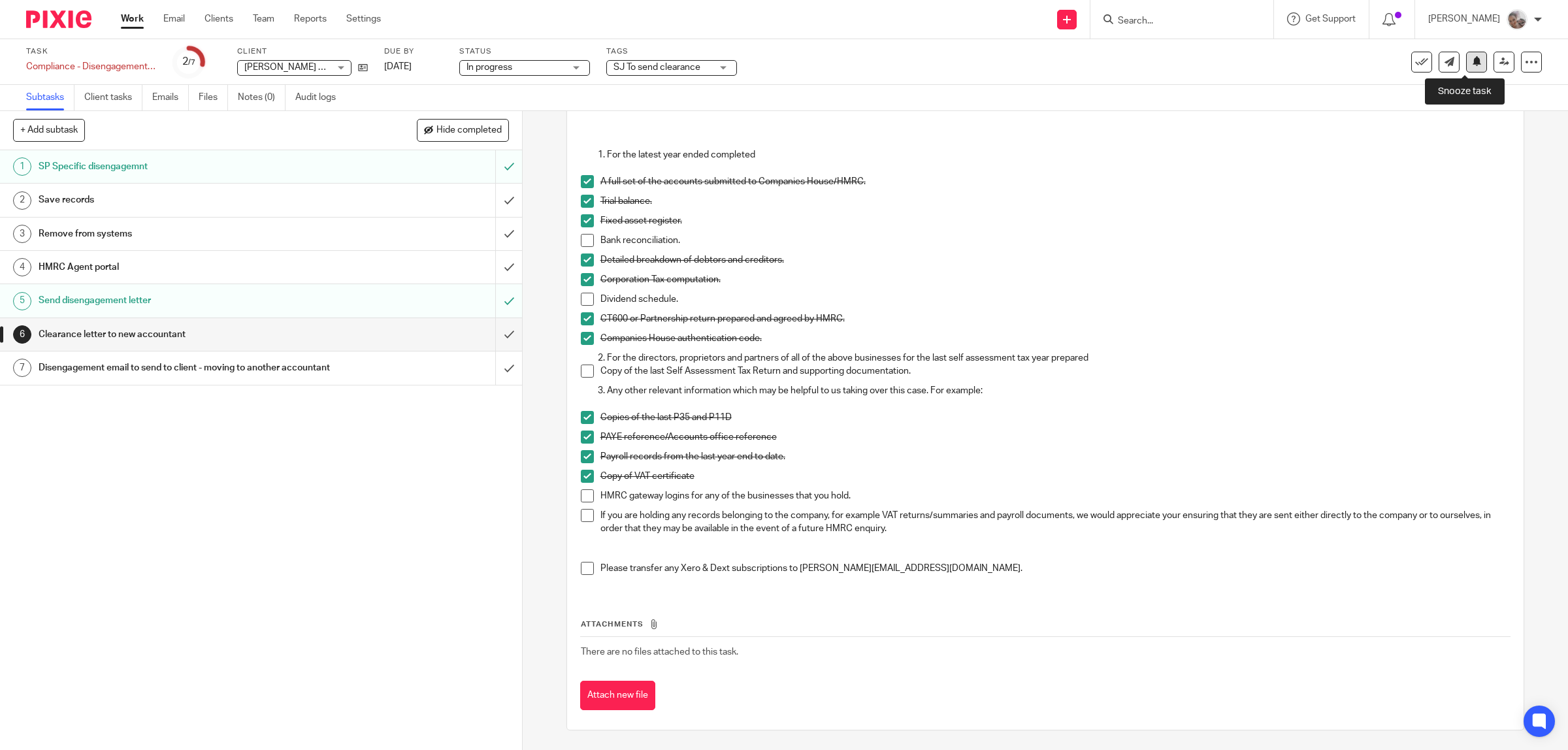
click at [1471, 63] on icon at bounding box center [1476, 61] width 10 height 10
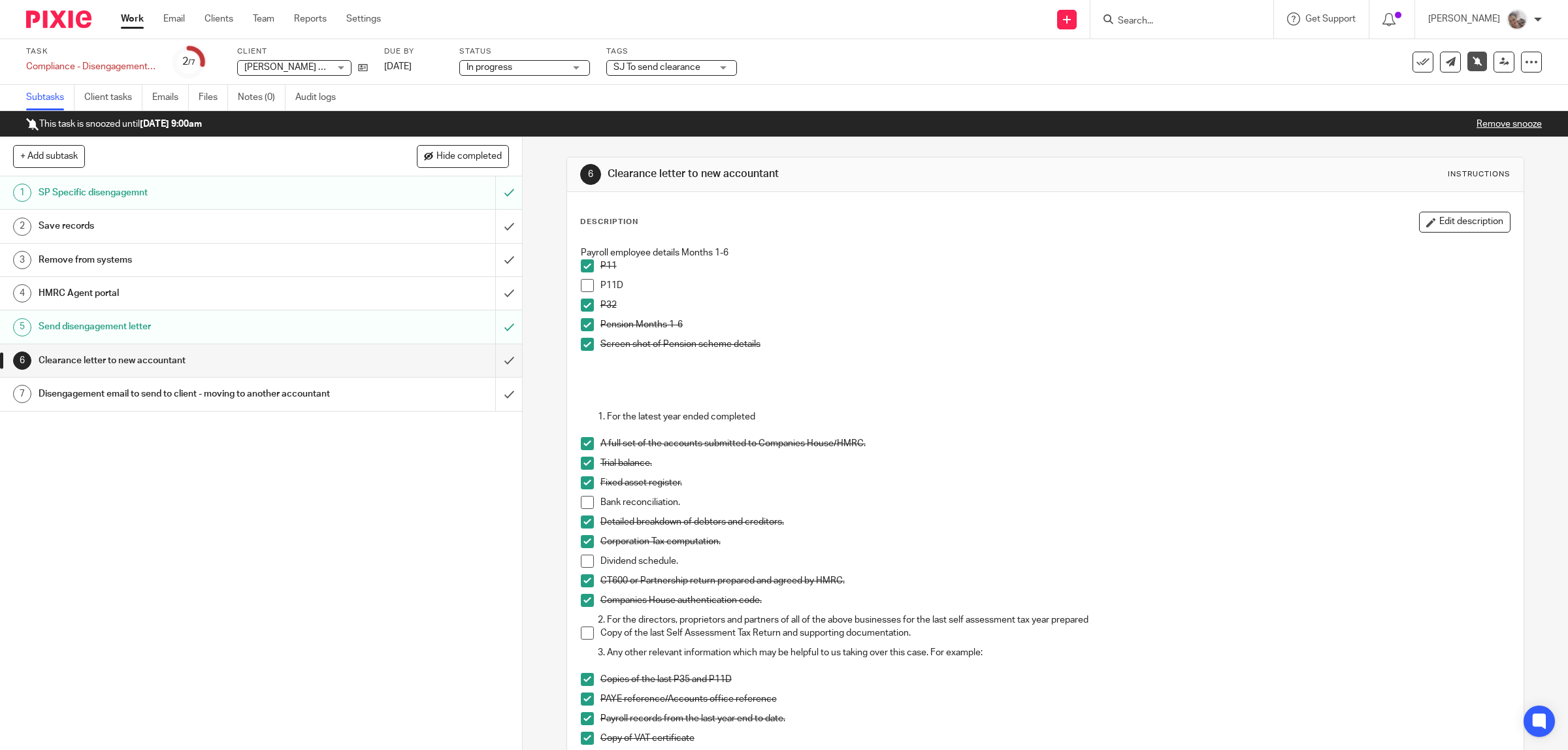
click at [134, 18] on link "Work" at bounding box center [132, 19] width 23 height 13
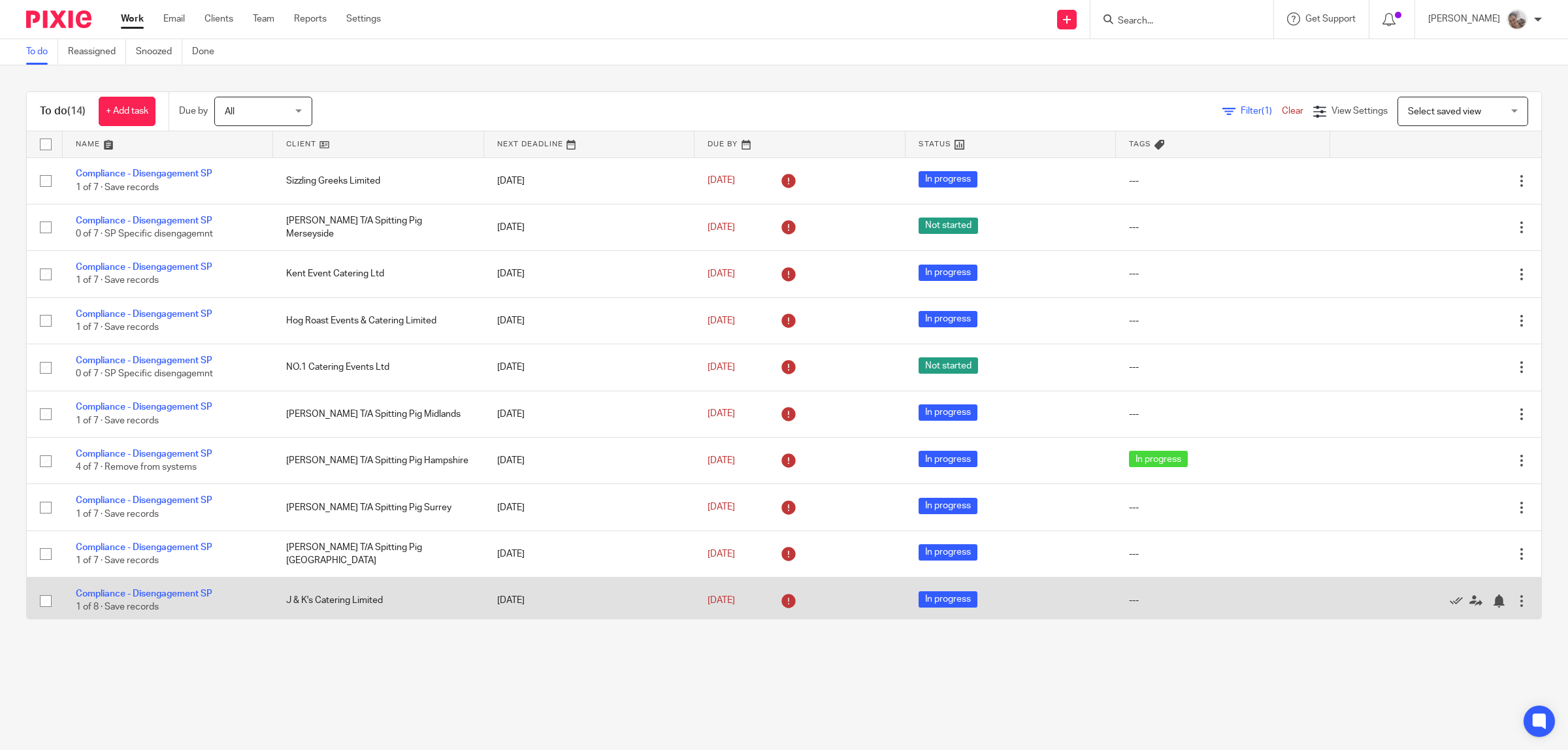
scroll to position [193, 0]
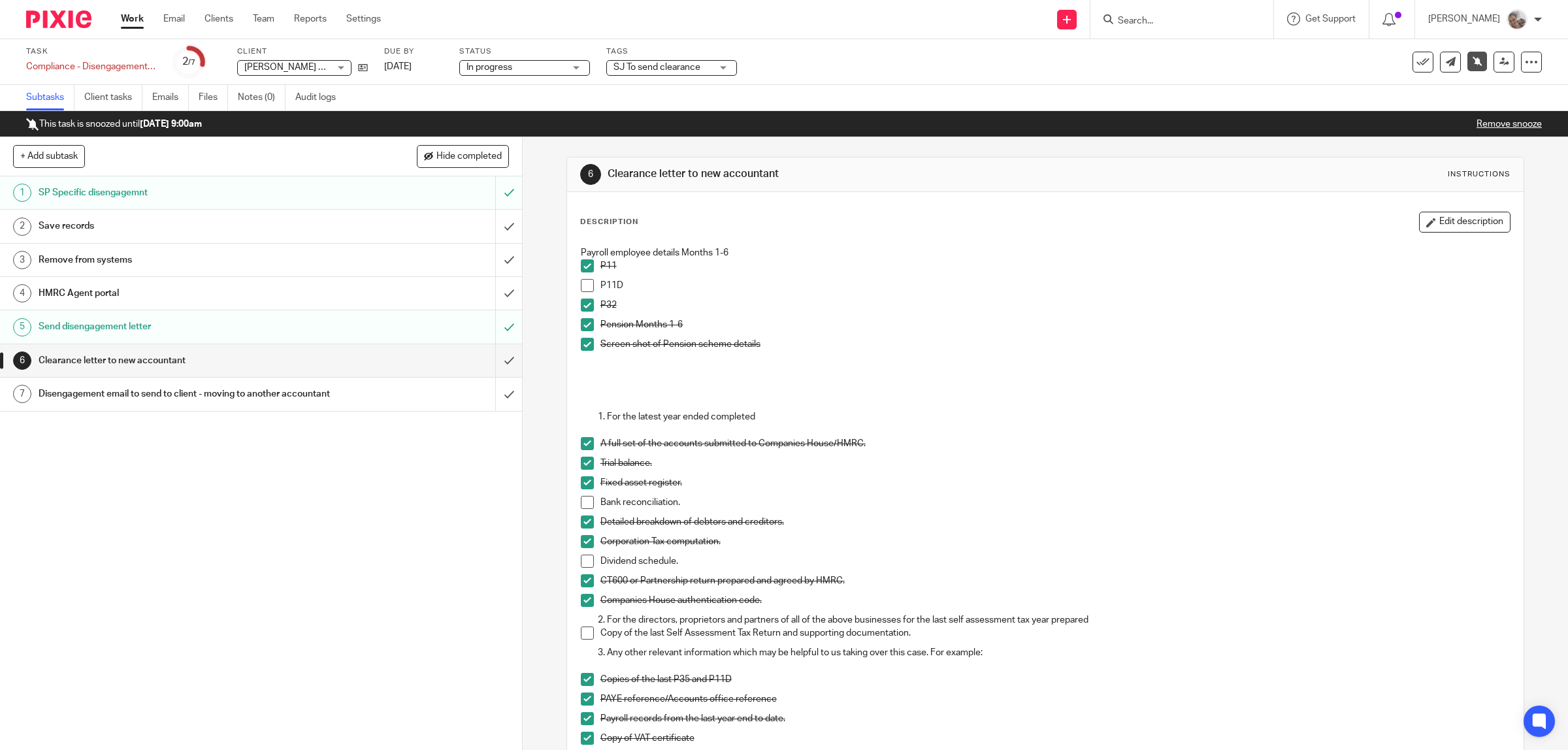
scroll to position [164, 0]
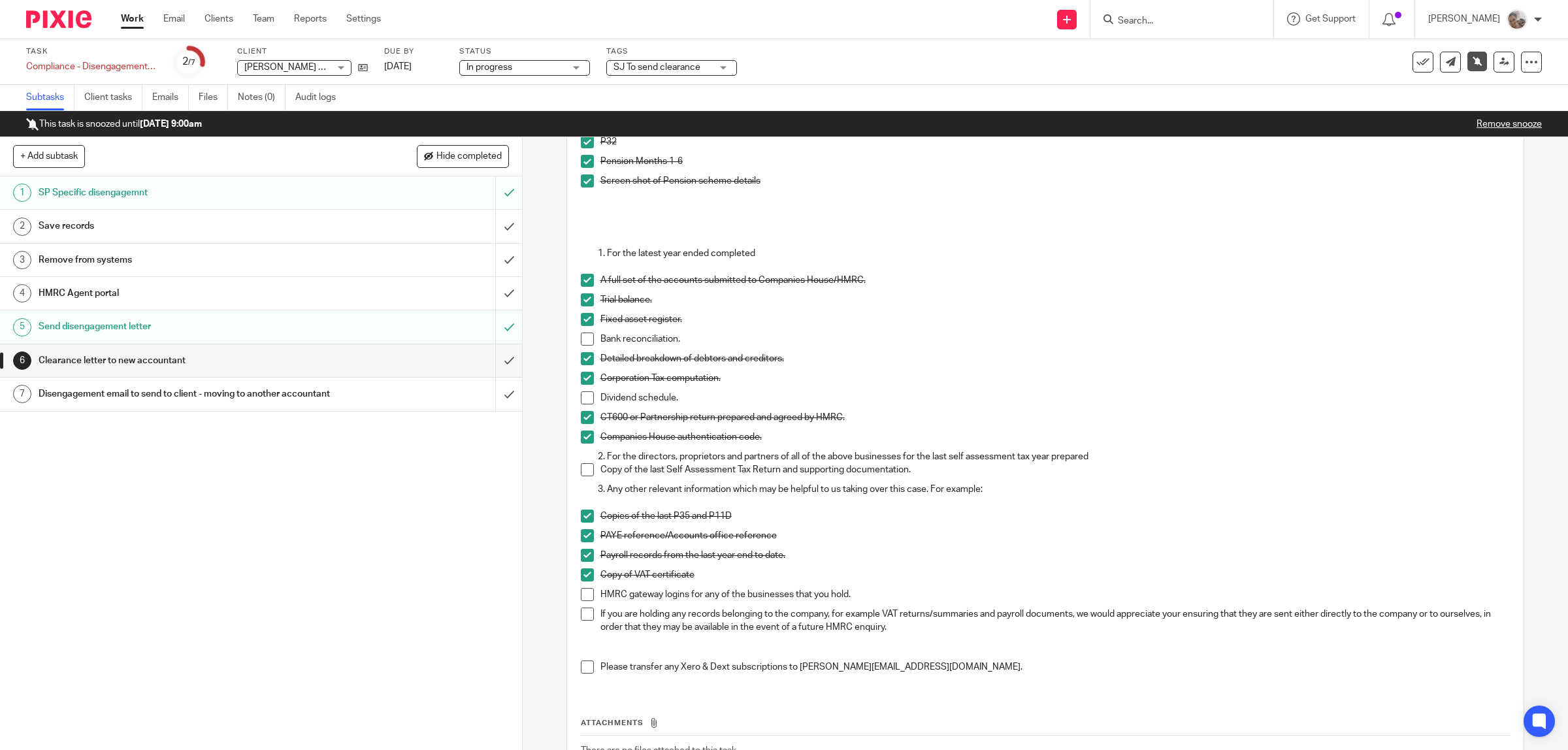
click at [72, 291] on h1 "HMRC Agent portal" at bounding box center [186, 294] width 296 height 20
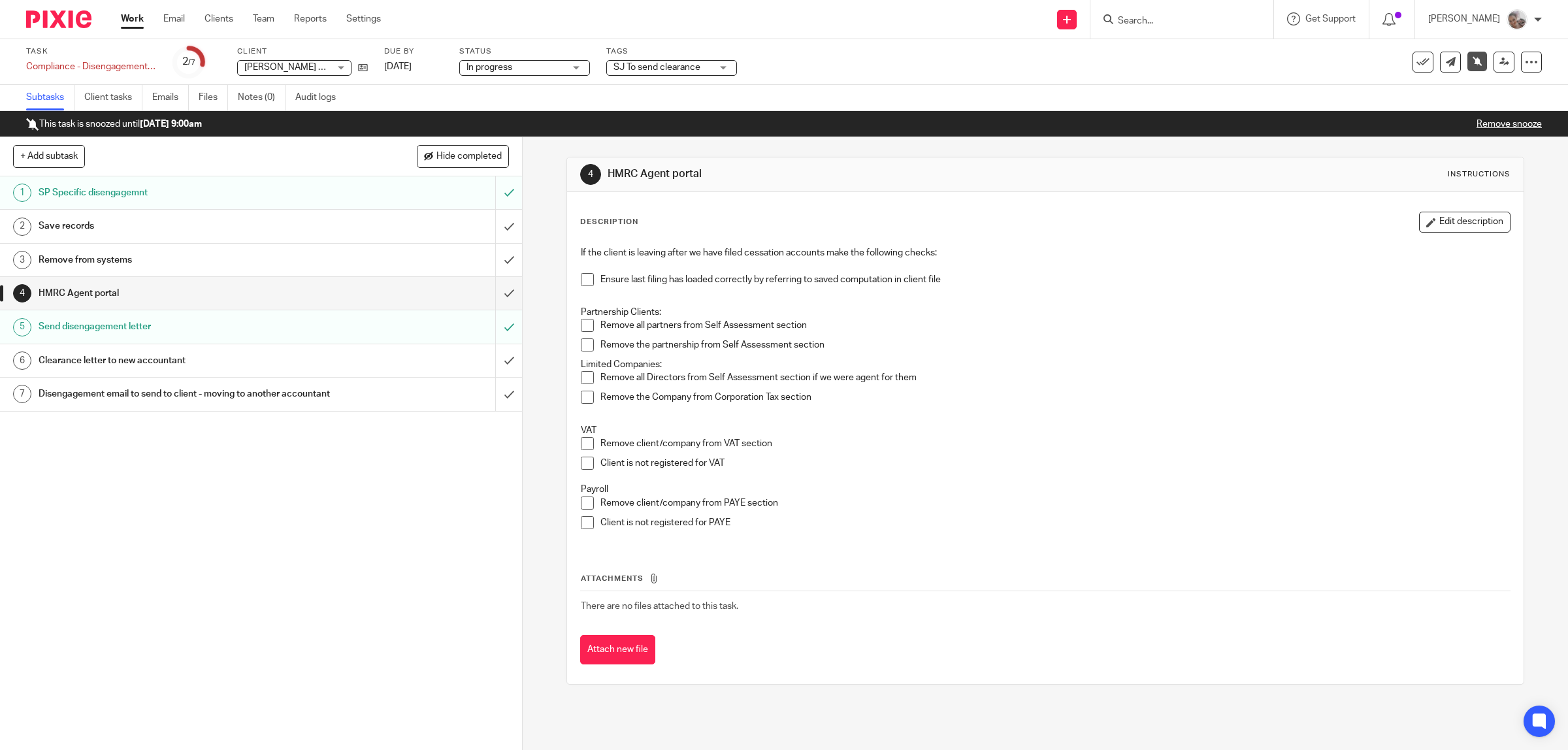
click at [580, 376] on span at bounding box center [586, 376] width 13 height 13
click at [581, 397] on span at bounding box center [586, 396] width 13 height 13
click at [580, 507] on span at bounding box center [586, 503] width 13 height 13
click at [360, 69] on icon at bounding box center [363, 68] width 10 height 10
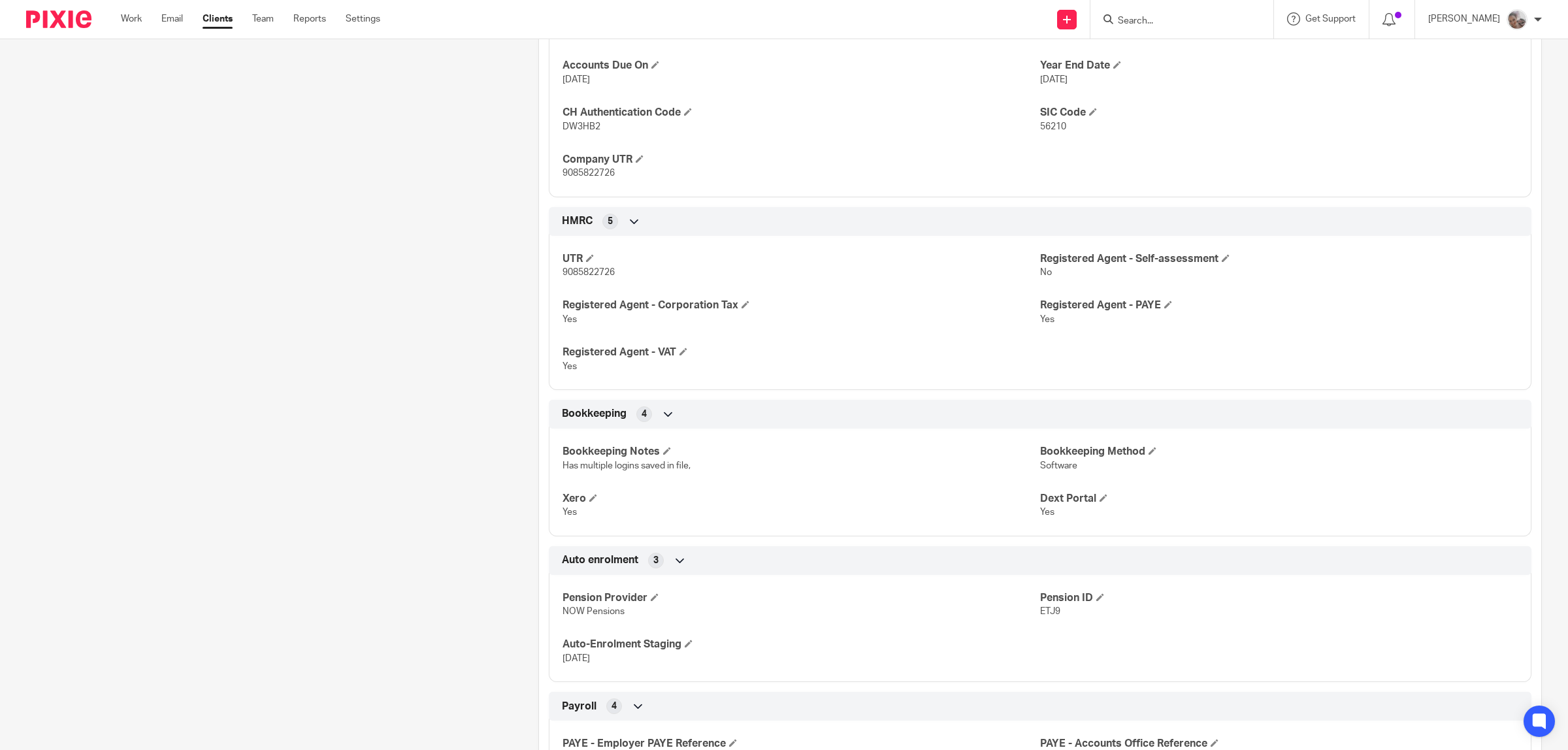
scroll to position [1225, 0]
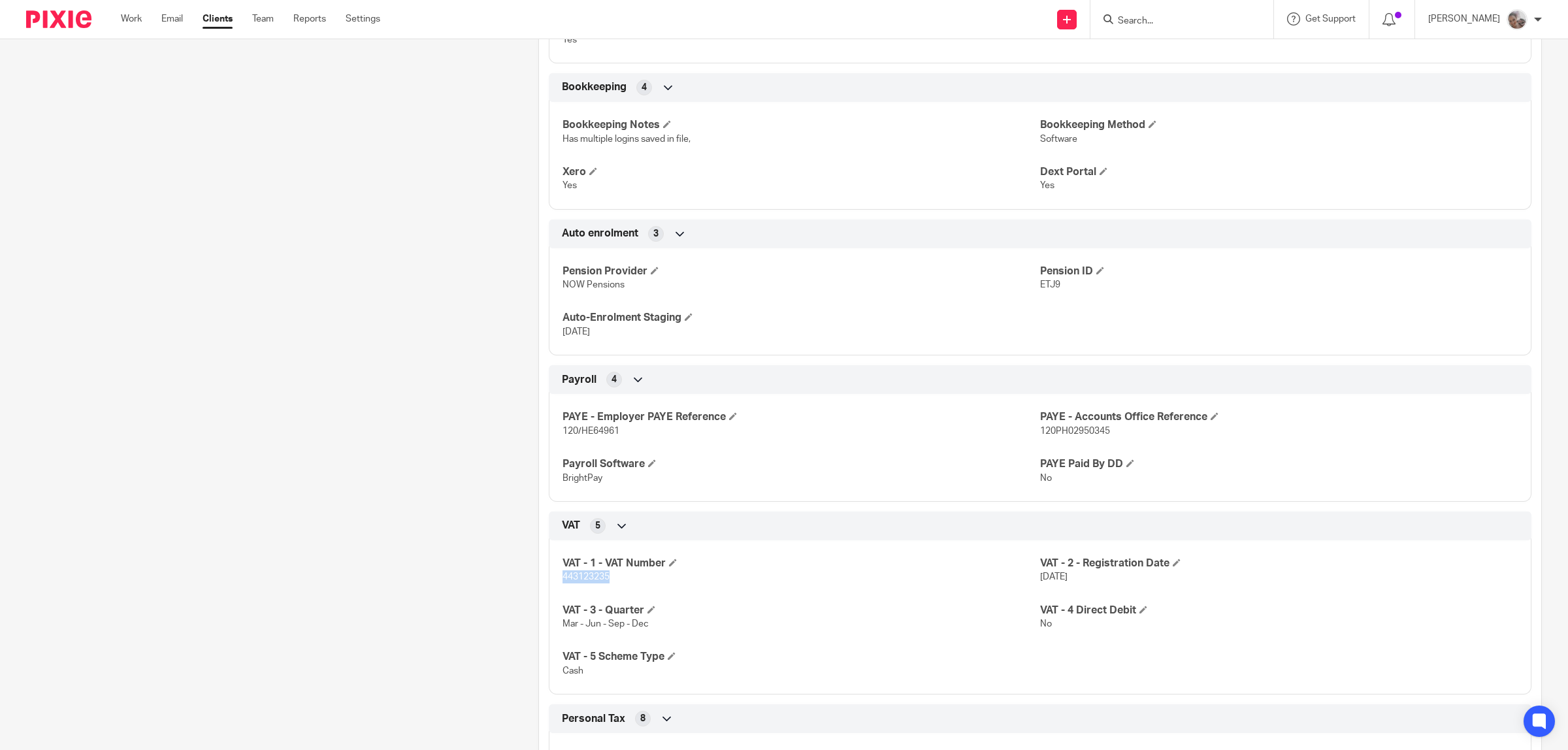
drag, startPoint x: 613, startPoint y: 581, endPoint x: 552, endPoint y: 582, distance: 61.0
click at [552, 582] on div "VAT - 1 - VAT Number 443123235 VAT - 2 - Registration Date [DATE] VAT - 3 - Qua…" at bounding box center [1040, 612] width 983 height 164
copy span "443123235"
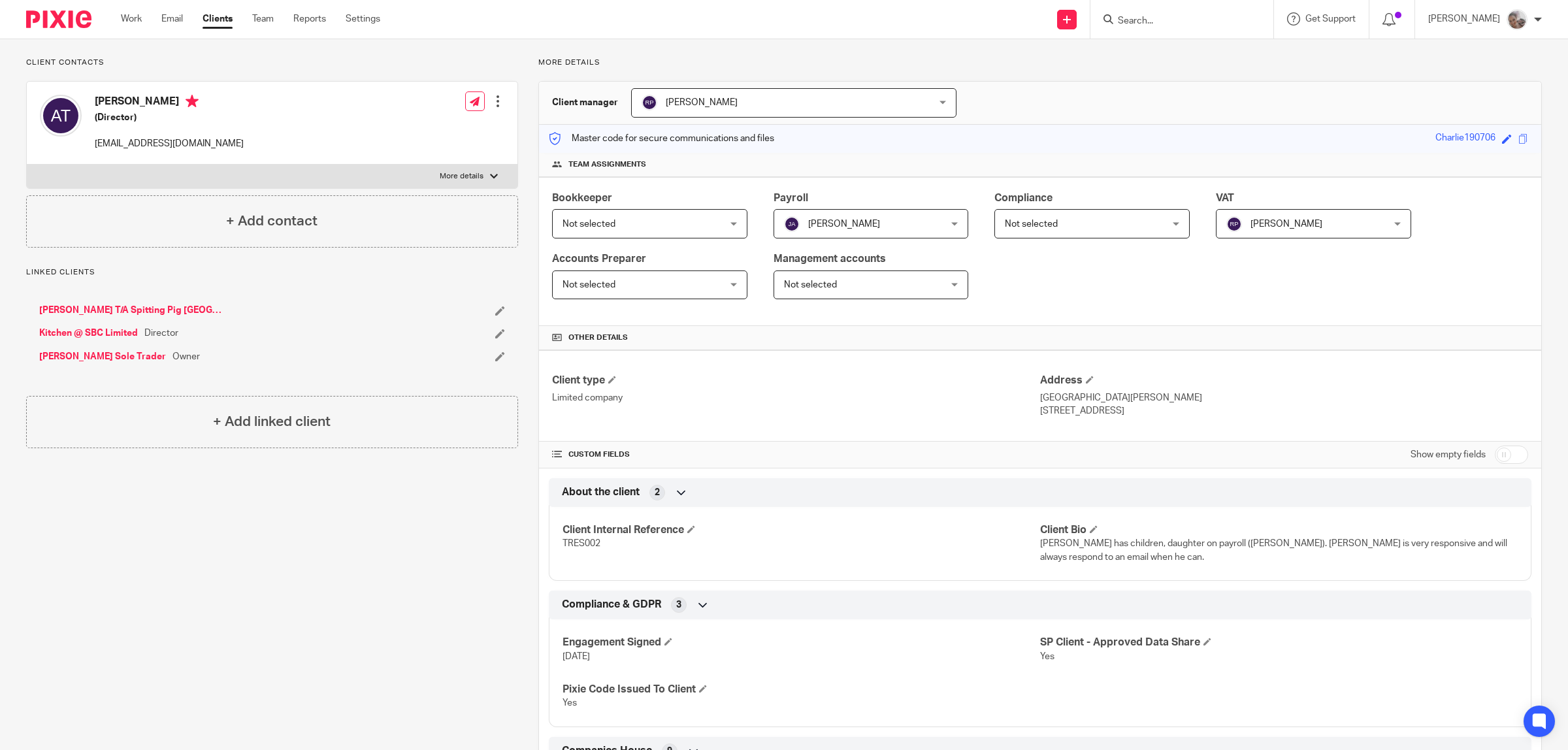
scroll to position [0, 0]
